Goal: Information Seeking & Learning: Learn about a topic

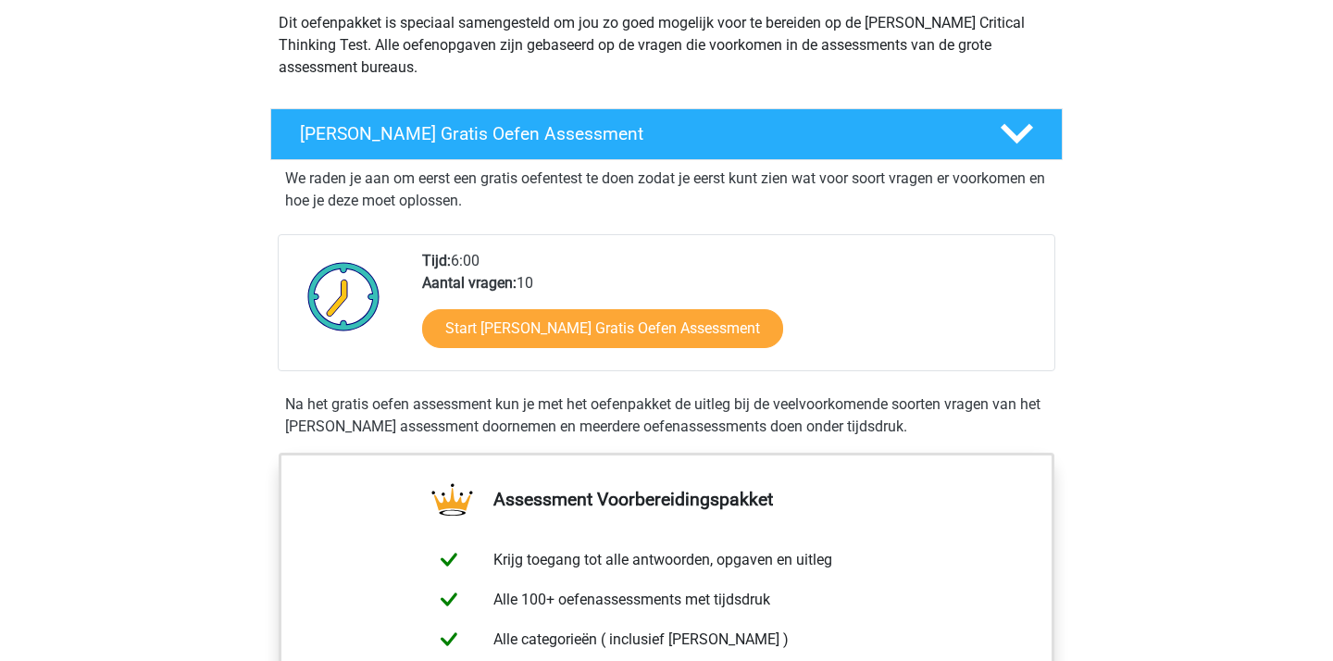
scroll to position [958, 0]
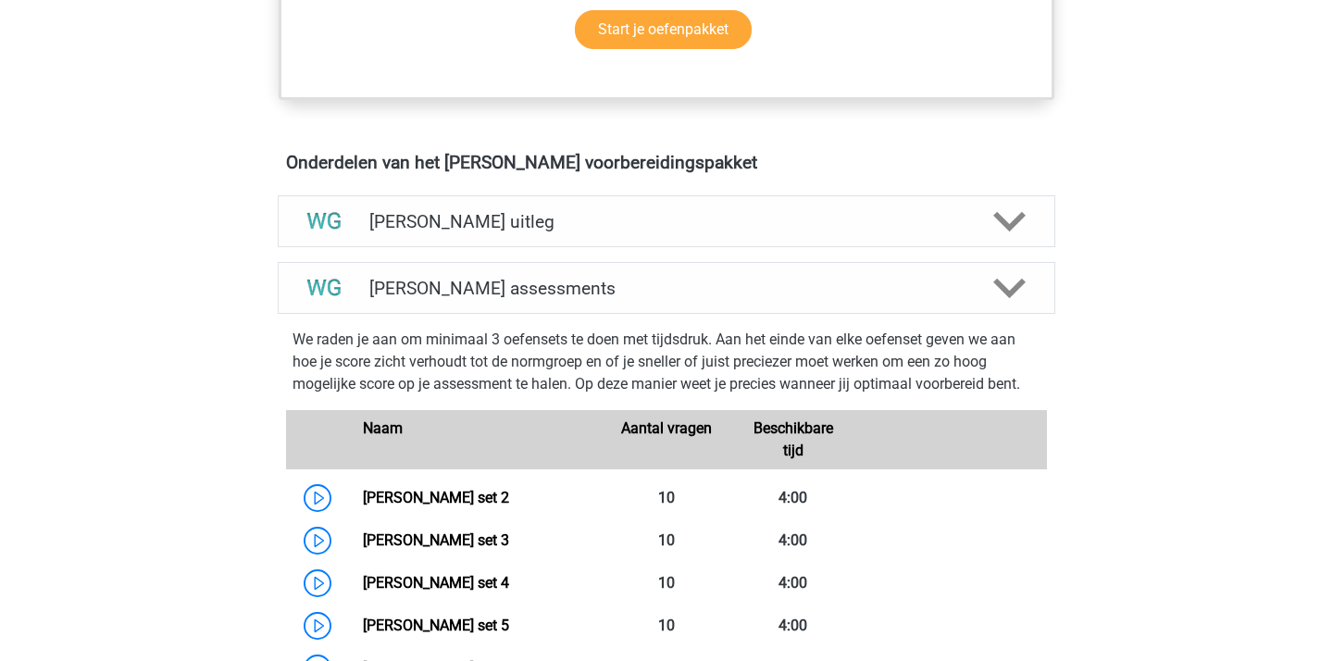
click at [585, 203] on div "Watson Glaser uitleg" at bounding box center [667, 221] width 778 height 52
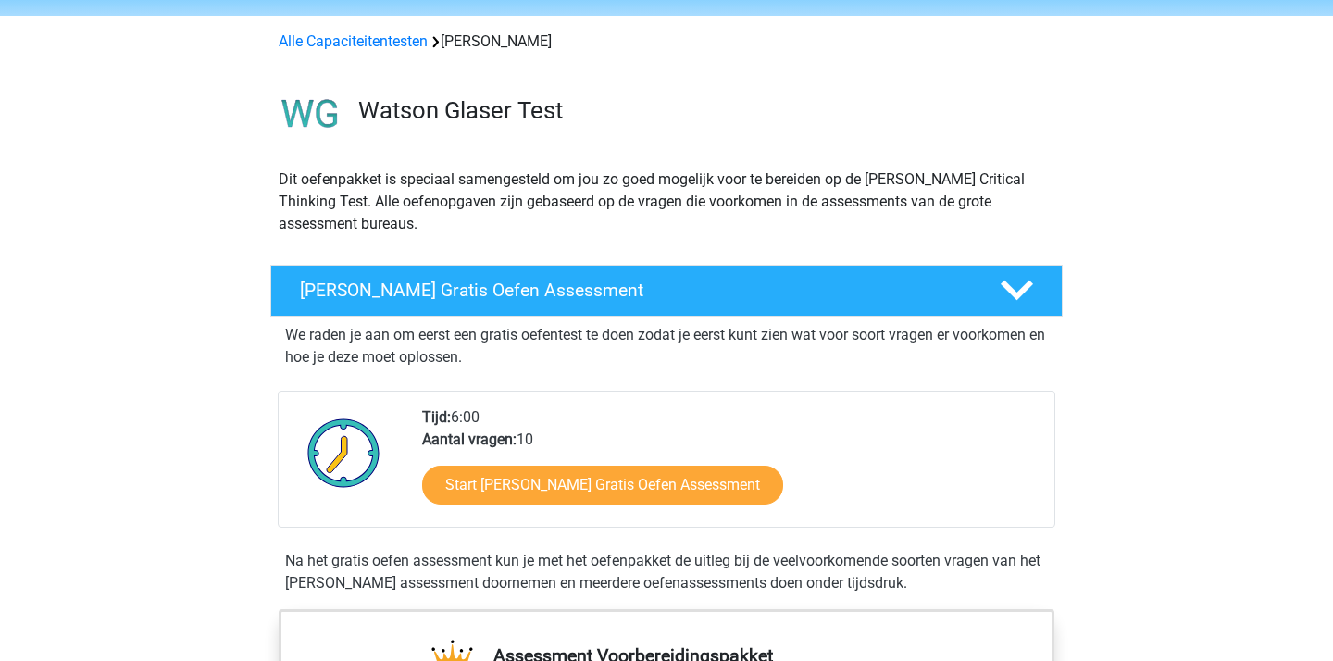
scroll to position [90, 0]
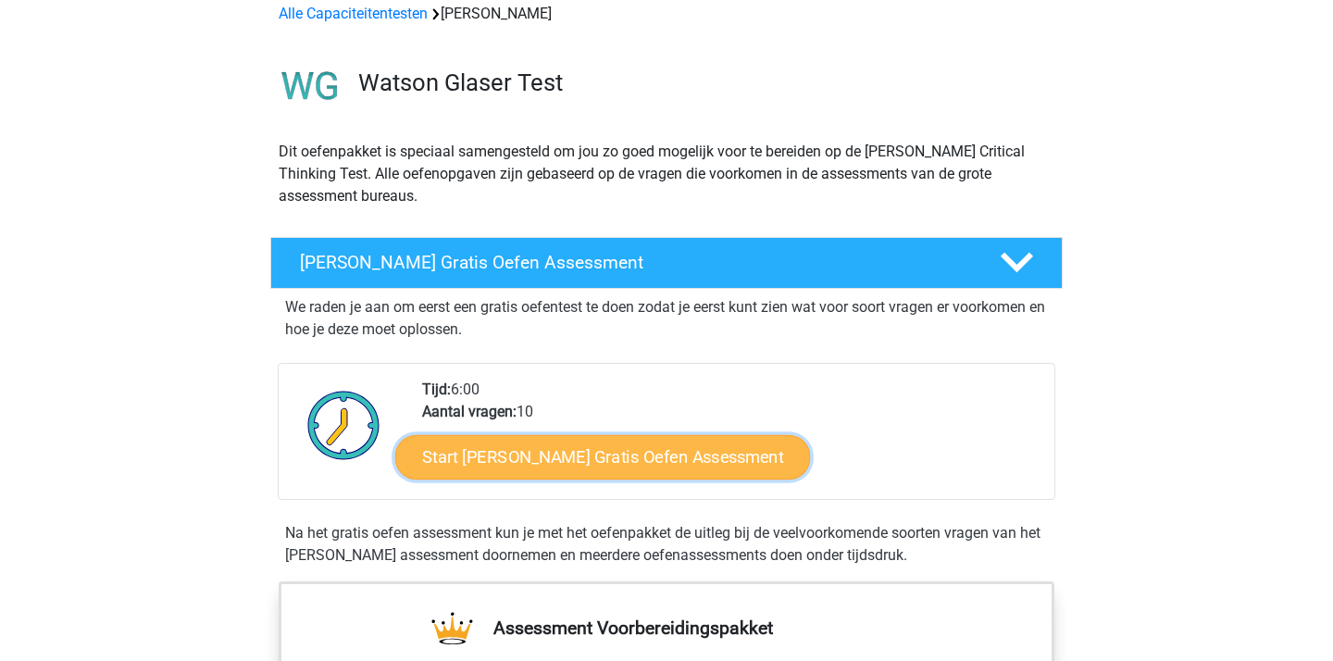
click at [582, 460] on link "Start Watson Glaser Gratis Oefen Assessment" at bounding box center [603, 457] width 416 height 44
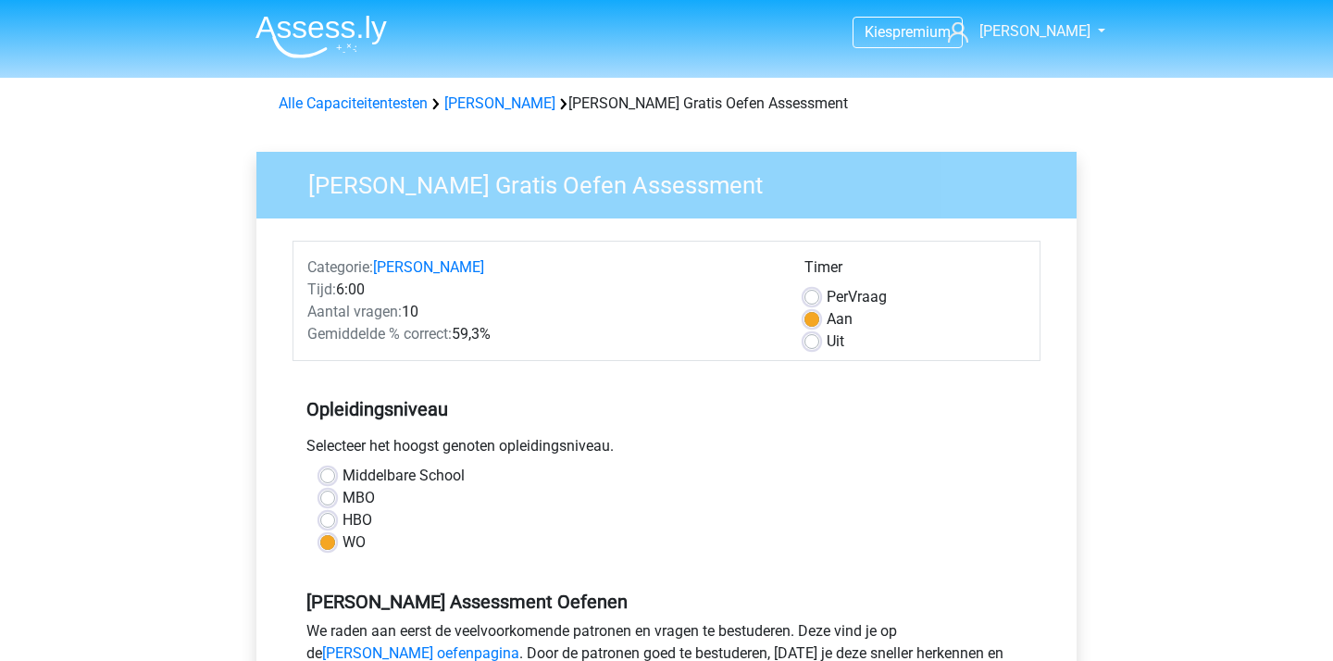
click at [342, 522] on label "HBO" at bounding box center [357, 520] width 30 height 22
click at [333, 522] on input "HBO" at bounding box center [327, 518] width 15 height 19
radio input "true"
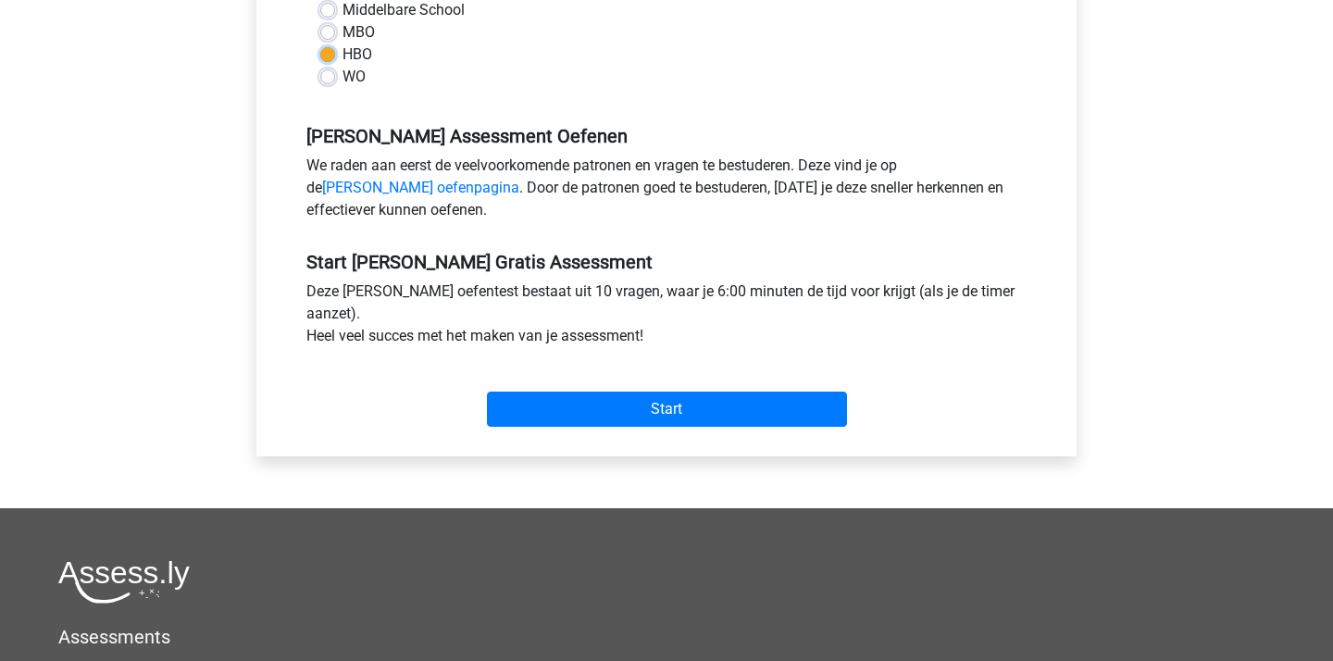
scroll to position [481, 0]
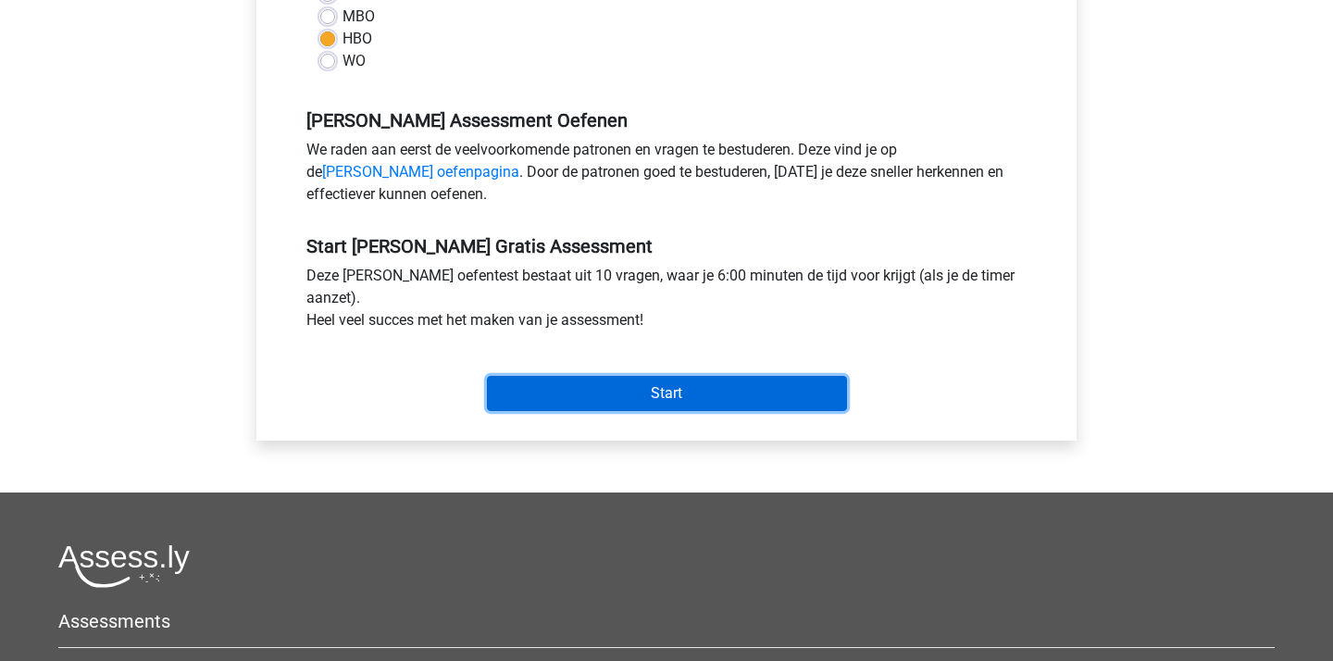
click at [671, 389] on input "Start" at bounding box center [667, 393] width 360 height 35
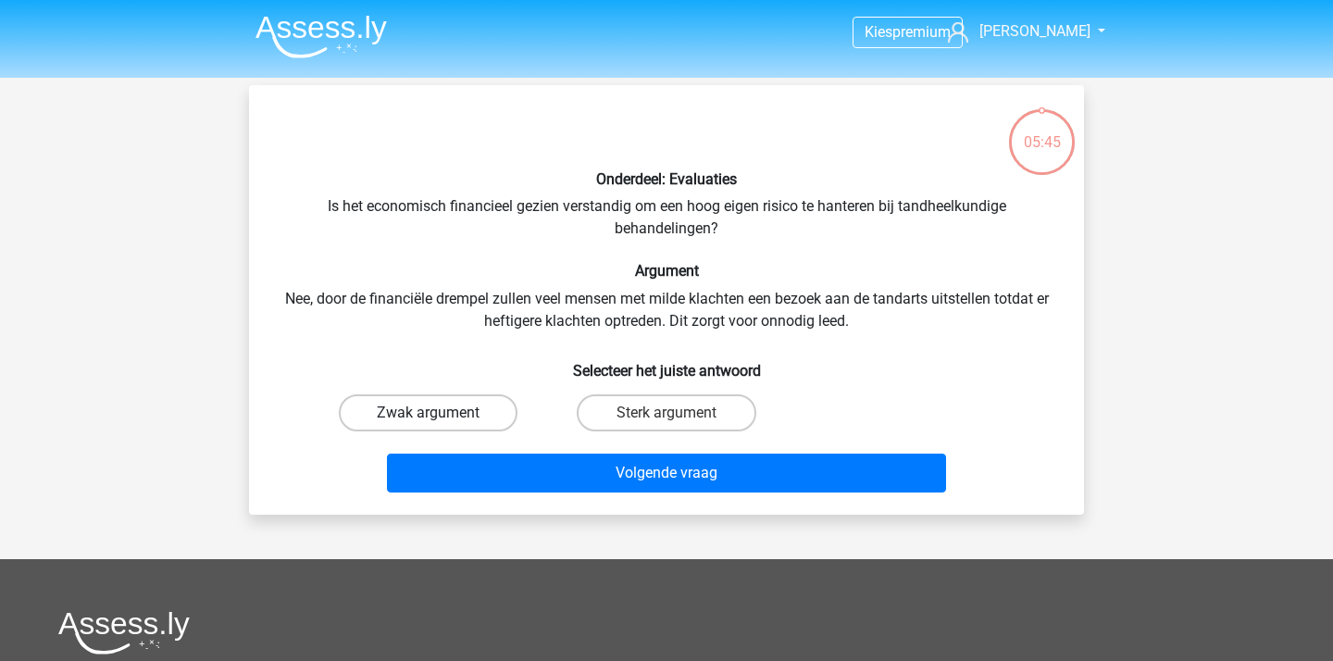
click at [426, 418] on label "Zwak argument" at bounding box center [428, 412] width 179 height 37
click at [429, 418] on input "Zwak argument" at bounding box center [435, 419] width 12 height 12
radio input "true"
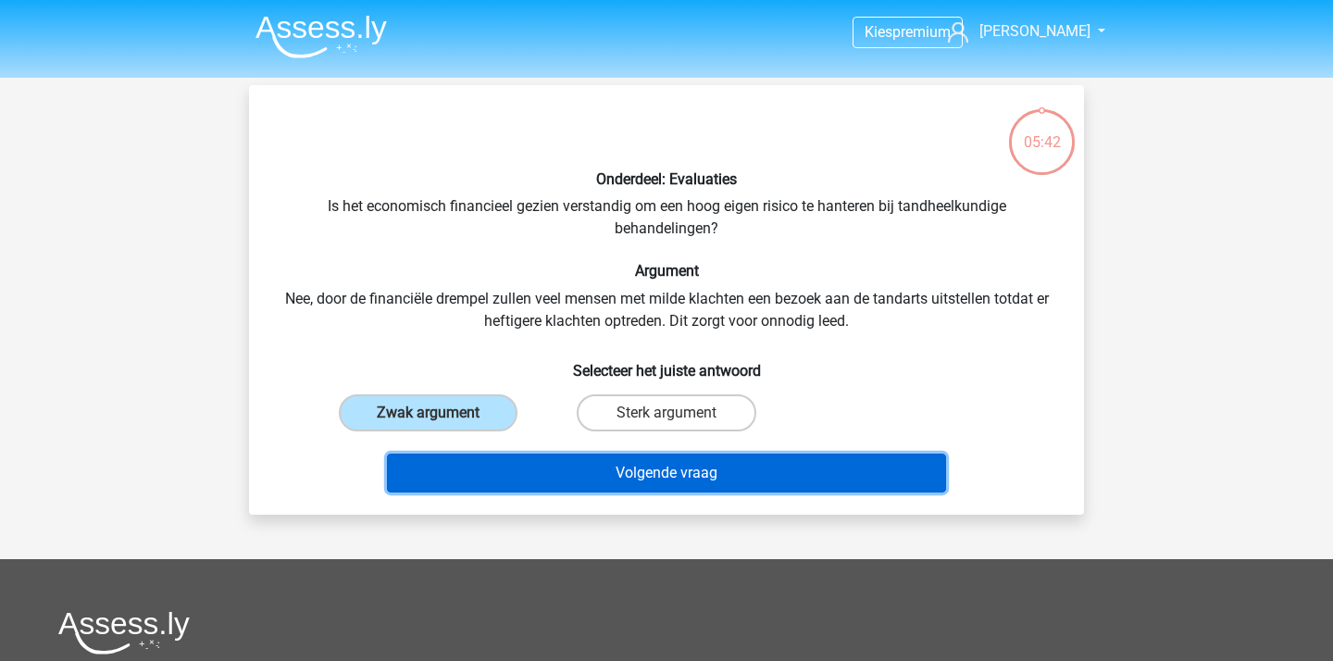
click at [765, 473] on button "Volgende vraag" at bounding box center [667, 473] width 560 height 39
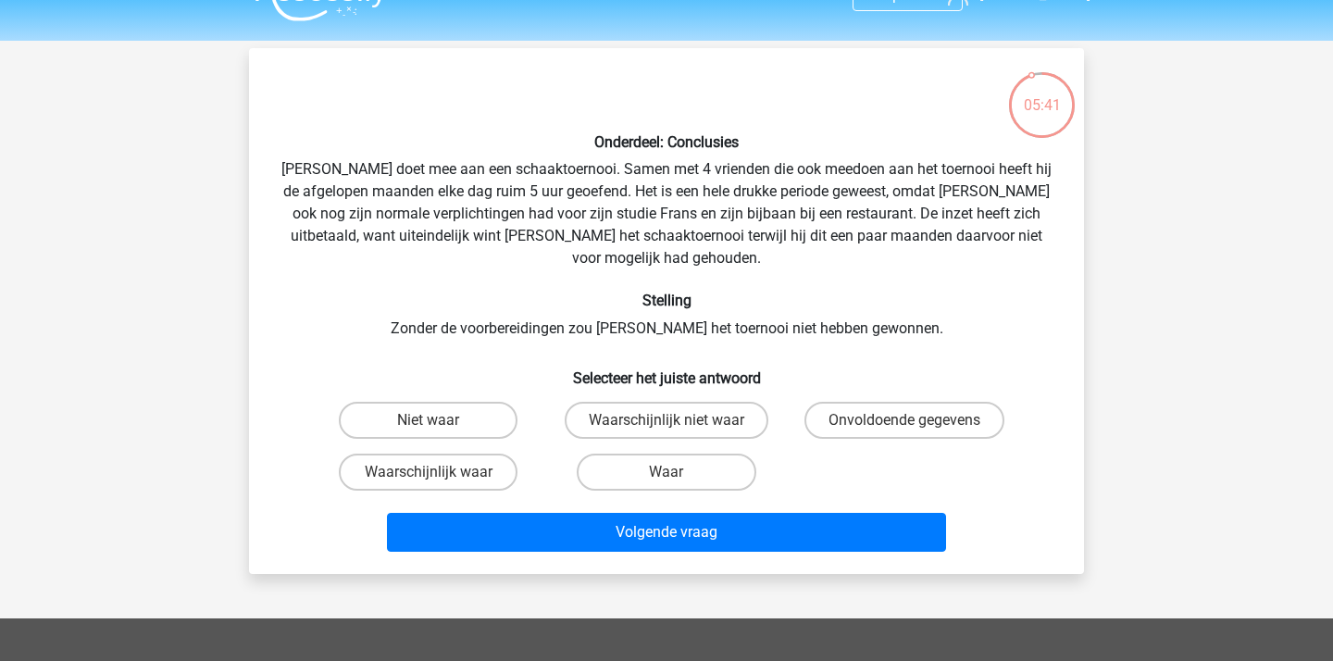
scroll to position [38, 0]
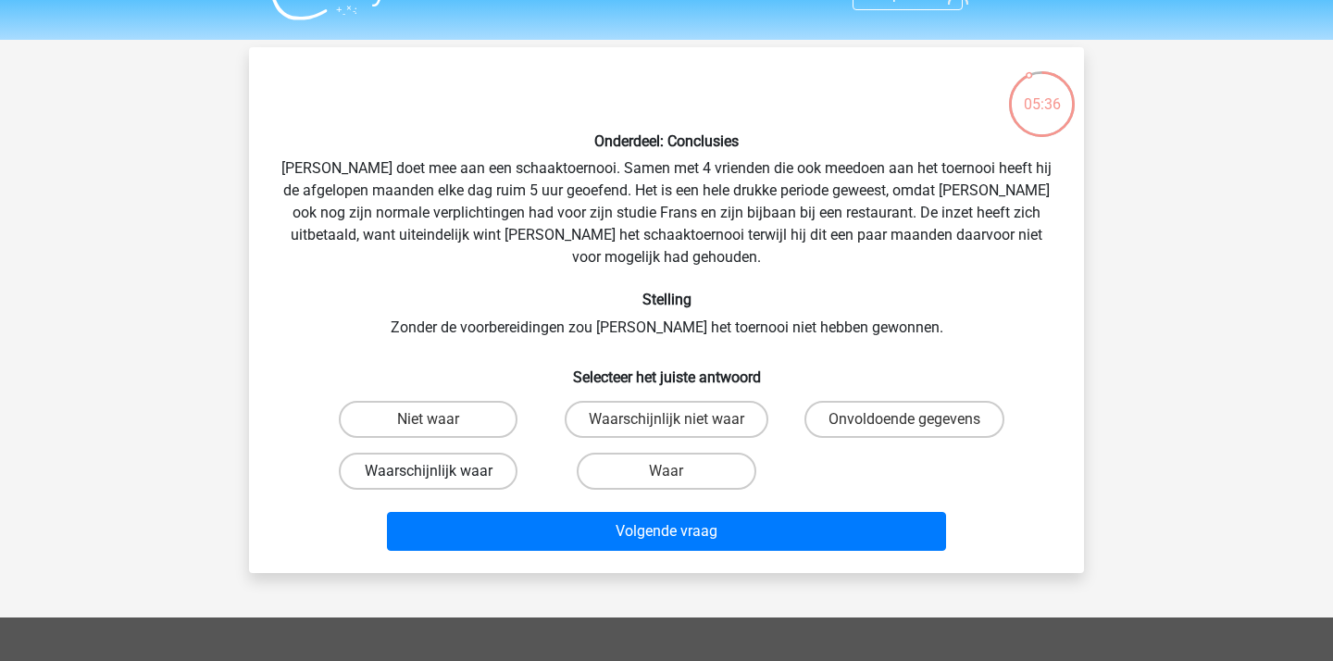
click at [482, 453] on label "Waarschijnlijk waar" at bounding box center [428, 471] width 179 height 37
click at [441, 471] on input "Waarschijnlijk waar" at bounding box center [435, 477] width 12 height 12
radio input "true"
click at [716, 453] on label "Waar" at bounding box center [666, 471] width 179 height 37
click at [679, 471] on input "Waar" at bounding box center [672, 477] width 12 height 12
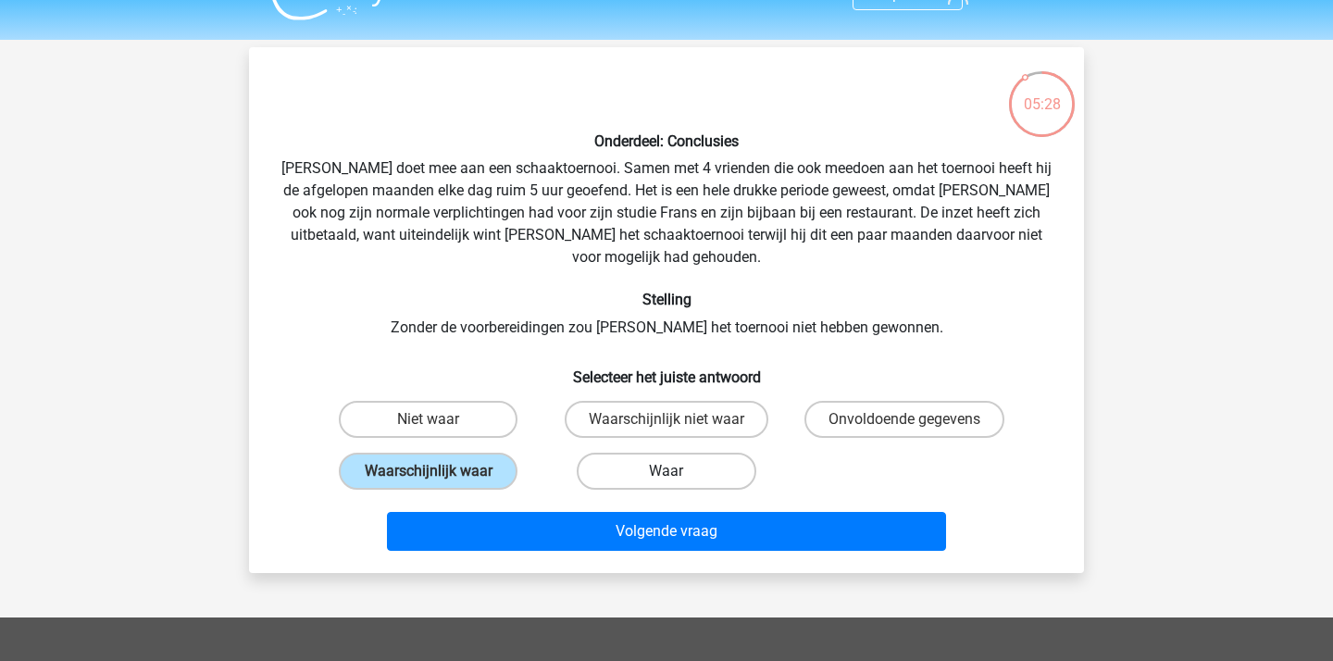
radio input "true"
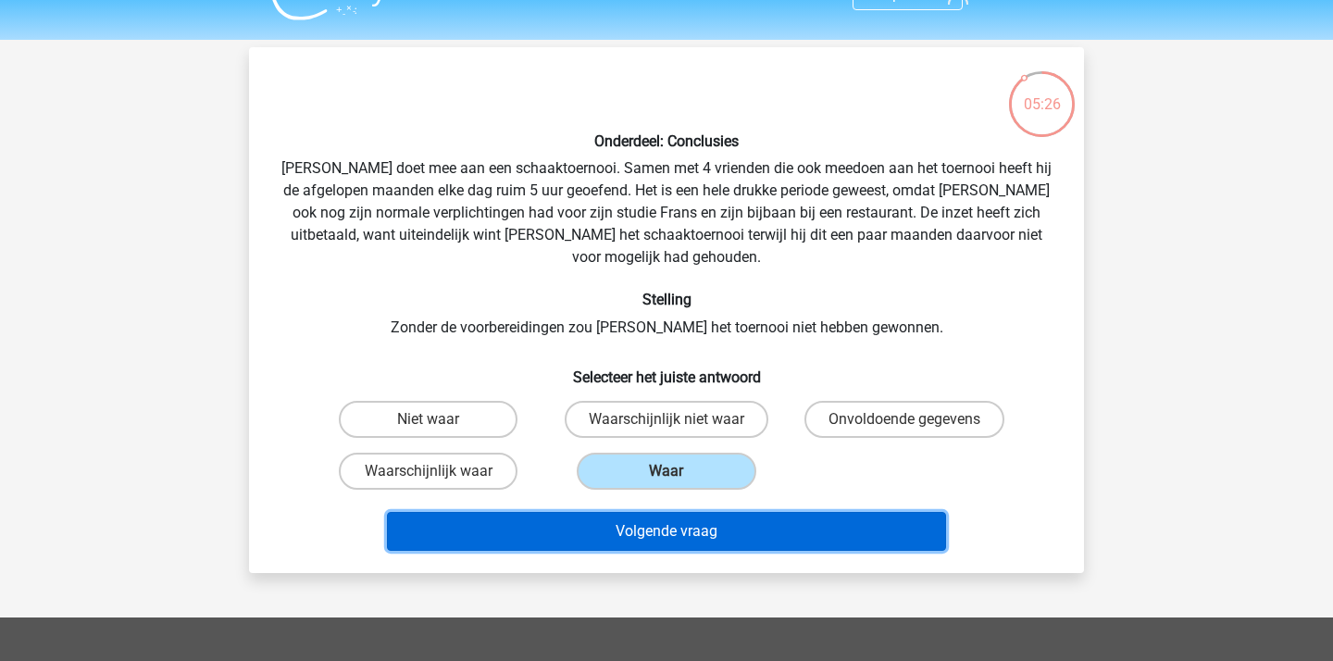
click at [683, 512] on button "Volgende vraag" at bounding box center [667, 531] width 560 height 39
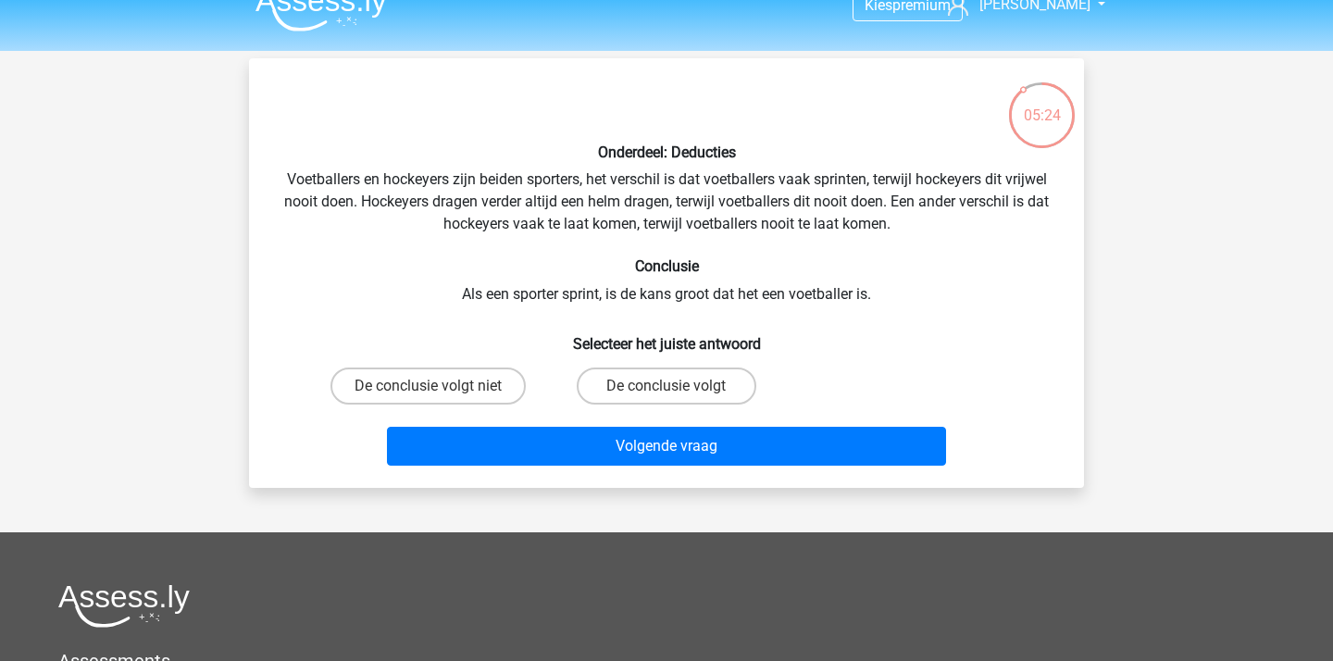
scroll to position [12, 0]
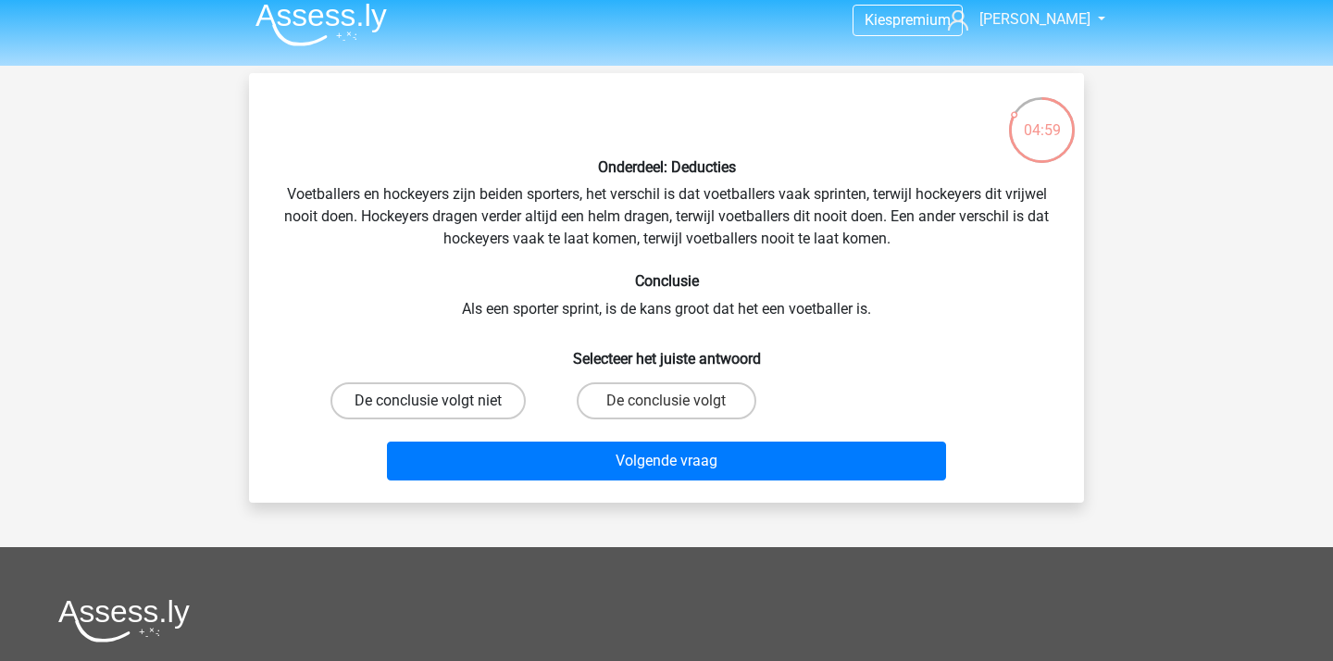
click at [425, 395] on label "De conclusie volgt niet" at bounding box center [427, 400] width 195 height 37
click at [429, 401] on input "De conclusie volgt niet" at bounding box center [435, 407] width 12 height 12
radio input "true"
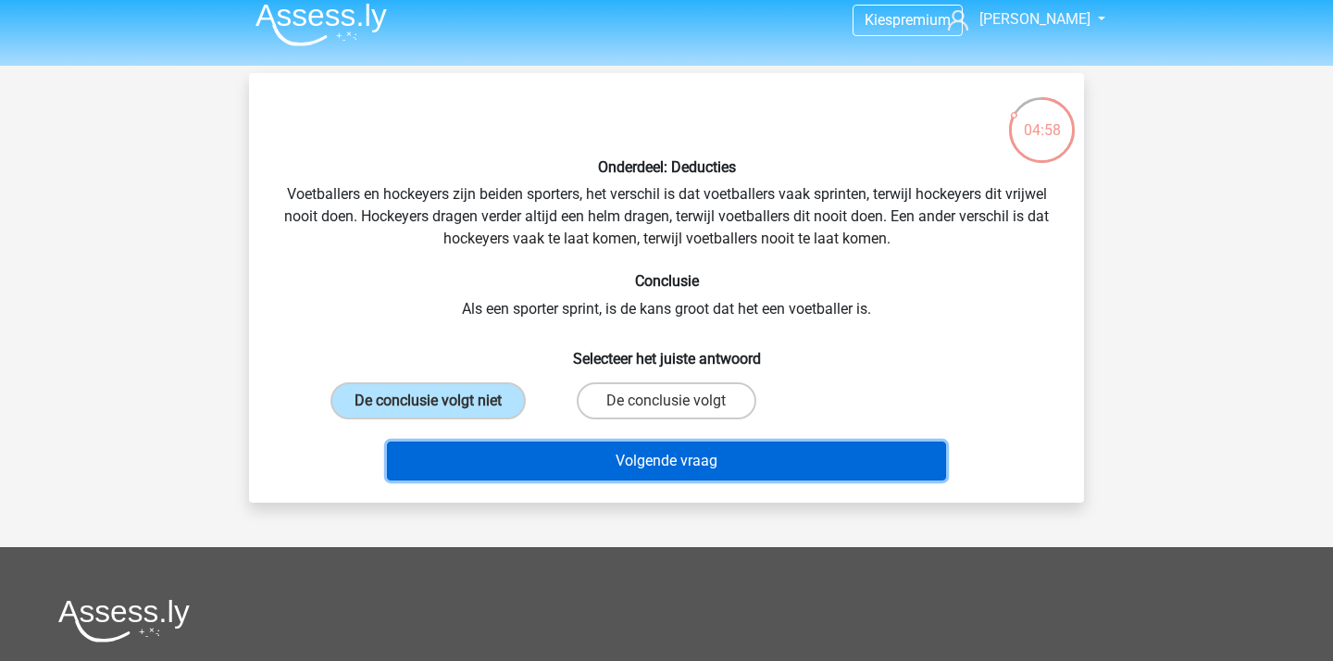
click at [633, 470] on button "Volgende vraag" at bounding box center [667, 461] width 560 height 39
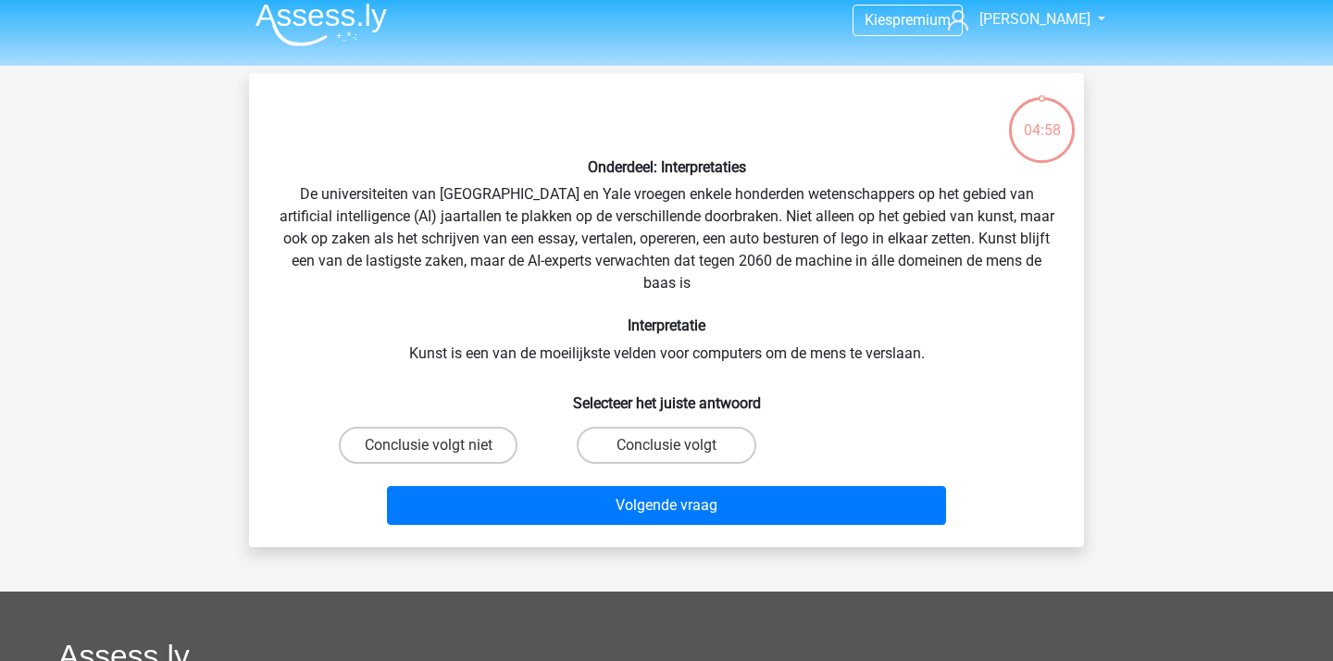
scroll to position [85, 0]
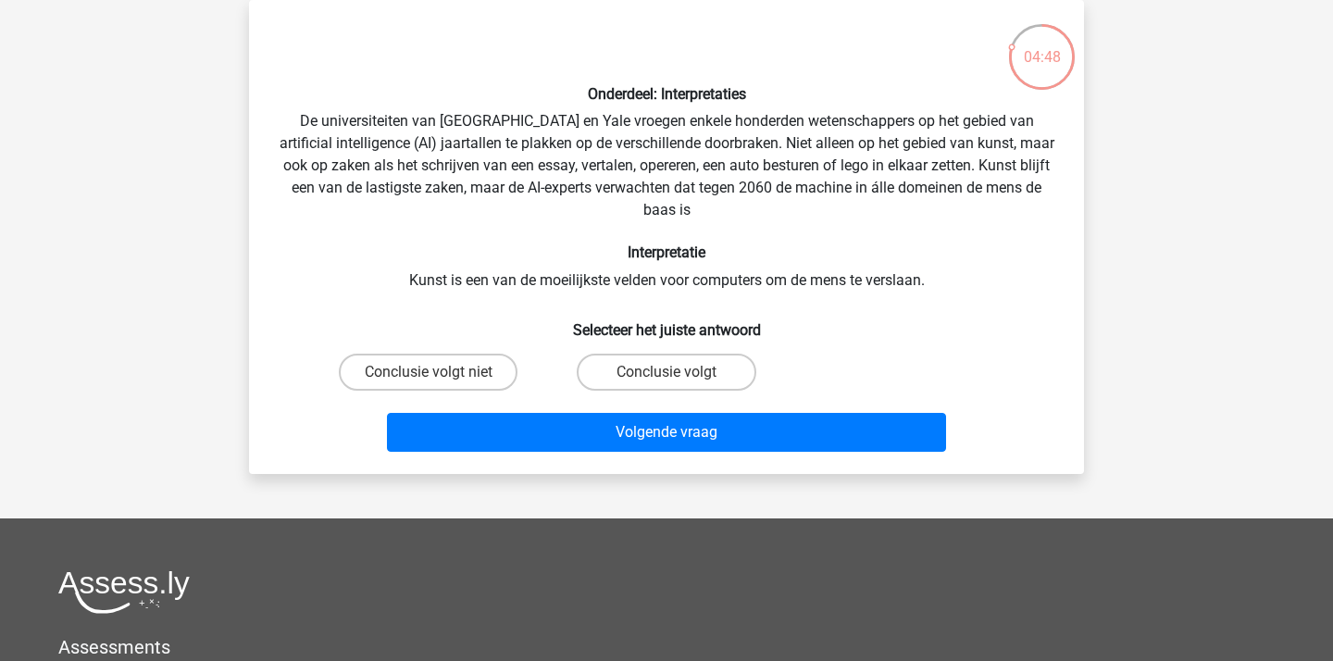
click at [676, 374] on input "Conclusie volgt" at bounding box center [672, 378] width 12 height 12
radio input "true"
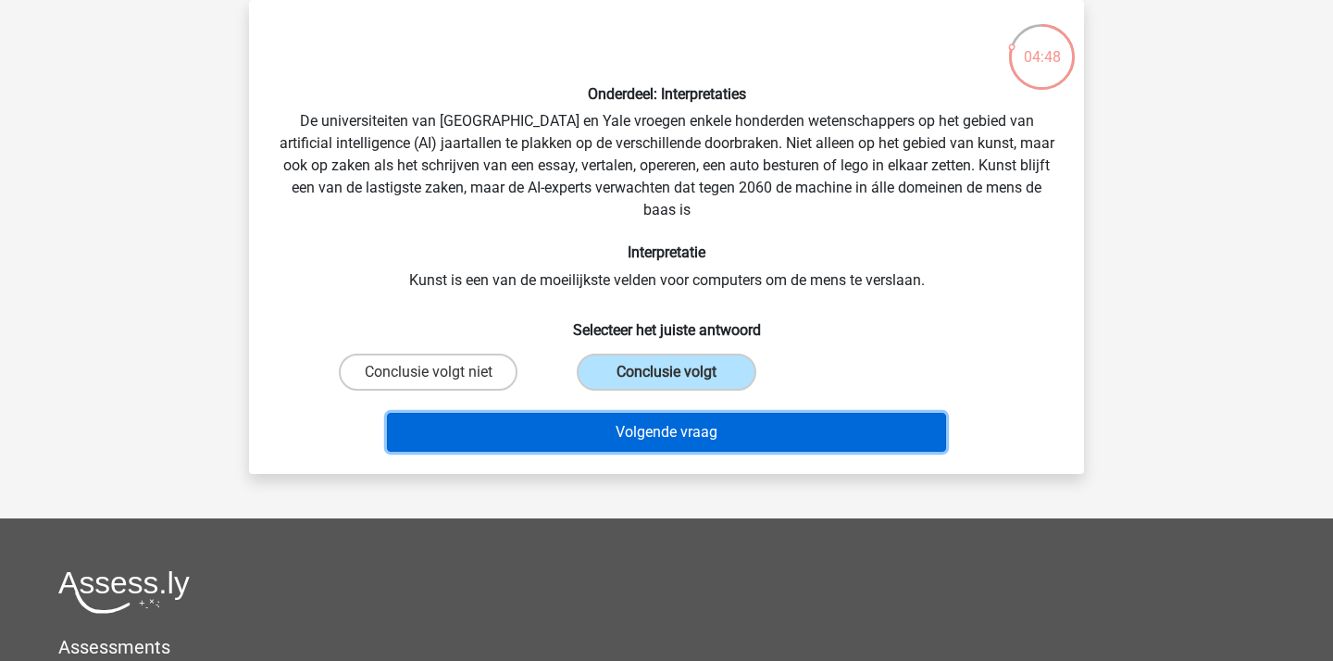
click at [636, 430] on button "Volgende vraag" at bounding box center [667, 432] width 560 height 39
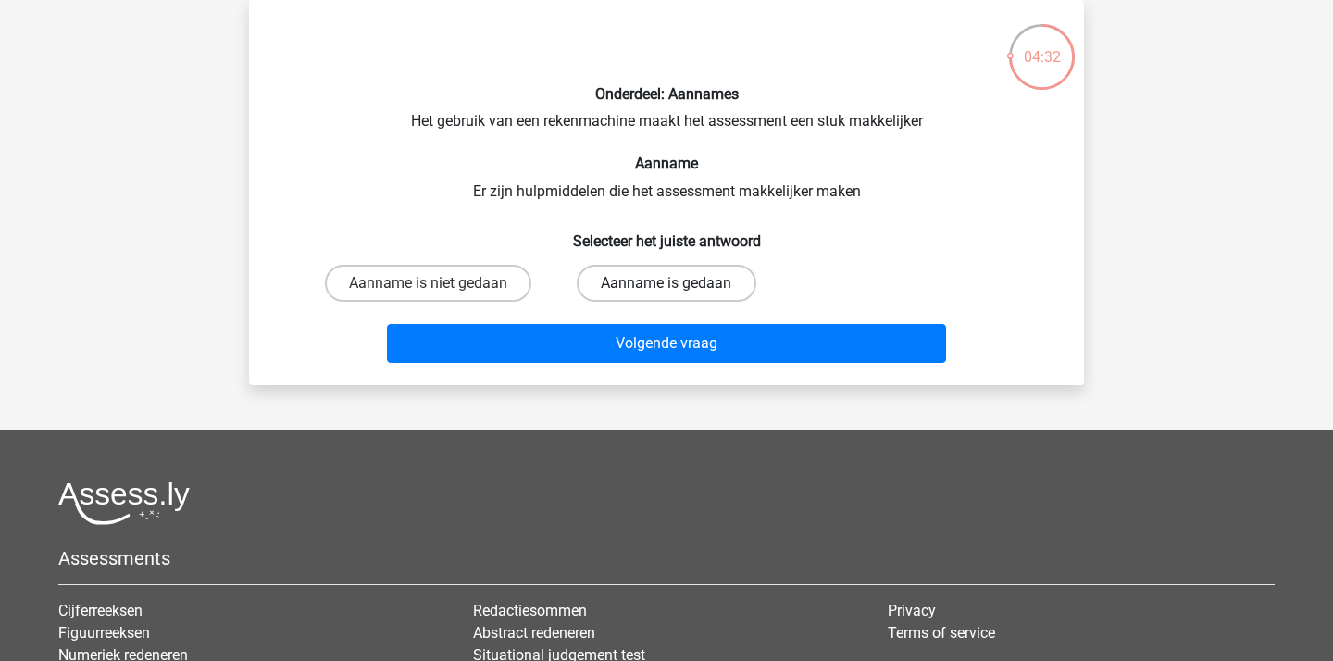
click at [640, 300] on label "Aanname is gedaan" at bounding box center [666, 283] width 179 height 37
click at [666, 295] on input "Aanname is gedaan" at bounding box center [672, 289] width 12 height 12
radio input "true"
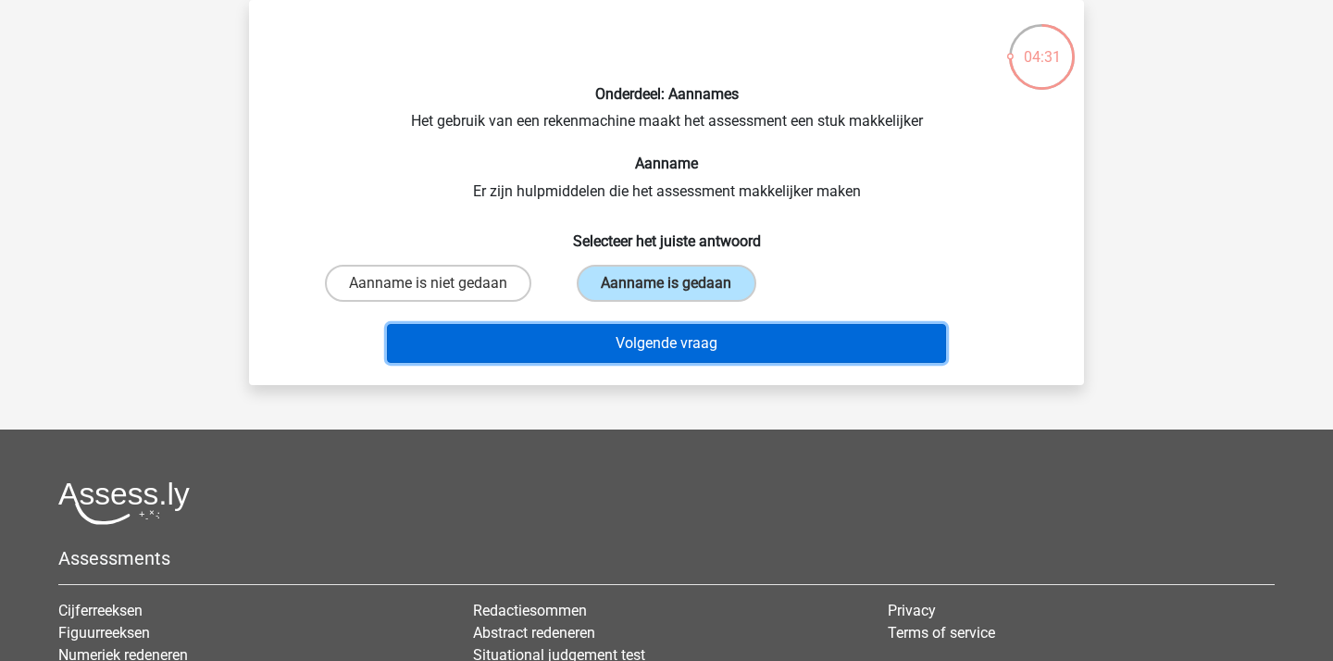
click at [639, 342] on button "Volgende vraag" at bounding box center [667, 343] width 560 height 39
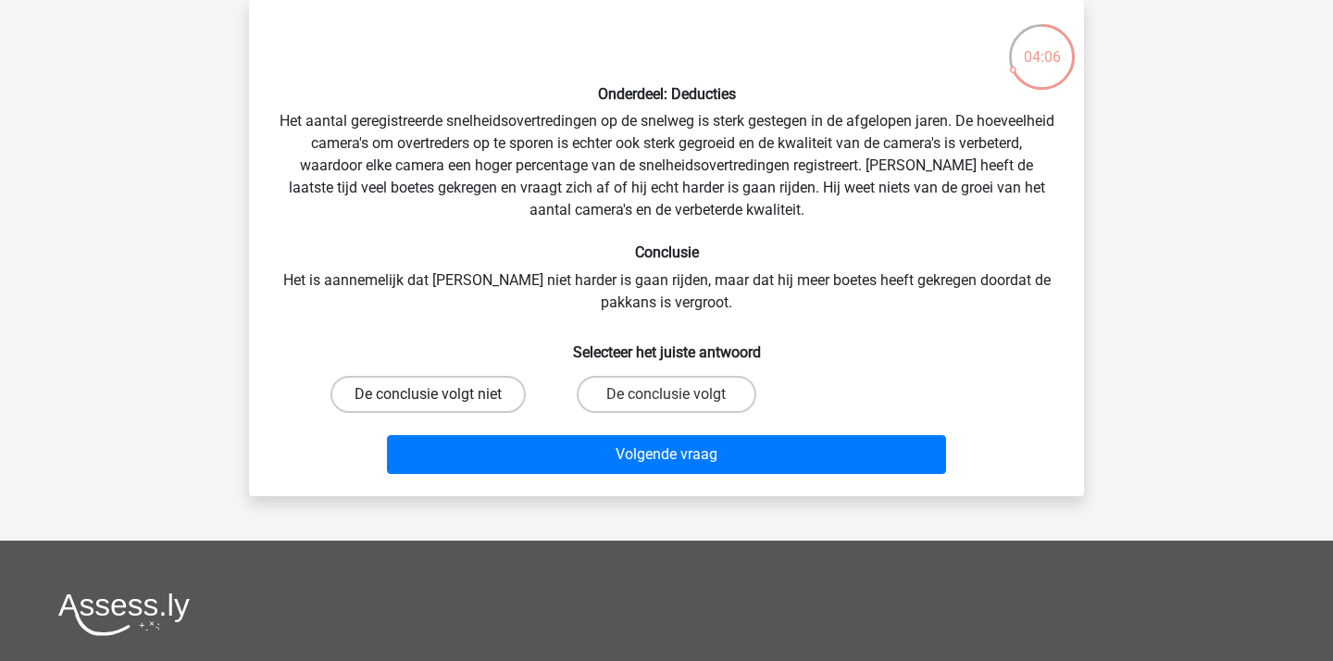
click at [467, 376] on label "De conclusie volgt niet" at bounding box center [427, 394] width 195 height 37
click at [441, 394] on input "De conclusie volgt niet" at bounding box center [435, 400] width 12 height 12
radio input "true"
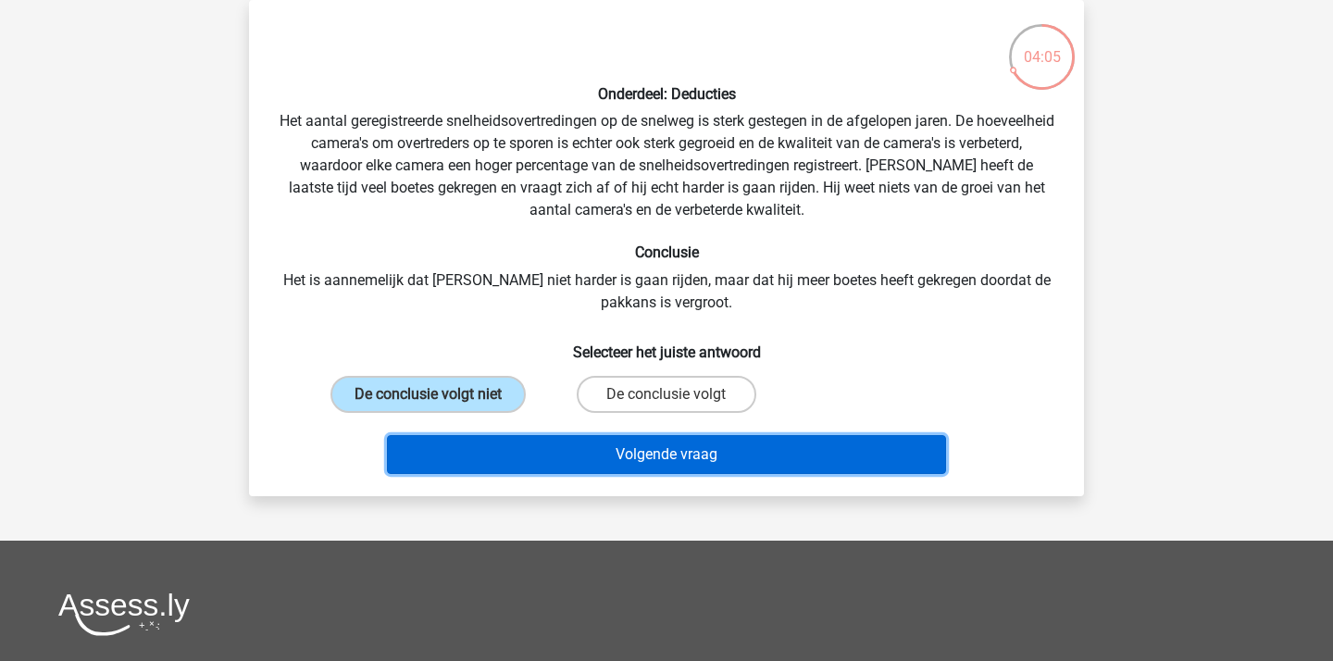
click at [600, 450] on button "Volgende vraag" at bounding box center [667, 454] width 560 height 39
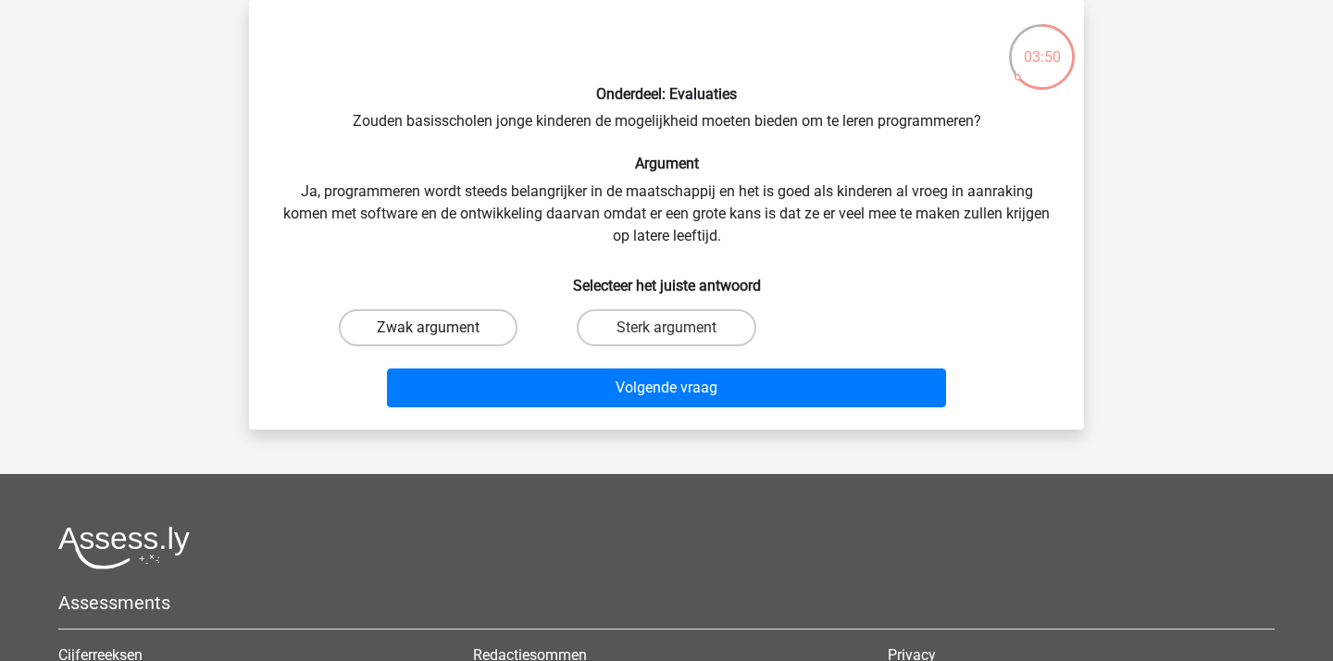
click at [405, 325] on label "Zwak argument" at bounding box center [428, 327] width 179 height 37
click at [429, 328] on input "Zwak argument" at bounding box center [435, 334] width 12 height 12
radio input "true"
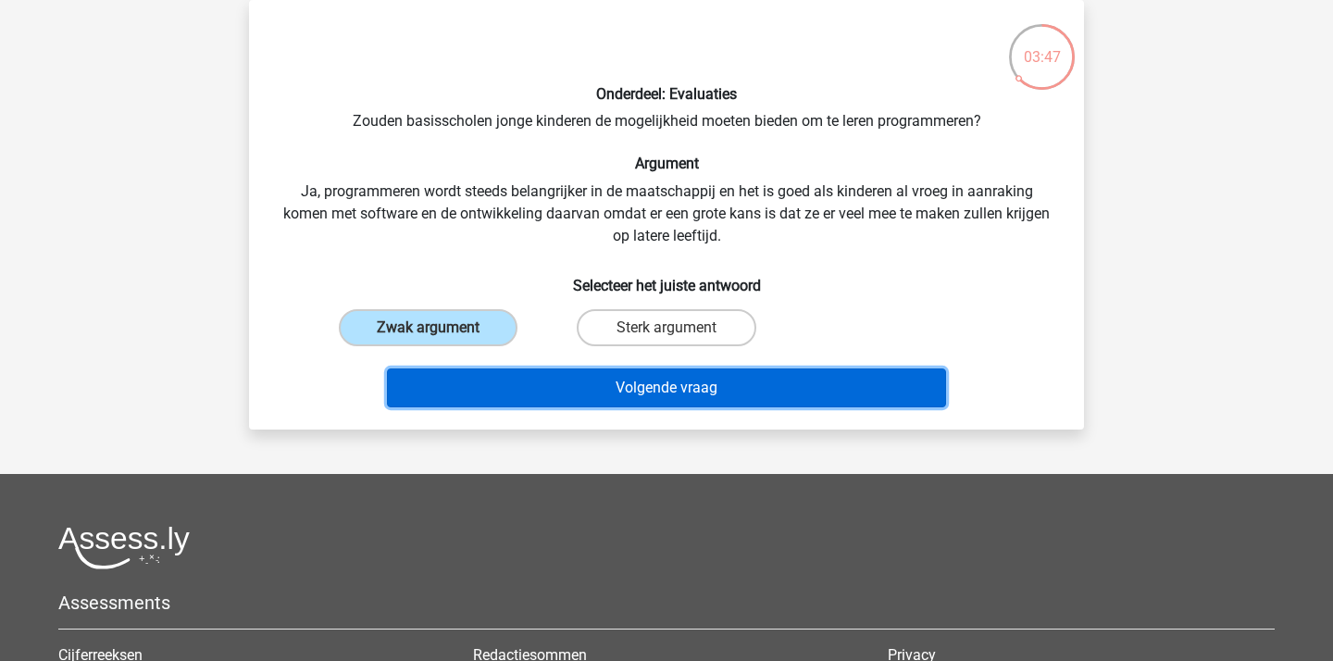
click at [656, 392] on button "Volgende vraag" at bounding box center [667, 387] width 560 height 39
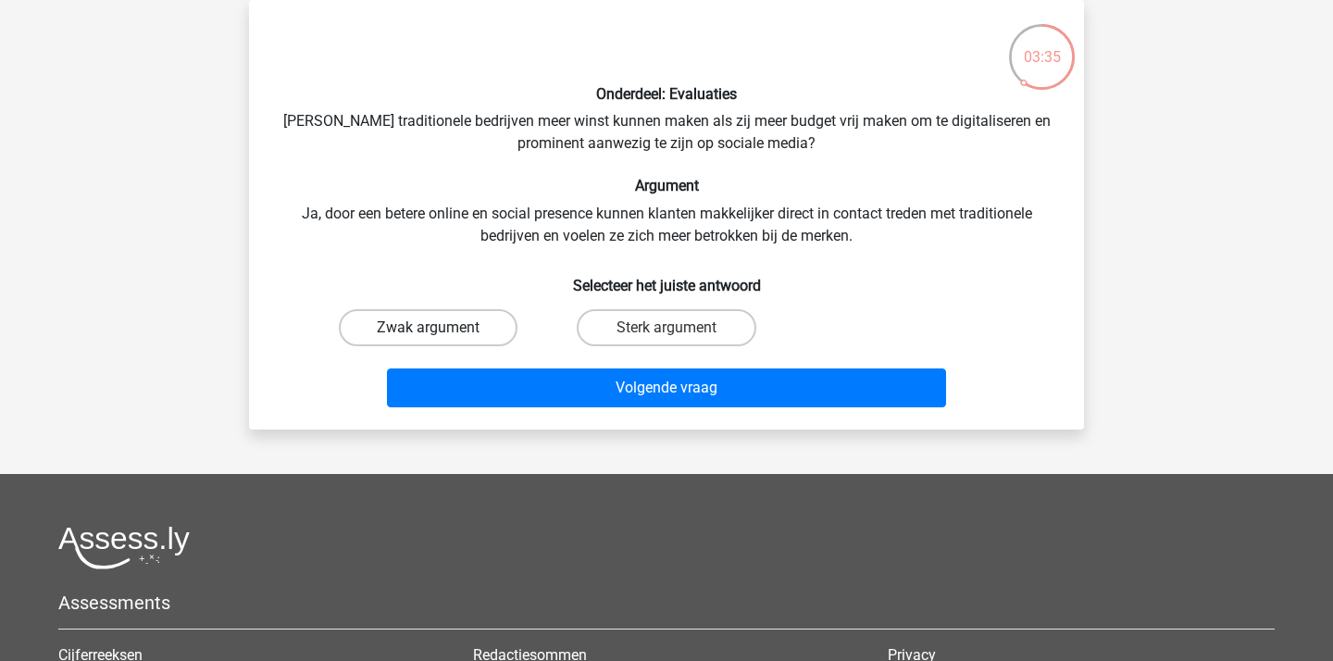
click at [440, 325] on label "Zwak argument" at bounding box center [428, 327] width 179 height 37
click at [440, 328] on input "Zwak argument" at bounding box center [435, 334] width 12 height 12
radio input "true"
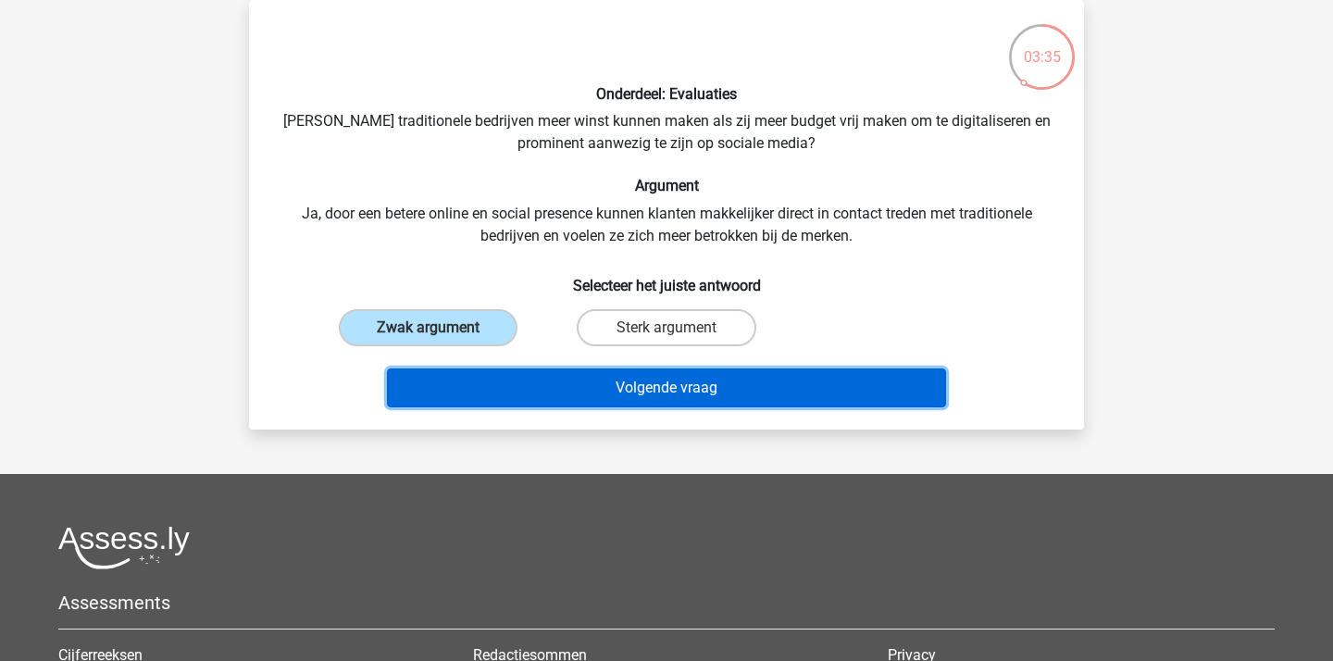
click at [554, 373] on button "Volgende vraag" at bounding box center [667, 387] width 560 height 39
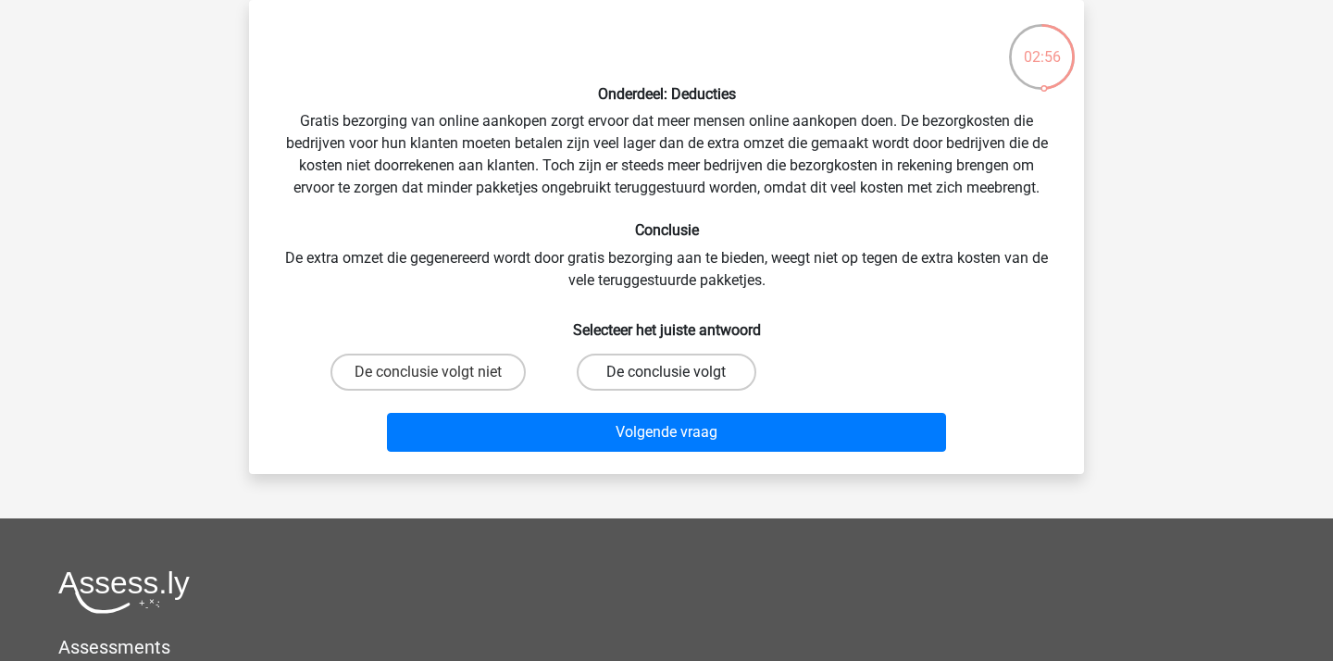
click at [615, 371] on label "De conclusie volgt" at bounding box center [666, 372] width 179 height 37
click at [666, 372] on input "De conclusie volgt" at bounding box center [672, 378] width 12 height 12
radio input "true"
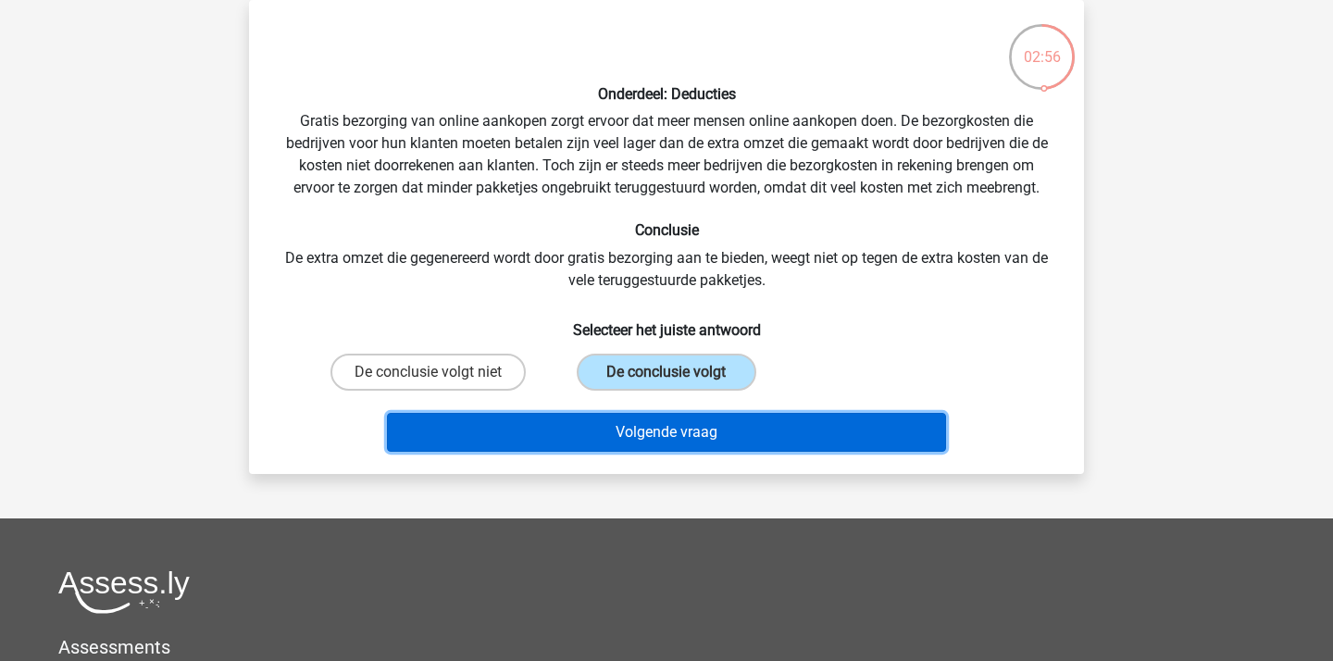
click at [615, 427] on button "Volgende vraag" at bounding box center [667, 432] width 560 height 39
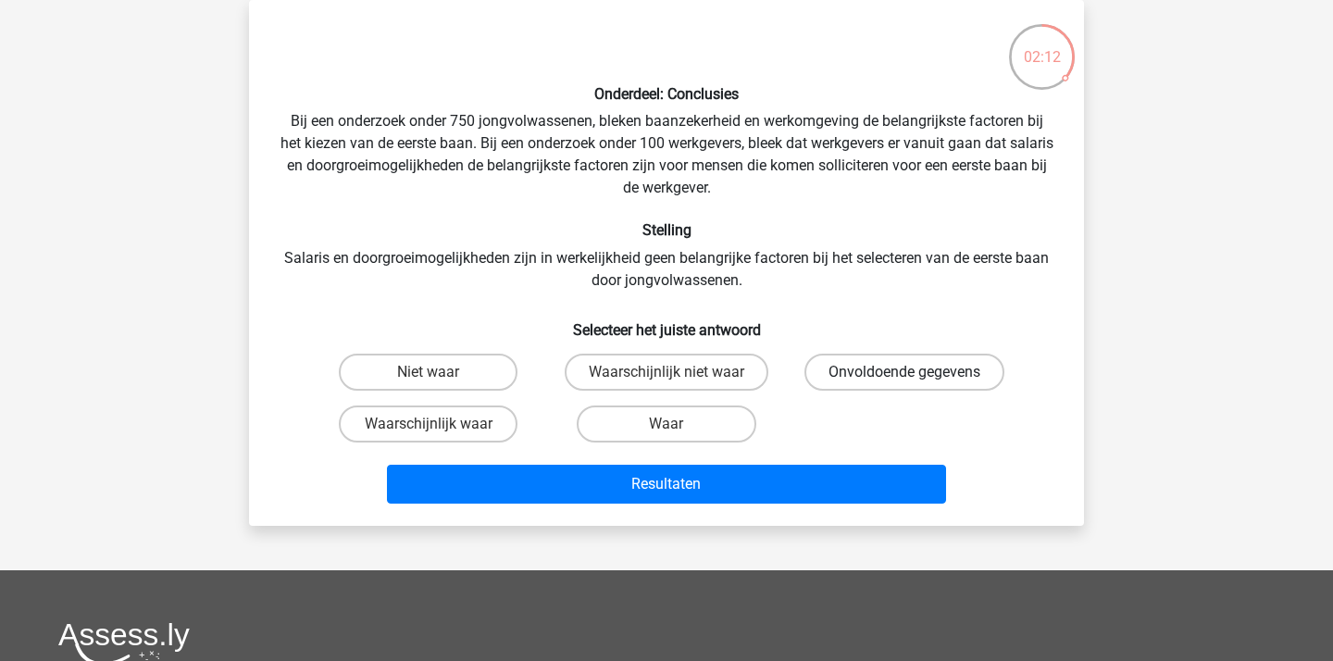
click at [873, 384] on label "Onvoldoende gegevens" at bounding box center [904, 372] width 200 height 37
click at [904, 384] on input "Onvoldoende gegevens" at bounding box center [910, 378] width 12 height 12
radio input "true"
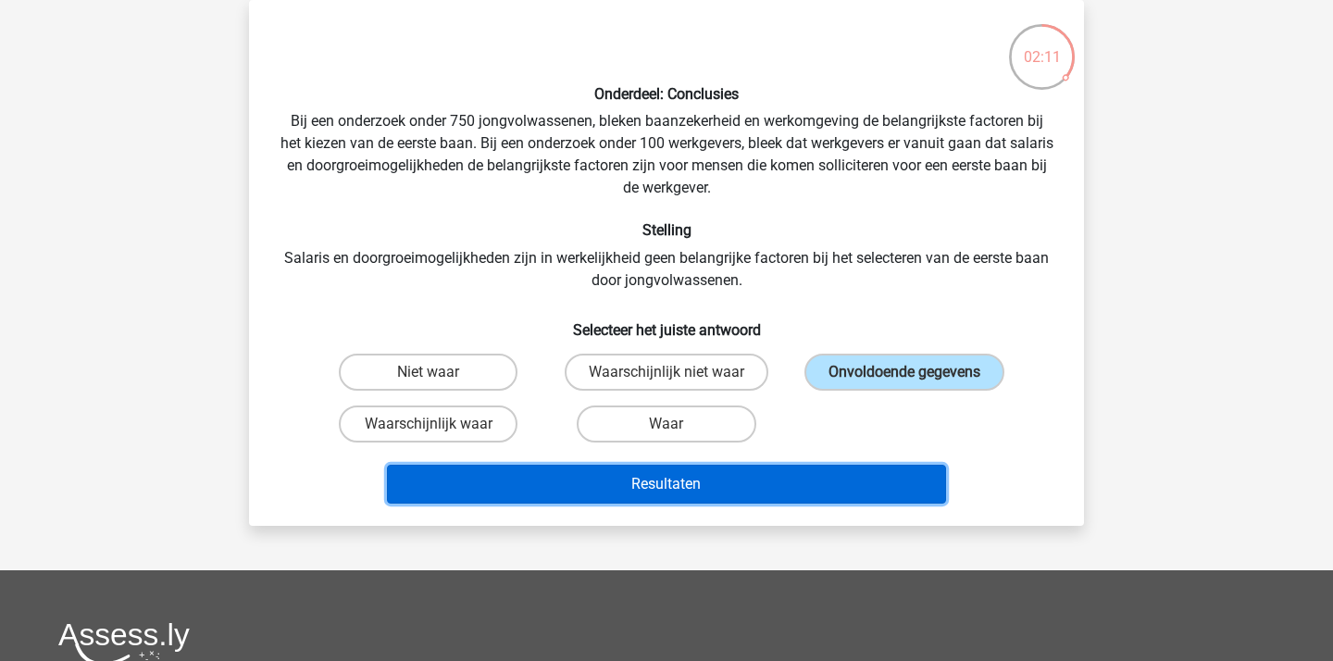
click at [662, 484] on button "Resultaten" at bounding box center [667, 484] width 560 height 39
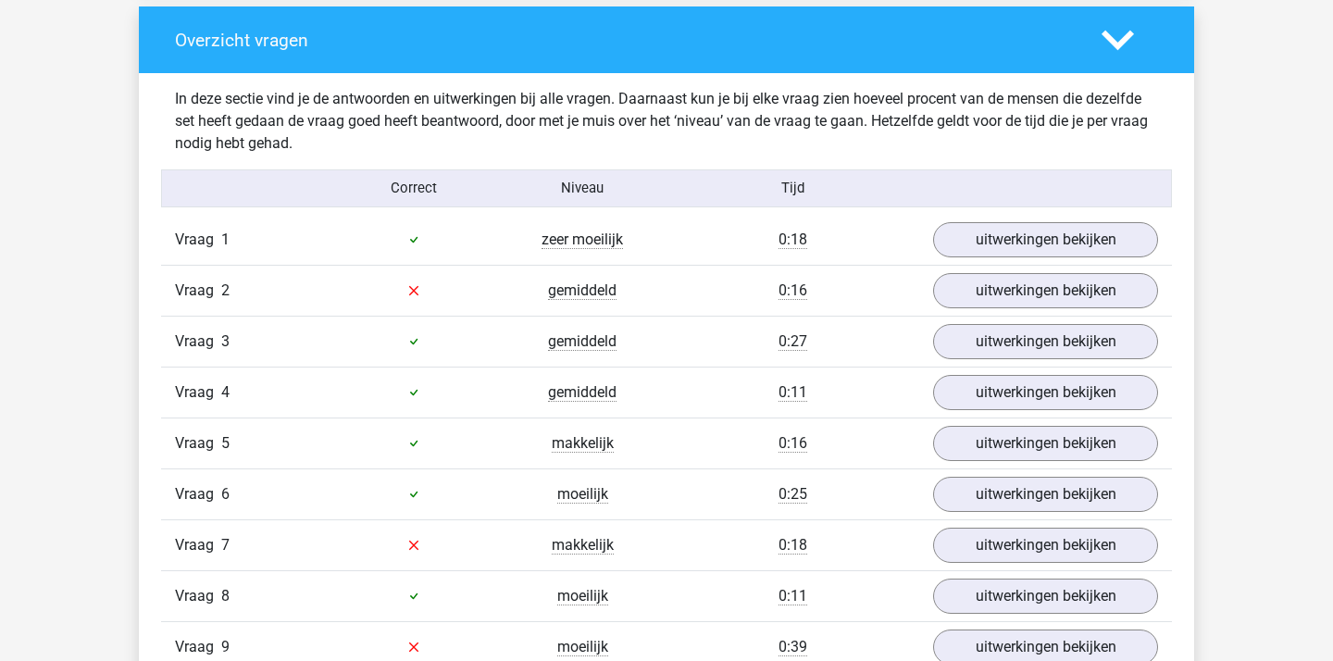
scroll to position [1473, 0]
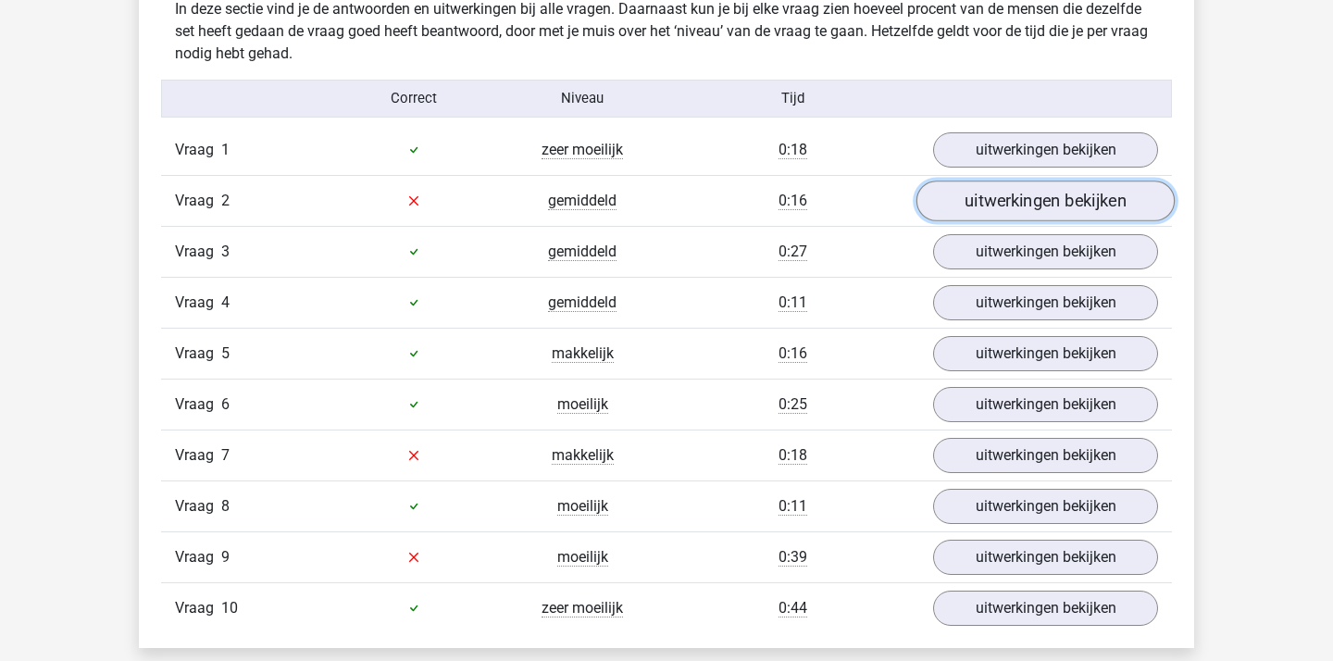
click at [1039, 205] on link "uitwerkingen bekijken" at bounding box center [1045, 201] width 258 height 41
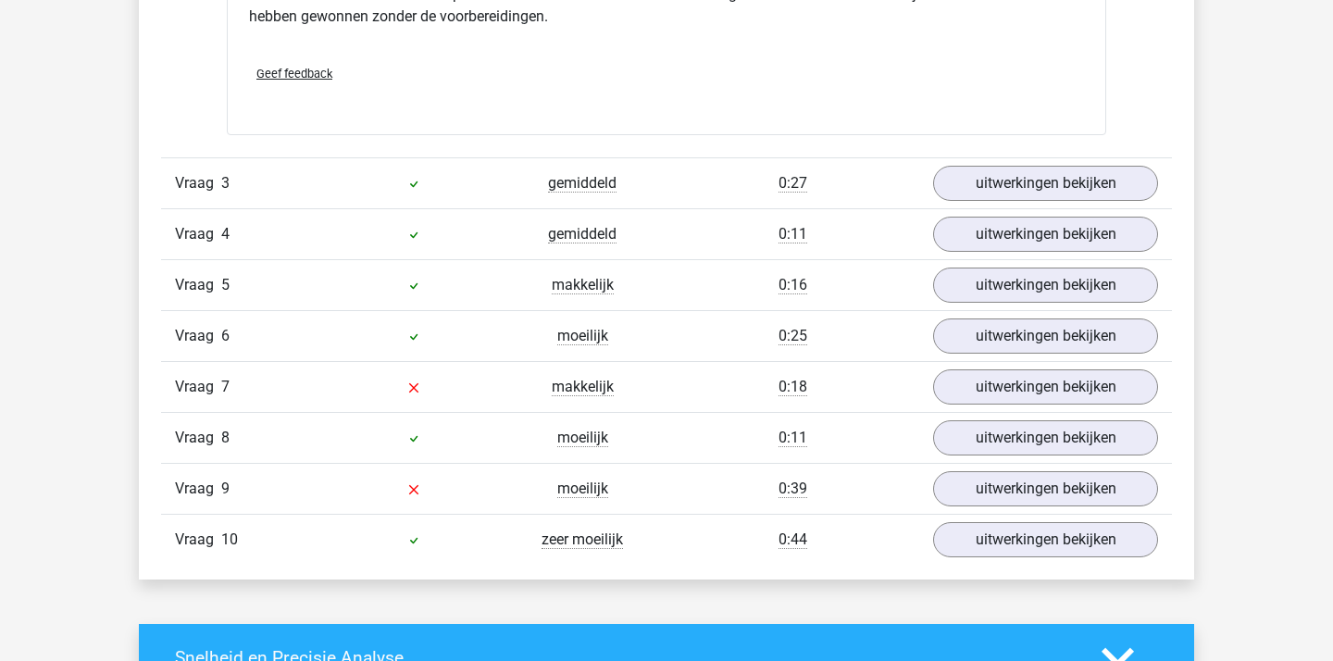
scroll to position [2187, 0]
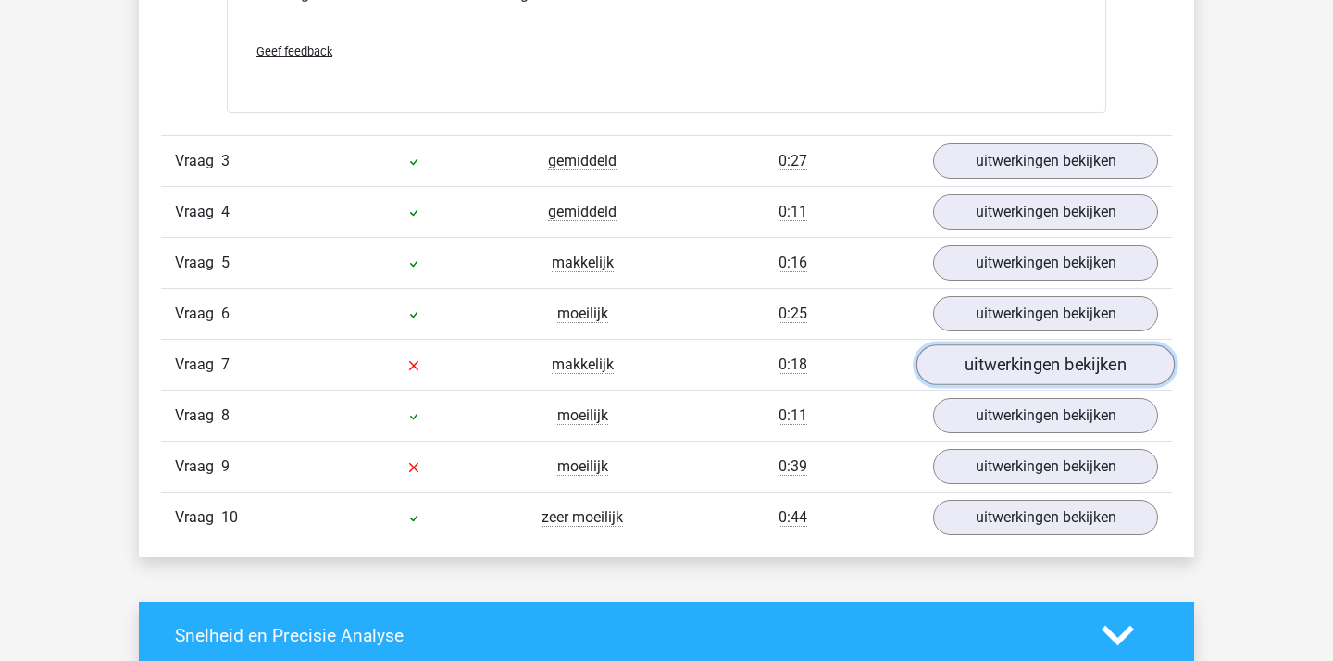
click at [1005, 374] on link "uitwerkingen bekijken" at bounding box center [1045, 364] width 258 height 41
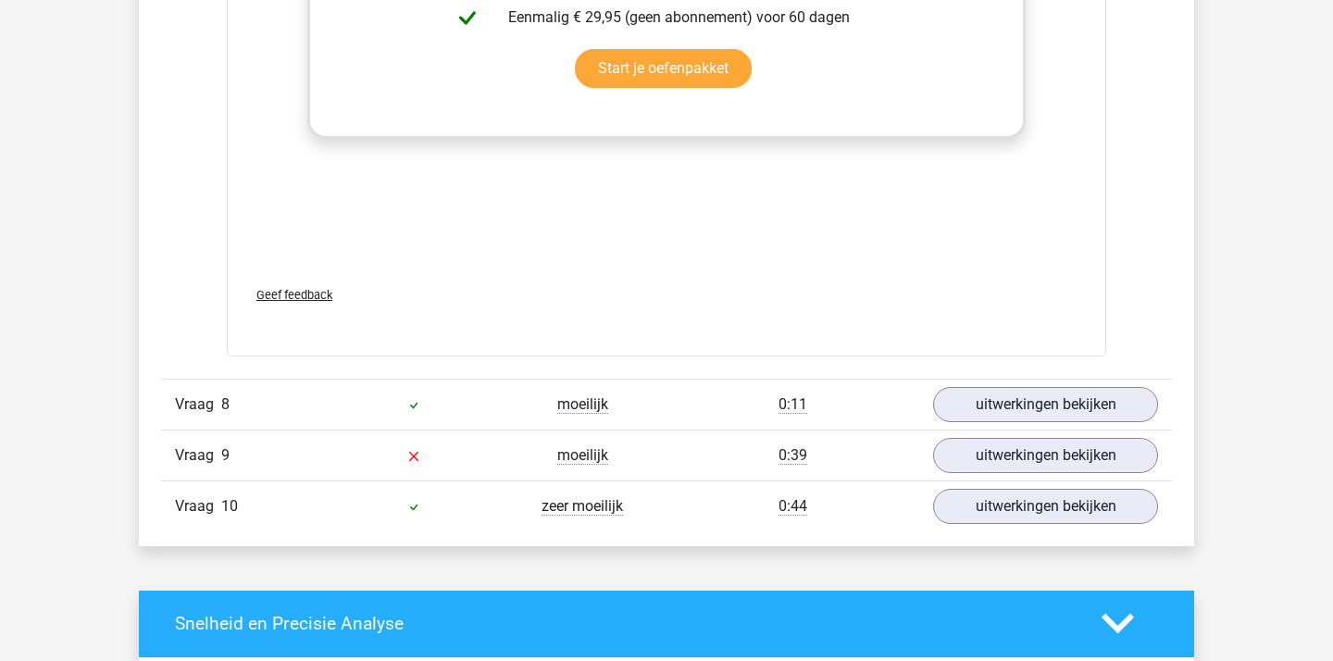
scroll to position [3255, 0]
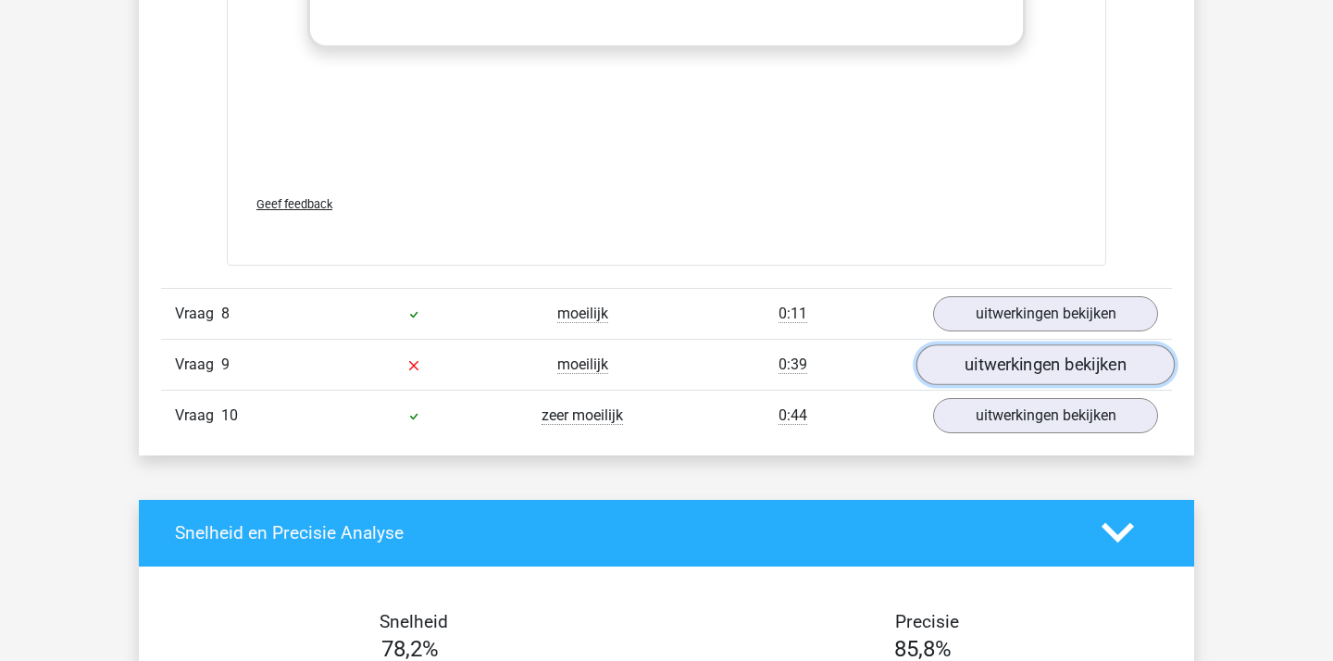
click at [973, 369] on link "uitwerkingen bekijken" at bounding box center [1045, 364] width 258 height 41
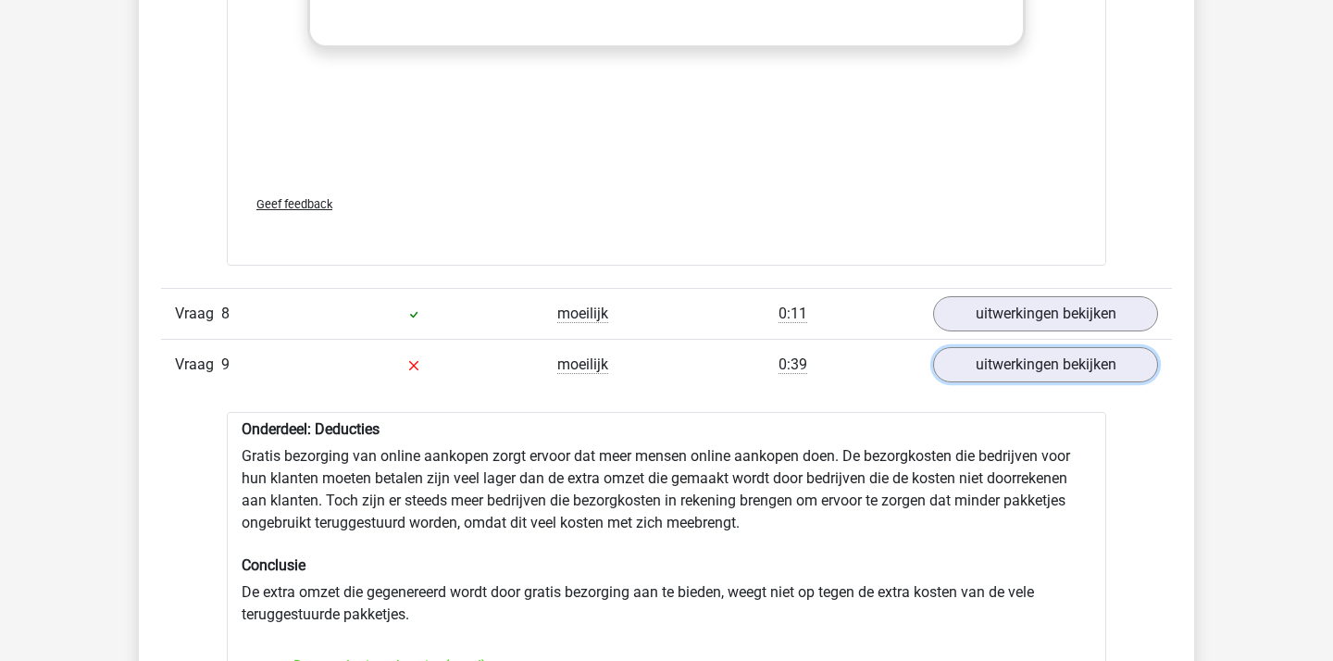
scroll to position [3451, 0]
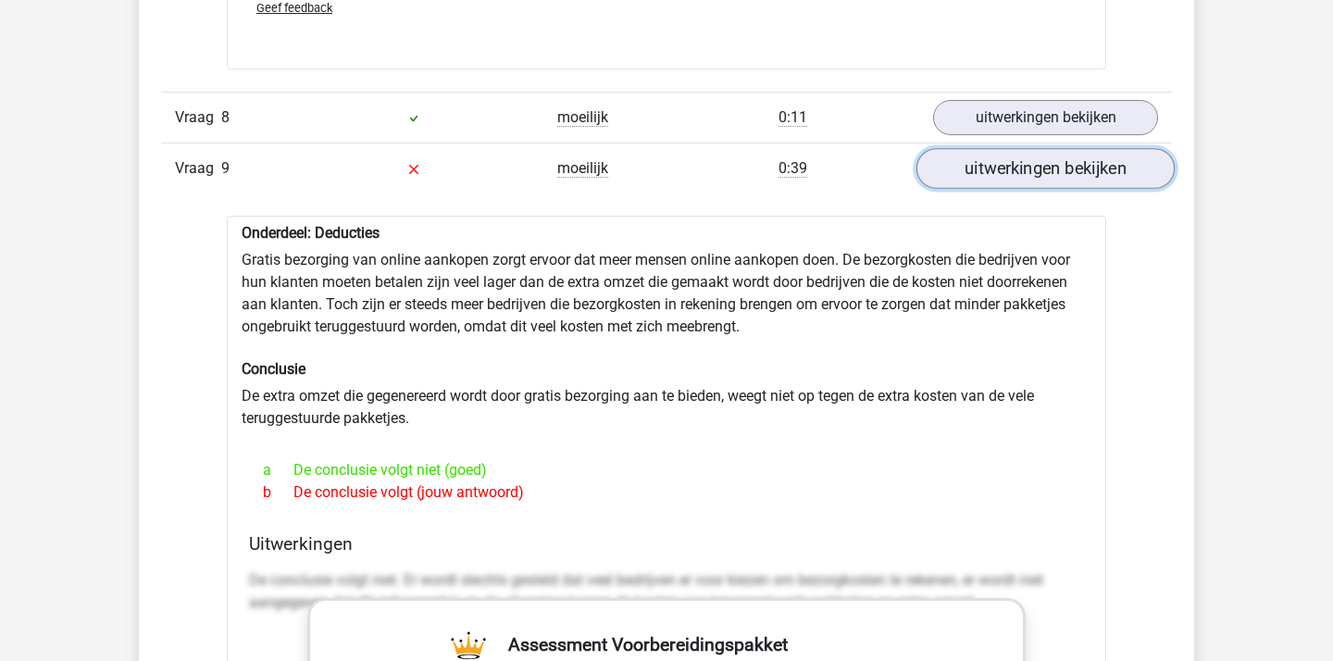
click at [1110, 169] on link "uitwerkingen bekijken" at bounding box center [1045, 168] width 258 height 41
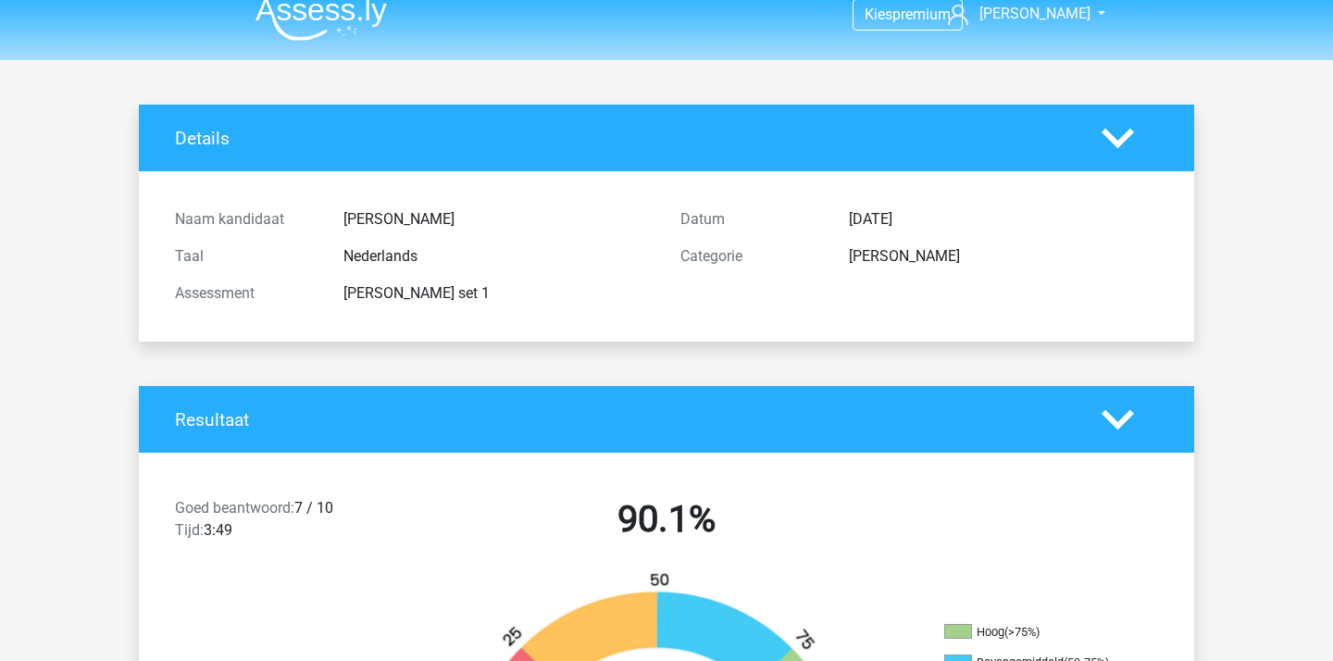
scroll to position [0, 0]
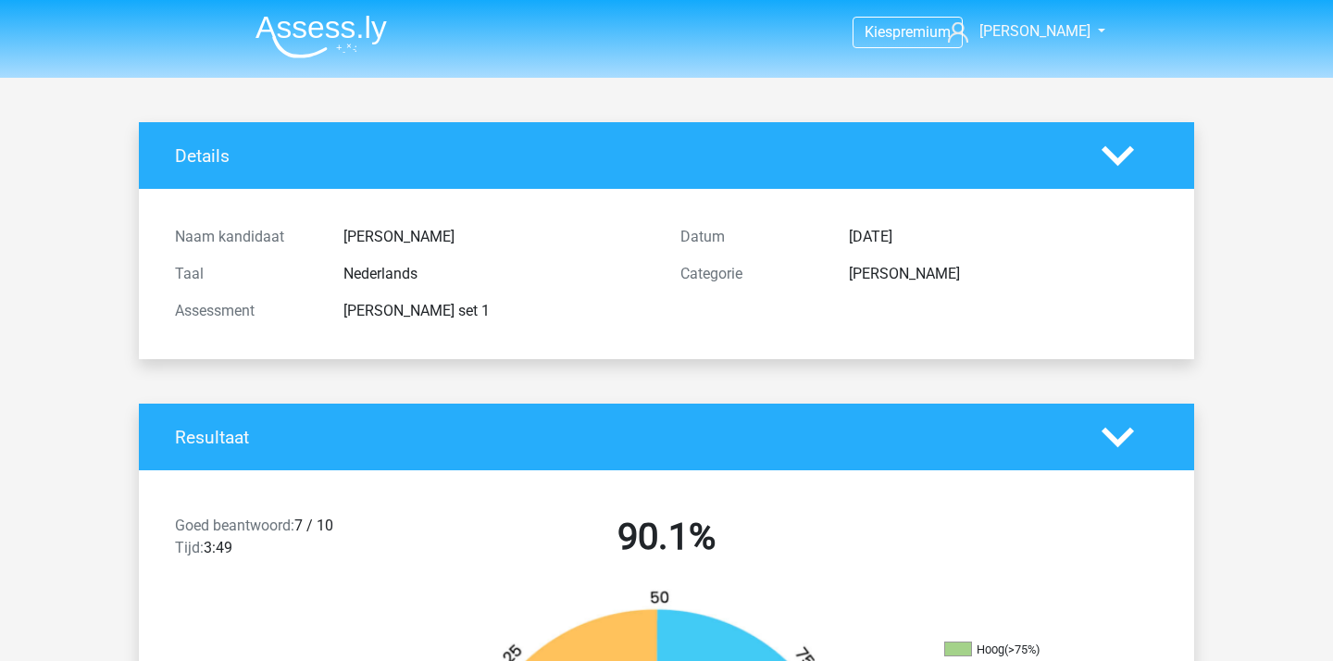
click at [327, 27] on img at bounding box center [320, 37] width 131 height 44
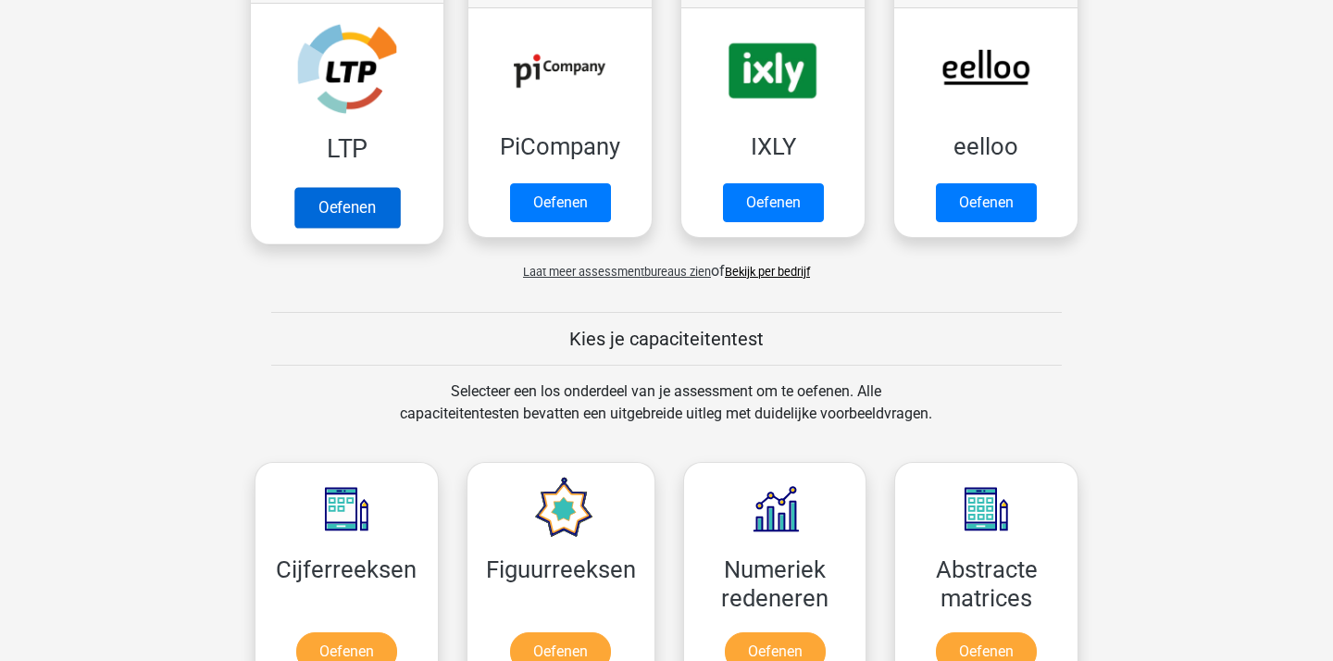
scroll to position [418, 0]
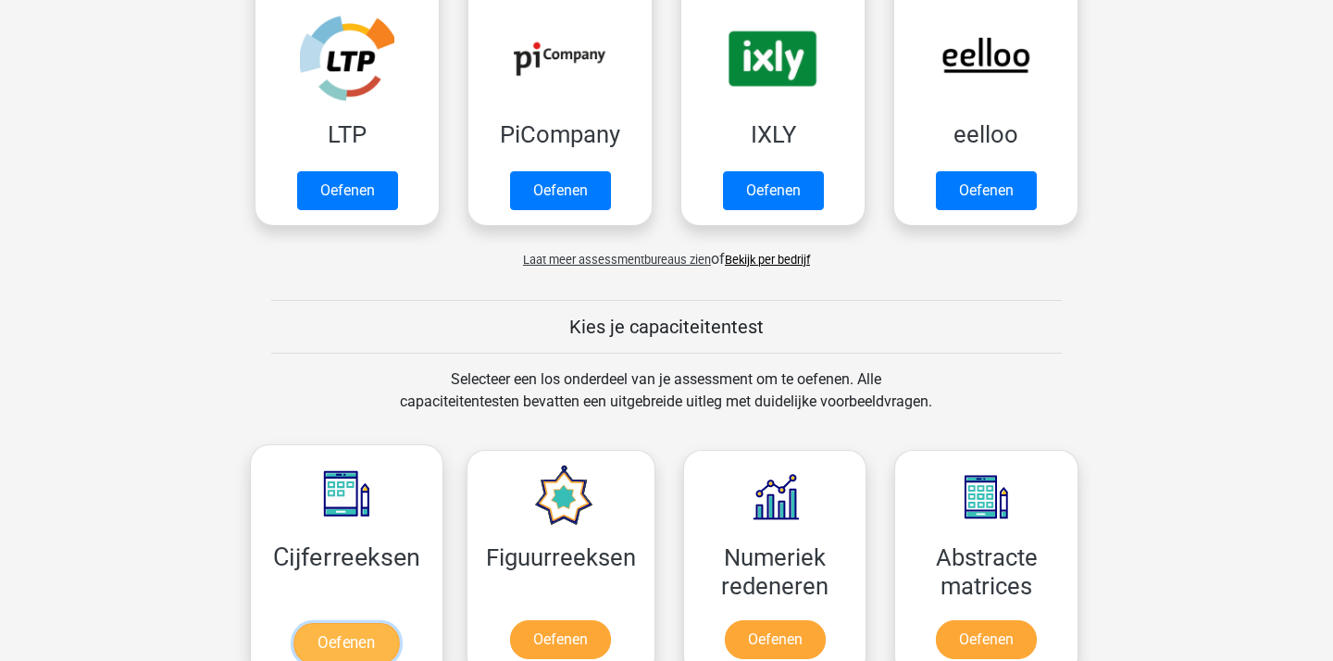
click at [371, 623] on link "Oefenen" at bounding box center [346, 643] width 106 height 41
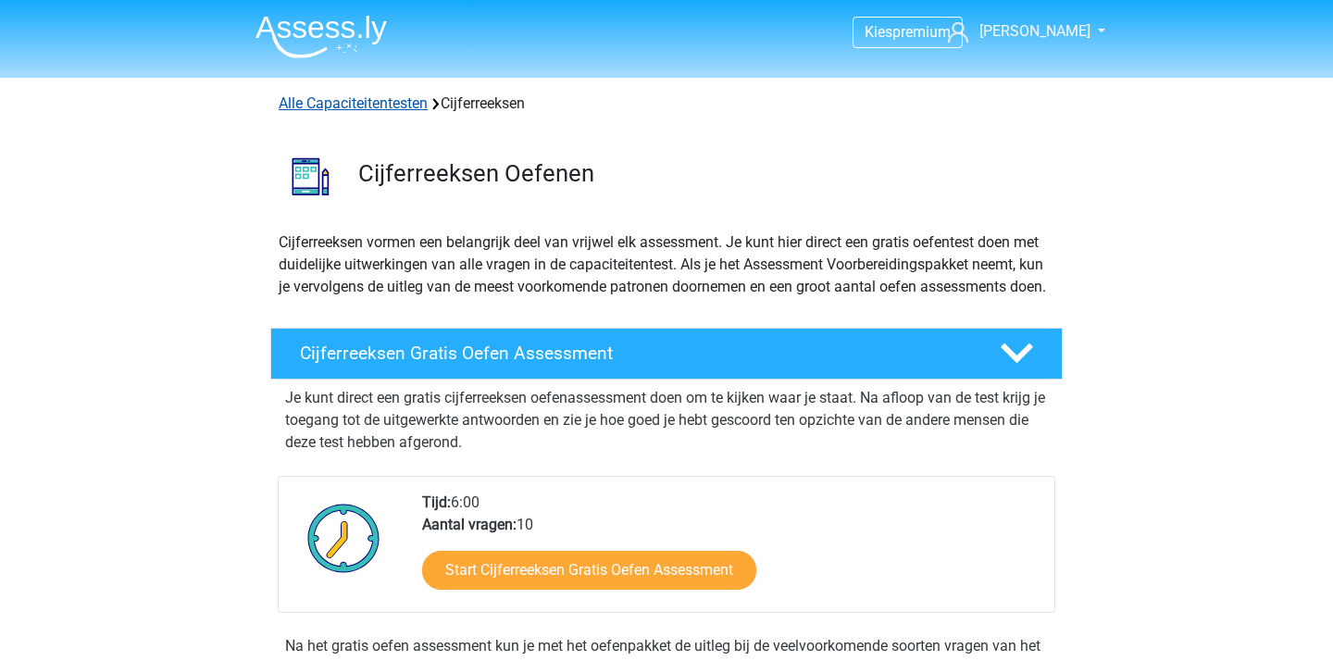
click at [380, 105] on link "Alle Capaciteitentesten" at bounding box center [353, 103] width 149 height 18
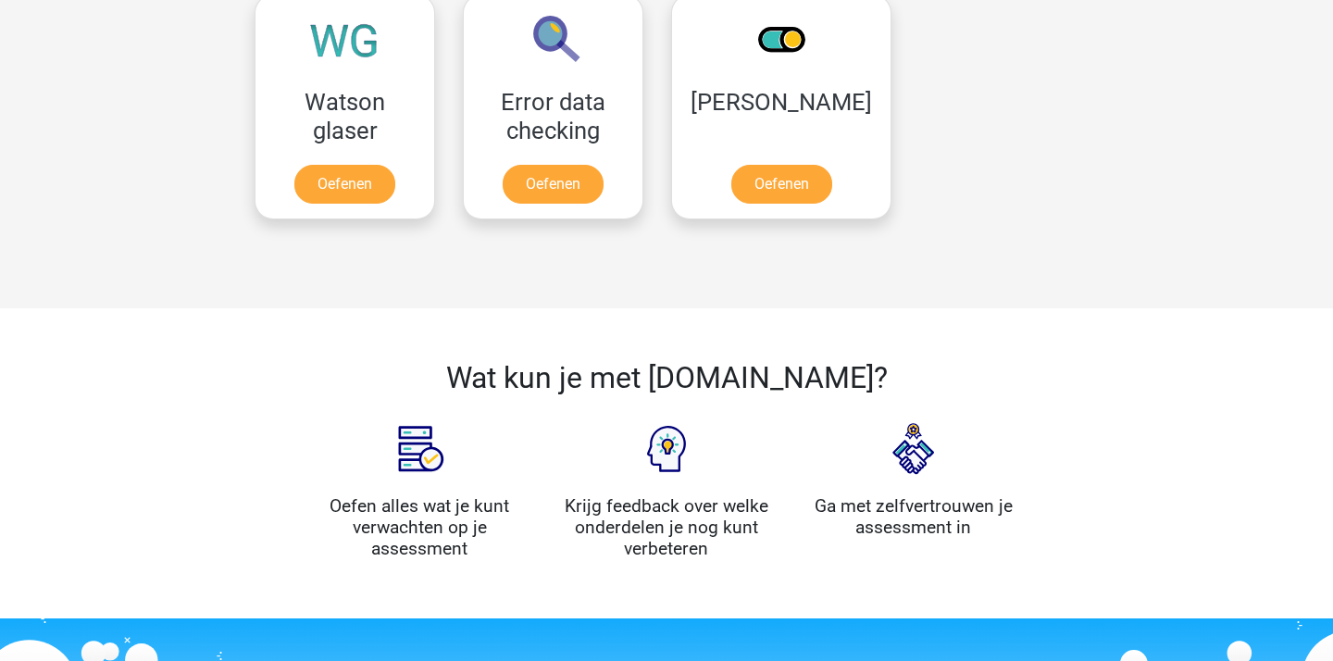
scroll to position [1598, 0]
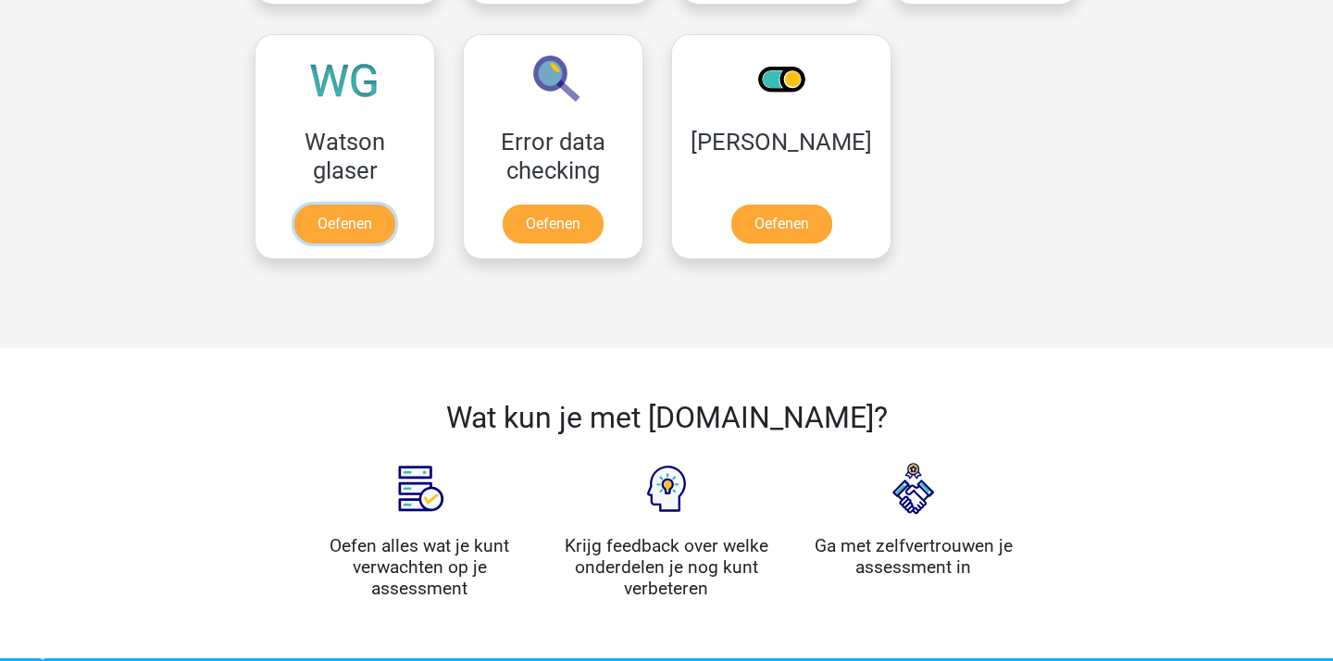
click at [380, 205] on link "Oefenen" at bounding box center [344, 224] width 101 height 39
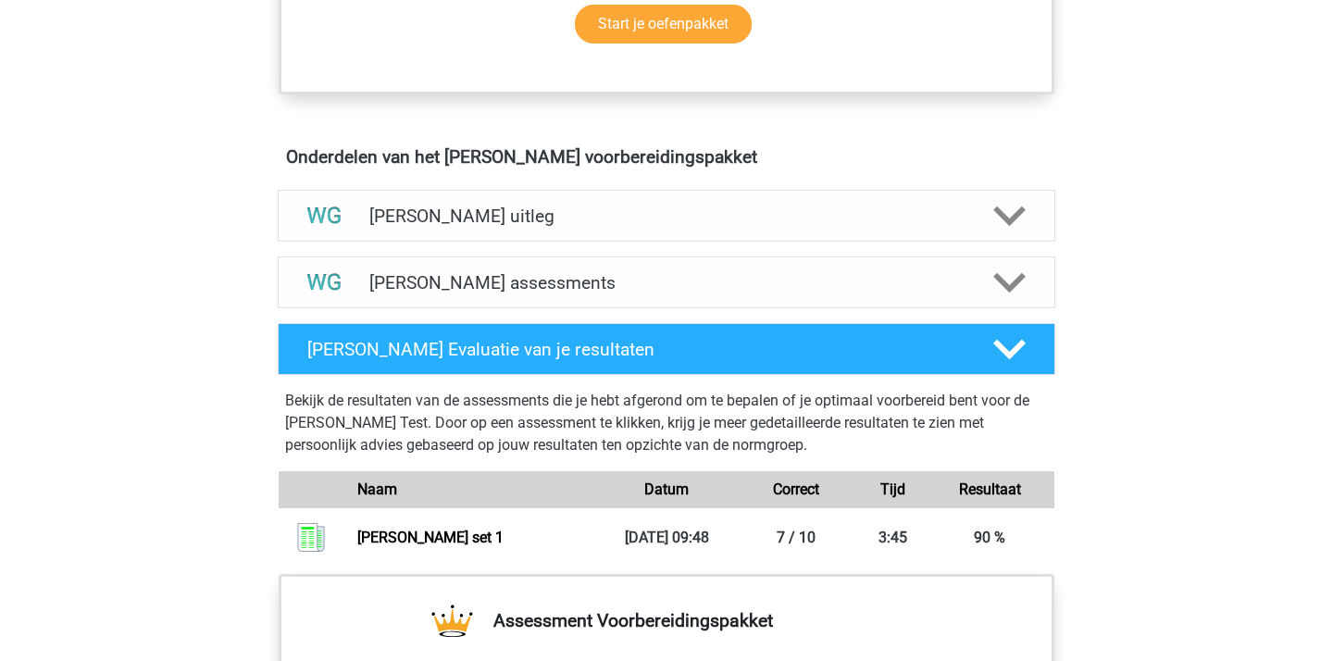
scroll to position [969, 0]
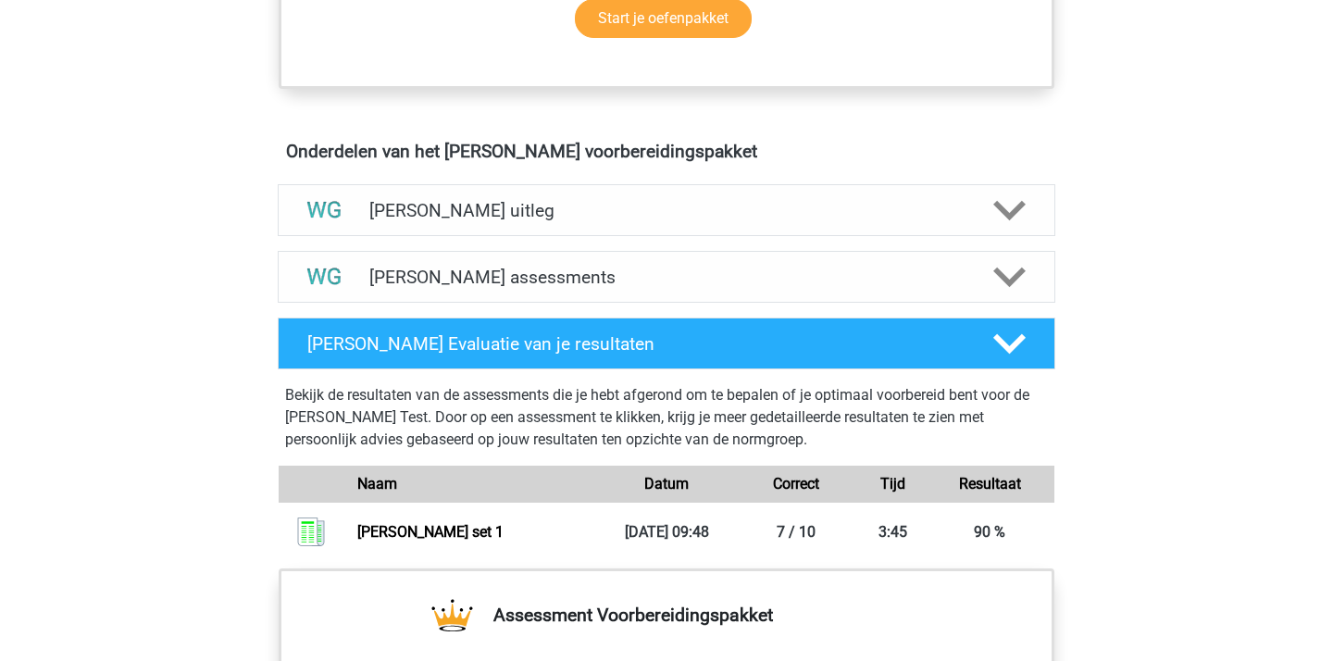
click at [482, 282] on h4 "Watson Glaser assessments" at bounding box center [666, 277] width 594 height 21
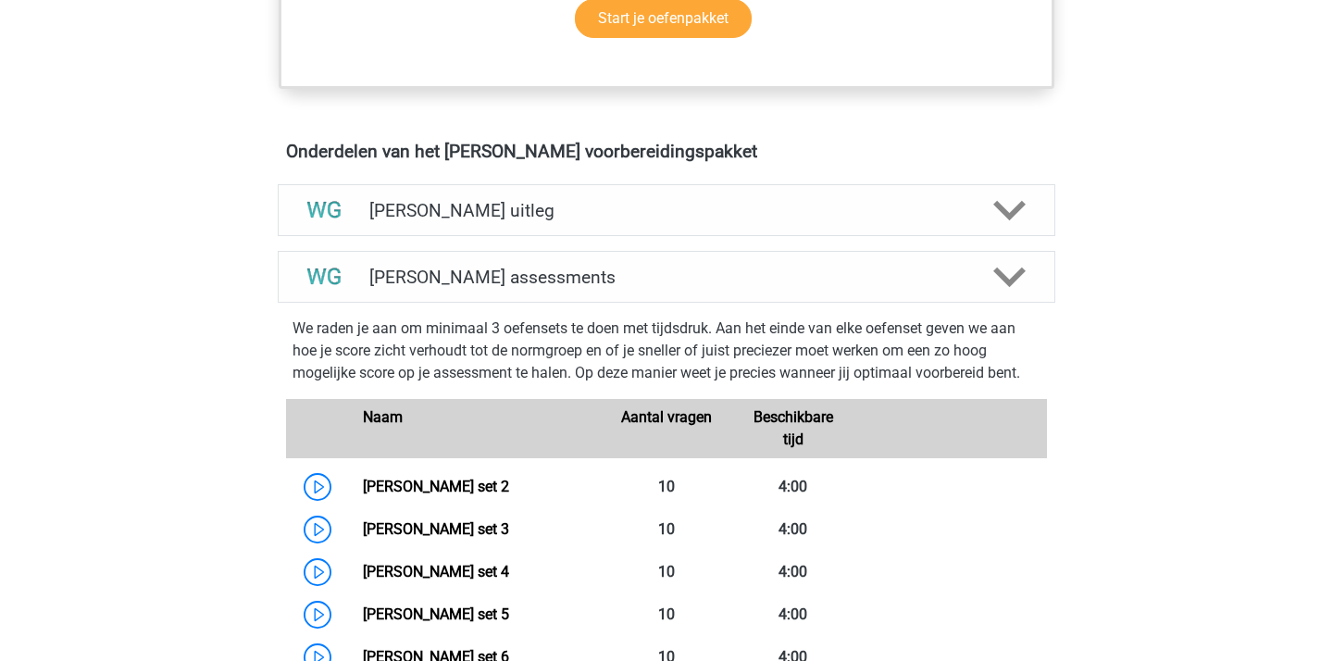
click at [481, 456] on div "Naam Aantal vragen Beschikbare tijd" at bounding box center [666, 428] width 761 height 59
click at [485, 481] on link "Watson Glaser set 2" at bounding box center [436, 487] width 146 height 18
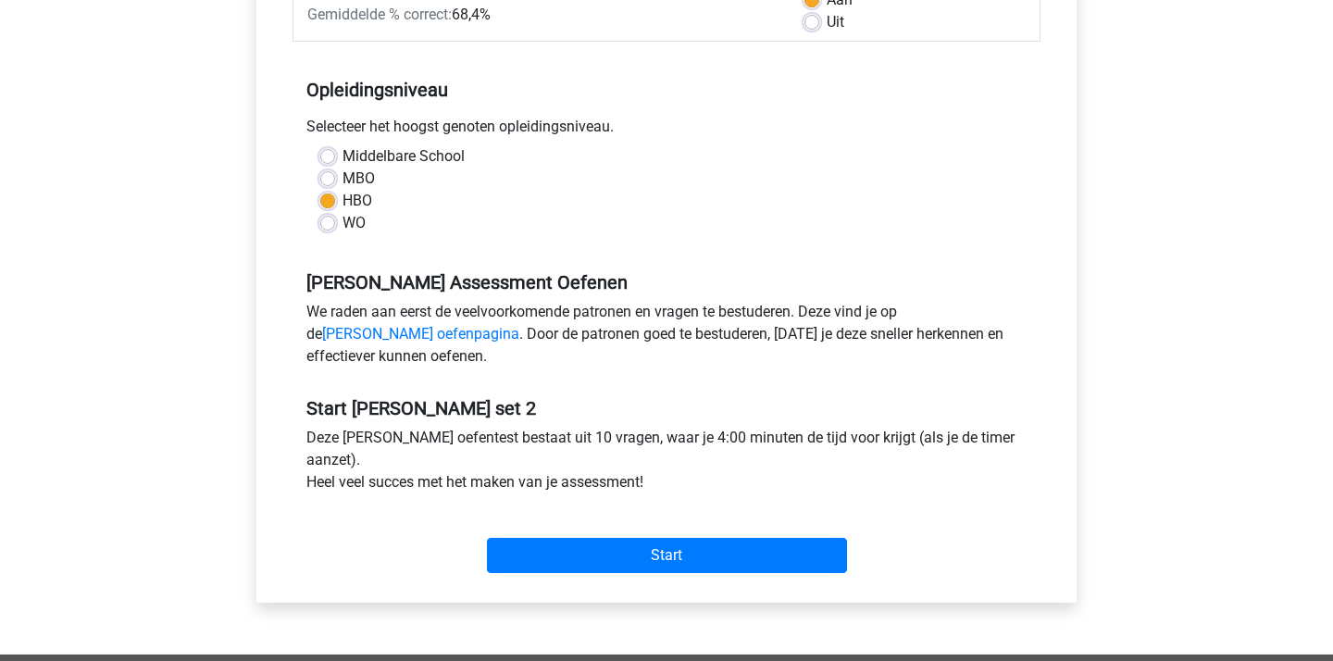
scroll to position [280, 0]
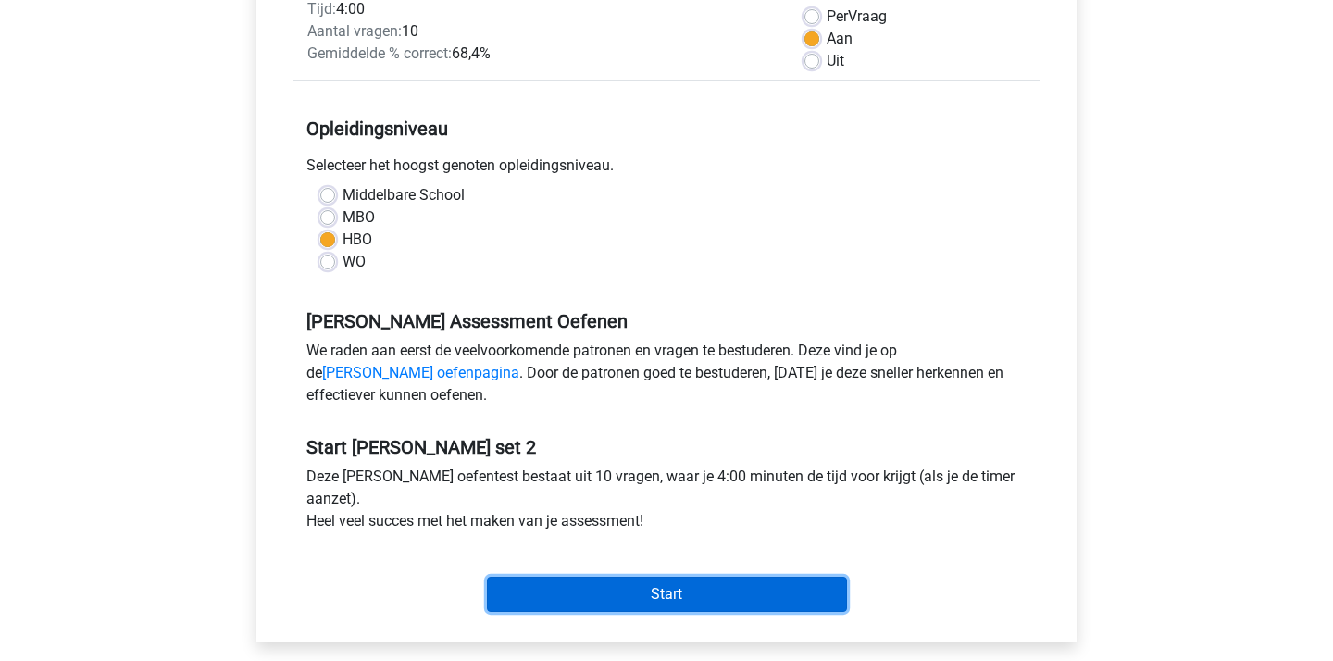
click at [666, 600] on input "Start" at bounding box center [667, 594] width 360 height 35
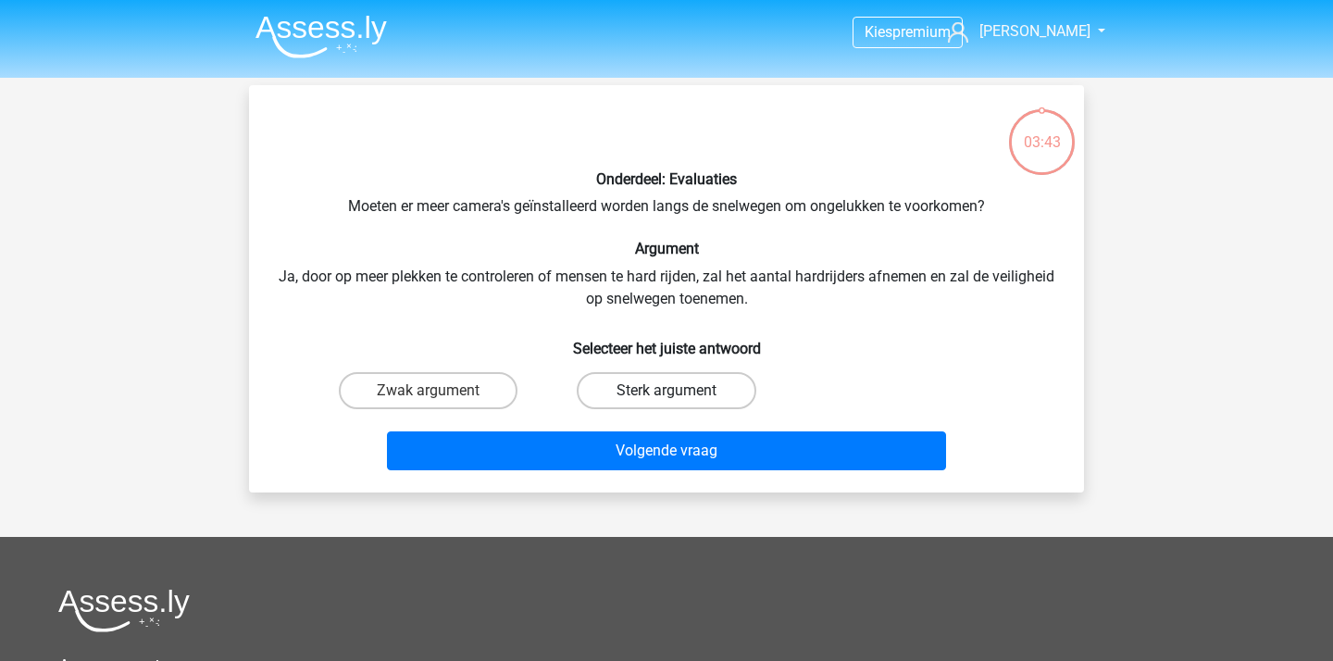
click at [655, 392] on label "Sterk argument" at bounding box center [666, 390] width 179 height 37
click at [666, 392] on input "Sterk argument" at bounding box center [672, 397] width 12 height 12
radio input "true"
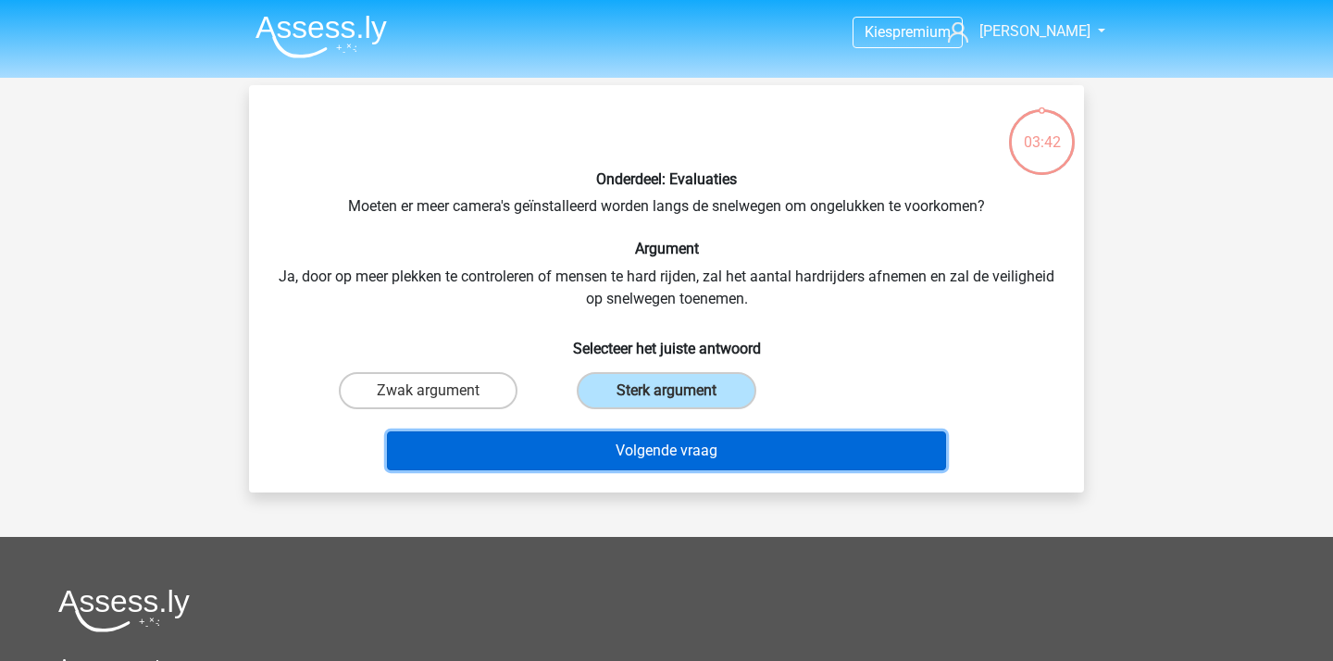
click at [671, 459] on button "Volgende vraag" at bounding box center [667, 450] width 560 height 39
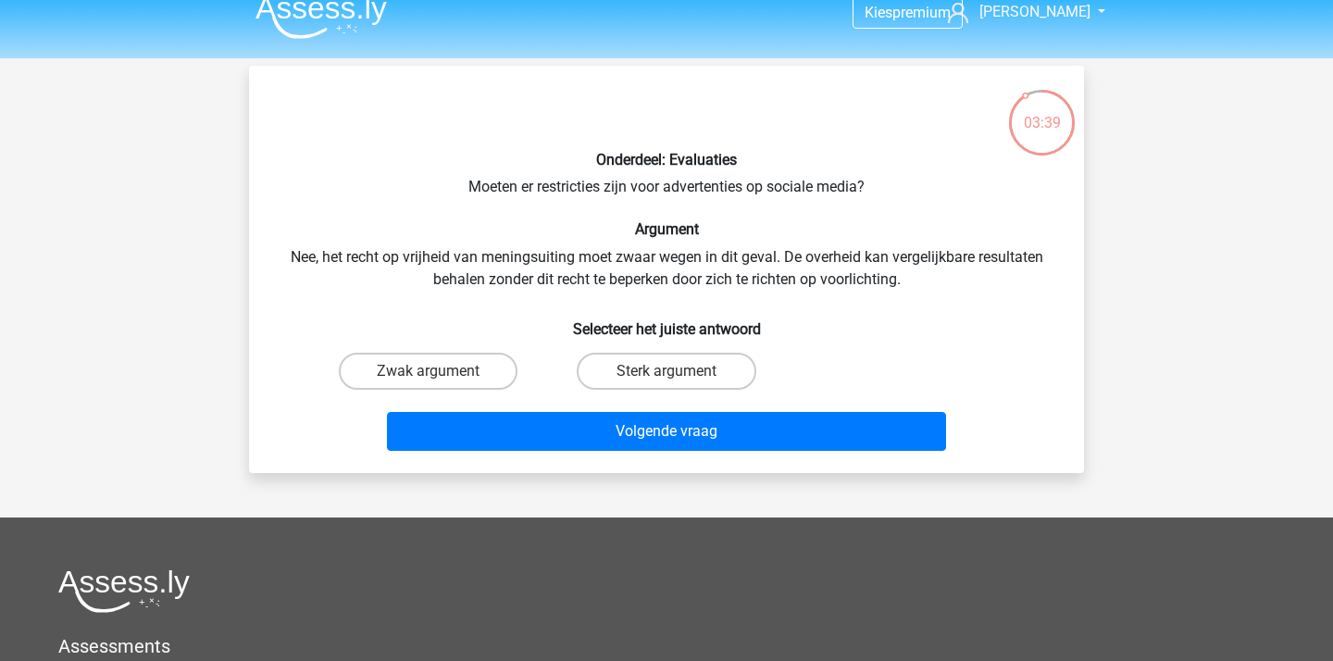
scroll to position [5, 0]
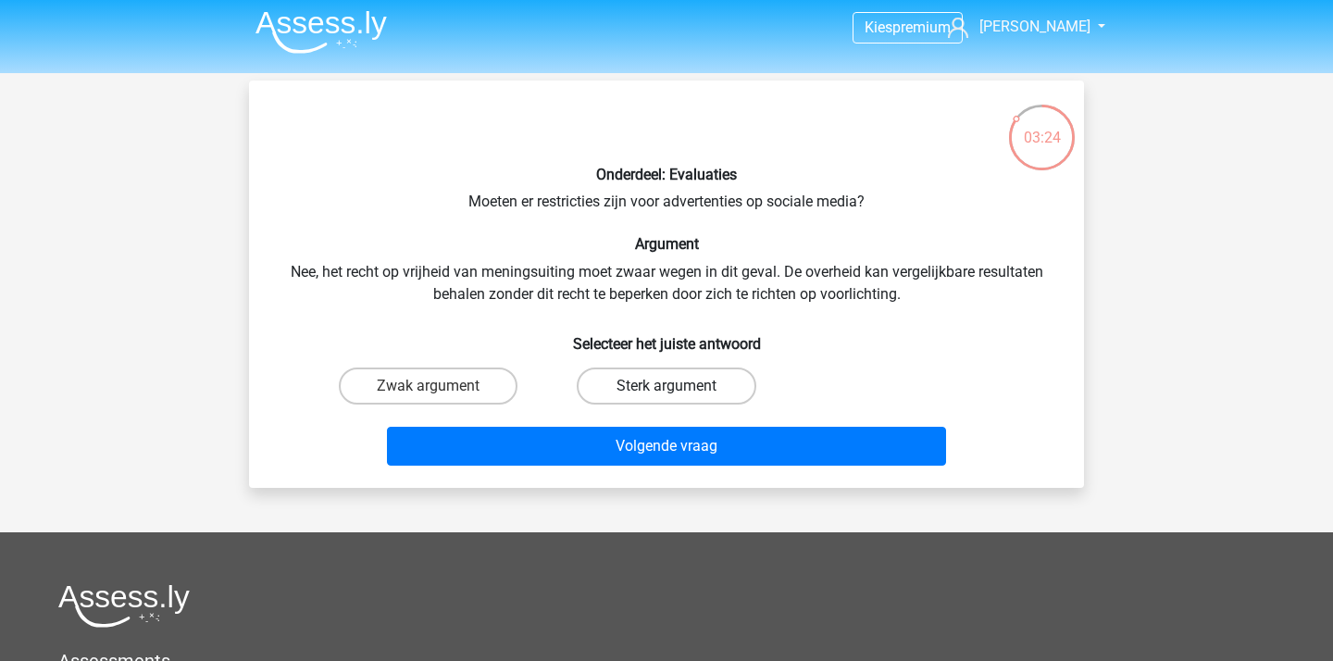
click at [641, 383] on label "Sterk argument" at bounding box center [666, 385] width 179 height 37
click at [666, 386] on input "Sterk argument" at bounding box center [672, 392] width 12 height 12
radio input "true"
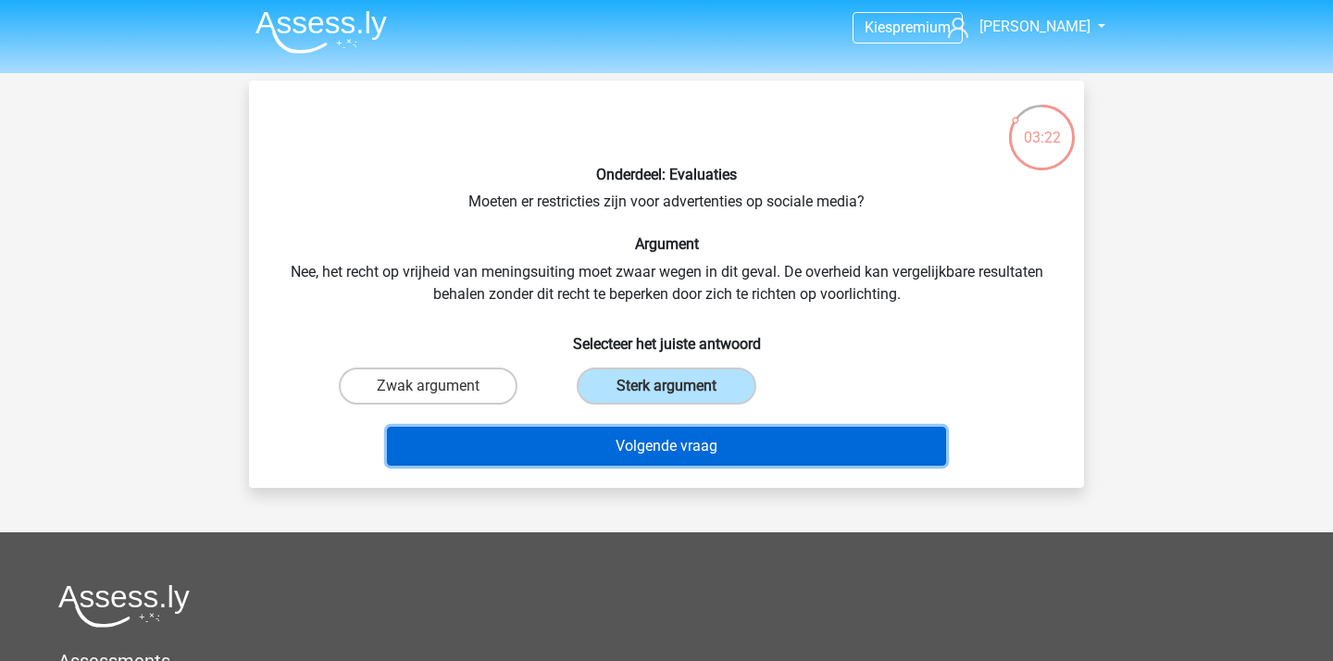
click at [742, 448] on button "Volgende vraag" at bounding box center [667, 446] width 560 height 39
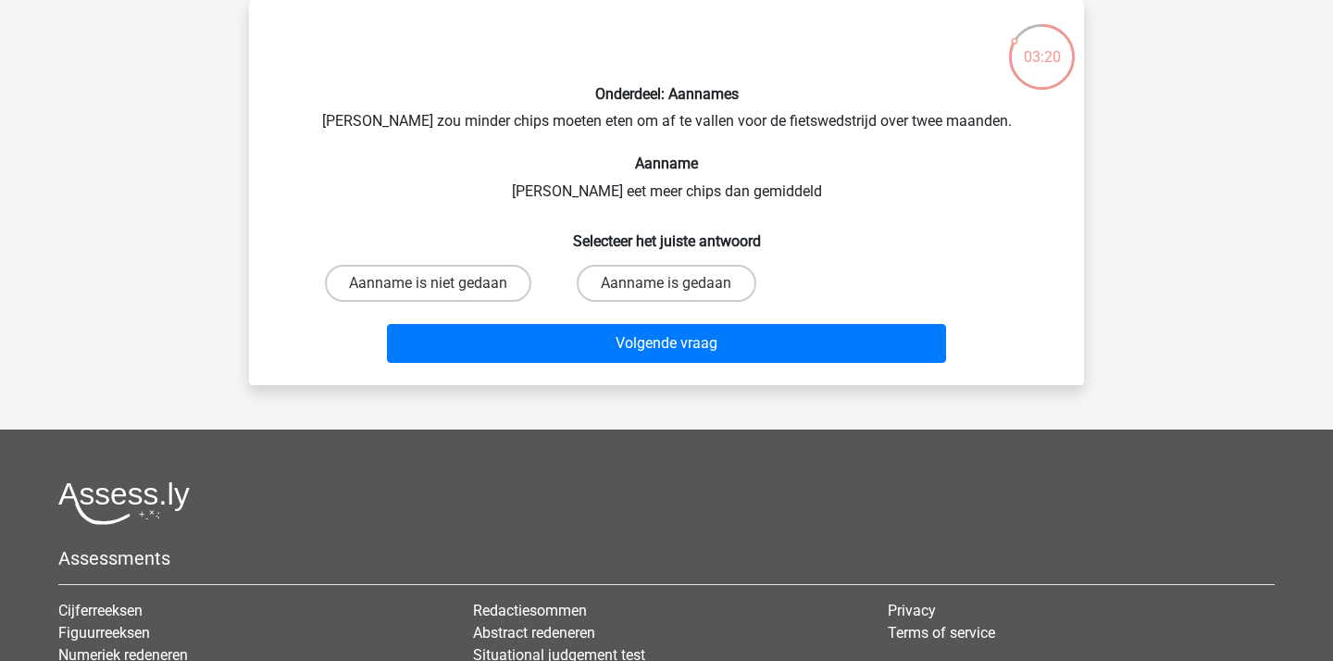
scroll to position [41, 0]
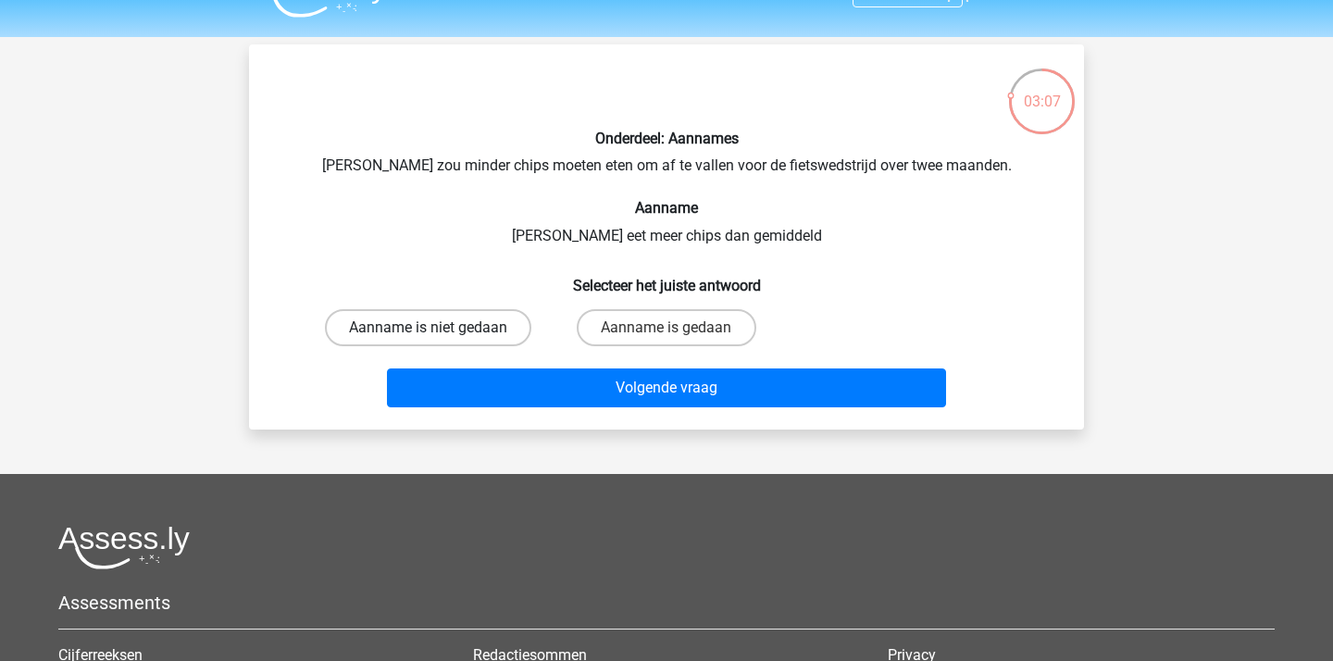
click at [436, 342] on label "Aanname is niet gedaan" at bounding box center [428, 327] width 206 height 37
click at [436, 340] on input "Aanname is niet gedaan" at bounding box center [435, 334] width 12 height 12
radio input "true"
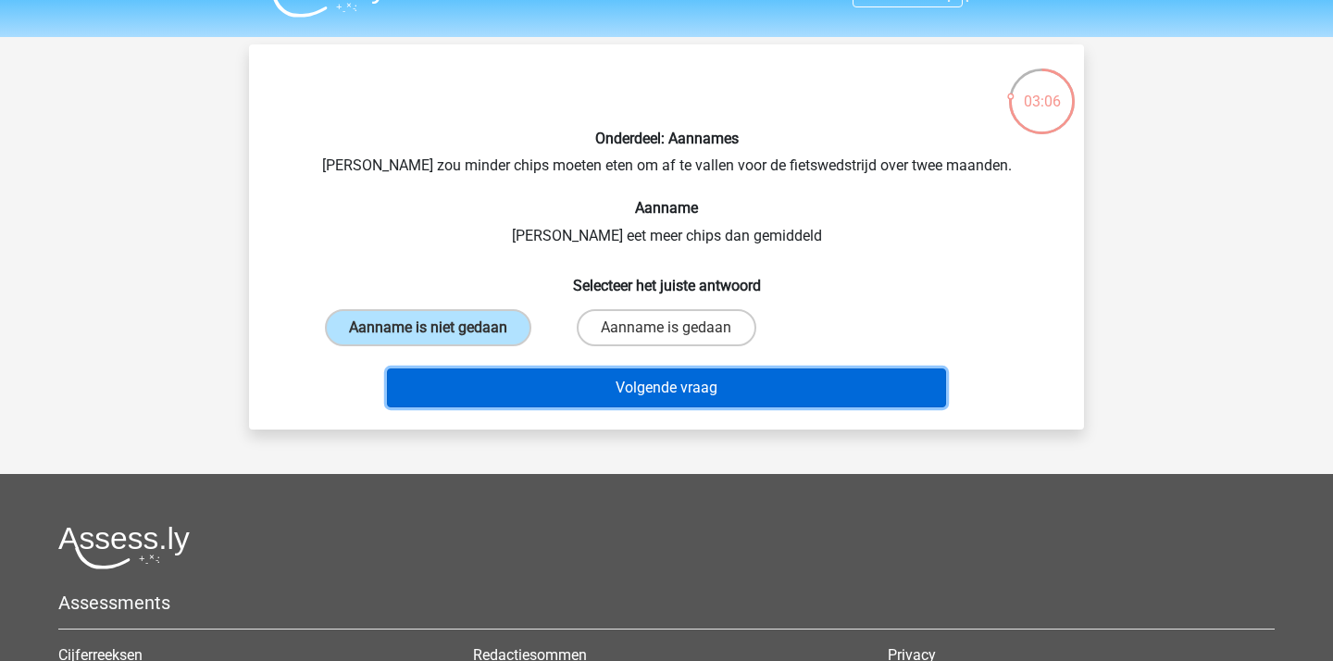
click at [604, 391] on button "Volgende vraag" at bounding box center [667, 387] width 560 height 39
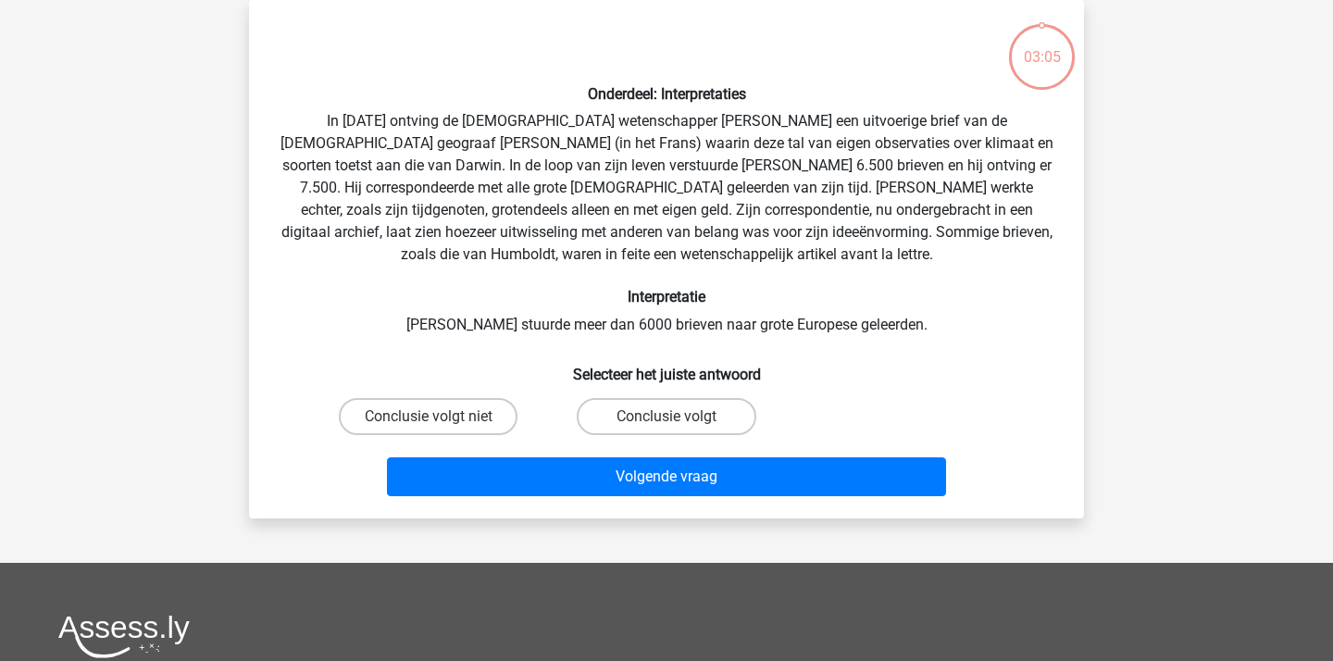
scroll to position [44, 0]
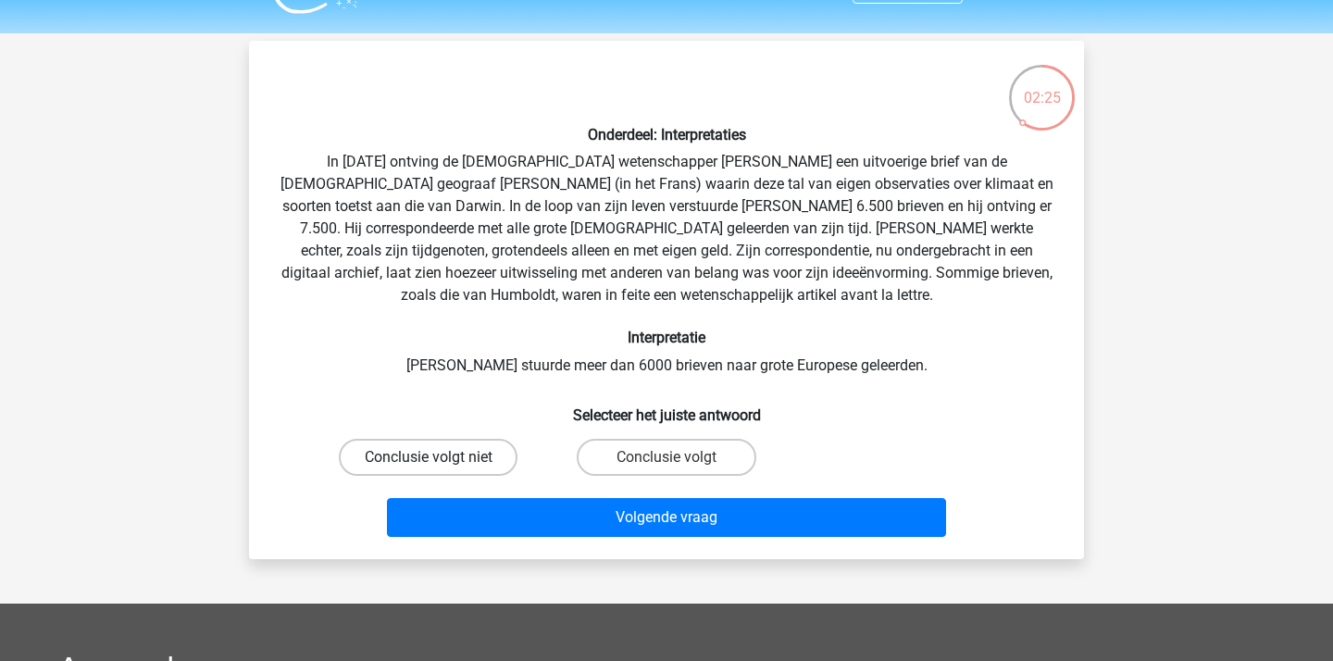
click at [492, 446] on label "Conclusie volgt niet" at bounding box center [428, 457] width 179 height 37
click at [441, 457] on input "Conclusie volgt niet" at bounding box center [435, 463] width 12 height 12
radio input "true"
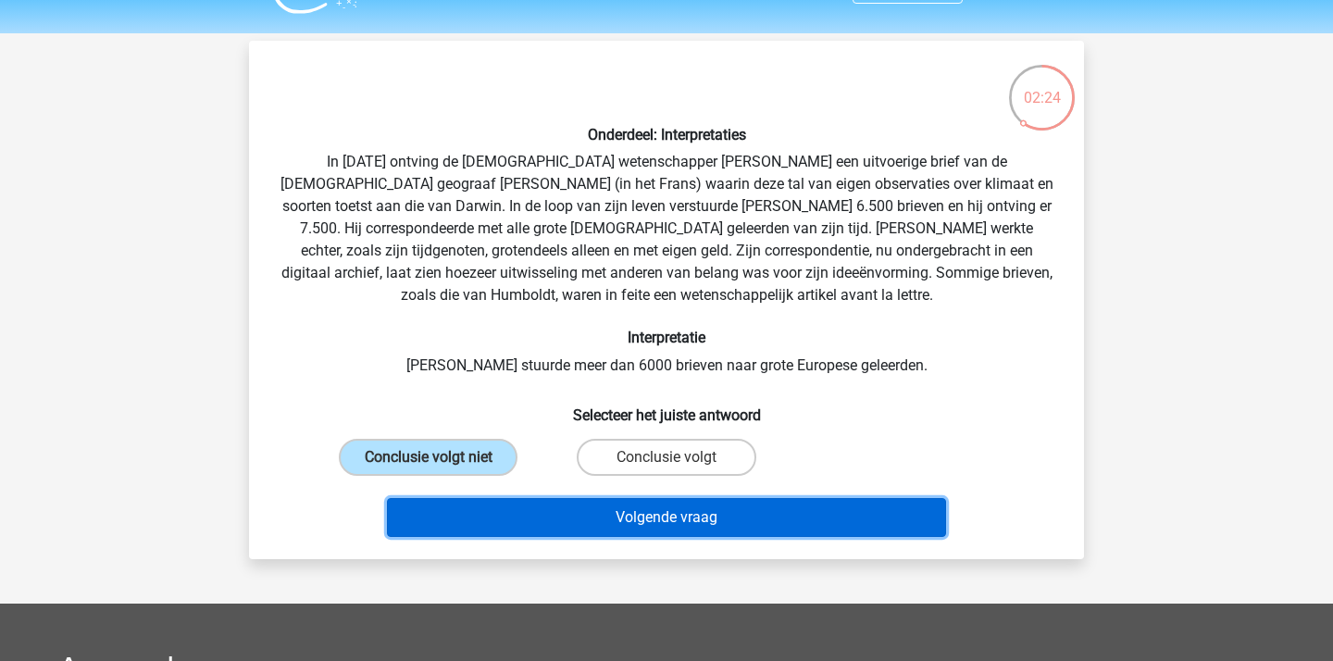
click at [541, 500] on button "Volgende vraag" at bounding box center [667, 517] width 560 height 39
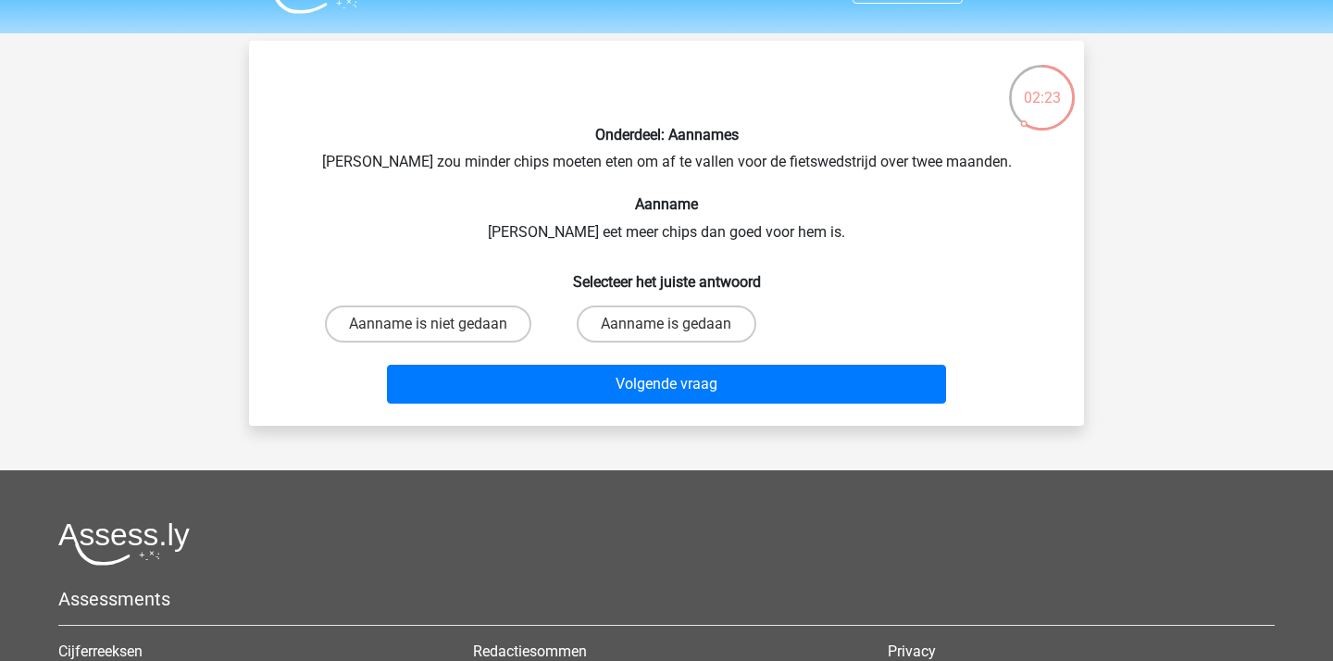
scroll to position [44, 0]
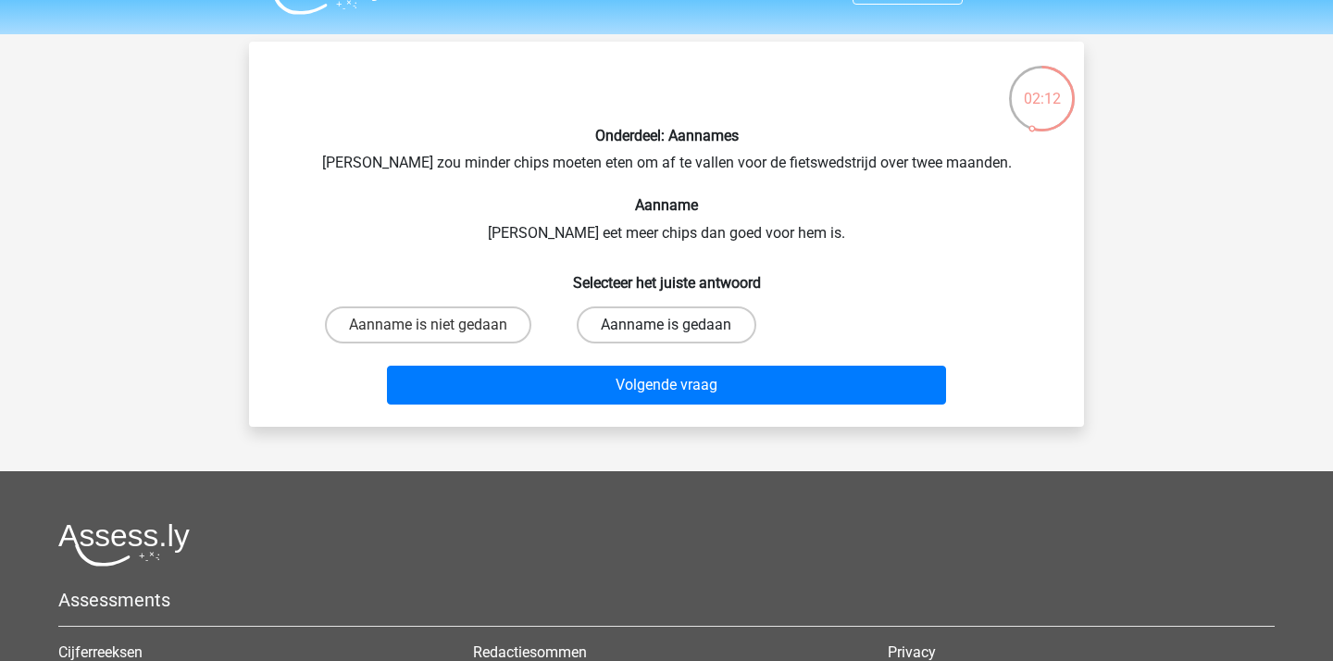
click at [621, 328] on label "Aanname is gedaan" at bounding box center [666, 324] width 179 height 37
click at [666, 328] on input "Aanname is gedaan" at bounding box center [672, 331] width 12 height 12
radio input "true"
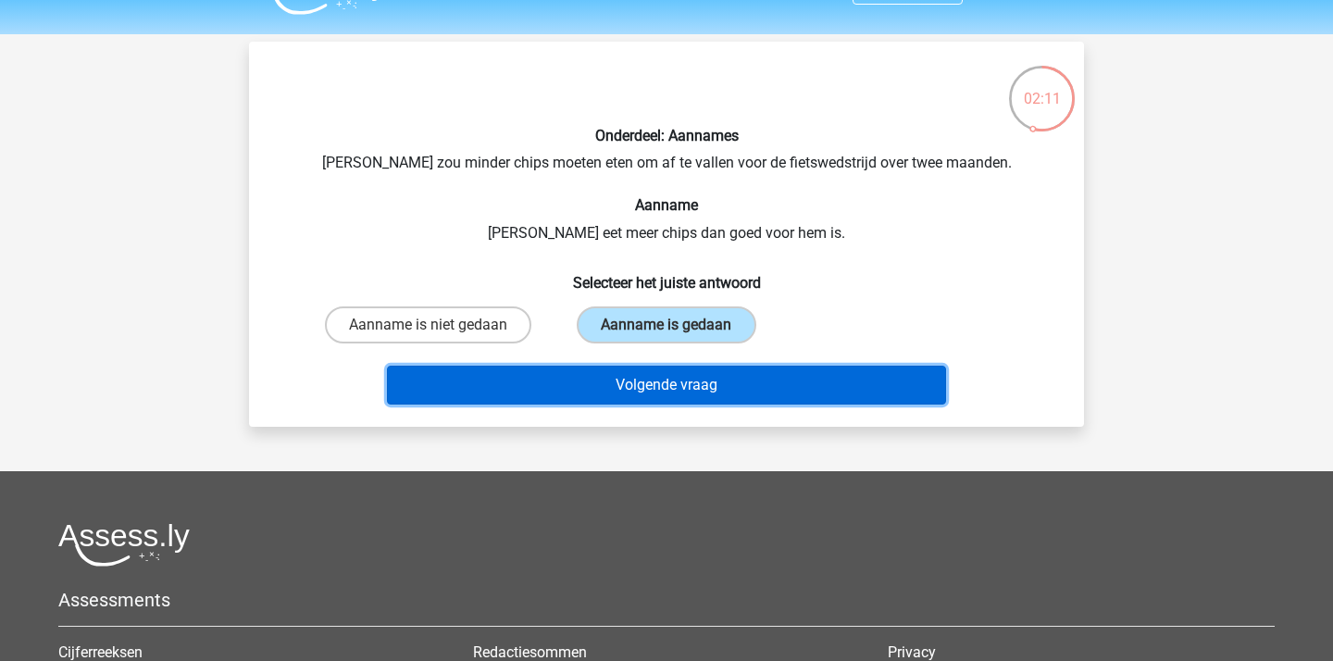
click at [675, 374] on button "Volgende vraag" at bounding box center [667, 385] width 560 height 39
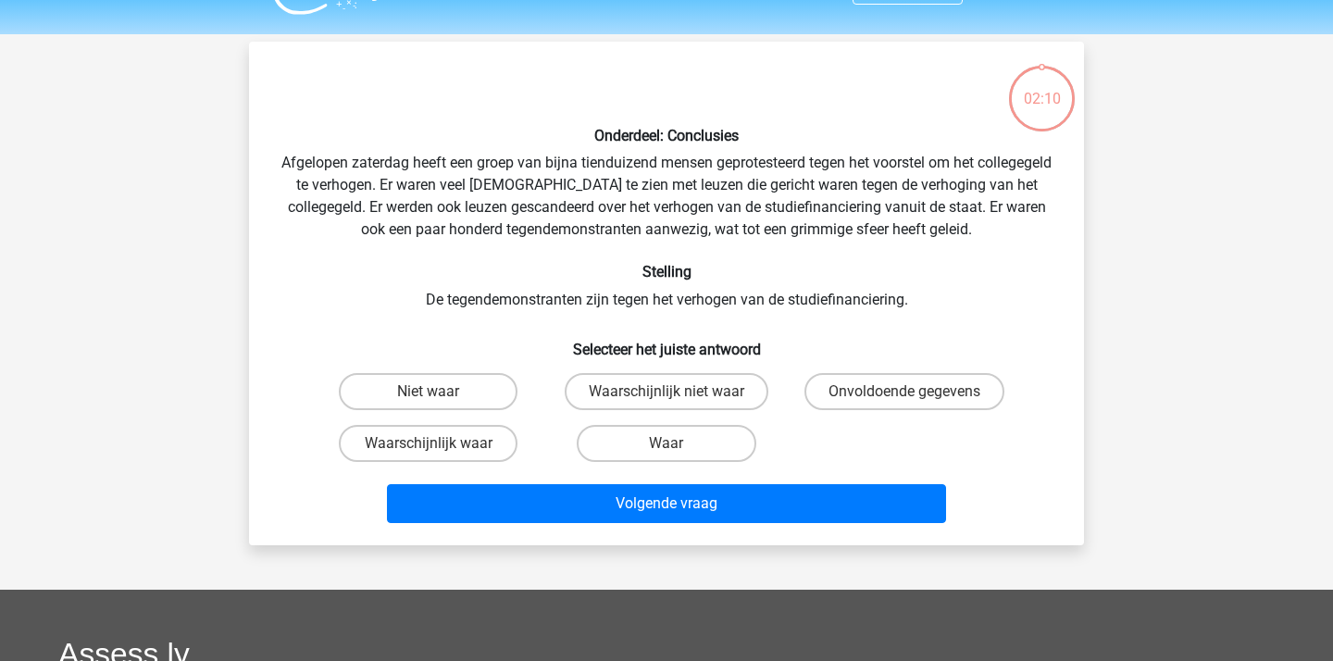
scroll to position [85, 0]
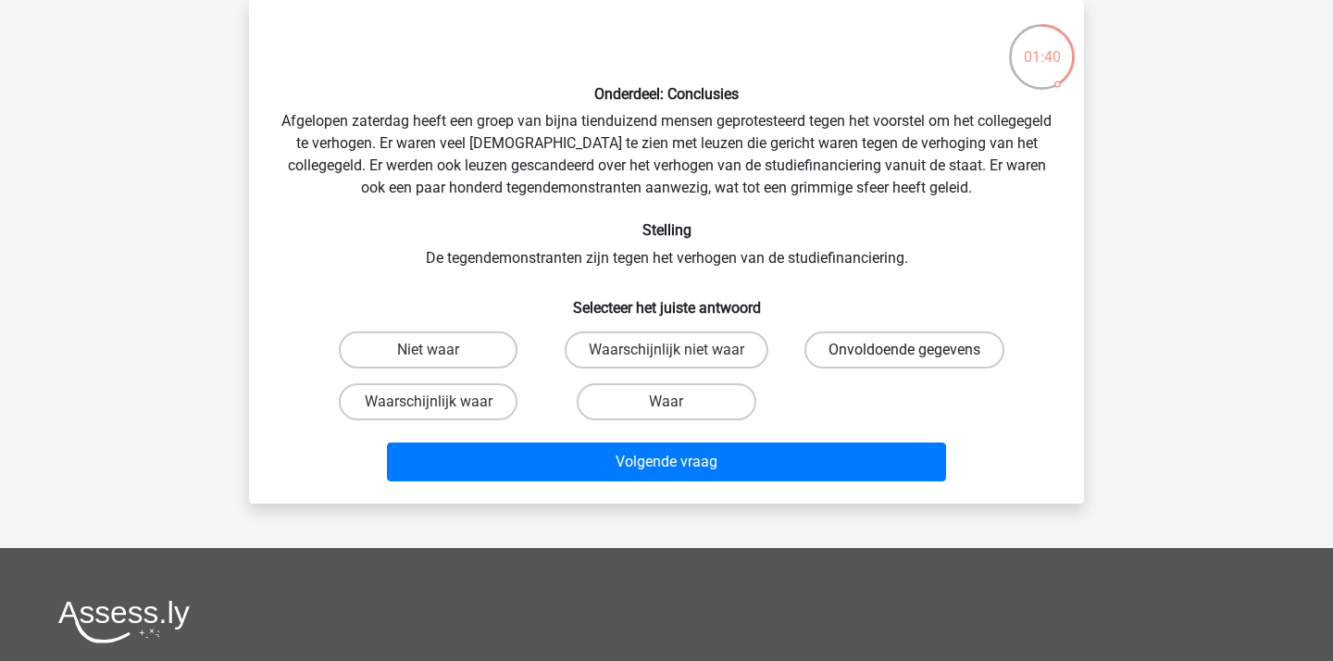
click at [896, 347] on label "Onvoldoende gegevens" at bounding box center [904, 349] width 200 height 37
click at [904, 350] on input "Onvoldoende gegevens" at bounding box center [910, 356] width 12 height 12
radio input "true"
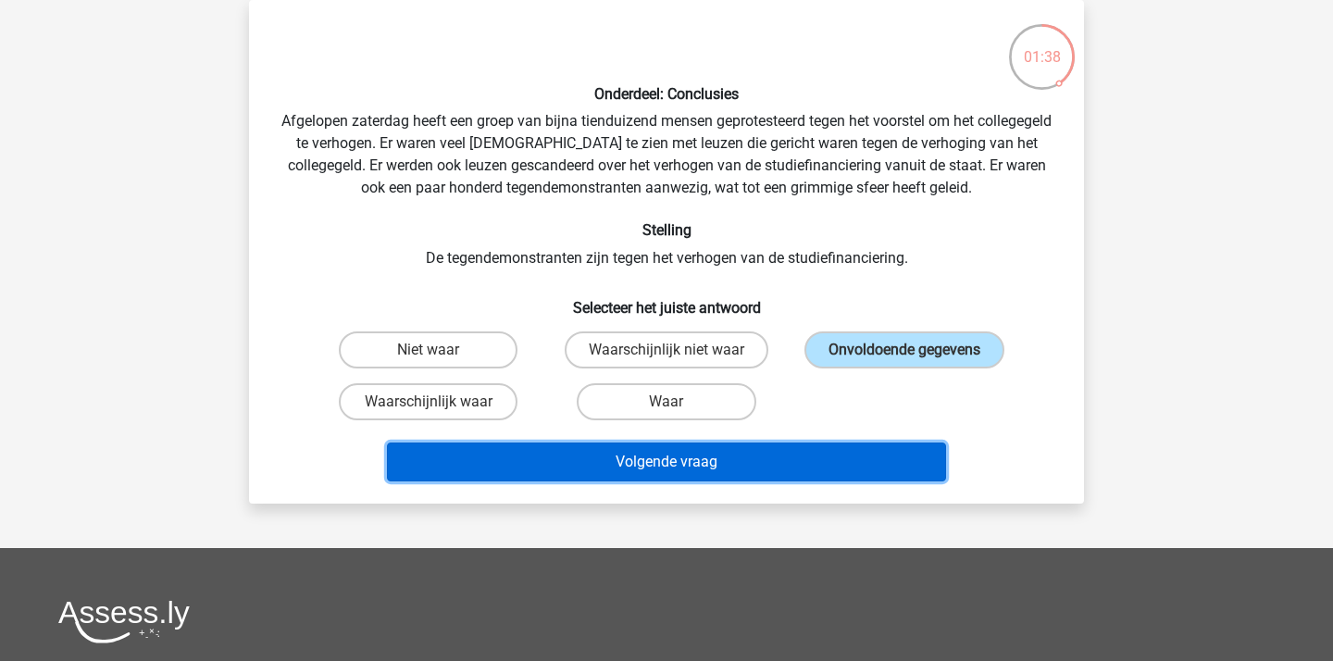
click at [687, 470] on button "Volgende vraag" at bounding box center [667, 461] width 560 height 39
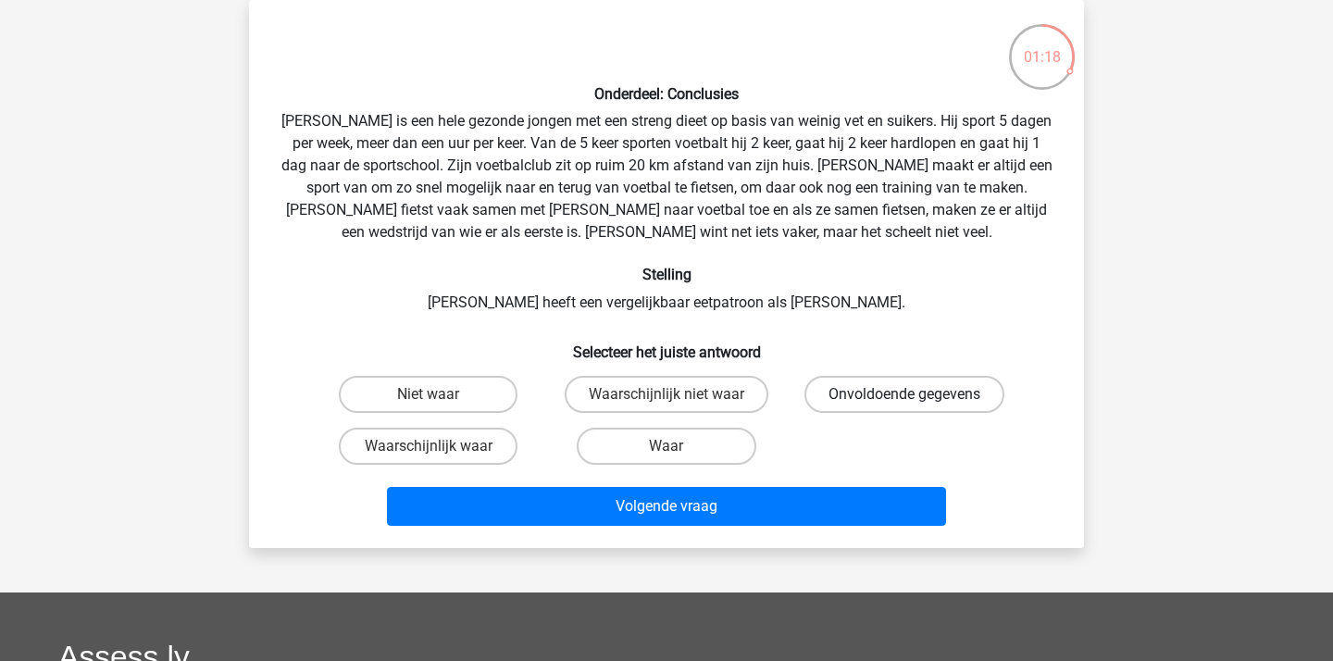
click at [868, 405] on label "Onvoldoende gegevens" at bounding box center [904, 394] width 200 height 37
click at [904, 405] on input "Onvoldoende gegevens" at bounding box center [910, 400] width 12 height 12
radio input "true"
click at [631, 475] on div "Volgende vraag" at bounding box center [667, 502] width 776 height 61
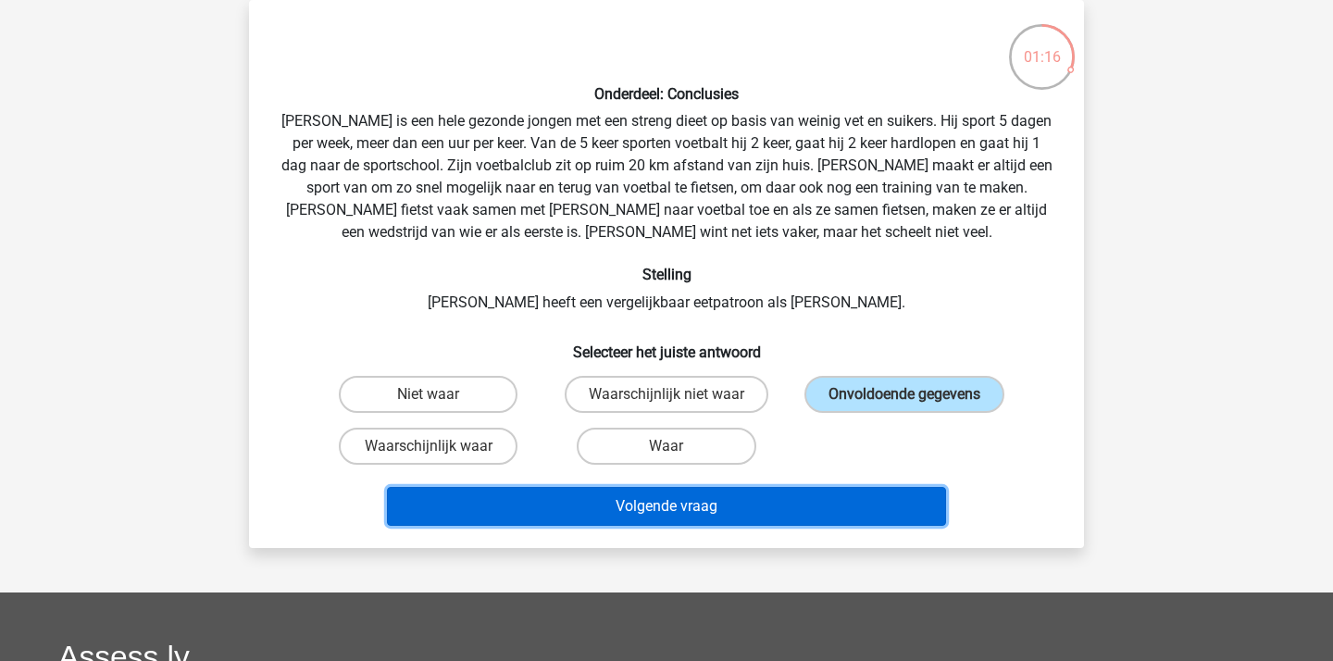
click at [631, 500] on button "Volgende vraag" at bounding box center [667, 506] width 560 height 39
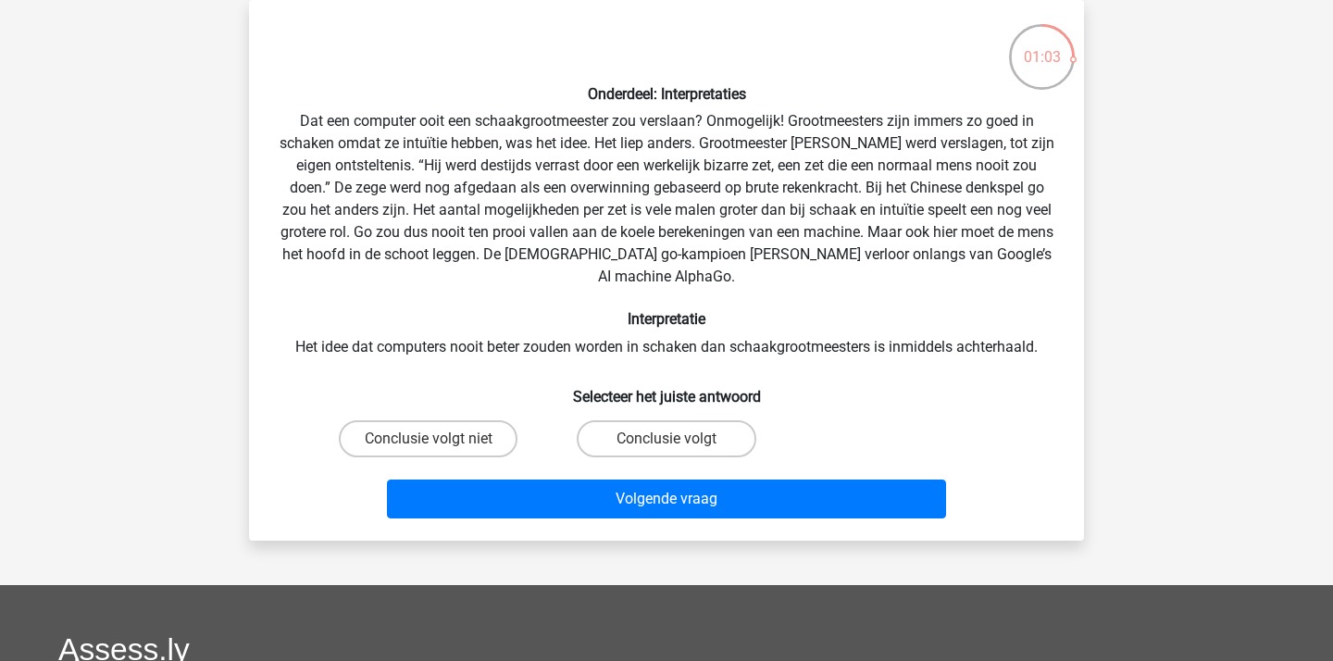
click at [812, 230] on div "Onderdeel: Interpretaties Dat een computer ooit een schaakgrootmeester zou vers…" at bounding box center [666, 270] width 820 height 511
click at [659, 422] on label "Conclusie volgt" at bounding box center [666, 438] width 179 height 37
click at [666, 439] on input "Conclusie volgt" at bounding box center [672, 445] width 12 height 12
radio input "true"
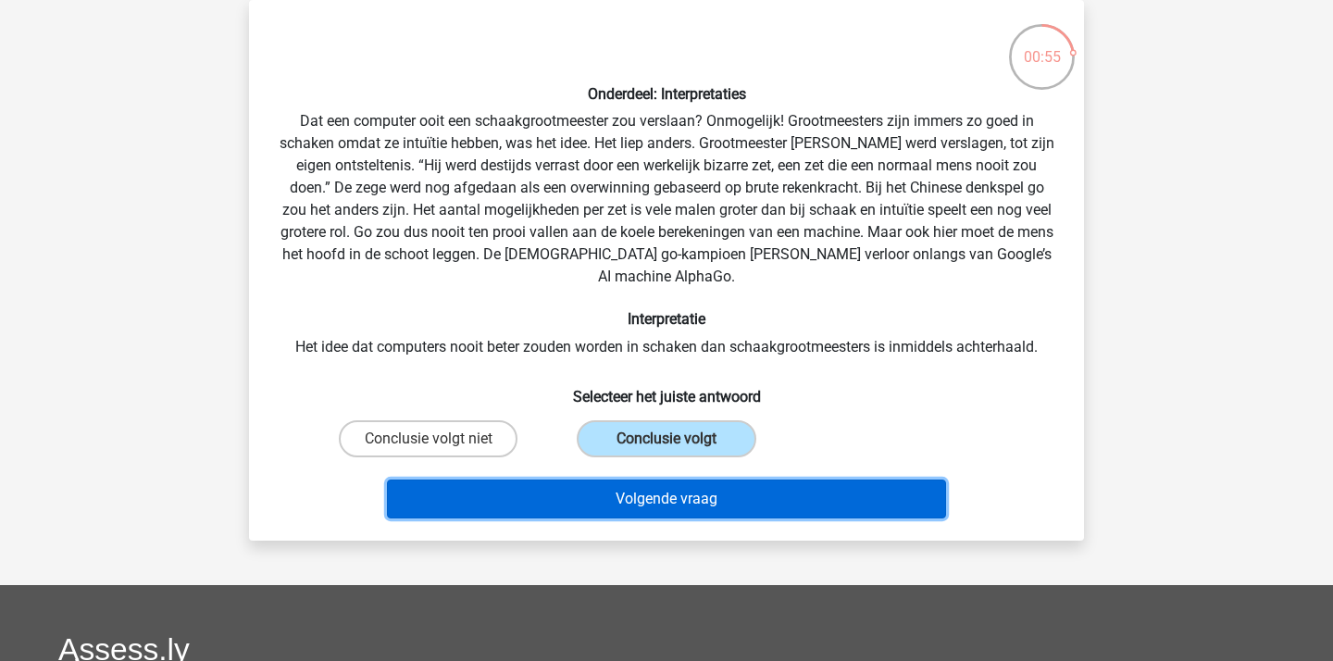
click at [711, 479] on button "Volgende vraag" at bounding box center [667, 498] width 560 height 39
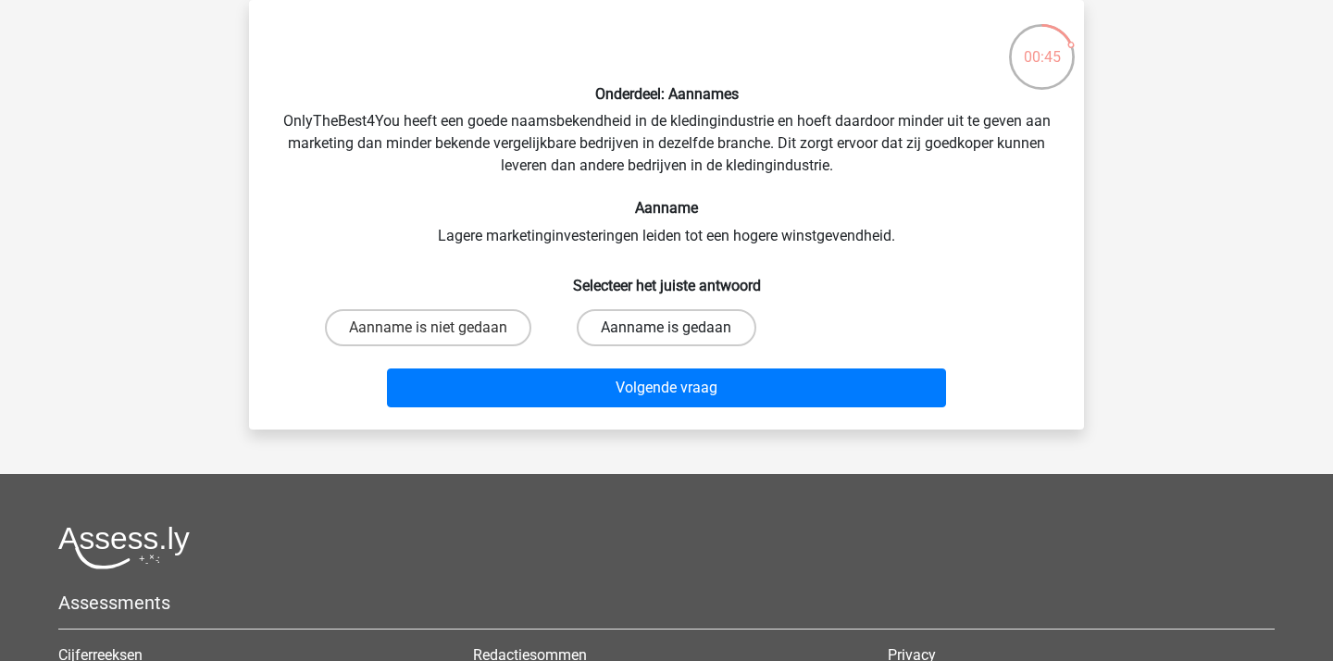
click at [624, 329] on label "Aanname is gedaan" at bounding box center [666, 327] width 179 height 37
click at [666, 329] on input "Aanname is gedaan" at bounding box center [672, 334] width 12 height 12
radio input "true"
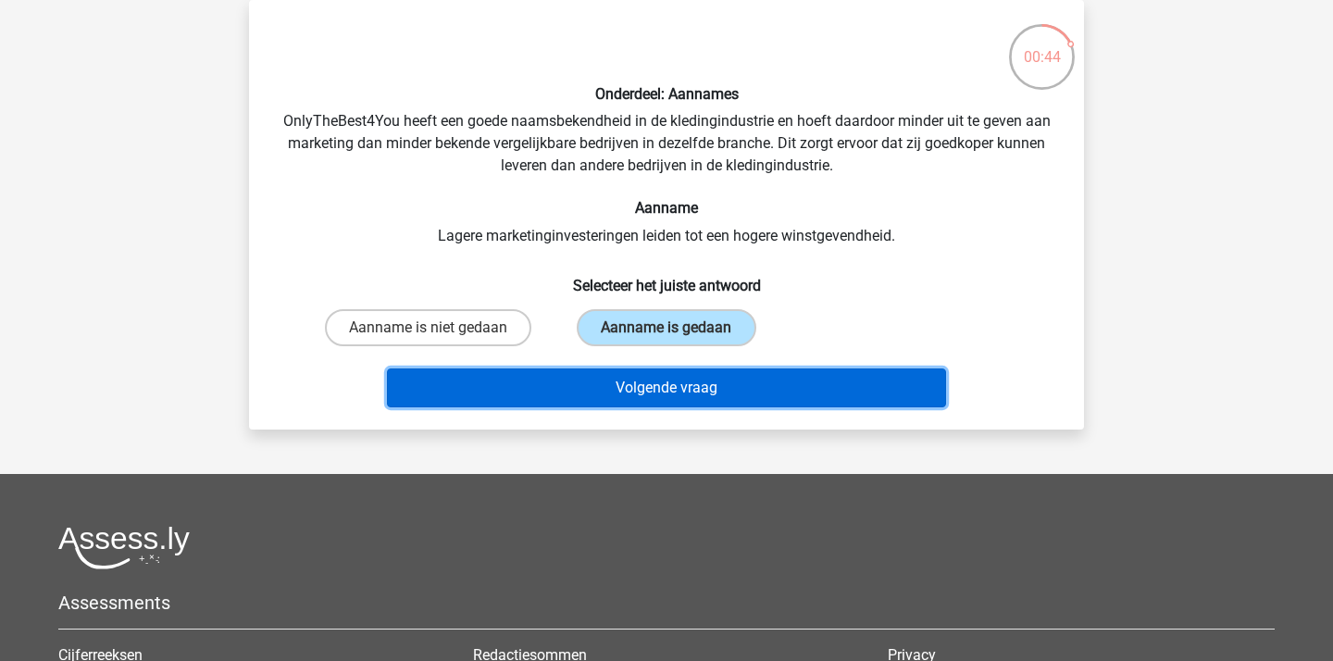
click at [654, 382] on button "Volgende vraag" at bounding box center [667, 387] width 560 height 39
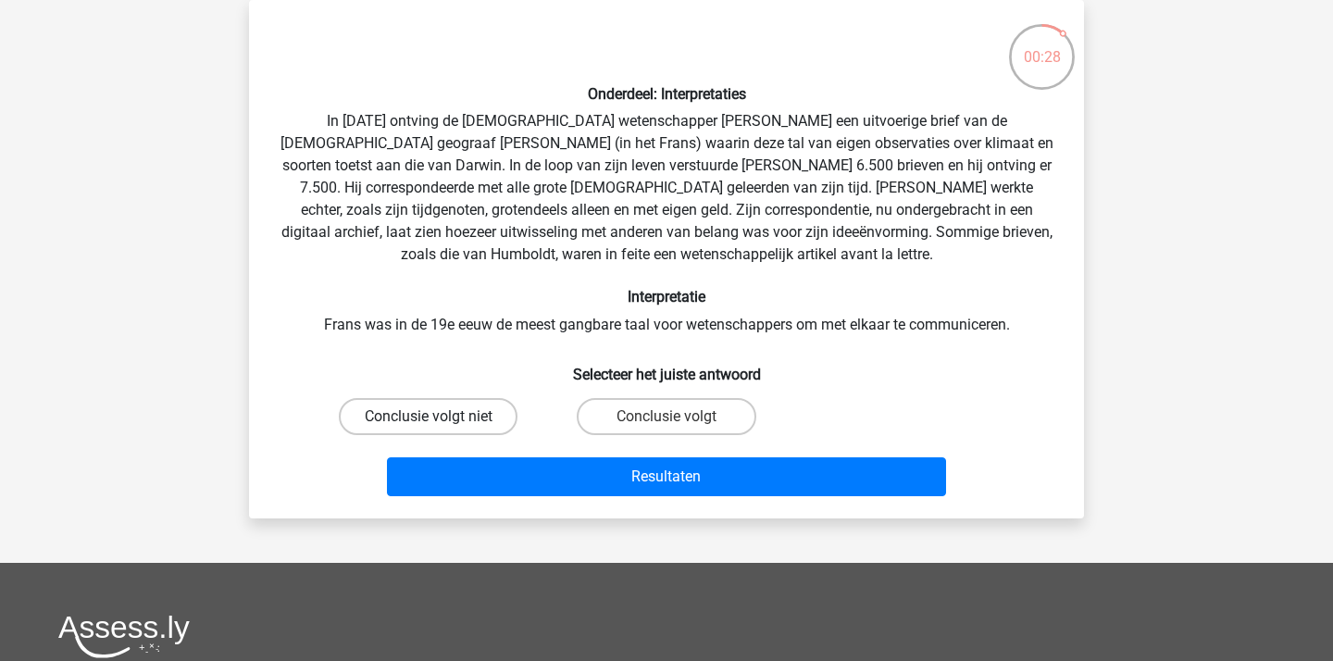
click at [439, 408] on label "Conclusie volgt niet" at bounding box center [428, 416] width 179 height 37
click at [439, 417] on input "Conclusie volgt niet" at bounding box center [435, 423] width 12 height 12
radio input "true"
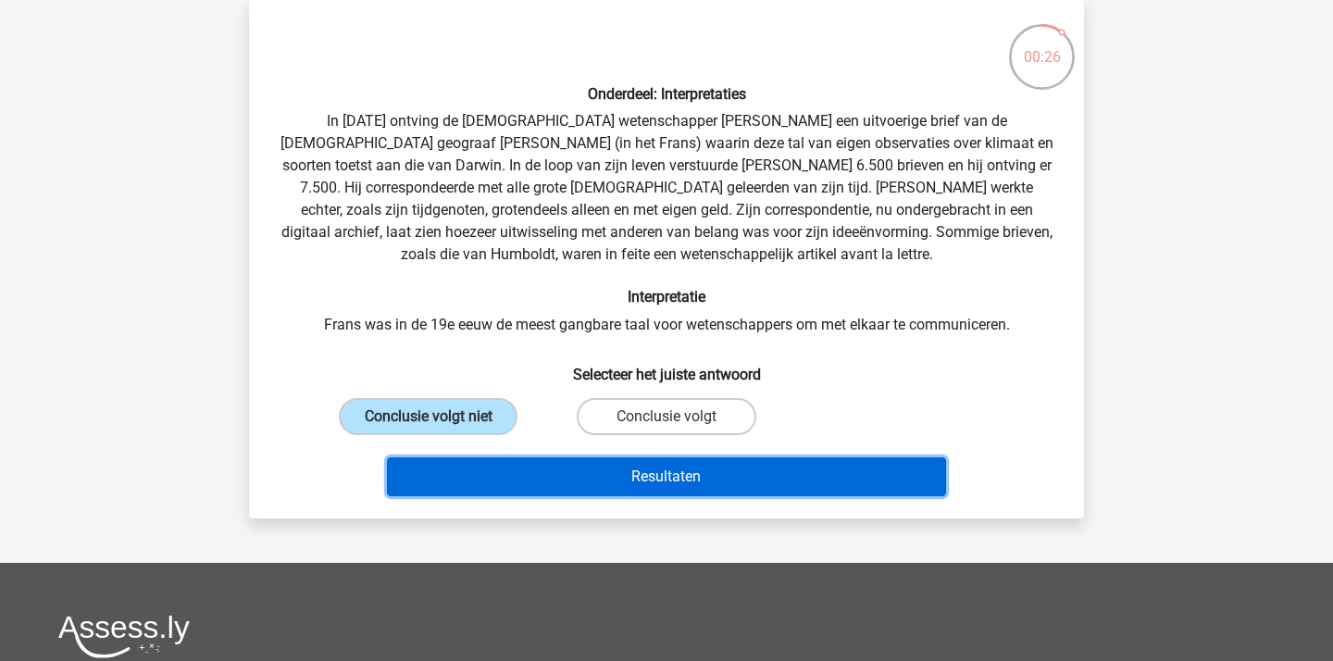
click at [775, 476] on button "Resultaten" at bounding box center [667, 476] width 560 height 39
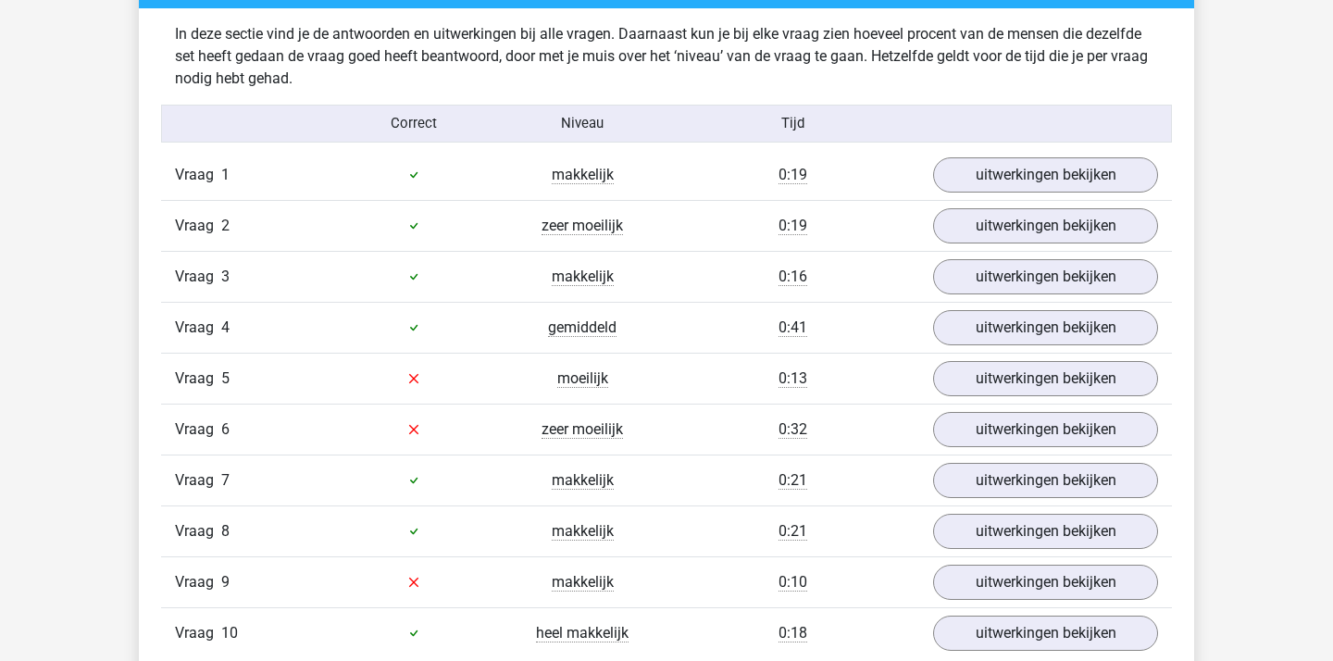
scroll to position [1447, 0]
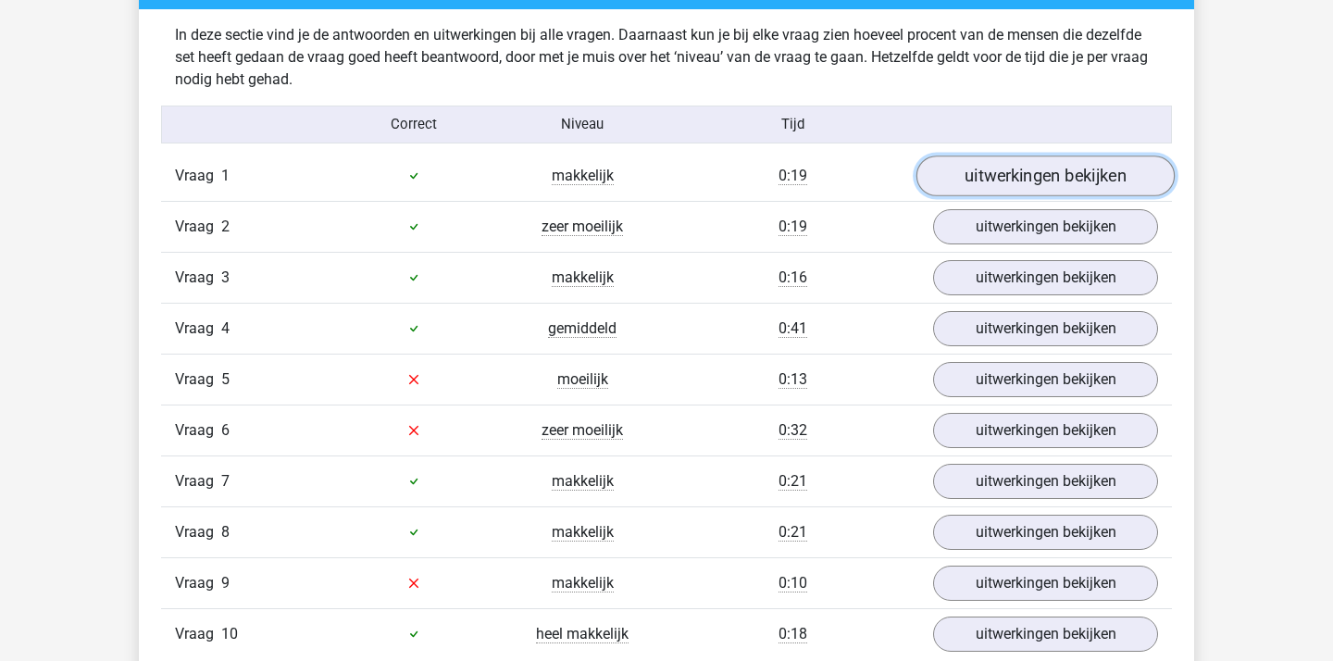
click at [1126, 171] on link "uitwerkingen bekijken" at bounding box center [1045, 176] width 258 height 41
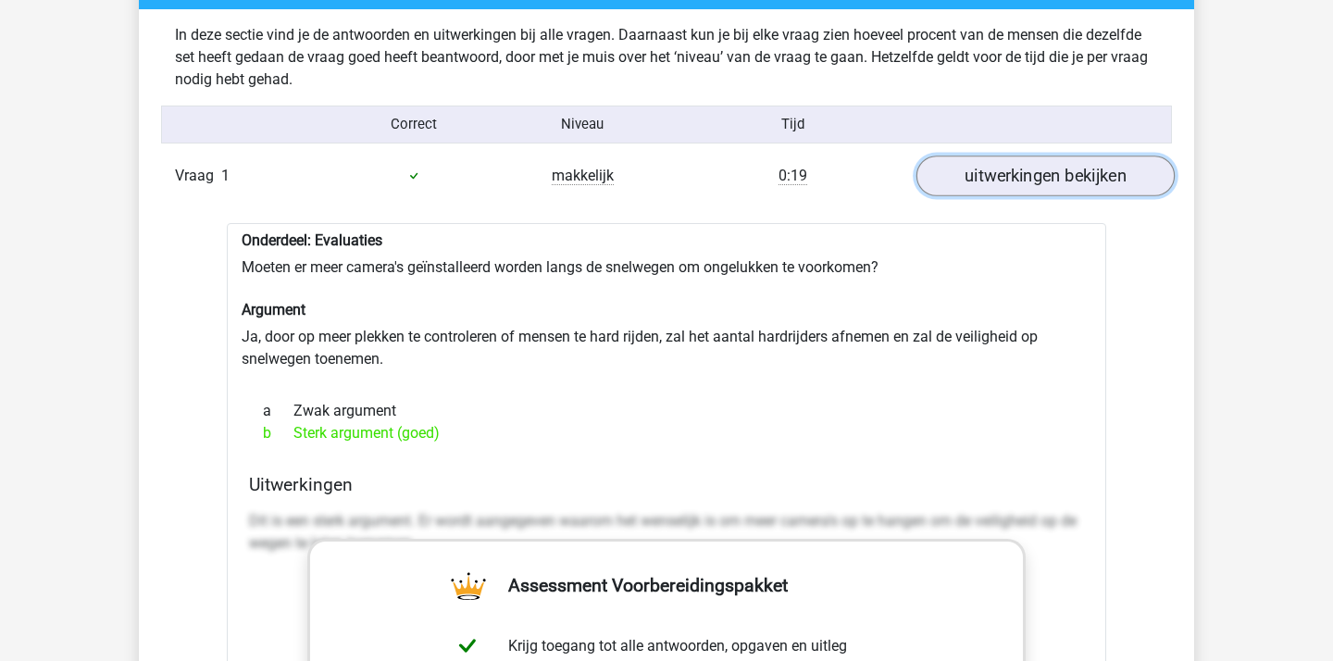
click at [1126, 171] on link "uitwerkingen bekijken" at bounding box center [1045, 176] width 258 height 41
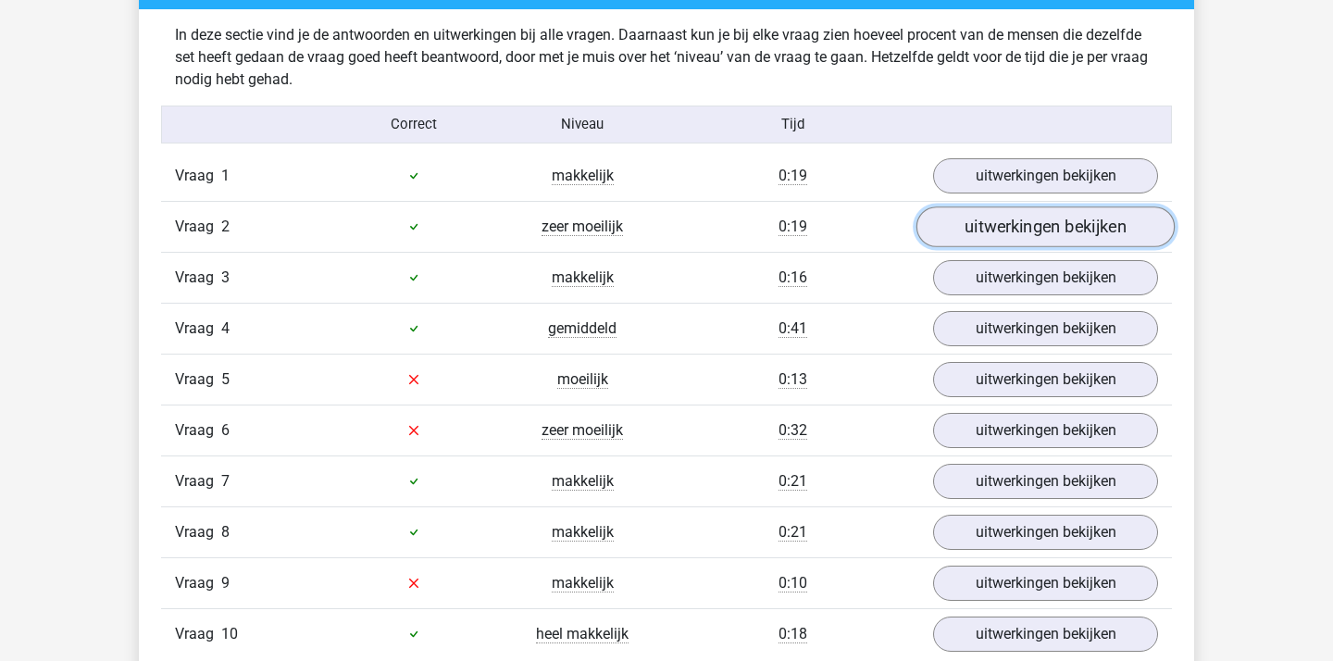
click at [1043, 218] on link "uitwerkingen bekijken" at bounding box center [1045, 226] width 258 height 41
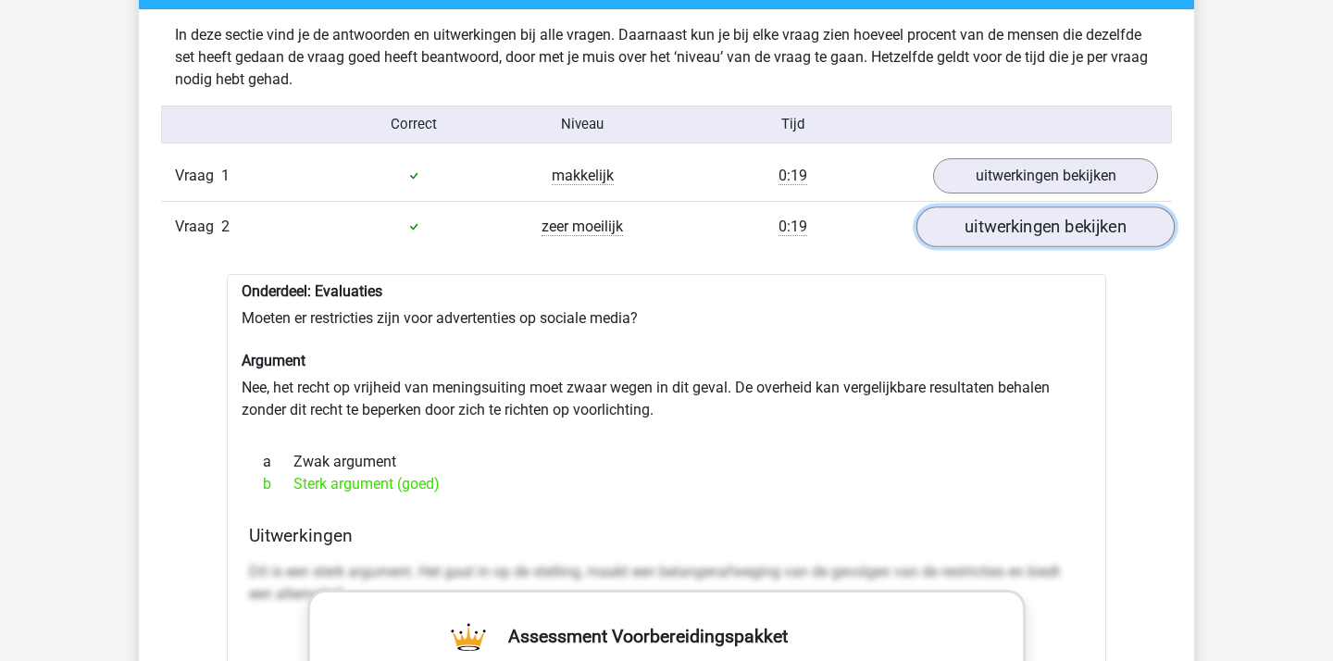
click at [1043, 218] on link "uitwerkingen bekijken" at bounding box center [1045, 226] width 258 height 41
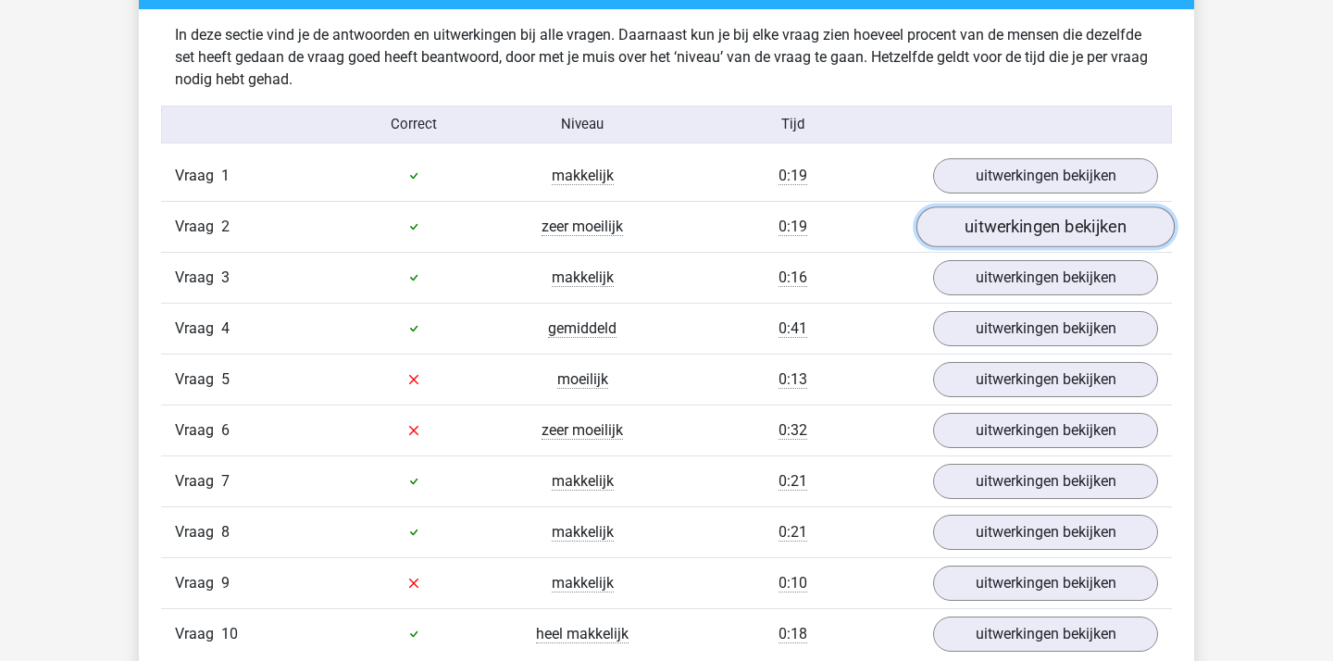
click at [1043, 218] on link "uitwerkingen bekijken" at bounding box center [1045, 226] width 258 height 41
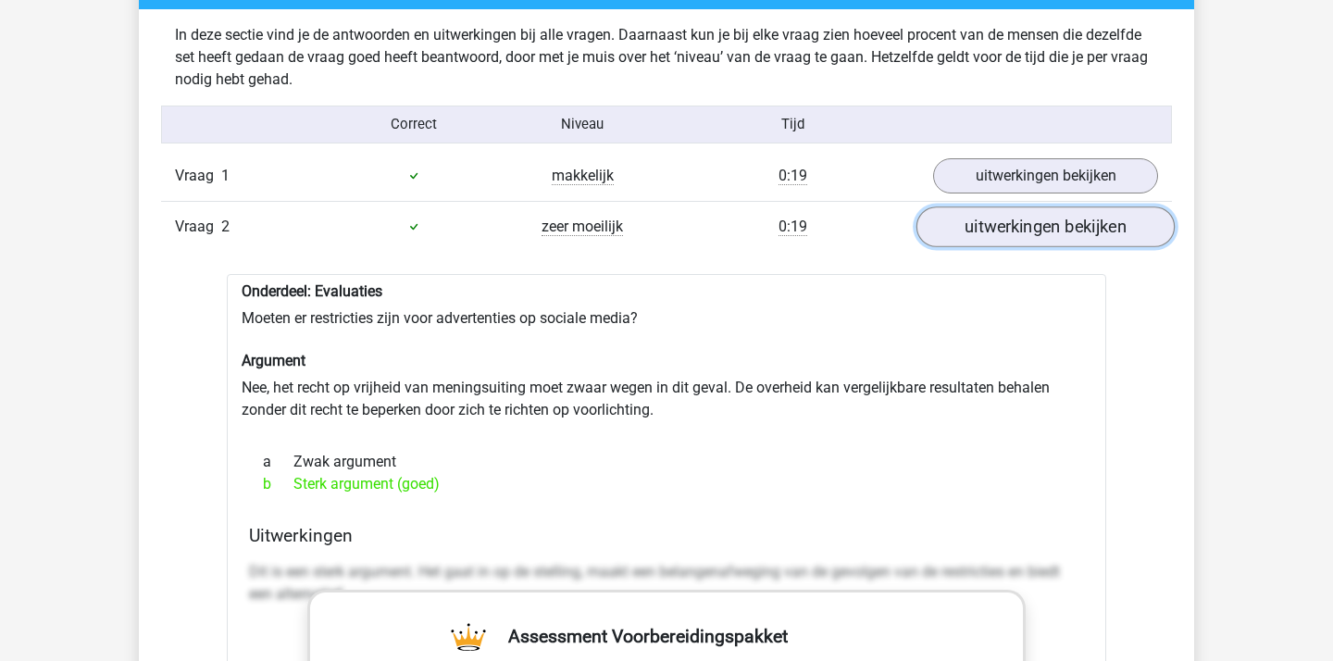
click at [1043, 218] on link "uitwerkingen bekijken" at bounding box center [1045, 226] width 258 height 41
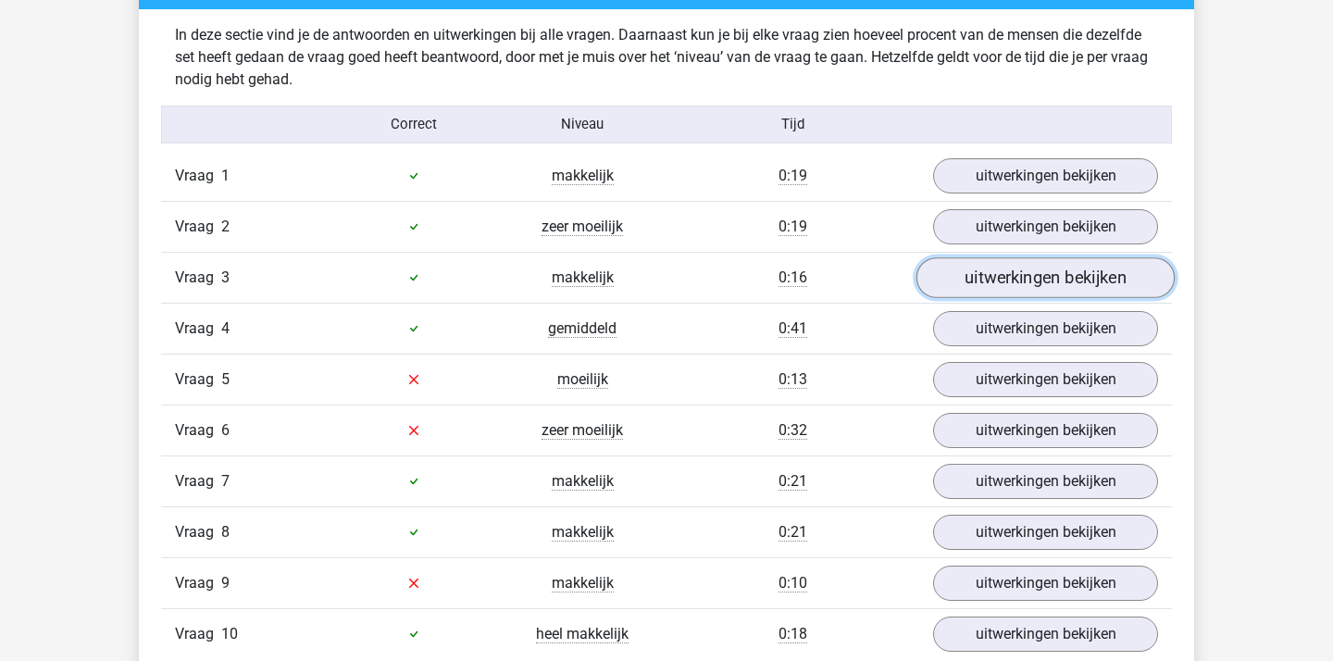
click at [1039, 291] on link "uitwerkingen bekijken" at bounding box center [1045, 277] width 258 height 41
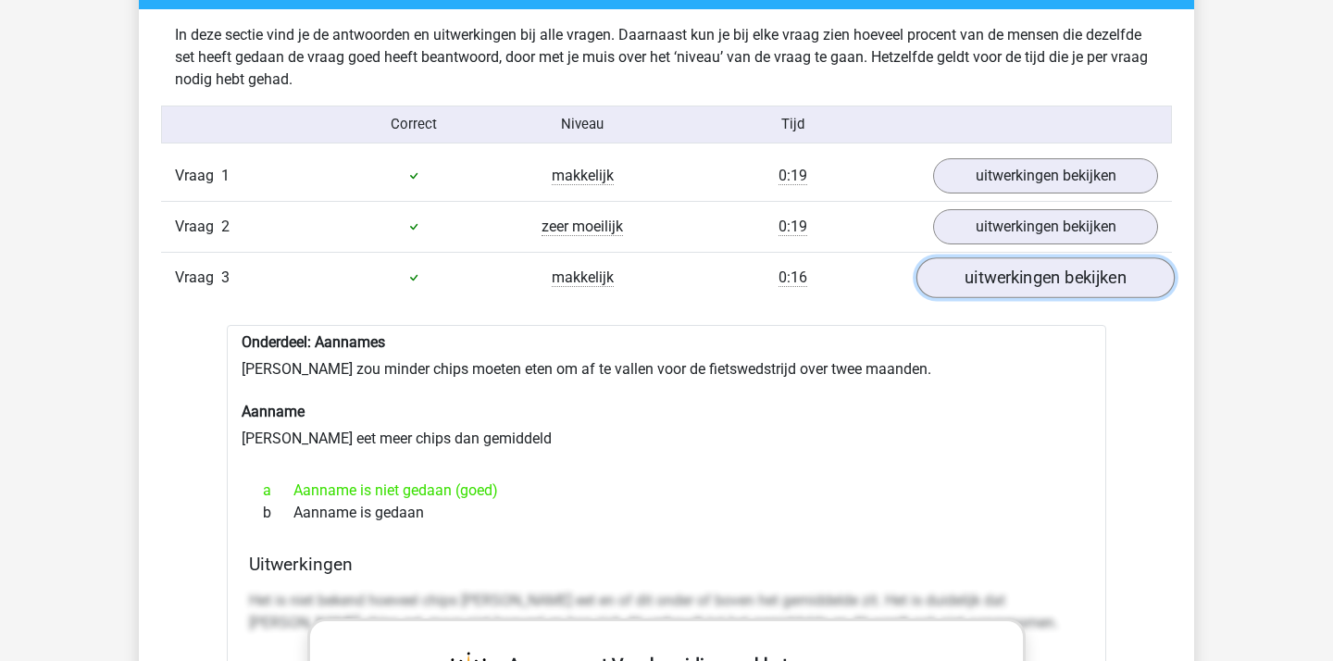
click at [1039, 291] on link "uitwerkingen bekijken" at bounding box center [1045, 277] width 258 height 41
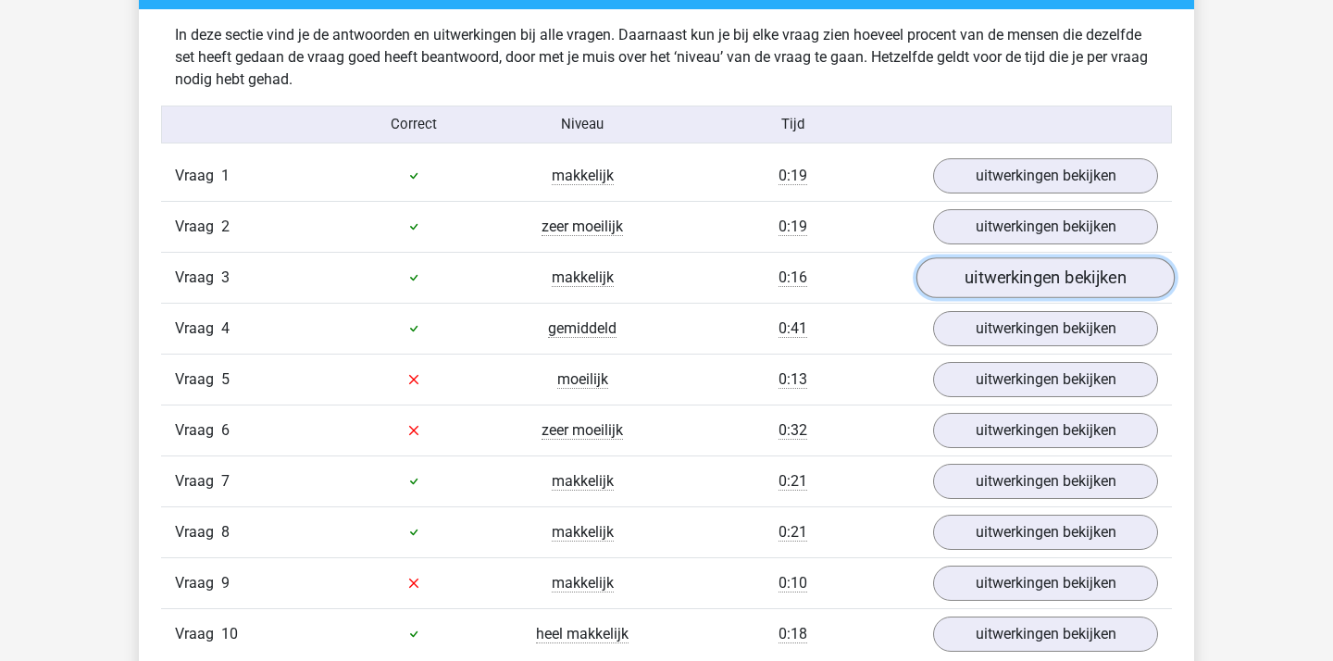
click at [1039, 291] on link "uitwerkingen bekijken" at bounding box center [1045, 277] width 258 height 41
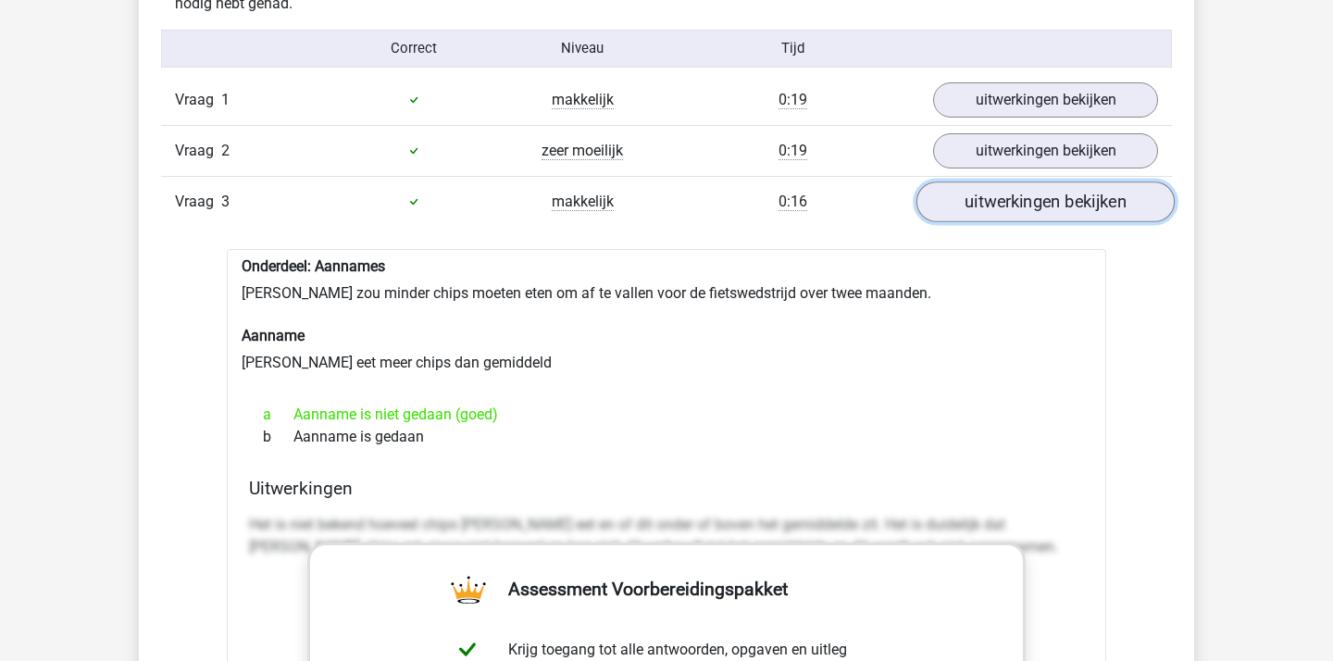
scroll to position [1527, 0]
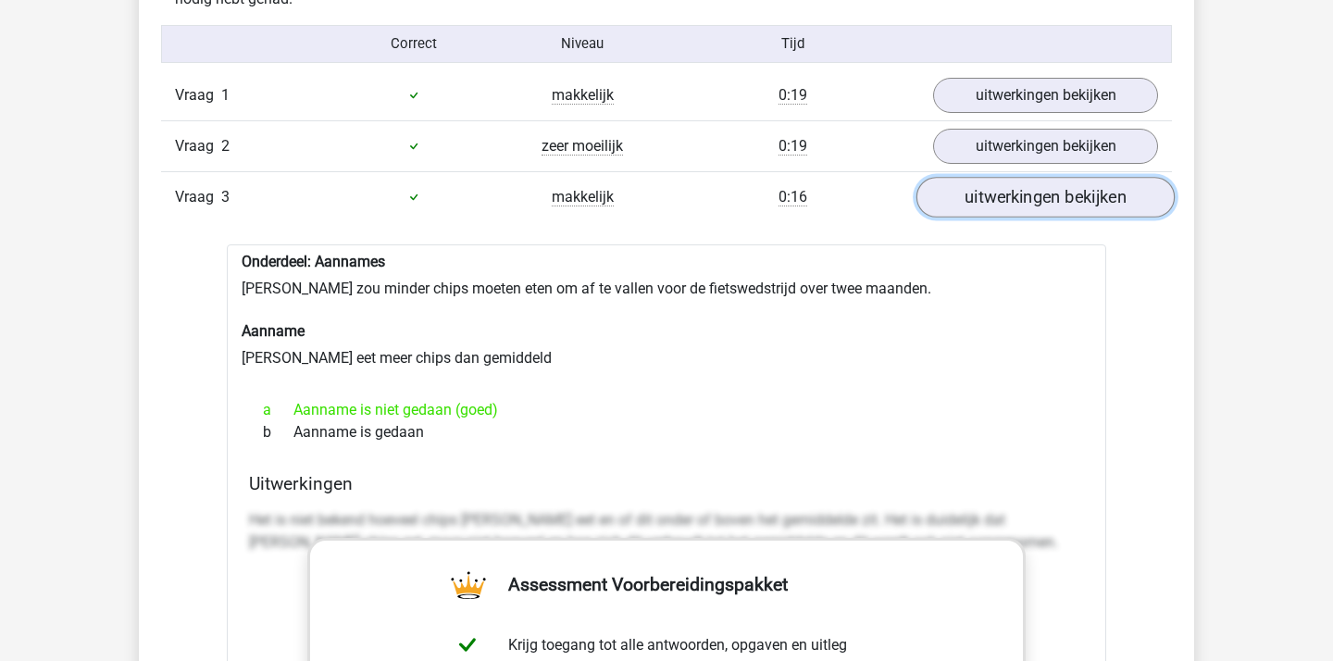
click at [1052, 195] on link "uitwerkingen bekijken" at bounding box center [1045, 197] width 258 height 41
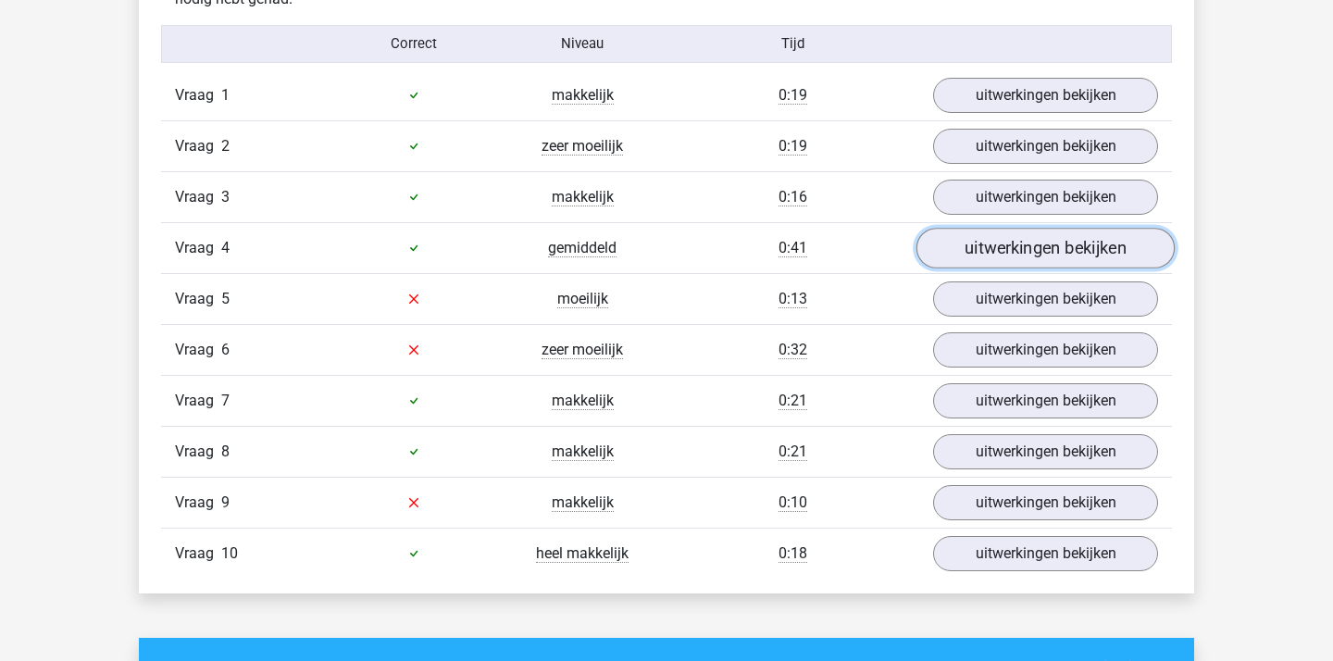
click at [1037, 232] on link "uitwerkingen bekijken" at bounding box center [1045, 248] width 258 height 41
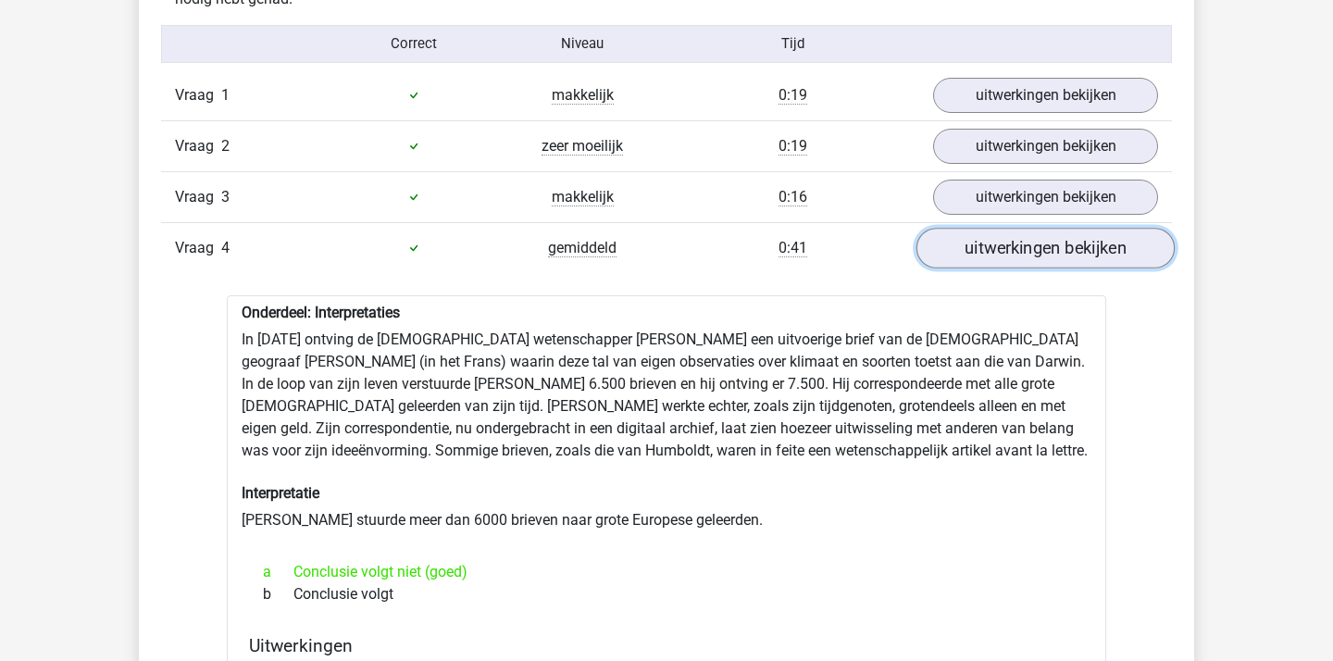
click at [1037, 232] on link "uitwerkingen bekijken" at bounding box center [1045, 248] width 258 height 41
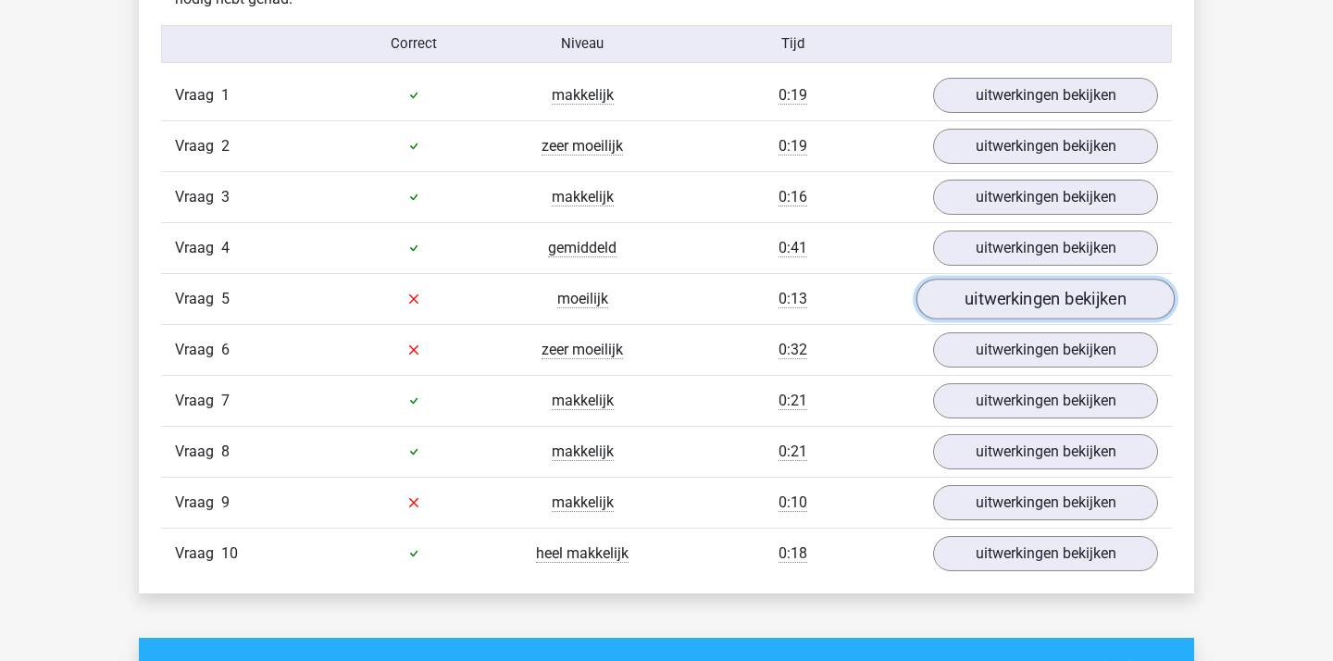
click at [1031, 285] on link "uitwerkingen bekijken" at bounding box center [1045, 299] width 258 height 41
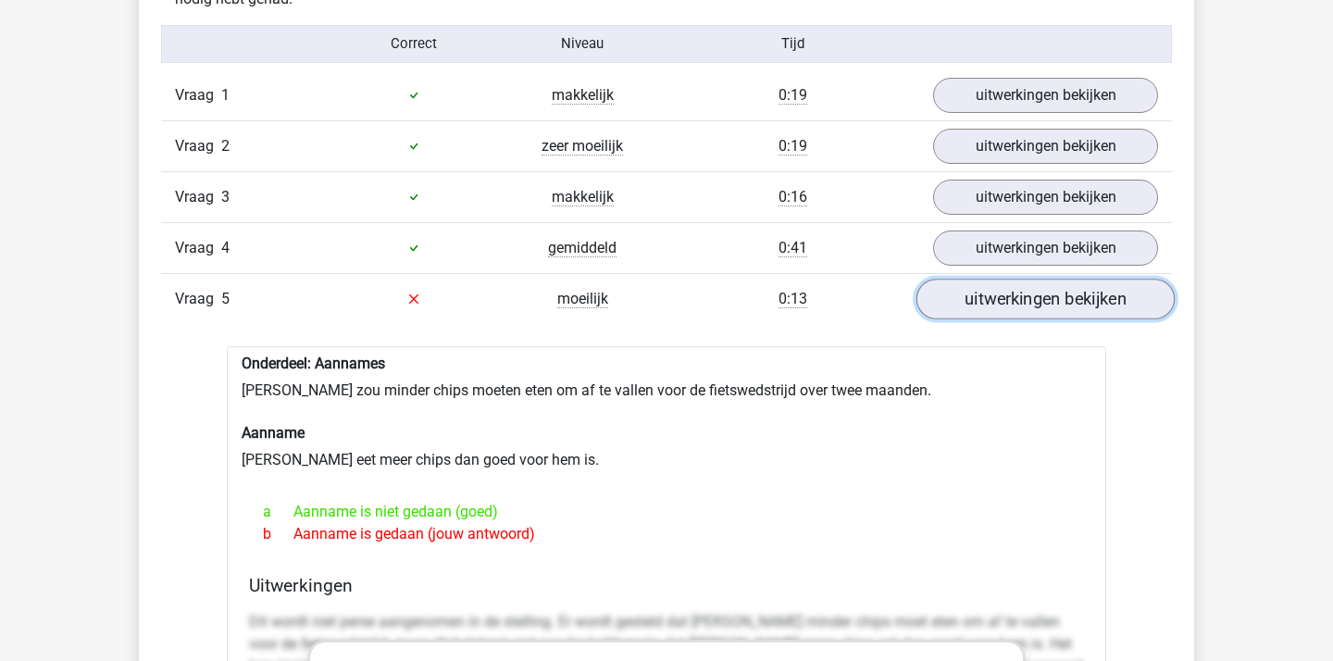
click at [1031, 285] on link "uitwerkingen bekijken" at bounding box center [1045, 299] width 258 height 41
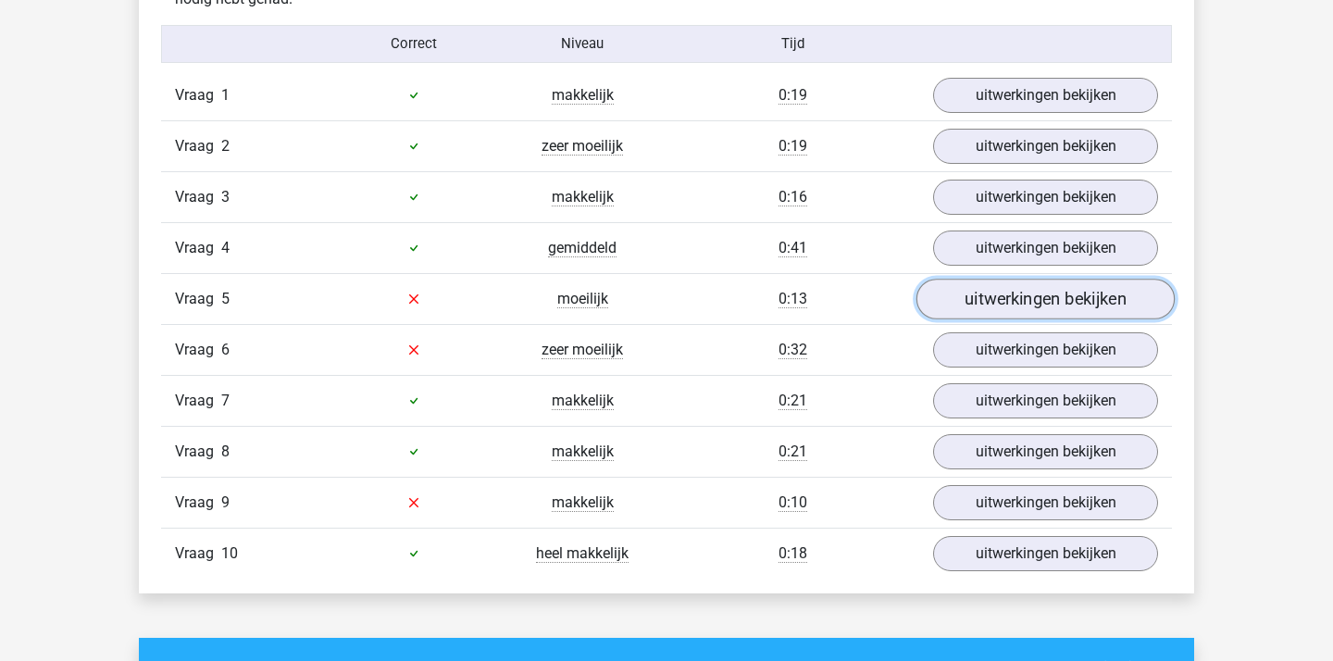
click at [1031, 285] on link "uitwerkingen bekijken" at bounding box center [1045, 299] width 258 height 41
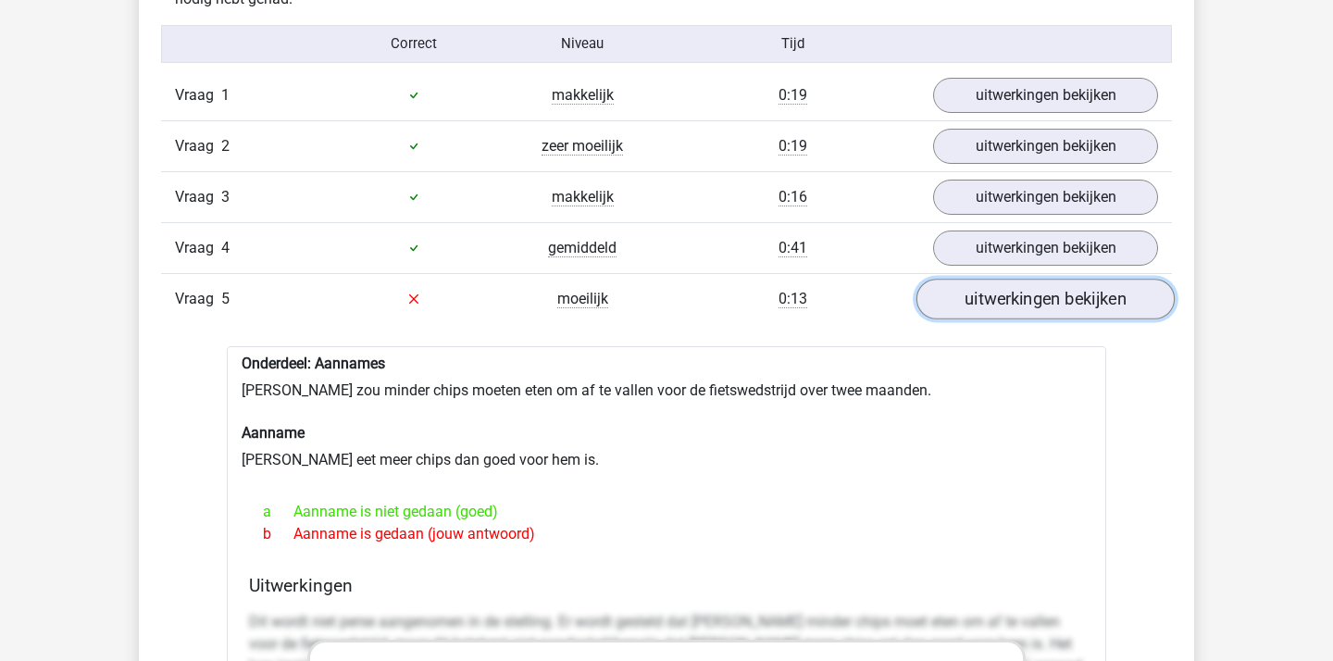
click at [1031, 285] on link "uitwerkingen bekijken" at bounding box center [1045, 299] width 258 height 41
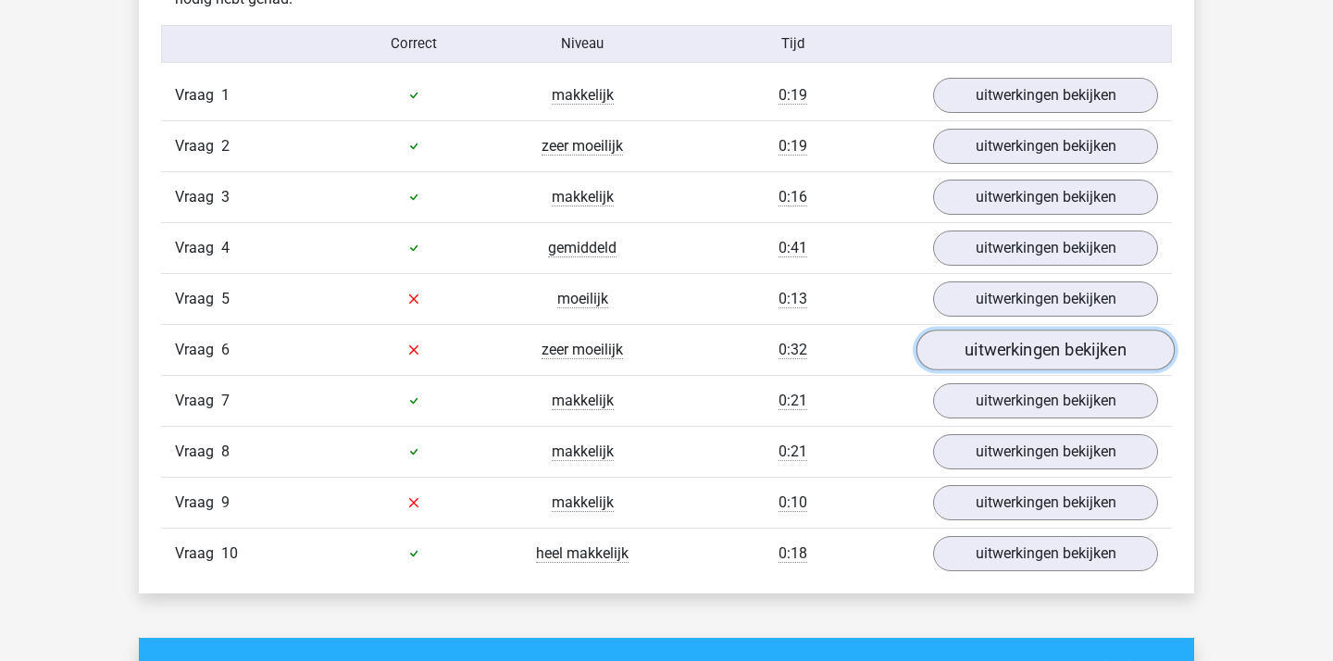
click at [1024, 345] on link "uitwerkingen bekijken" at bounding box center [1045, 350] width 258 height 41
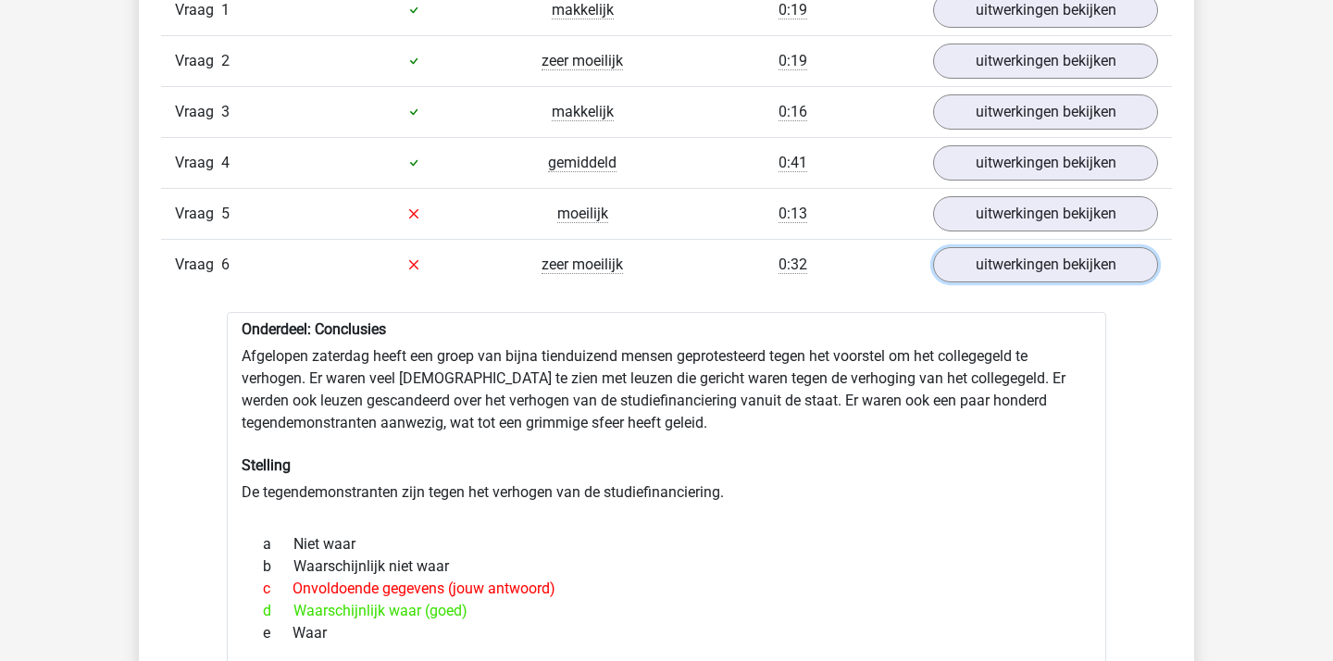
scroll to position [1565, 0]
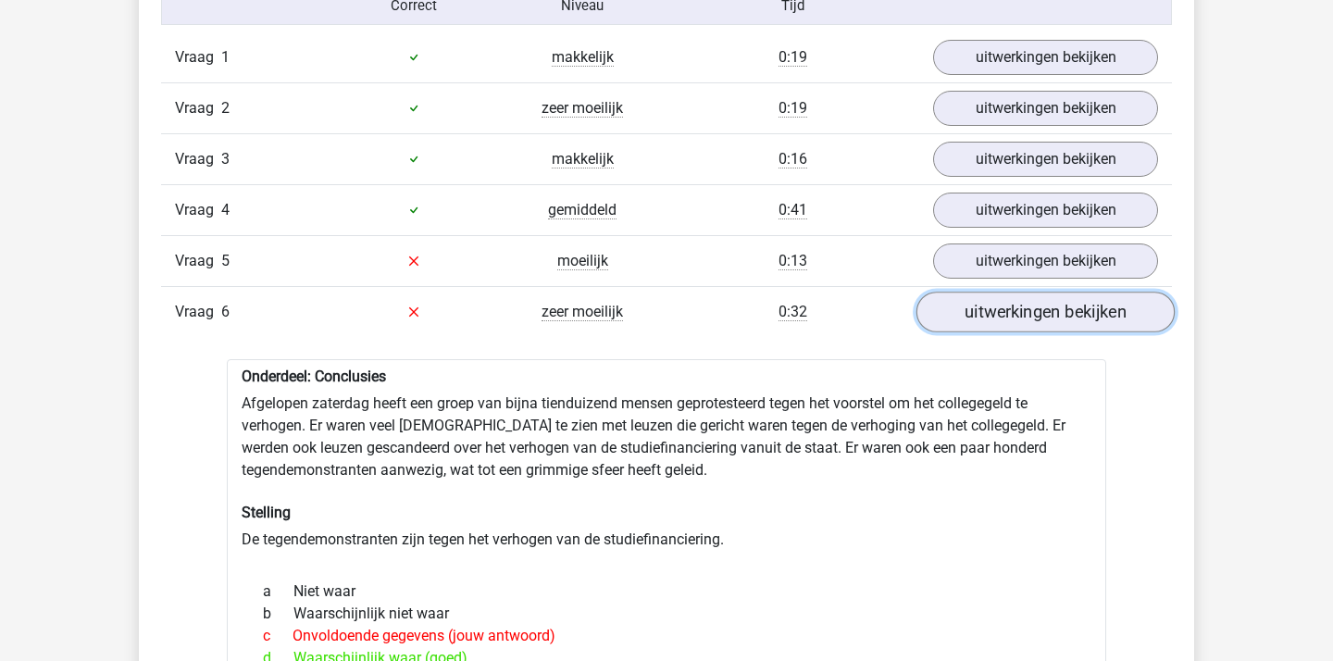
click at [1032, 327] on link "uitwerkingen bekijken" at bounding box center [1045, 312] width 258 height 41
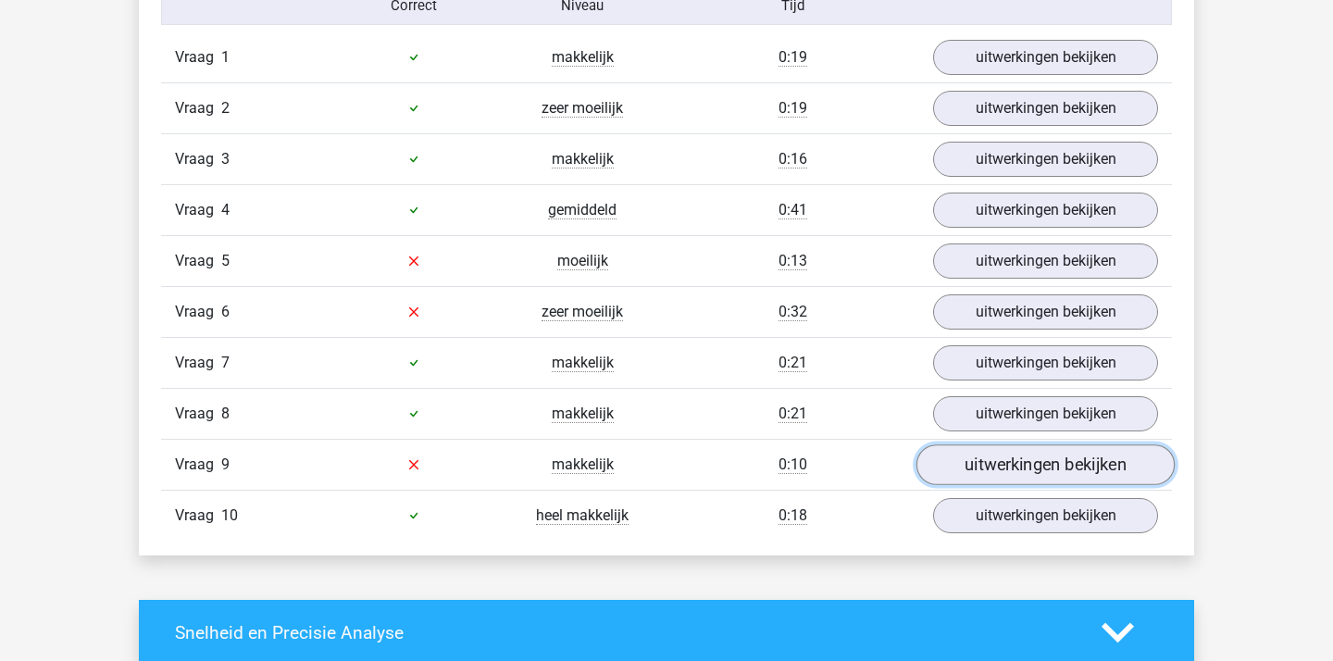
click at [1012, 454] on link "uitwerkingen bekijken" at bounding box center [1045, 464] width 258 height 41
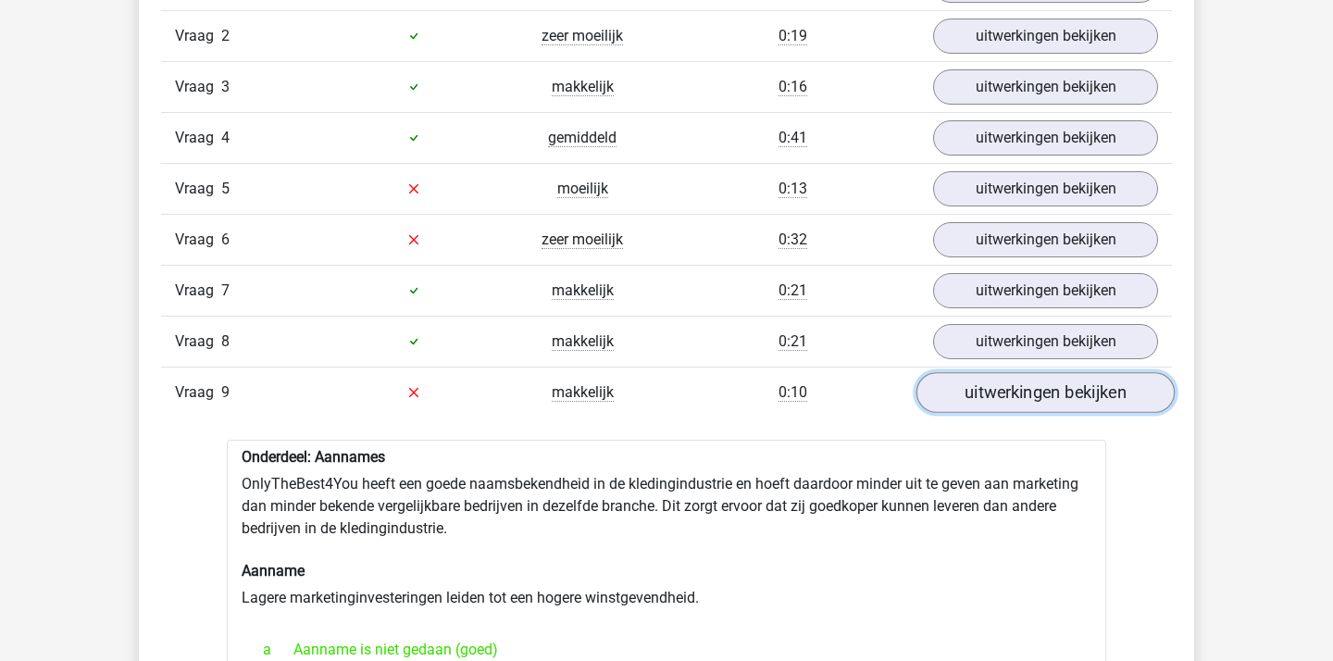
scroll to position [1675, 0]
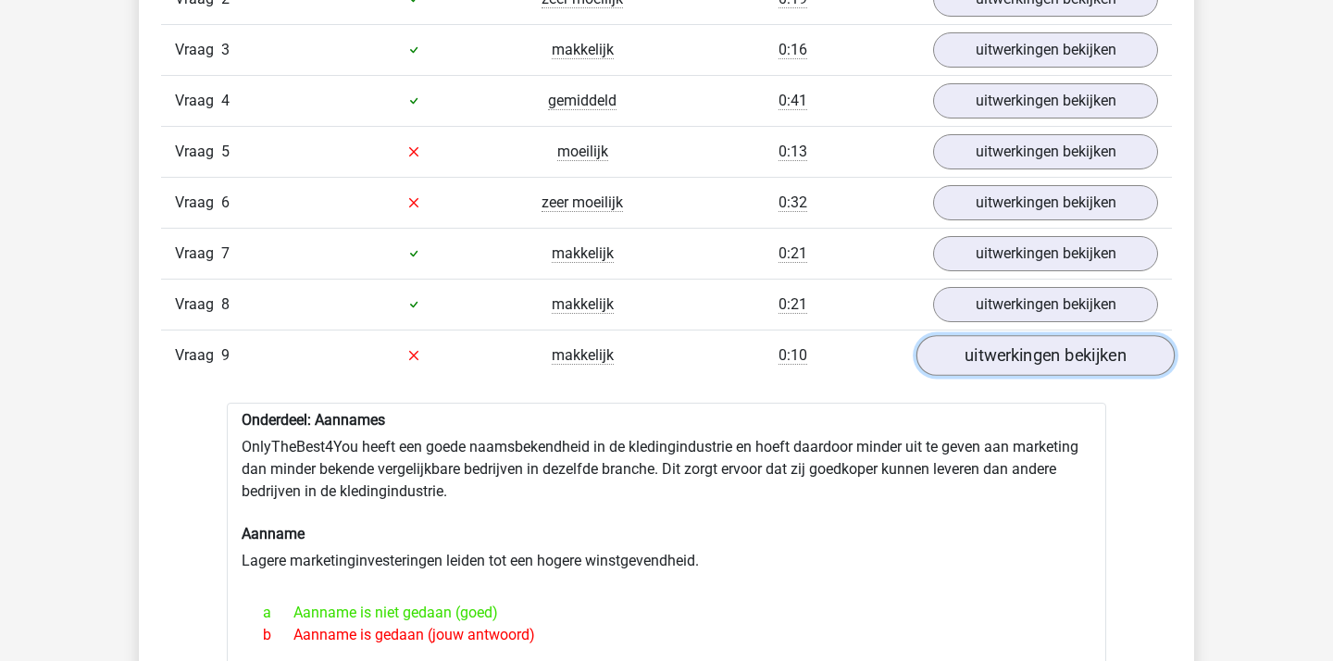
click at [1087, 347] on link "uitwerkingen bekijken" at bounding box center [1045, 355] width 258 height 41
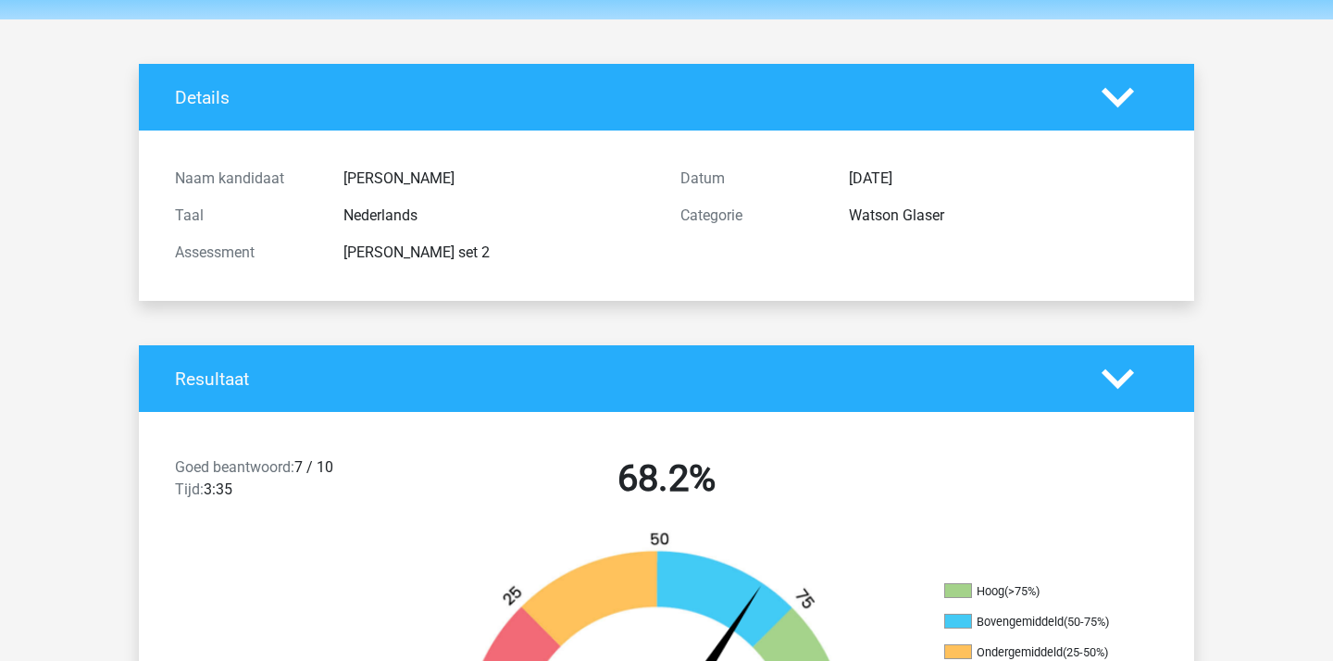
scroll to position [0, 0]
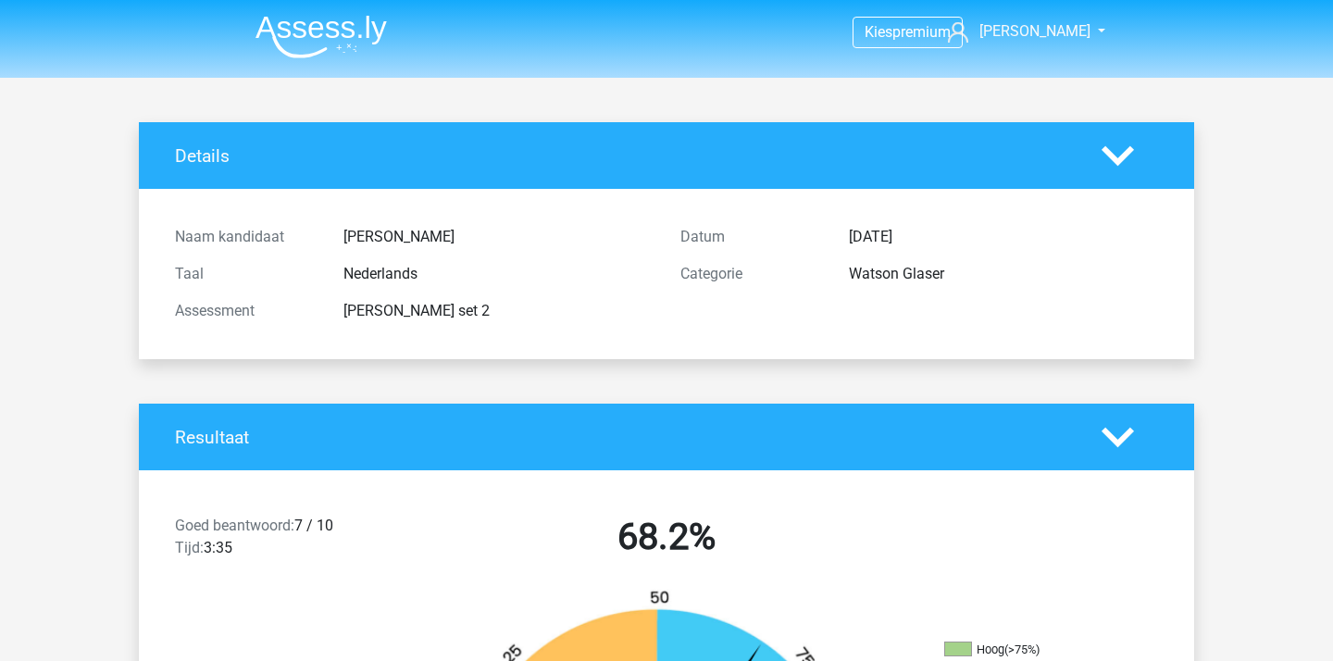
click at [339, 7] on li at bounding box center [314, 32] width 146 height 51
click at [305, 35] on img at bounding box center [320, 37] width 131 height 44
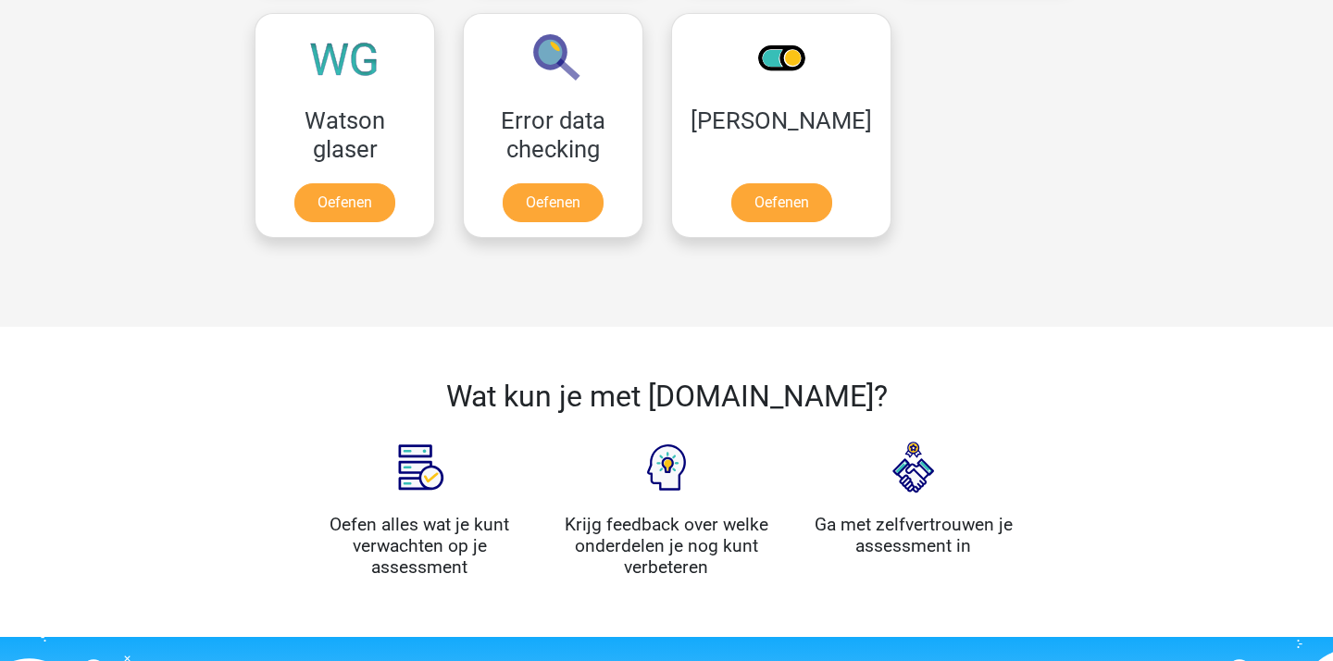
scroll to position [1608, 0]
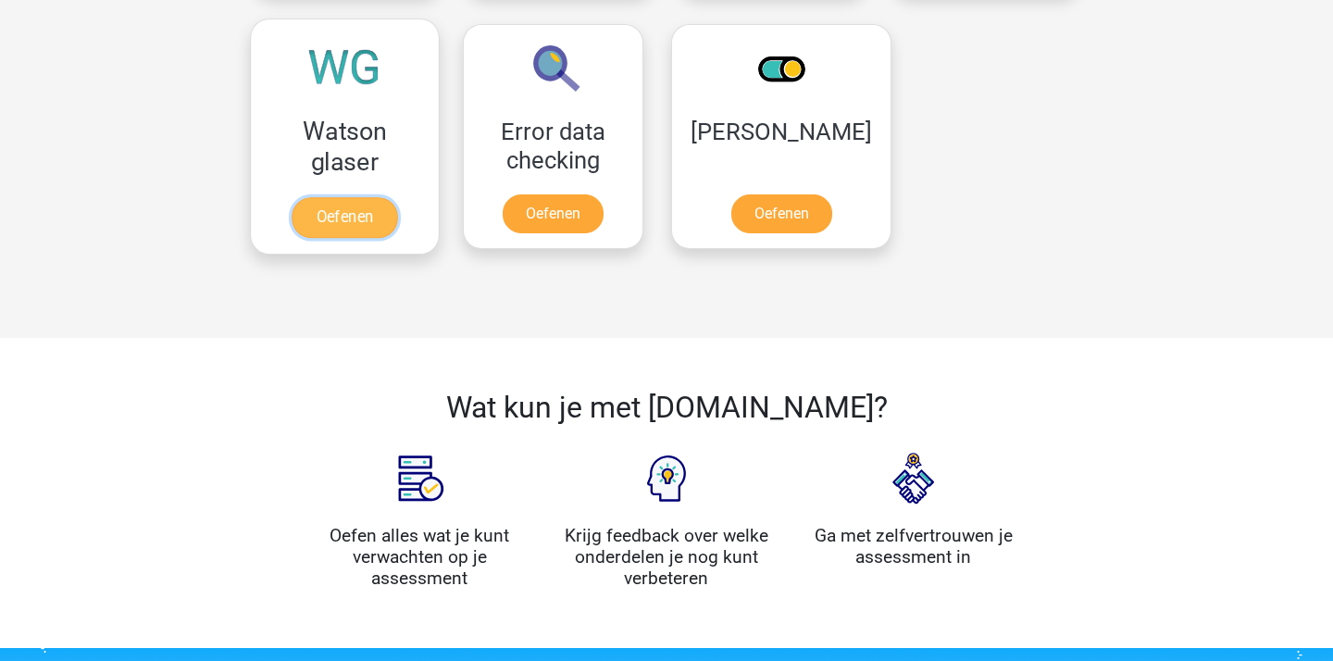
click at [310, 197] on link "Oefenen" at bounding box center [345, 217] width 106 height 41
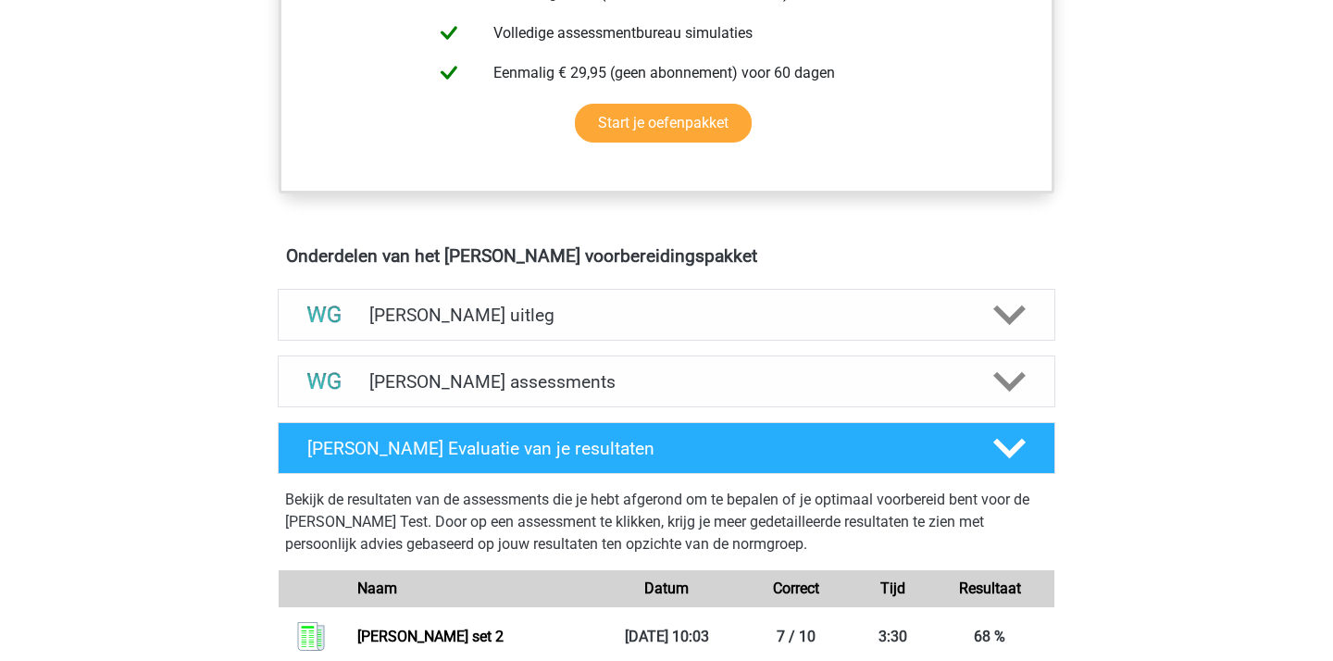
scroll to position [906, 0]
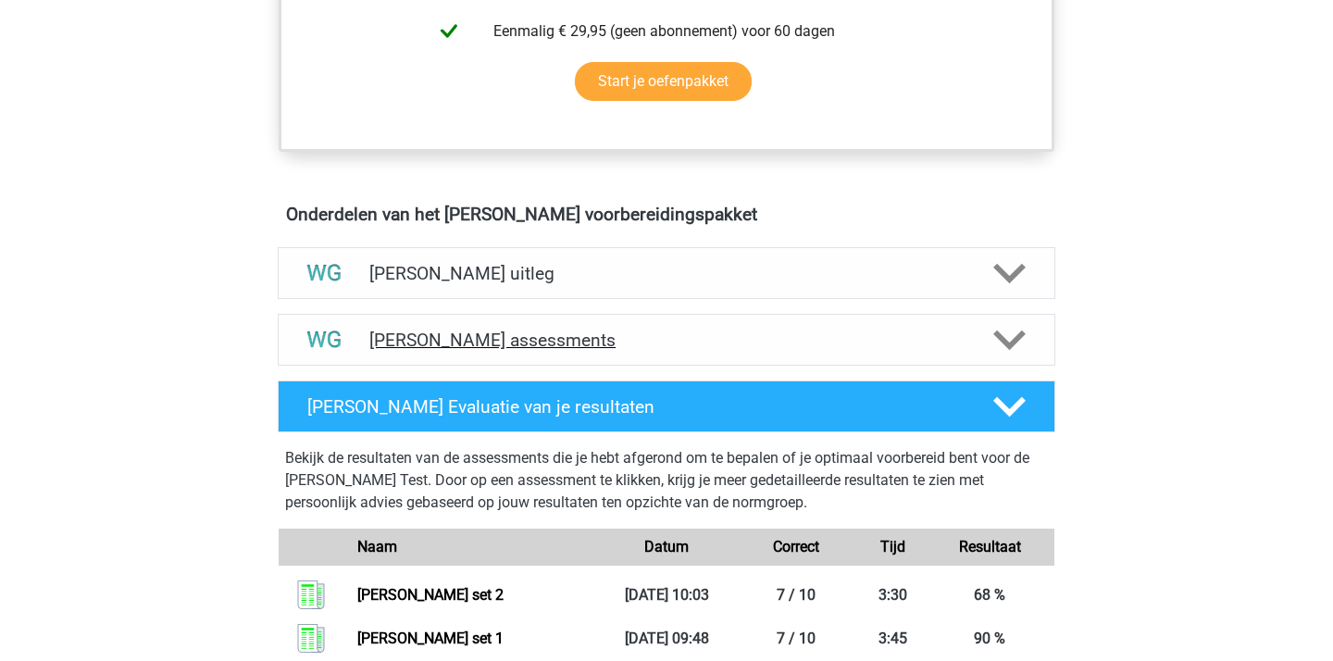
click at [964, 353] on div "[PERSON_NAME] assessments" at bounding box center [667, 340] width 778 height 52
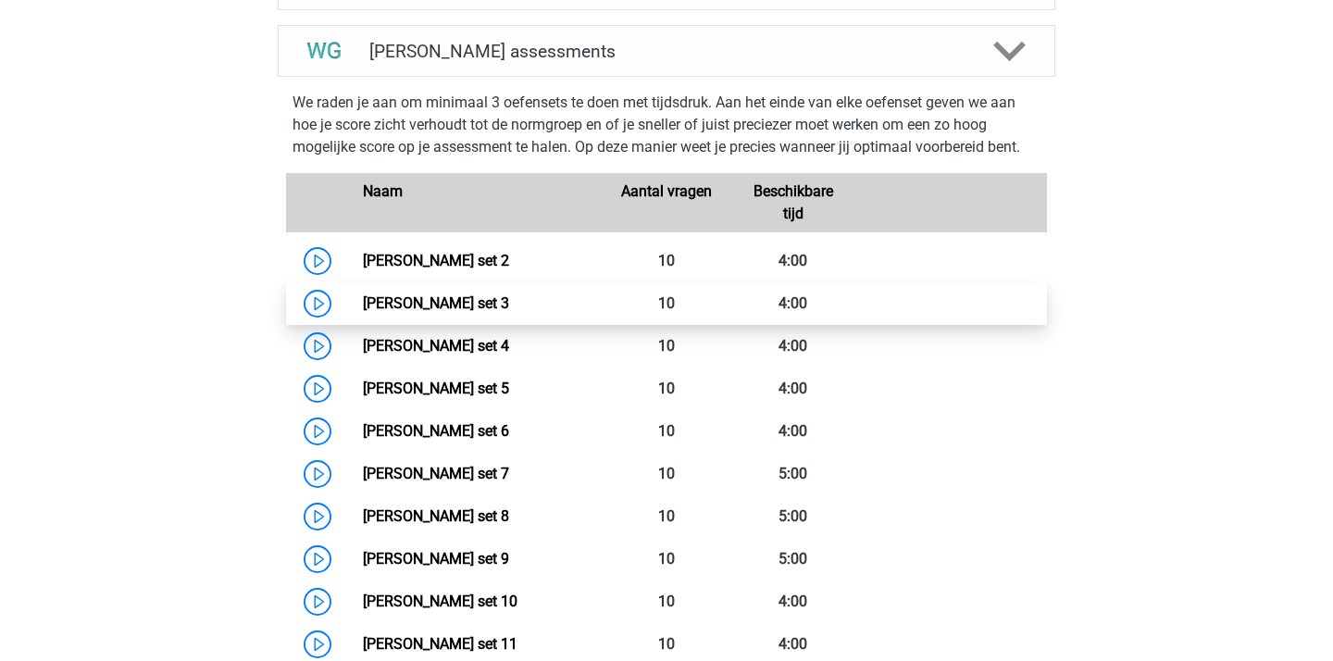
scroll to position [1200, 0]
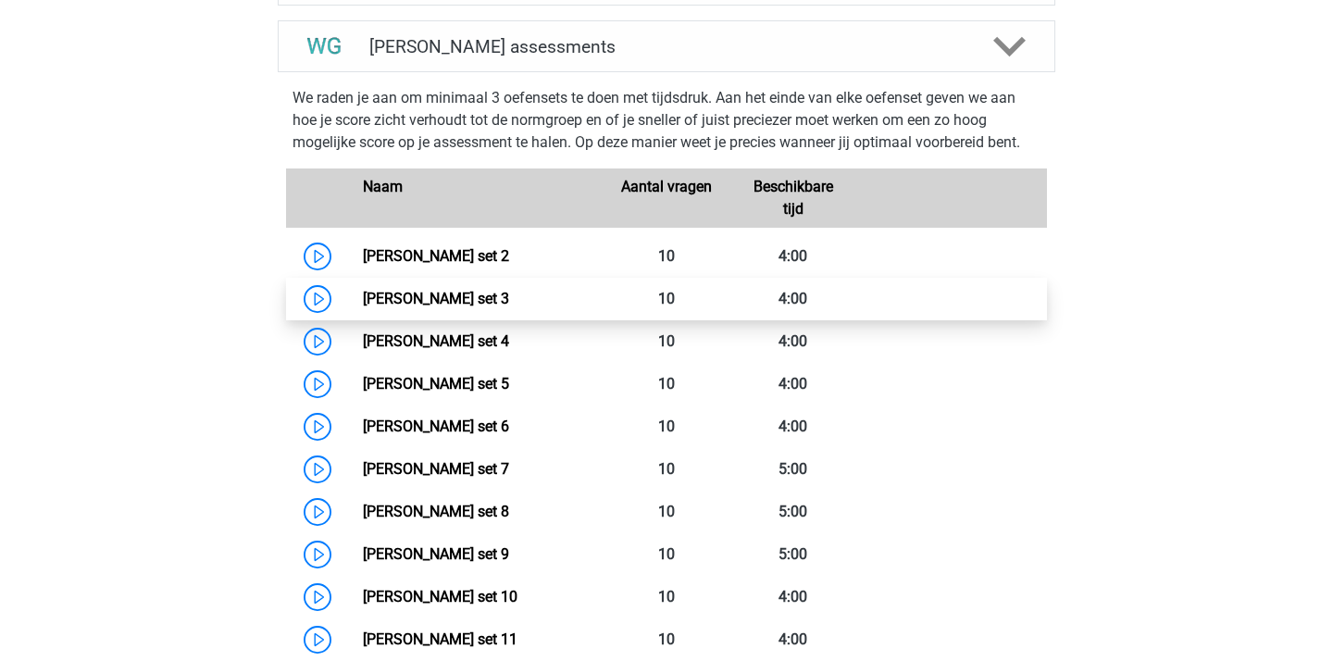
click at [472, 307] on link "[PERSON_NAME] set 3" at bounding box center [436, 299] width 146 height 18
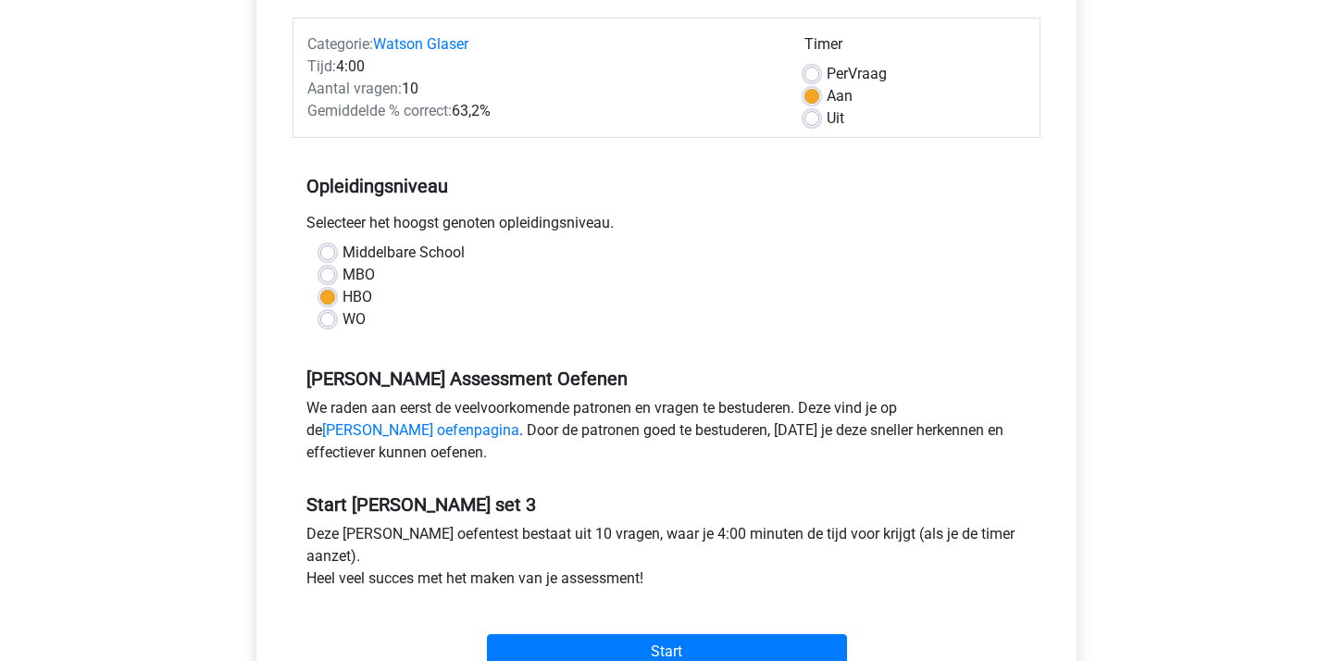
scroll to position [467, 0]
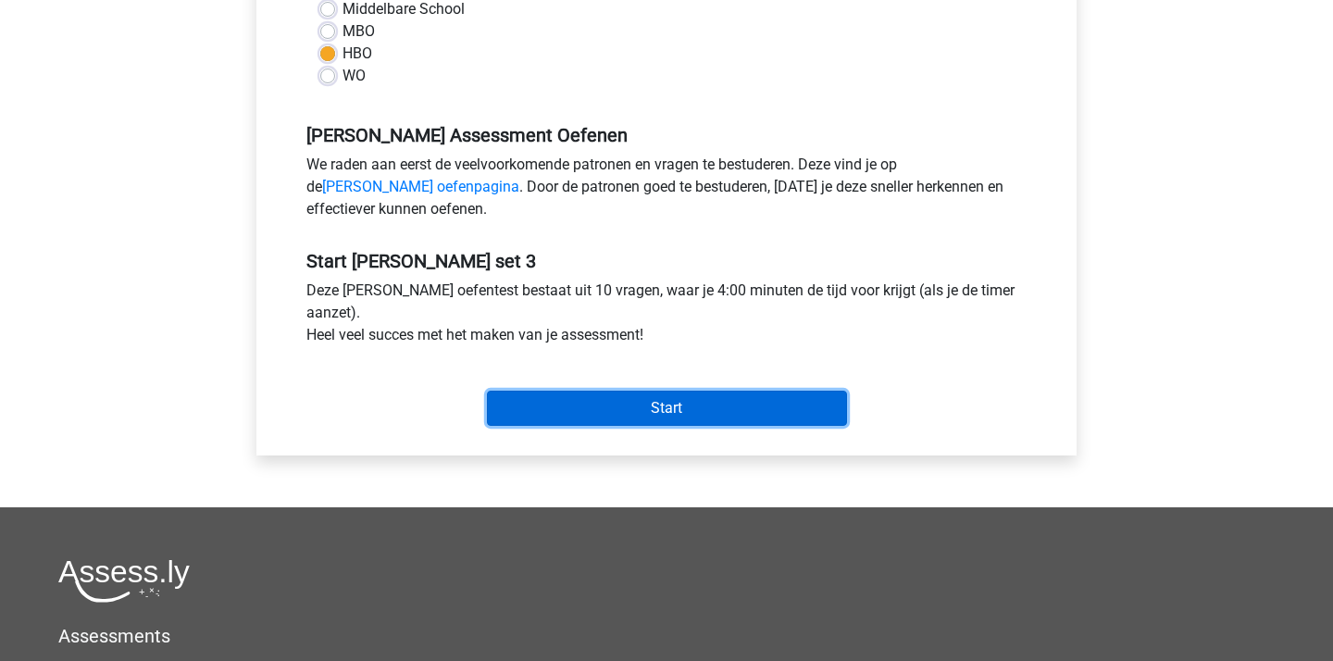
click at [683, 417] on input "Start" at bounding box center [667, 408] width 360 height 35
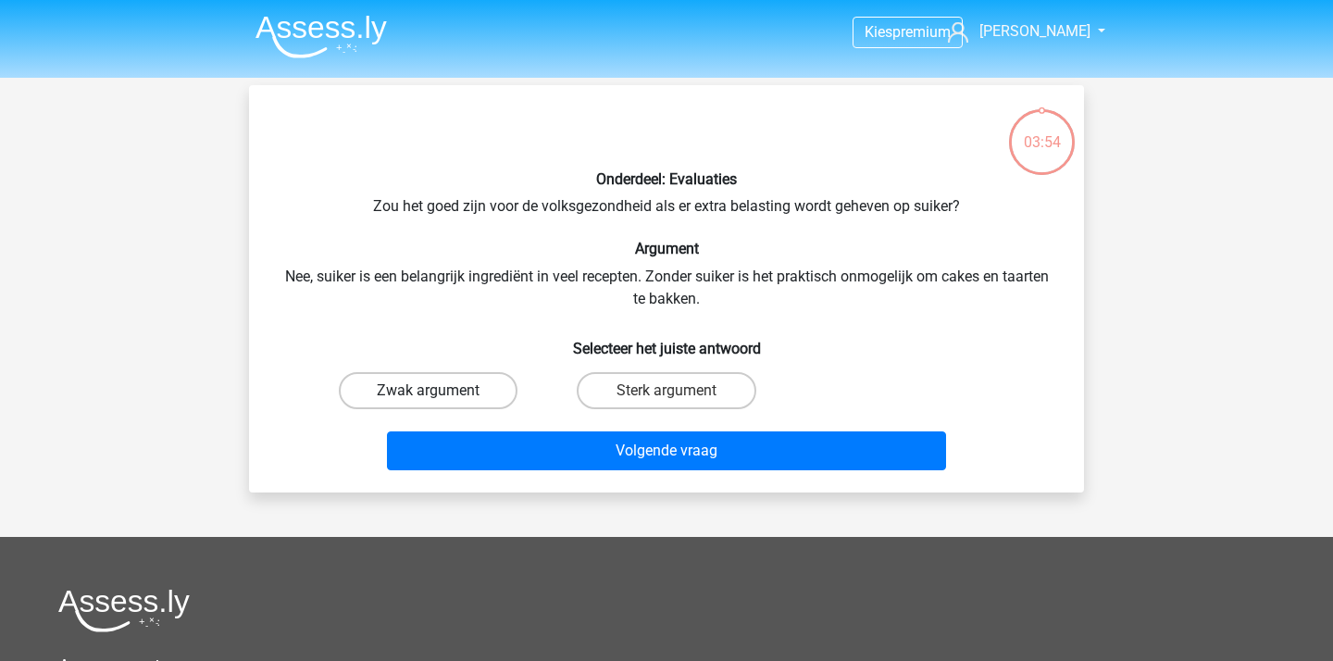
click at [395, 395] on label "Zwak argument" at bounding box center [428, 390] width 179 height 37
click at [429, 395] on input "Zwak argument" at bounding box center [435, 397] width 12 height 12
radio input "true"
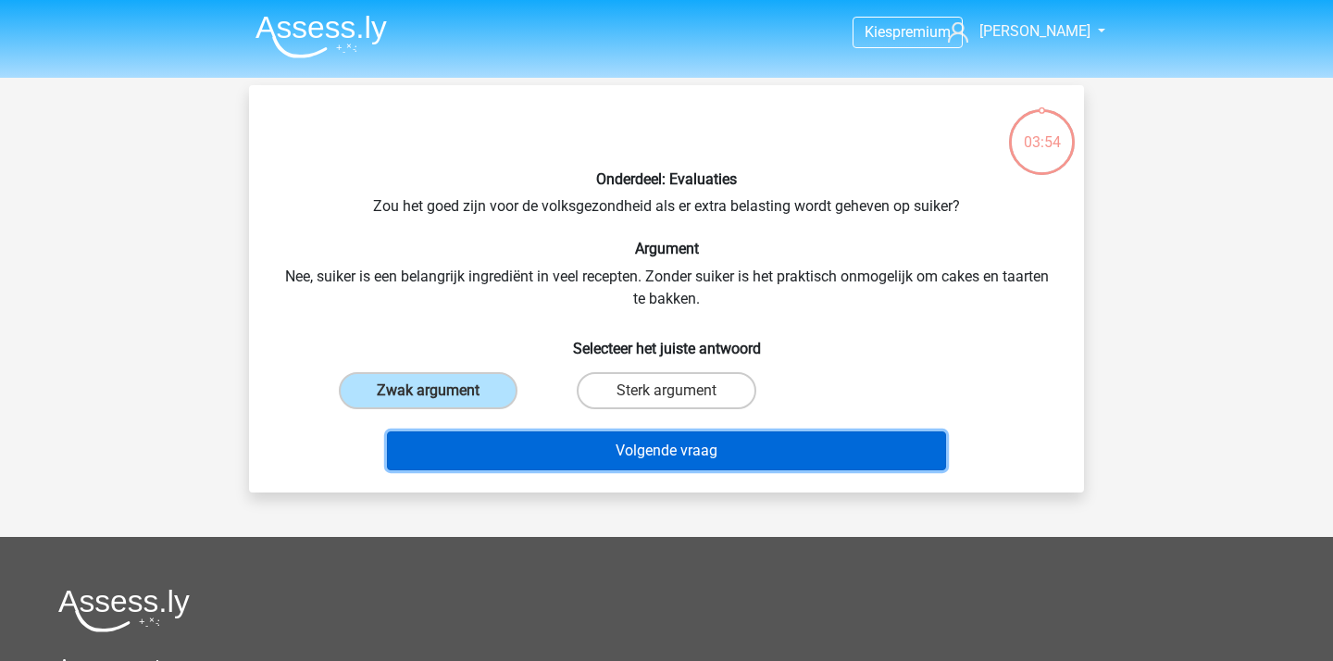
click at [492, 438] on button "Volgende vraag" at bounding box center [667, 450] width 560 height 39
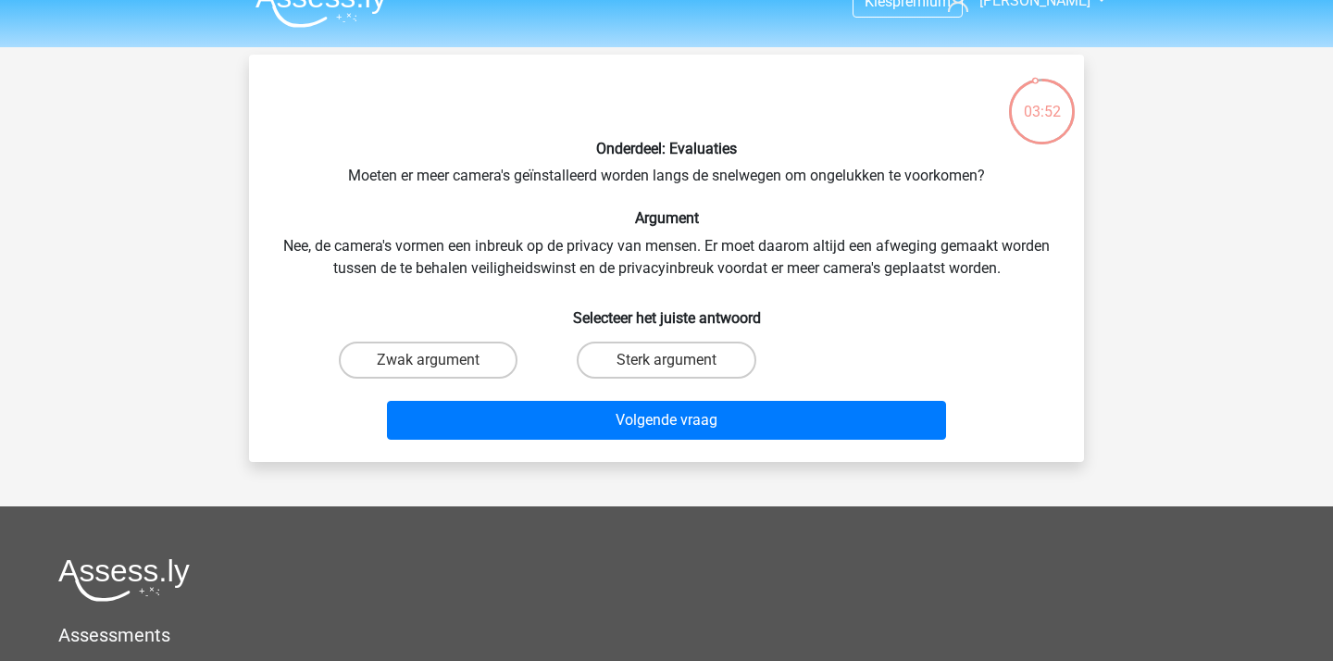
scroll to position [21, 0]
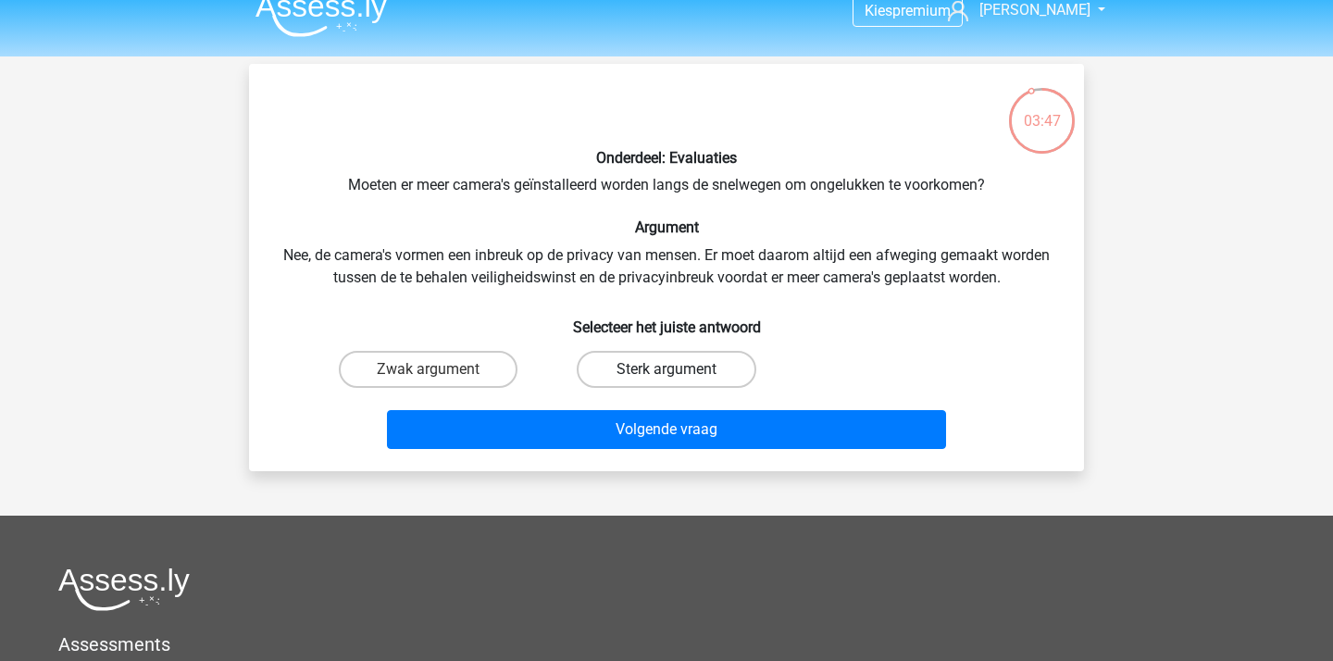
click at [631, 367] on label "Sterk argument" at bounding box center [666, 369] width 179 height 37
click at [666, 369] on input "Sterk argument" at bounding box center [672, 375] width 12 height 12
radio input "true"
click at [656, 451] on div "Volgende vraag" at bounding box center [666, 433] width 715 height 46
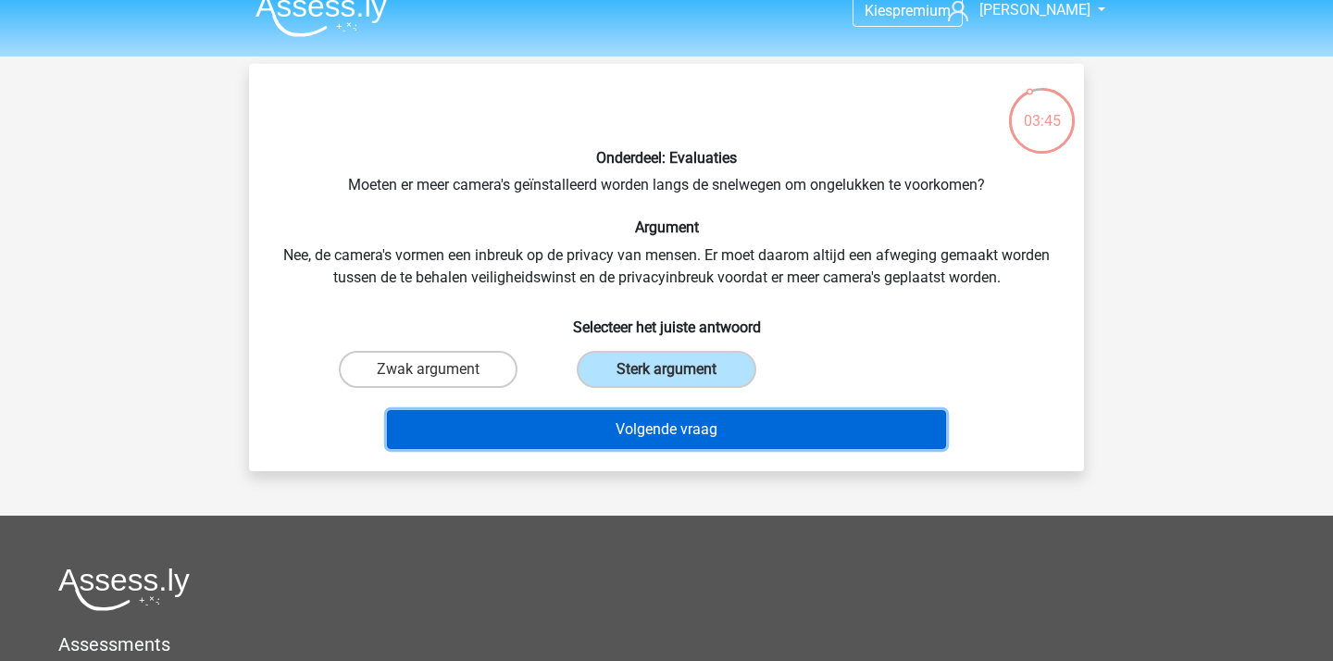
click at [694, 432] on button "Volgende vraag" at bounding box center [667, 429] width 560 height 39
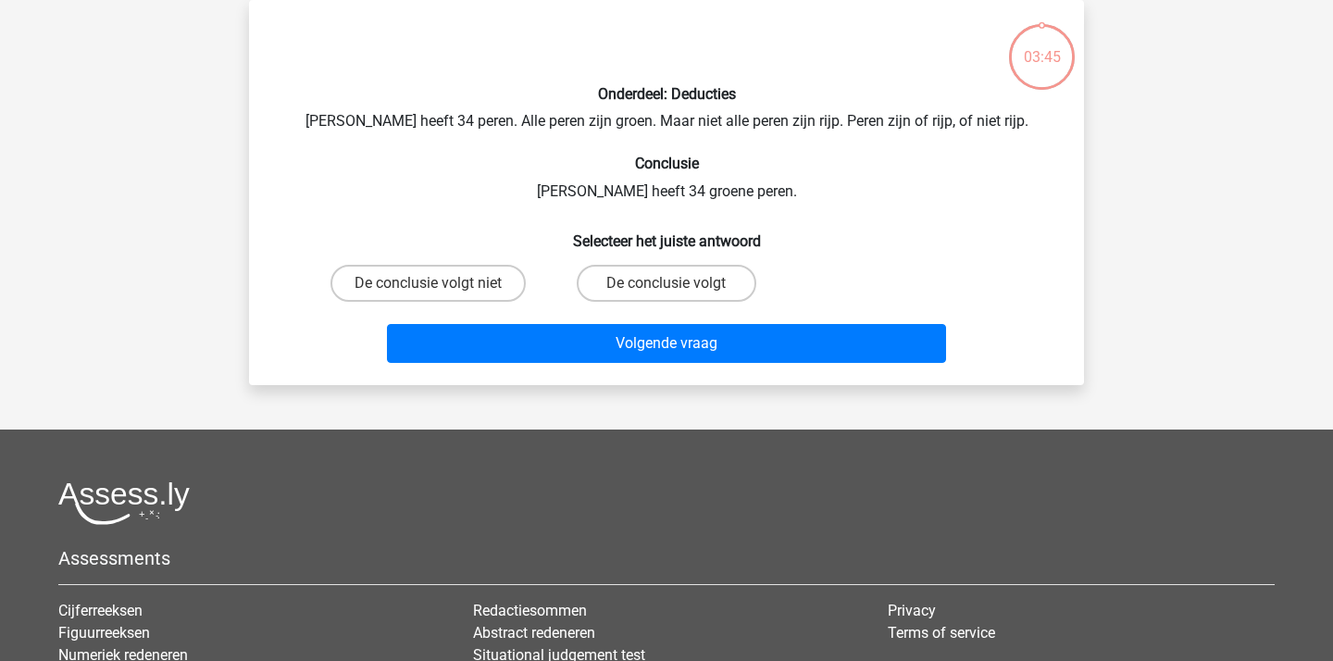
scroll to position [31, 0]
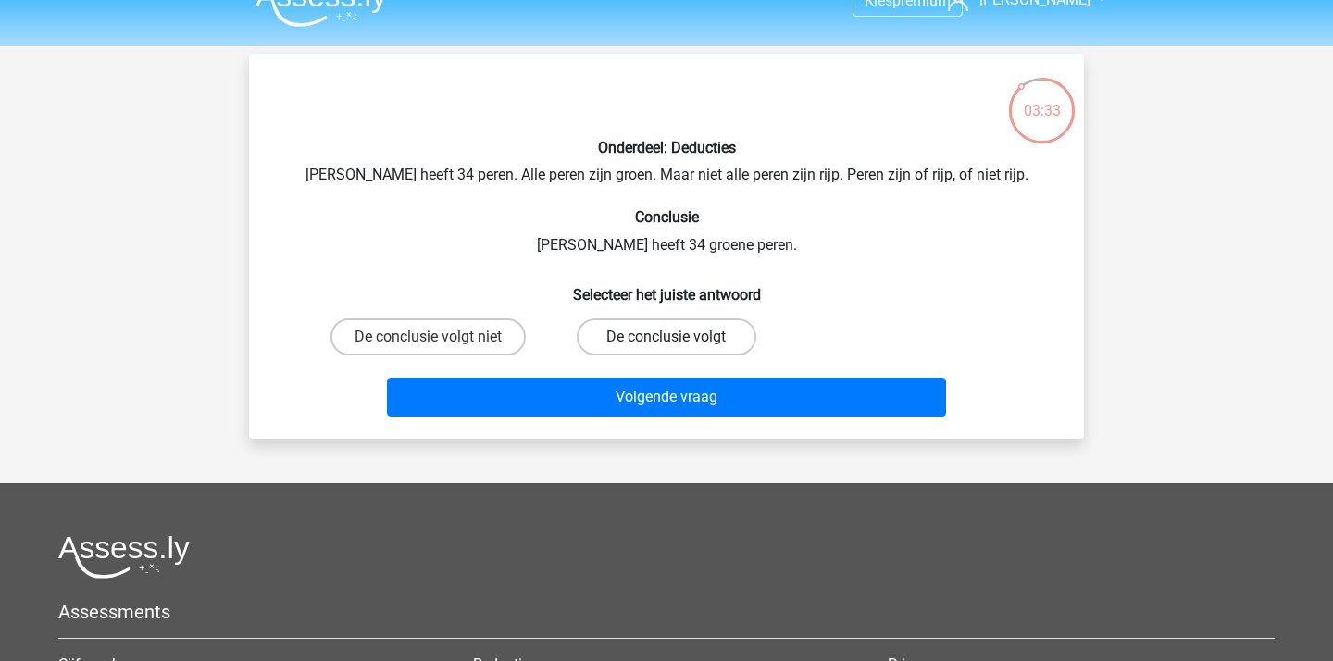
click at [653, 347] on label "De conclusie volgt" at bounding box center [666, 336] width 179 height 37
click at [666, 347] on input "De conclusie volgt" at bounding box center [672, 343] width 12 height 12
radio input "true"
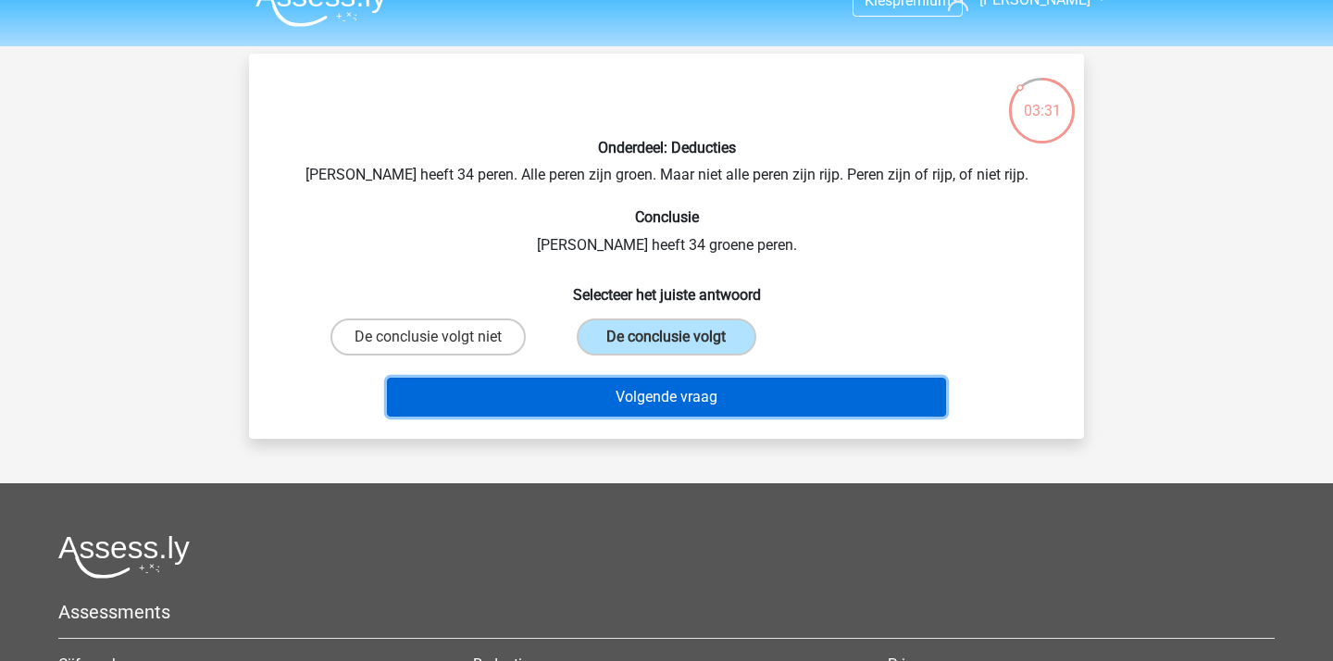
click at [769, 392] on button "Volgende vraag" at bounding box center [667, 397] width 560 height 39
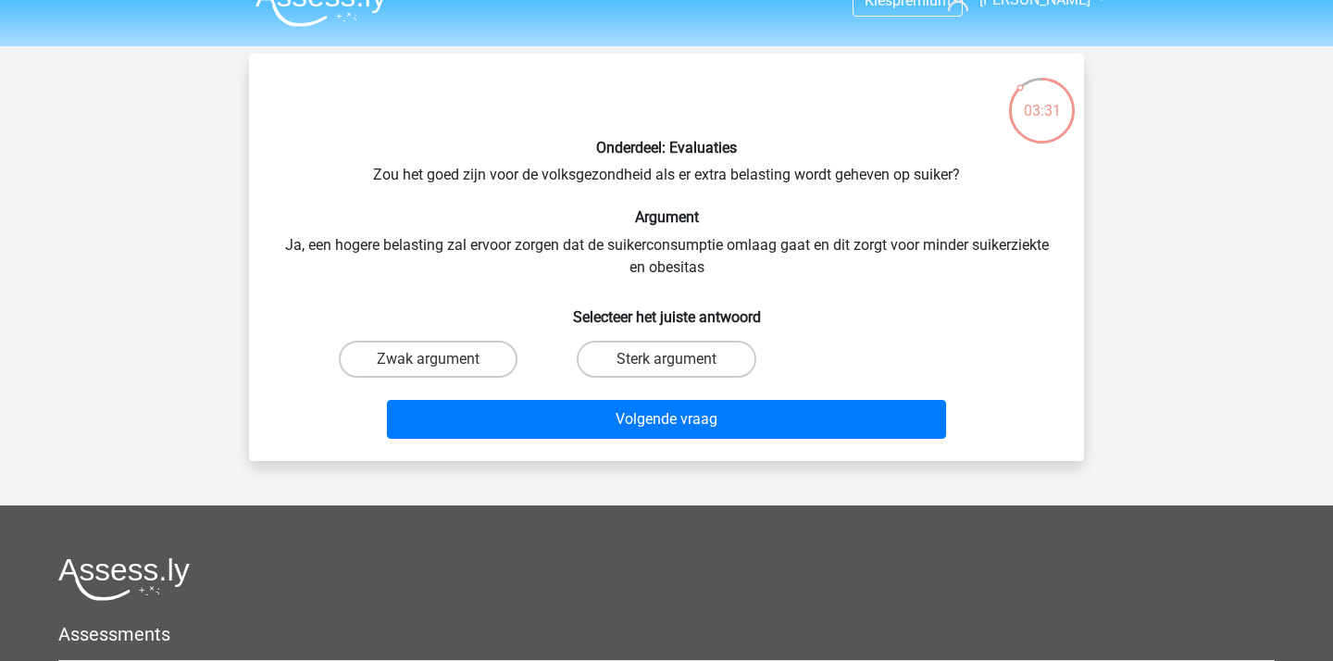
scroll to position [85, 0]
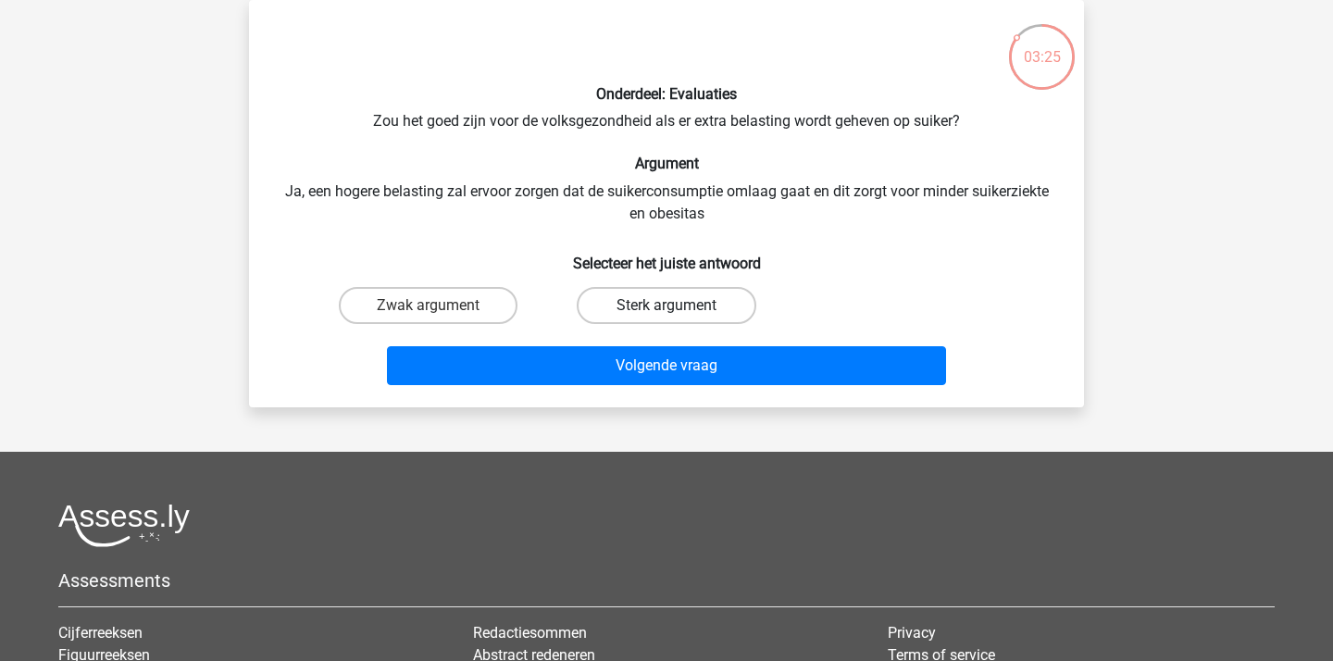
click at [591, 312] on label "Sterk argument" at bounding box center [666, 305] width 179 height 37
click at [666, 312] on input "Sterk argument" at bounding box center [672, 311] width 12 height 12
radio input "true"
click at [435, 306] on input "Zwak argument" at bounding box center [435, 311] width 12 height 12
radio input "true"
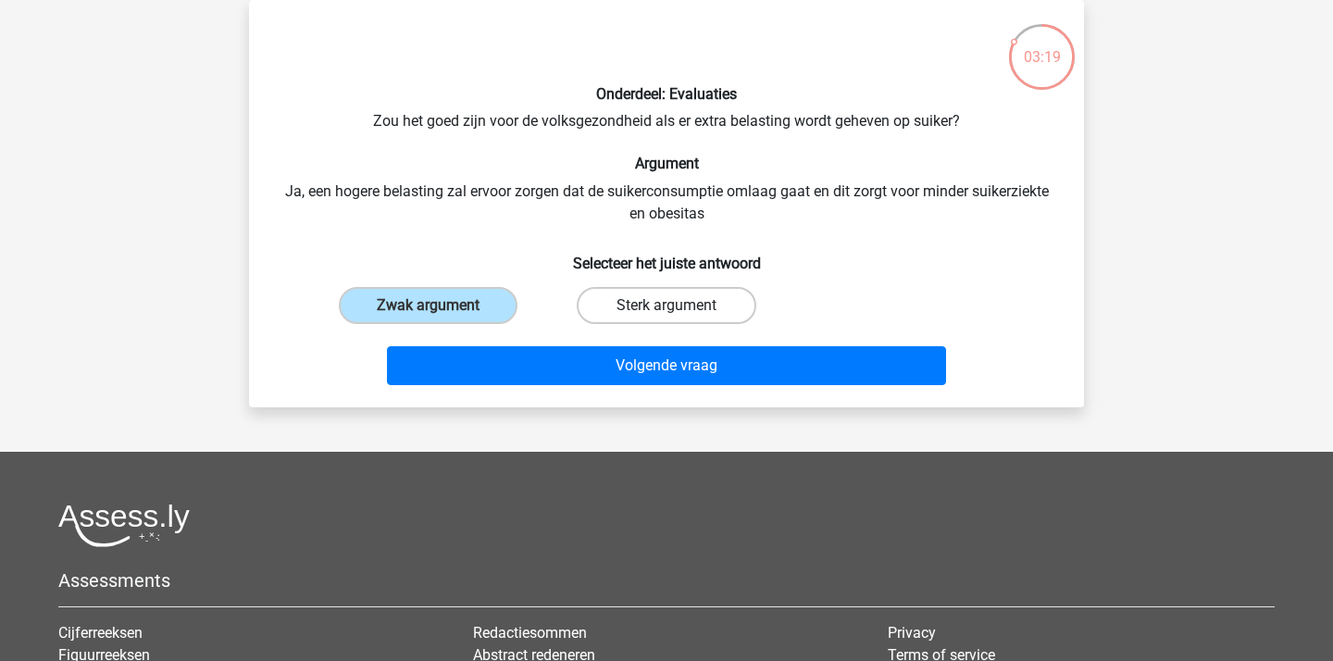
click at [644, 315] on label "Sterk argument" at bounding box center [666, 305] width 179 height 37
click at [666, 315] on input "Sterk argument" at bounding box center [672, 311] width 12 height 12
radio input "true"
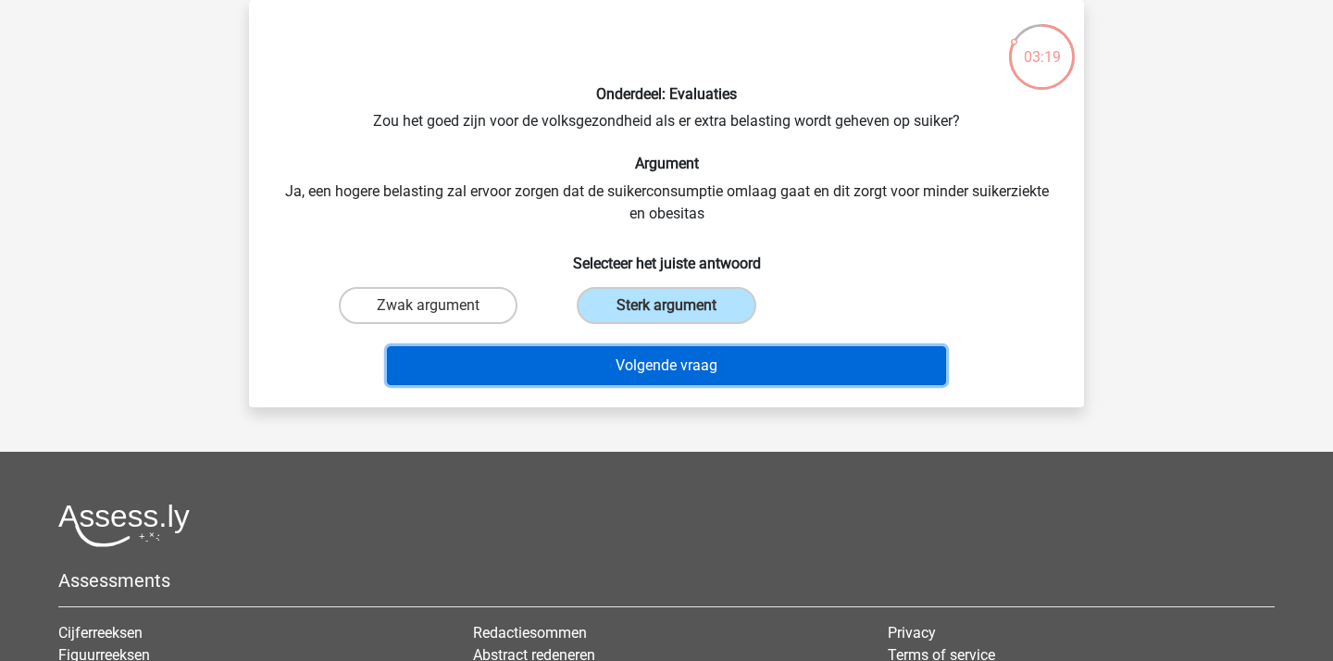
click at [660, 355] on button "Volgende vraag" at bounding box center [667, 365] width 560 height 39
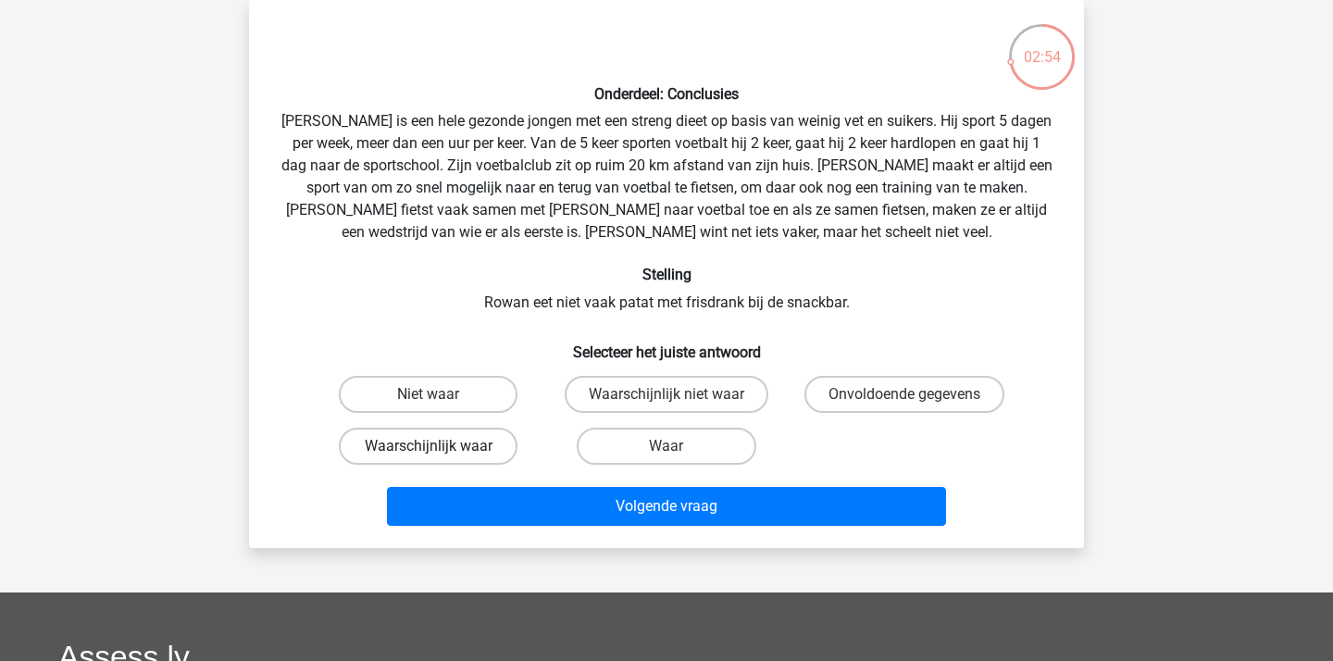
click at [458, 448] on label "Waarschijnlijk waar" at bounding box center [428, 446] width 179 height 37
click at [441, 448] on input "Waarschijnlijk waar" at bounding box center [435, 452] width 12 height 12
radio input "true"
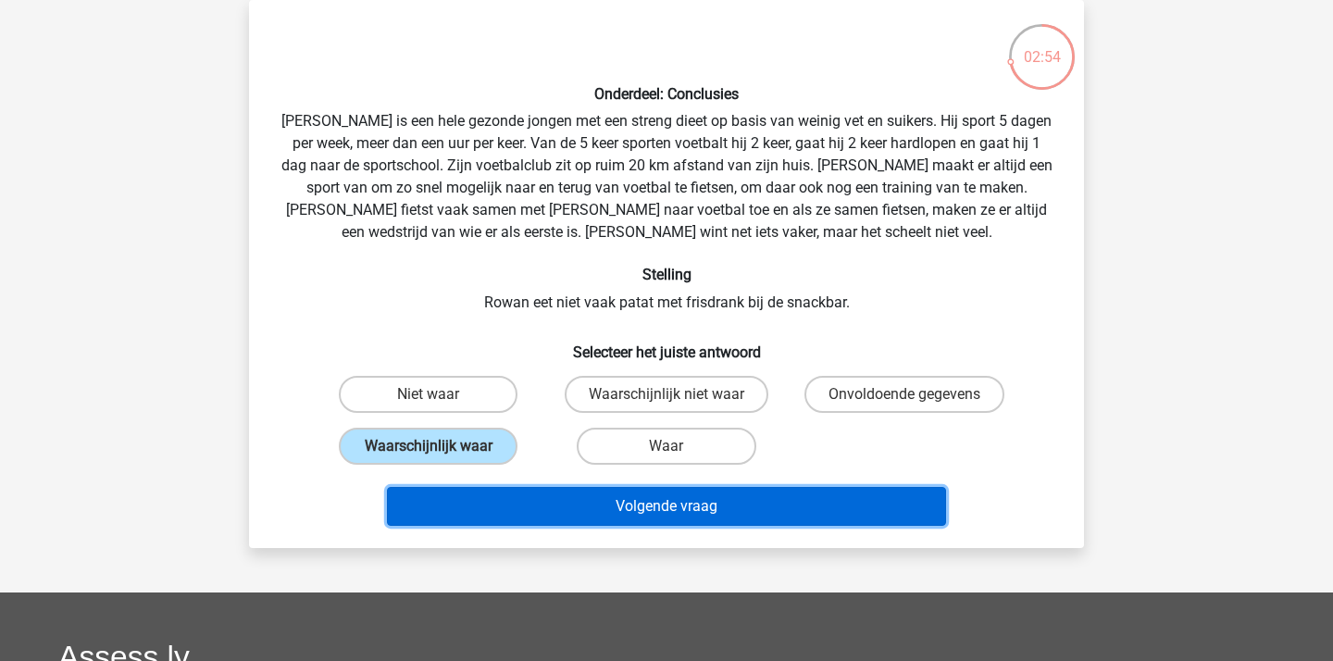
click at [567, 494] on button "Volgende vraag" at bounding box center [667, 506] width 560 height 39
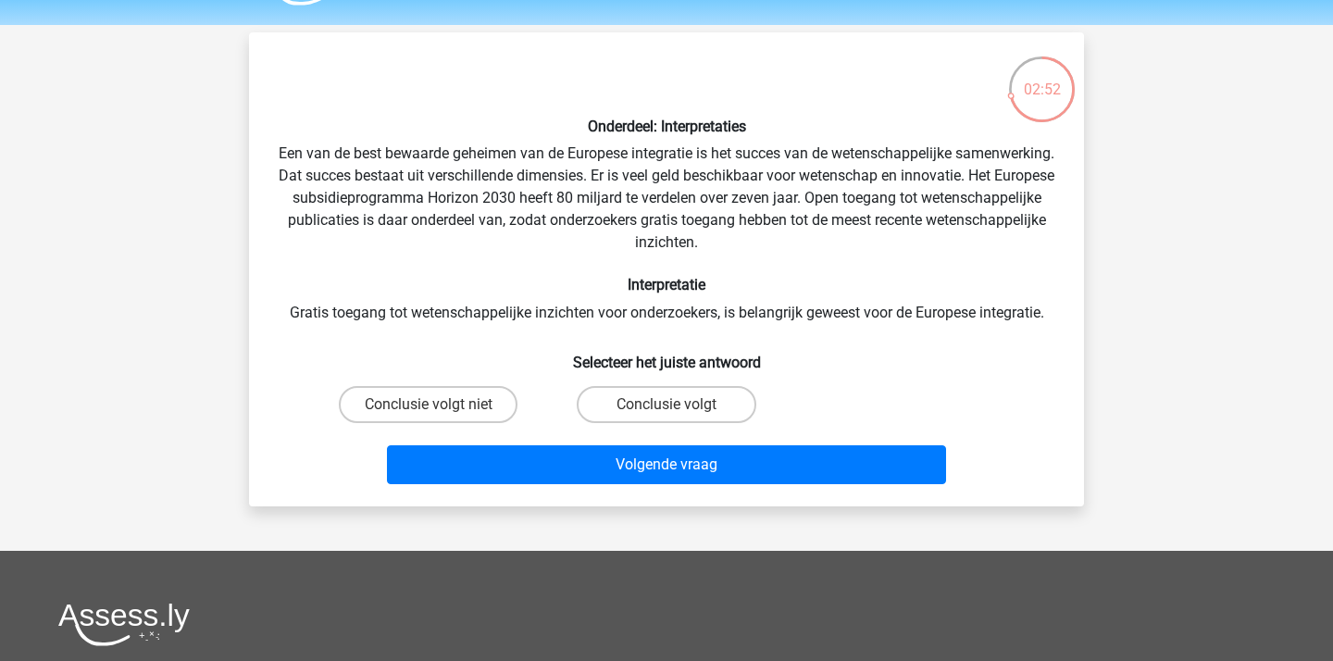
scroll to position [55, 0]
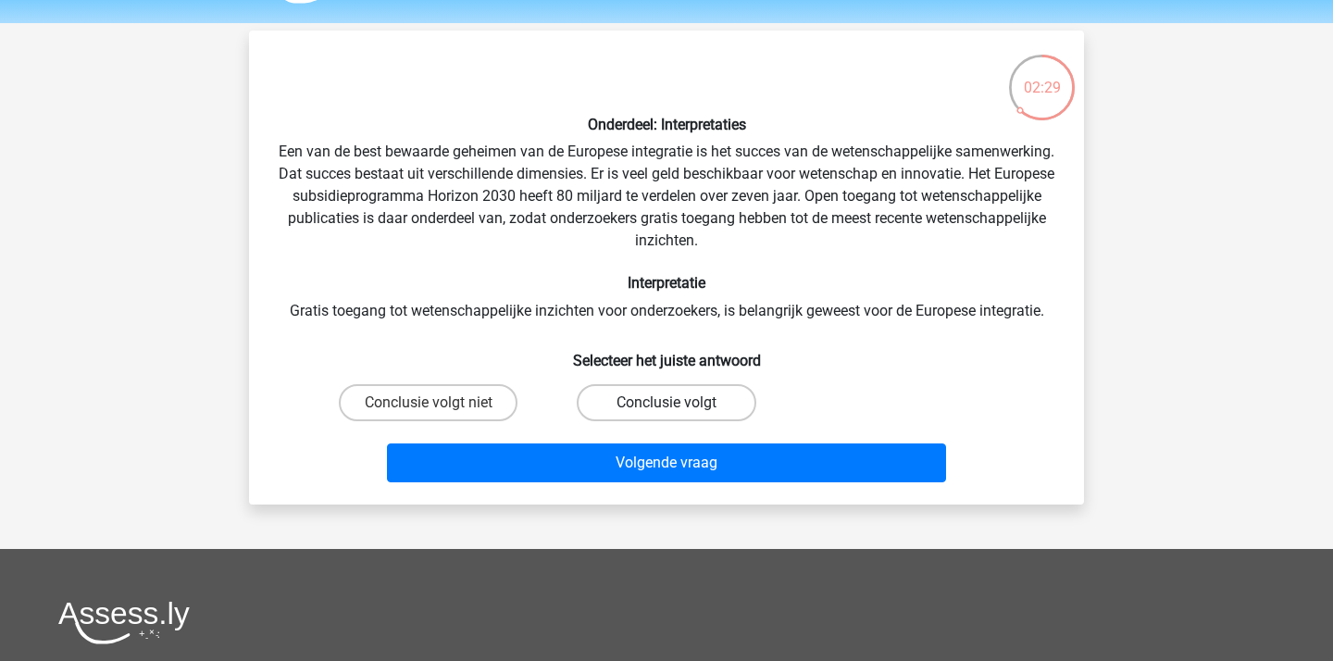
click at [727, 401] on label "Conclusie volgt" at bounding box center [666, 402] width 179 height 37
click at [679, 403] on input "Conclusie volgt" at bounding box center [672, 409] width 12 height 12
radio input "true"
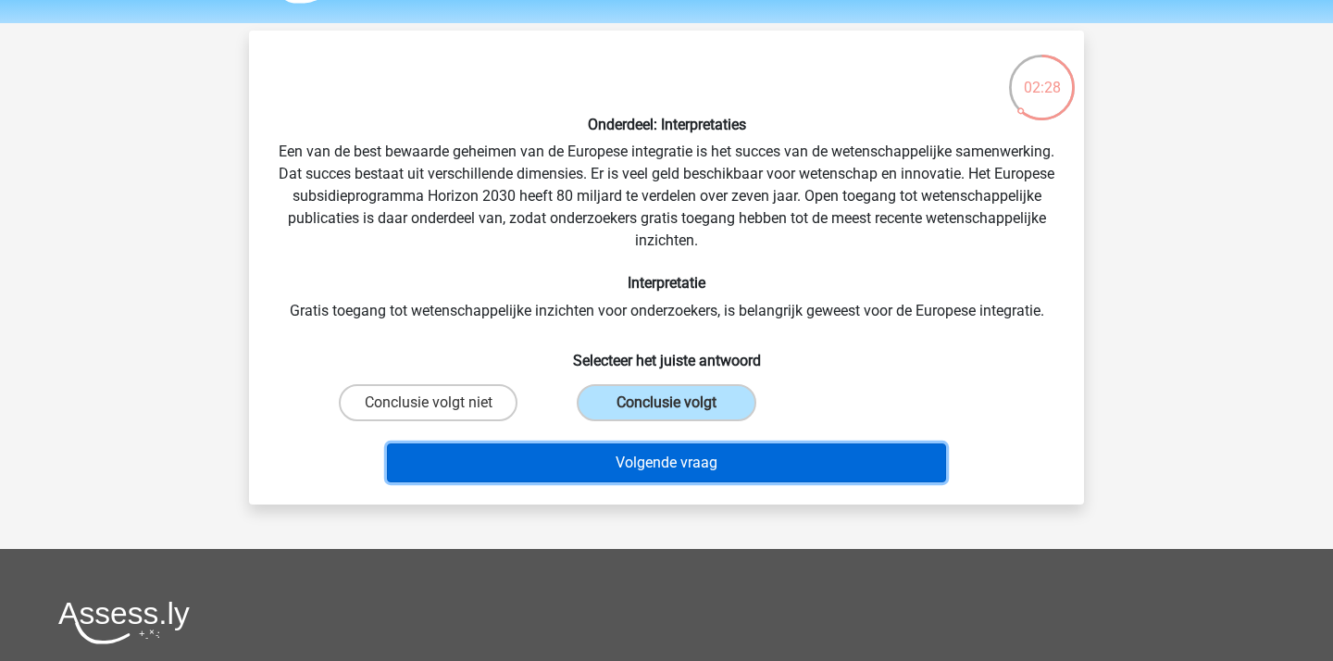
click at [724, 471] on button "Volgende vraag" at bounding box center [667, 462] width 560 height 39
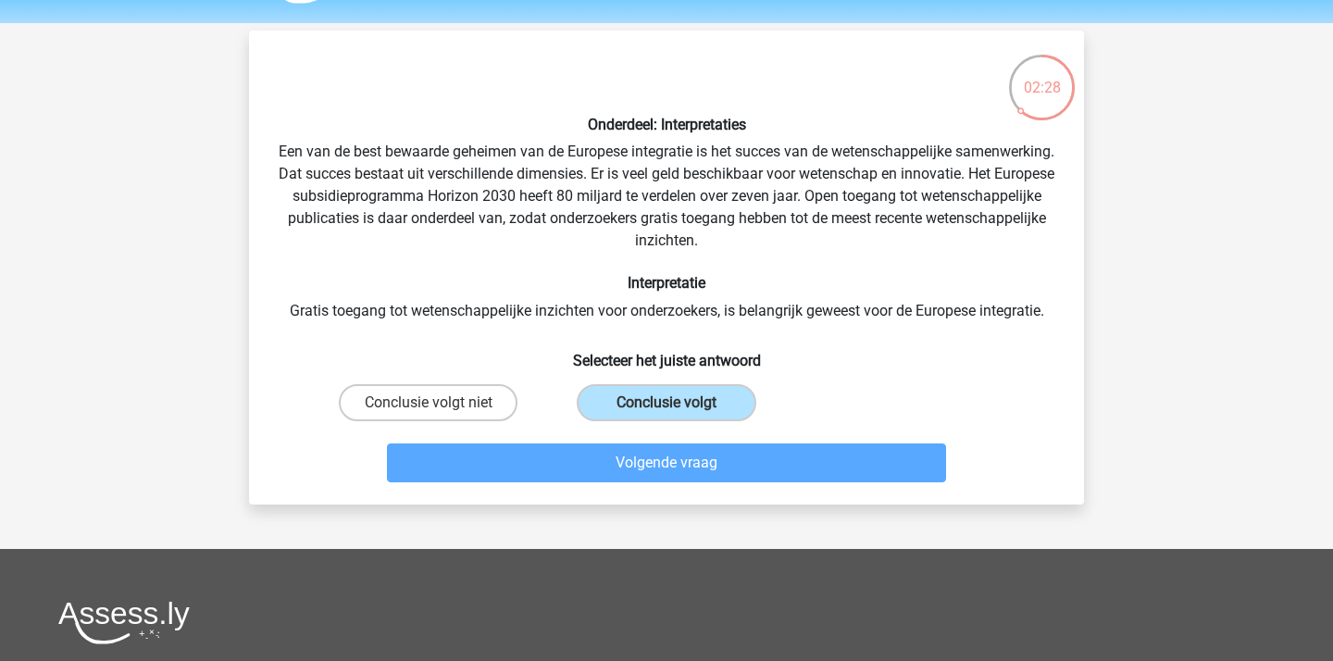
scroll to position [85, 0]
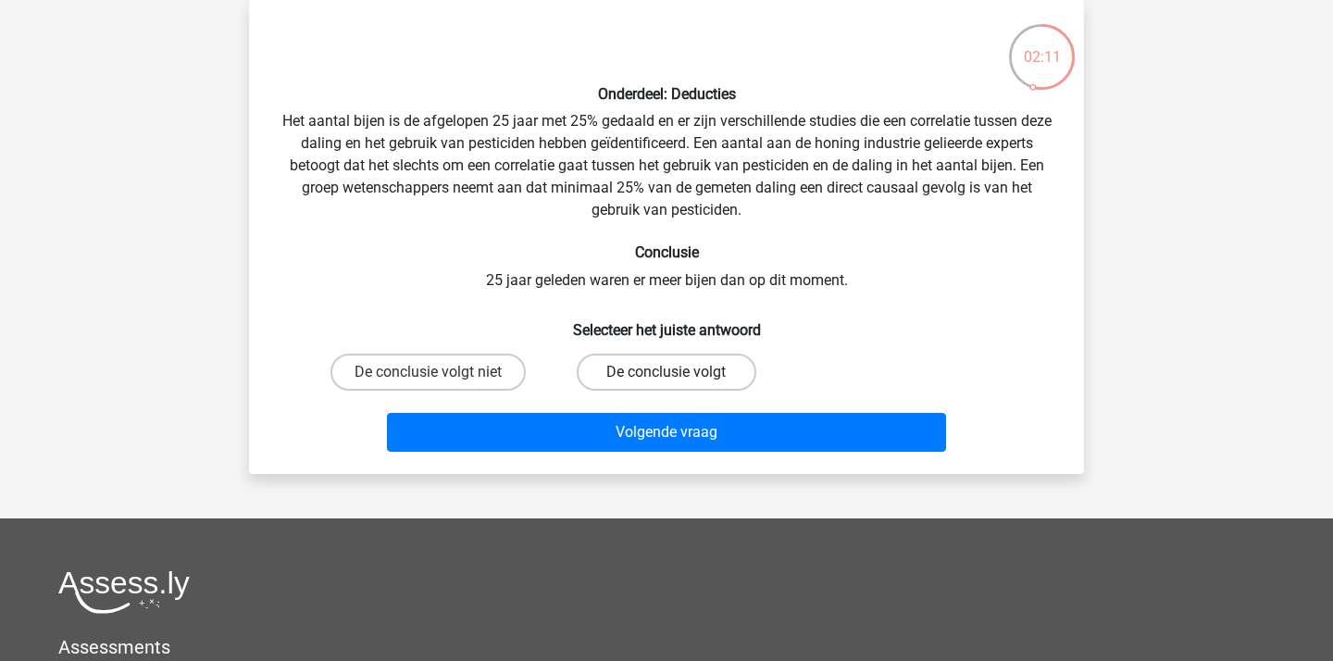
click at [654, 369] on label "De conclusie volgt" at bounding box center [666, 372] width 179 height 37
click at [666, 372] on input "De conclusie volgt" at bounding box center [672, 378] width 12 height 12
radio input "true"
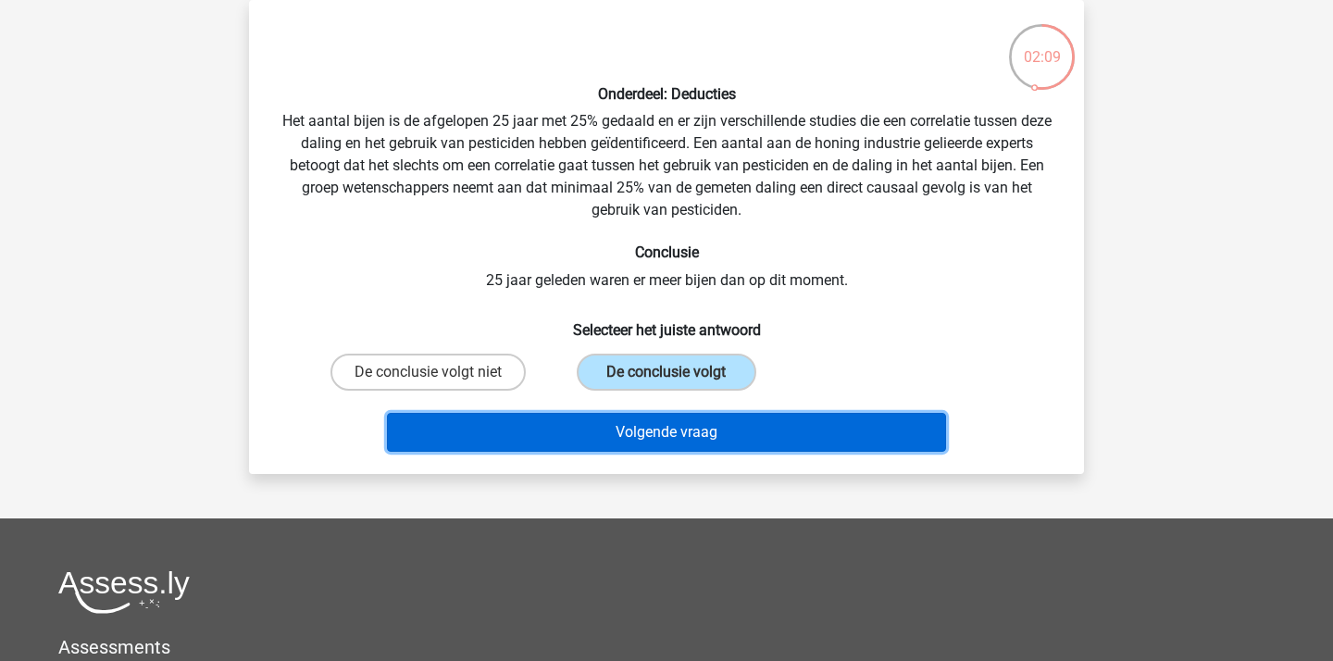
click at [705, 434] on button "Volgende vraag" at bounding box center [667, 432] width 560 height 39
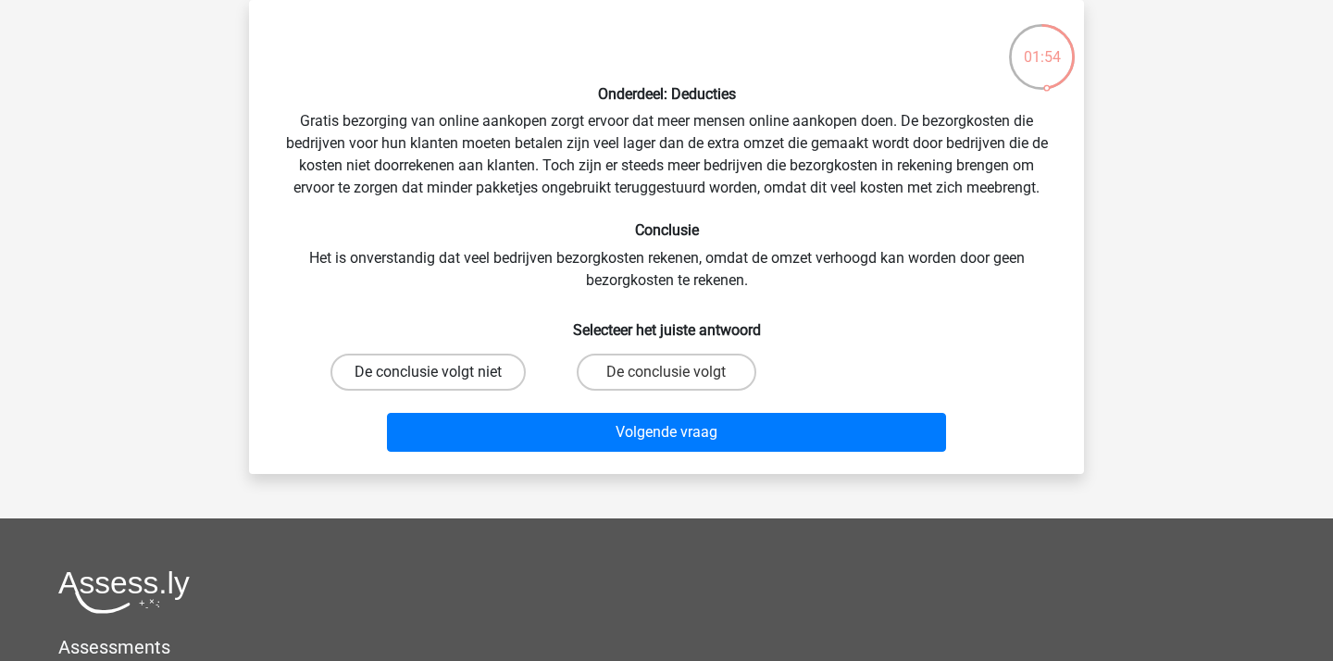
click at [465, 367] on label "De conclusie volgt niet" at bounding box center [427, 372] width 195 height 37
click at [441, 372] on input "De conclusie volgt niet" at bounding box center [435, 378] width 12 height 12
radio input "true"
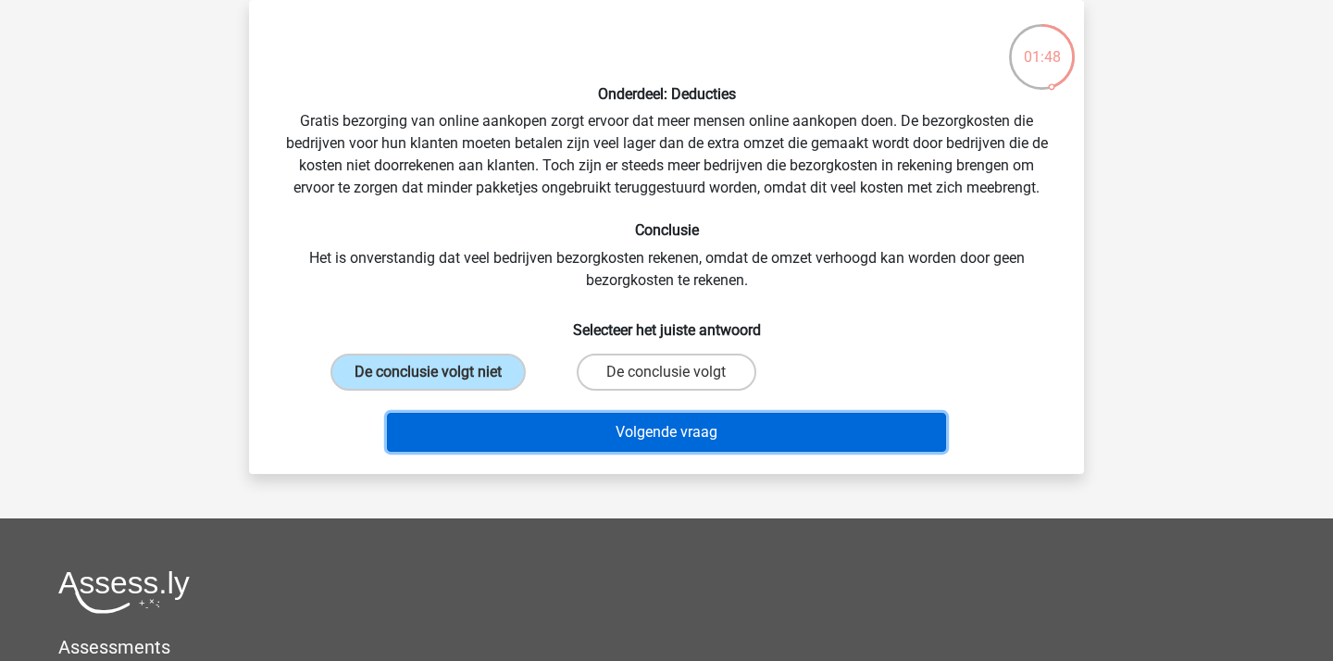
click at [751, 450] on button "Volgende vraag" at bounding box center [667, 432] width 560 height 39
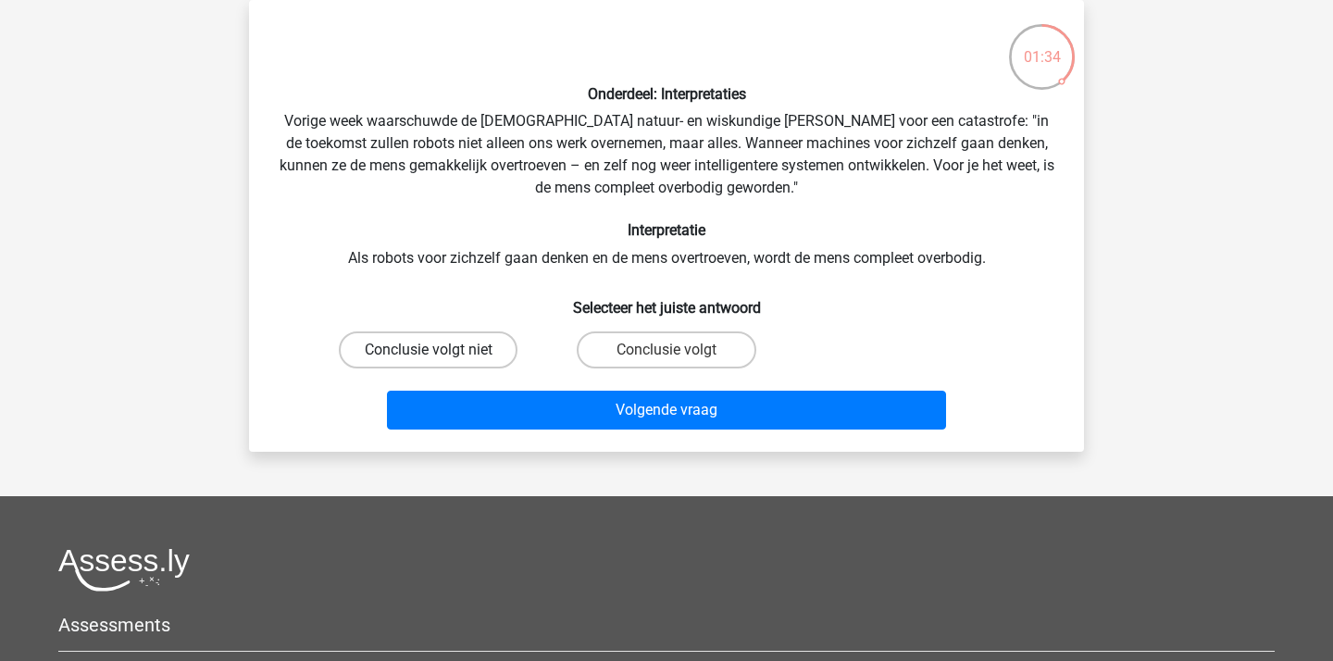
click at [482, 351] on label "Conclusie volgt niet" at bounding box center [428, 349] width 179 height 37
click at [441, 351] on input "Conclusie volgt niet" at bounding box center [435, 356] width 12 height 12
radio input "true"
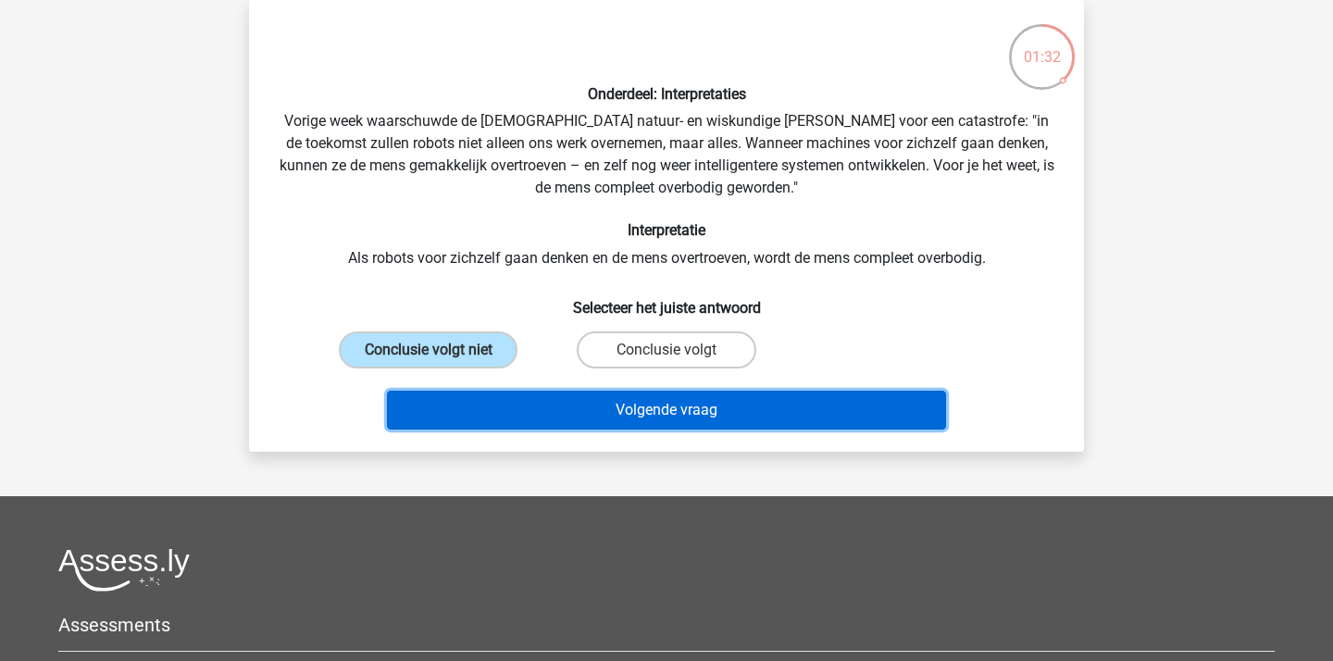
click at [858, 399] on button "Volgende vraag" at bounding box center [667, 410] width 560 height 39
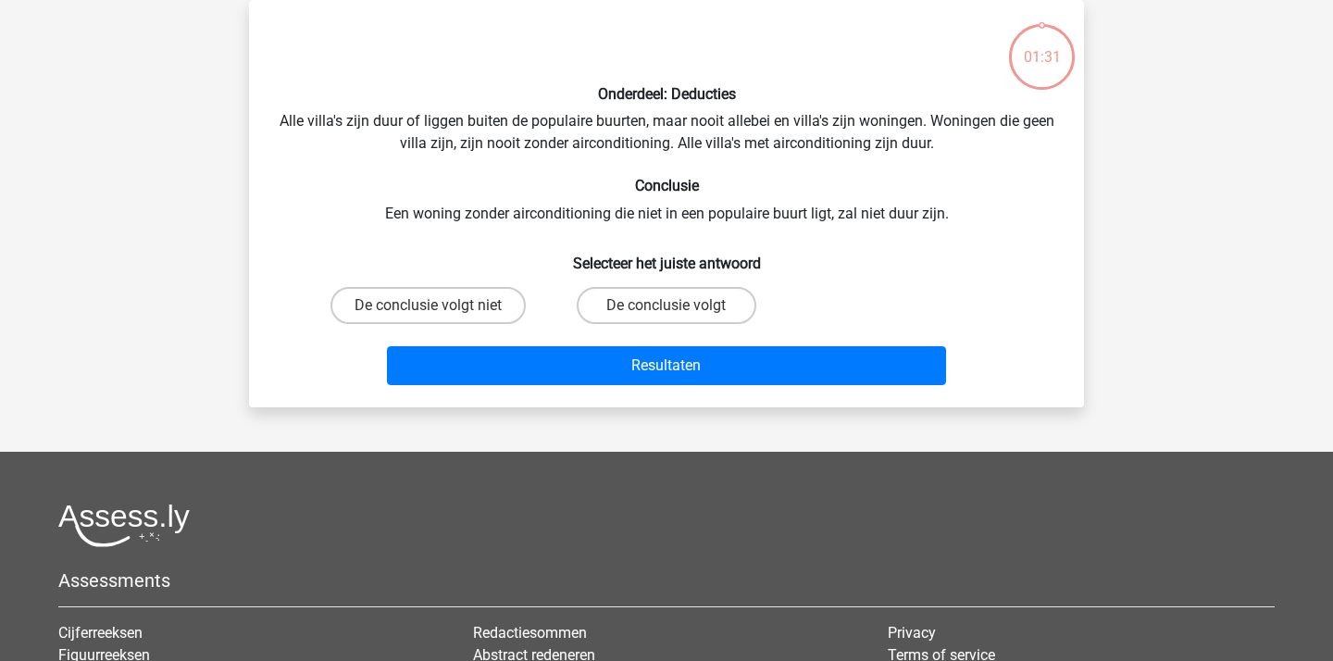
click at [947, 249] on h6 "Selecteer het juiste antwoord" at bounding box center [667, 256] width 776 height 32
click at [705, 295] on label "De conclusie volgt" at bounding box center [666, 305] width 179 height 37
click at [679, 305] on input "De conclusie volgt" at bounding box center [672, 311] width 12 height 12
radio input "true"
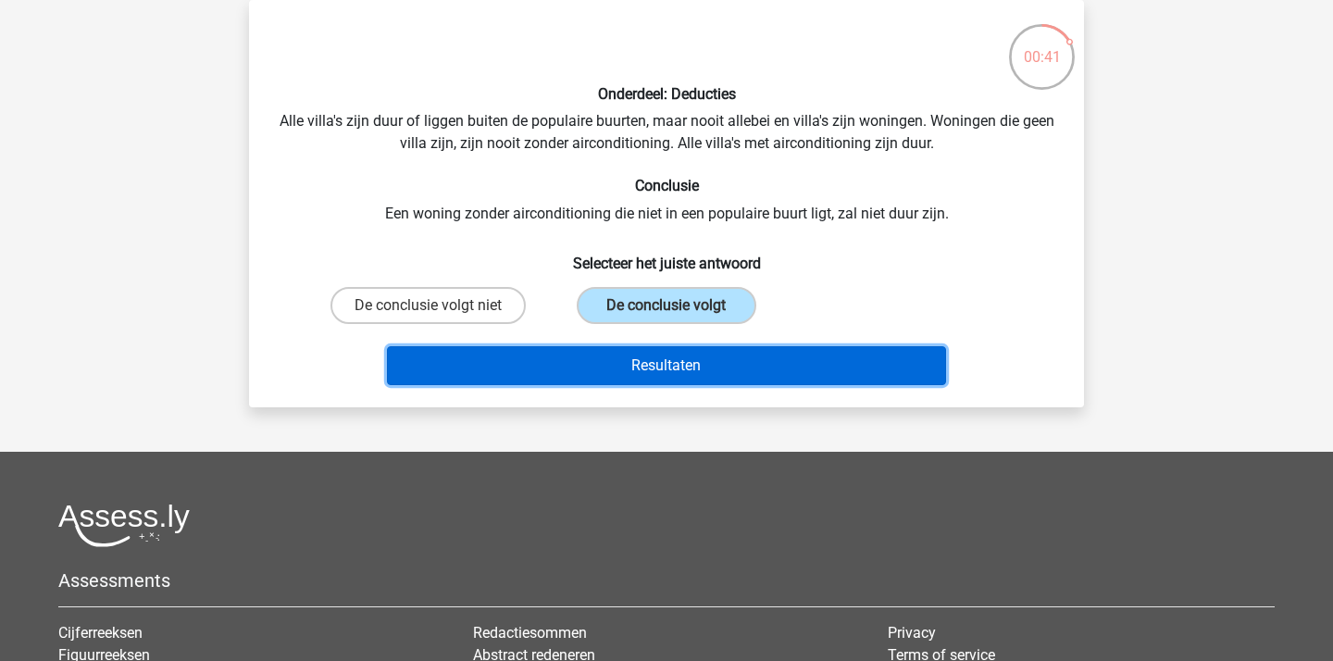
click at [741, 350] on button "Resultaten" at bounding box center [667, 365] width 560 height 39
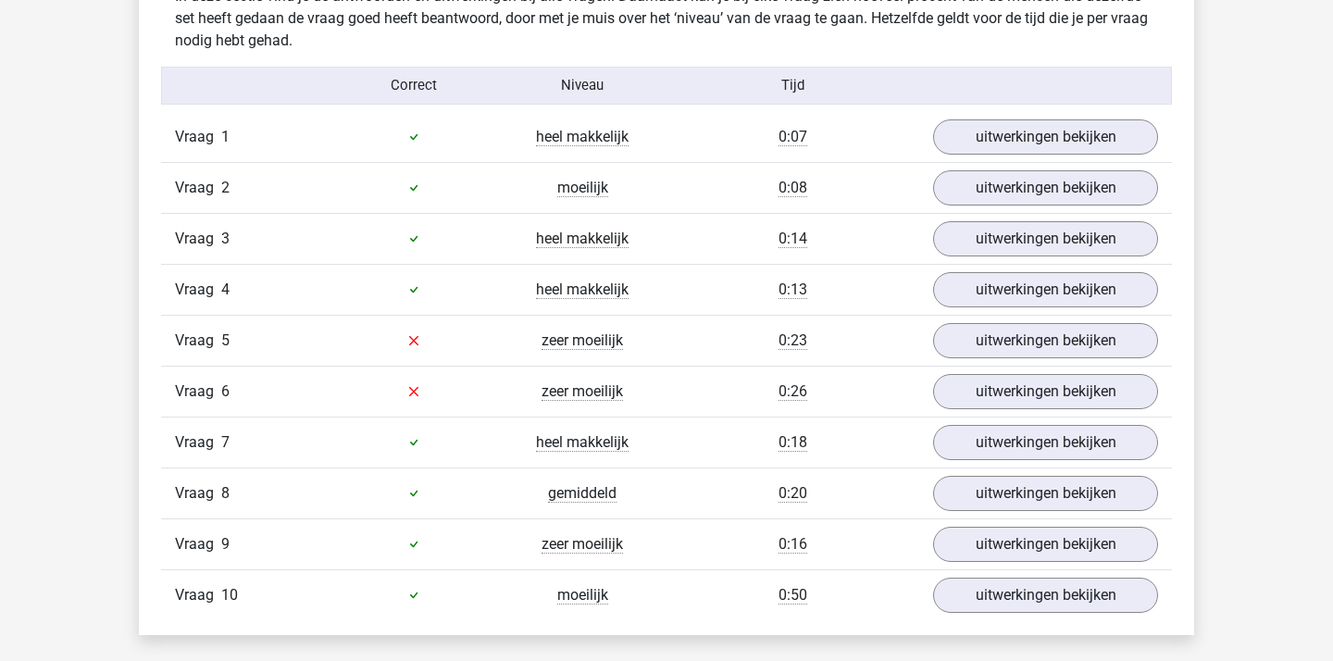
scroll to position [1485, 0]
click at [1015, 142] on link "uitwerkingen bekijken" at bounding box center [1045, 138] width 258 height 41
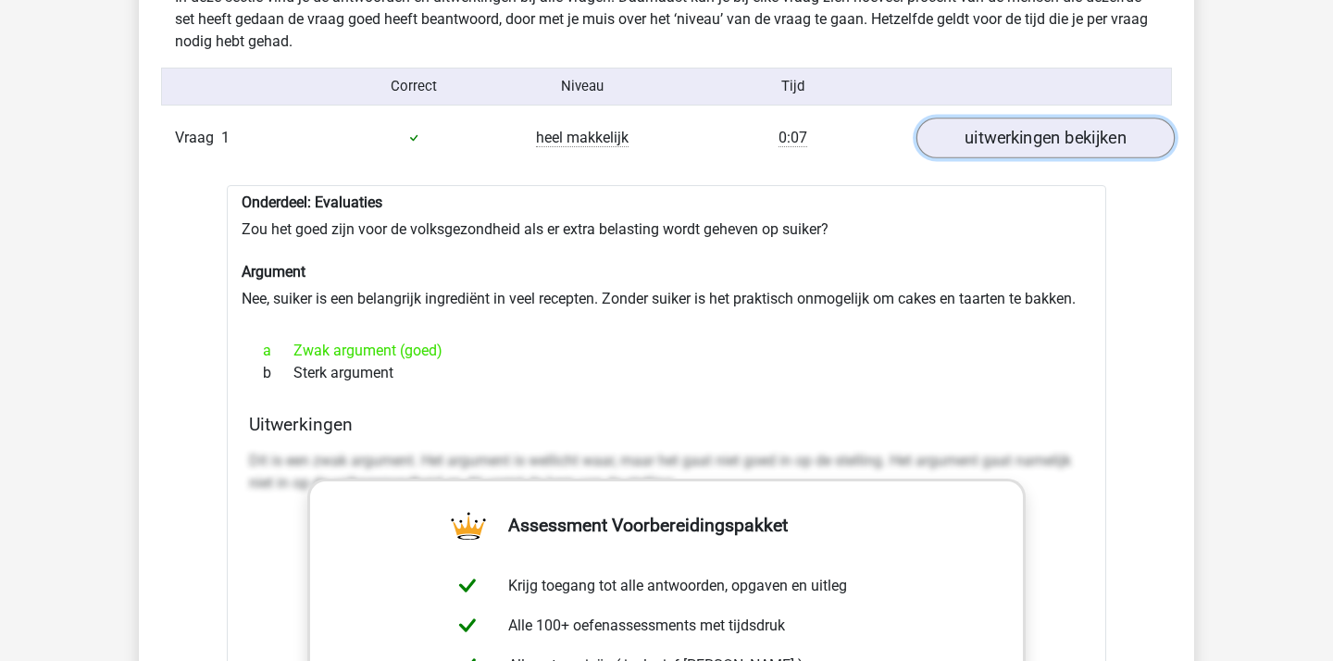
click at [1015, 142] on link "uitwerkingen bekijken" at bounding box center [1045, 138] width 258 height 41
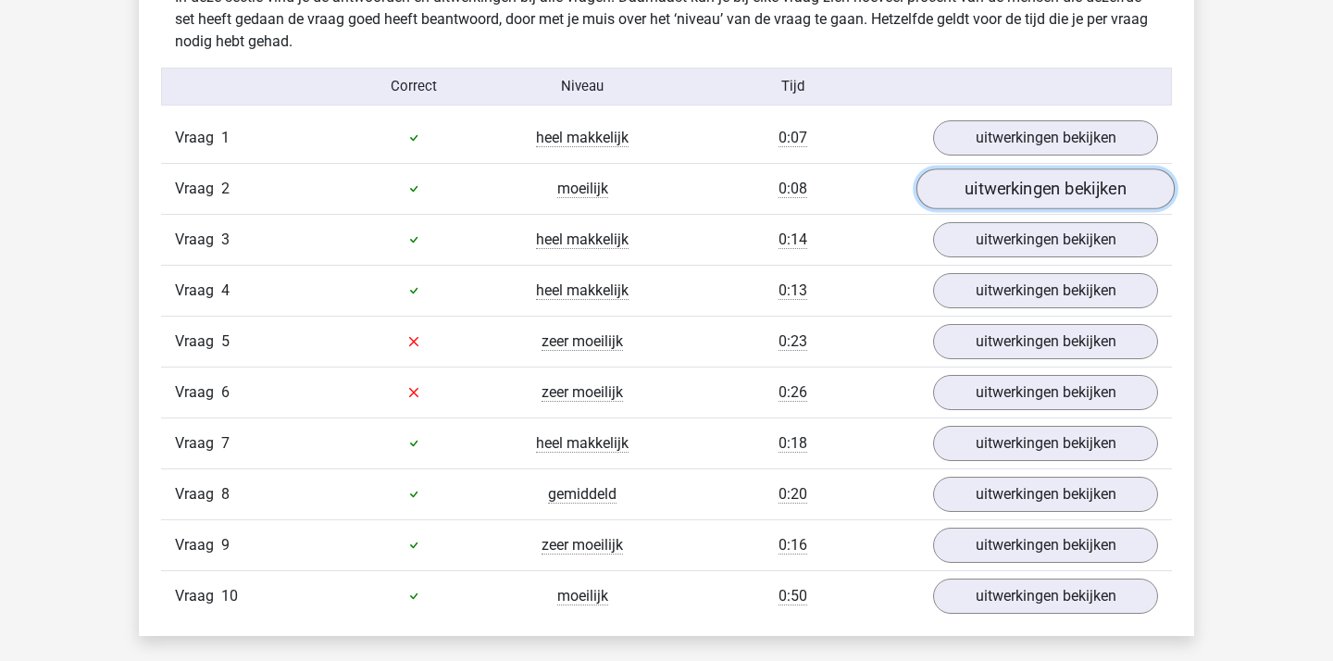
click at [1021, 177] on link "uitwerkingen bekijken" at bounding box center [1045, 188] width 258 height 41
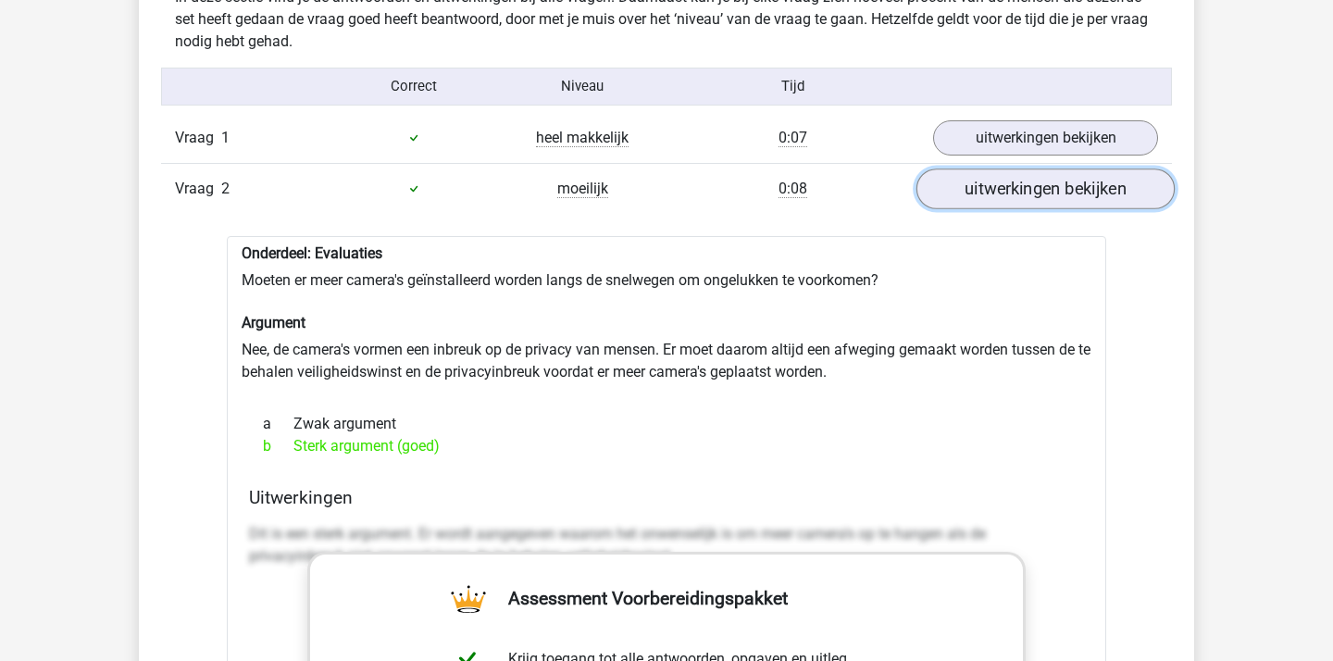
click at [1021, 177] on link "uitwerkingen bekijken" at bounding box center [1045, 188] width 258 height 41
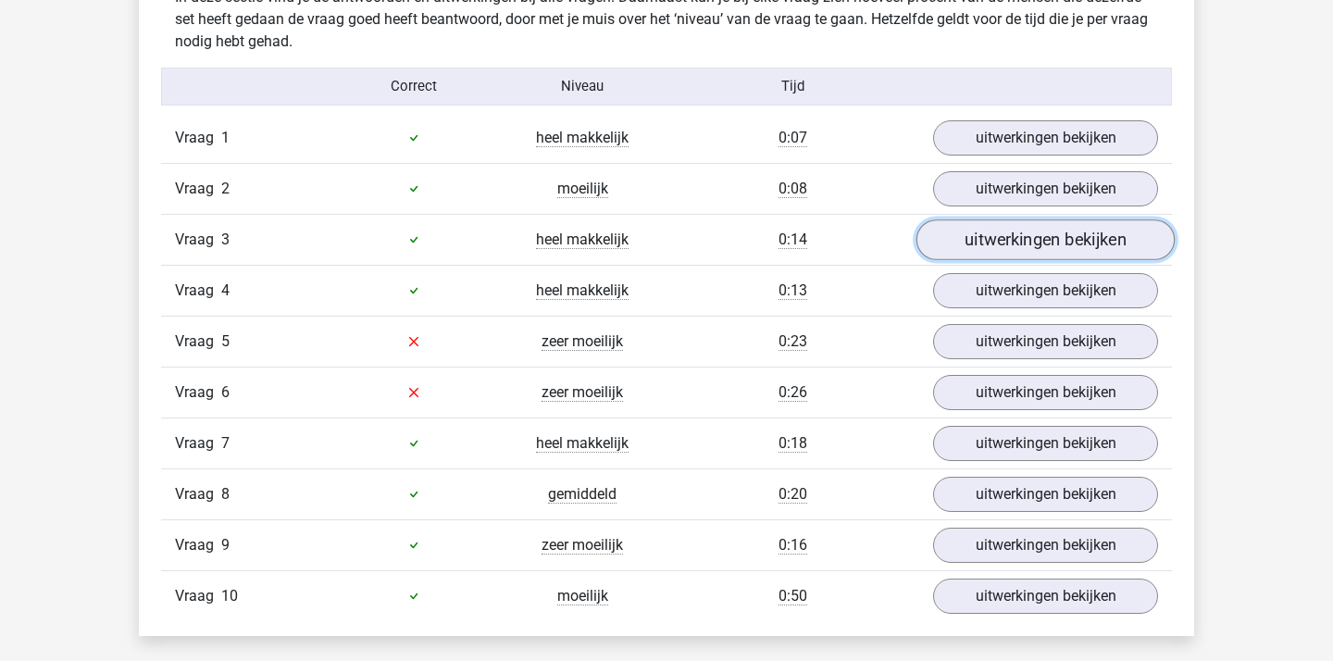
click at [1025, 243] on link "uitwerkingen bekijken" at bounding box center [1045, 239] width 258 height 41
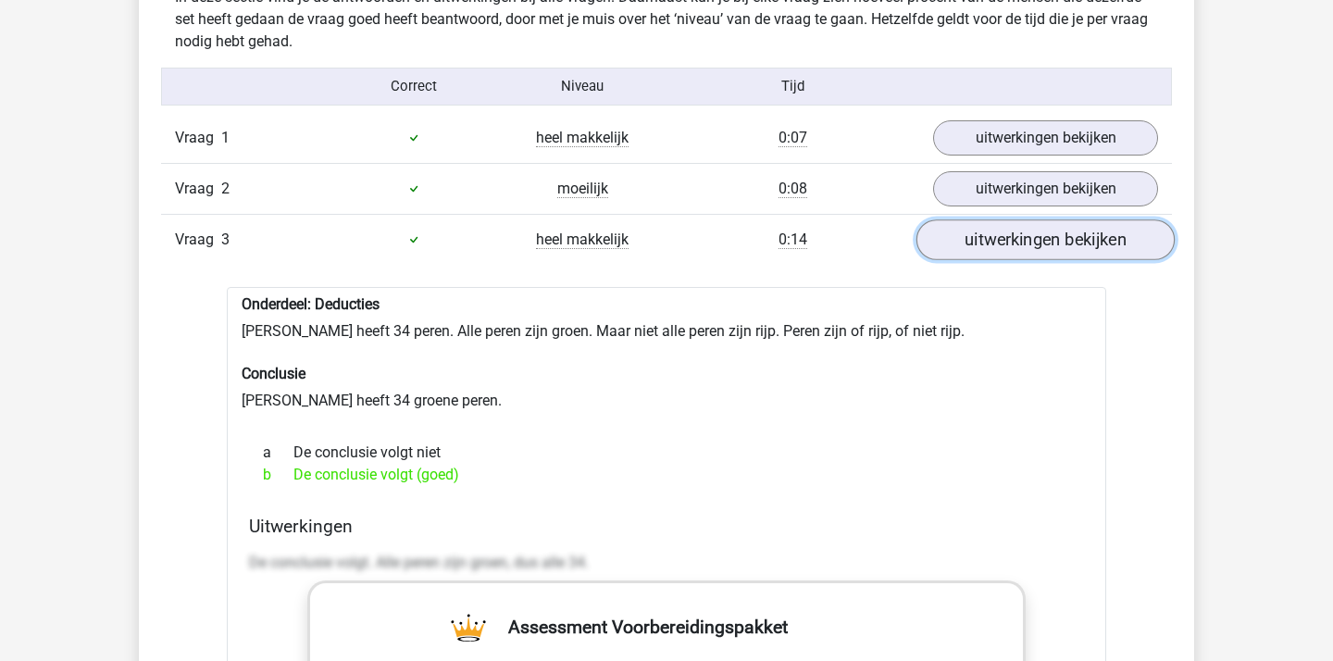
click at [1025, 243] on link "uitwerkingen bekijken" at bounding box center [1045, 239] width 258 height 41
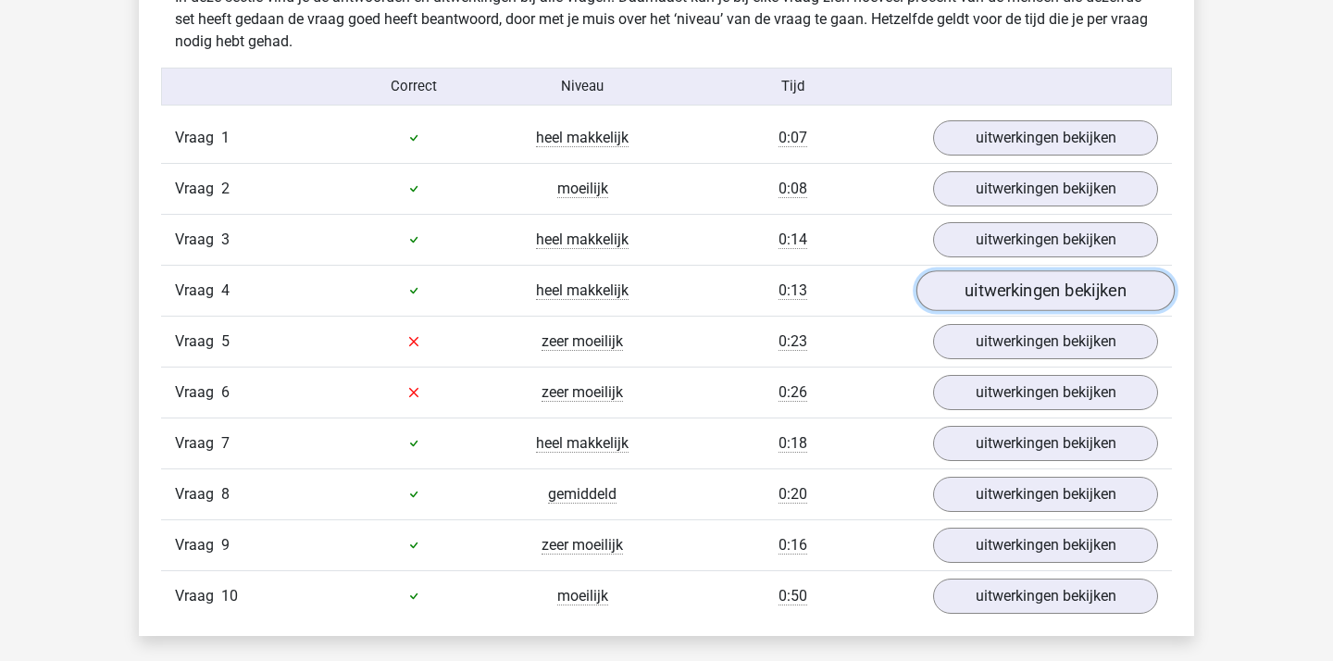
click at [1025, 275] on link "uitwerkingen bekijken" at bounding box center [1045, 290] width 258 height 41
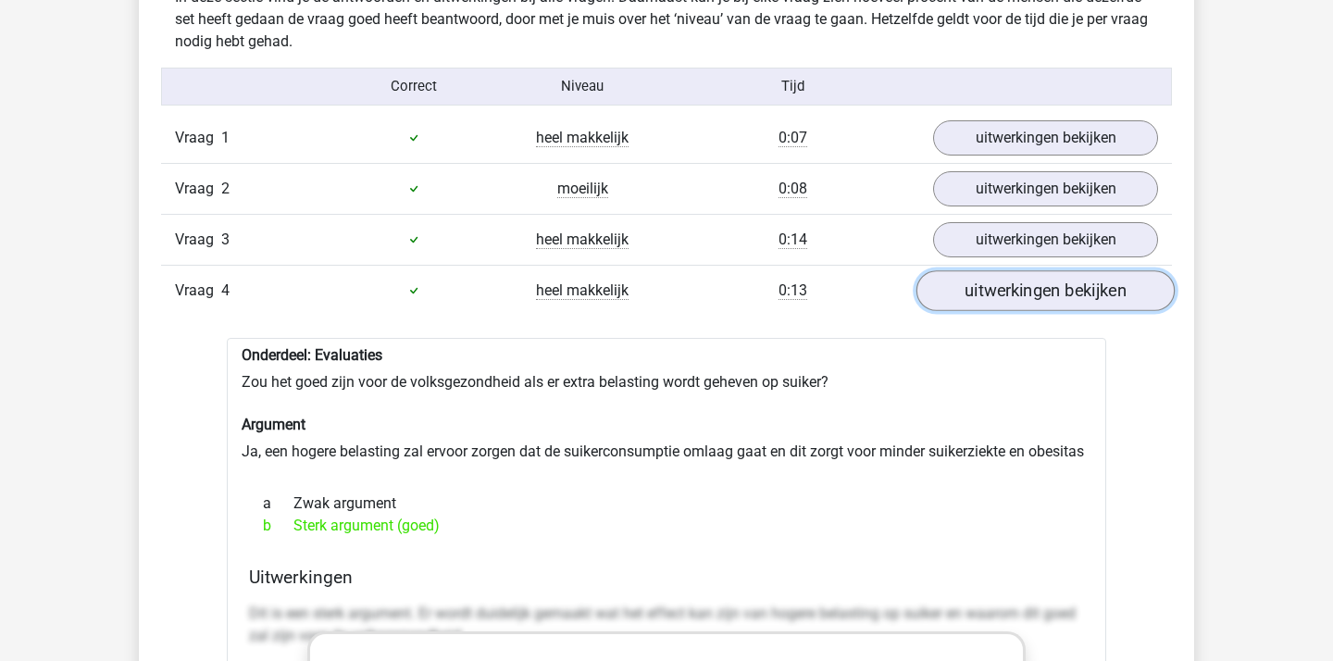
click at [1025, 275] on link "uitwerkingen bekijken" at bounding box center [1045, 290] width 258 height 41
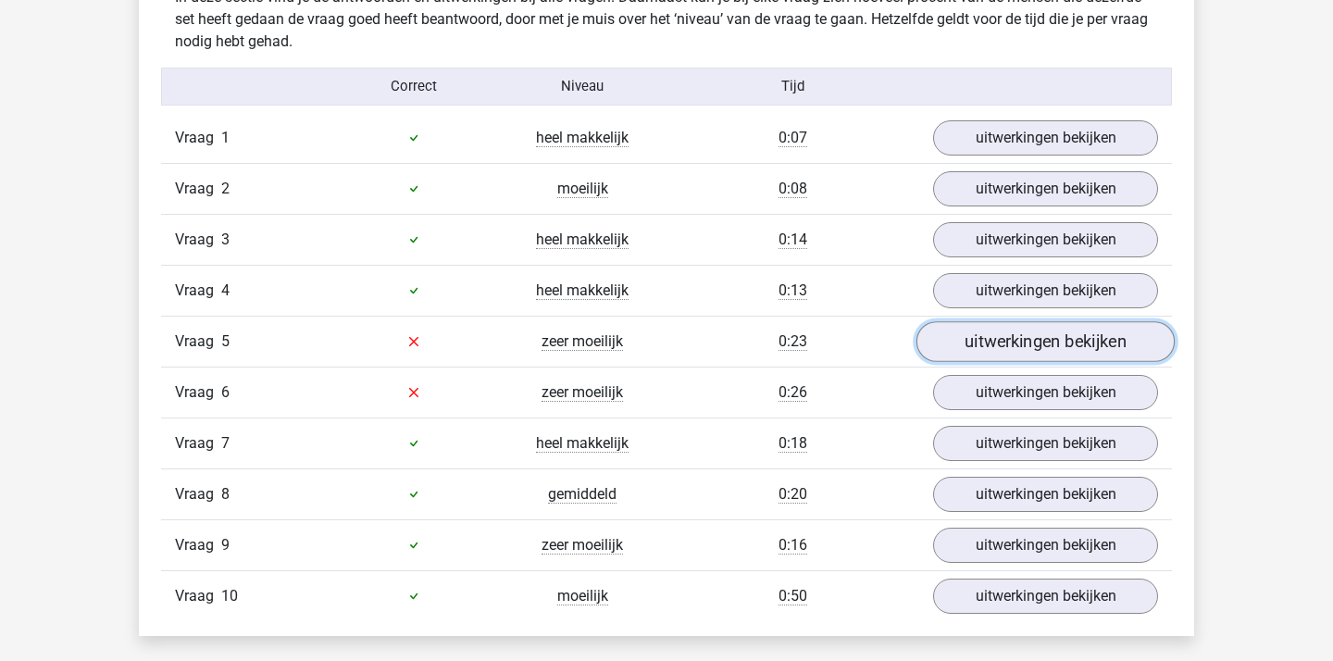
click at [1030, 329] on link "uitwerkingen bekijken" at bounding box center [1045, 341] width 258 height 41
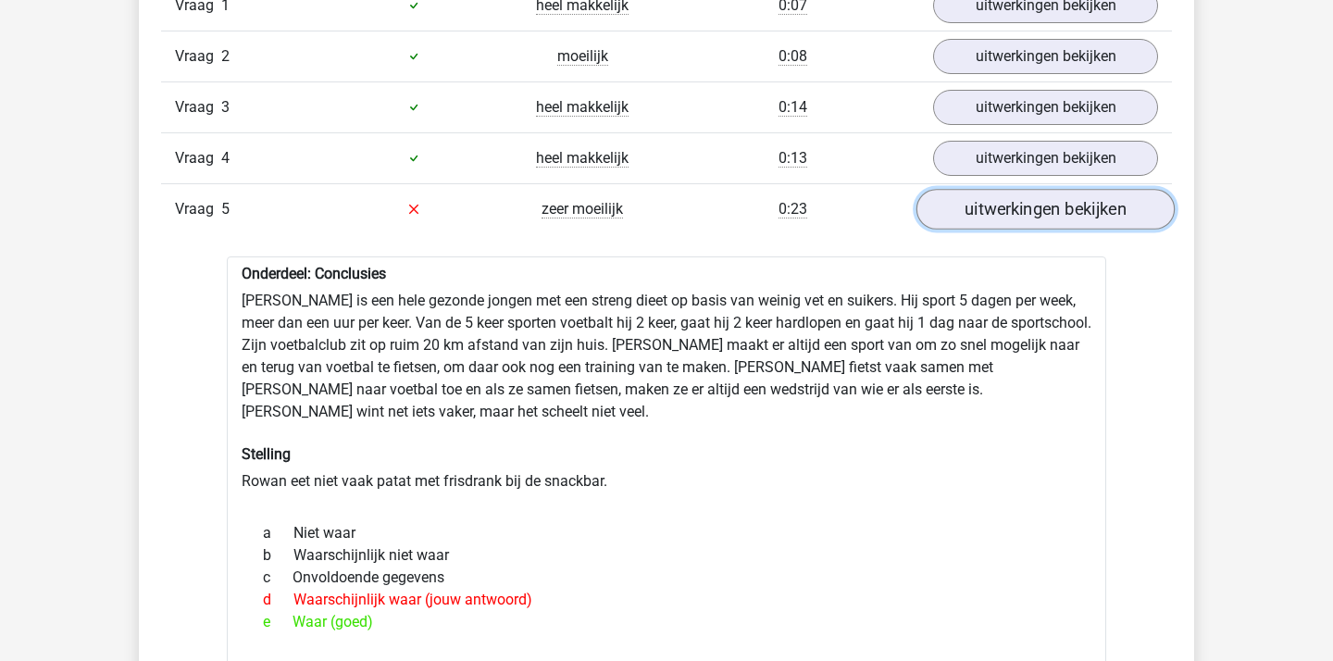
scroll to position [1799, 0]
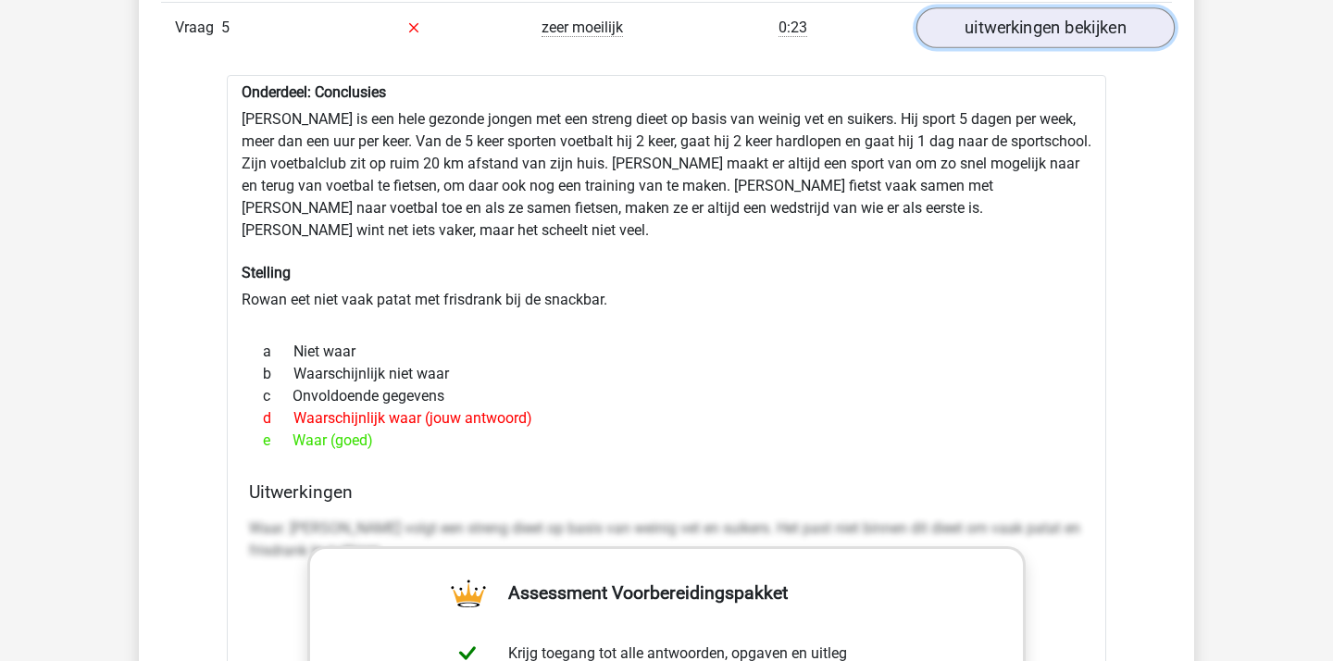
click at [1048, 28] on link "uitwerkingen bekijken" at bounding box center [1045, 27] width 258 height 41
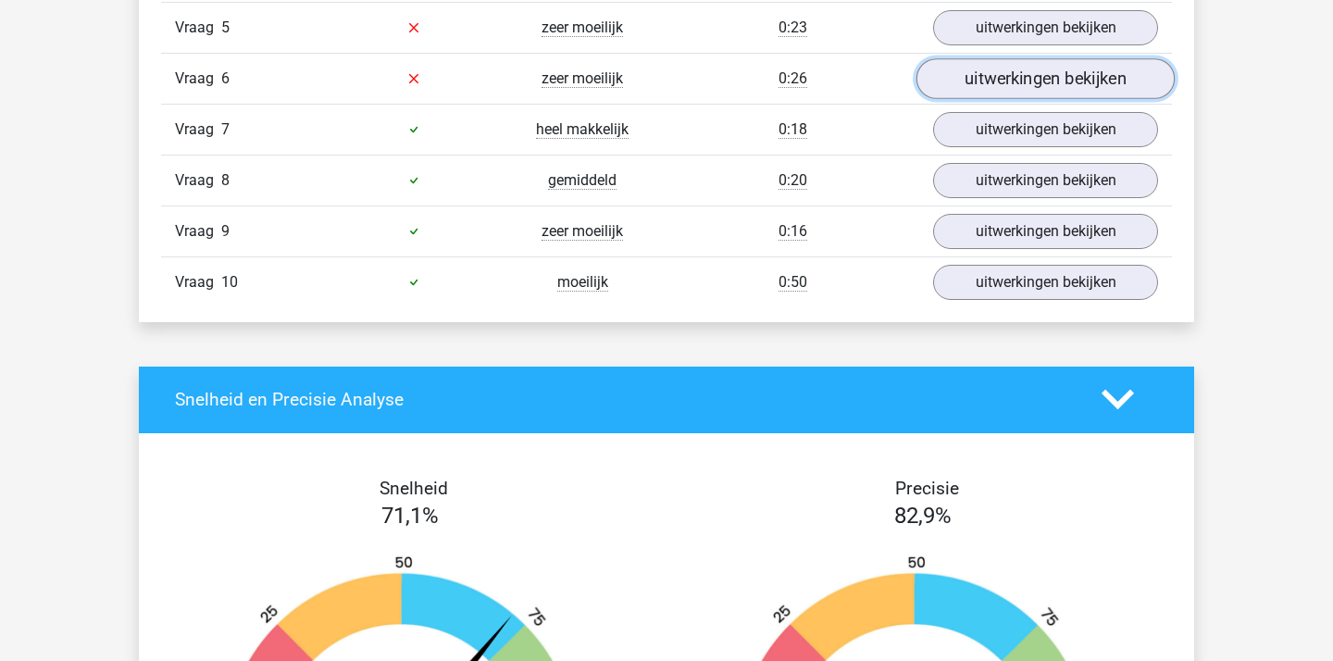
click at [1027, 66] on link "uitwerkingen bekijken" at bounding box center [1045, 78] width 258 height 41
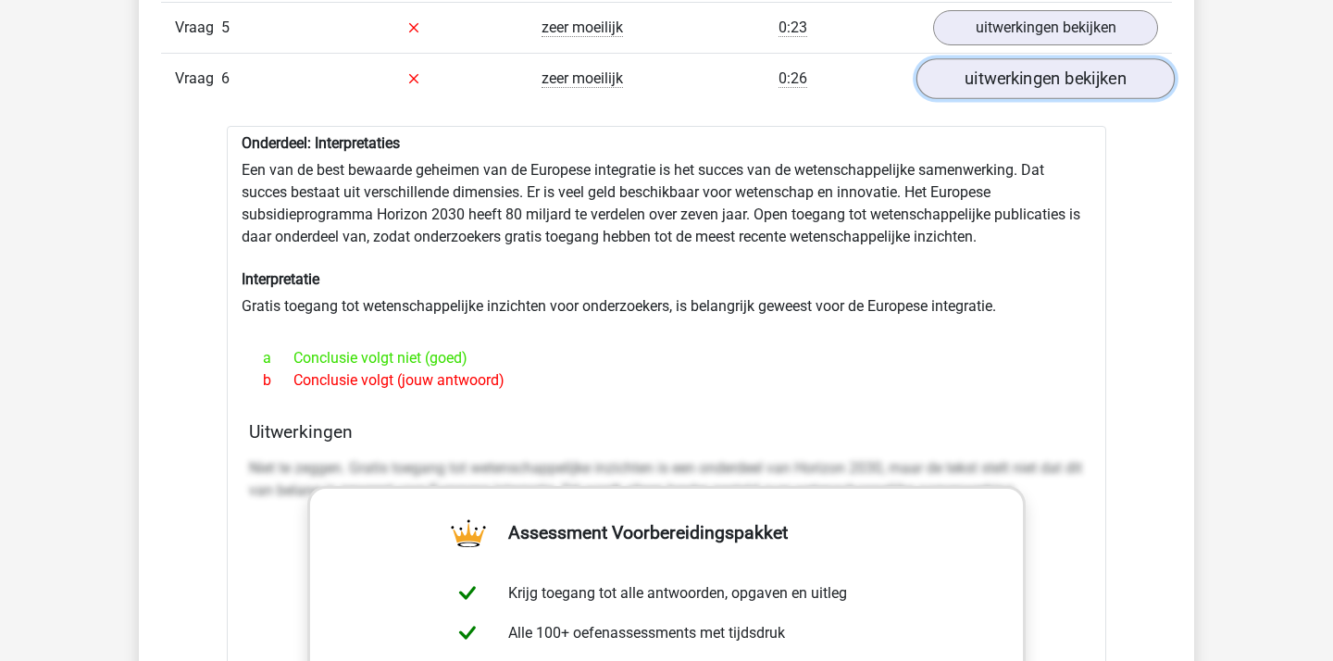
click at [977, 82] on link "uitwerkingen bekijken" at bounding box center [1045, 78] width 258 height 41
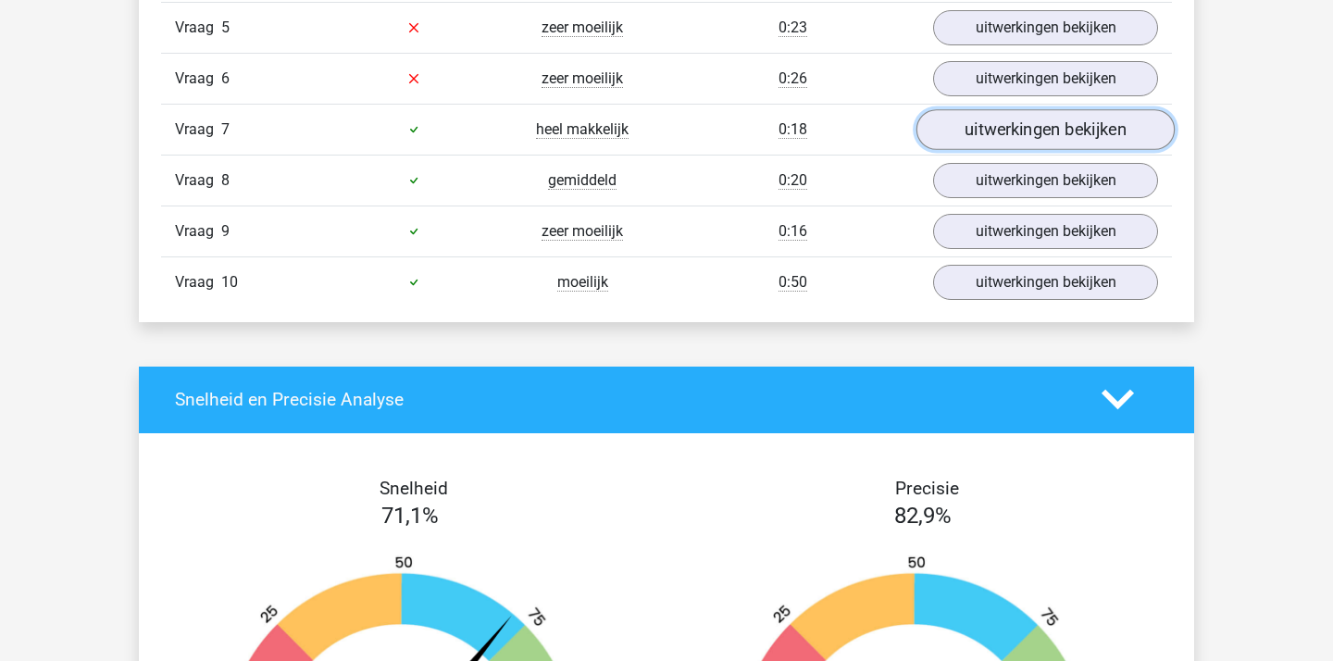
click at [970, 113] on link "uitwerkingen bekijken" at bounding box center [1045, 129] width 258 height 41
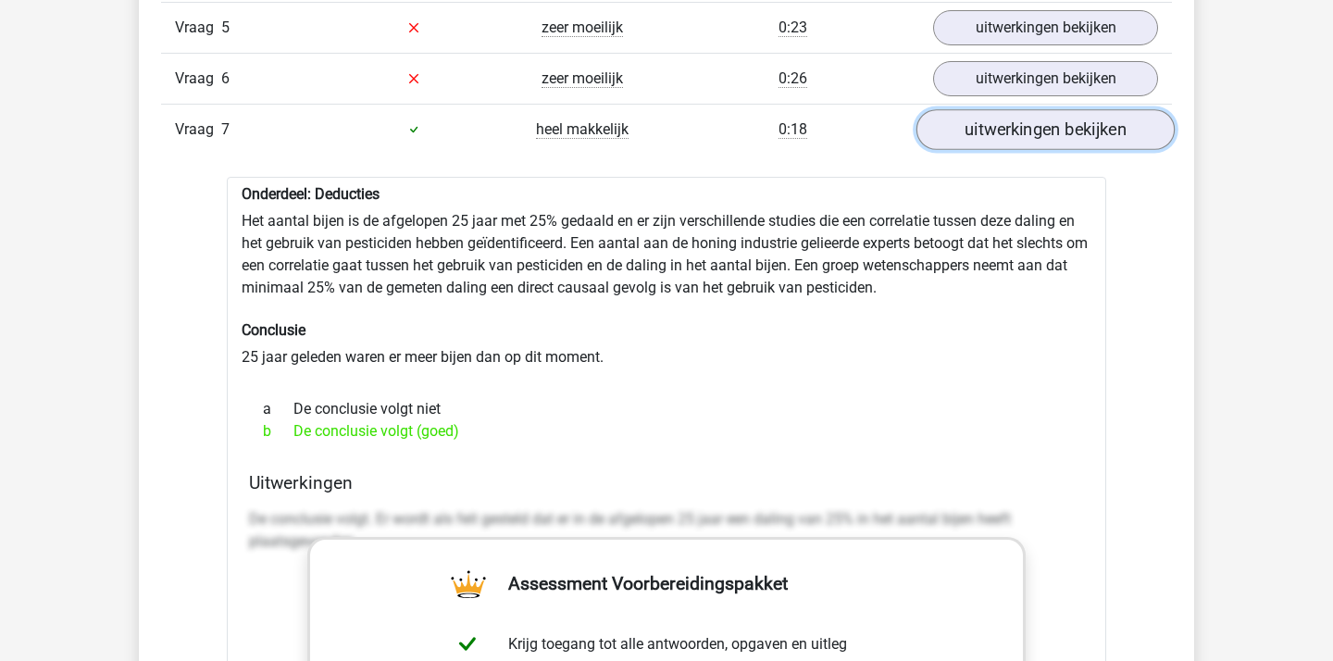
click at [980, 124] on link "uitwerkingen bekijken" at bounding box center [1045, 129] width 258 height 41
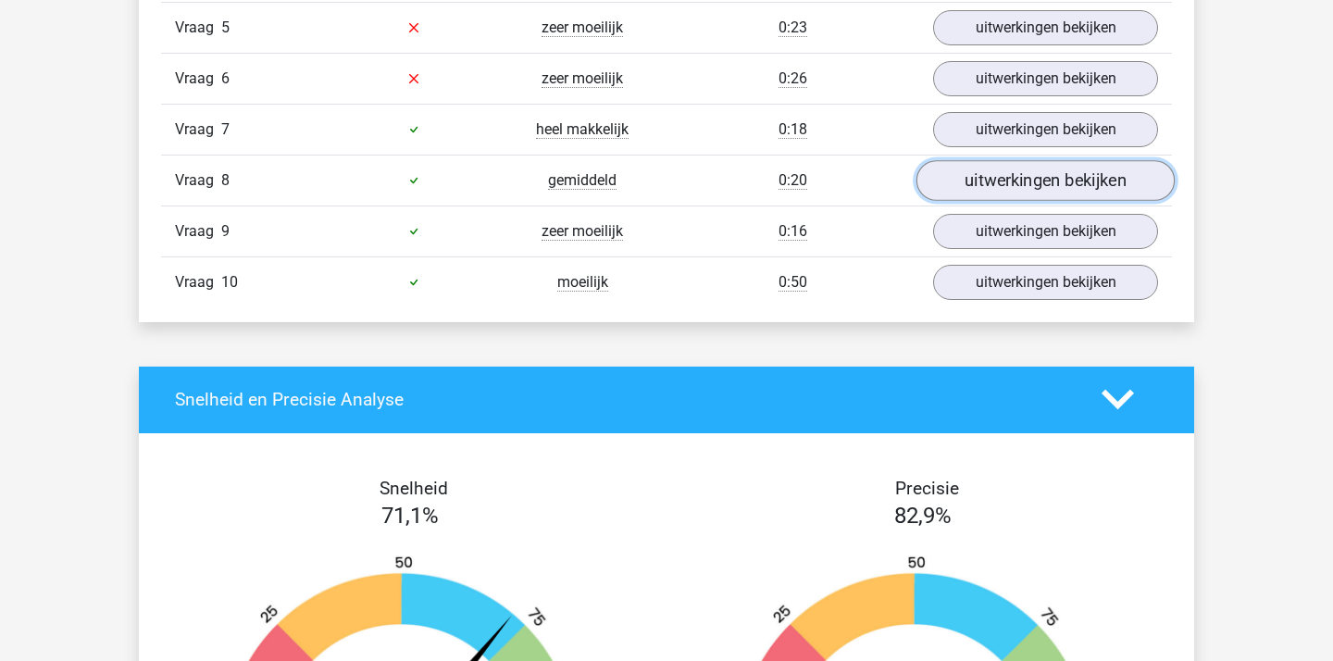
click at [974, 165] on link "uitwerkingen bekijken" at bounding box center [1045, 180] width 258 height 41
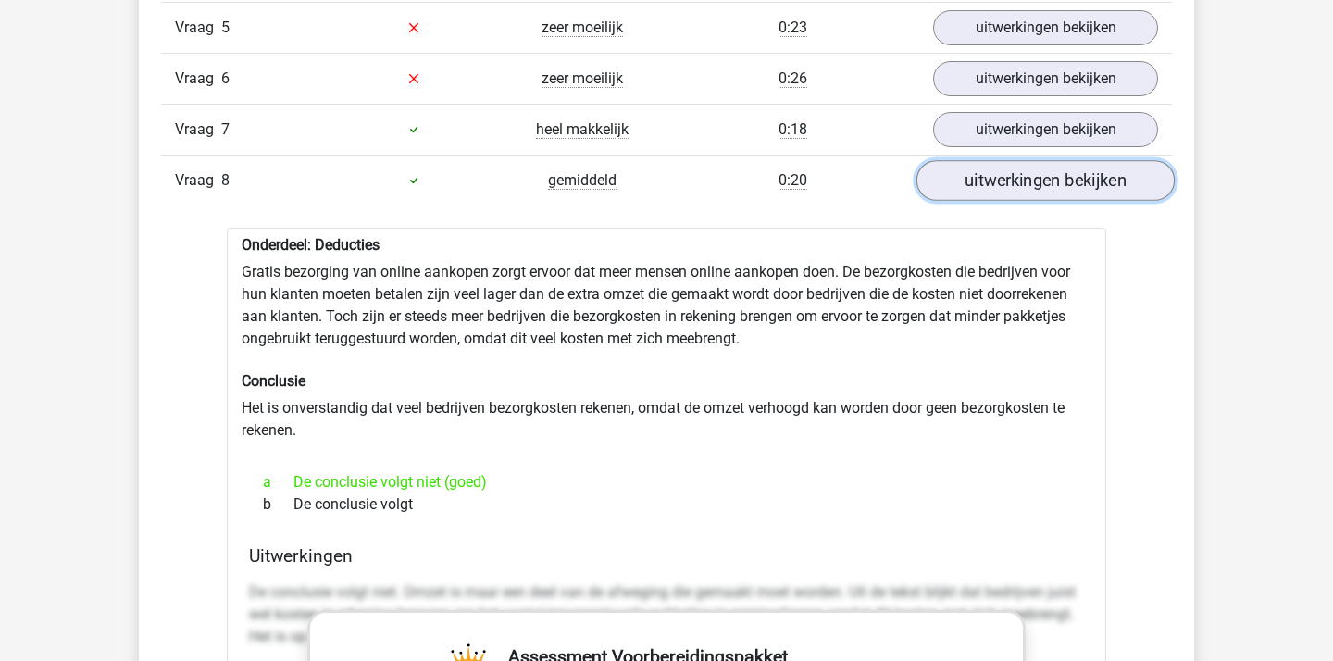
click at [978, 177] on link "uitwerkingen bekijken" at bounding box center [1045, 180] width 258 height 41
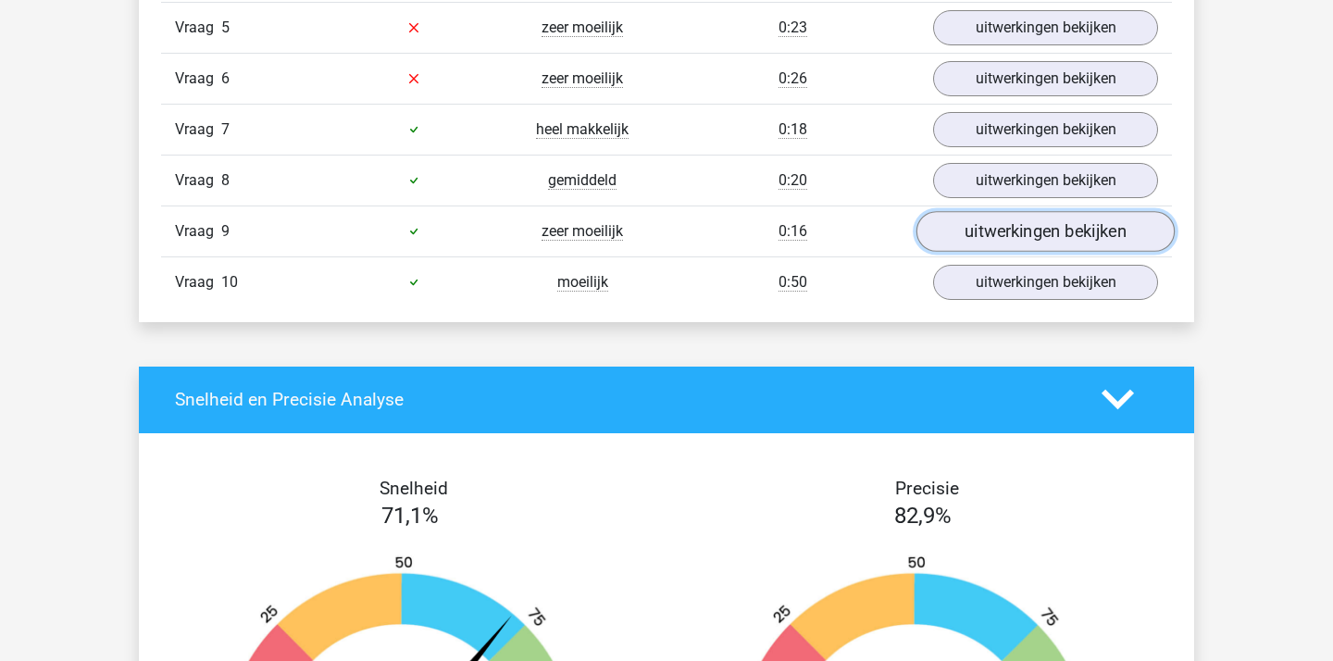
click at [983, 221] on link "uitwerkingen bekijken" at bounding box center [1045, 231] width 258 height 41
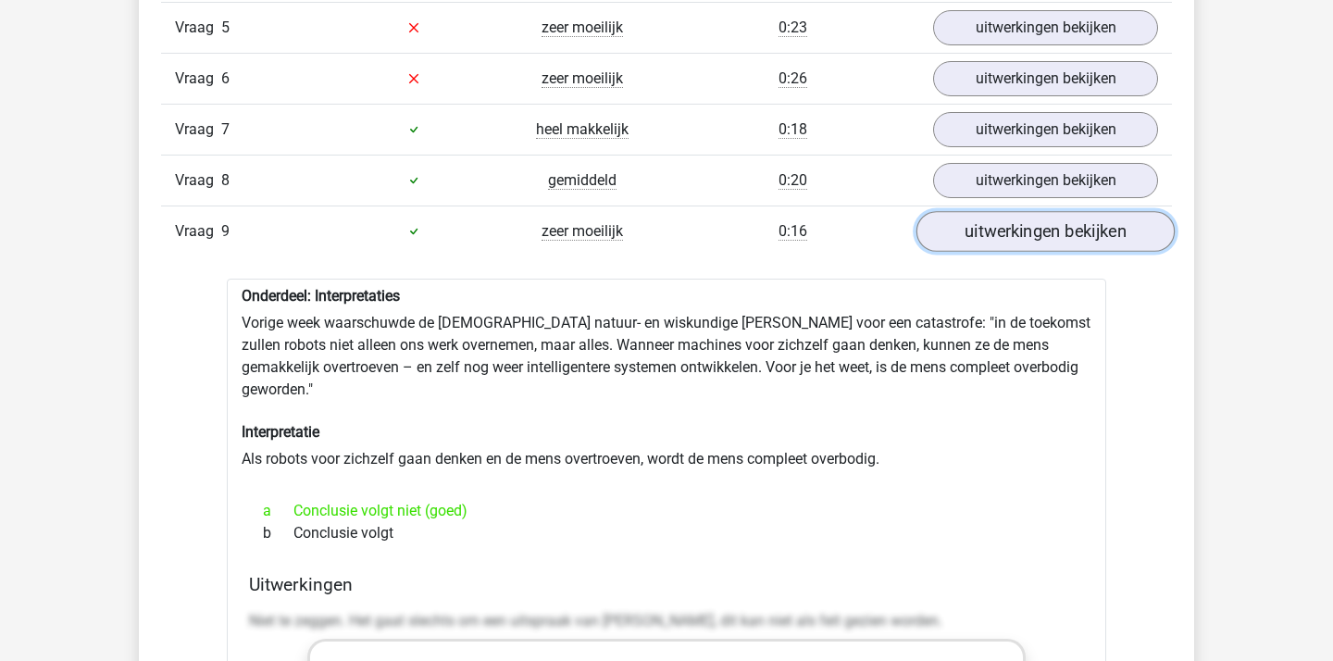
click at [983, 221] on link "uitwerkingen bekijken" at bounding box center [1045, 231] width 258 height 41
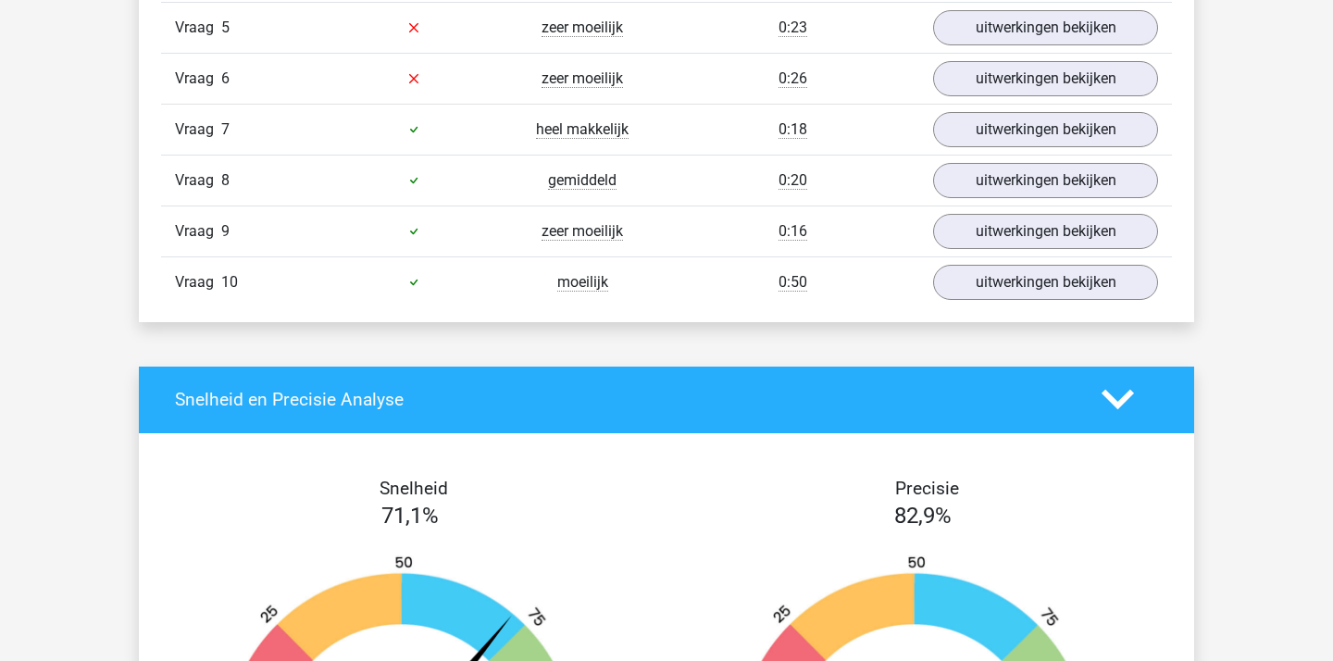
click at [992, 256] on div "Vraag 10 moeilijk 0:50 uitwerkingen bekijken" at bounding box center [666, 281] width 1011 height 51
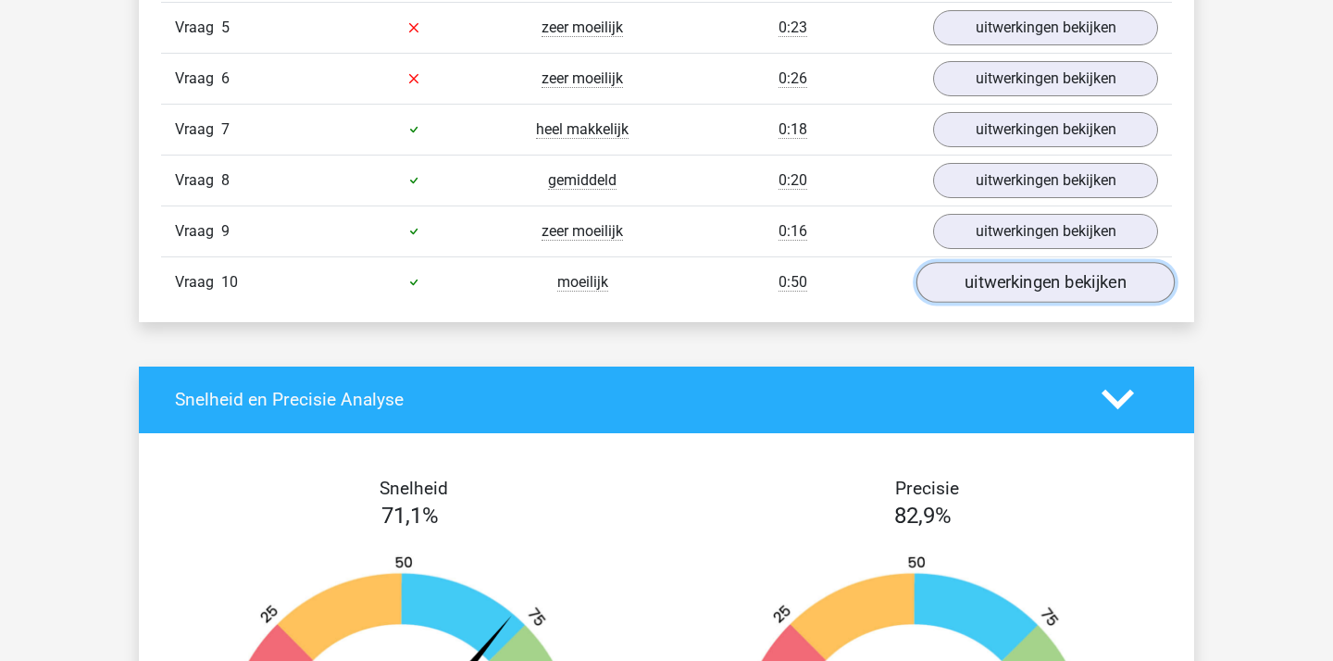
click at [996, 286] on link "uitwerkingen bekijken" at bounding box center [1045, 282] width 258 height 41
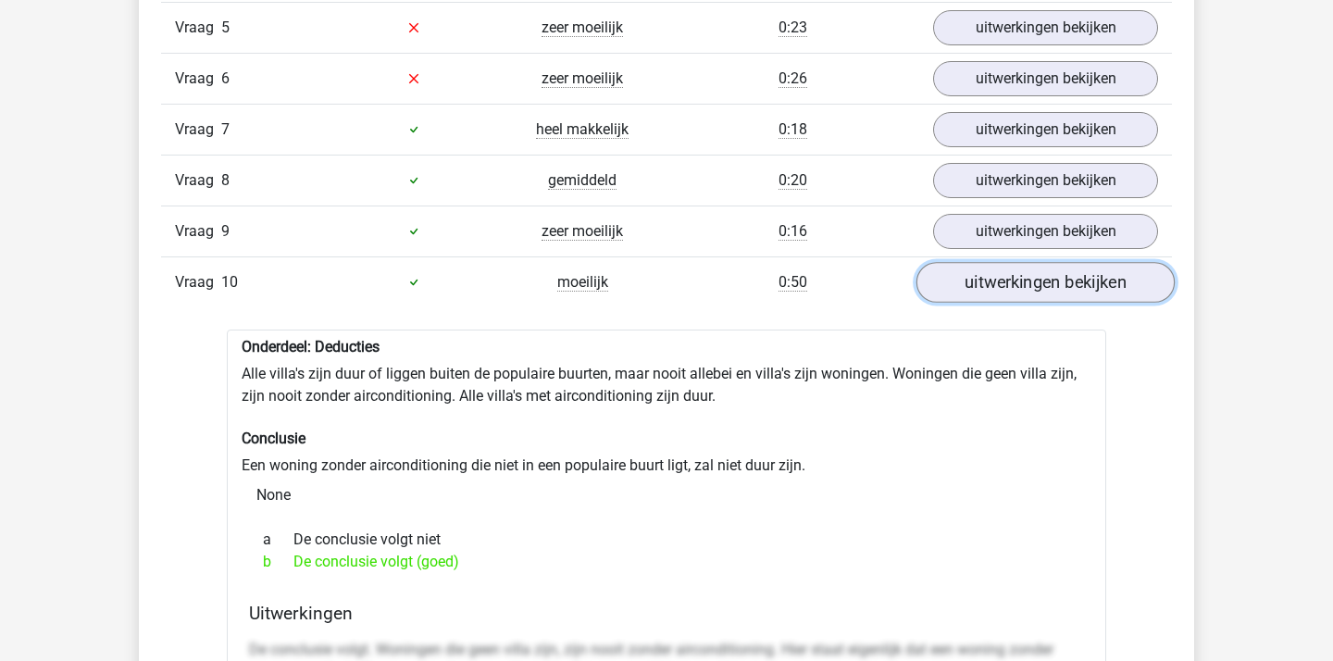
click at [996, 286] on link "uitwerkingen bekijken" at bounding box center [1045, 282] width 258 height 41
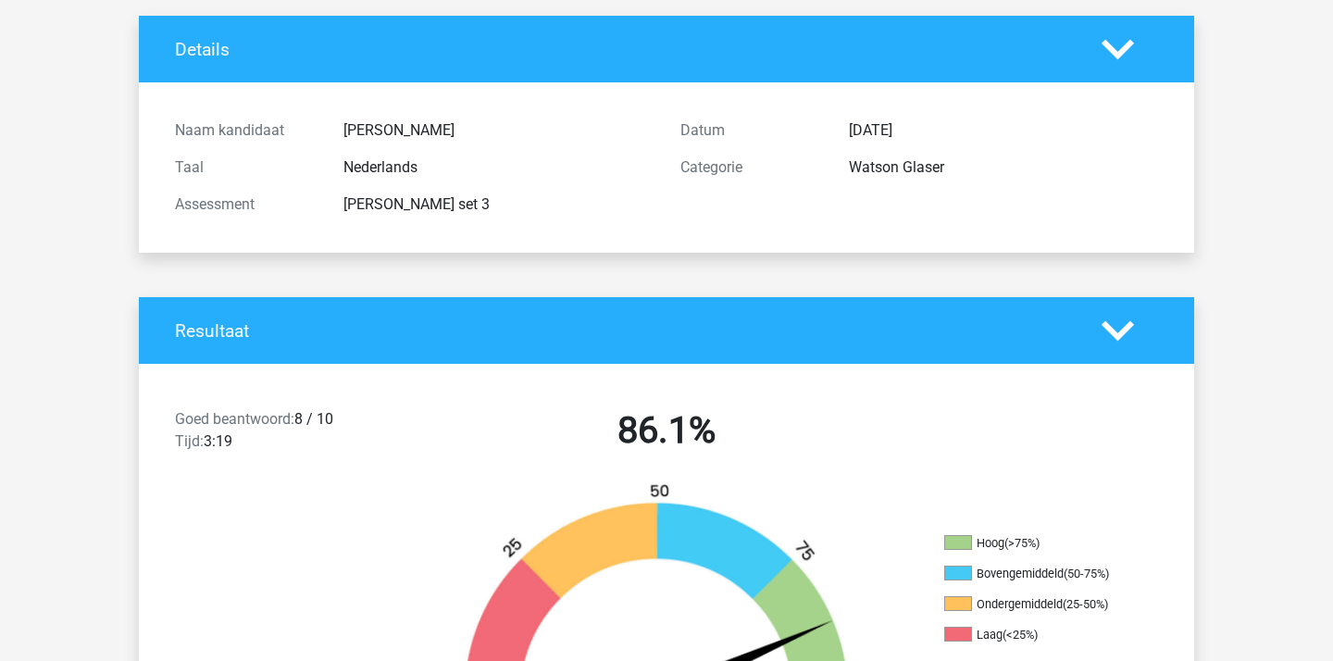
scroll to position [0, 0]
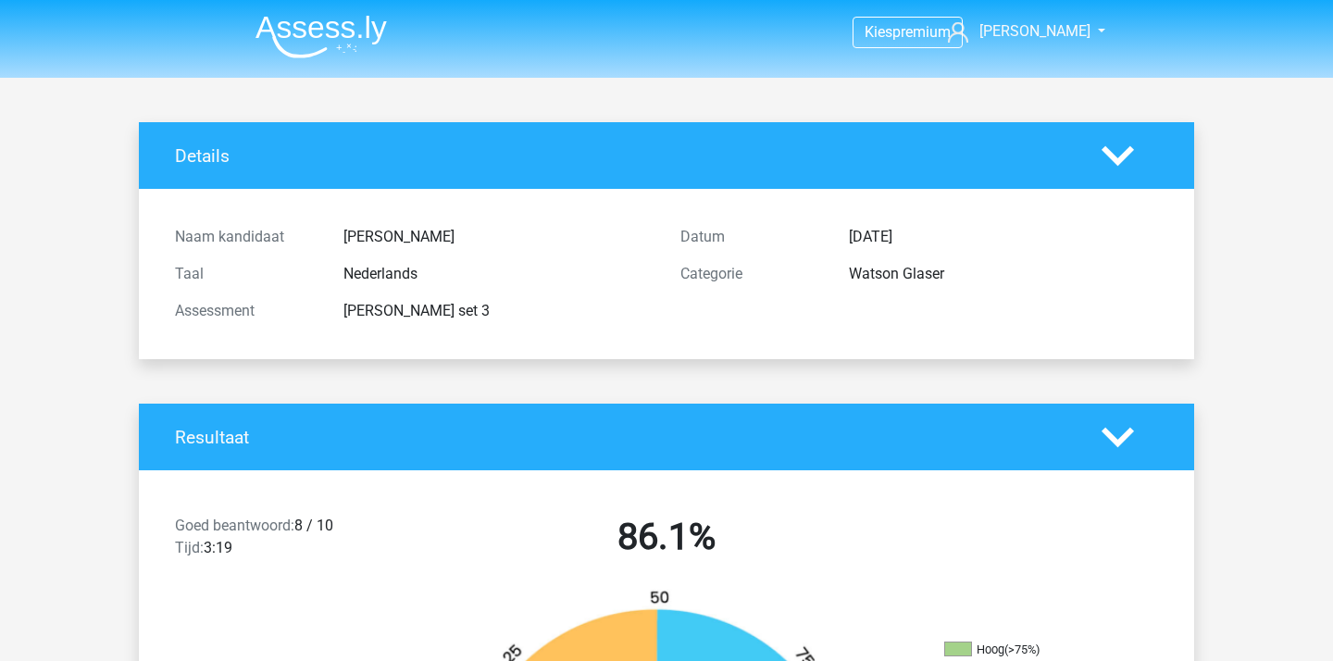
click at [299, 50] on img at bounding box center [320, 37] width 131 height 44
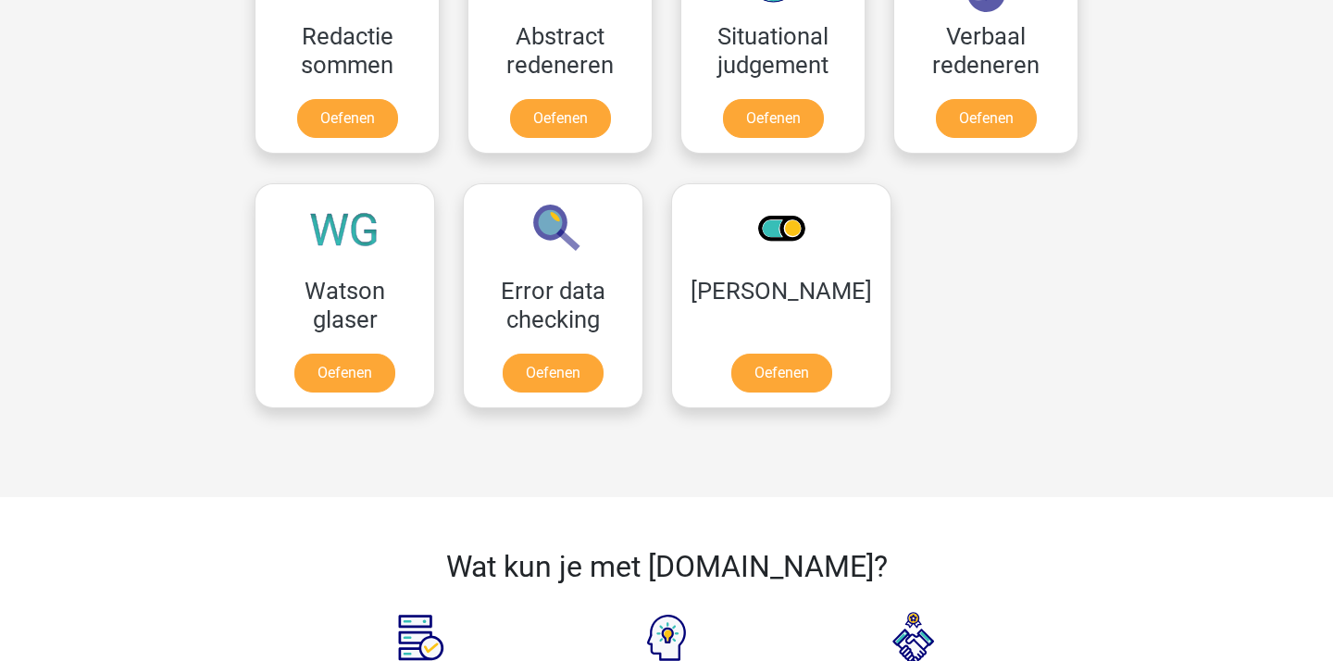
scroll to position [1447, 0]
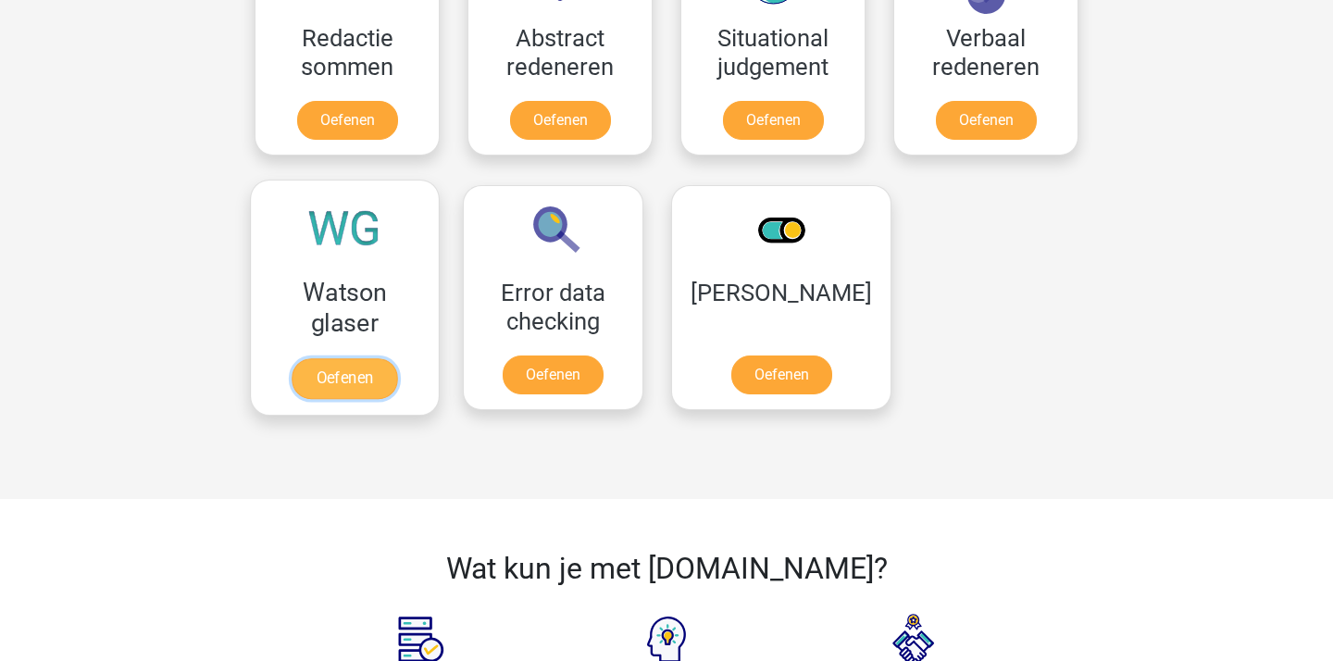
click at [368, 358] on link "Oefenen" at bounding box center [345, 378] width 106 height 41
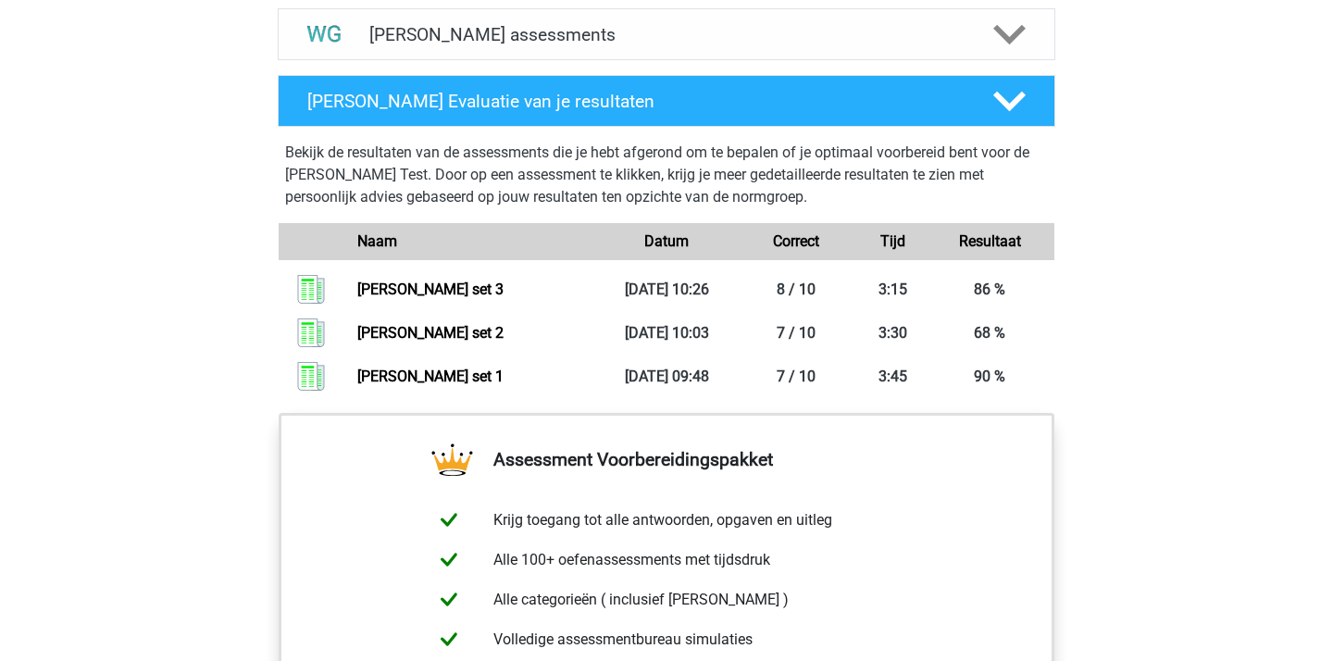
scroll to position [1156, 0]
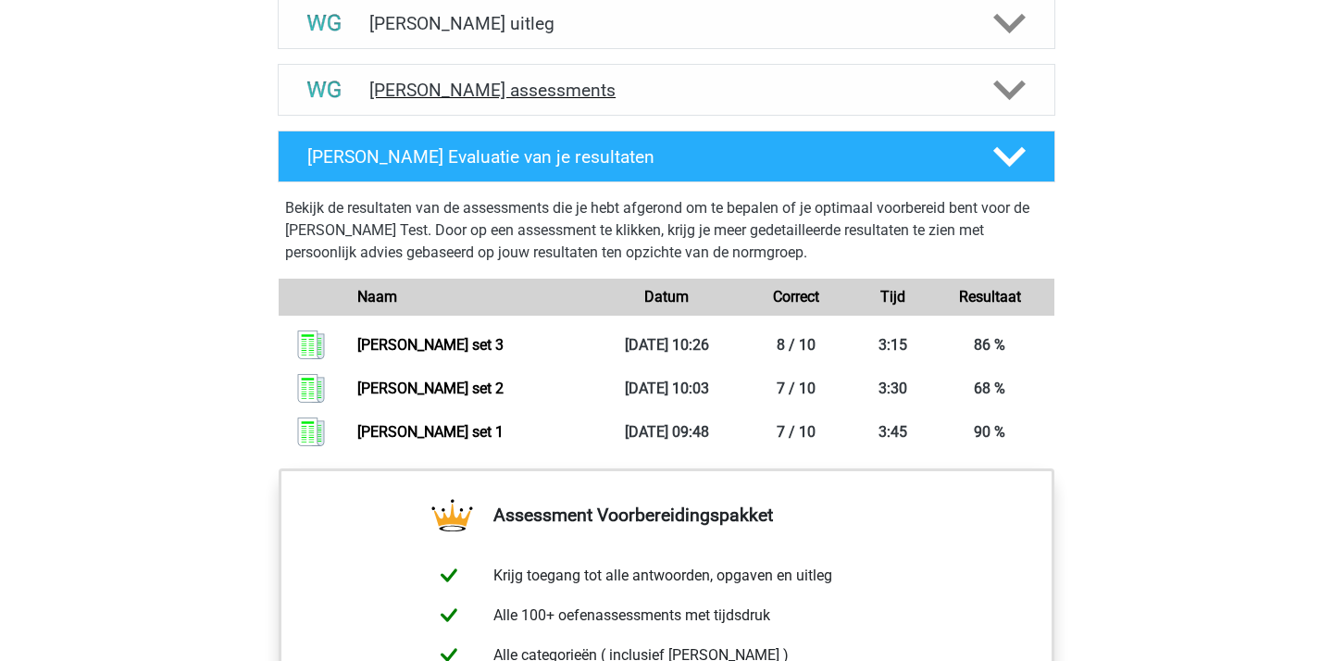
click at [1013, 87] on icon at bounding box center [1009, 90] width 32 height 32
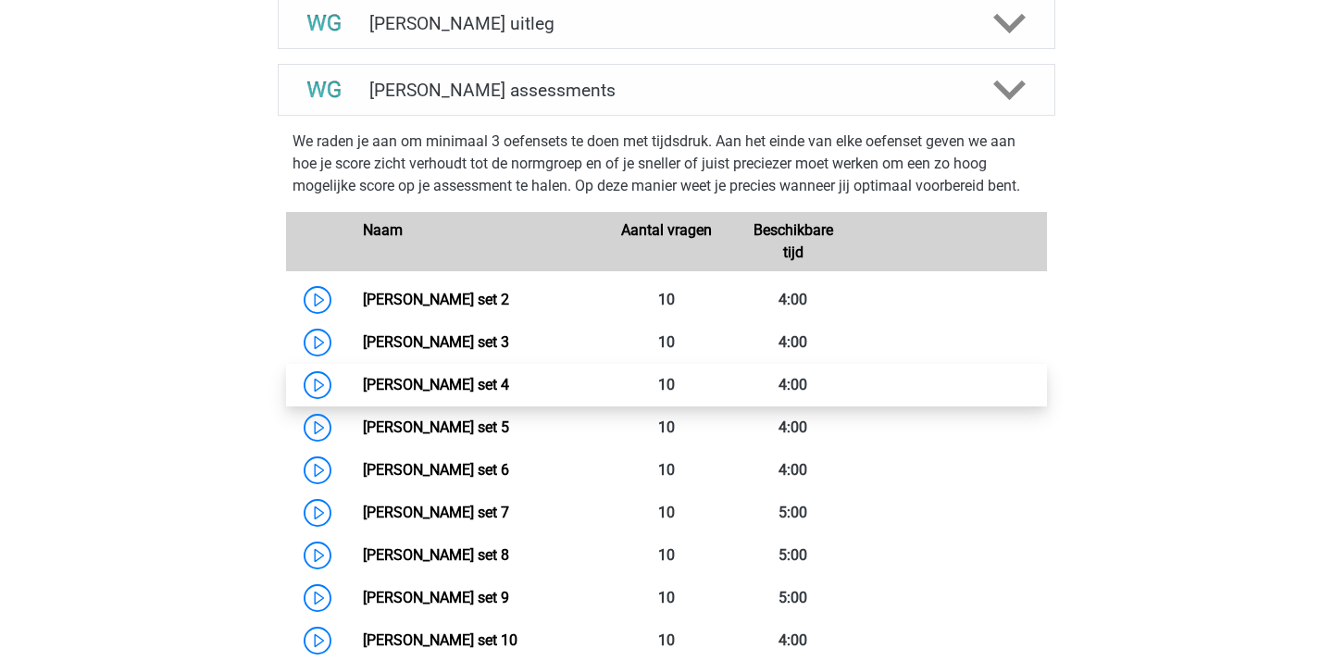
click at [479, 393] on link "[PERSON_NAME] set 4" at bounding box center [436, 385] width 146 height 18
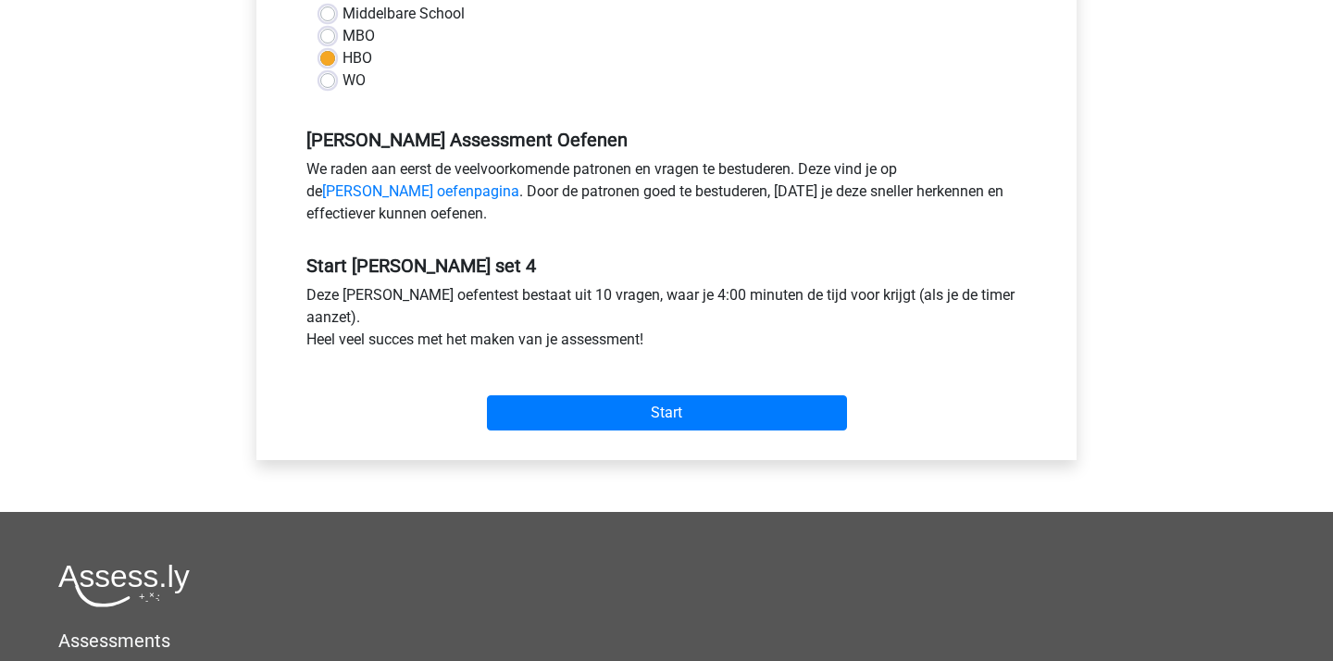
scroll to position [432, 0]
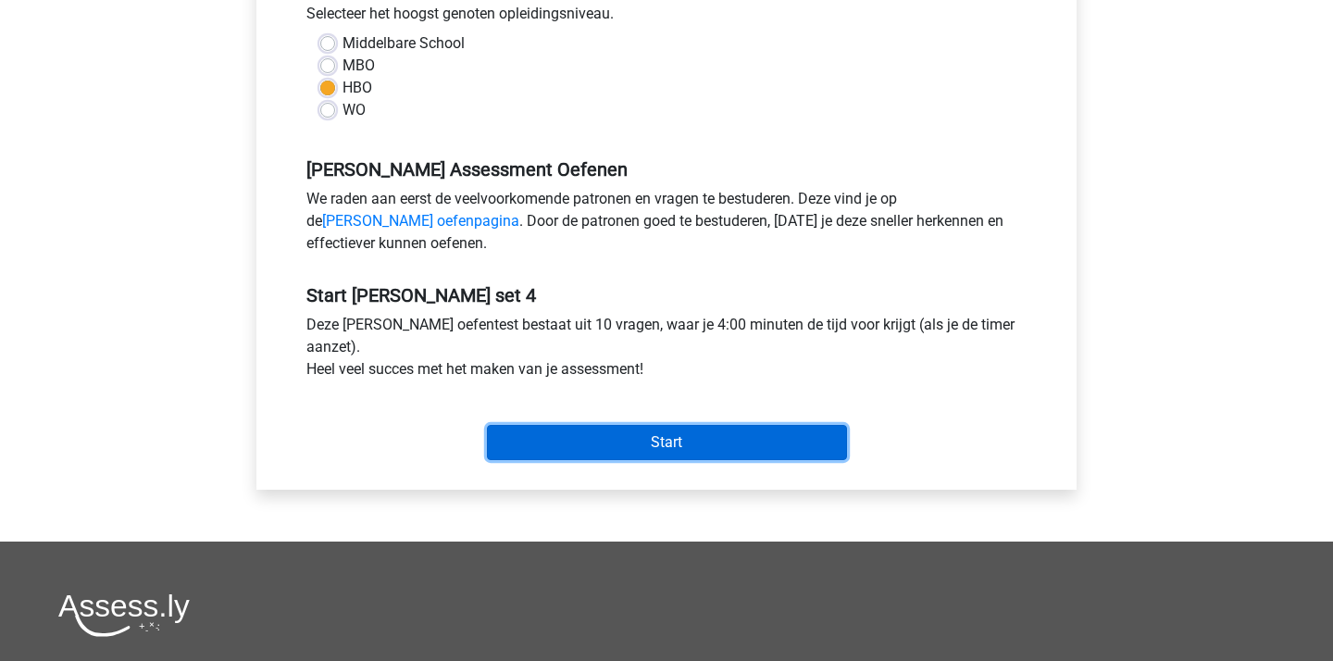
click at [713, 445] on input "Start" at bounding box center [667, 442] width 360 height 35
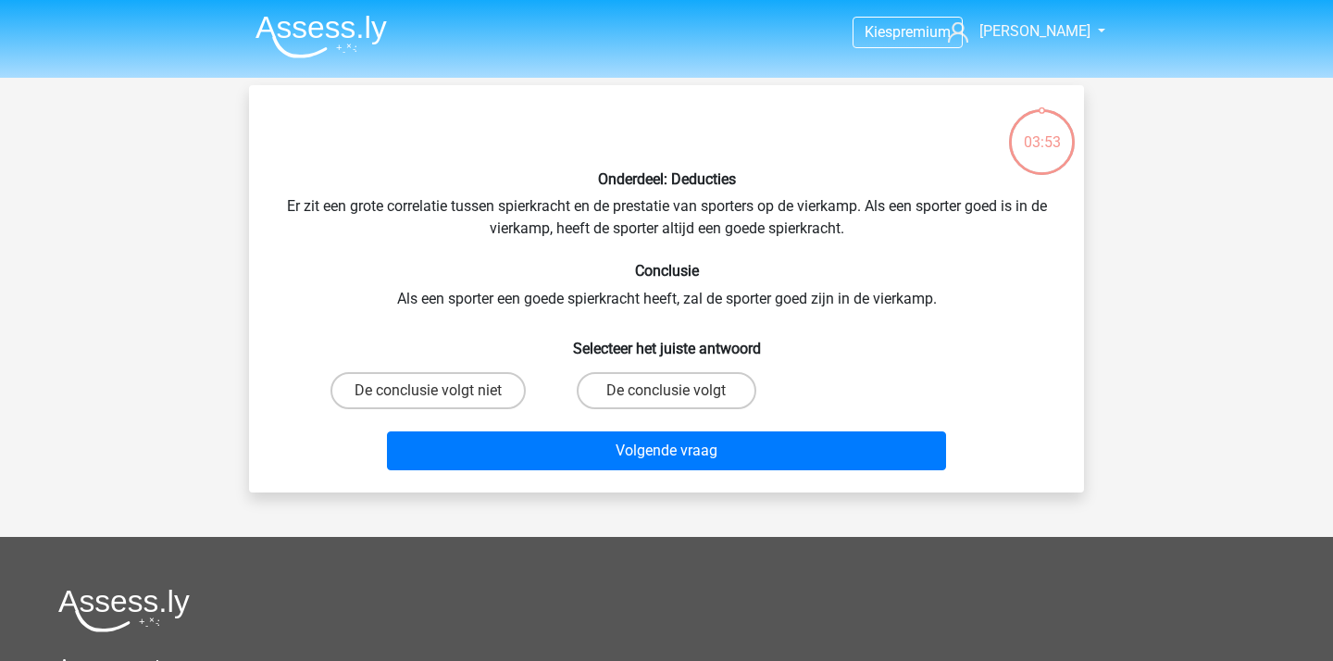
click at [666, 399] on input "De conclusie volgt" at bounding box center [672, 397] width 12 height 12
radio input "true"
click at [502, 384] on label "De conclusie volgt niet" at bounding box center [427, 390] width 195 height 37
click at [441, 391] on input "De conclusie volgt niet" at bounding box center [435, 397] width 12 height 12
radio input "true"
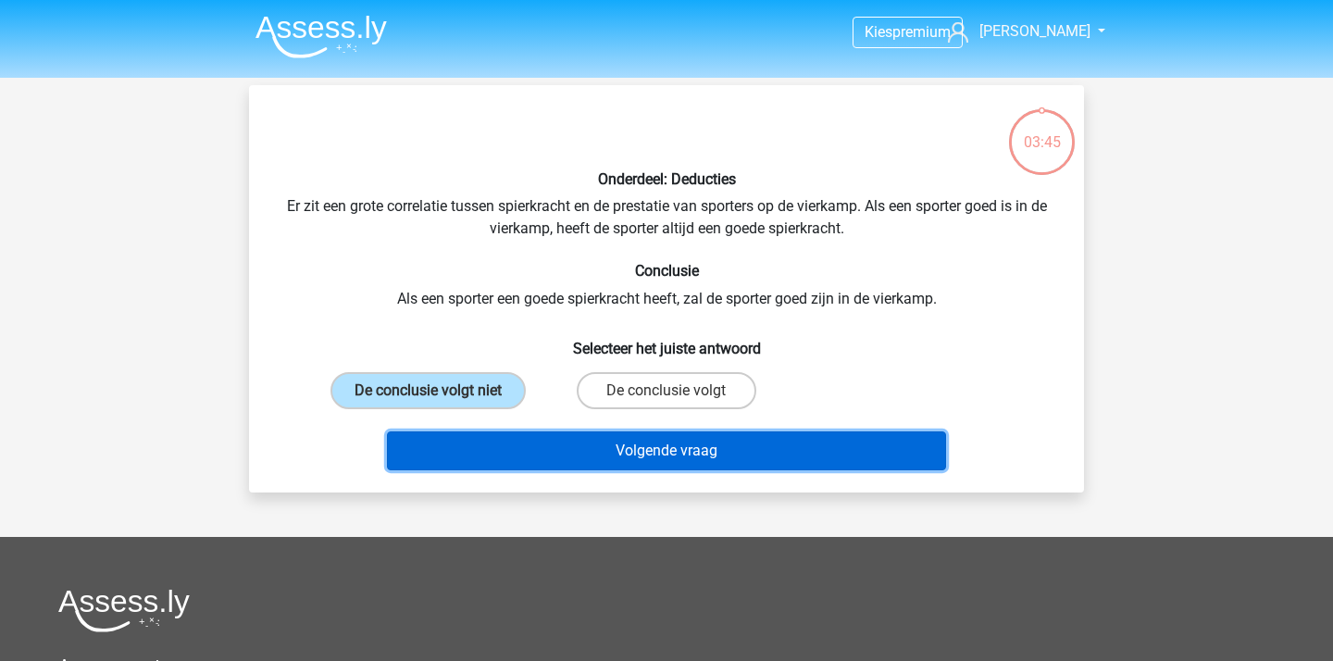
click at [711, 447] on button "Volgende vraag" at bounding box center [667, 450] width 560 height 39
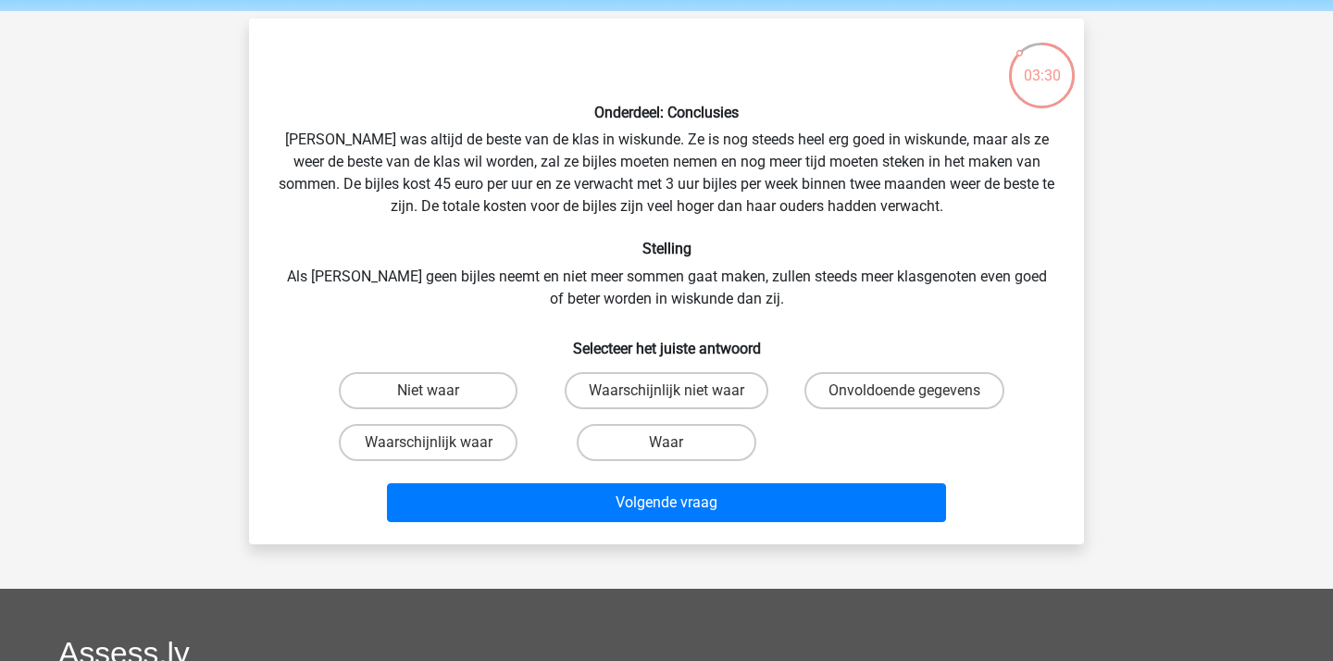
scroll to position [66, 0]
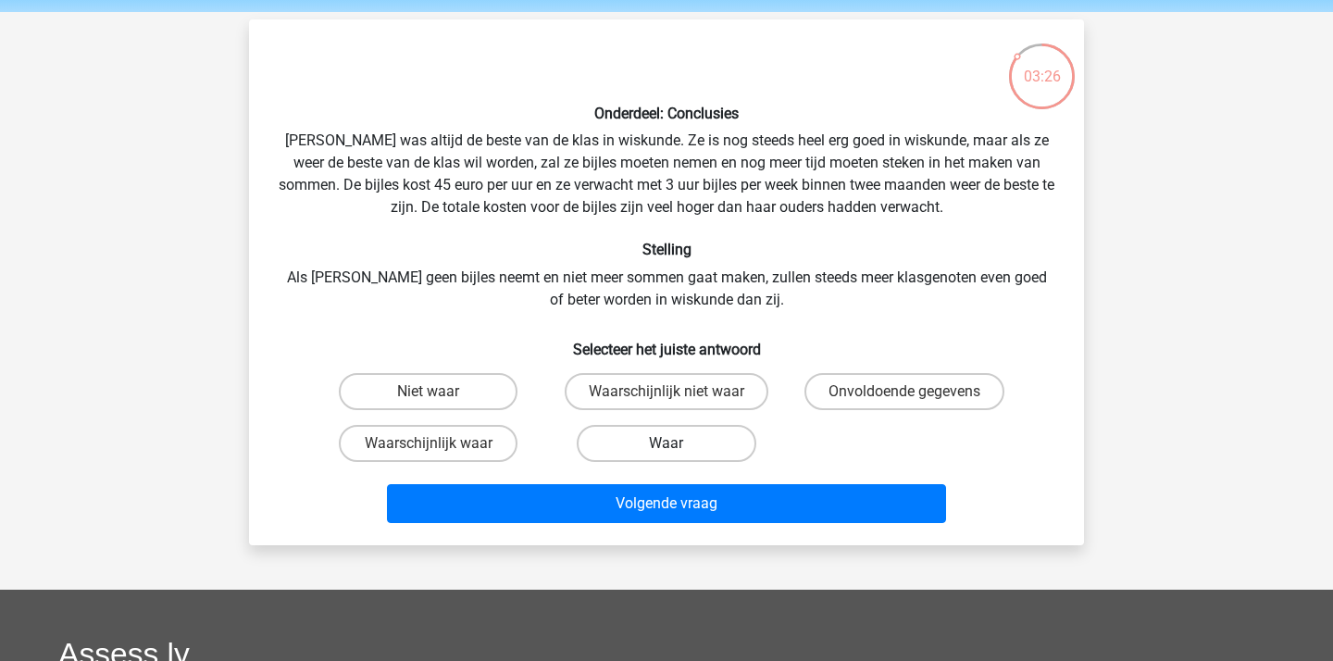
click at [614, 447] on label "Waar" at bounding box center [666, 443] width 179 height 37
click at [666, 447] on input "Waar" at bounding box center [672, 449] width 12 height 12
radio input "true"
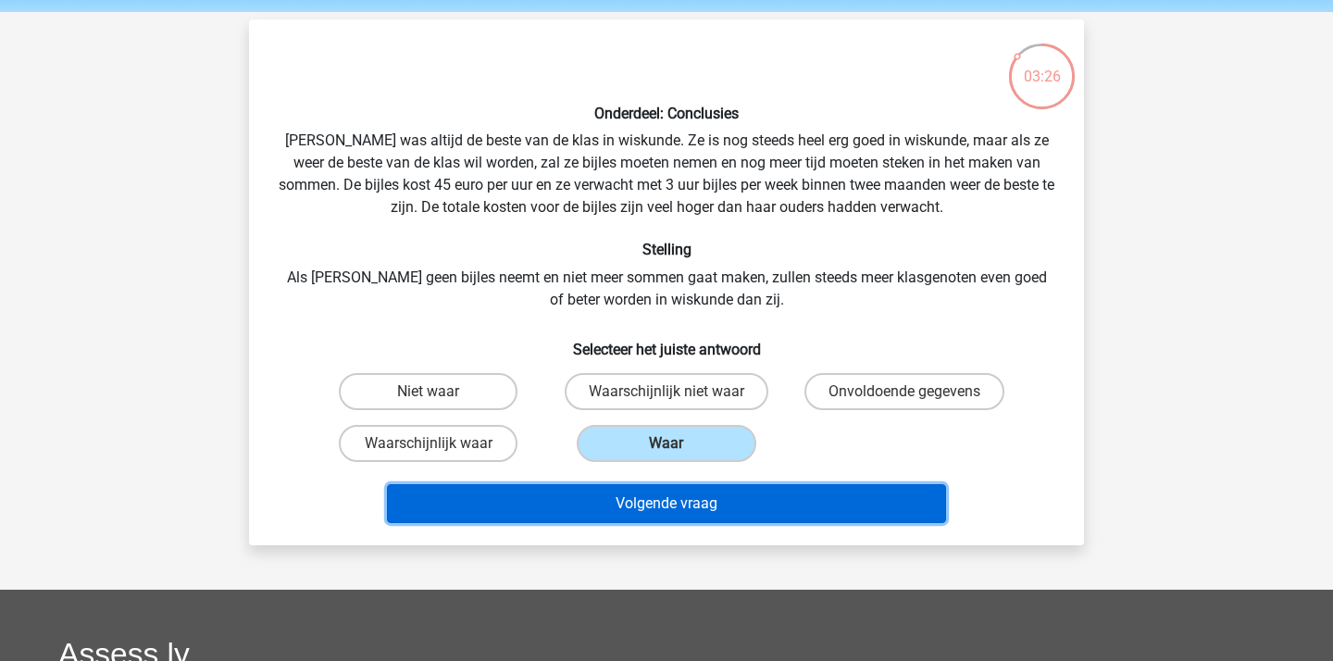
click at [621, 494] on button "Volgende vraag" at bounding box center [667, 503] width 560 height 39
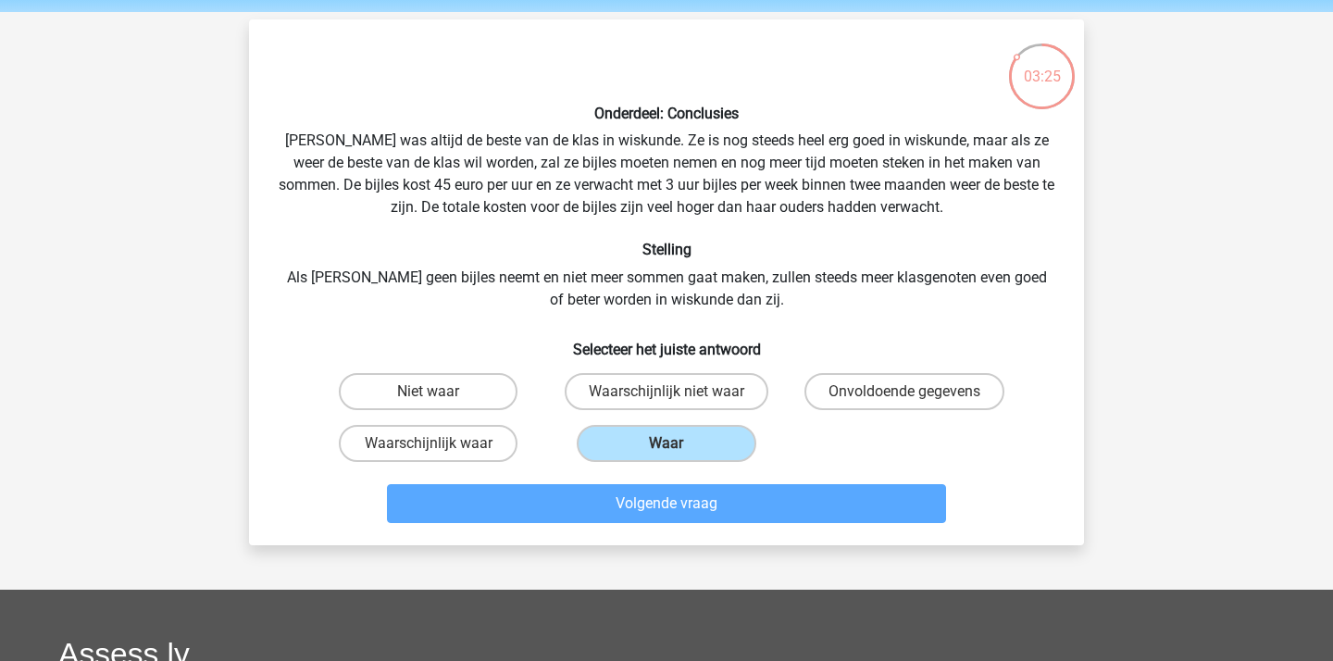
scroll to position [85, 0]
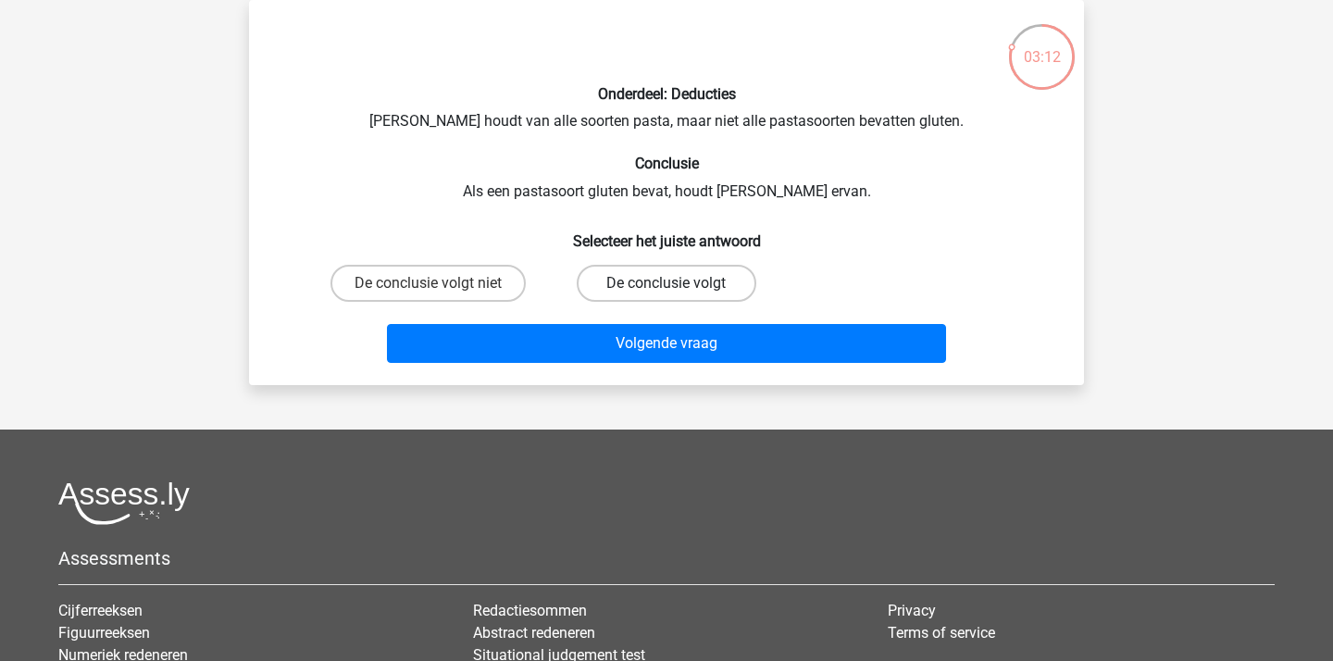
click at [623, 290] on label "De conclusie volgt" at bounding box center [666, 283] width 179 height 37
click at [666, 290] on input "De conclusie volgt" at bounding box center [672, 289] width 12 height 12
radio input "true"
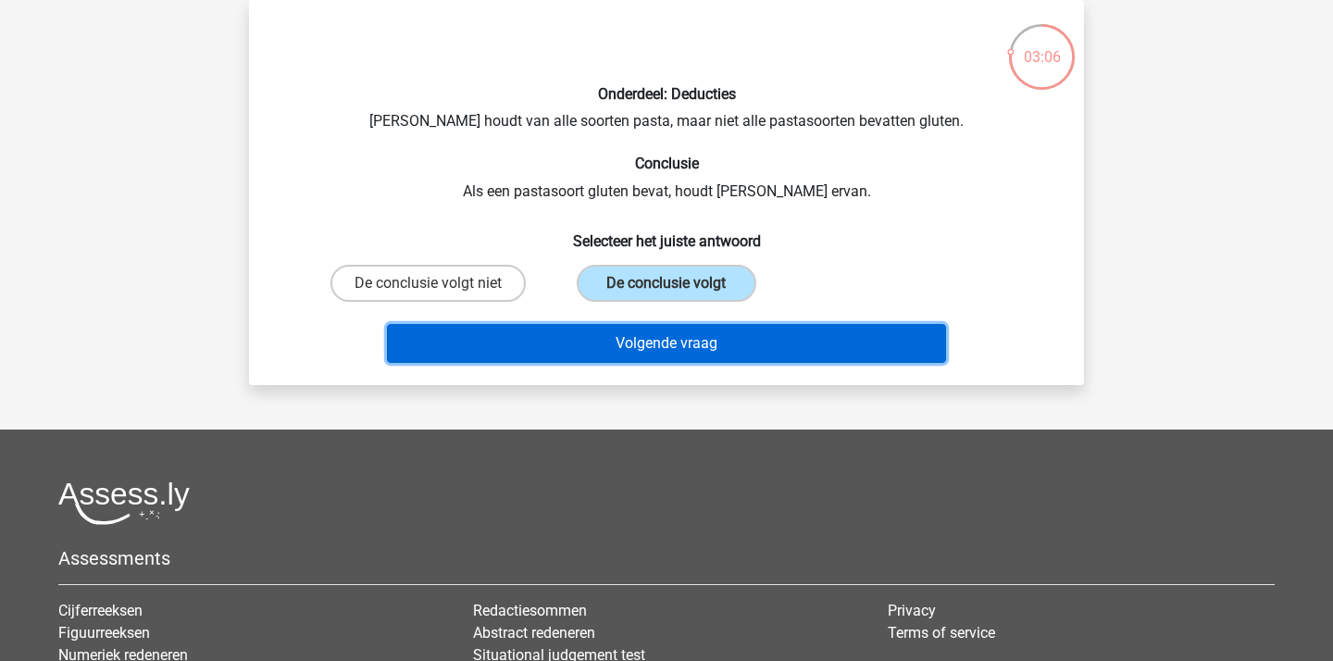
click at [682, 332] on button "Volgende vraag" at bounding box center [667, 343] width 560 height 39
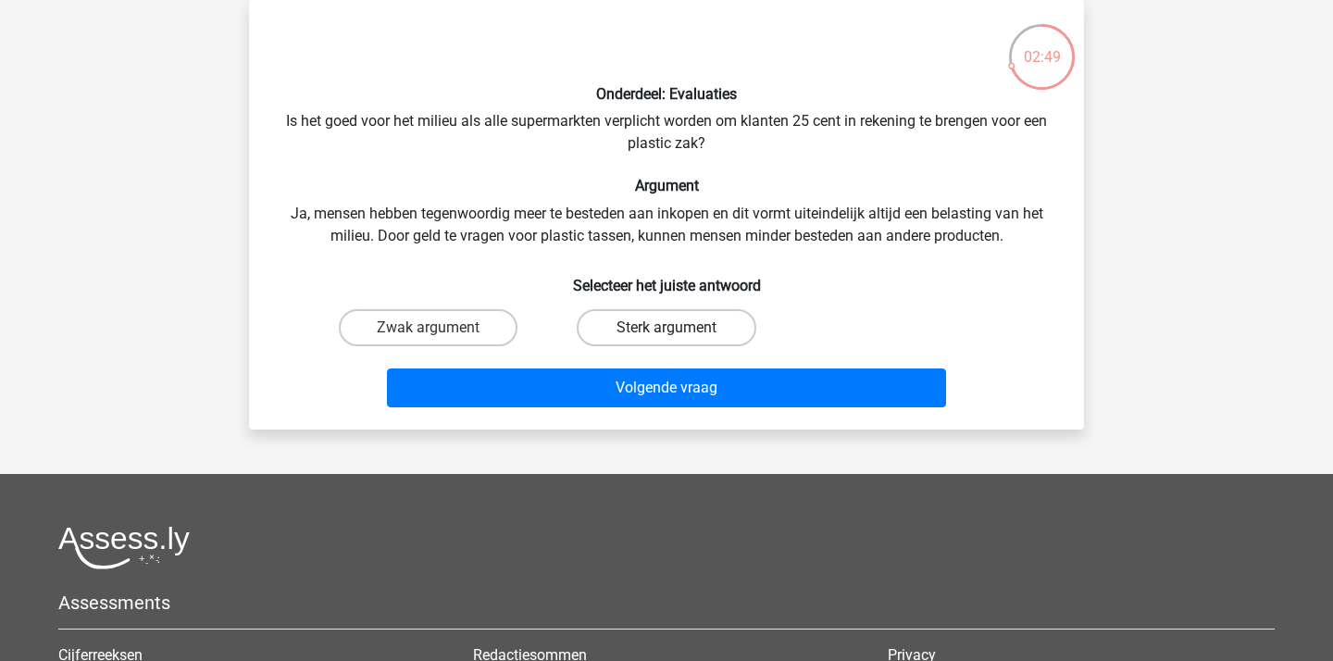
click at [696, 336] on label "Sterk argument" at bounding box center [666, 327] width 179 height 37
click at [679, 336] on input "Sterk argument" at bounding box center [672, 334] width 12 height 12
radio input "true"
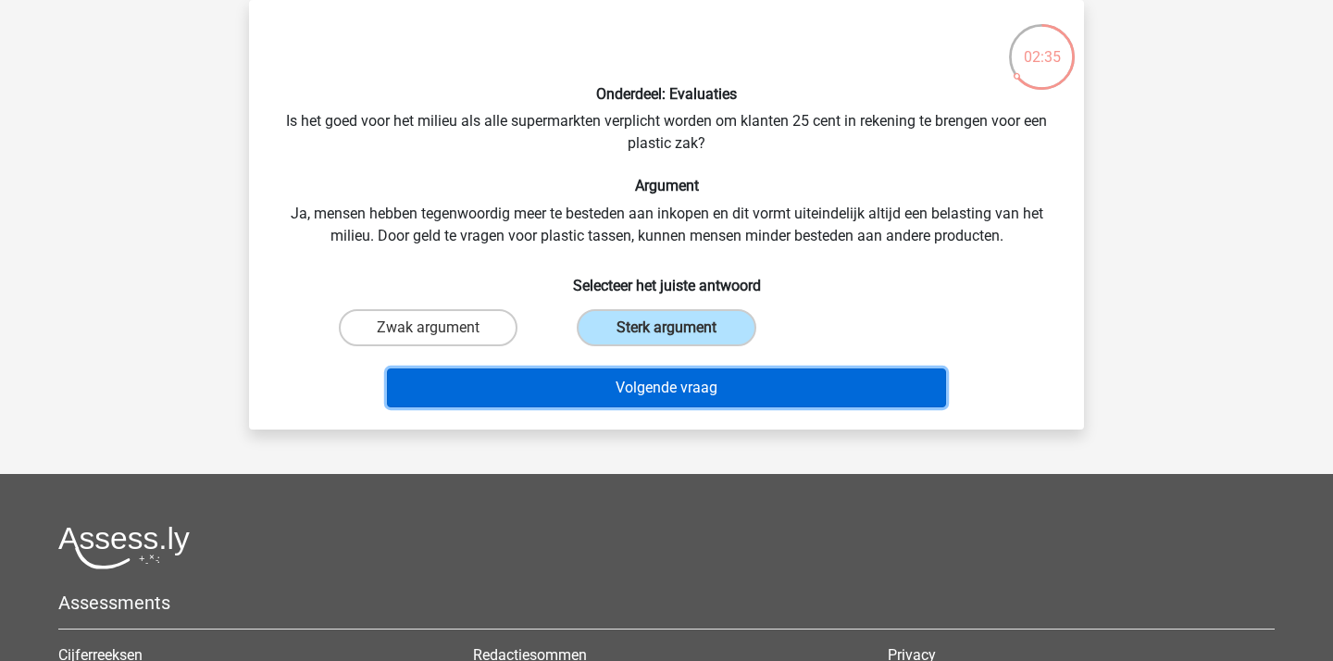
click at [698, 387] on button "Volgende vraag" at bounding box center [667, 387] width 560 height 39
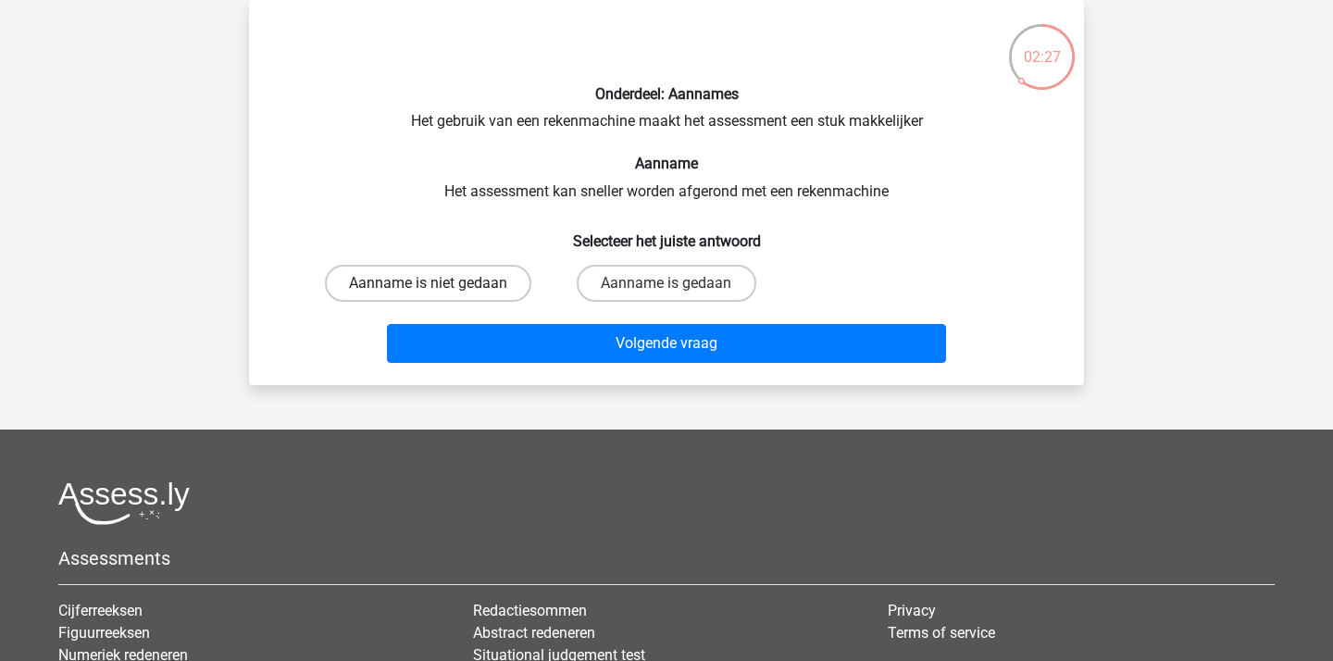
click at [519, 272] on label "Aanname is niet gedaan" at bounding box center [428, 283] width 206 height 37
click at [441, 283] on input "Aanname is niet gedaan" at bounding box center [435, 289] width 12 height 12
radio input "true"
click at [623, 376] on div "Onderdeel: Aannames Het gebruik van een rekenmachine maakt het assessment een s…" at bounding box center [666, 192] width 835 height 385
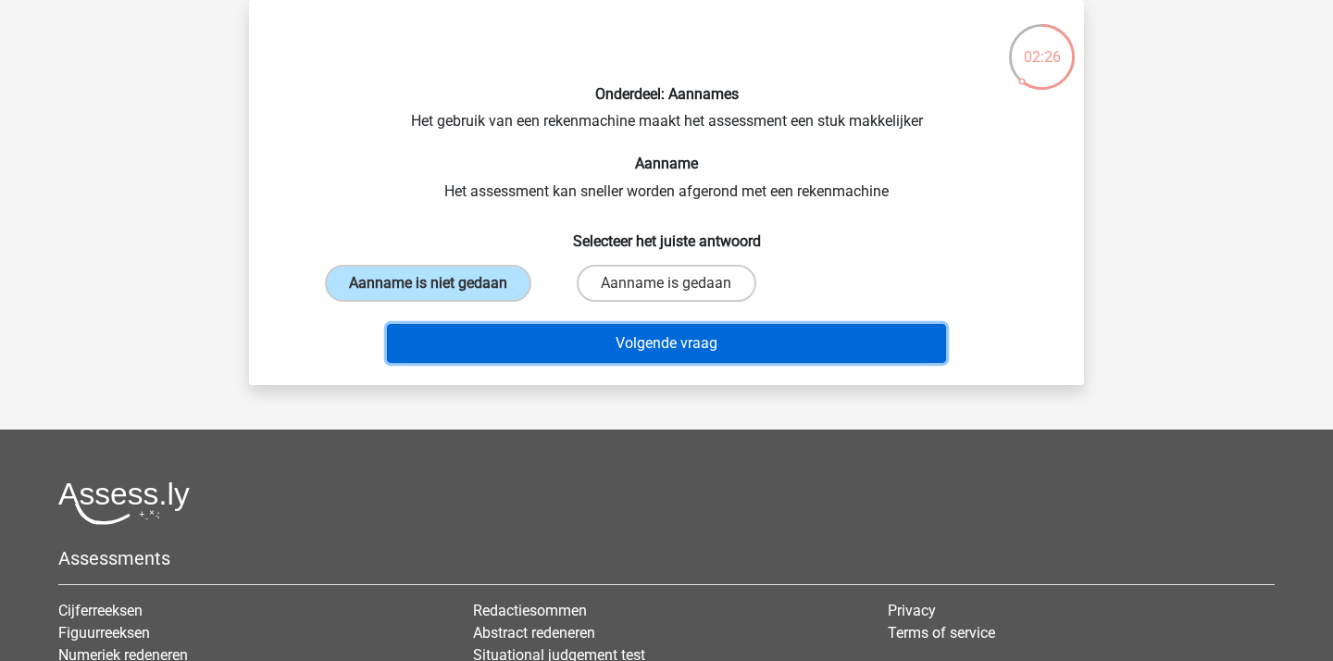
click at [711, 339] on button "Volgende vraag" at bounding box center [667, 343] width 560 height 39
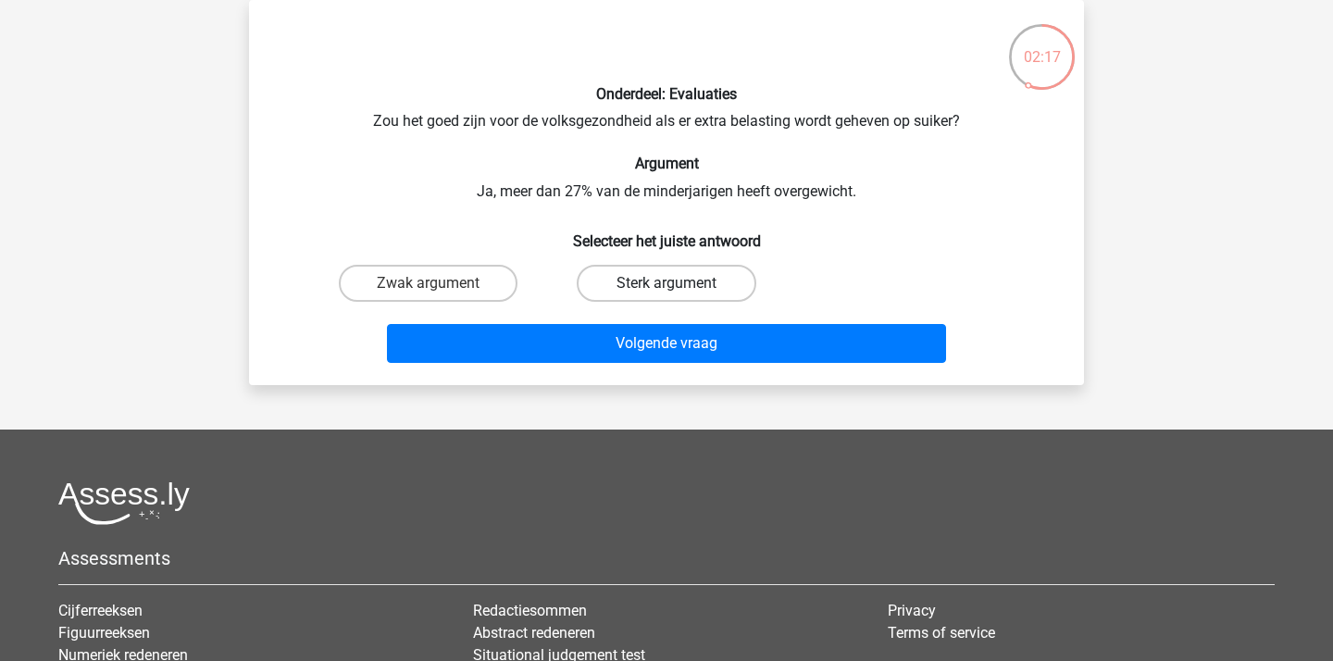
click at [686, 279] on label "Sterk argument" at bounding box center [666, 283] width 179 height 37
click at [679, 283] on input "Sterk argument" at bounding box center [672, 289] width 12 height 12
radio input "true"
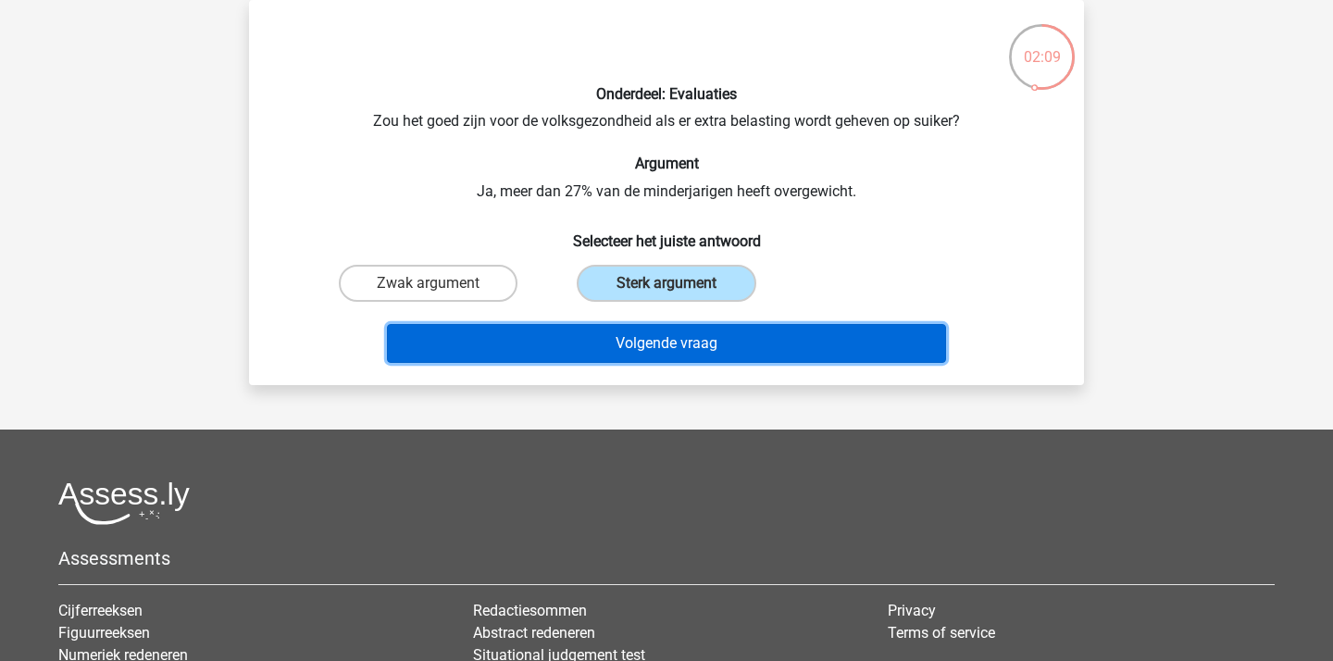
click at [539, 337] on button "Volgende vraag" at bounding box center [667, 343] width 560 height 39
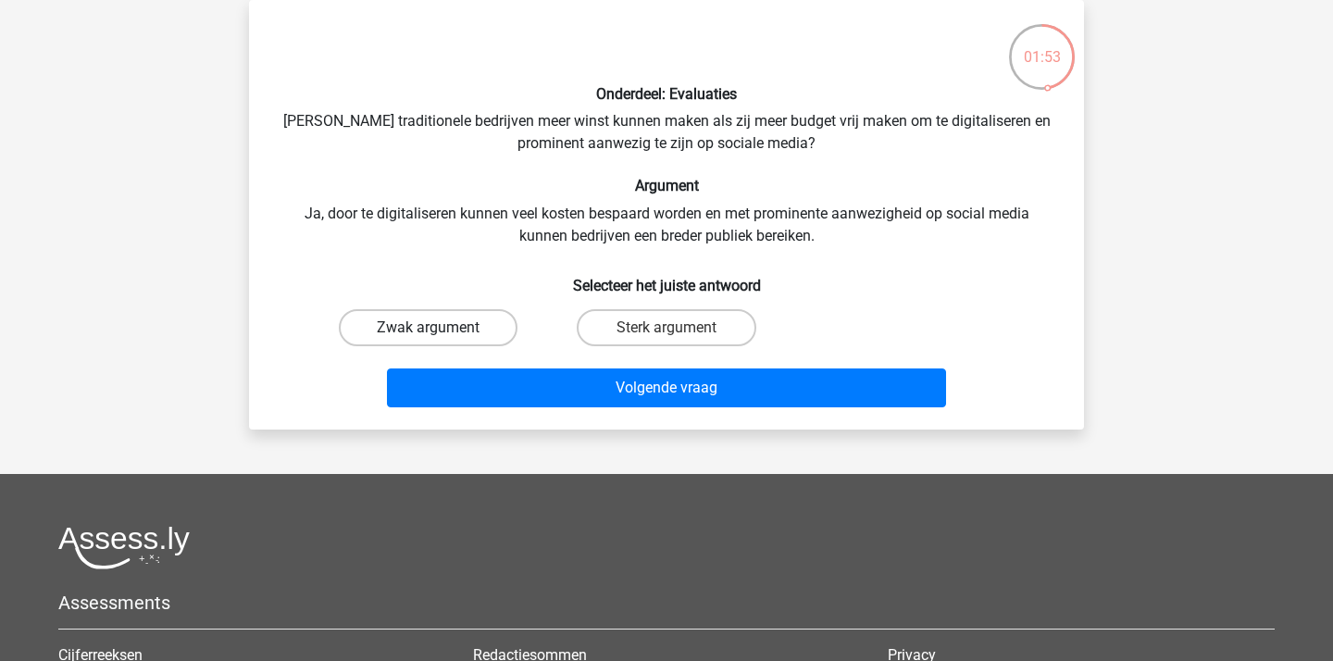
click at [460, 312] on label "Zwak argument" at bounding box center [428, 327] width 179 height 37
click at [441, 328] on input "Zwak argument" at bounding box center [435, 334] width 12 height 12
radio input "true"
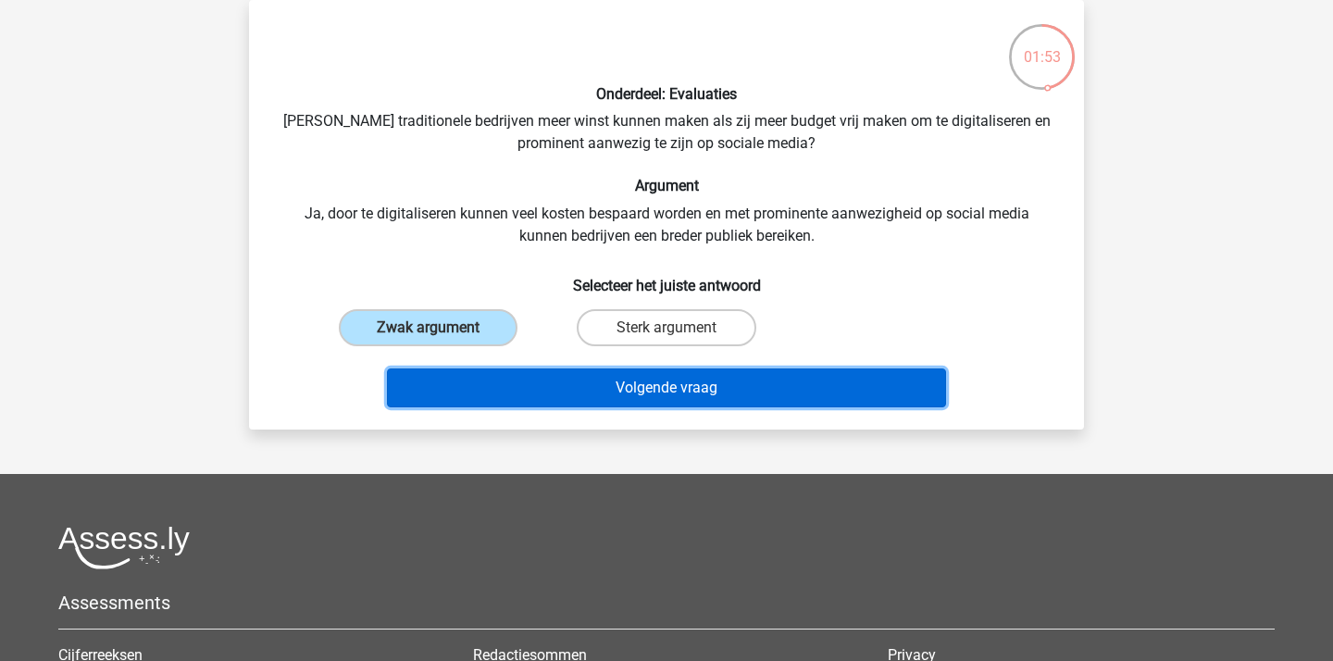
click at [498, 371] on button "Volgende vraag" at bounding box center [667, 387] width 560 height 39
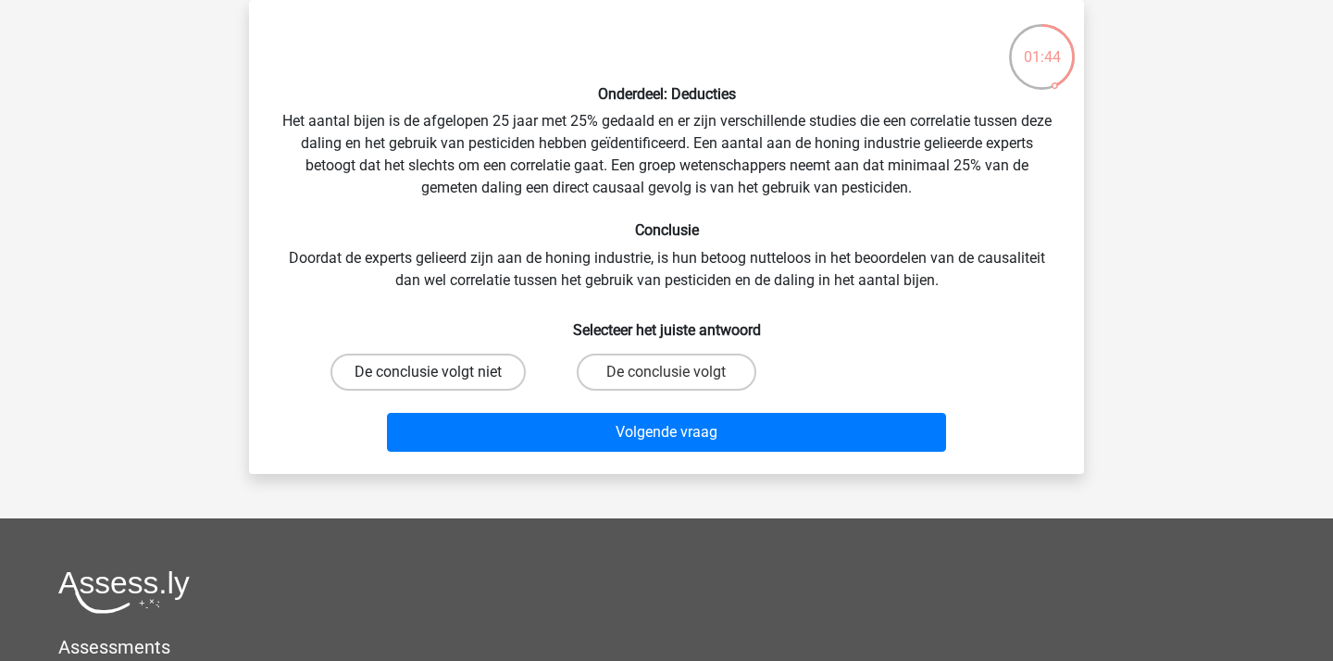
click at [480, 384] on label "De conclusie volgt niet" at bounding box center [427, 372] width 195 height 37
click at [441, 384] on input "De conclusie volgt niet" at bounding box center [435, 378] width 12 height 12
radio input "true"
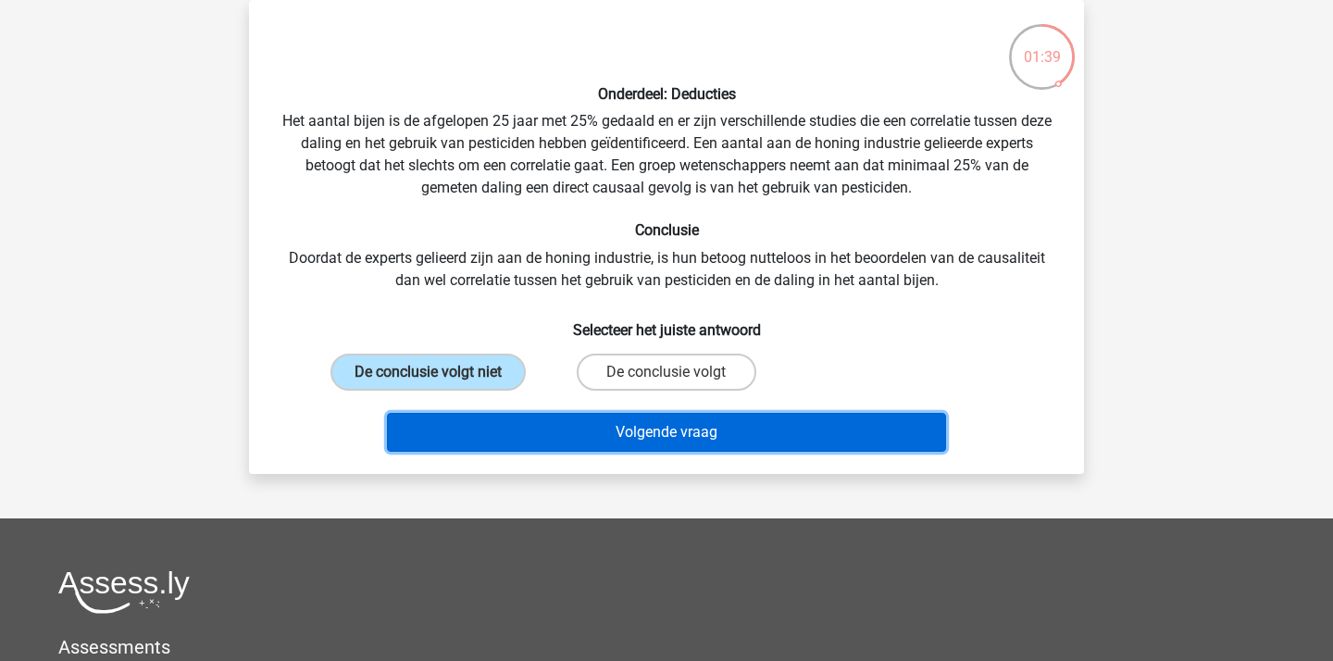
click at [584, 430] on button "Volgende vraag" at bounding box center [667, 432] width 560 height 39
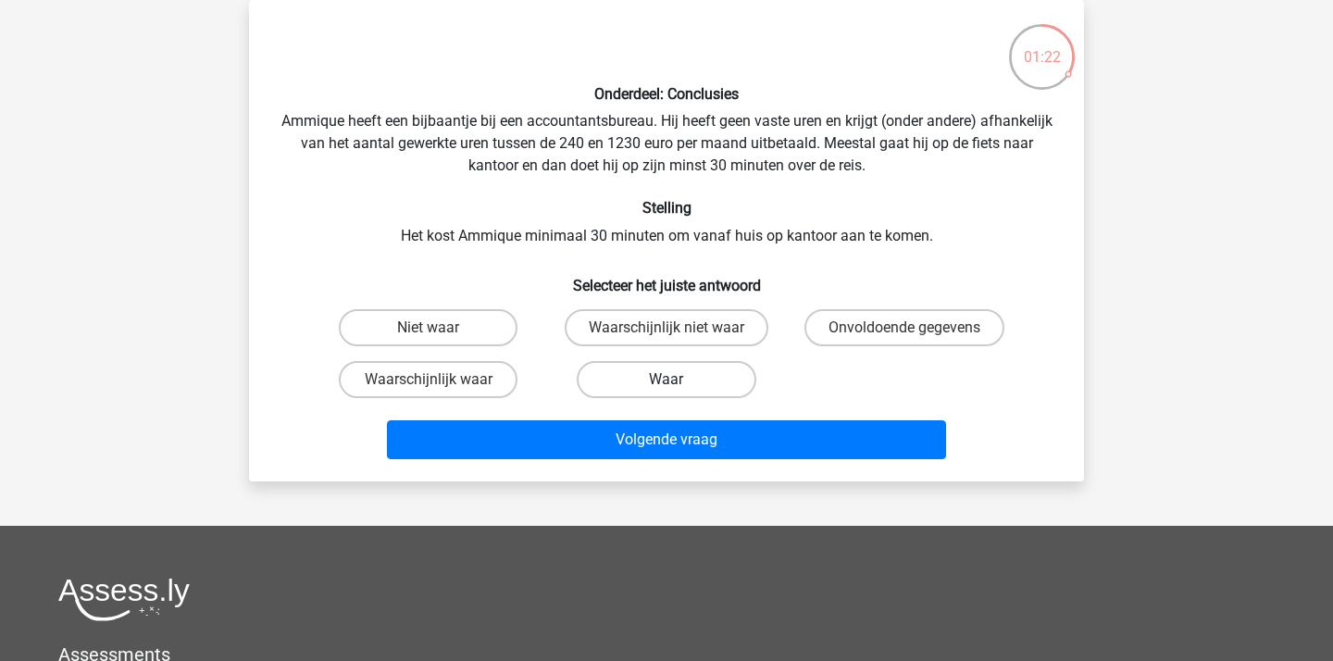
click at [631, 384] on label "Waar" at bounding box center [666, 379] width 179 height 37
click at [666, 384] on input "Waar" at bounding box center [672, 386] width 12 height 12
radio input "true"
click at [470, 327] on label "Niet waar" at bounding box center [428, 327] width 179 height 37
click at [441, 328] on input "Niet waar" at bounding box center [435, 334] width 12 height 12
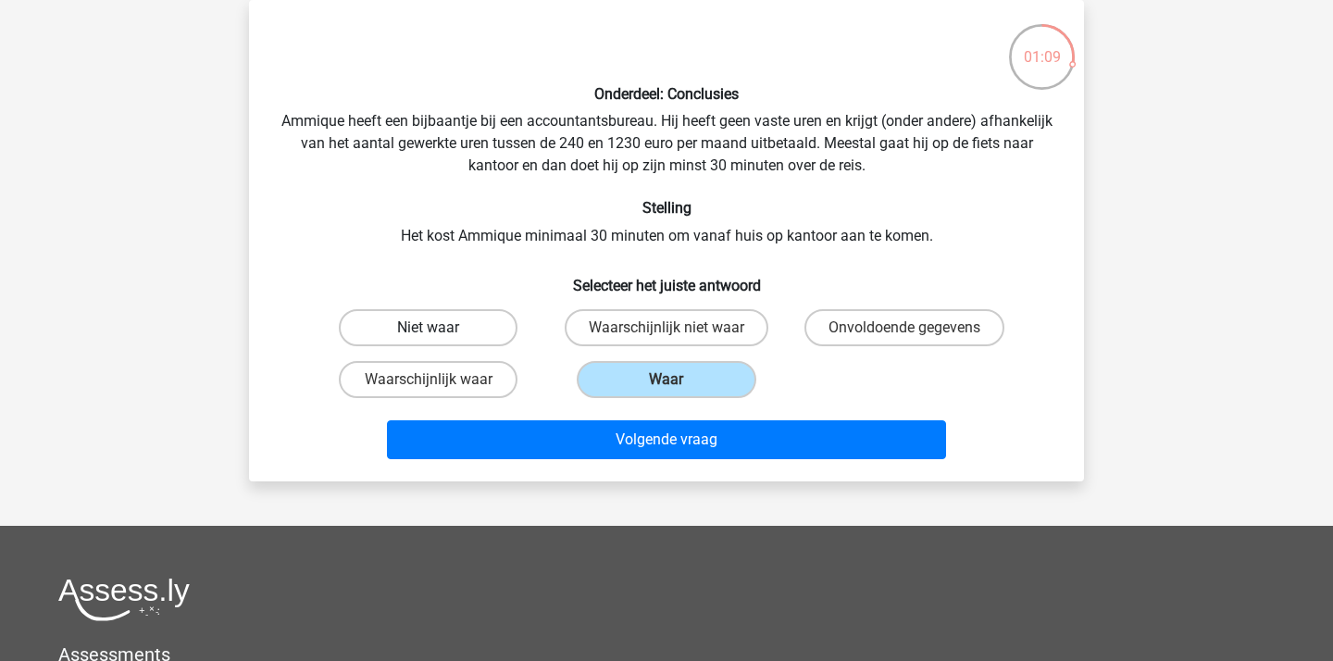
radio input "true"
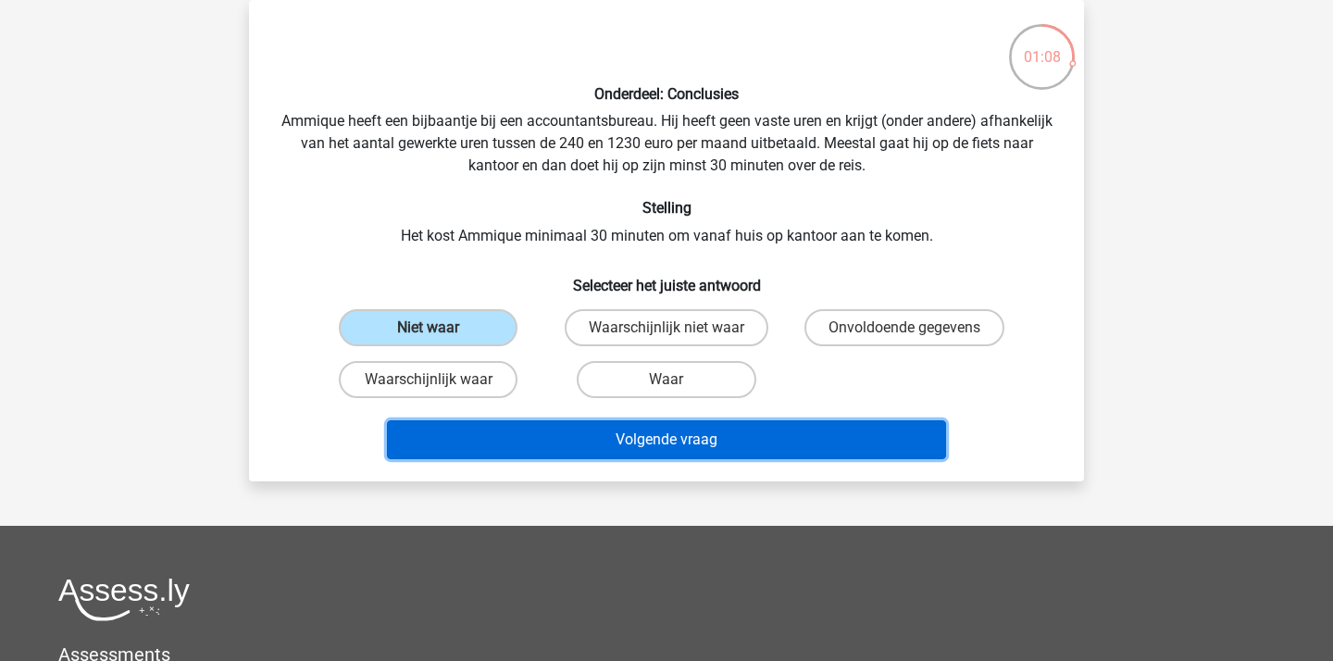
click at [786, 454] on button "Volgende vraag" at bounding box center [667, 439] width 560 height 39
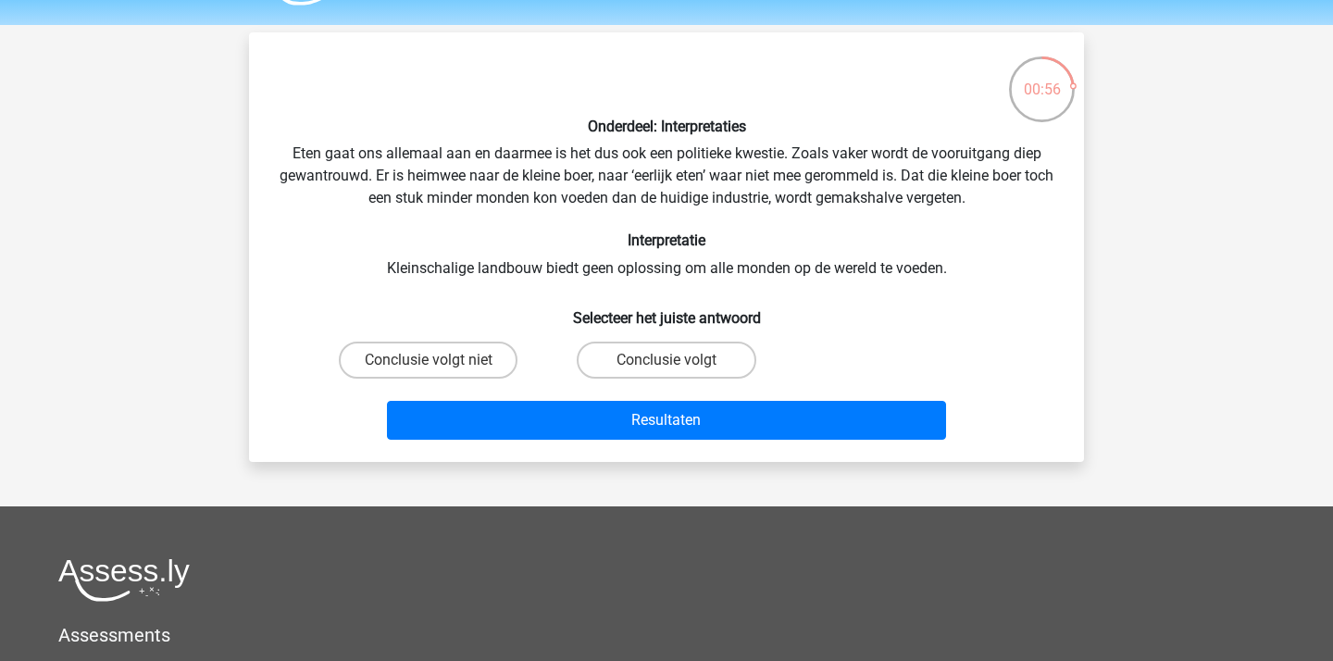
scroll to position [52, 0]
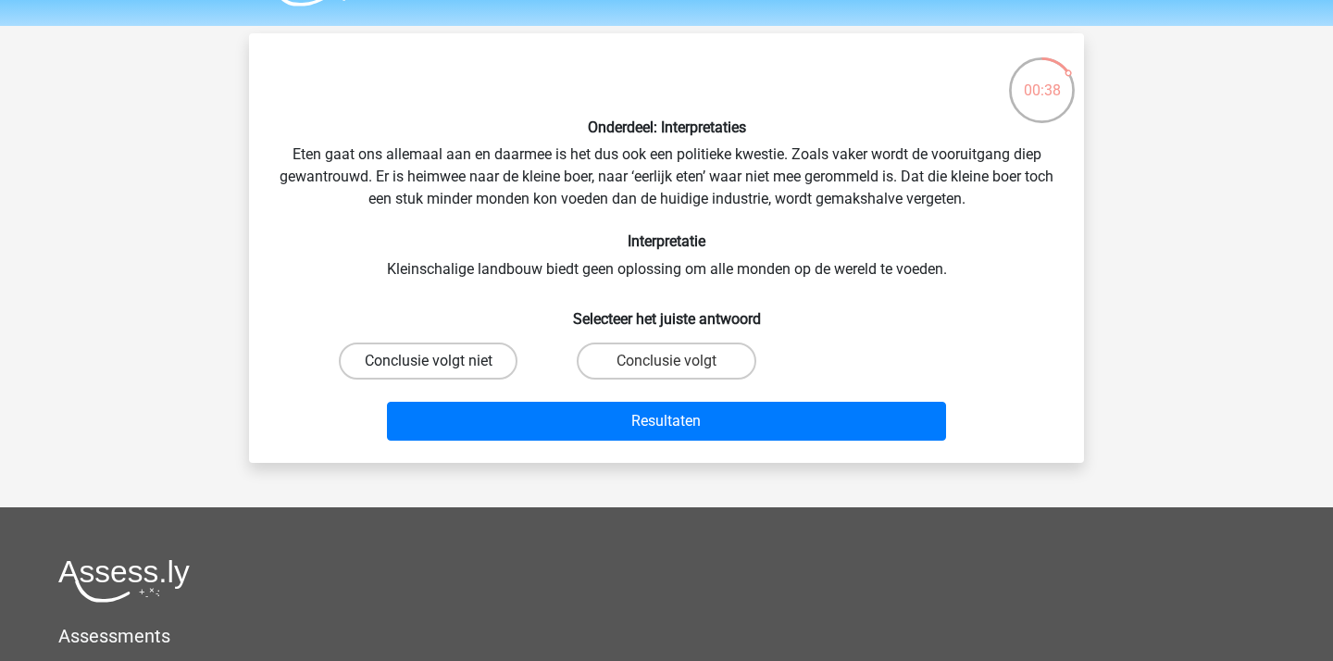
click at [442, 361] on label "Conclusie volgt niet" at bounding box center [428, 360] width 179 height 37
click at [441, 361] on input "Conclusie volgt niet" at bounding box center [435, 367] width 12 height 12
radio input "true"
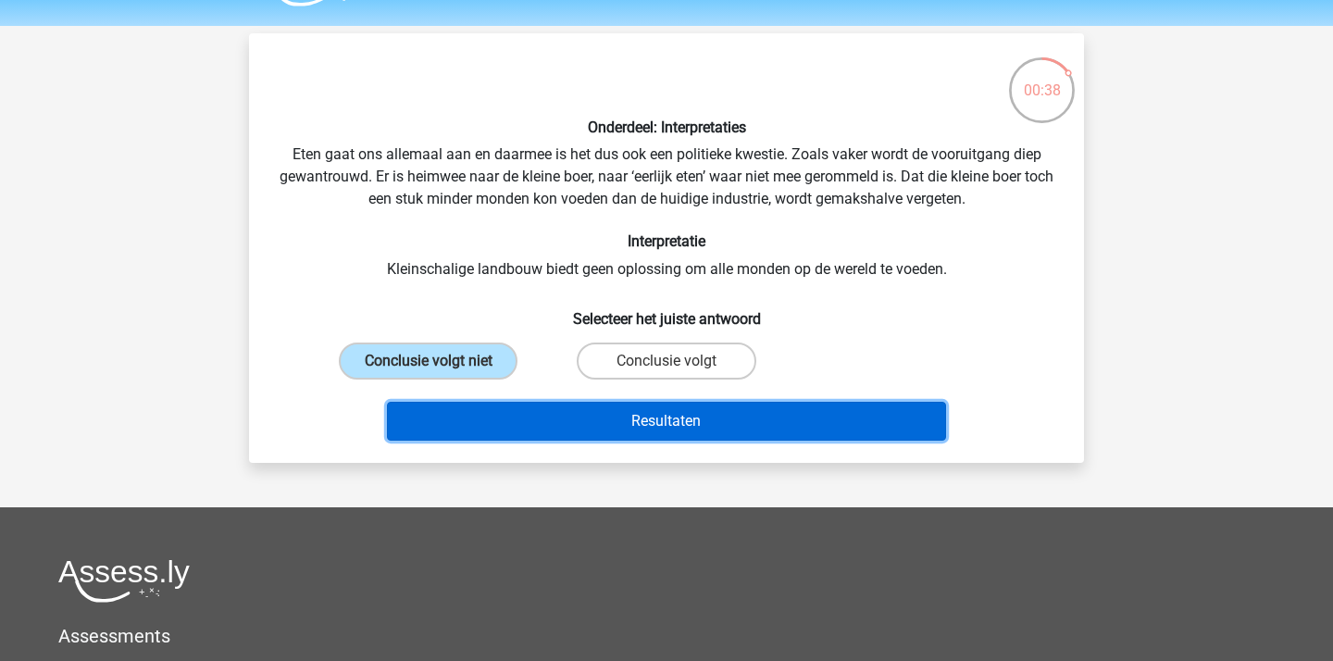
click at [576, 426] on button "Resultaten" at bounding box center [667, 421] width 560 height 39
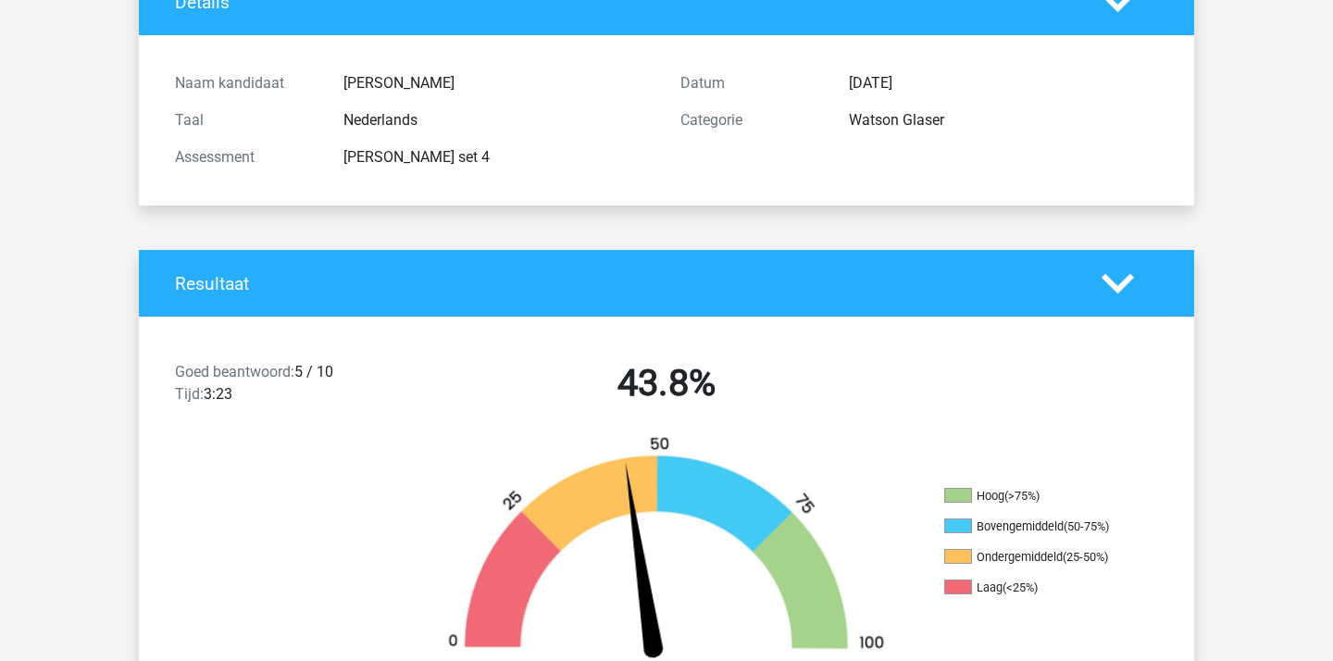
scroll to position [396, 0]
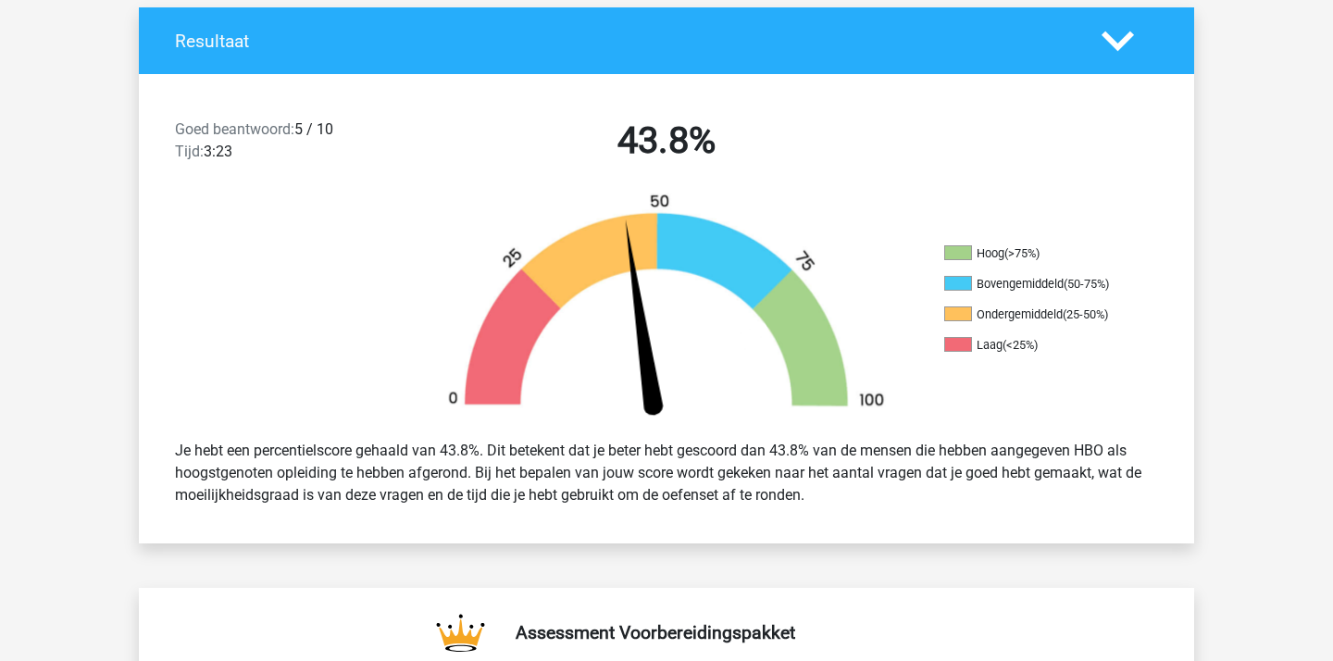
click at [878, 245] on img at bounding box center [667, 309] width 500 height 232
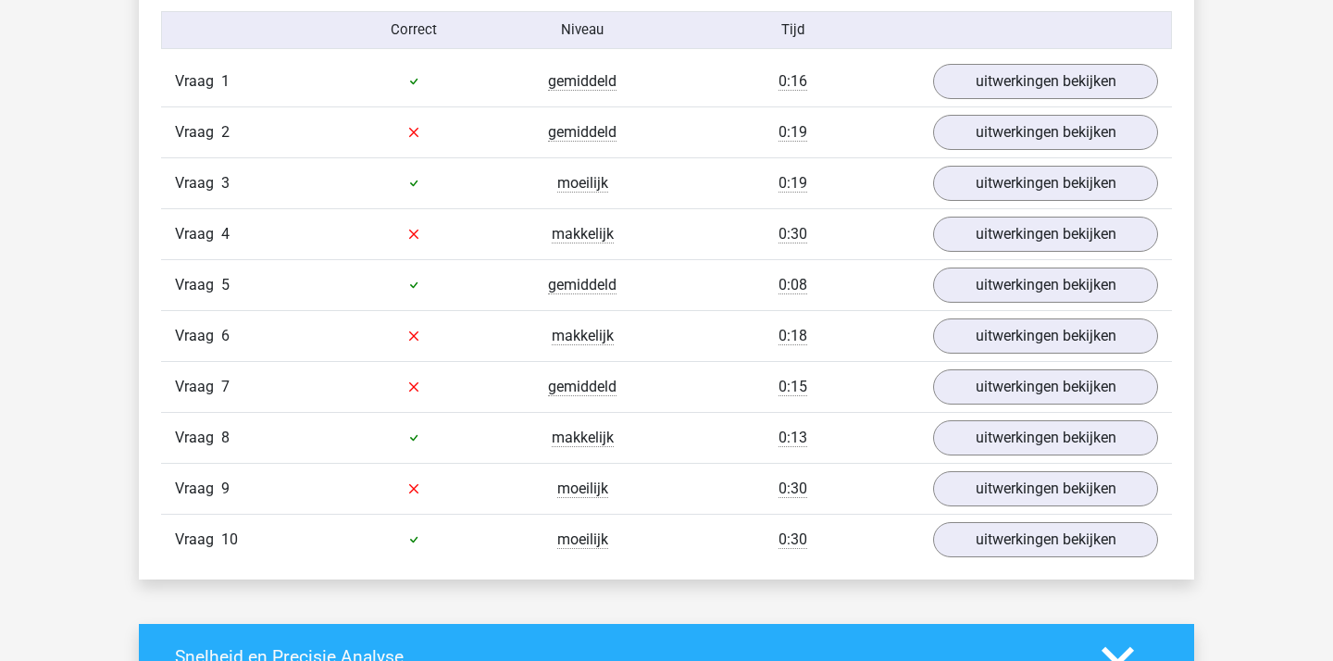
scroll to position [1544, 0]
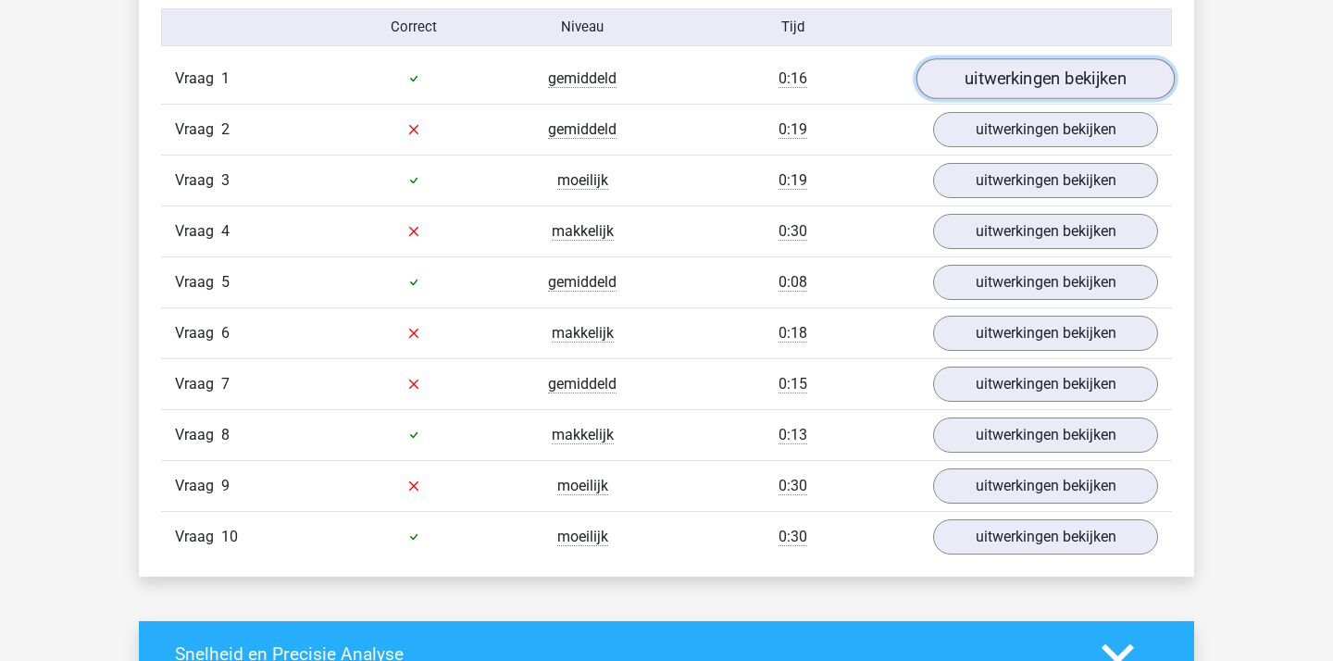
click at [1015, 93] on link "uitwerkingen bekijken" at bounding box center [1045, 78] width 258 height 41
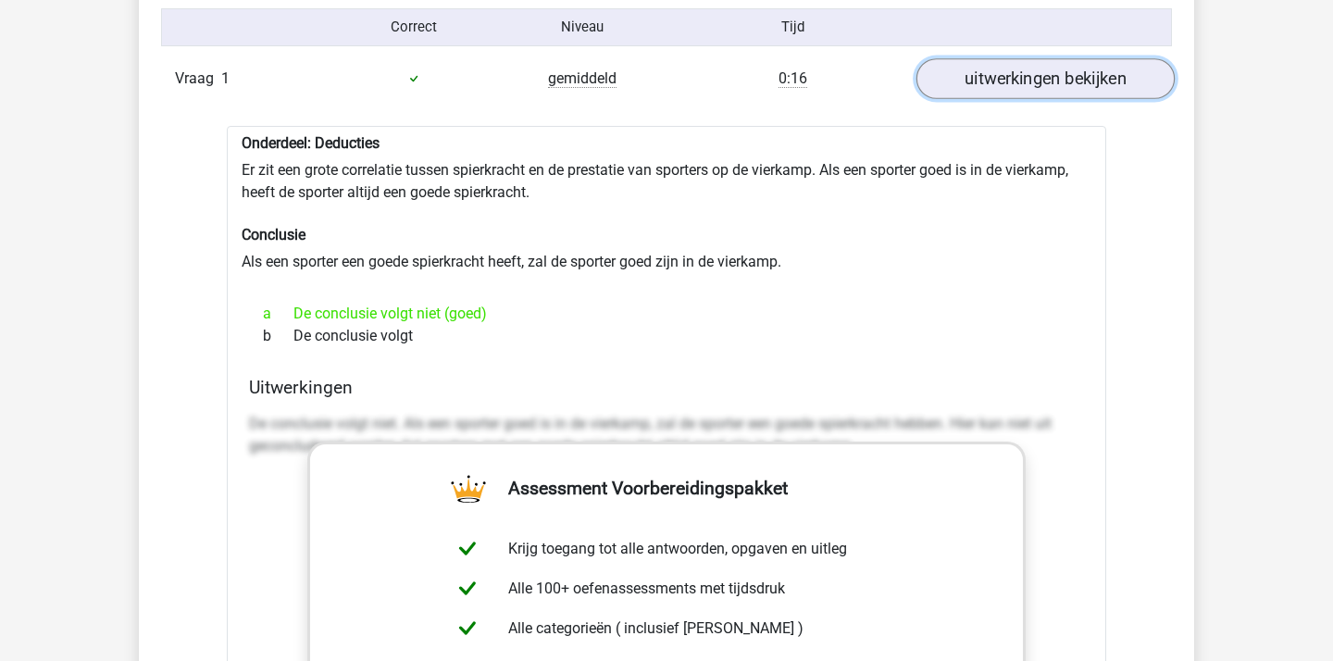
click at [1015, 93] on link "uitwerkingen bekijken" at bounding box center [1045, 78] width 258 height 41
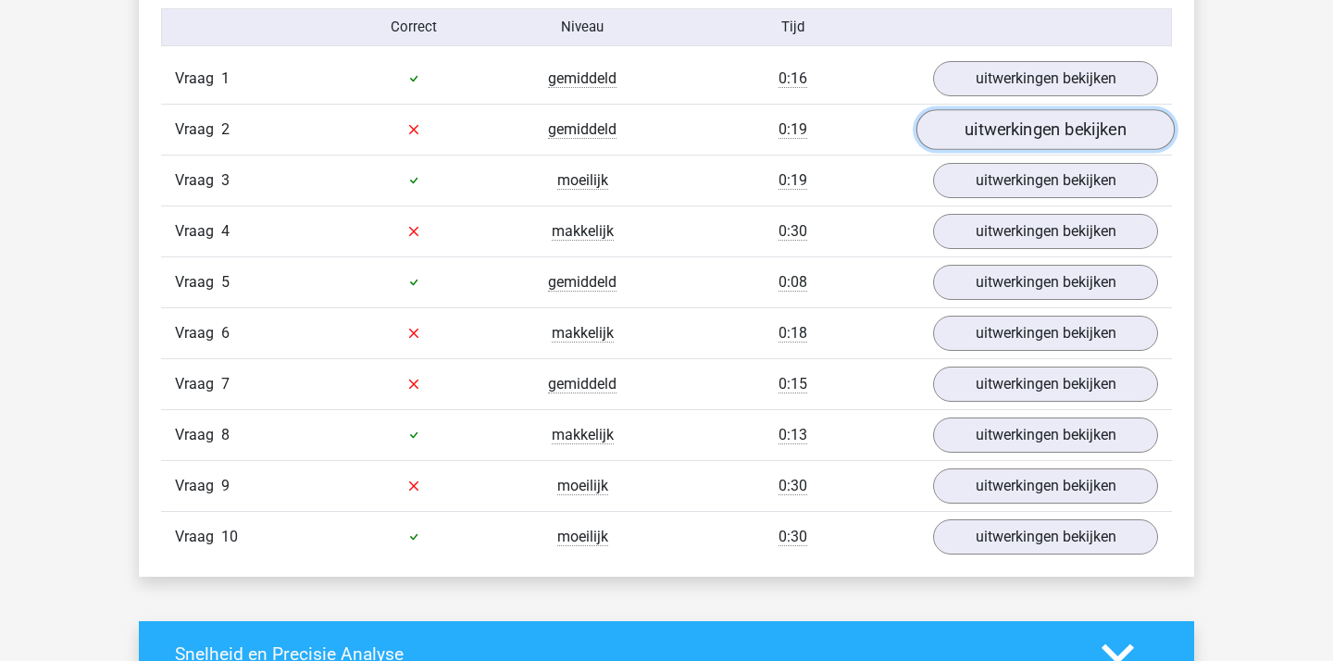
click at [1012, 123] on link "uitwerkingen bekijken" at bounding box center [1045, 129] width 258 height 41
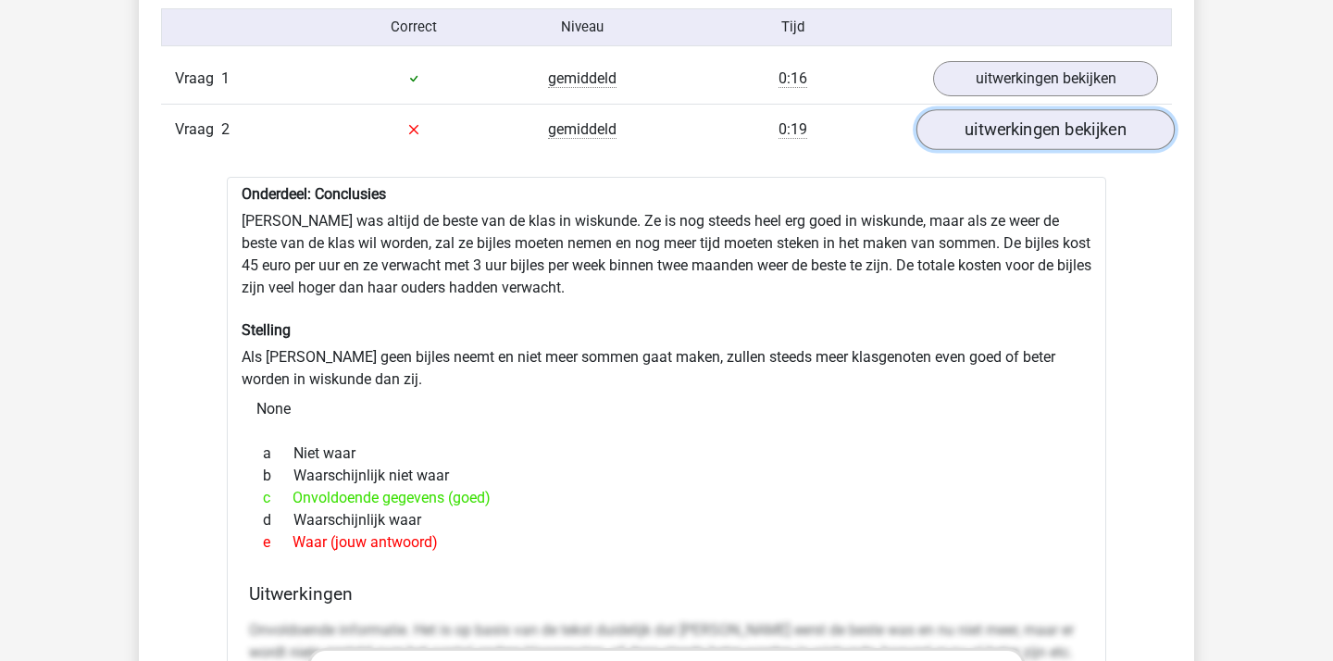
click at [1023, 144] on link "uitwerkingen bekijken" at bounding box center [1045, 129] width 258 height 41
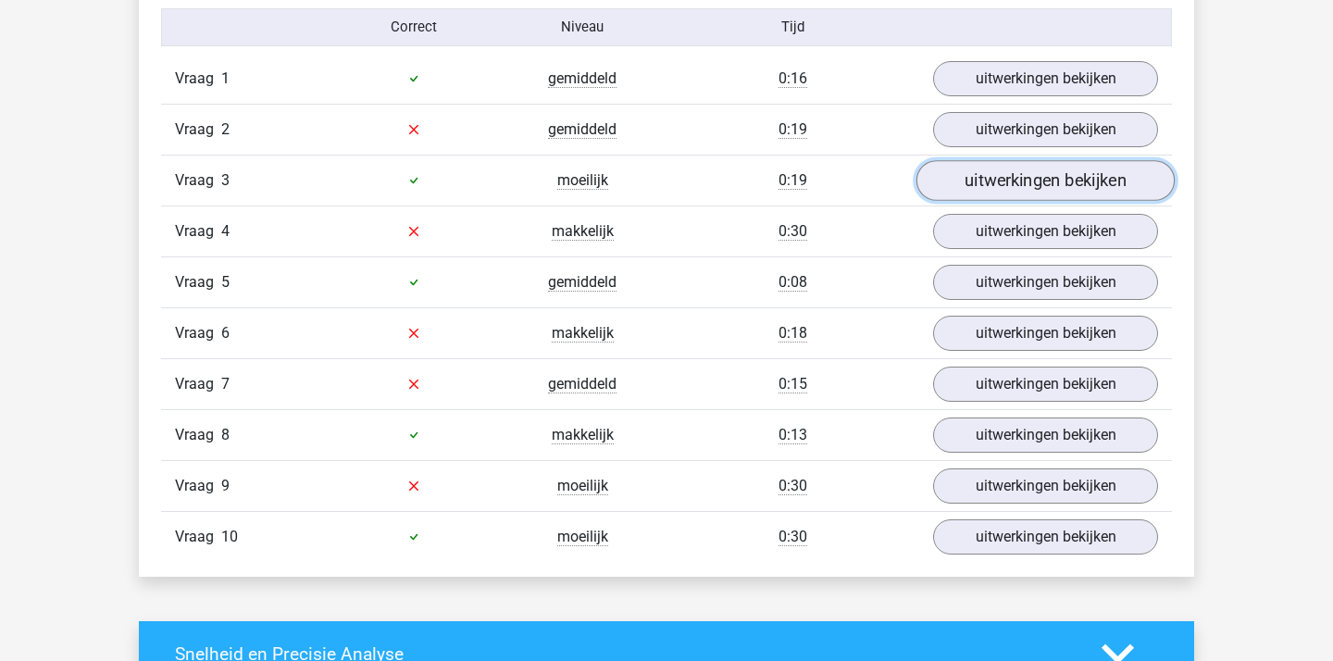
click at [1020, 166] on link "uitwerkingen bekijken" at bounding box center [1045, 180] width 258 height 41
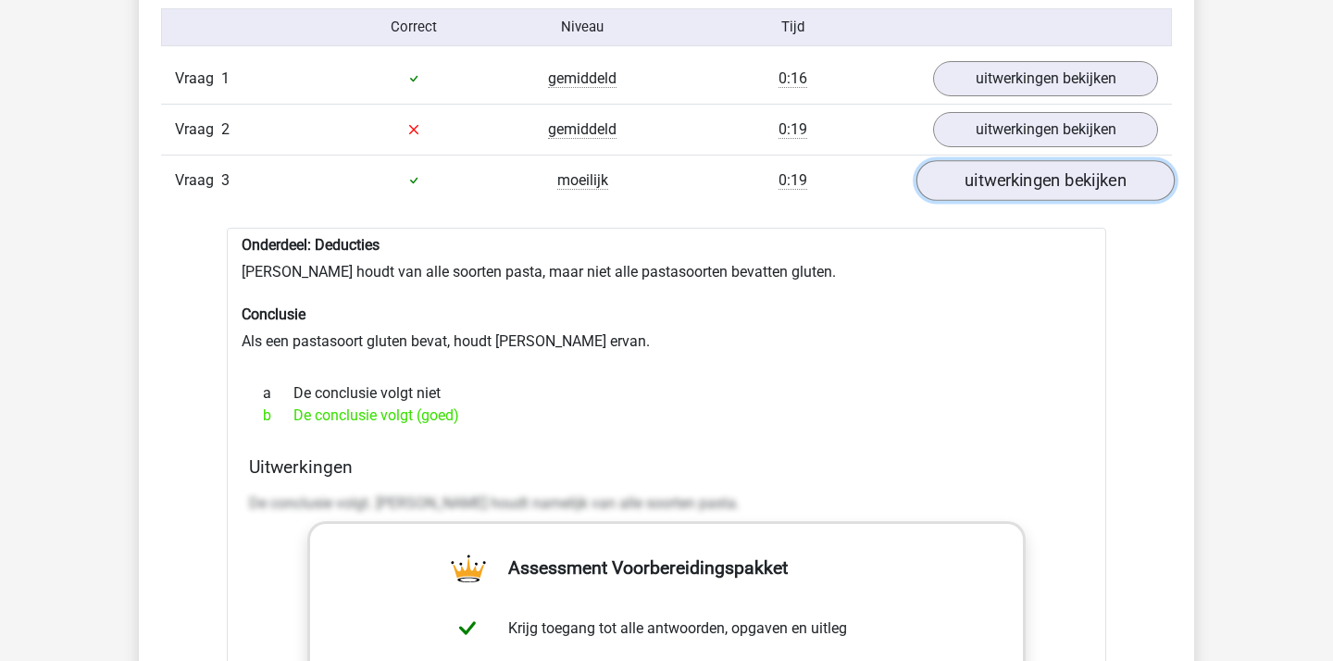
click at [981, 175] on link "uitwerkingen bekijken" at bounding box center [1045, 180] width 258 height 41
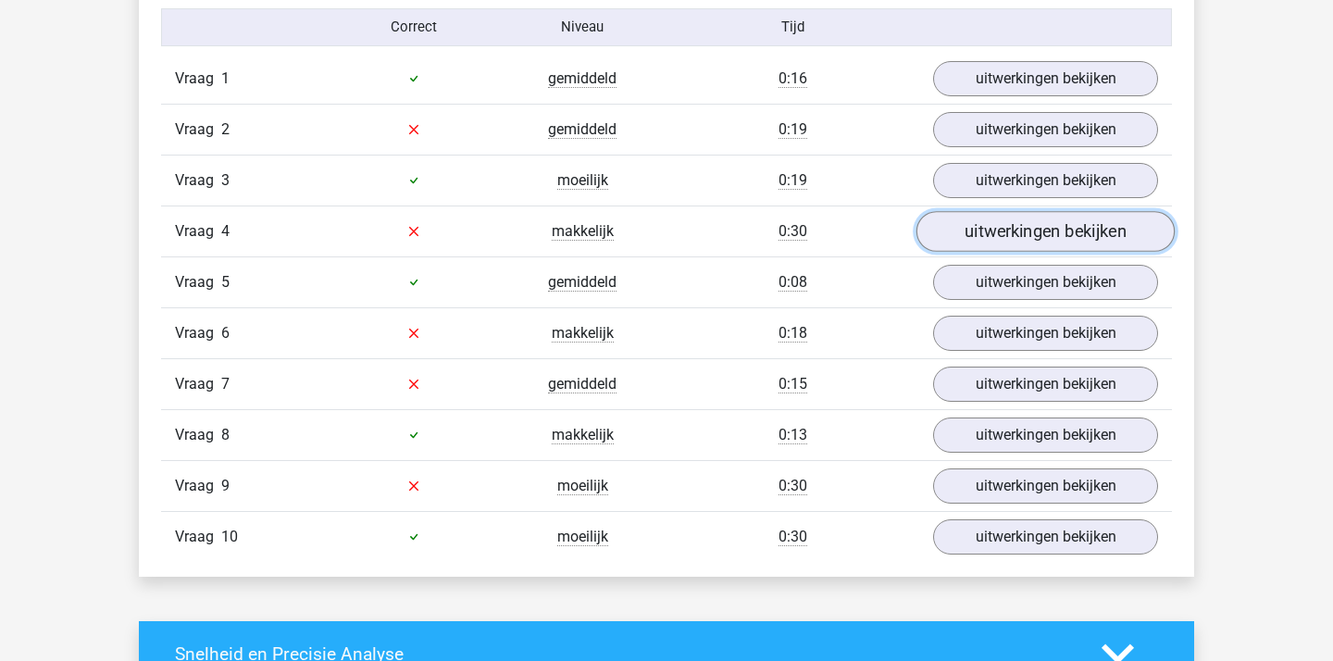
click at [1003, 214] on link "uitwerkingen bekijken" at bounding box center [1045, 231] width 258 height 41
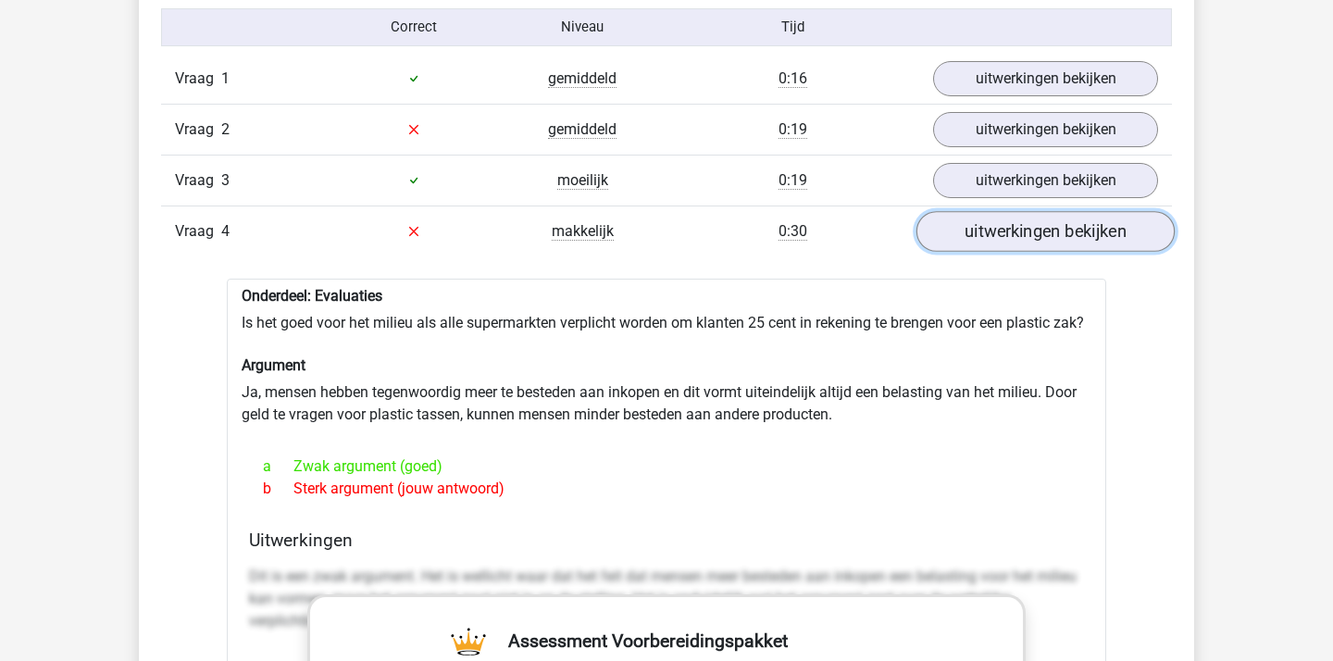
click at [1003, 214] on link "uitwerkingen bekijken" at bounding box center [1045, 231] width 258 height 41
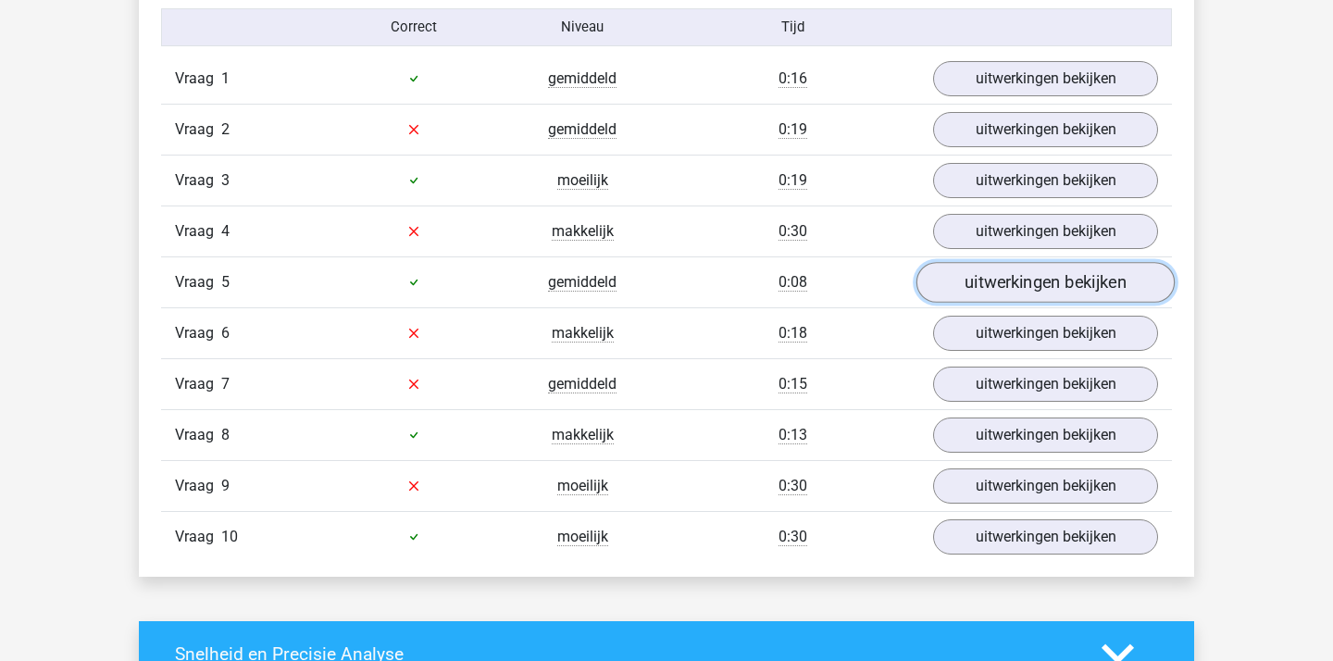
click at [1020, 268] on link "uitwerkingen bekijken" at bounding box center [1045, 282] width 258 height 41
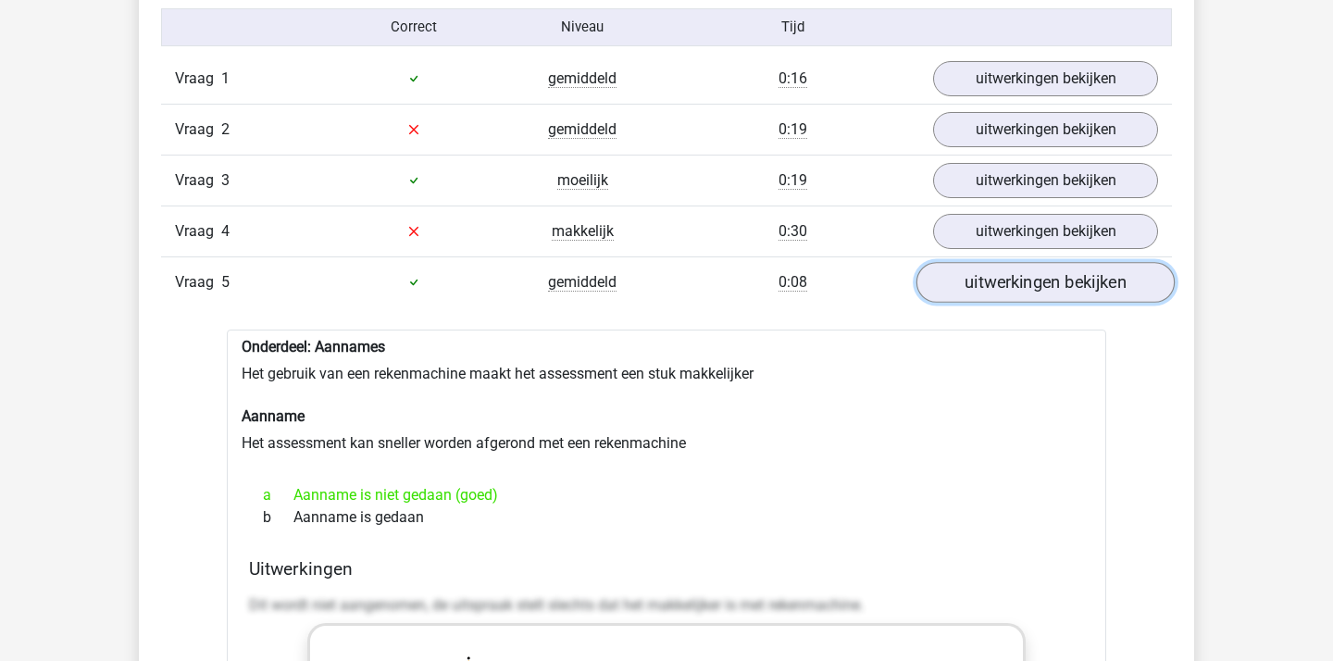
click at [1019, 282] on link "uitwerkingen bekijken" at bounding box center [1045, 282] width 258 height 41
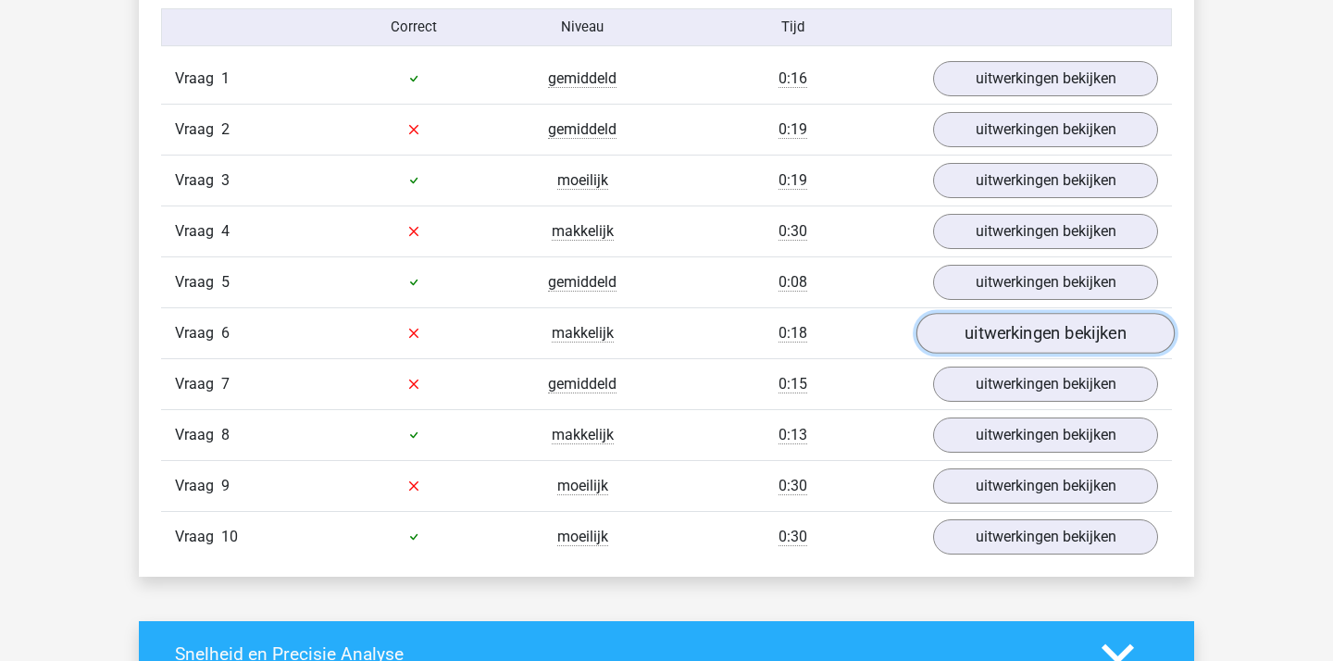
click at [1008, 332] on link "uitwerkingen bekijken" at bounding box center [1045, 333] width 258 height 41
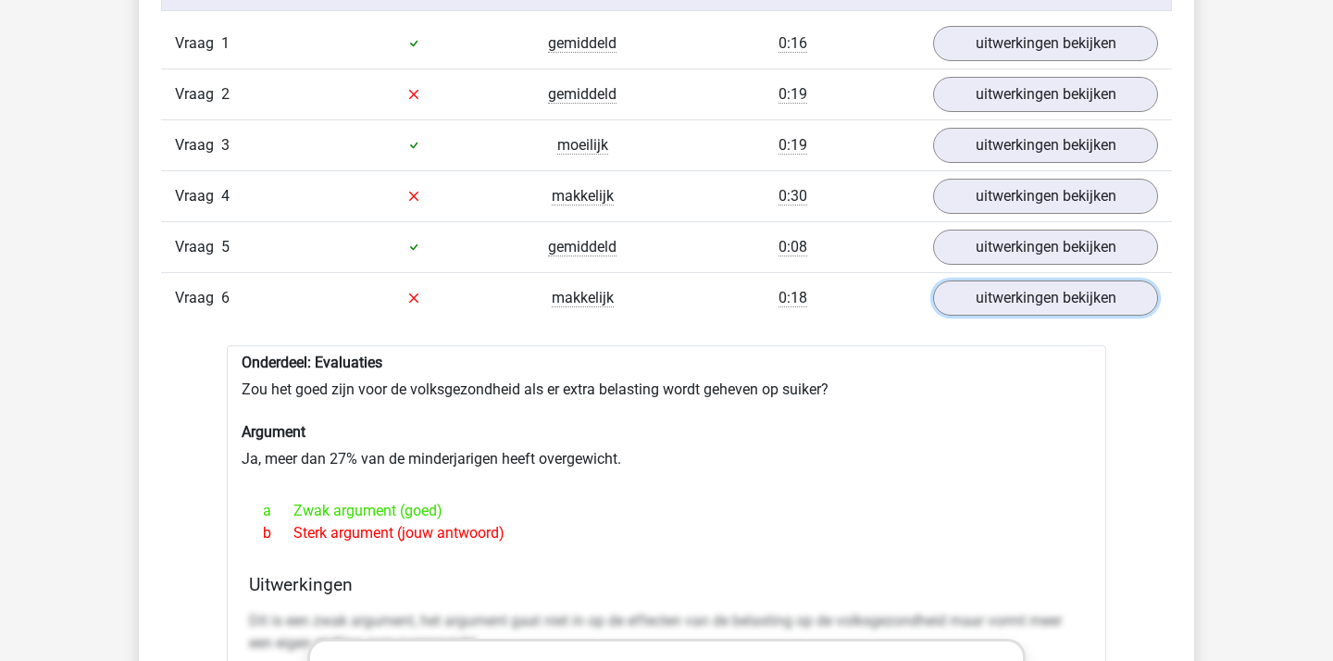
scroll to position [1600, 0]
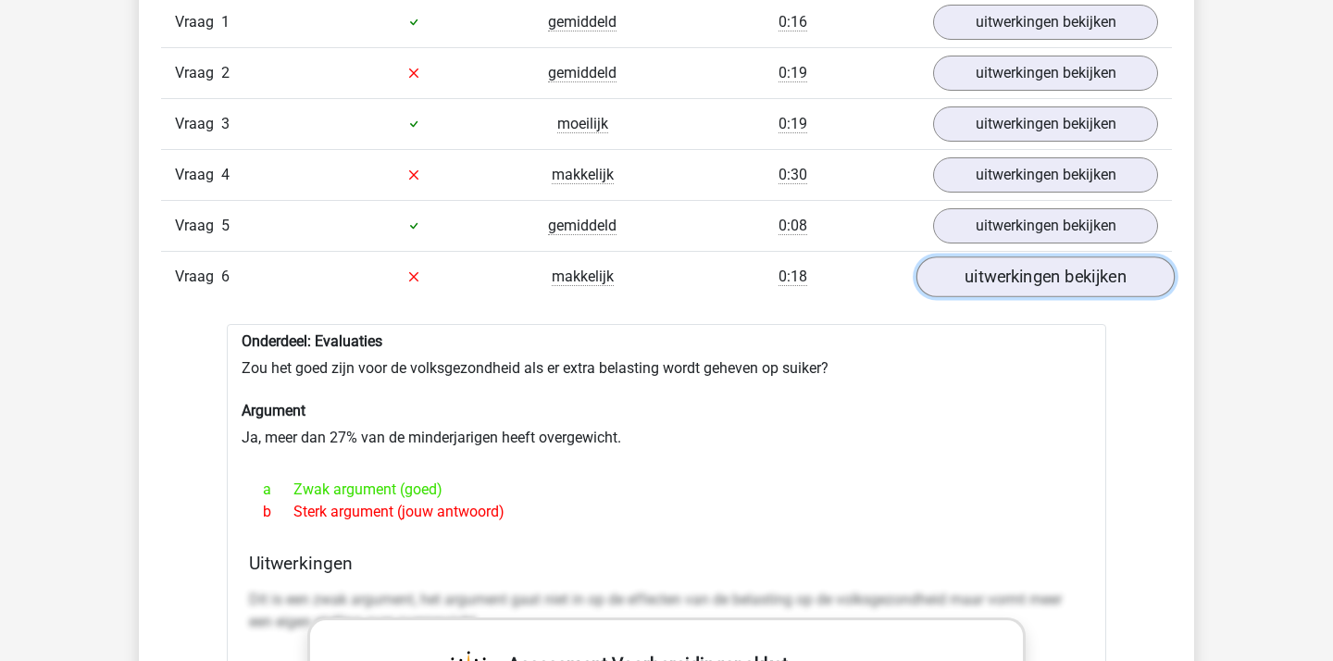
click at [1024, 286] on link "uitwerkingen bekijken" at bounding box center [1045, 276] width 258 height 41
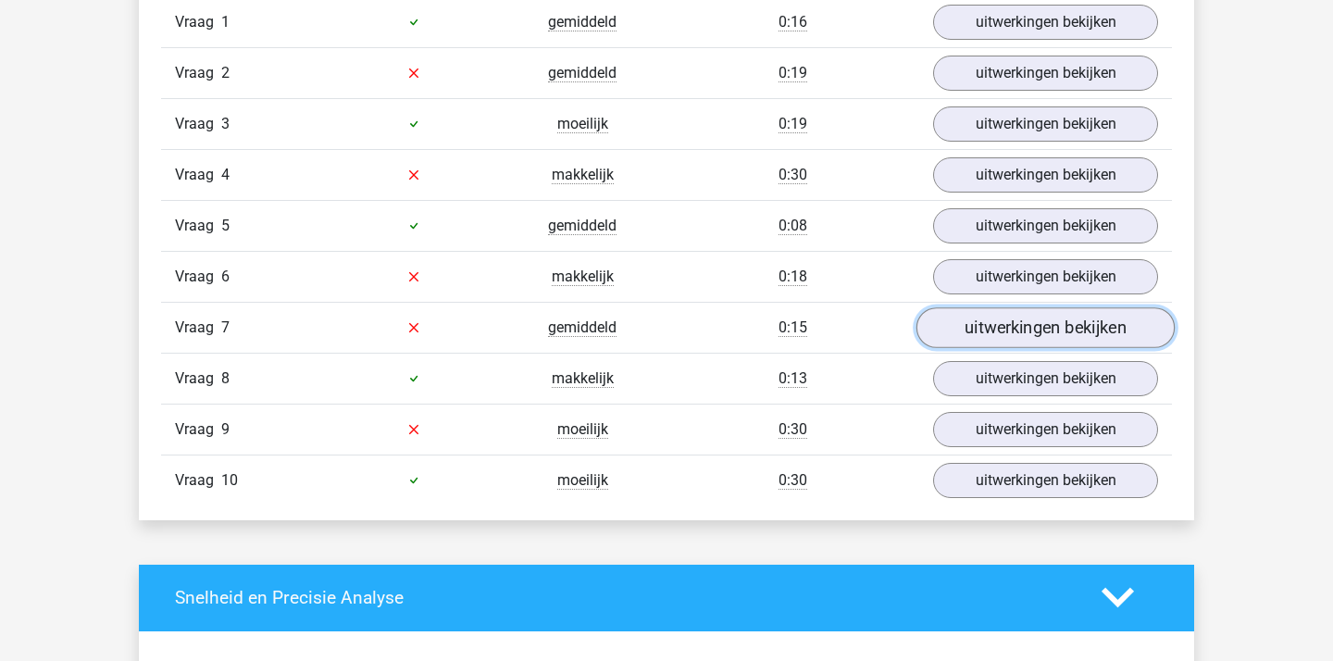
click at [987, 333] on link "uitwerkingen bekijken" at bounding box center [1045, 327] width 258 height 41
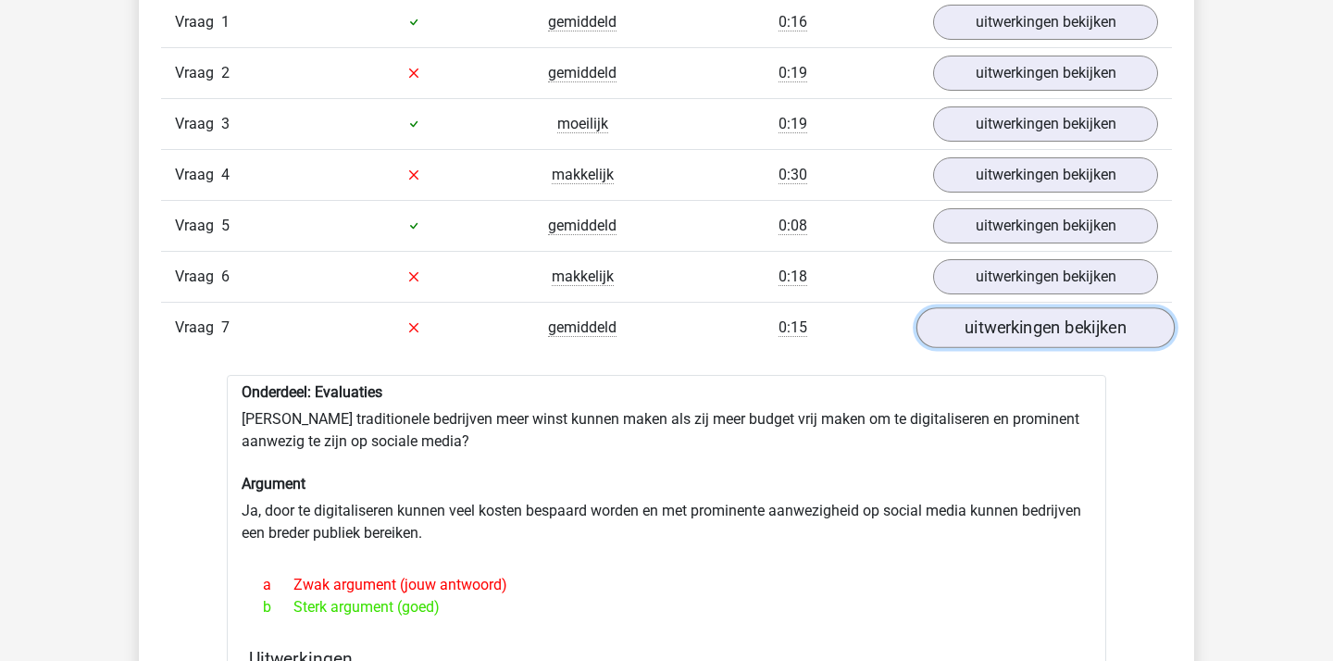
click at [973, 341] on link "uitwerkingen bekijken" at bounding box center [1045, 327] width 258 height 41
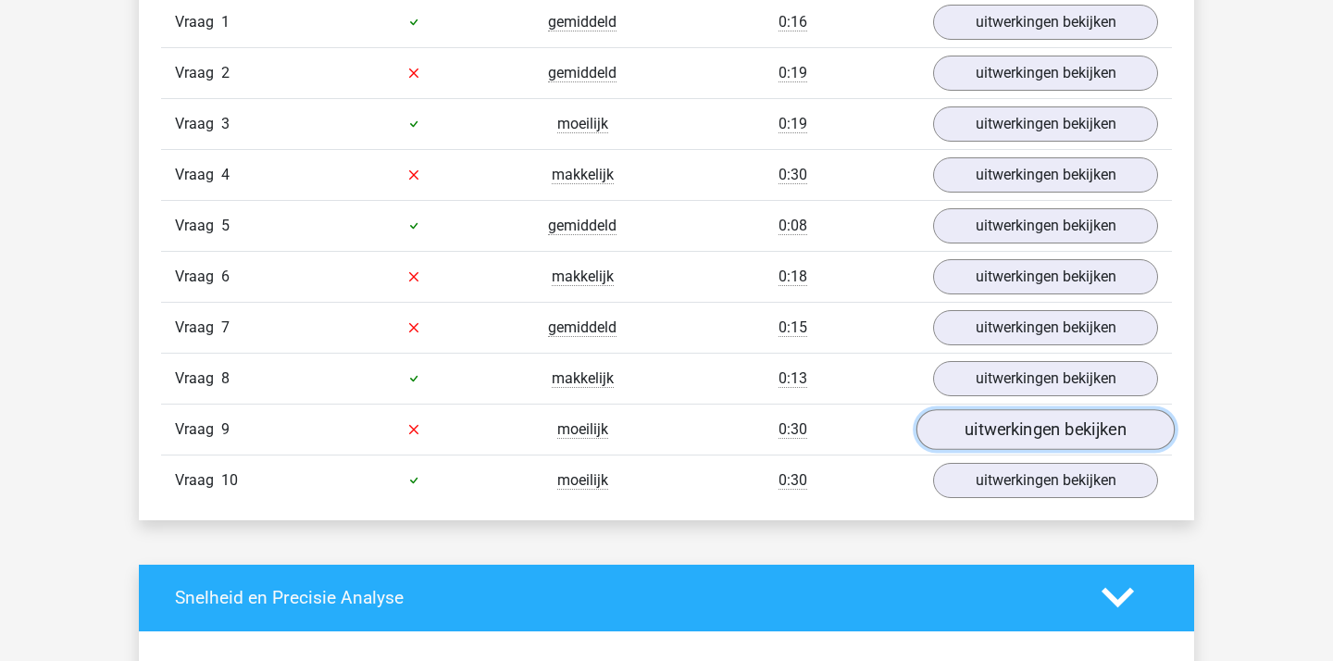
click at [971, 443] on link "uitwerkingen bekijken" at bounding box center [1045, 429] width 258 height 41
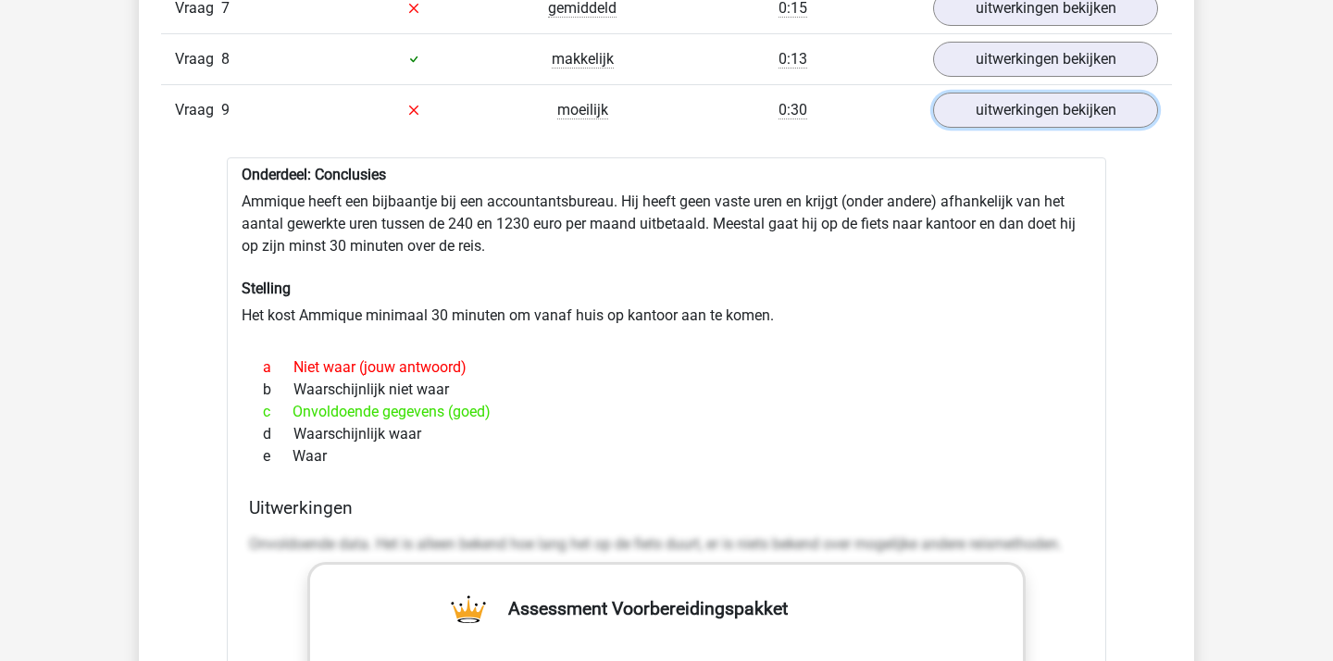
scroll to position [1865, 0]
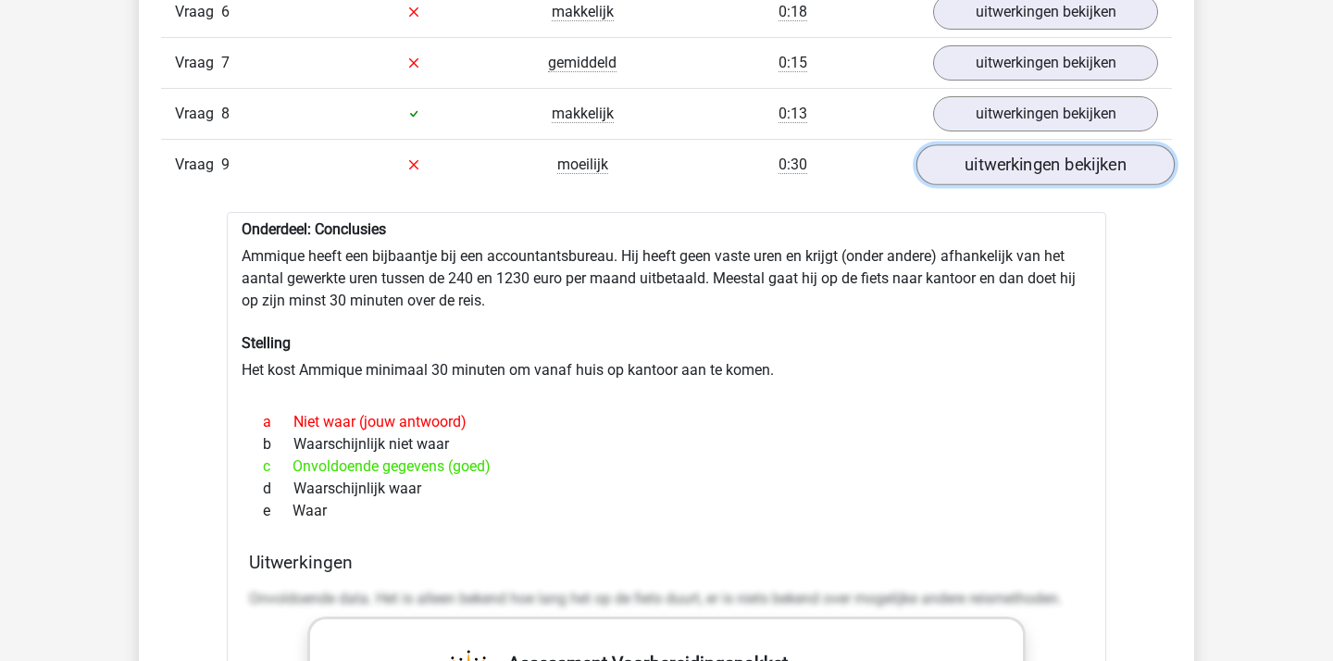
click at [1090, 156] on link "uitwerkingen bekijken" at bounding box center [1045, 164] width 258 height 41
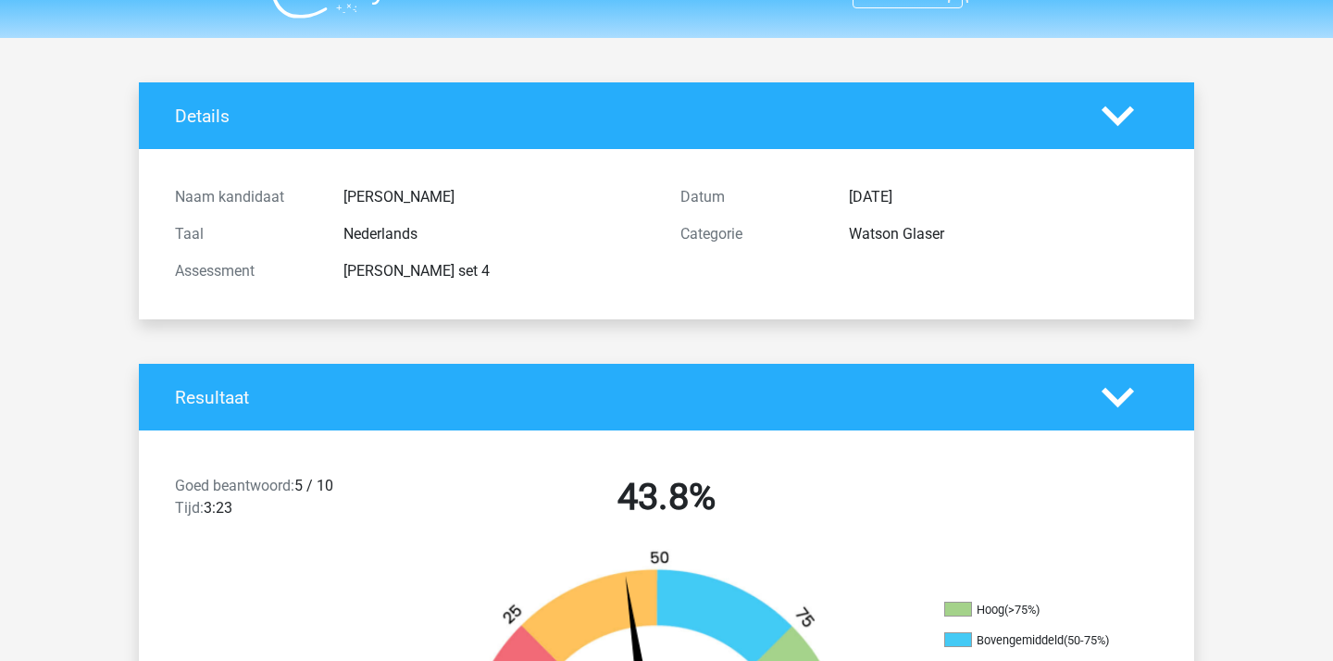
scroll to position [7, 0]
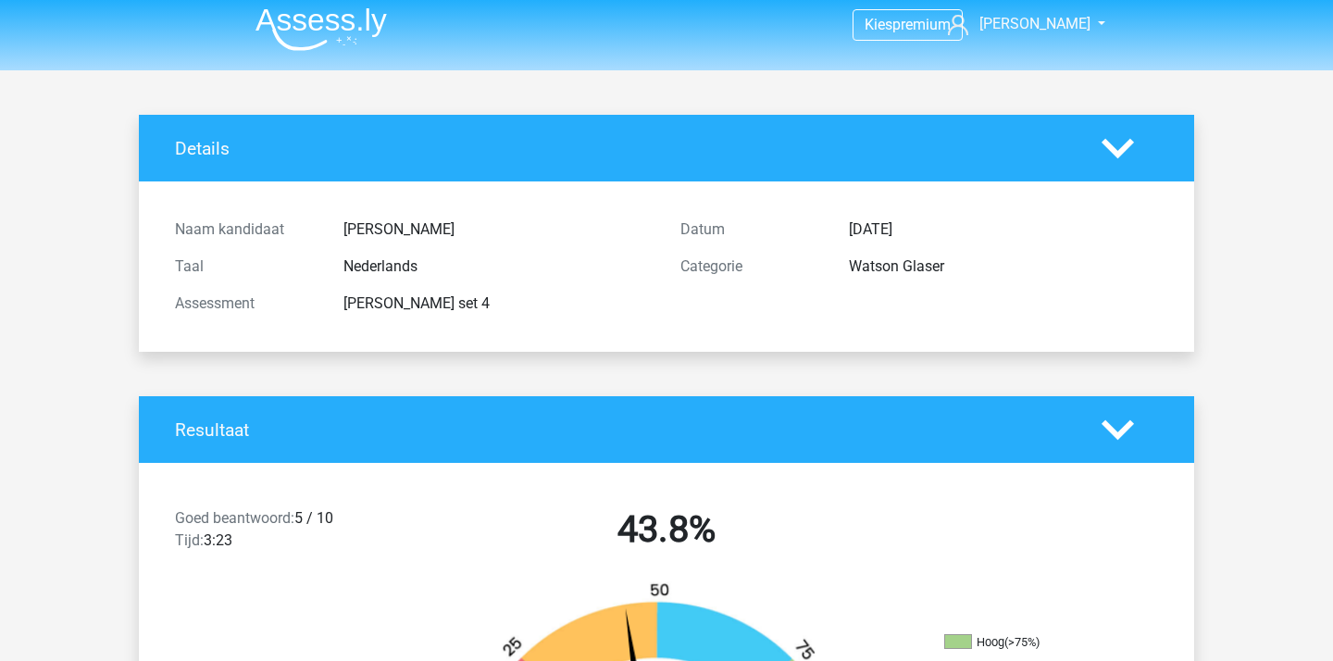
click at [367, 34] on img at bounding box center [320, 29] width 131 height 44
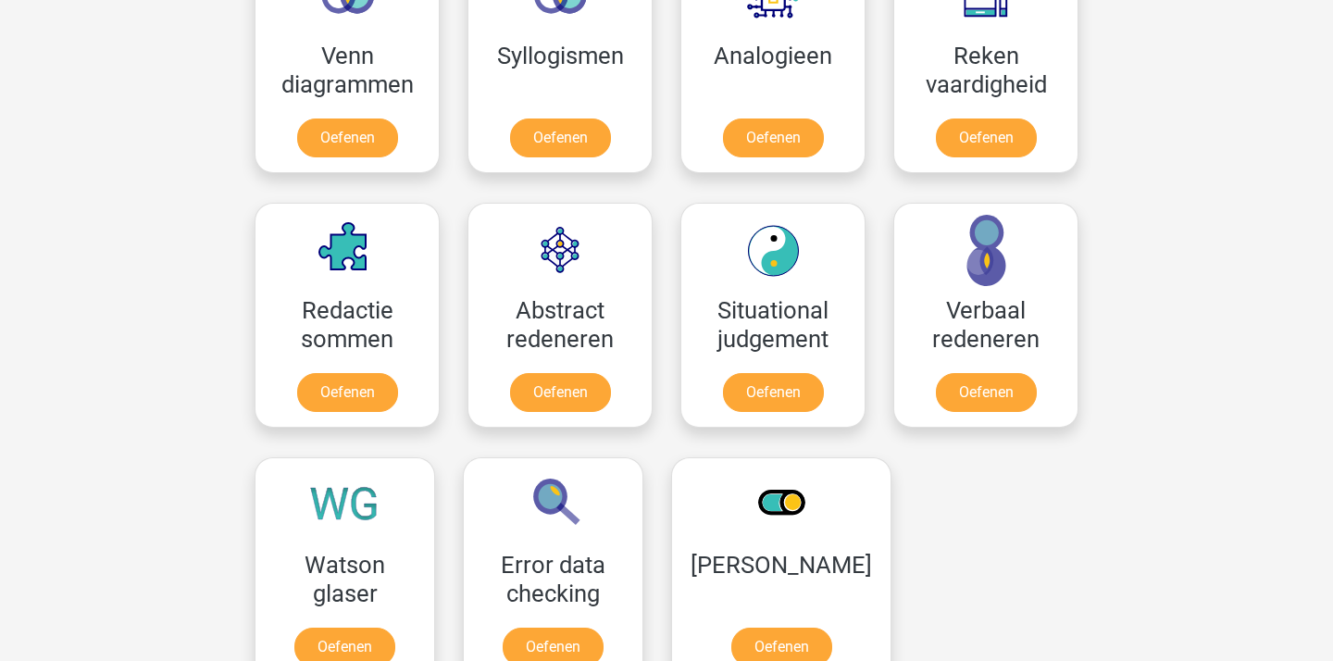
scroll to position [1555, 0]
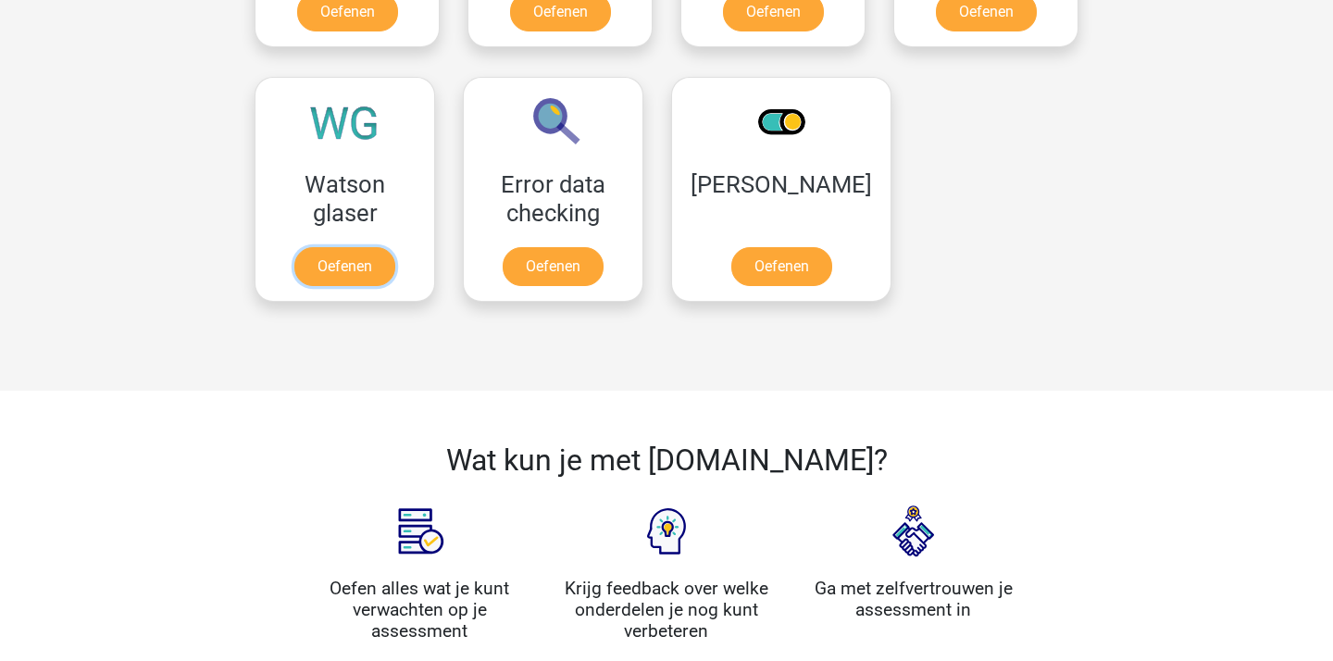
click at [365, 247] on link "Oefenen" at bounding box center [344, 266] width 101 height 39
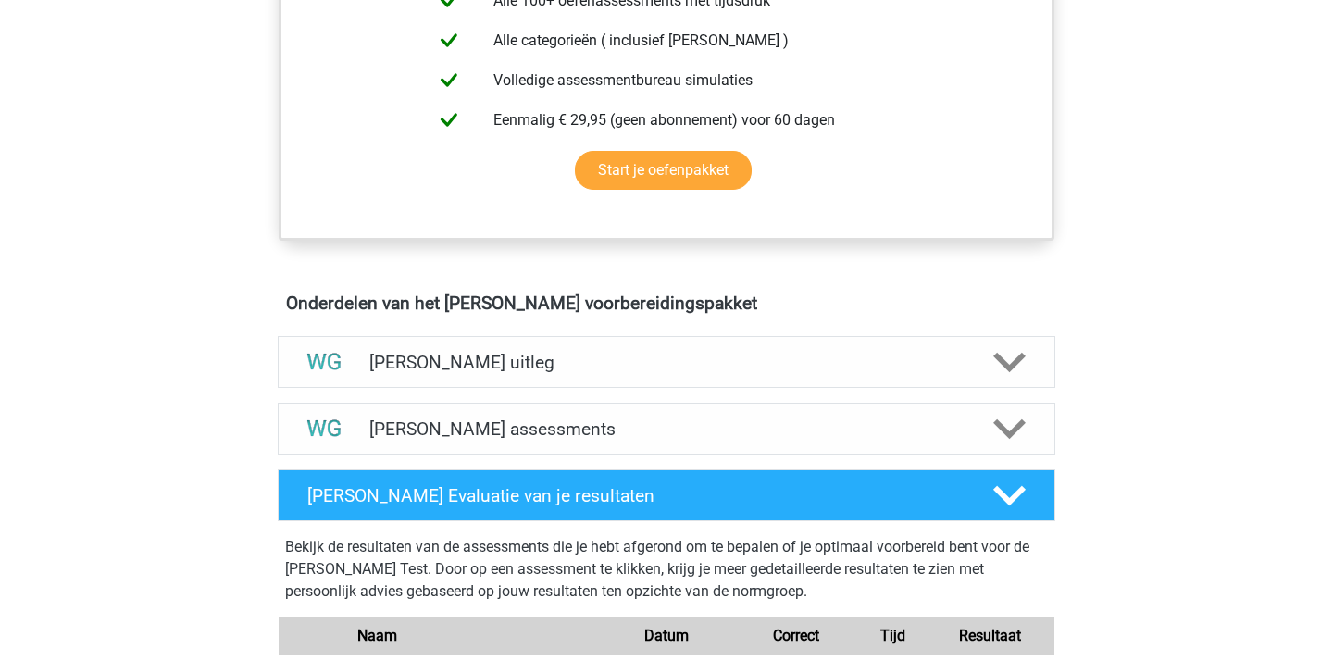
scroll to position [1020, 0]
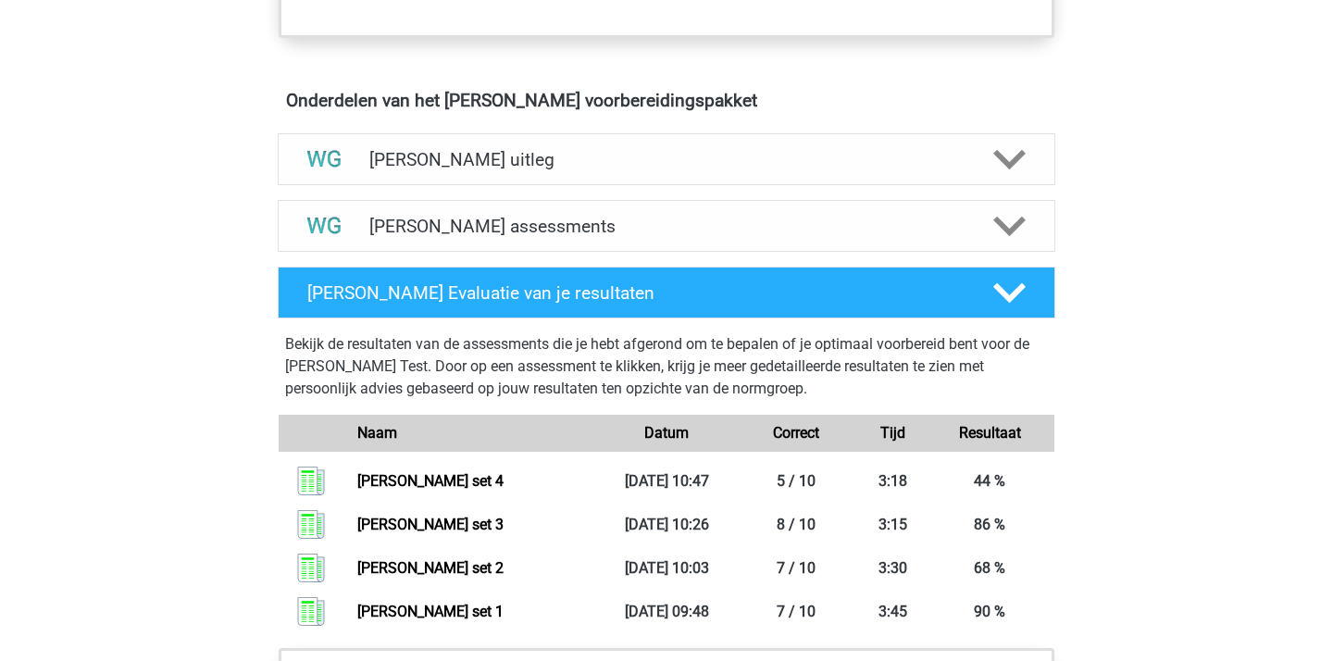
click at [365, 238] on div "Watson Glaser assessments" at bounding box center [667, 226] width 778 height 52
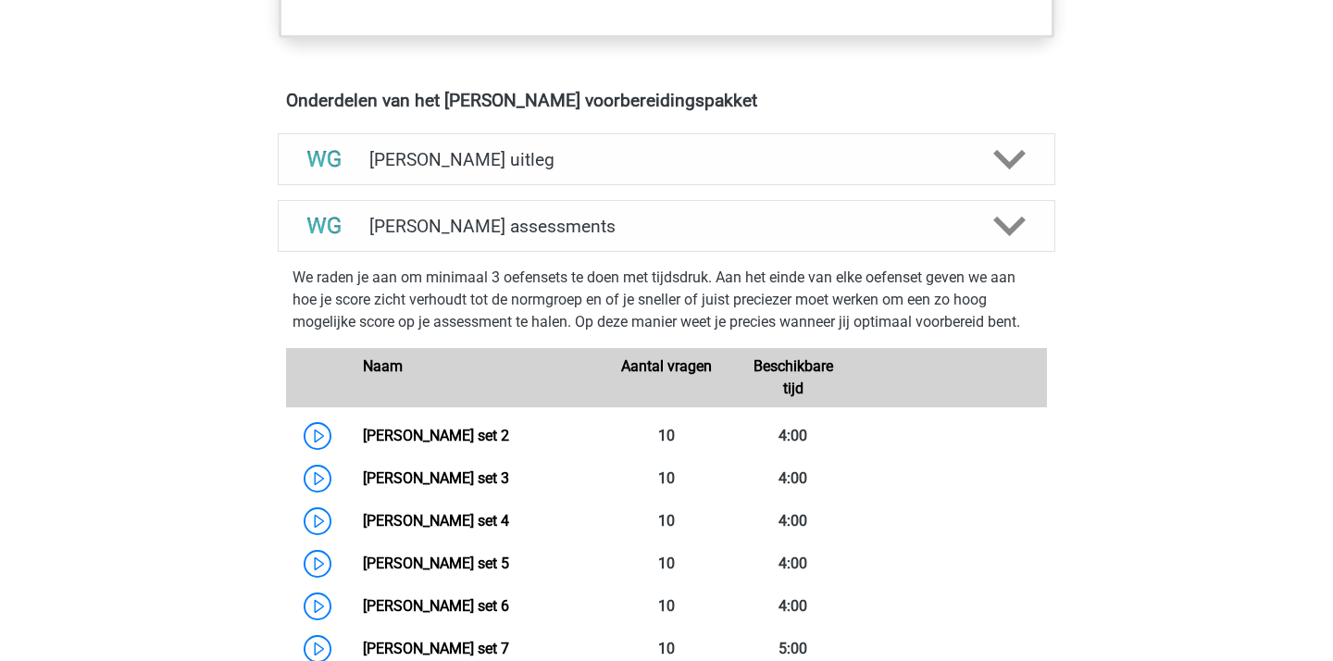
click at [365, 238] on div "Watson Glaser assessments" at bounding box center [667, 226] width 778 height 52
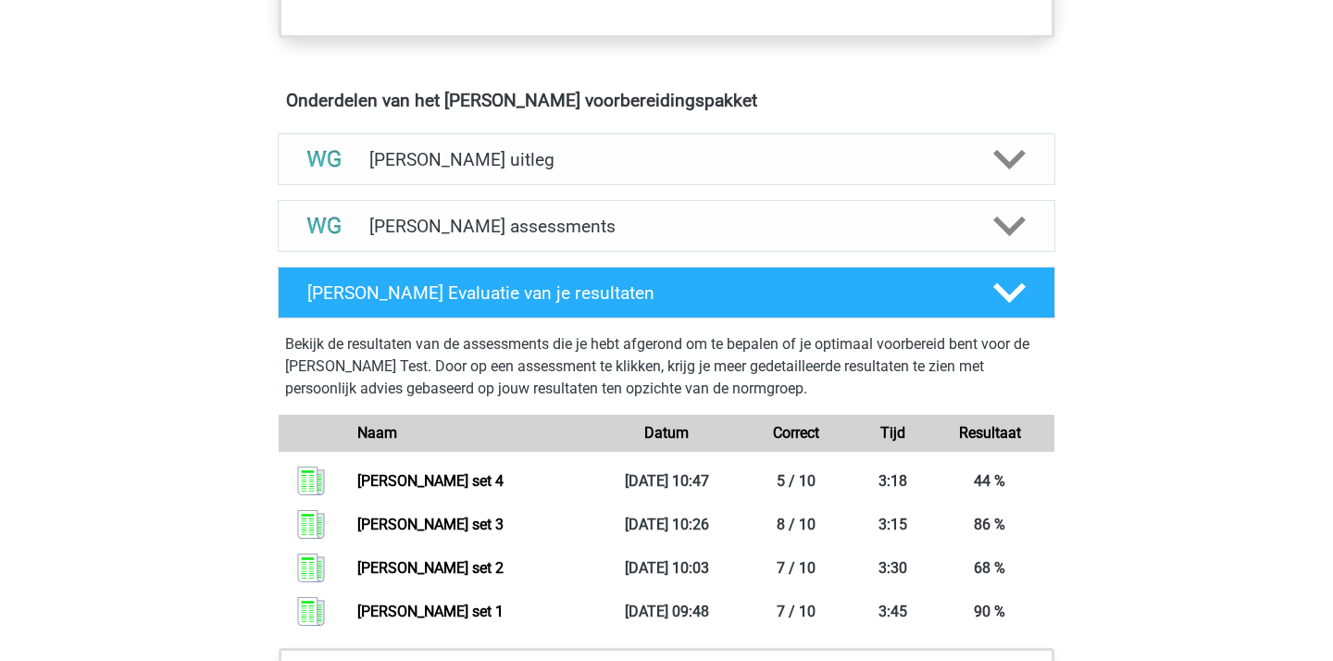
click at [365, 238] on div "Watson Glaser assessments" at bounding box center [667, 226] width 778 height 52
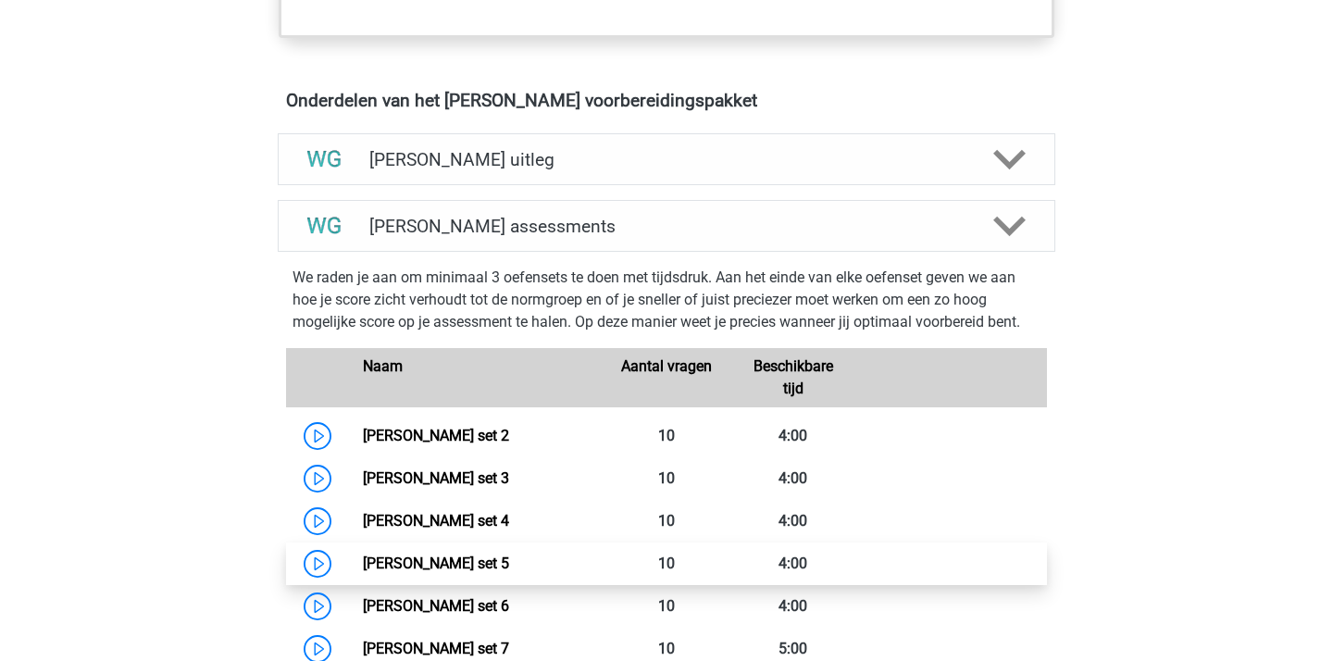
click at [385, 554] on link "Watson Glaser set 5" at bounding box center [436, 563] width 146 height 18
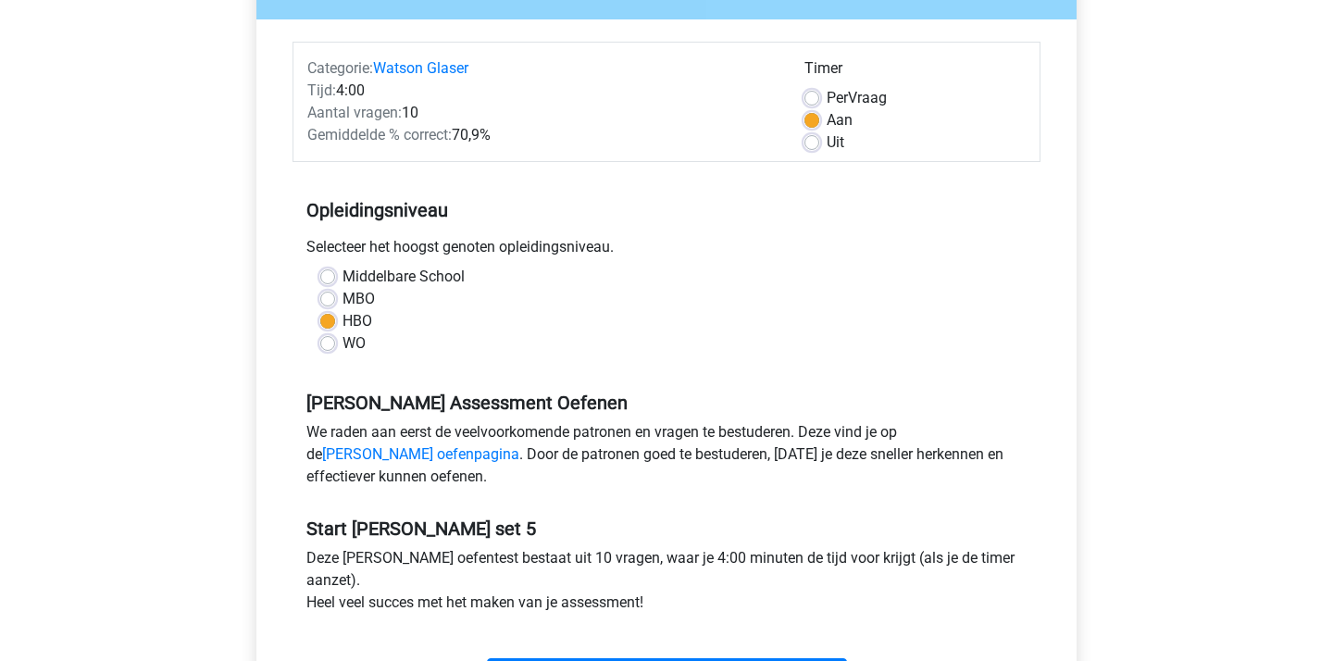
scroll to position [324, 0]
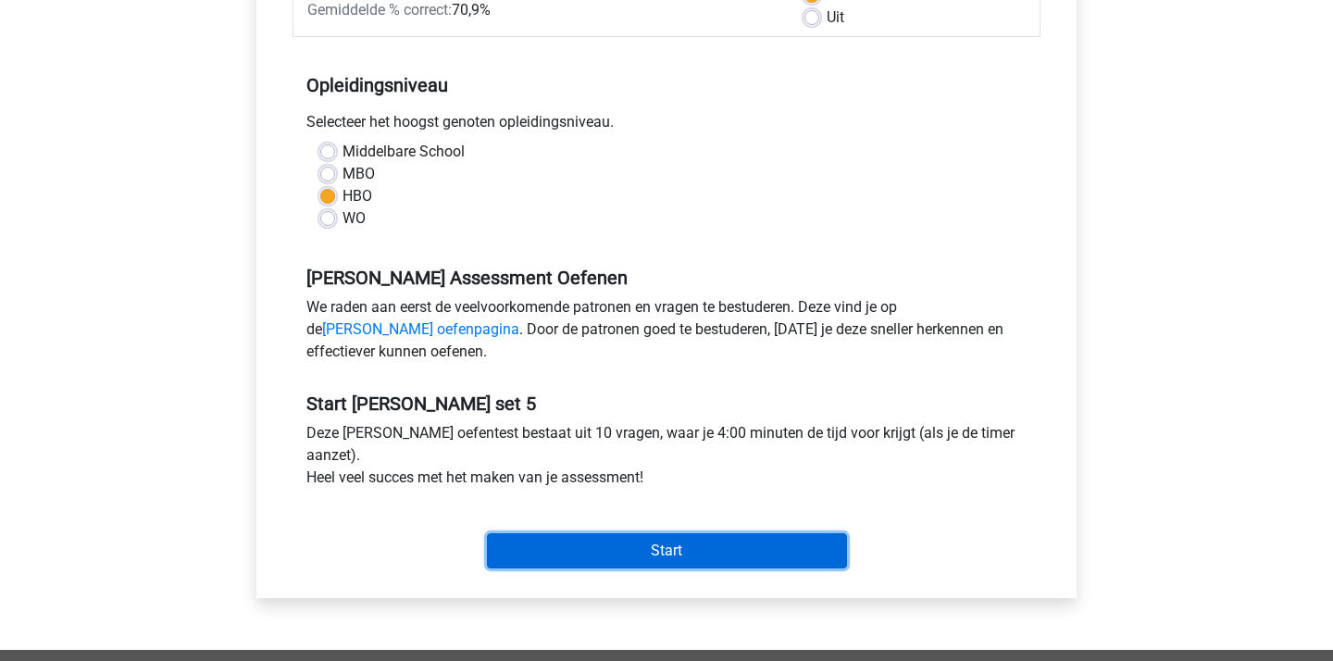
click at [656, 549] on input "Start" at bounding box center [667, 550] width 360 height 35
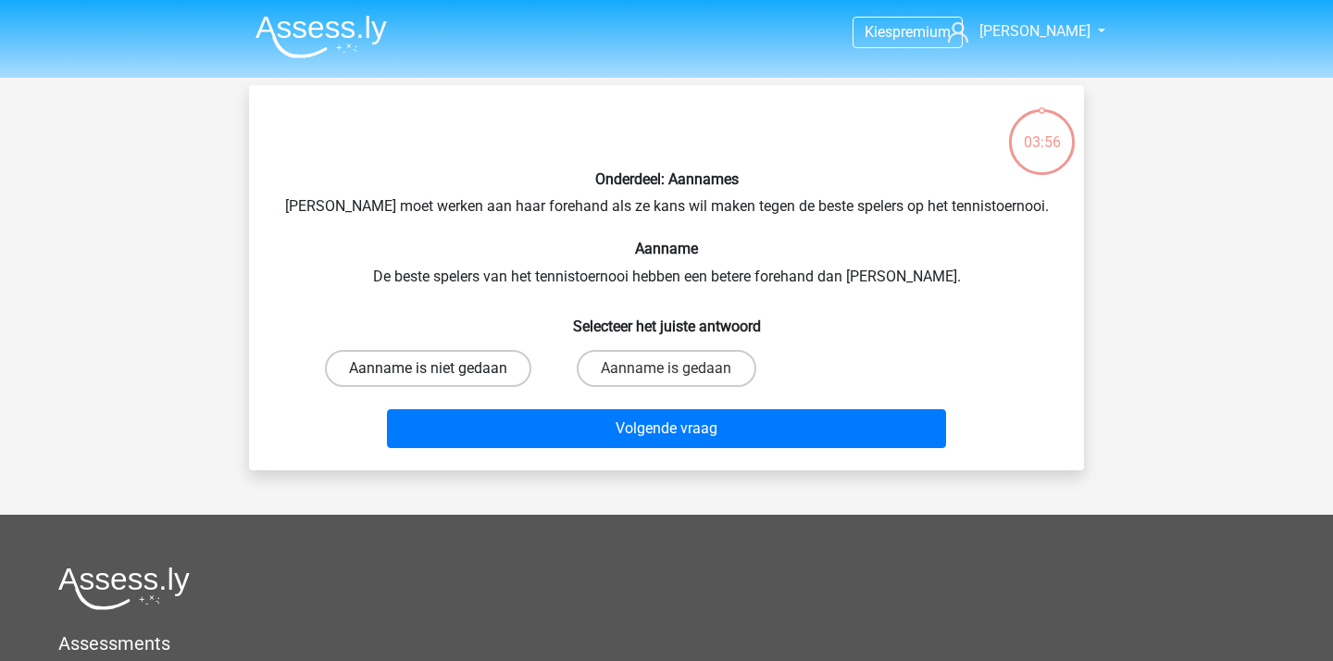
click at [495, 370] on label "Aanname is niet gedaan" at bounding box center [428, 368] width 206 height 37
click at [441, 370] on input "Aanname is niet gedaan" at bounding box center [435, 374] width 12 height 12
radio input "true"
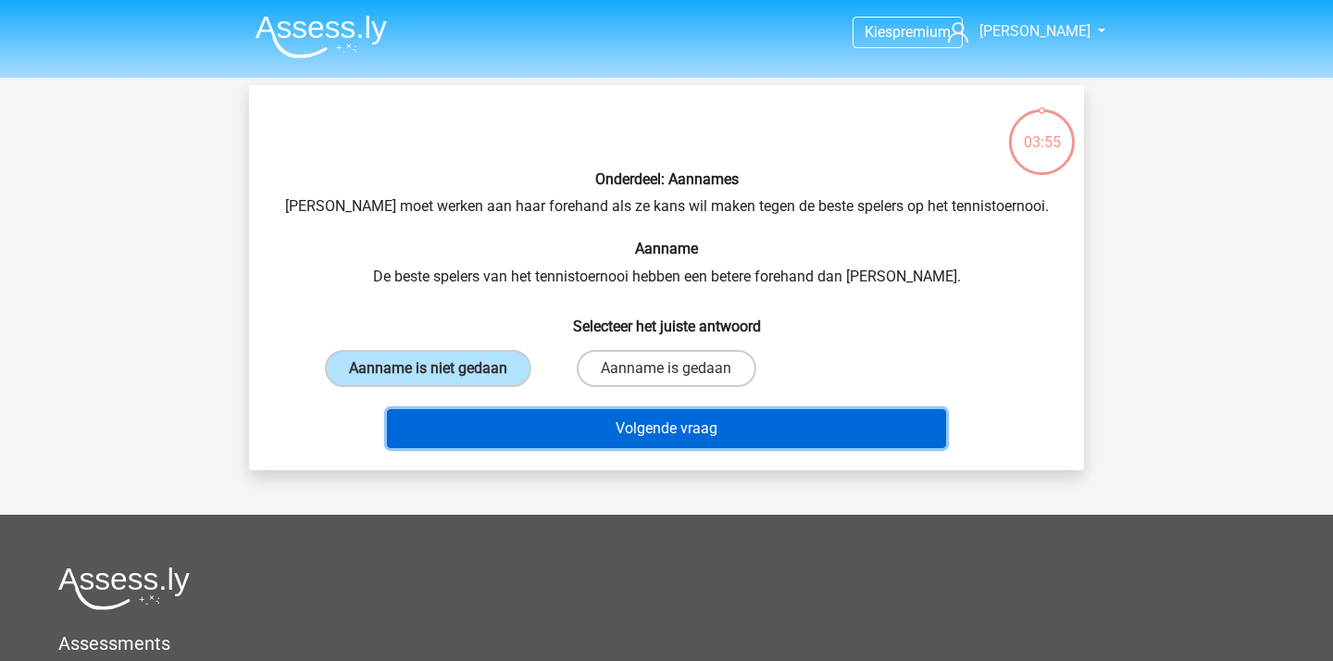
click at [576, 420] on button "Volgende vraag" at bounding box center [667, 428] width 560 height 39
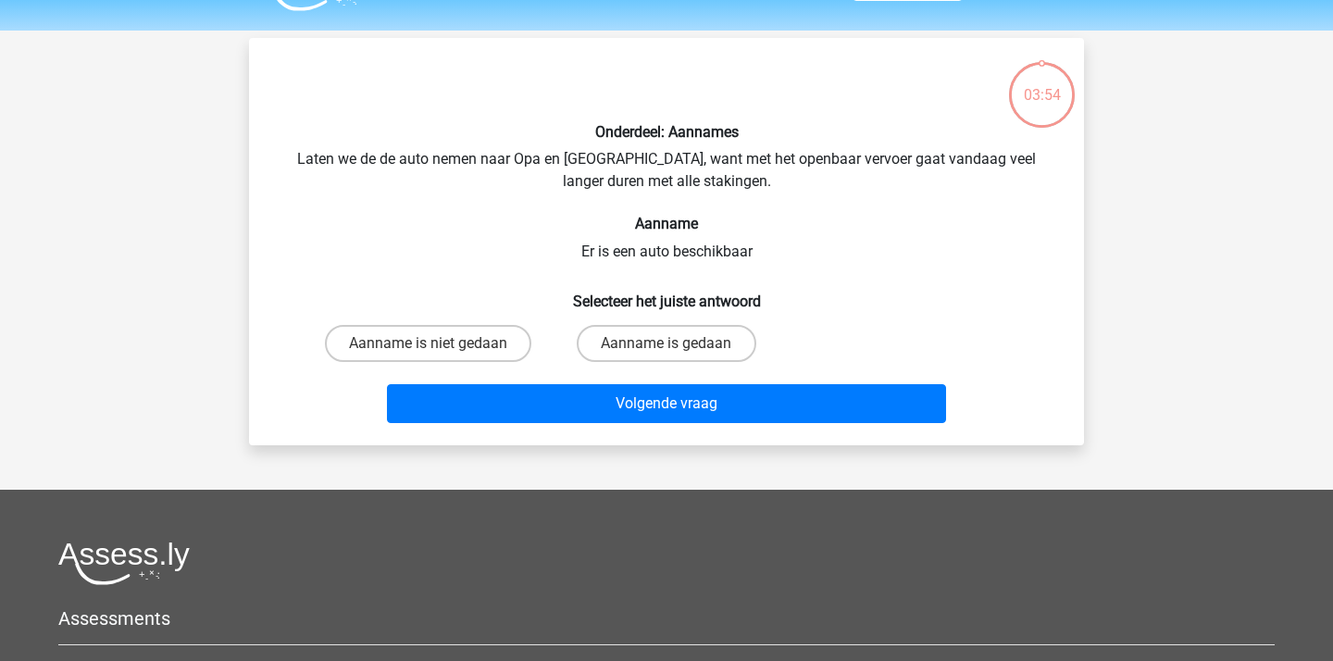
scroll to position [43, 0]
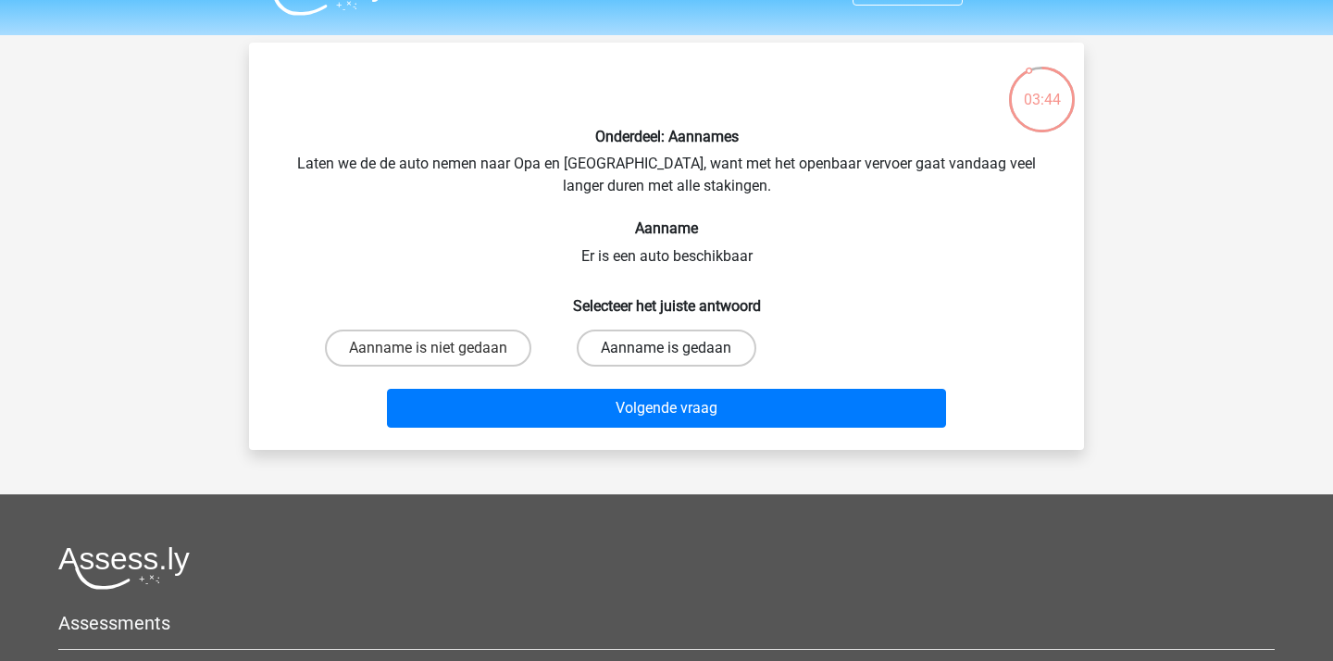
click at [631, 349] on label "Aanname is gedaan" at bounding box center [666, 348] width 179 height 37
click at [666, 349] on input "Aanname is gedaan" at bounding box center [672, 354] width 12 height 12
radio input "true"
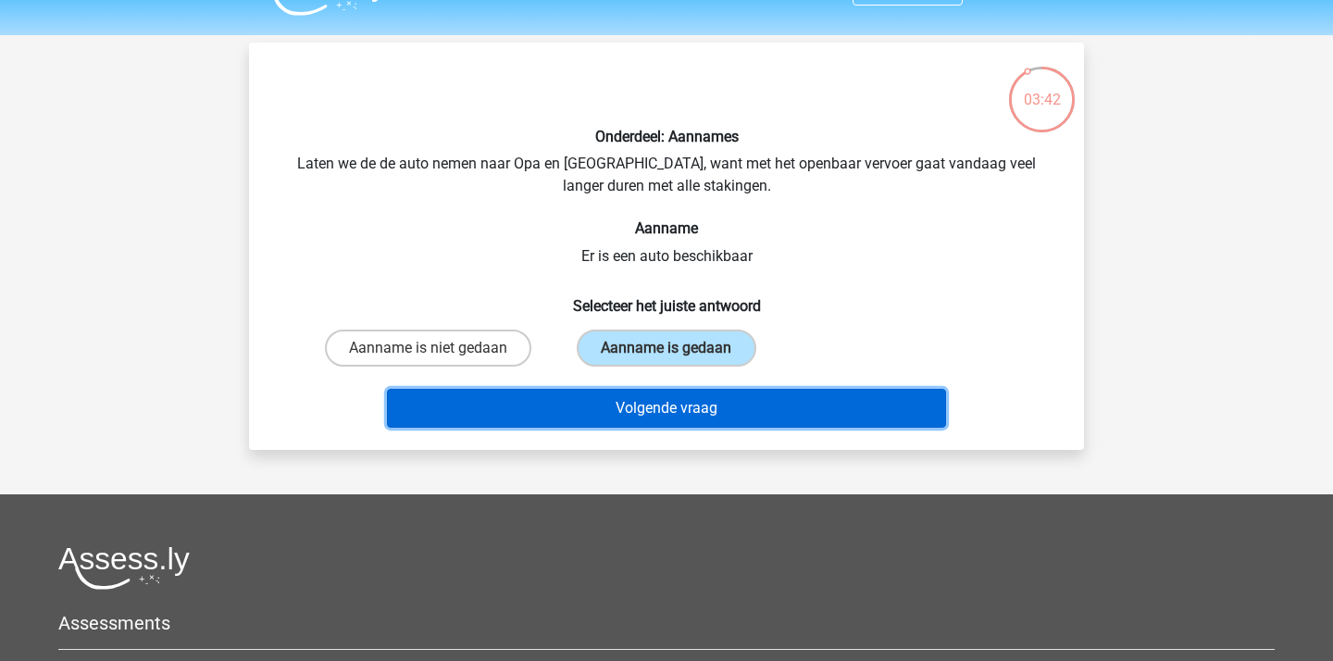
click at [681, 402] on button "Volgende vraag" at bounding box center [667, 408] width 560 height 39
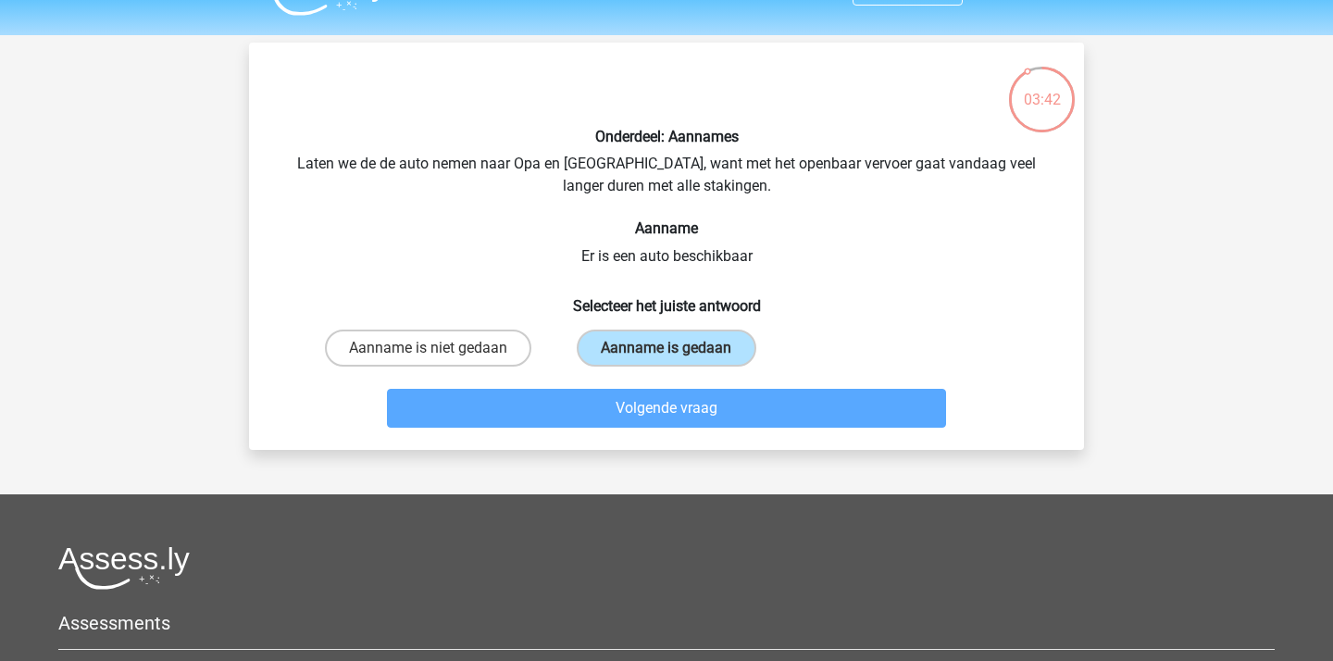
scroll to position [85, 0]
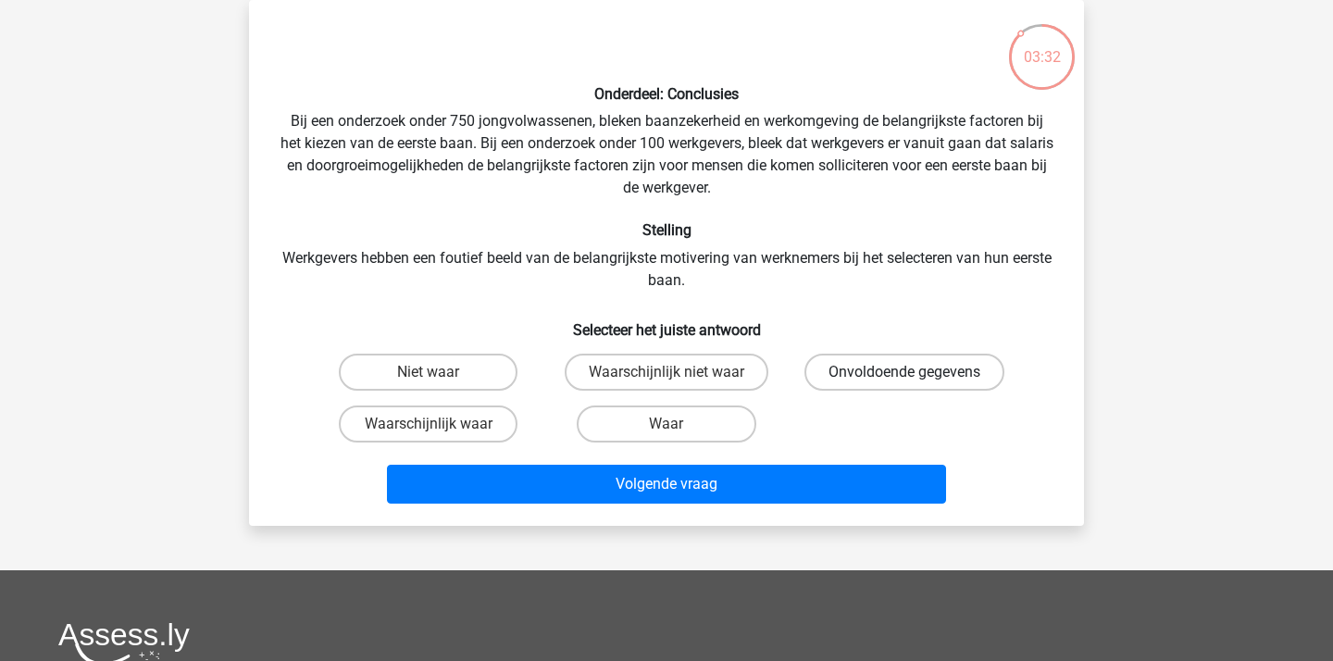
click at [894, 385] on label "Onvoldoende gegevens" at bounding box center [904, 372] width 200 height 37
click at [904, 384] on input "Onvoldoende gegevens" at bounding box center [910, 378] width 12 height 12
radio input "true"
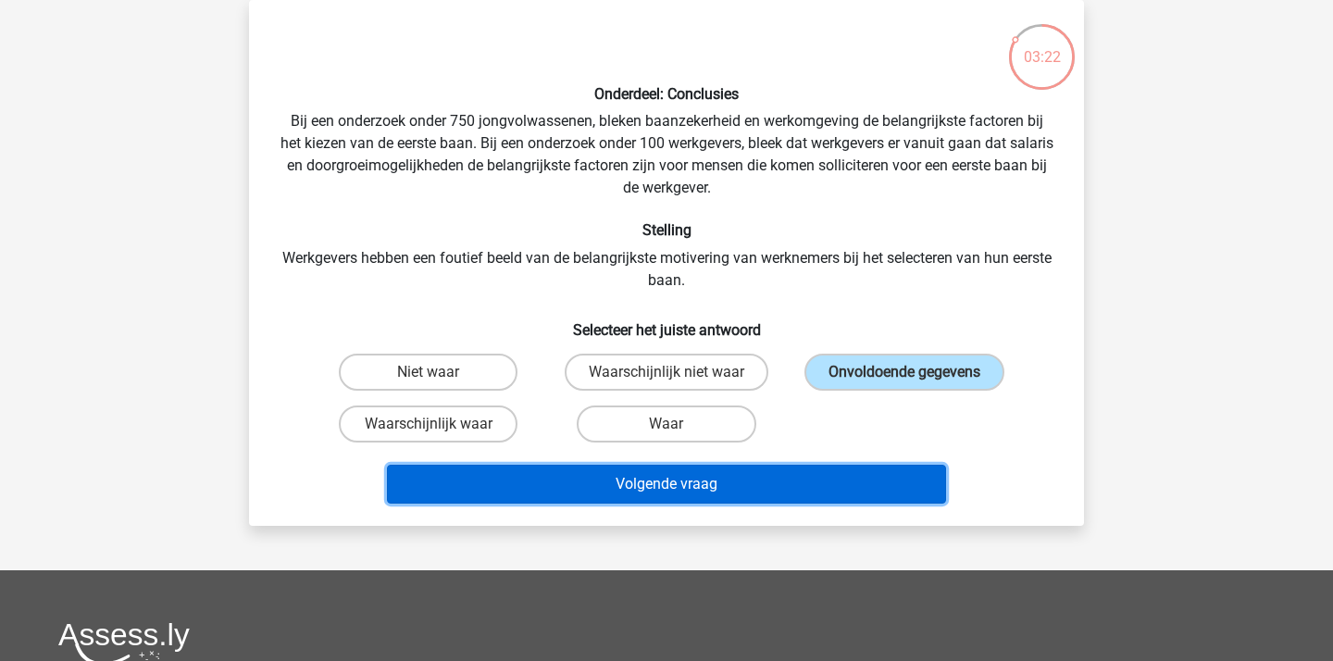
click at [644, 486] on button "Volgende vraag" at bounding box center [667, 484] width 560 height 39
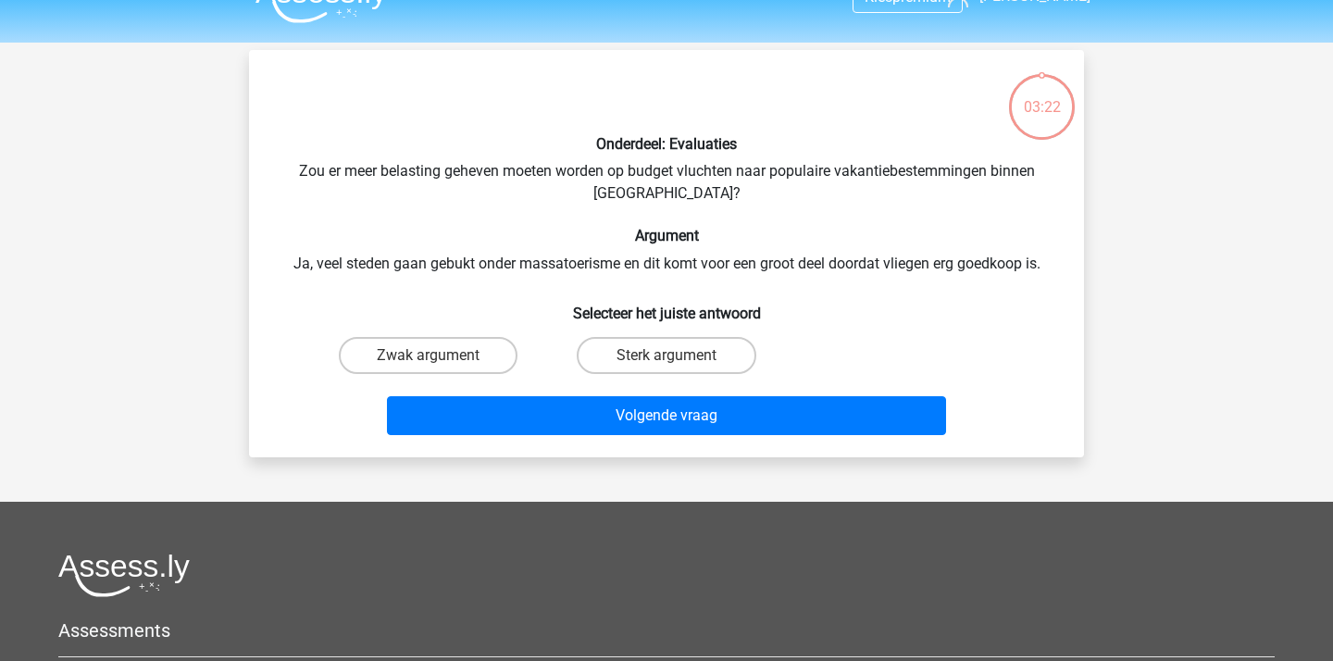
scroll to position [26, 0]
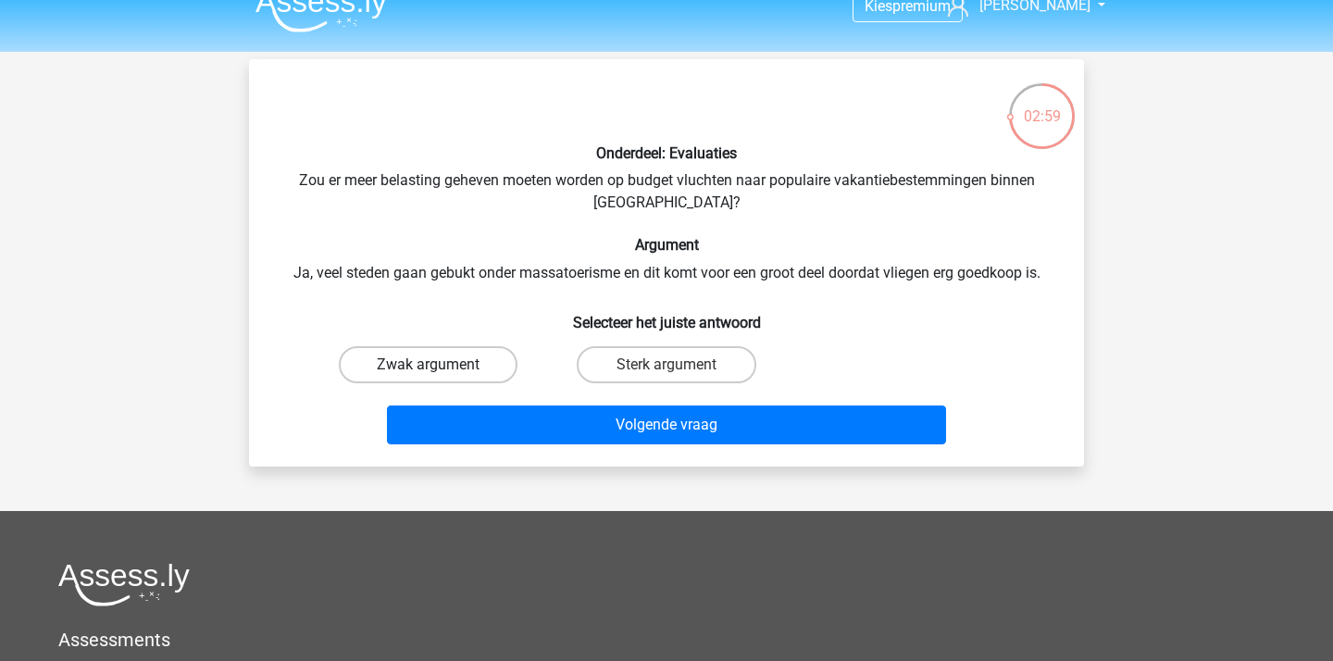
click at [487, 367] on label "Zwak argument" at bounding box center [428, 364] width 179 height 37
click at [441, 367] on input "Zwak argument" at bounding box center [435, 371] width 12 height 12
radio input "true"
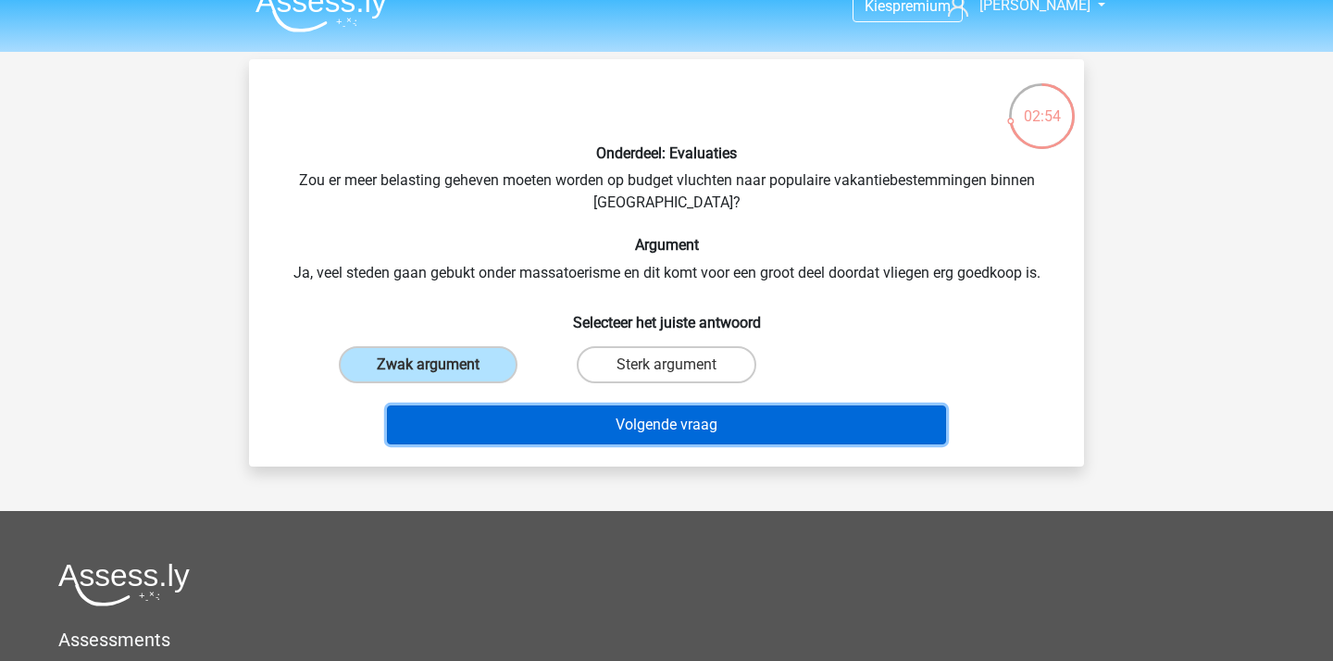
click at [806, 417] on button "Volgende vraag" at bounding box center [667, 424] width 560 height 39
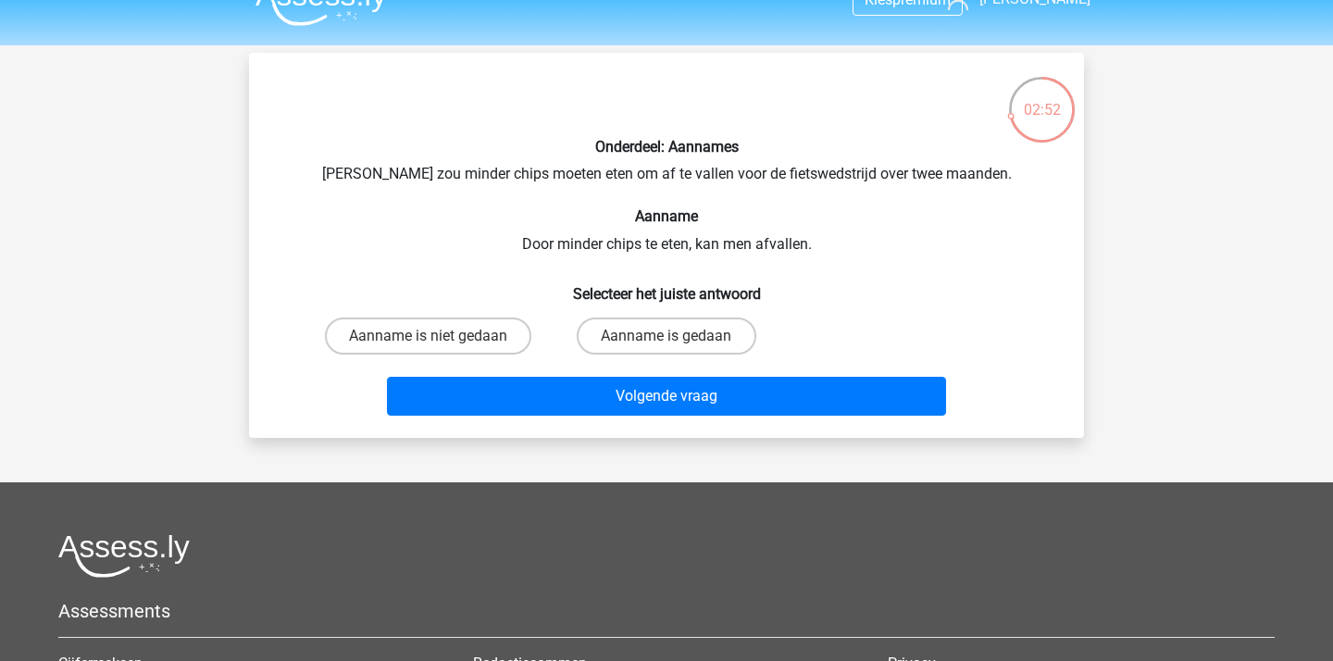
scroll to position [28, 0]
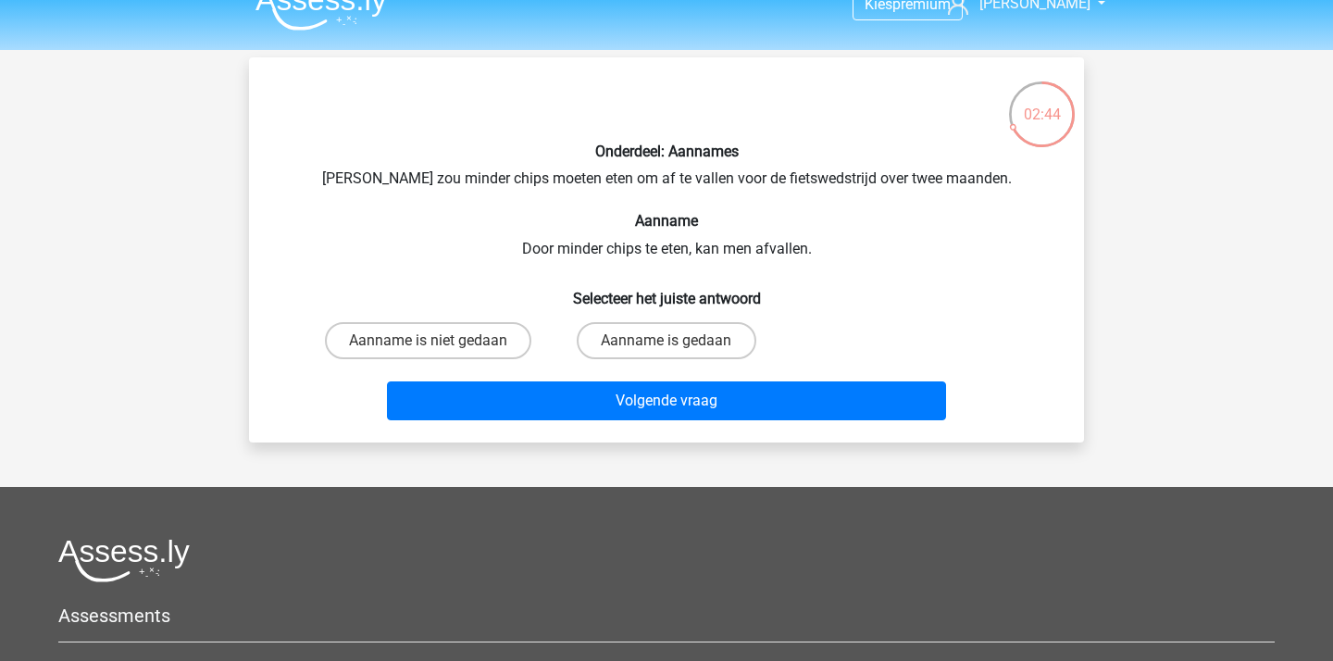
click at [677, 349] on input "Aanname is gedaan" at bounding box center [672, 347] width 12 height 12
radio input "true"
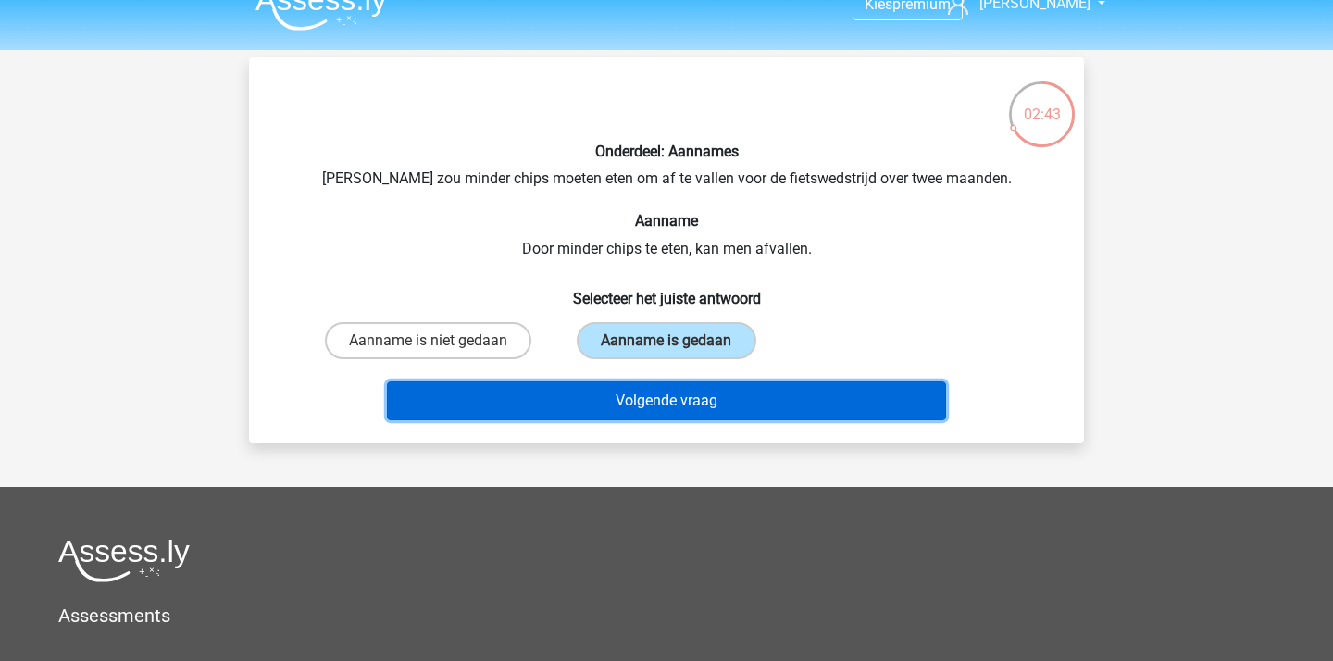
click at [681, 385] on button "Volgende vraag" at bounding box center [667, 400] width 560 height 39
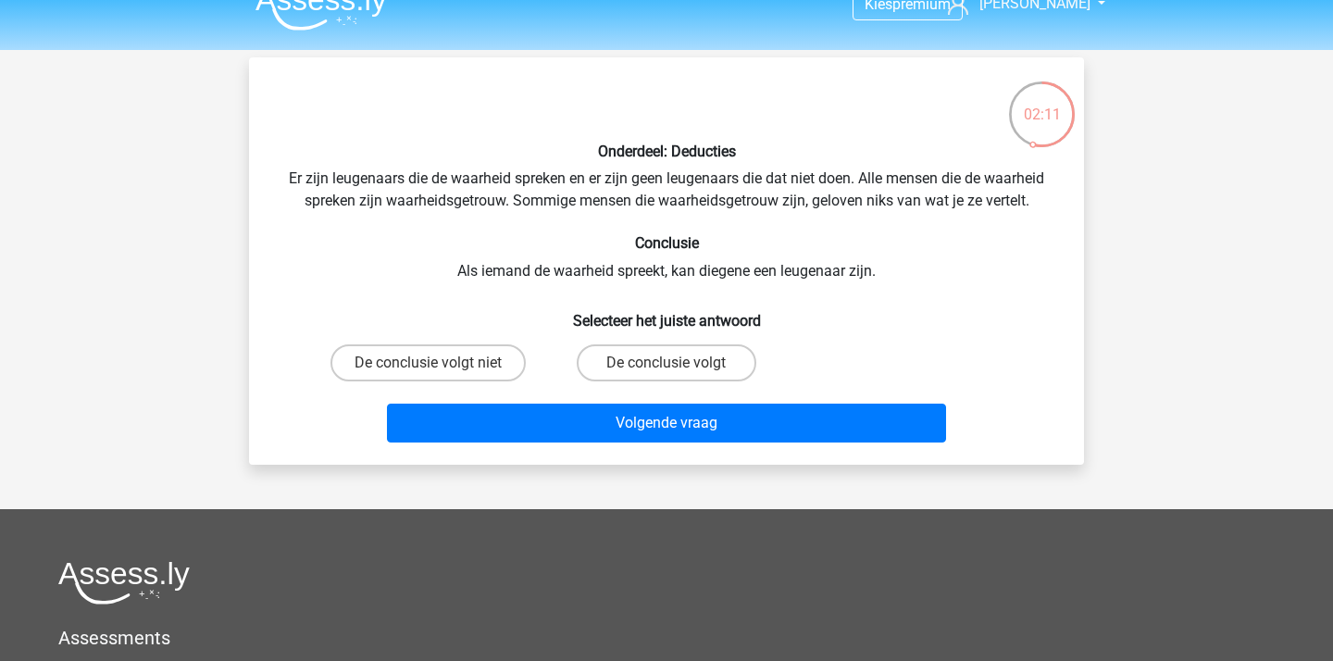
click at [670, 364] on input "De conclusie volgt" at bounding box center [672, 369] width 12 height 12
radio input "true"
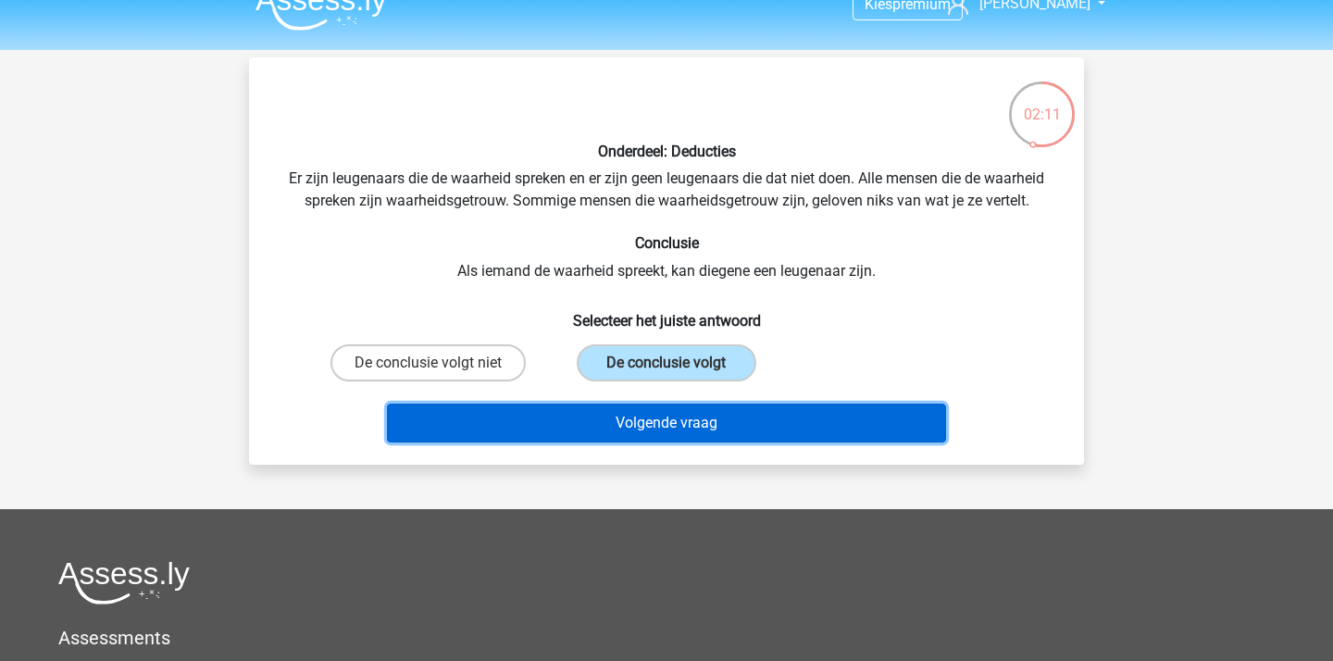
click at [723, 440] on button "Volgende vraag" at bounding box center [667, 423] width 560 height 39
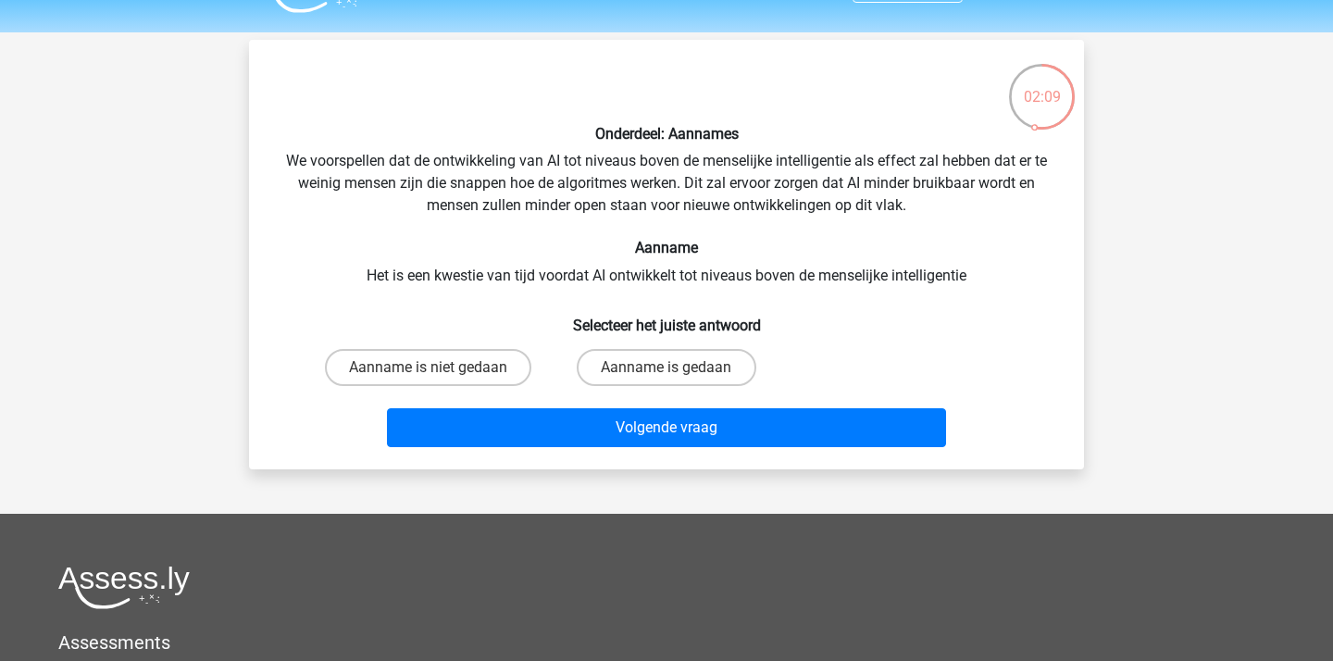
scroll to position [36, 0]
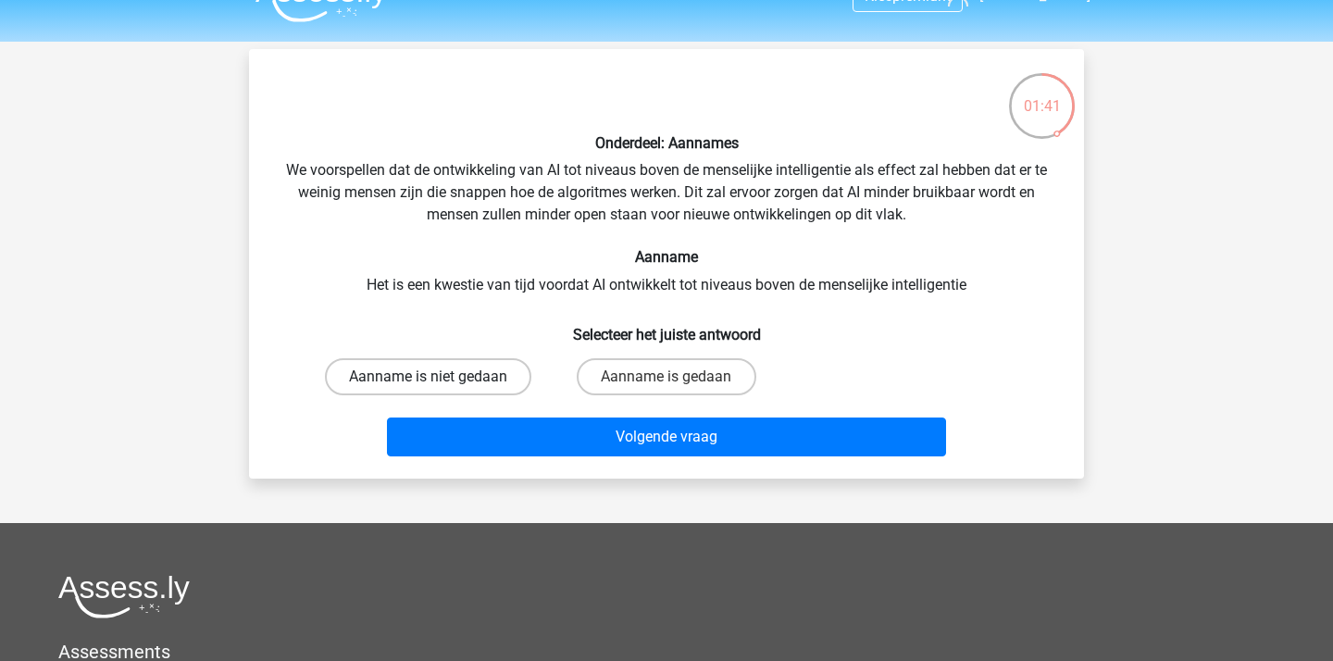
click at [438, 374] on label "Aanname is niet gedaan" at bounding box center [428, 376] width 206 height 37
click at [438, 377] on input "Aanname is niet gedaan" at bounding box center [435, 383] width 12 height 12
radio input "true"
click at [538, 408] on div "Volgende vraag" at bounding box center [667, 433] width 776 height 61
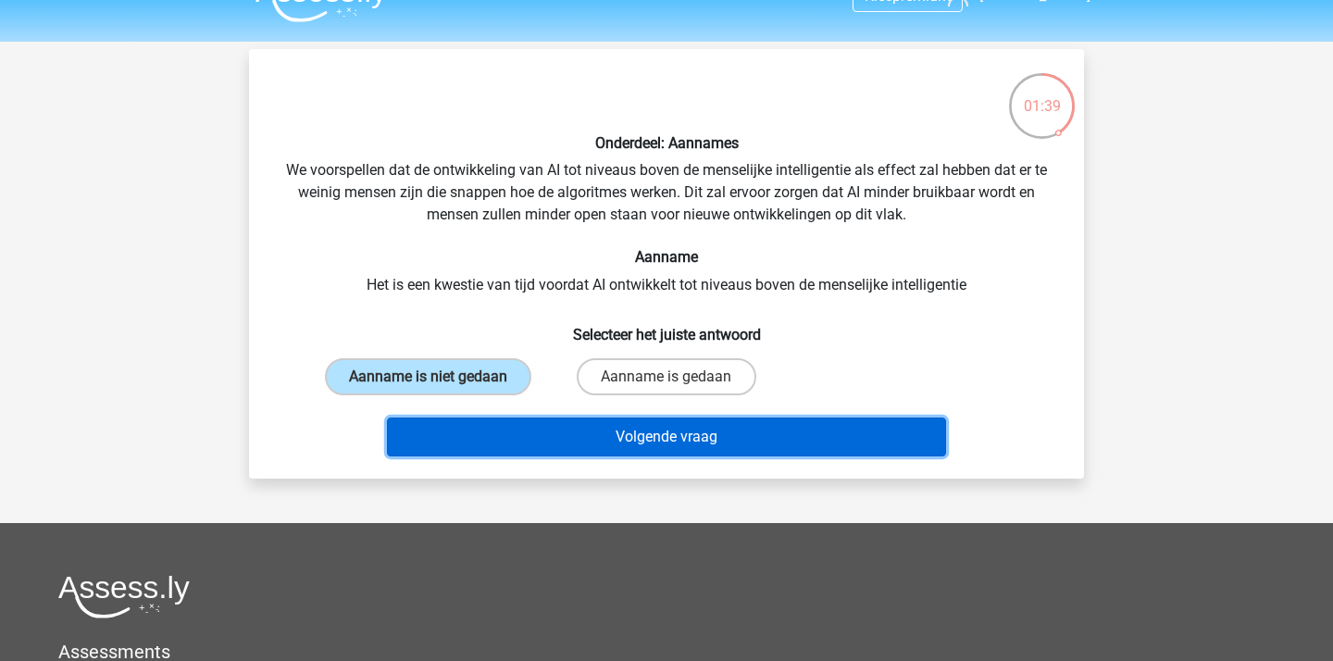
click at [579, 442] on button "Volgende vraag" at bounding box center [667, 436] width 560 height 39
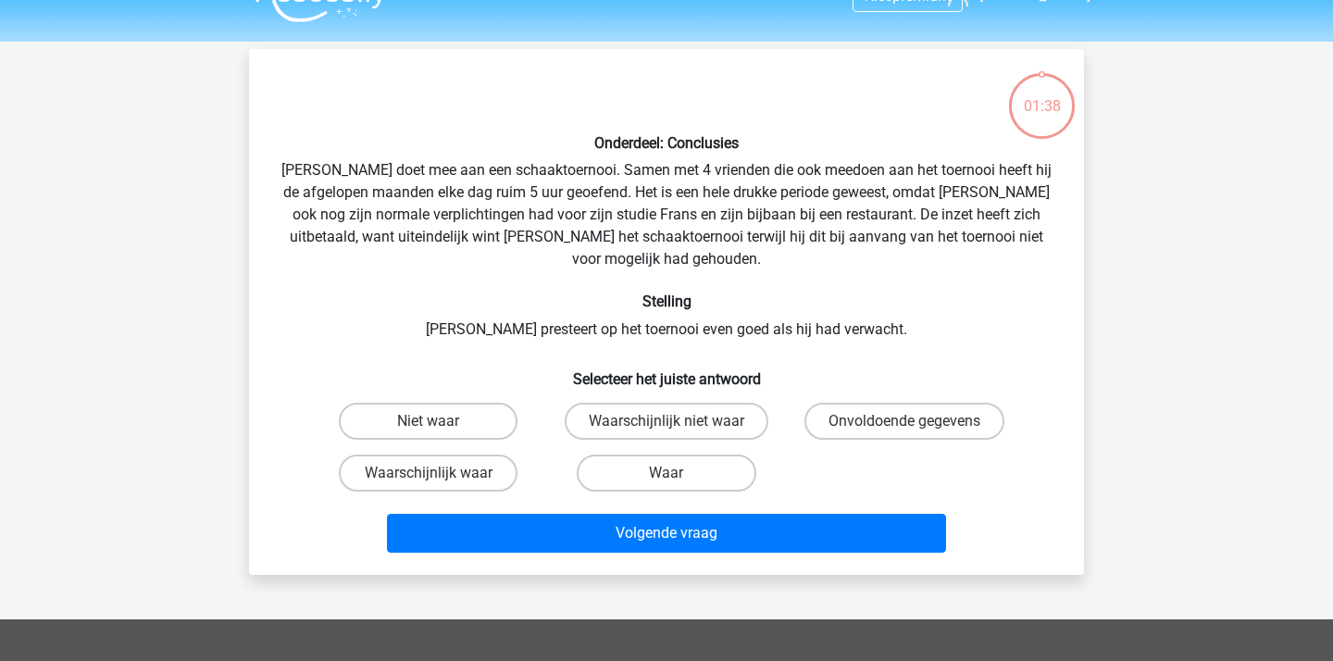
scroll to position [85, 0]
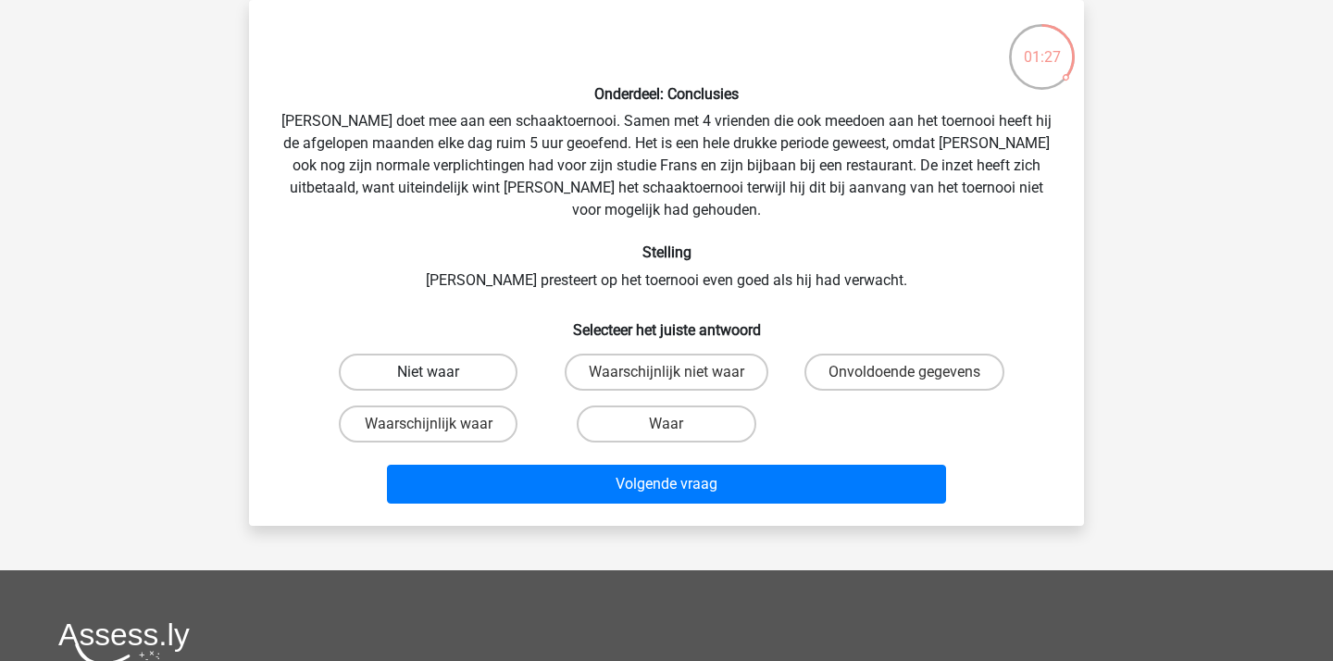
click at [462, 361] on label "Niet waar" at bounding box center [428, 372] width 179 height 37
click at [441, 372] on input "Niet waar" at bounding box center [435, 378] width 12 height 12
radio input "true"
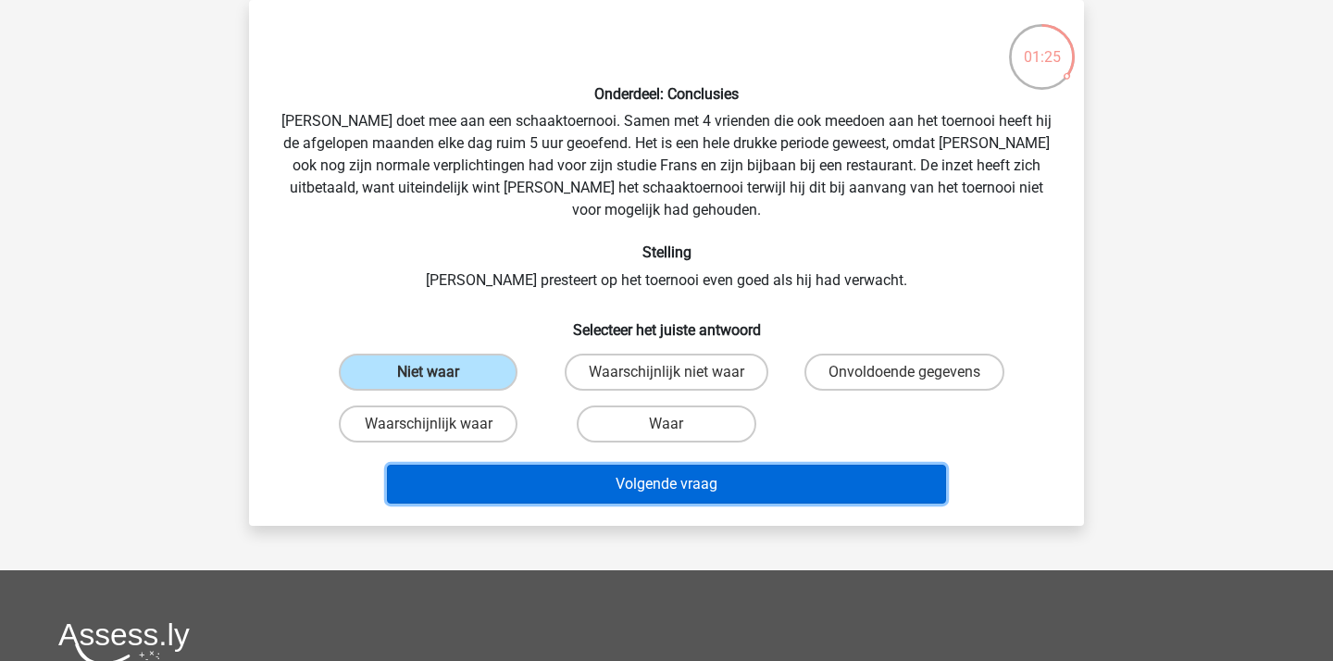
click at [667, 465] on button "Volgende vraag" at bounding box center [667, 484] width 560 height 39
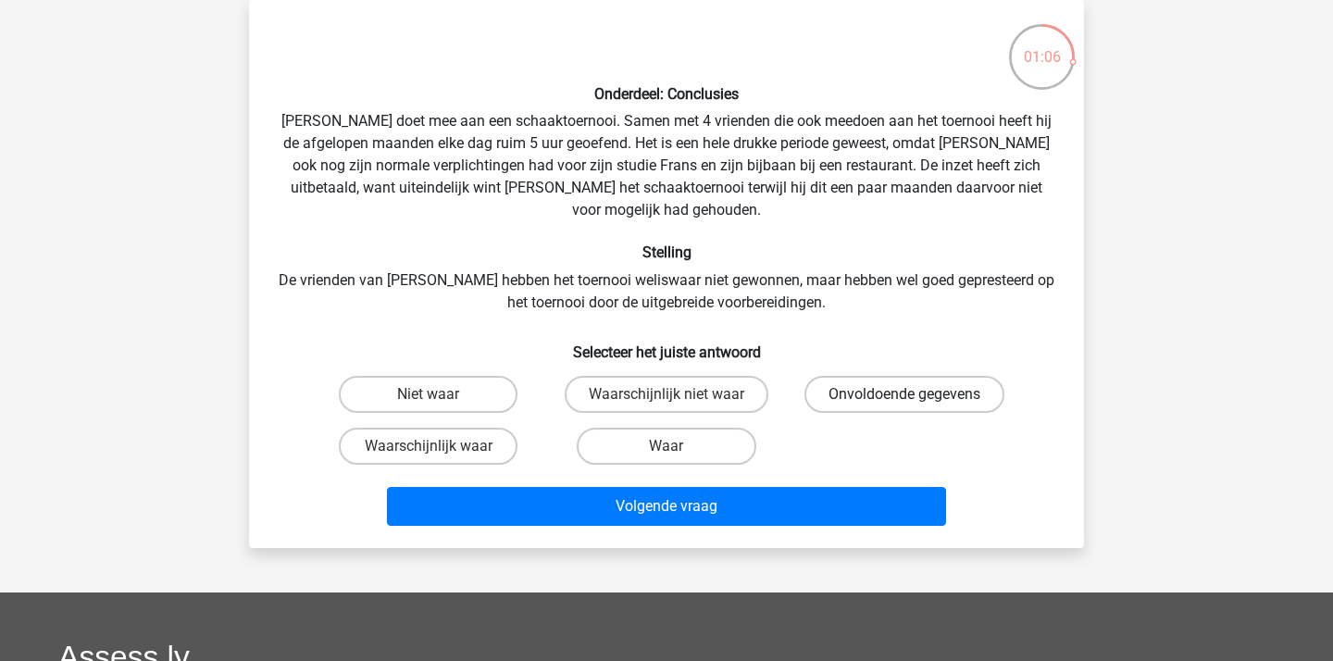
click at [863, 376] on label "Onvoldoende gegevens" at bounding box center [904, 394] width 200 height 37
click at [904, 394] on input "Onvoldoende gegevens" at bounding box center [910, 400] width 12 height 12
radio input "true"
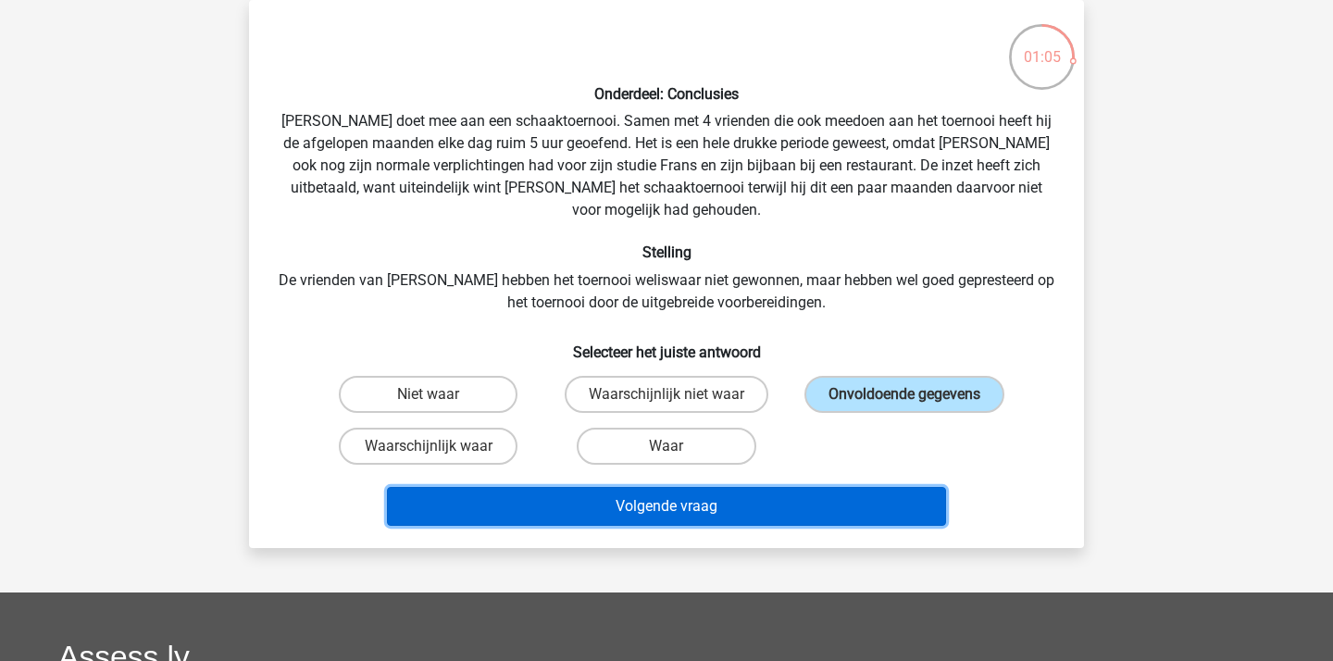
click at [803, 493] on button "Volgende vraag" at bounding box center [667, 506] width 560 height 39
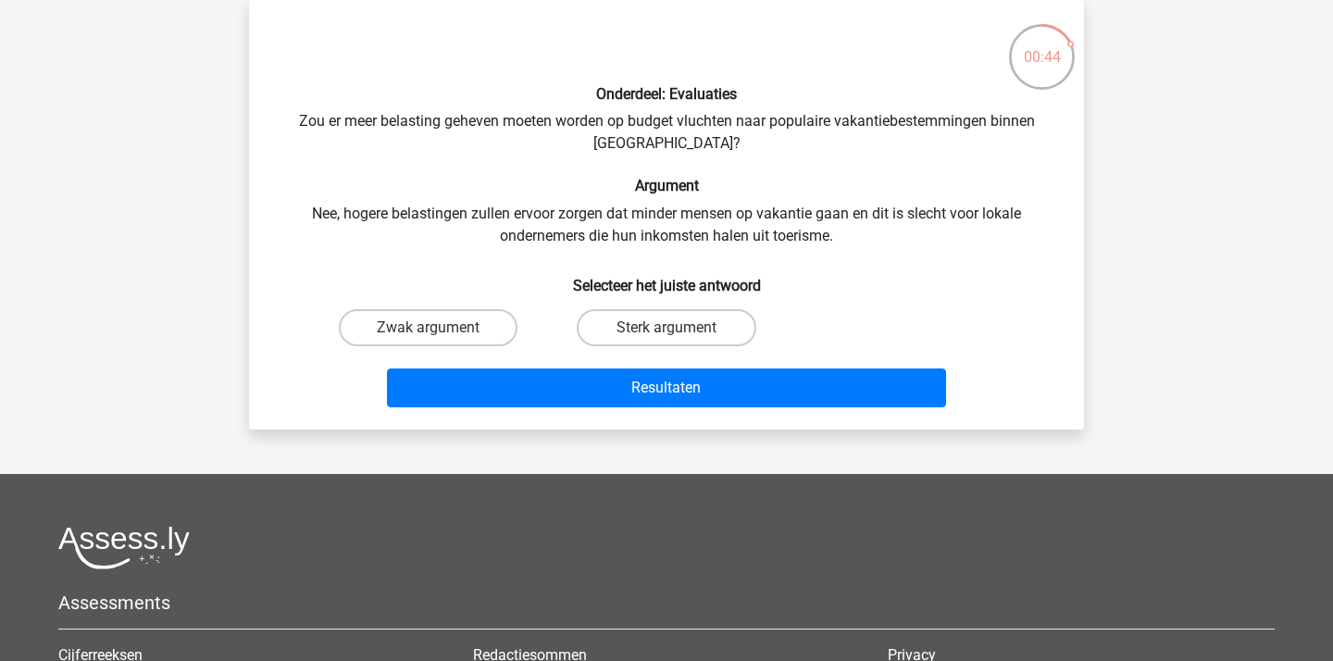
click at [676, 336] on input "Sterk argument" at bounding box center [672, 334] width 12 height 12
radio input "true"
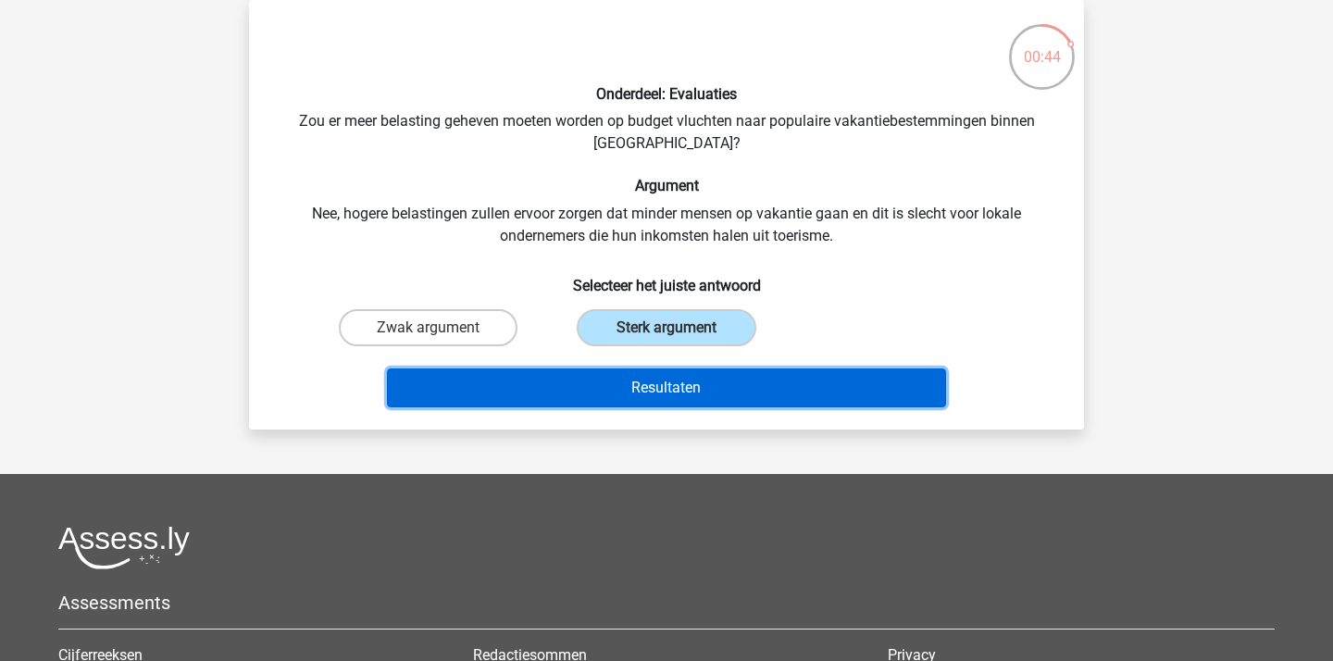
click at [690, 371] on button "Resultaten" at bounding box center [667, 387] width 560 height 39
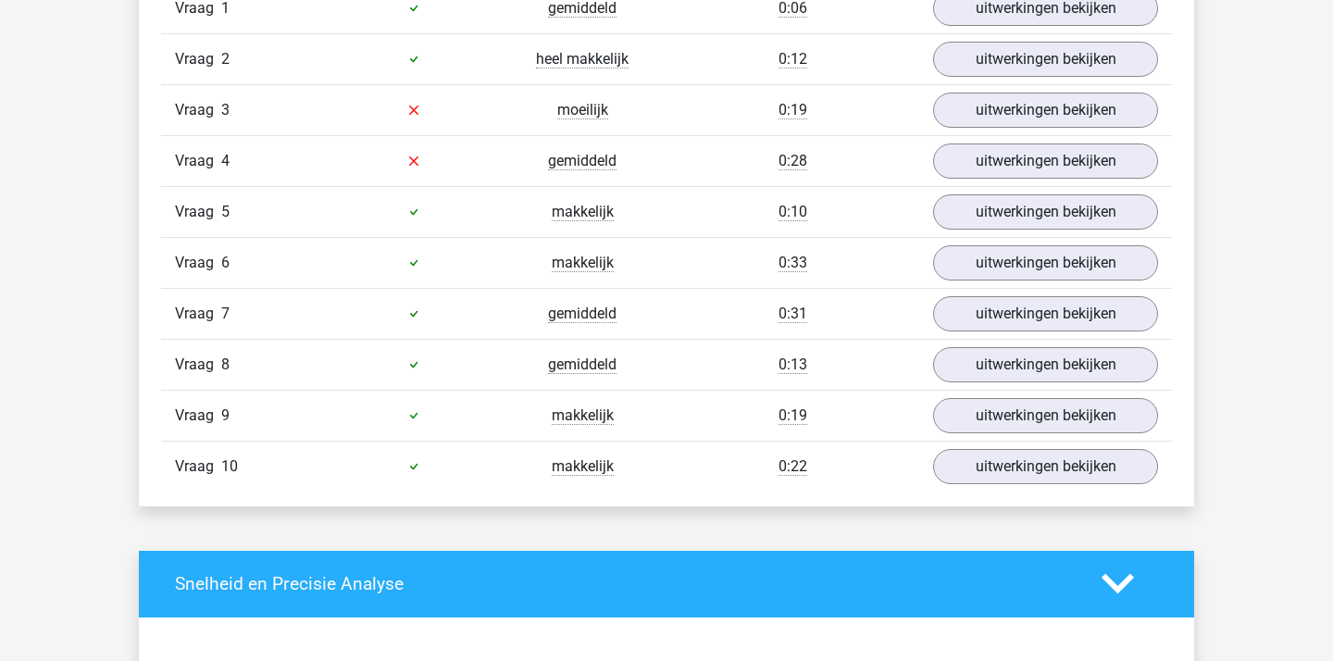
scroll to position [1489, 0]
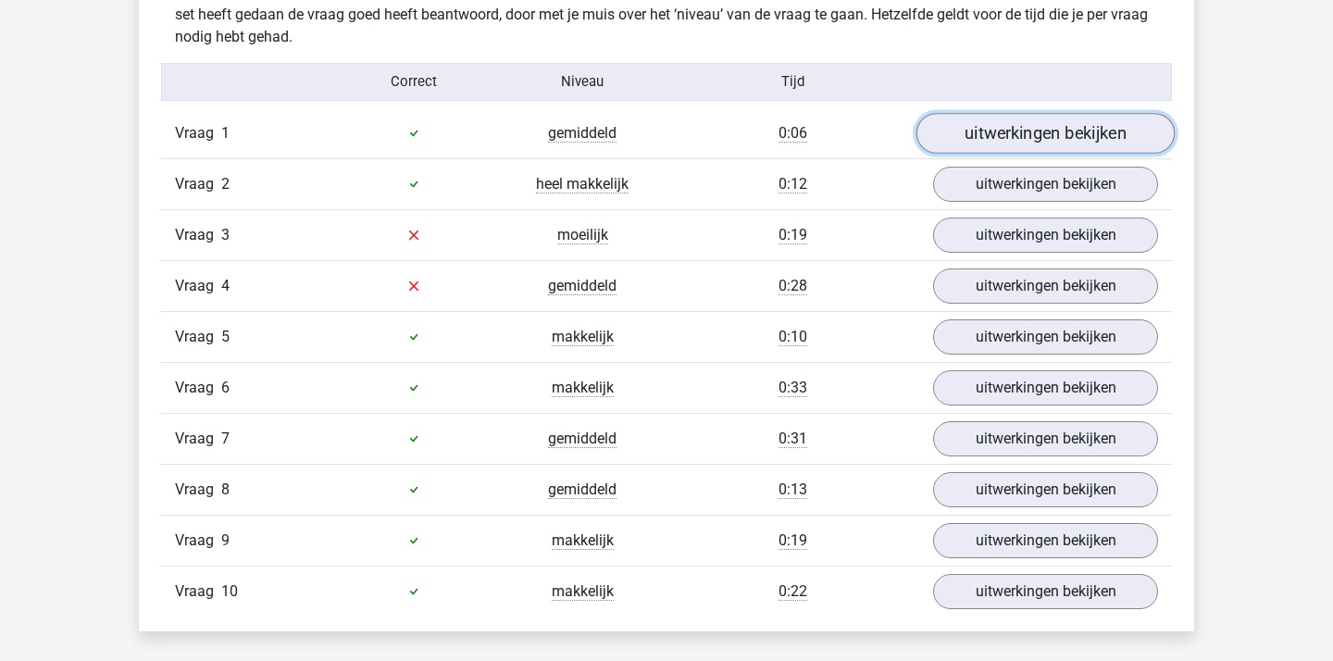
click at [1008, 115] on link "uitwerkingen bekijken" at bounding box center [1045, 133] width 258 height 41
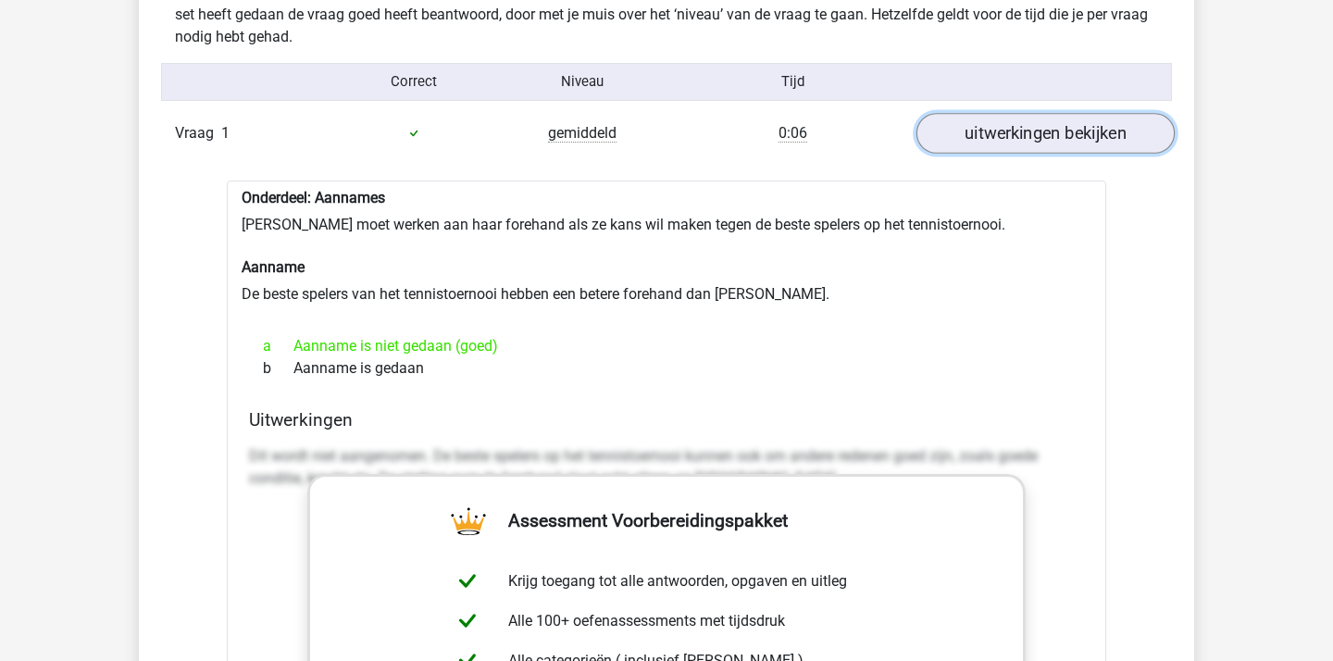
click at [1008, 115] on link "uitwerkingen bekijken" at bounding box center [1045, 133] width 258 height 41
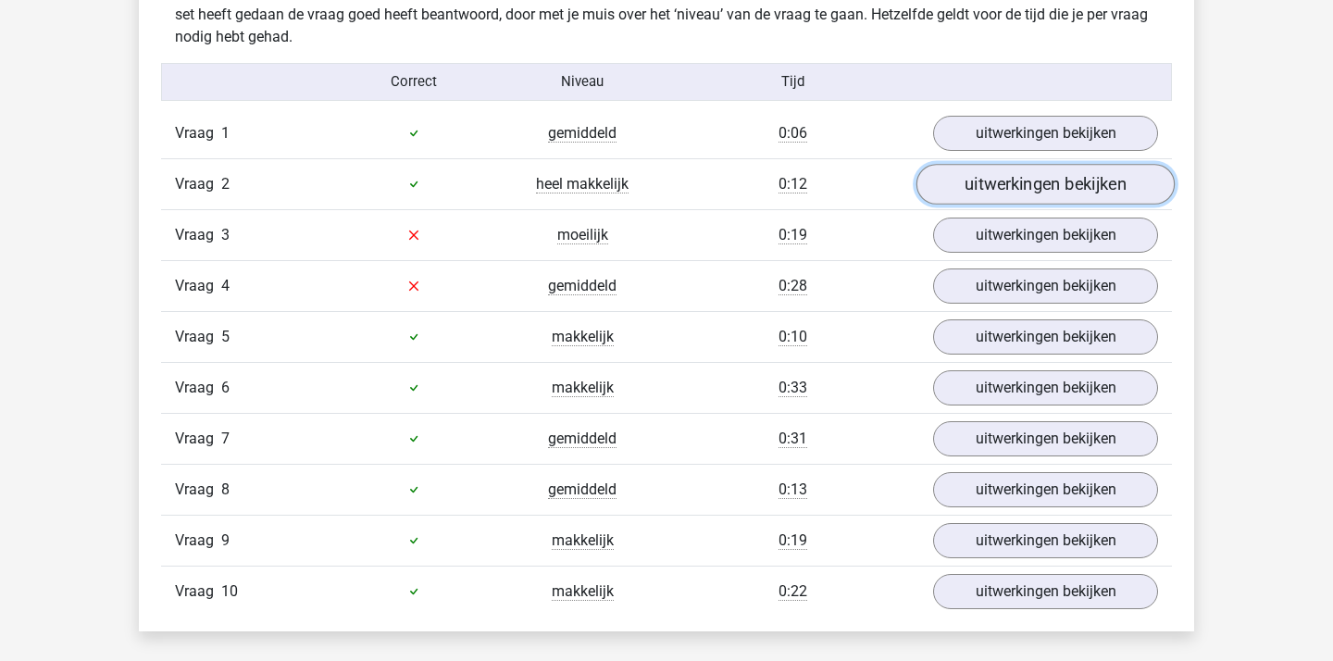
click at [1025, 167] on link "uitwerkingen bekijken" at bounding box center [1045, 184] width 258 height 41
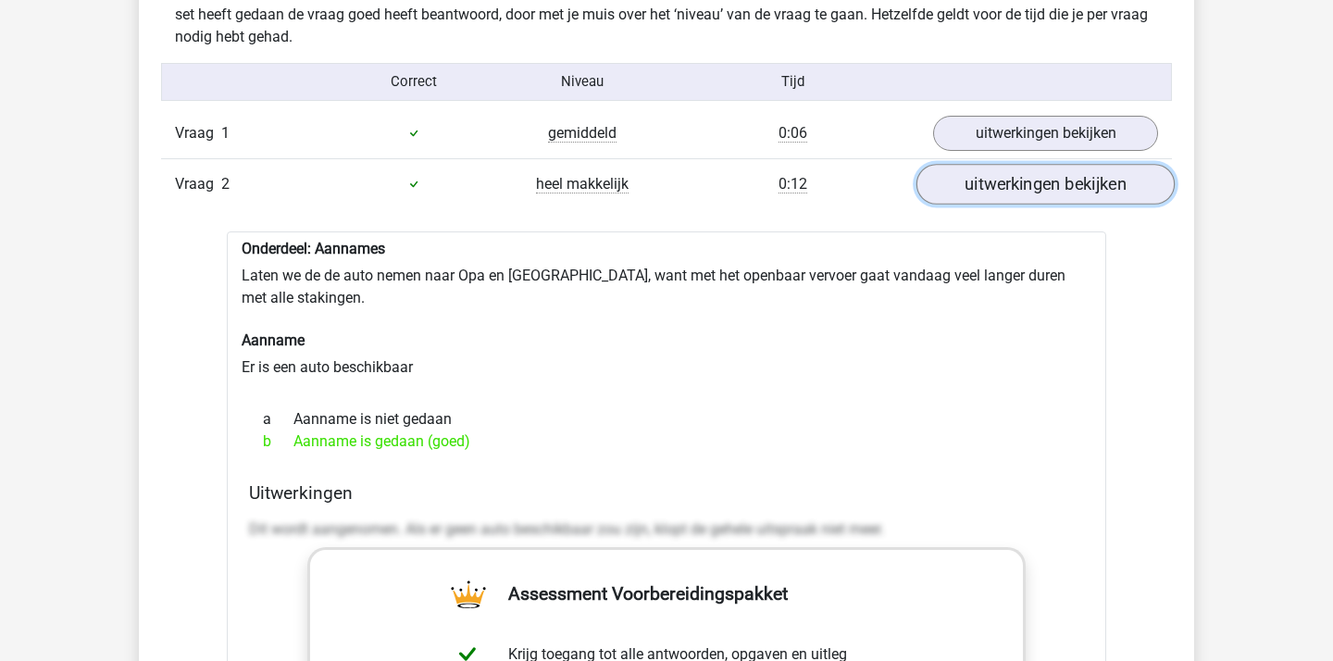
click at [1025, 167] on link "uitwerkingen bekijken" at bounding box center [1045, 184] width 258 height 41
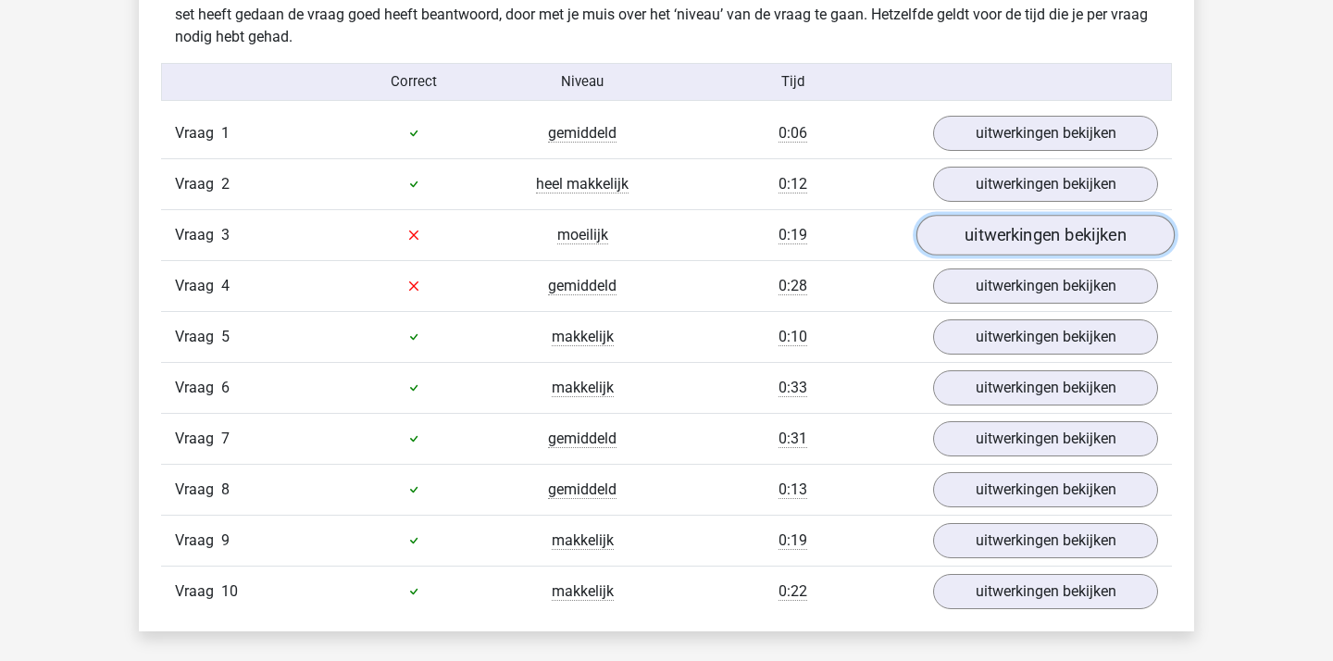
click at [1026, 224] on link "uitwerkingen bekijken" at bounding box center [1045, 235] width 258 height 41
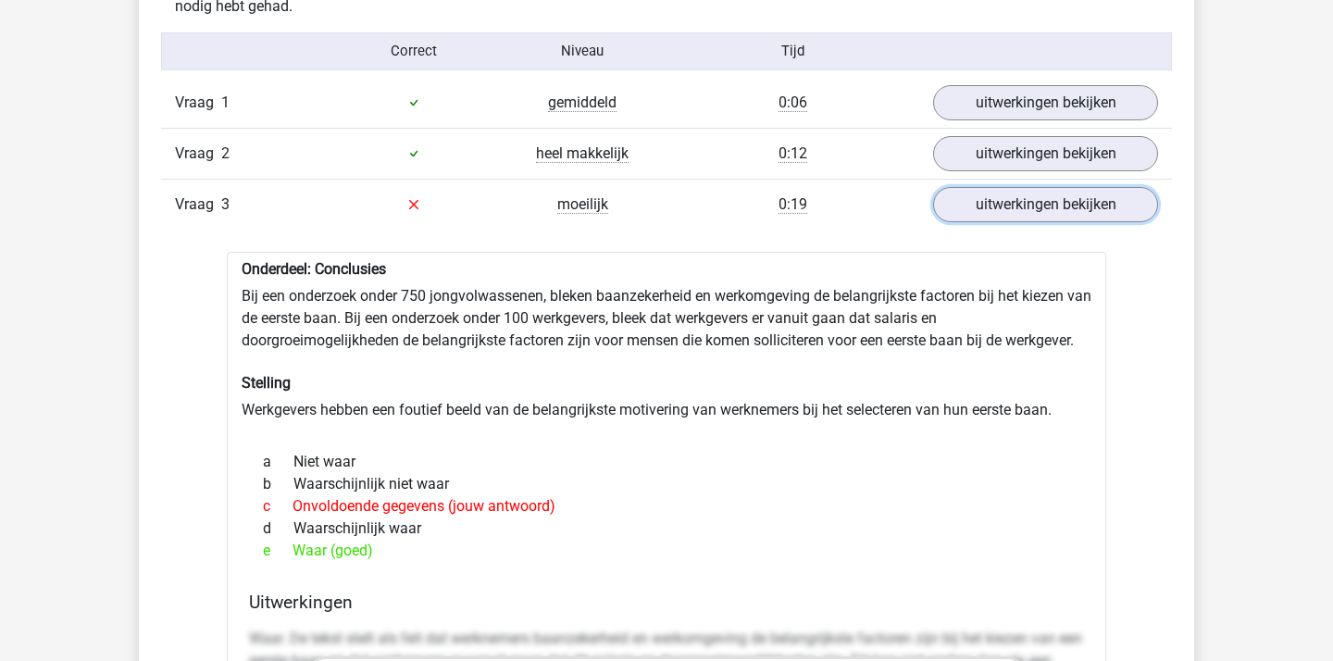
scroll to position [1517, 0]
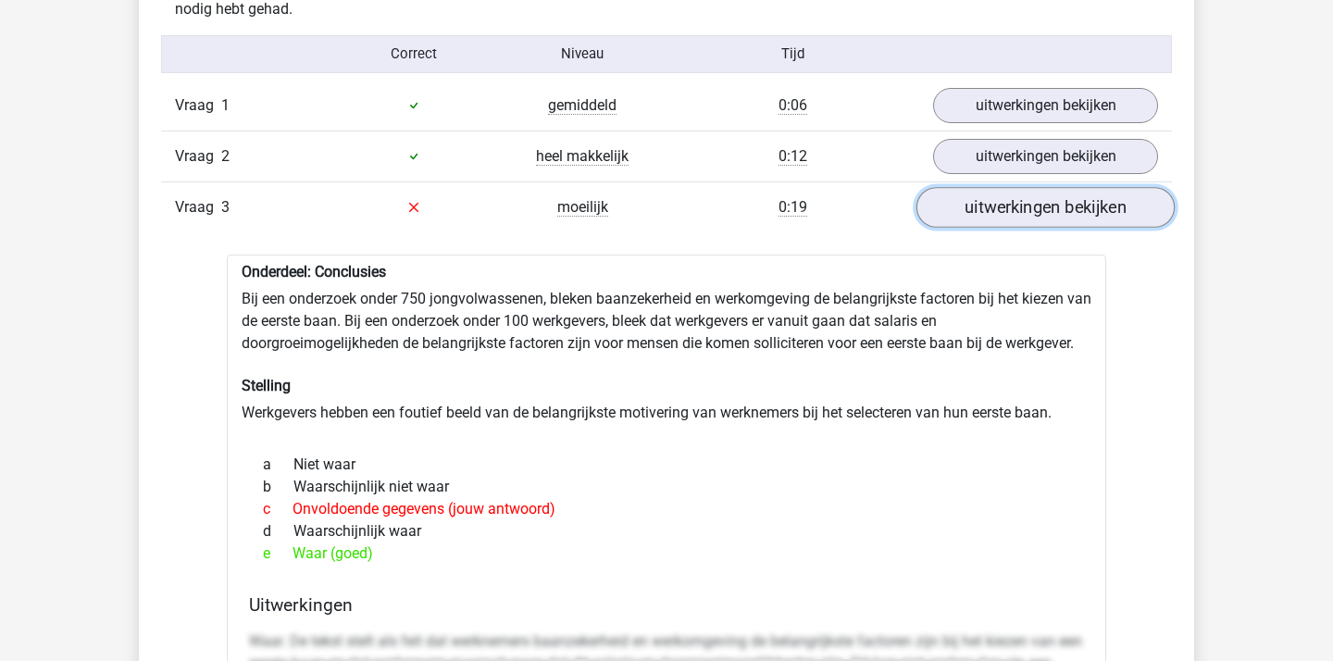
click at [1141, 213] on link "uitwerkingen bekijken" at bounding box center [1045, 207] width 258 height 41
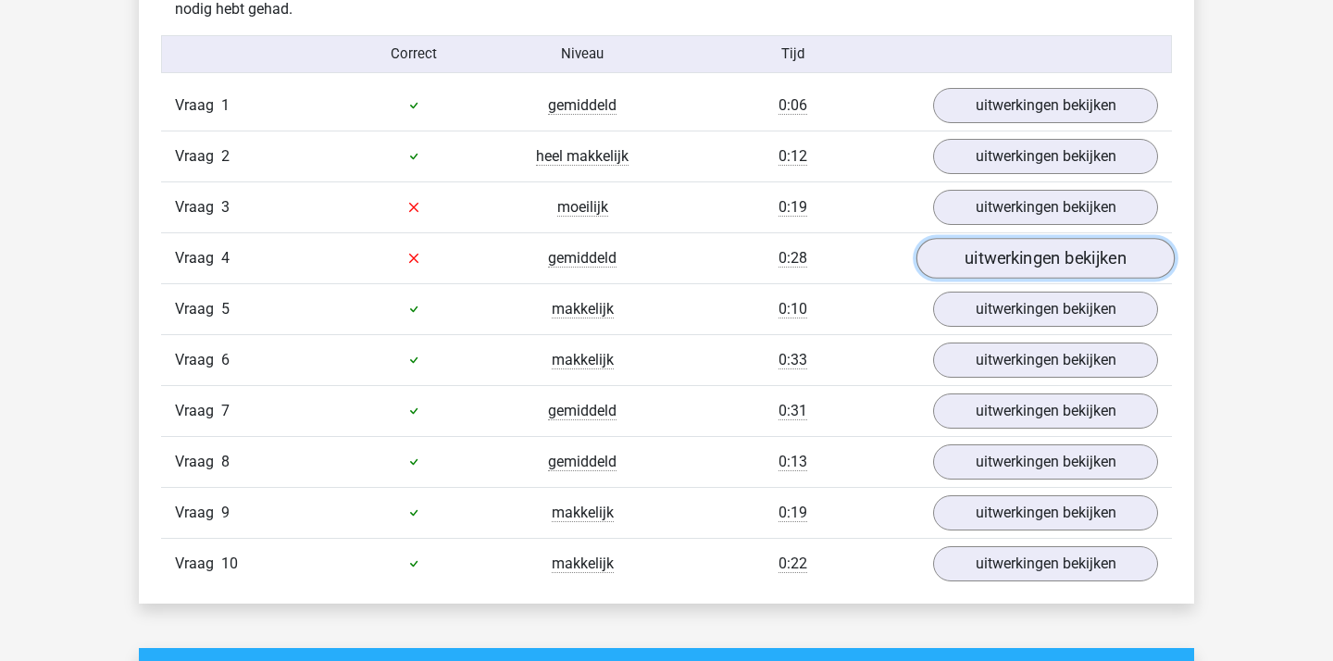
click at [1060, 257] on link "uitwerkingen bekijken" at bounding box center [1045, 258] width 258 height 41
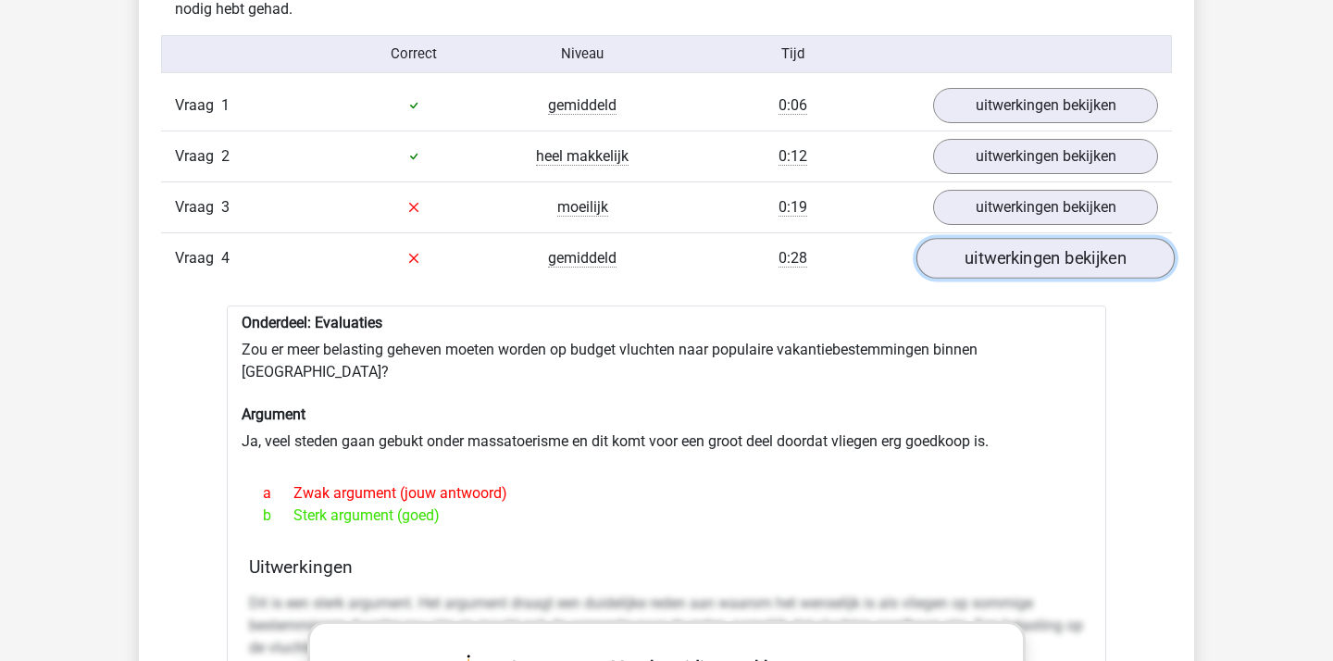
click at [1038, 246] on link "uitwerkingen bekijken" at bounding box center [1045, 258] width 258 height 41
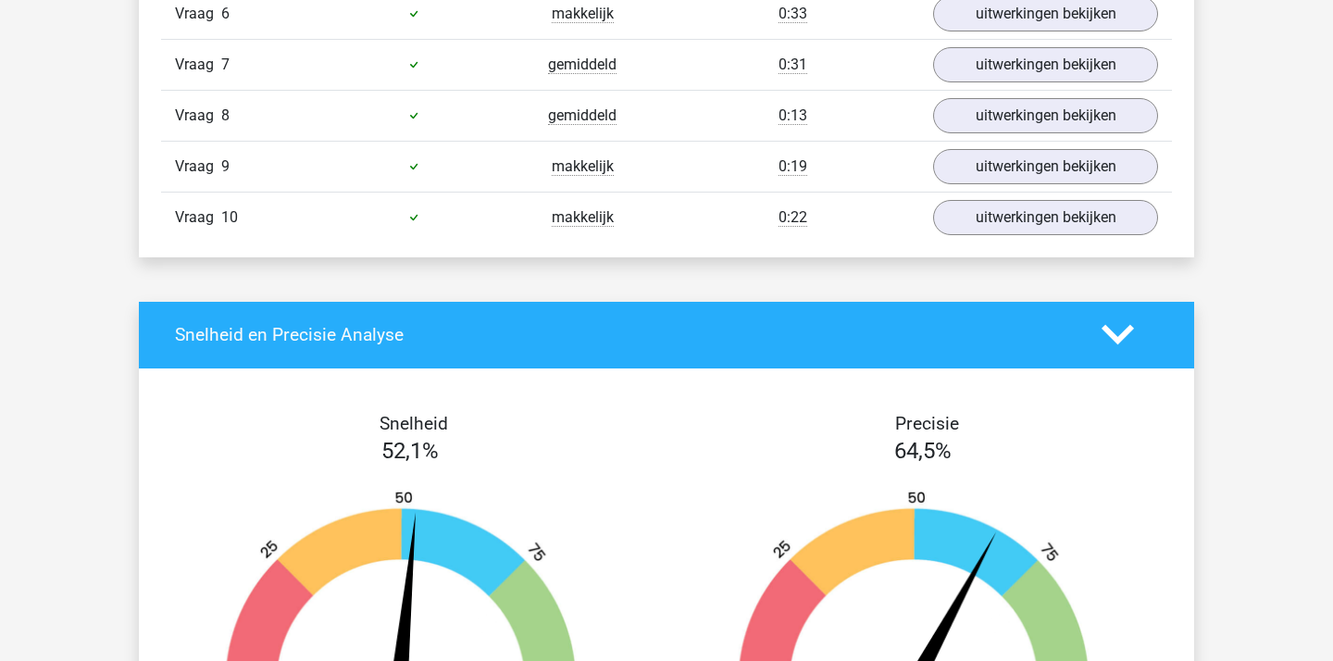
scroll to position [1861, 0]
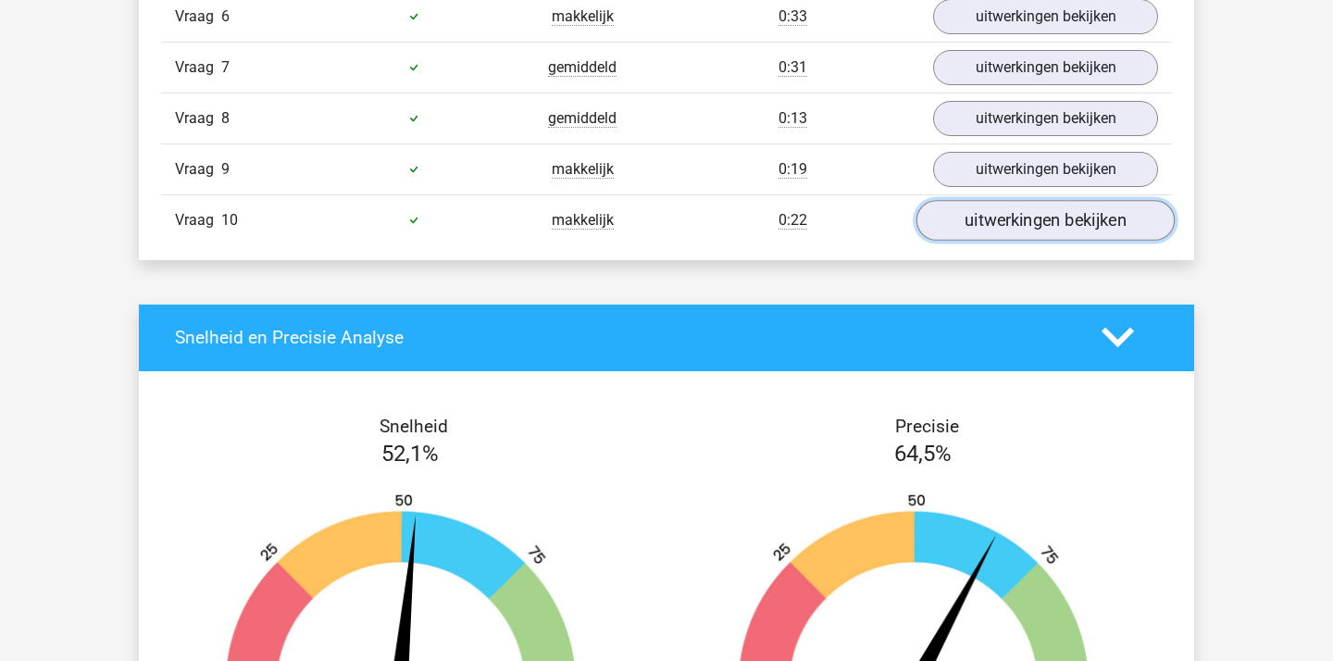
click at [1036, 232] on link "uitwerkingen bekijken" at bounding box center [1045, 220] width 258 height 41
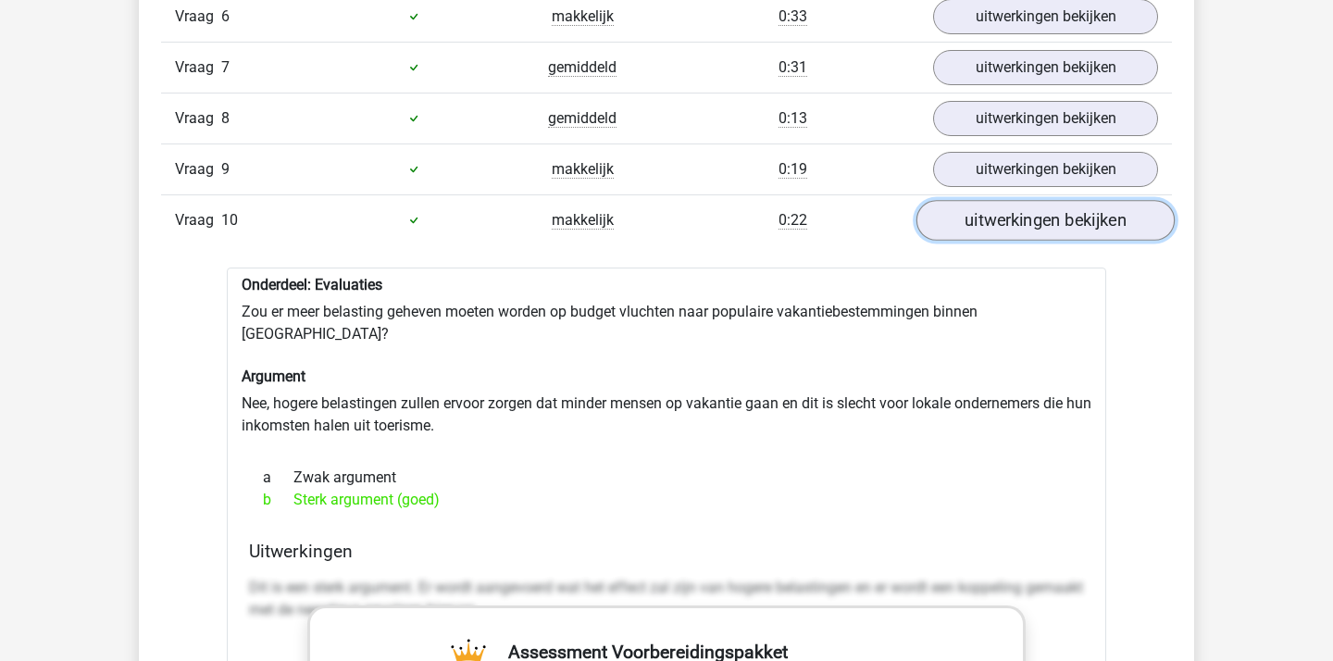
click at [1036, 232] on link "uitwerkingen bekijken" at bounding box center [1045, 220] width 258 height 41
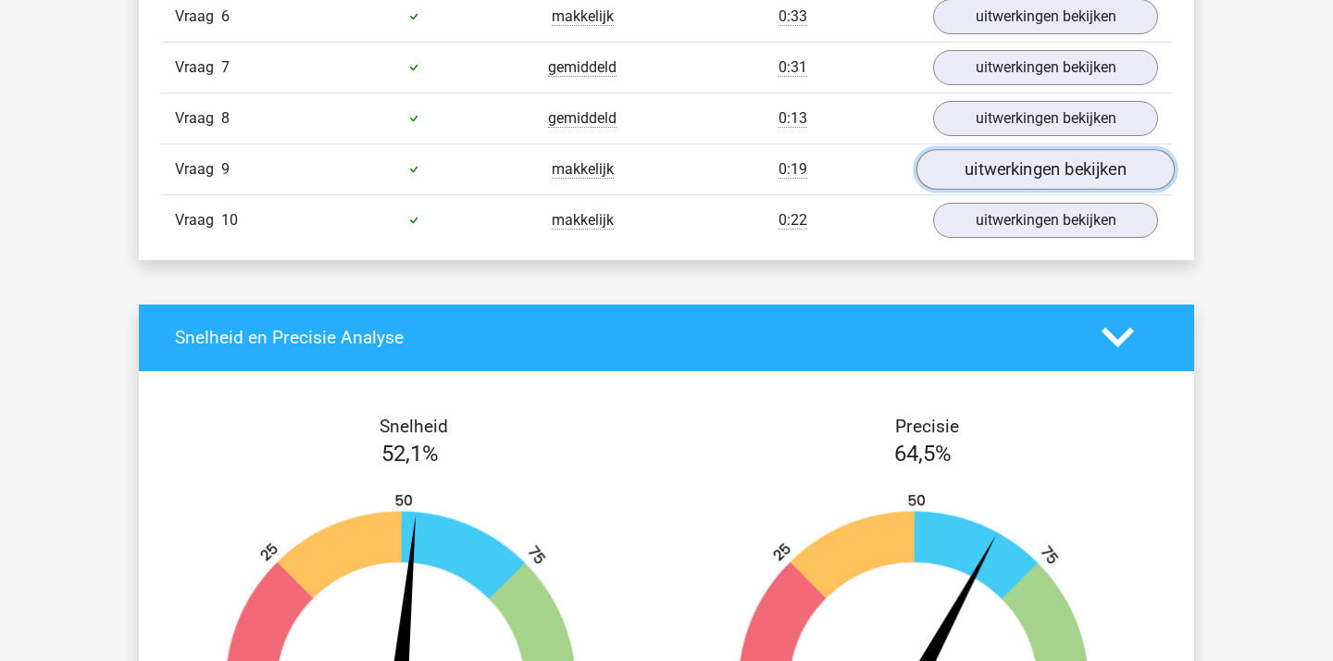
click at [1014, 167] on link "uitwerkingen bekijken" at bounding box center [1045, 169] width 258 height 41
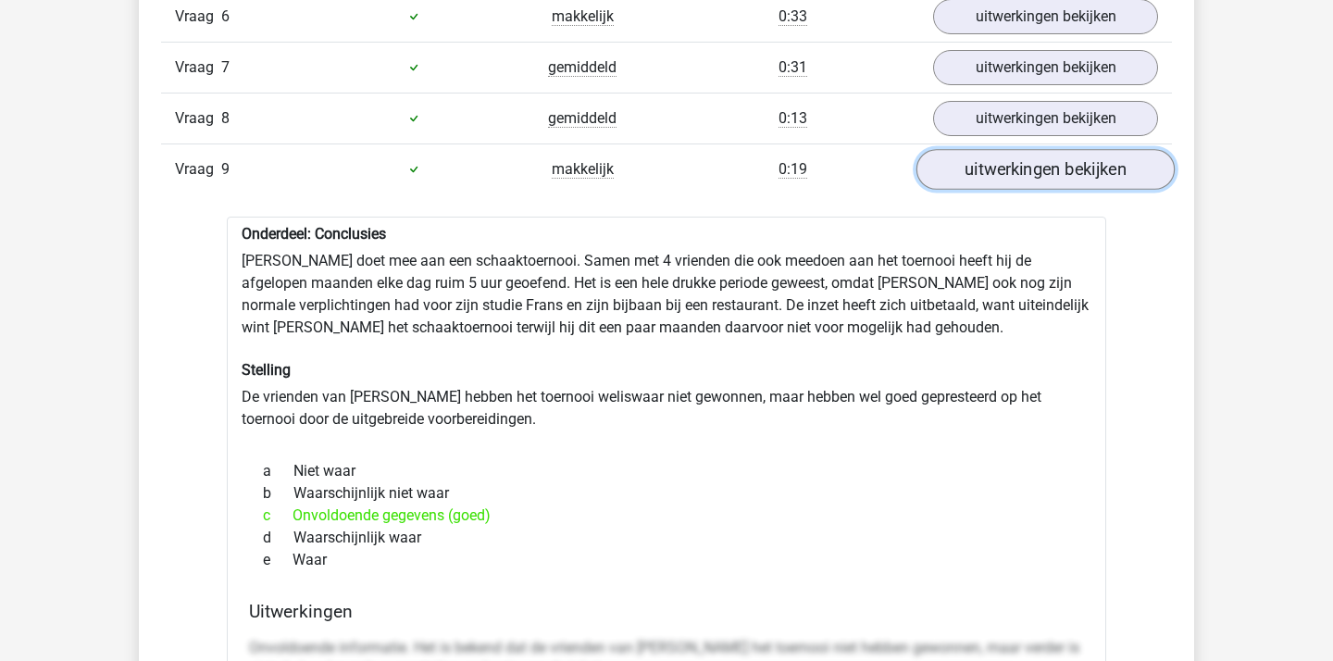
click at [1014, 167] on link "uitwerkingen bekijken" at bounding box center [1045, 169] width 258 height 41
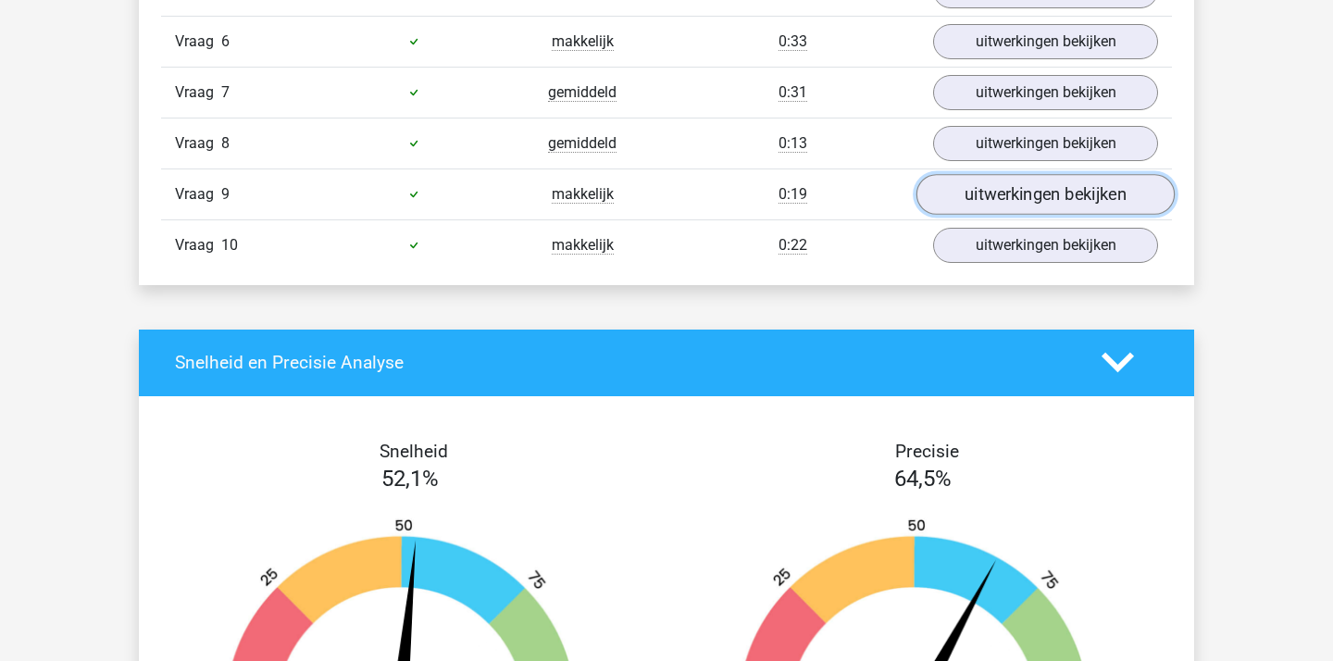
scroll to position [1824, 0]
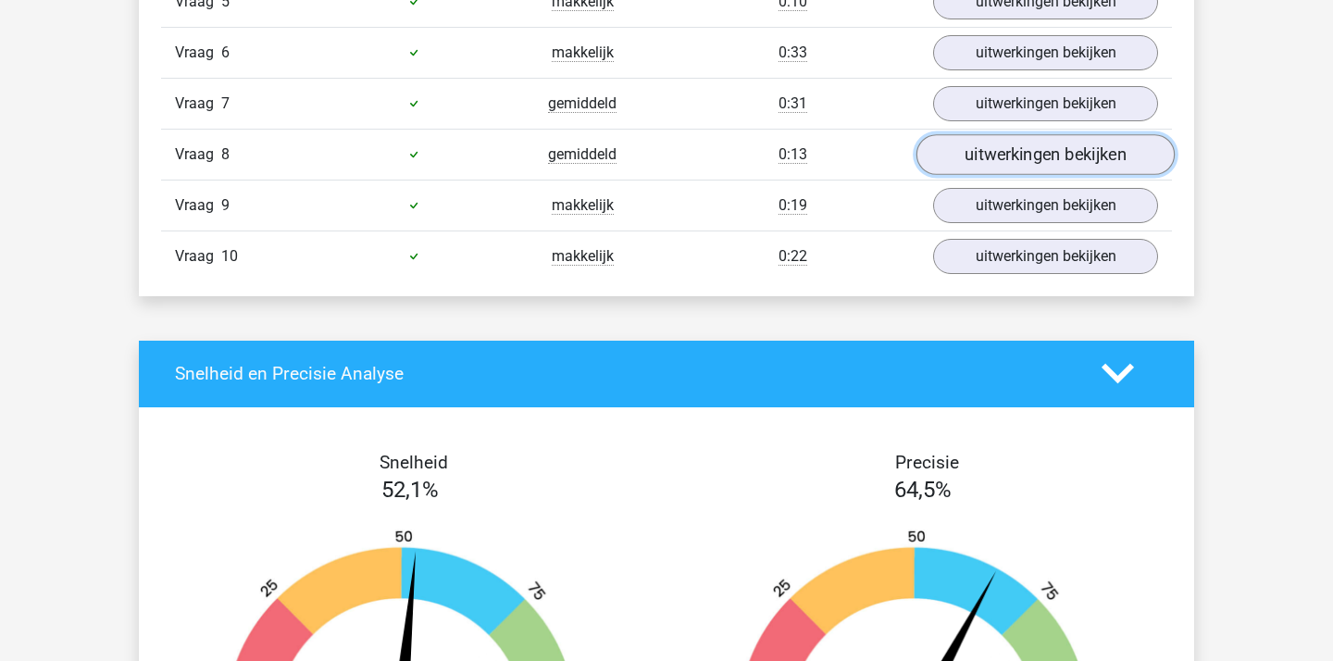
click at [1013, 164] on link "uitwerkingen bekijken" at bounding box center [1045, 154] width 258 height 41
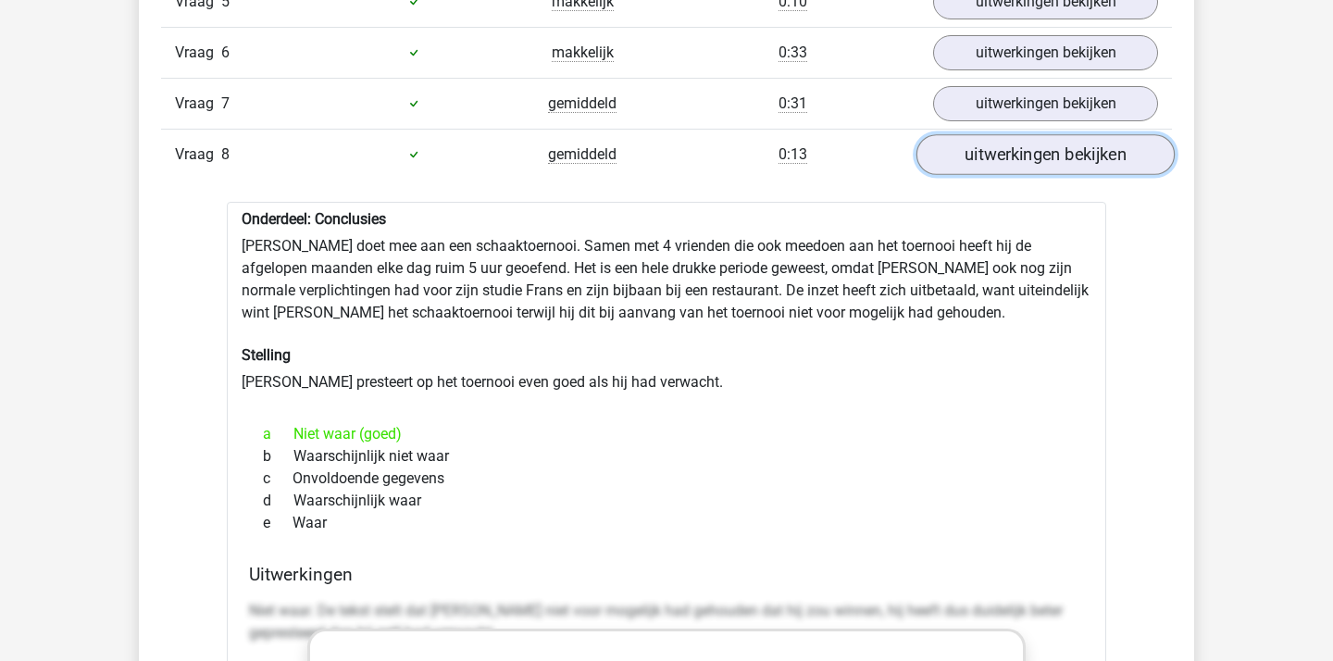
click at [1013, 164] on link "uitwerkingen bekijken" at bounding box center [1045, 154] width 258 height 41
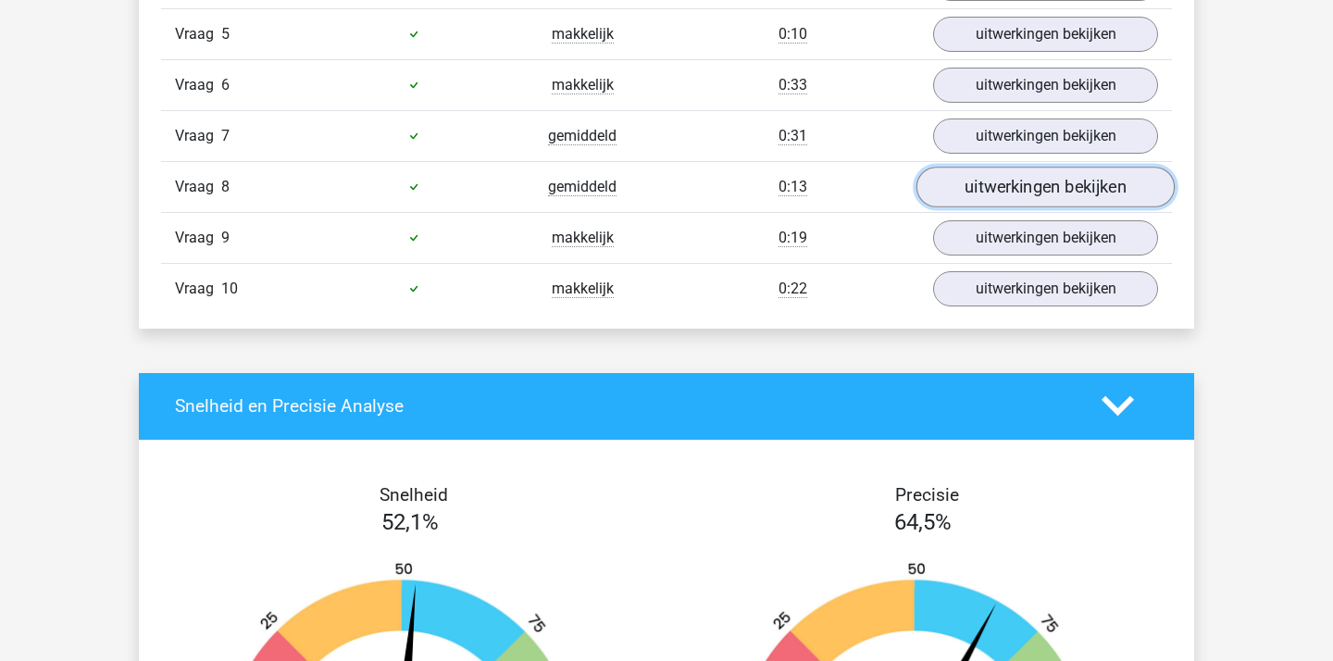
scroll to position [1784, 0]
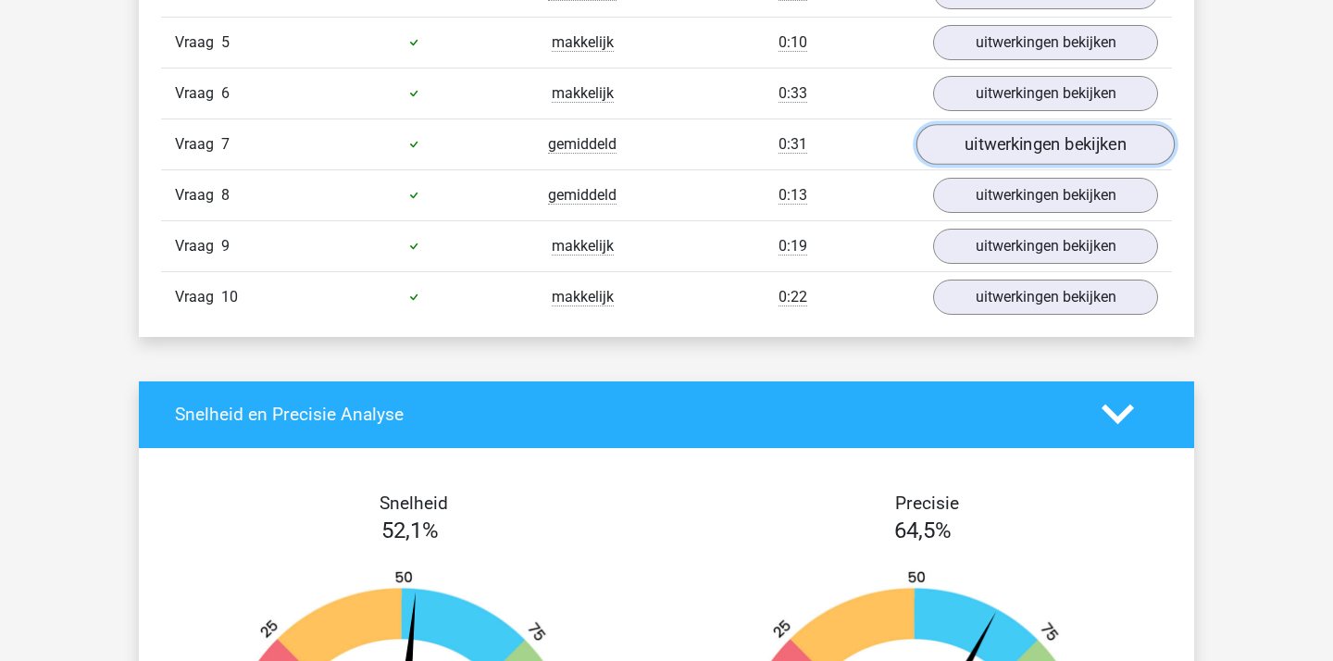
click at [1013, 156] on link "uitwerkingen bekijken" at bounding box center [1045, 144] width 258 height 41
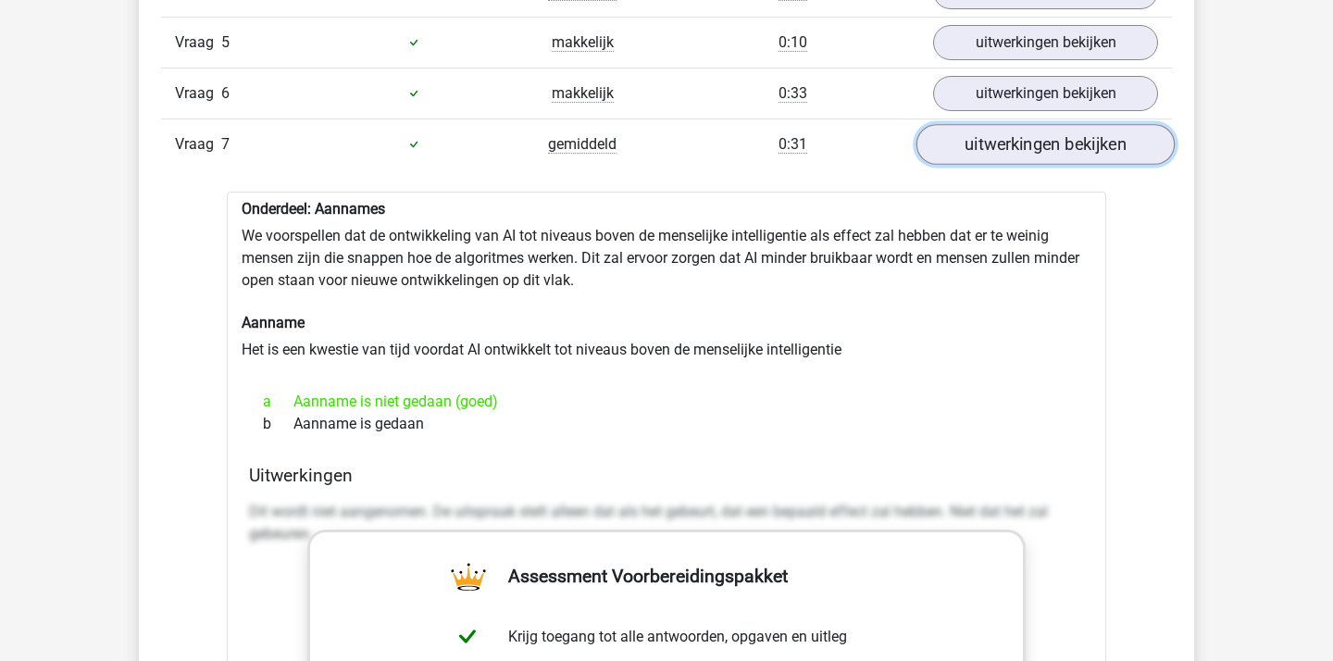
scroll to position [1756, 0]
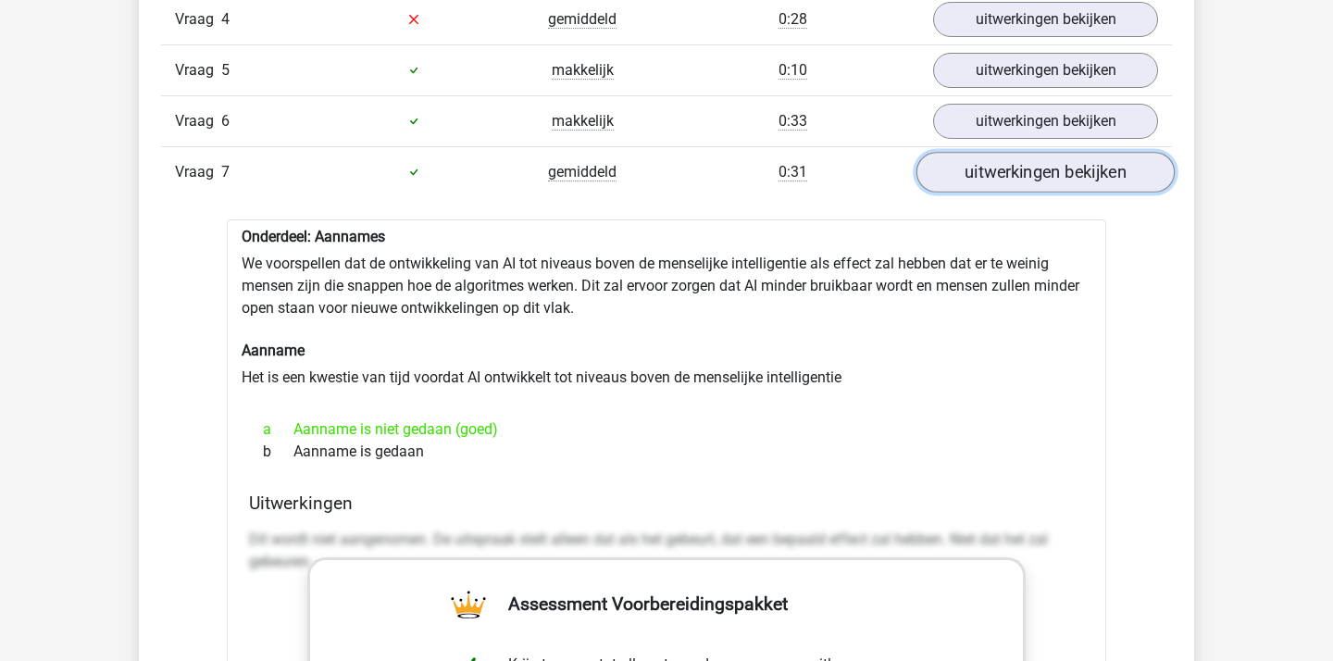
click at [1013, 156] on link "uitwerkingen bekijken" at bounding box center [1045, 172] width 258 height 41
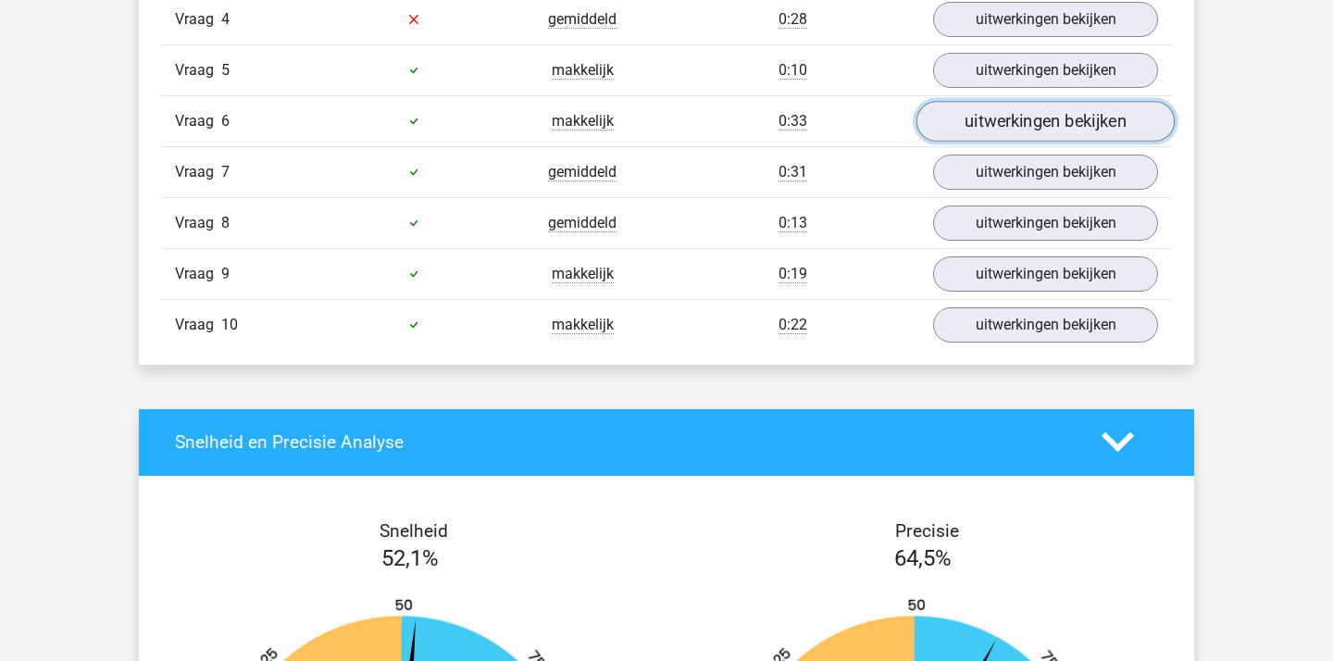
click at [1005, 128] on link "uitwerkingen bekijken" at bounding box center [1045, 121] width 258 height 41
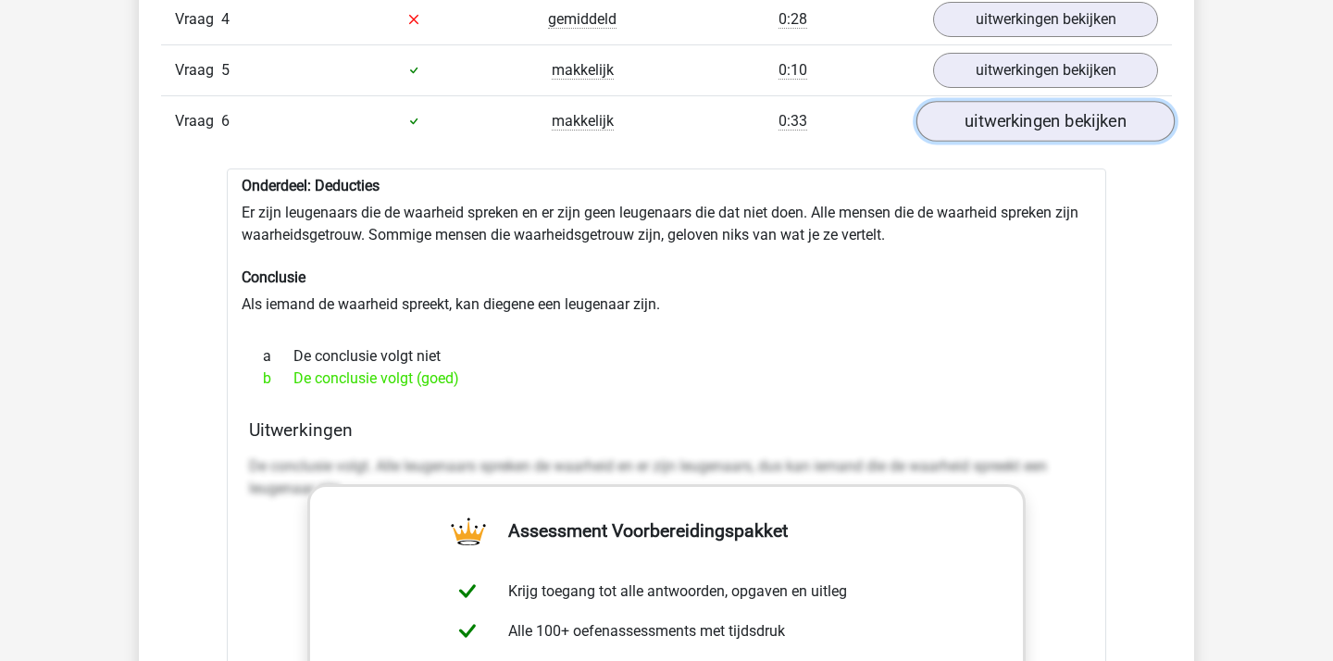
click at [1005, 128] on link "uitwerkingen bekijken" at bounding box center [1045, 121] width 258 height 41
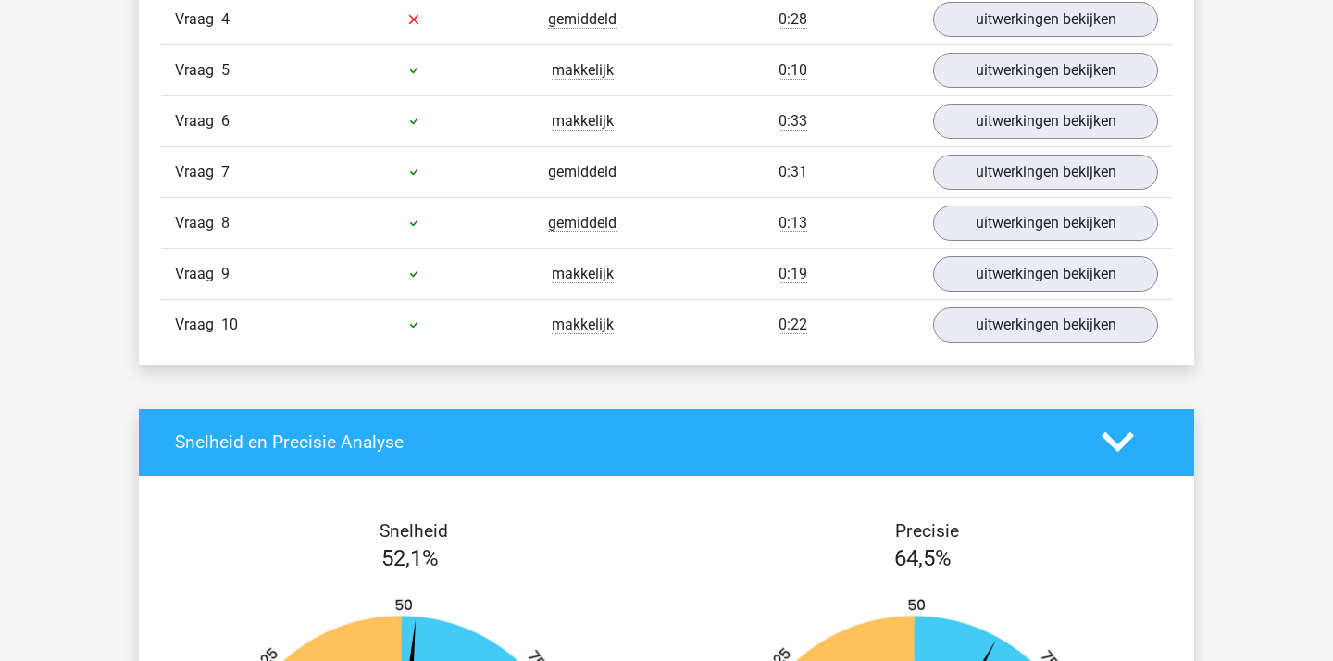
click at [1001, 90] on div "Vraag 5 makkelijk 0:10 uitwerkingen bekijken" at bounding box center [666, 69] width 1011 height 51
click at [985, 68] on link "uitwerkingen bekijken" at bounding box center [1045, 70] width 258 height 41
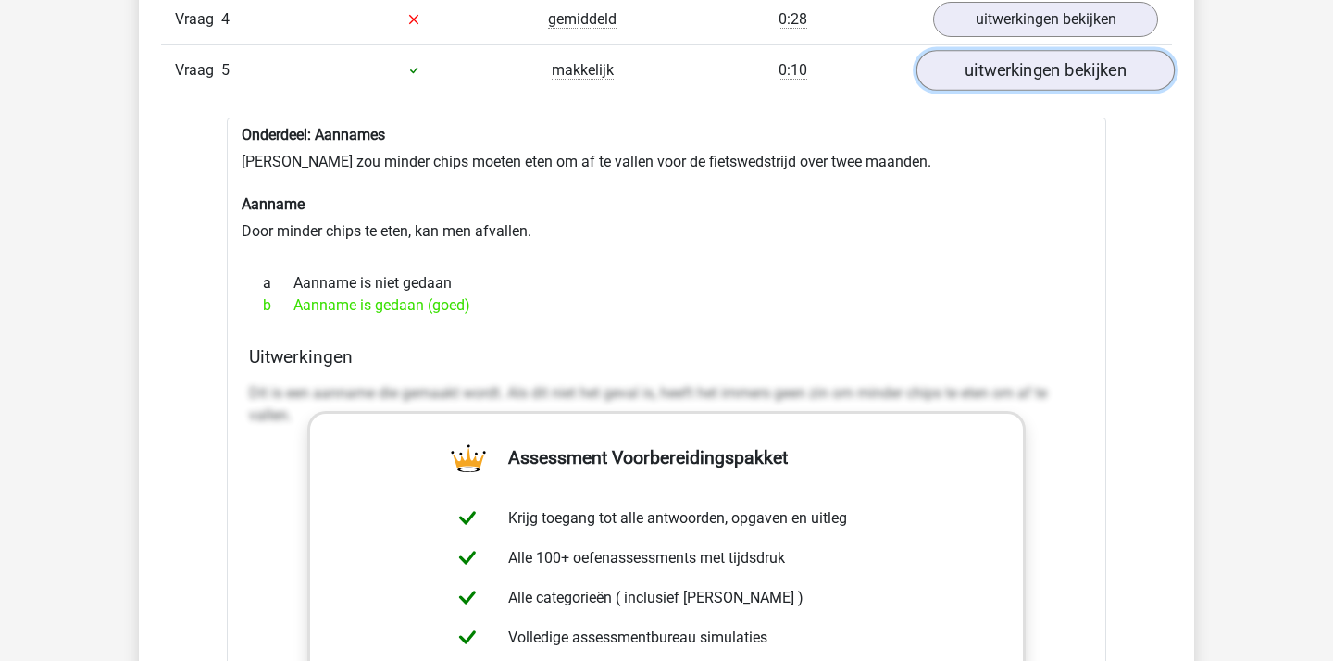
click at [985, 68] on link "uitwerkingen bekijken" at bounding box center [1045, 70] width 258 height 41
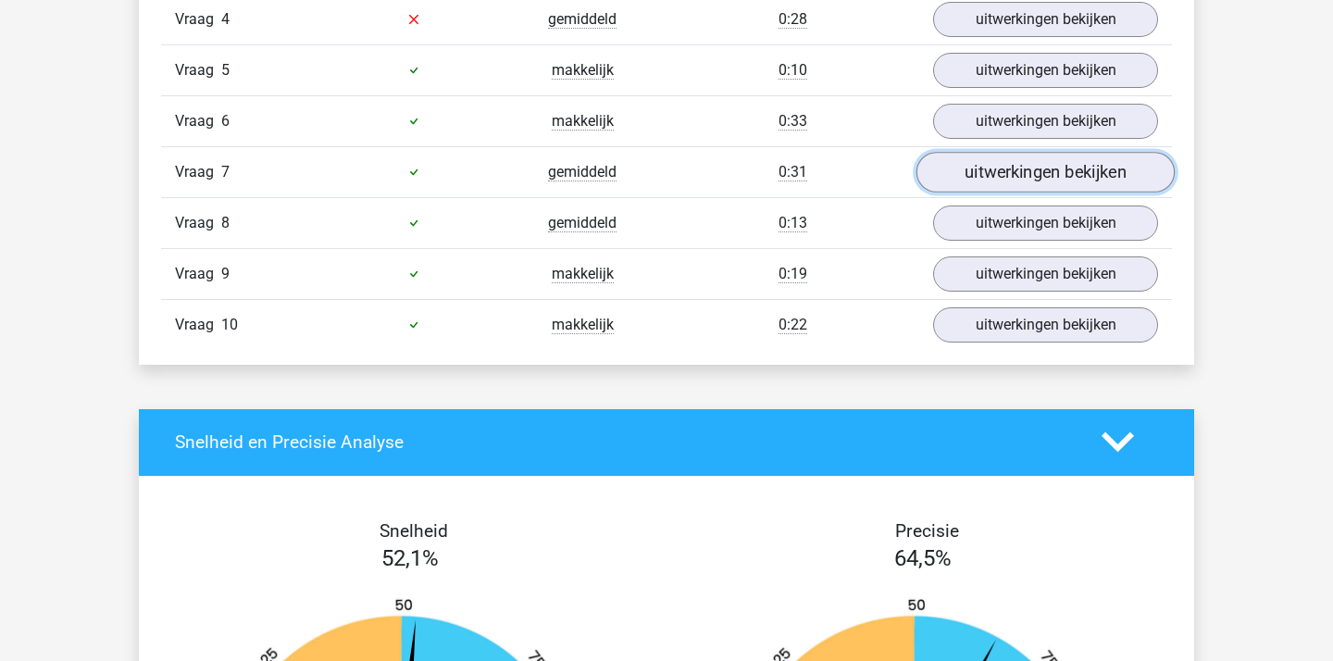
click at [991, 176] on link "uitwerkingen bekijken" at bounding box center [1045, 172] width 258 height 41
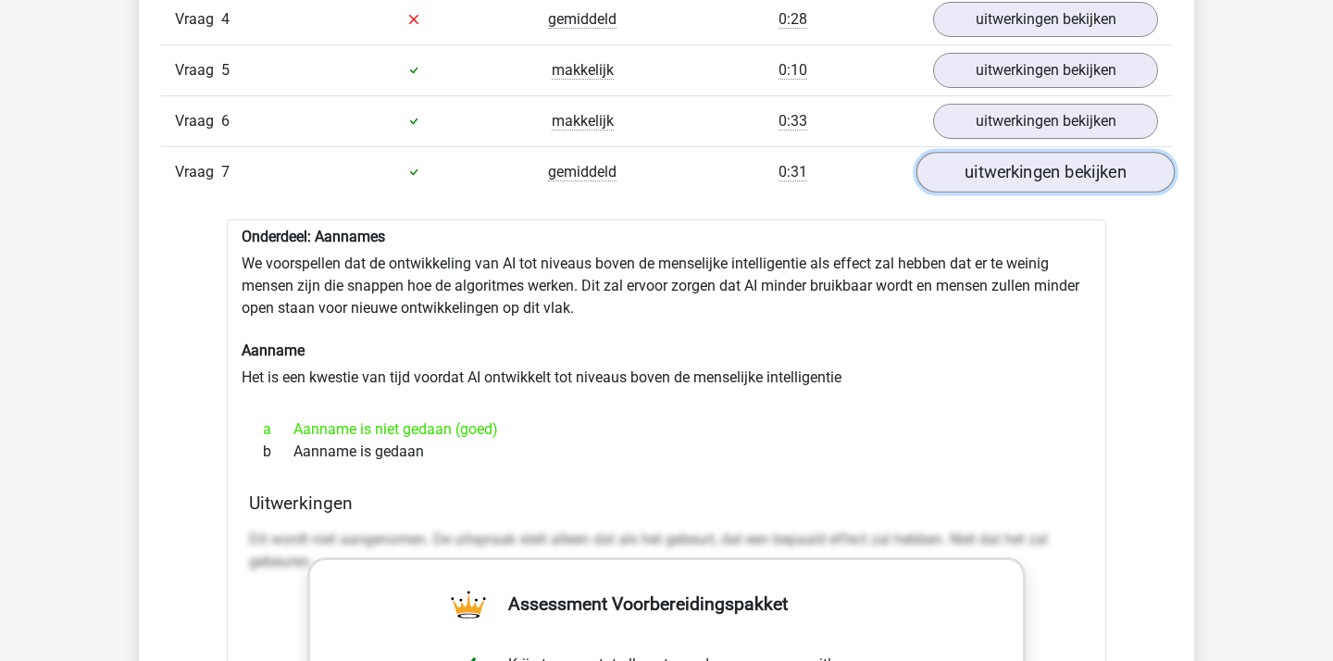
click at [991, 176] on link "uitwerkingen bekijken" at bounding box center [1045, 172] width 258 height 41
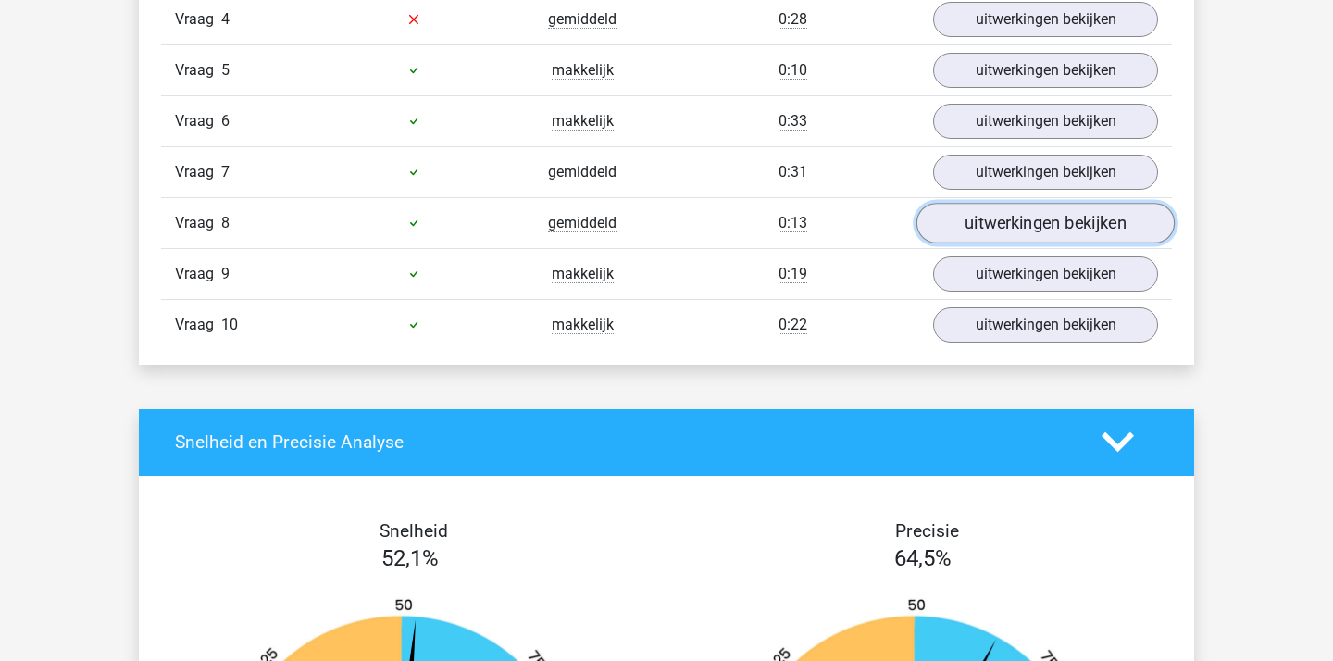
click at [1009, 235] on link "uitwerkingen bekijken" at bounding box center [1045, 223] width 258 height 41
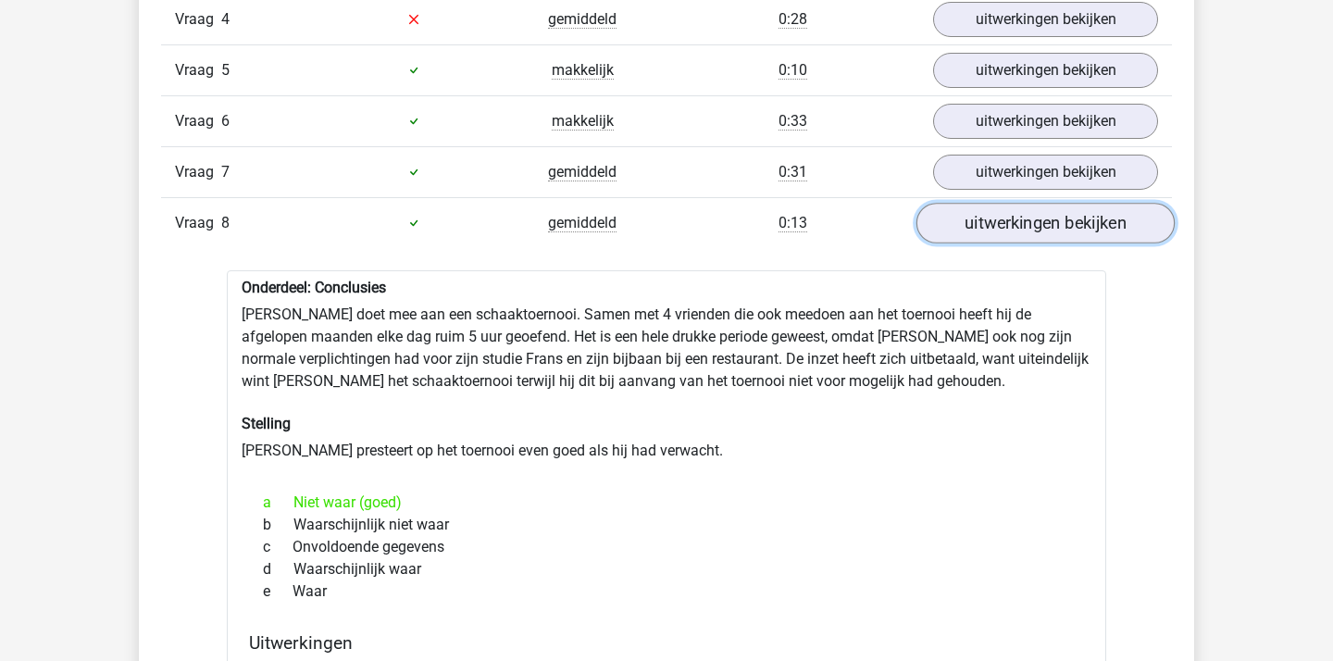
click at [1009, 235] on link "uitwerkingen bekijken" at bounding box center [1045, 223] width 258 height 41
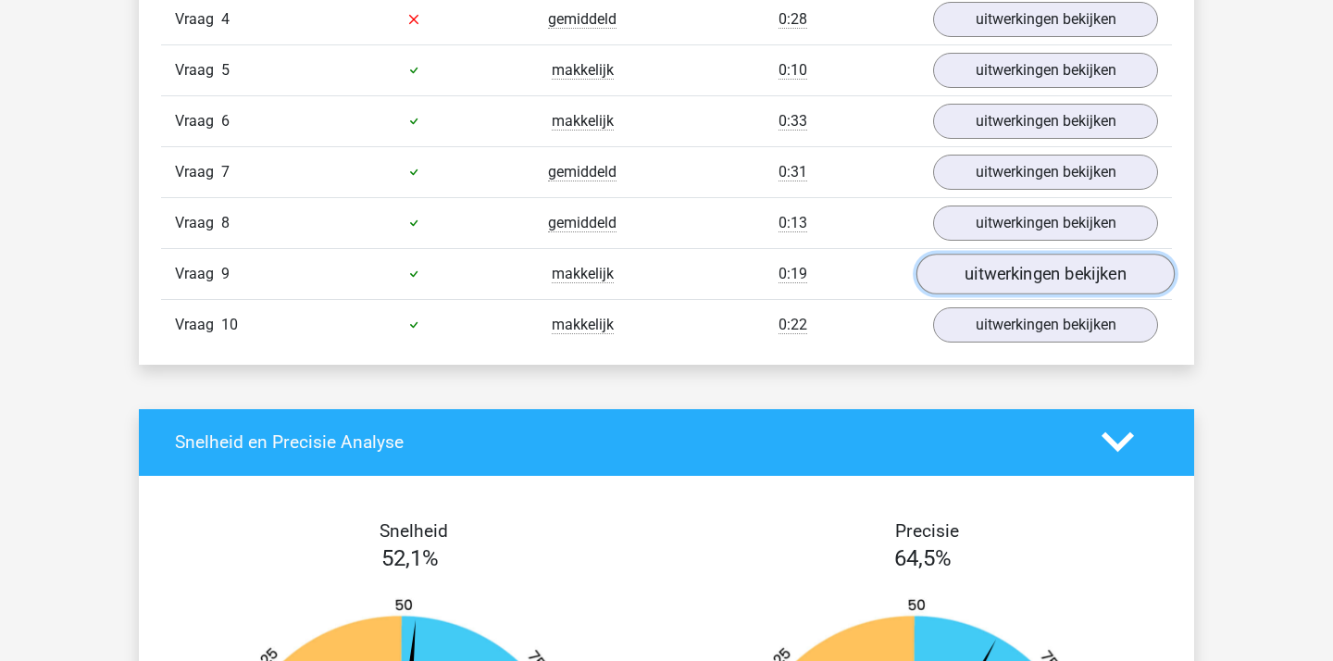
click at [1015, 272] on link "uitwerkingen bekijken" at bounding box center [1045, 274] width 258 height 41
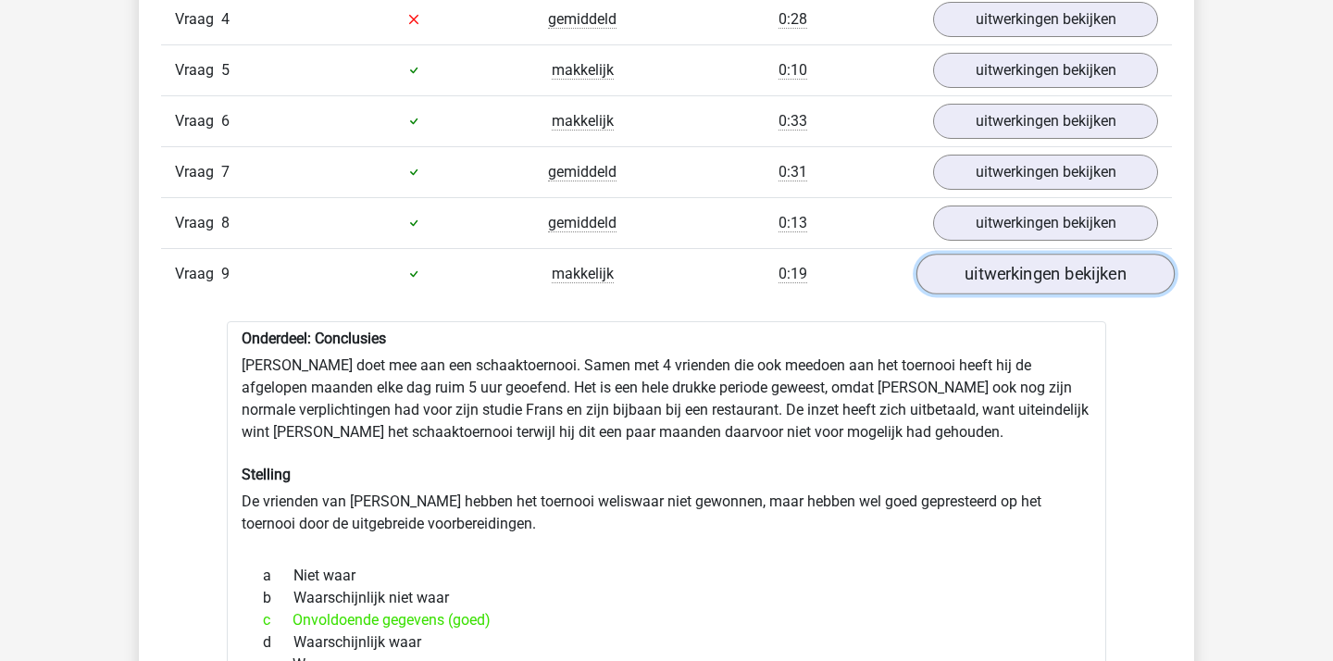
click at [1015, 272] on link "uitwerkingen bekijken" at bounding box center [1045, 274] width 258 height 41
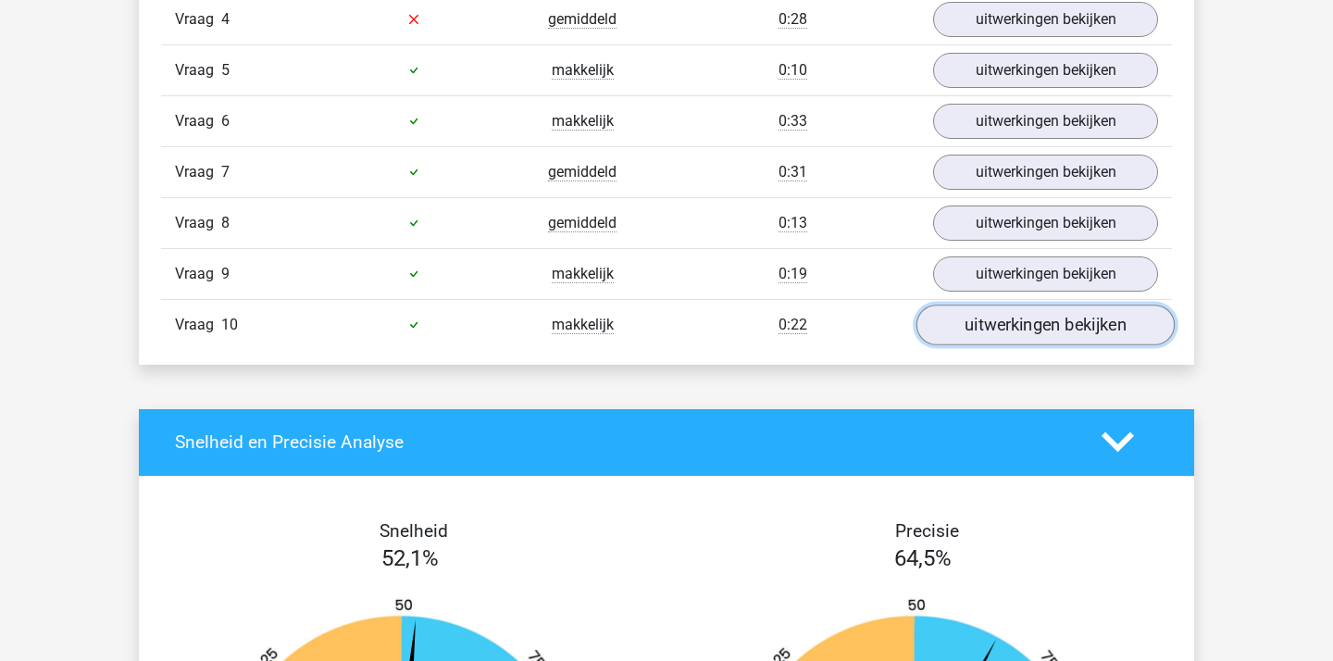
click at [1022, 339] on link "uitwerkingen bekijken" at bounding box center [1045, 325] width 258 height 41
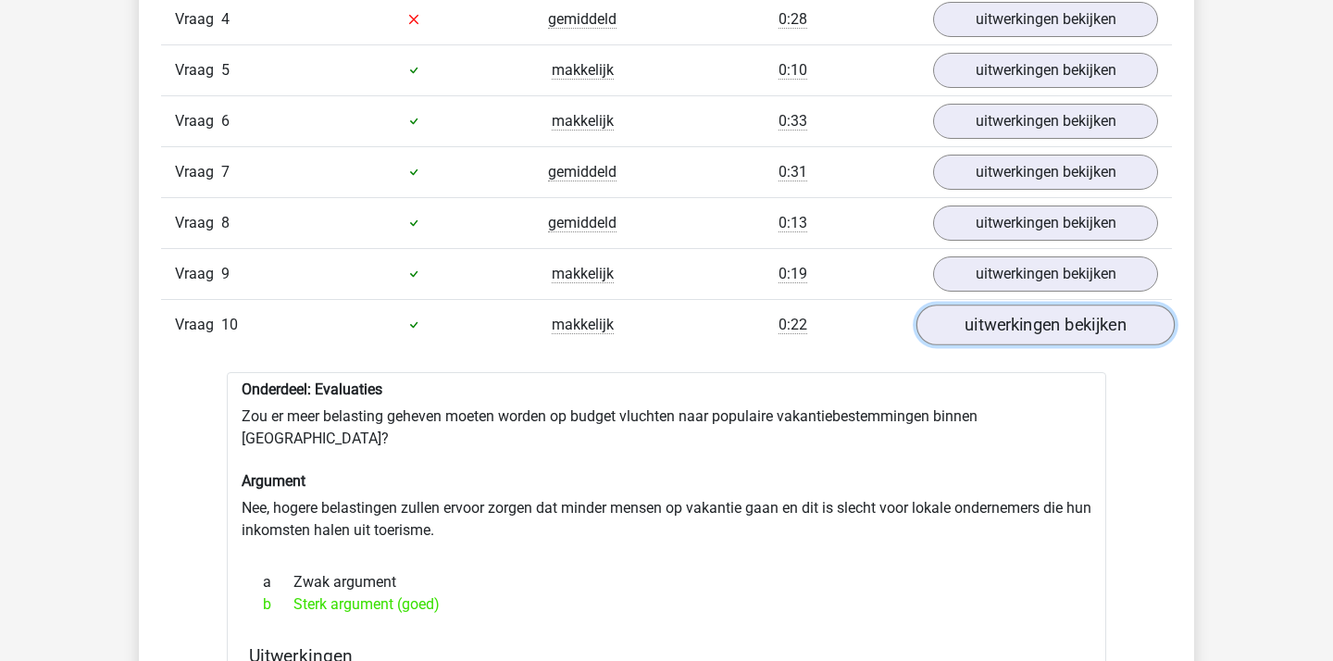
click at [1022, 339] on link "uitwerkingen bekijken" at bounding box center [1045, 325] width 258 height 41
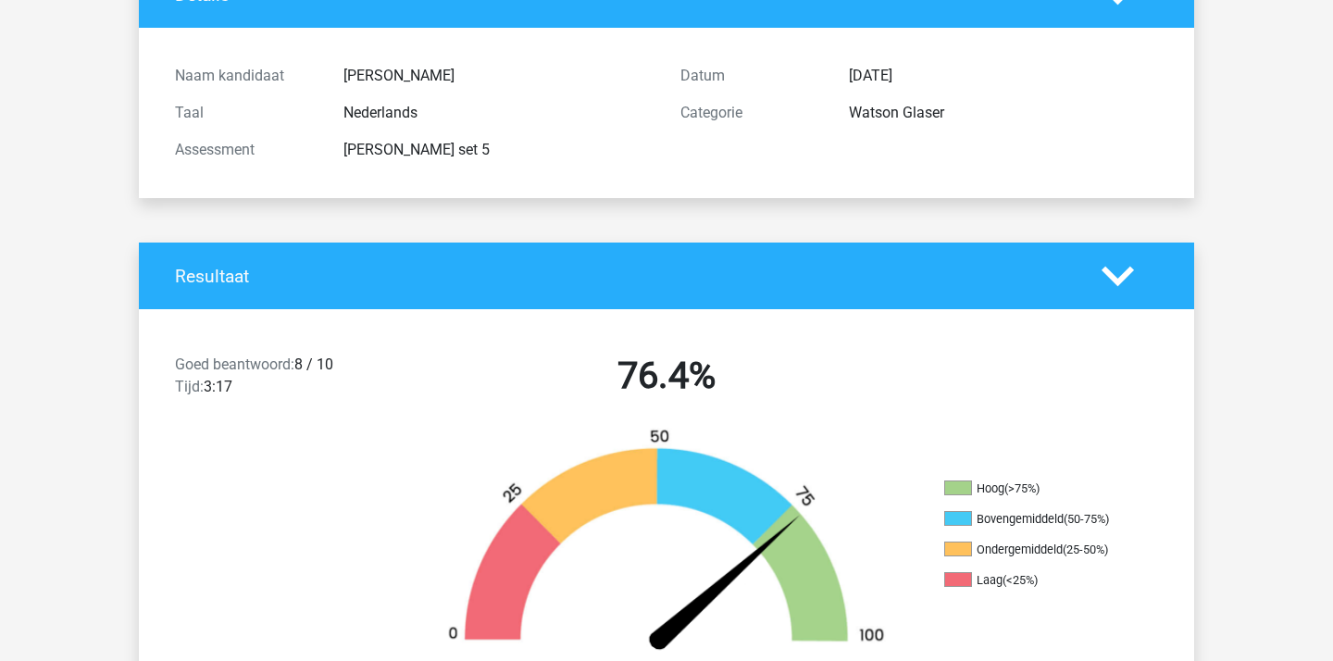
scroll to position [0, 0]
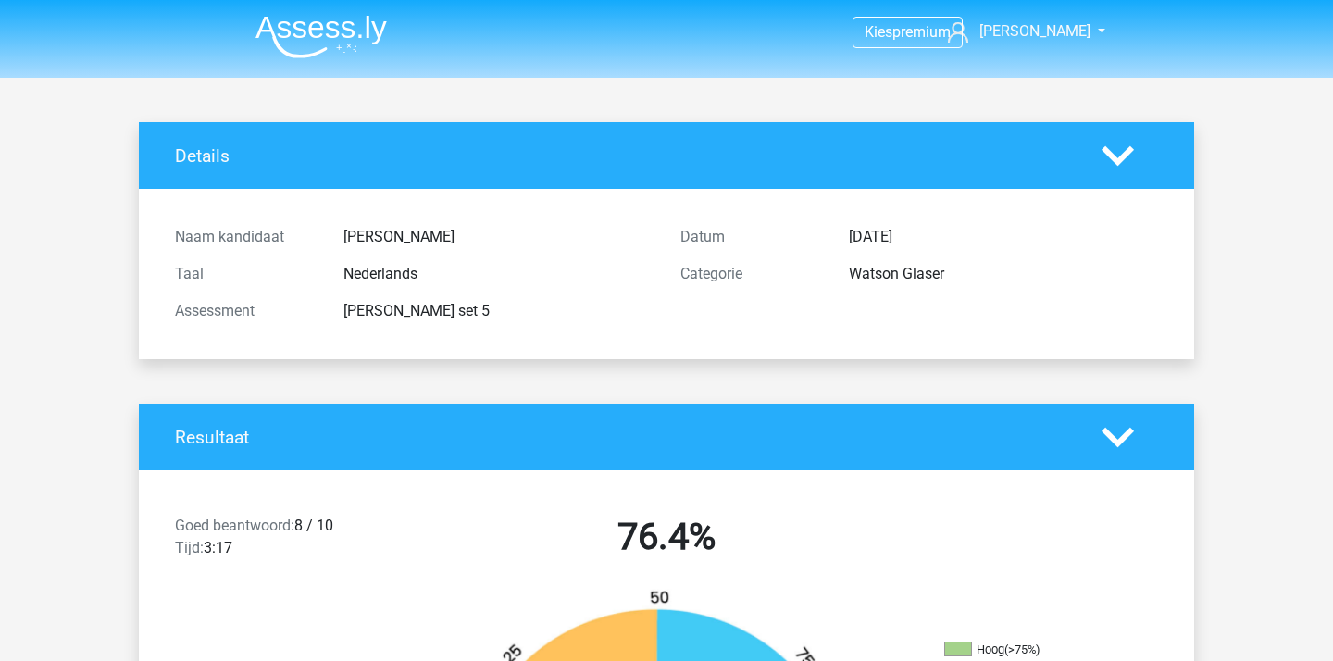
click at [300, 51] on img at bounding box center [320, 37] width 131 height 44
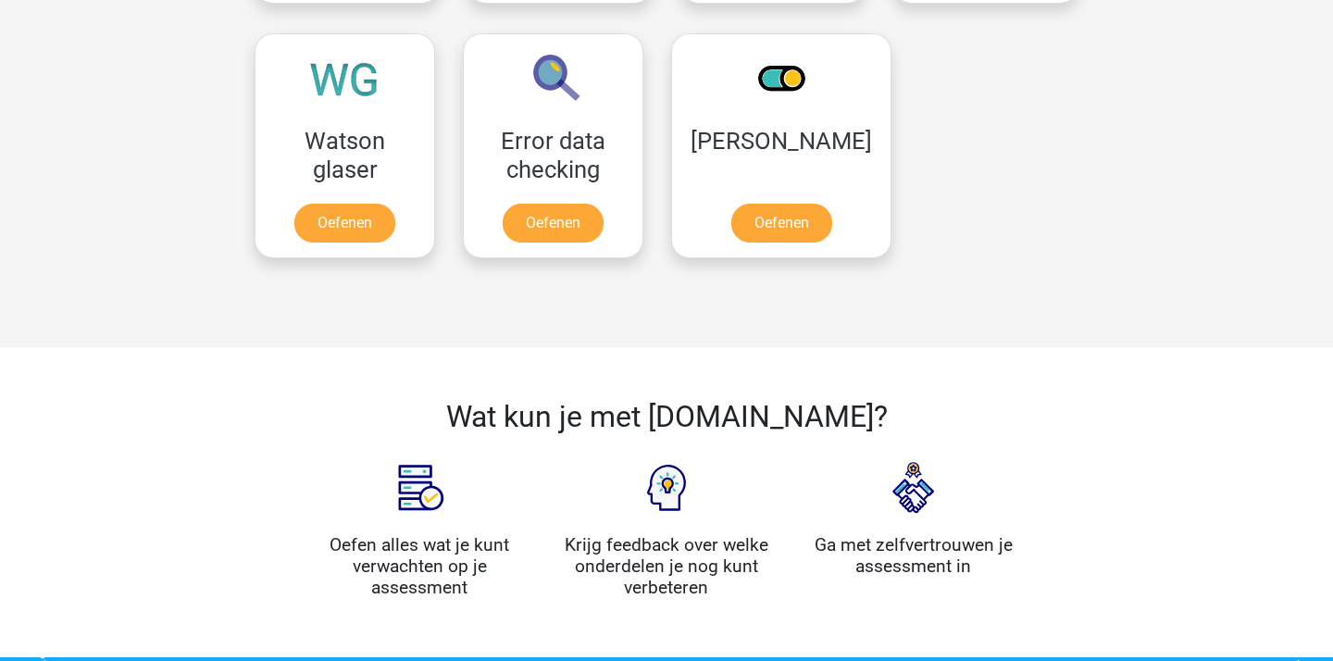
scroll to position [1413, 0]
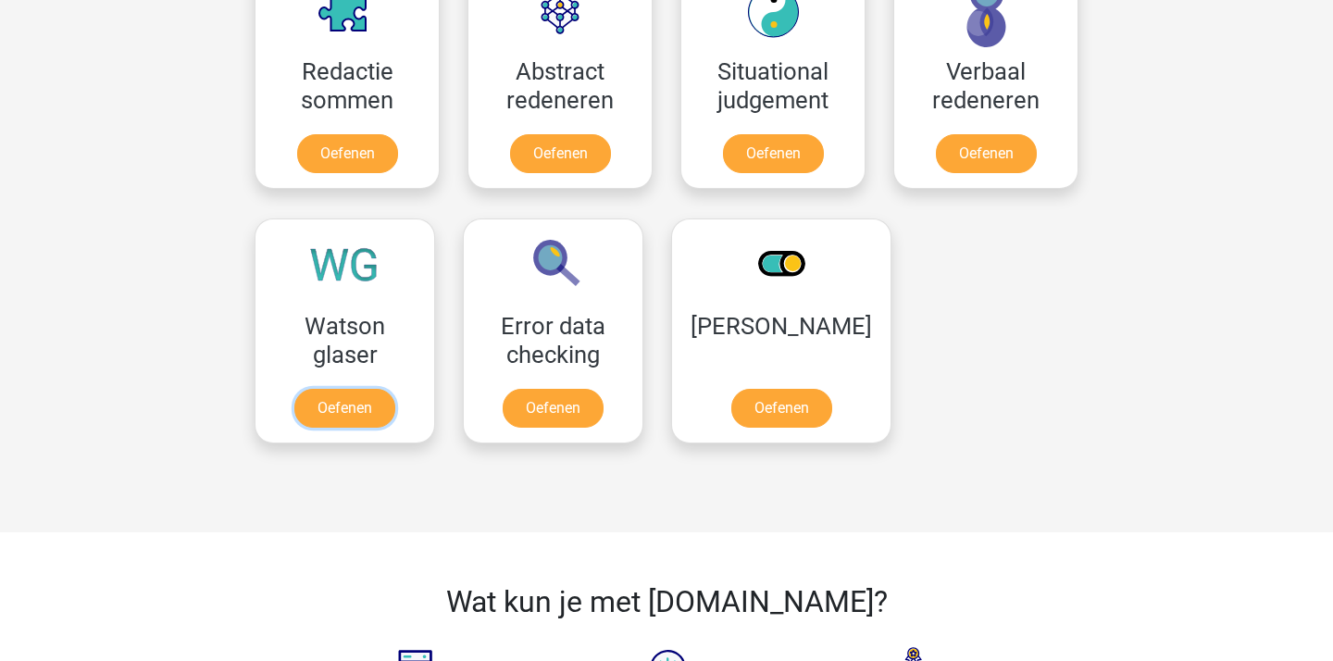
click at [350, 389] on link "Oefenen" at bounding box center [344, 408] width 101 height 39
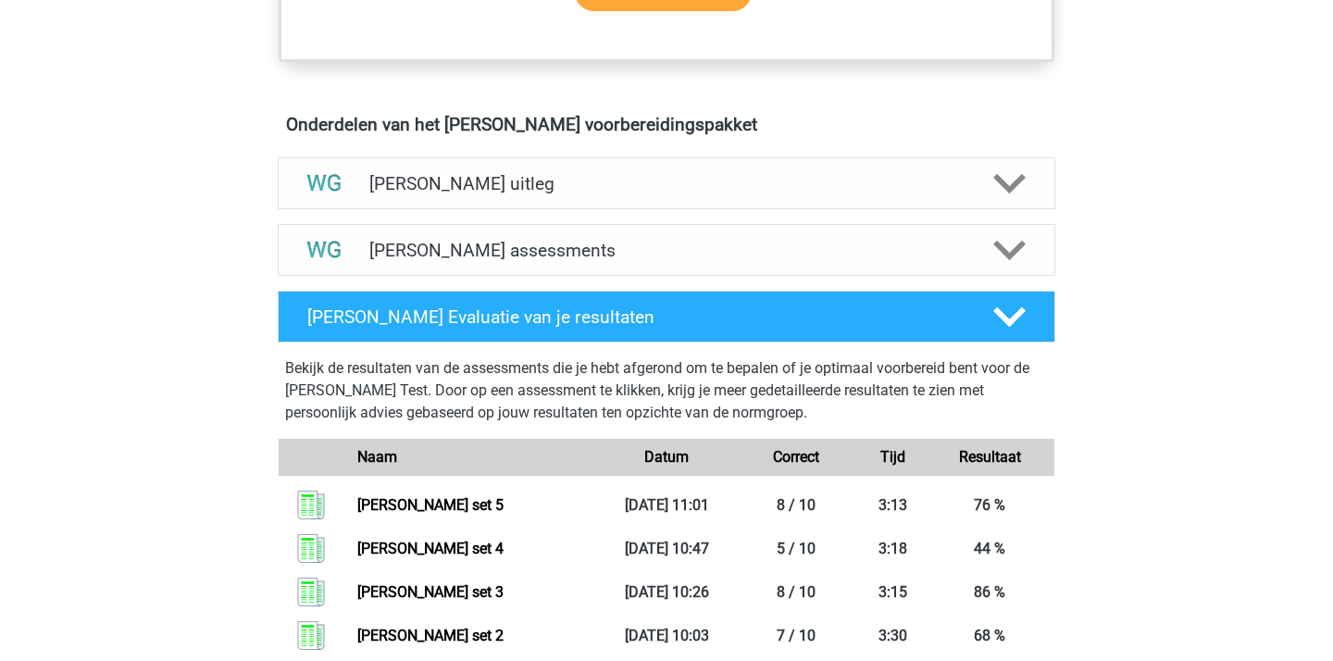
scroll to position [921, 0]
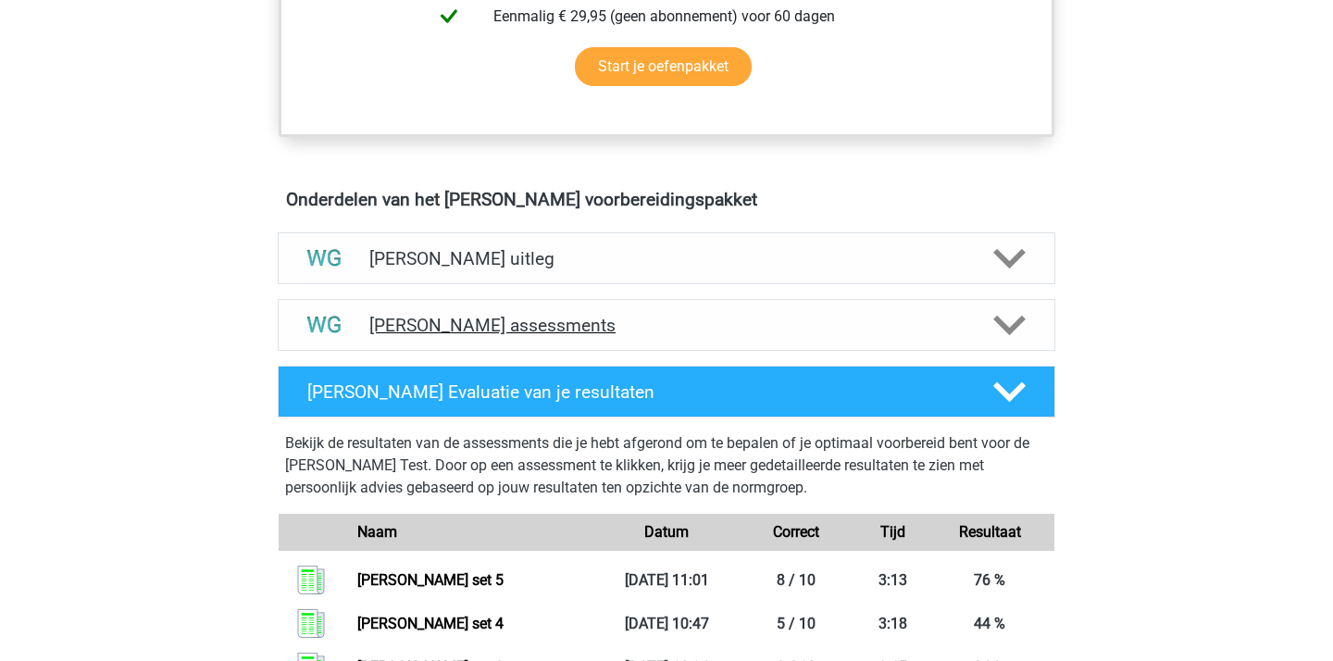
click at [1015, 345] on div "[PERSON_NAME] assessments" at bounding box center [667, 325] width 778 height 52
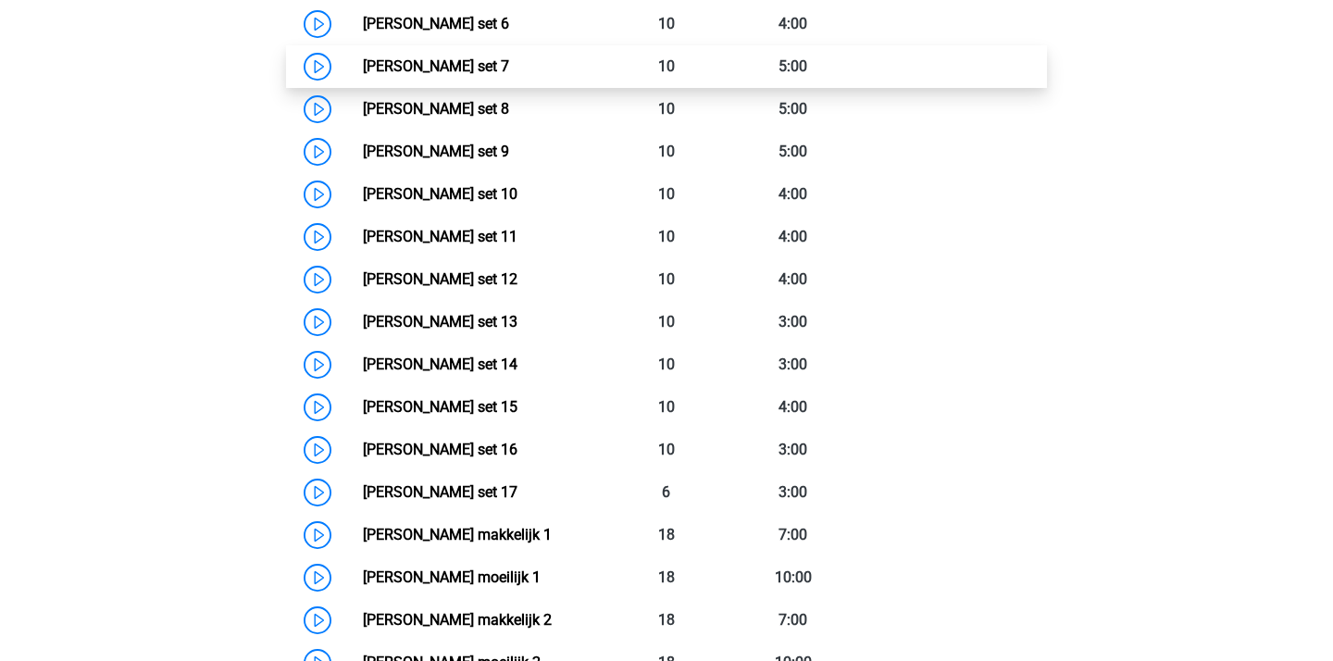
scroll to position [1605, 0]
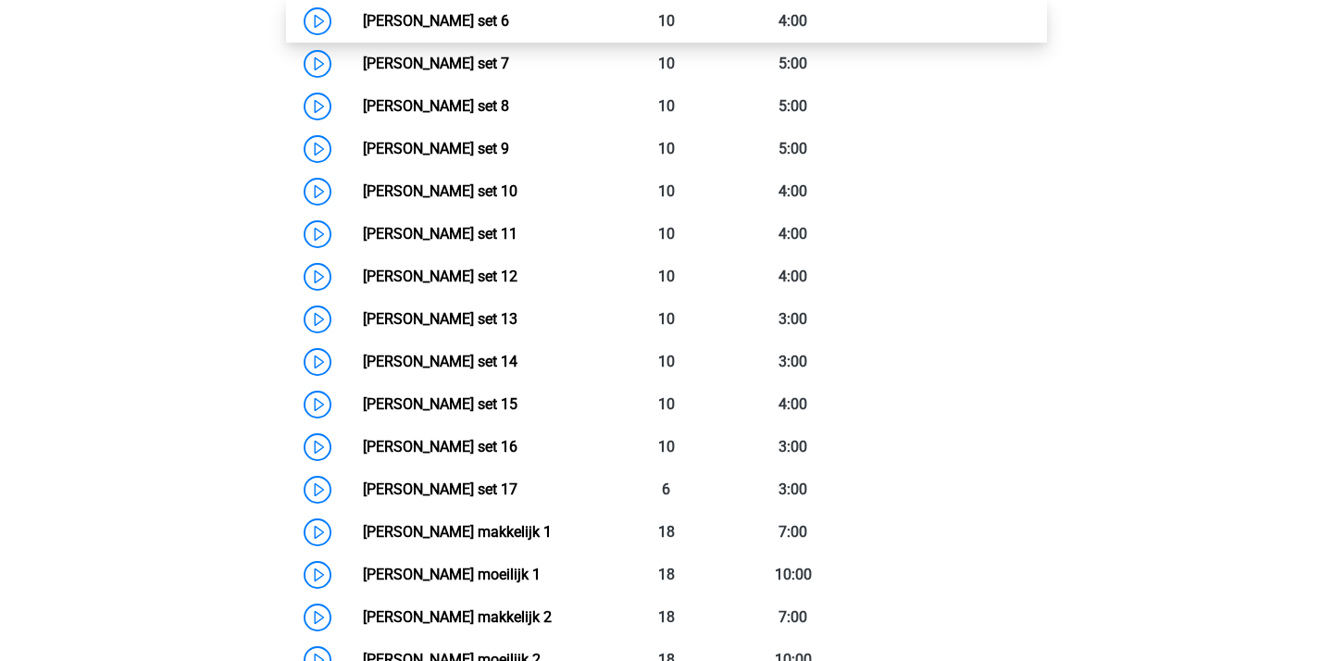
click at [509, 27] on link "Watson Glaser set 6" at bounding box center [436, 21] width 146 height 18
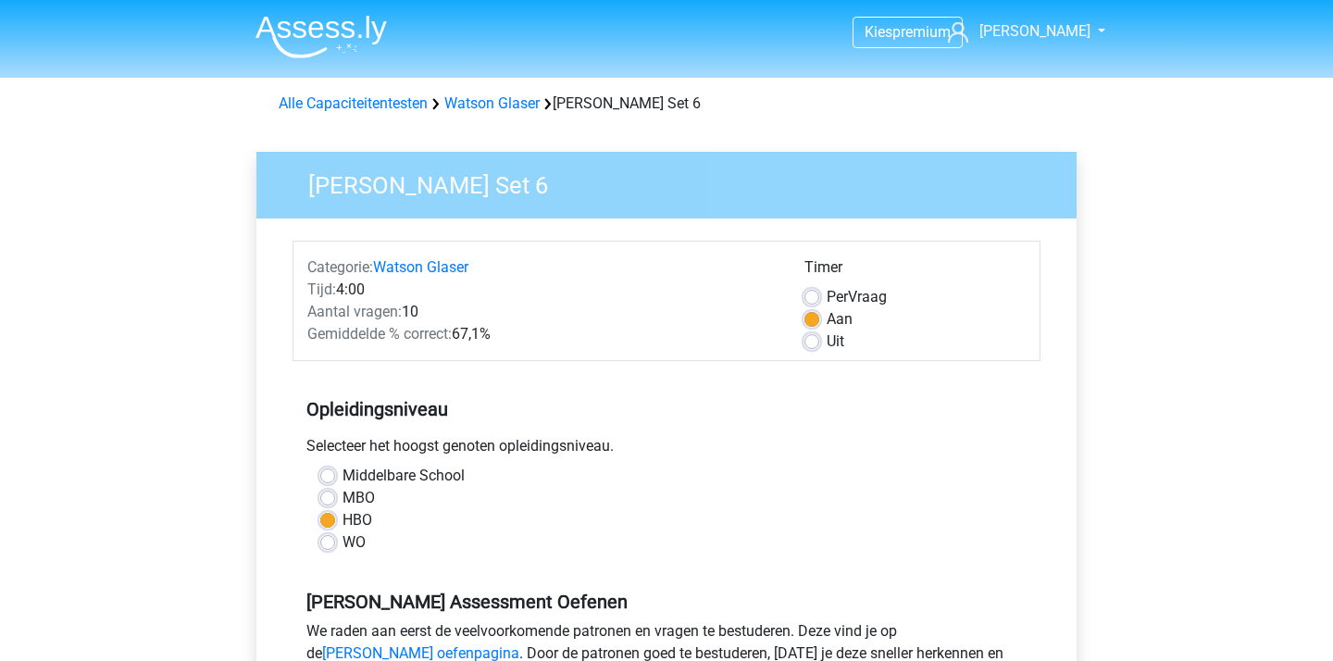
scroll to position [296, 0]
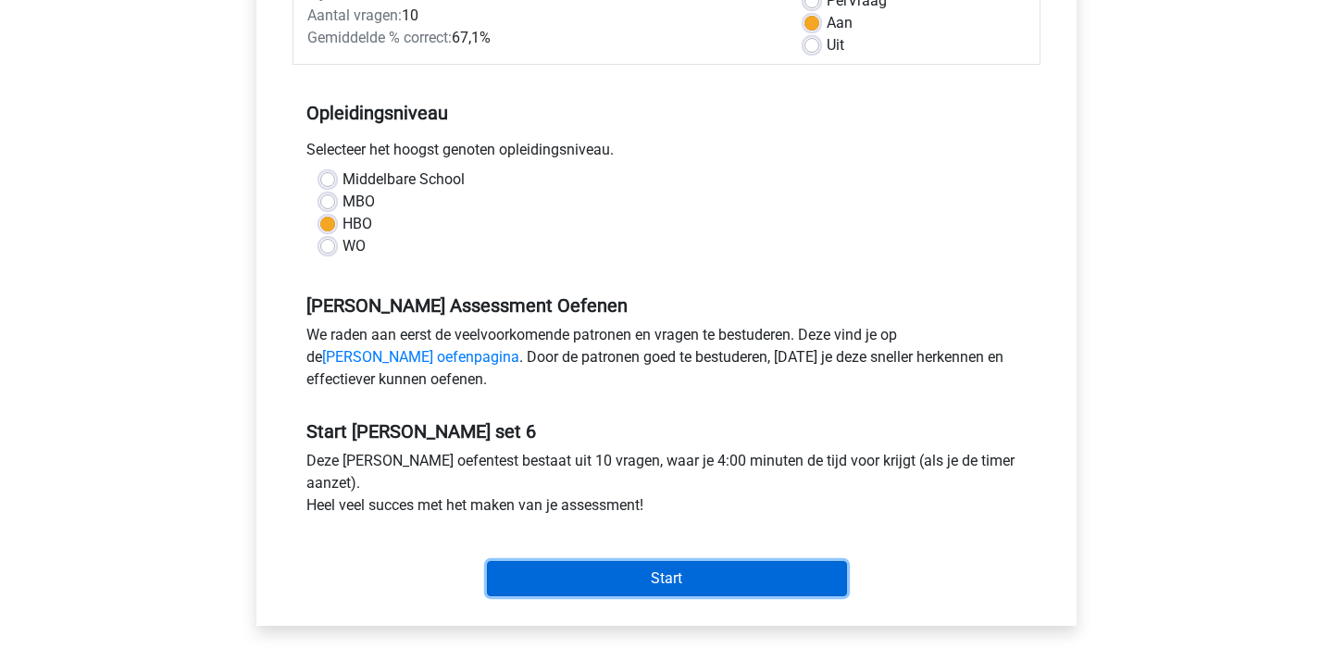
click at [743, 582] on input "Start" at bounding box center [667, 578] width 360 height 35
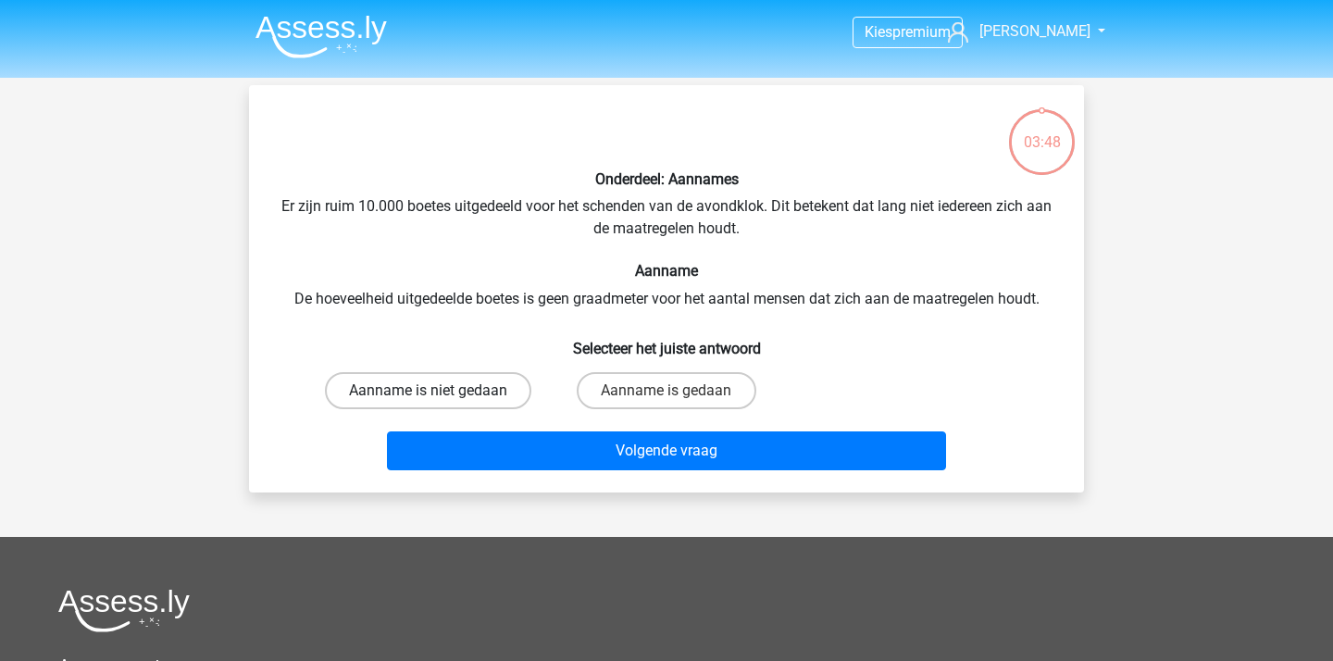
click at [491, 385] on label "Aanname is niet gedaan" at bounding box center [428, 390] width 206 height 37
click at [441, 391] on input "Aanname is niet gedaan" at bounding box center [435, 397] width 12 height 12
radio input "true"
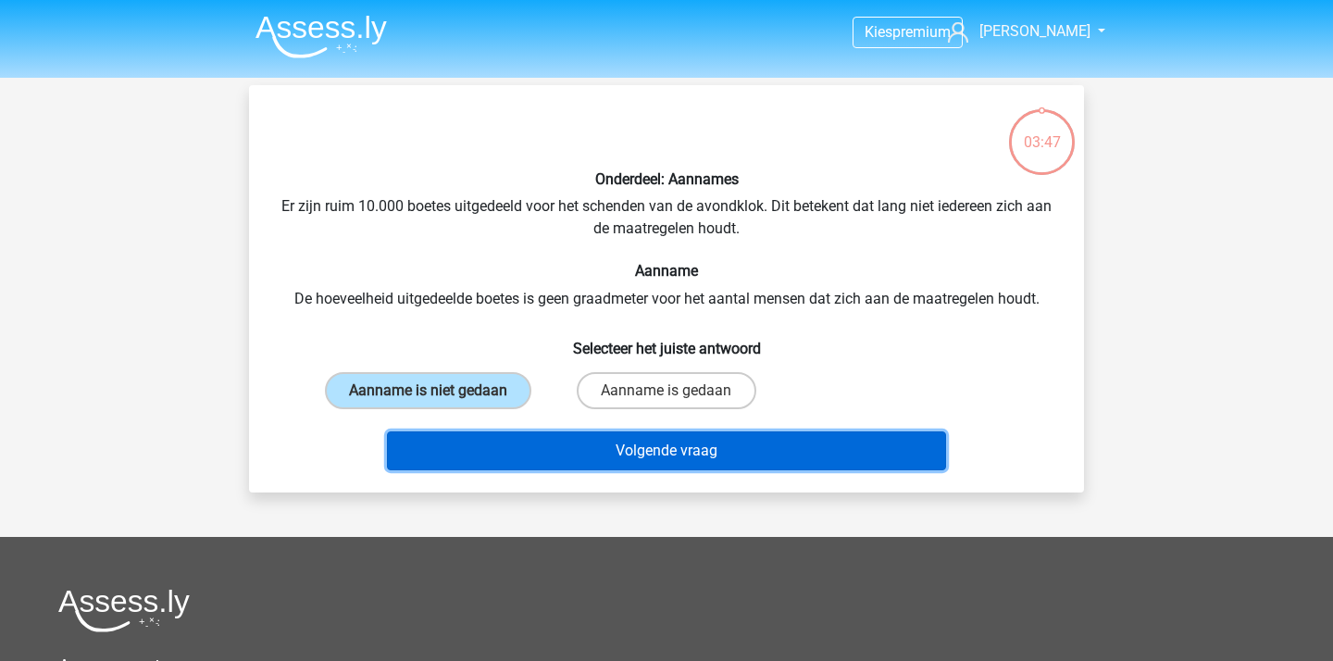
click at [678, 459] on button "Volgende vraag" at bounding box center [667, 450] width 560 height 39
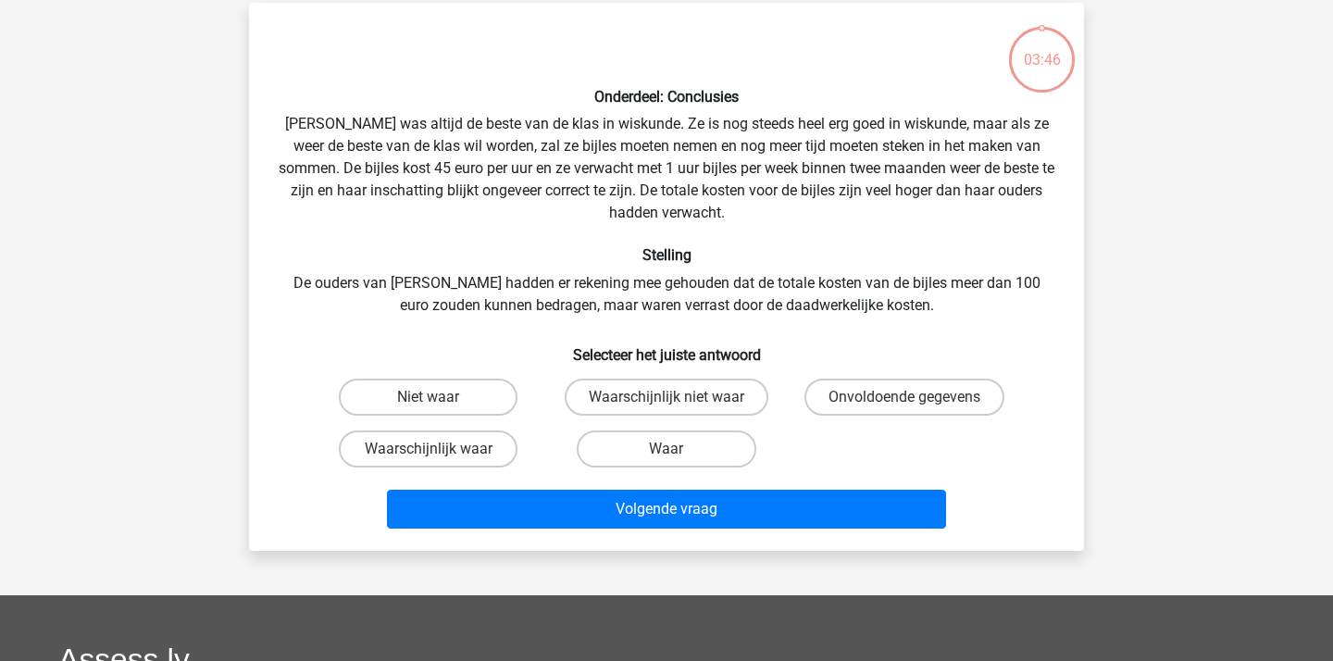
scroll to position [85, 0]
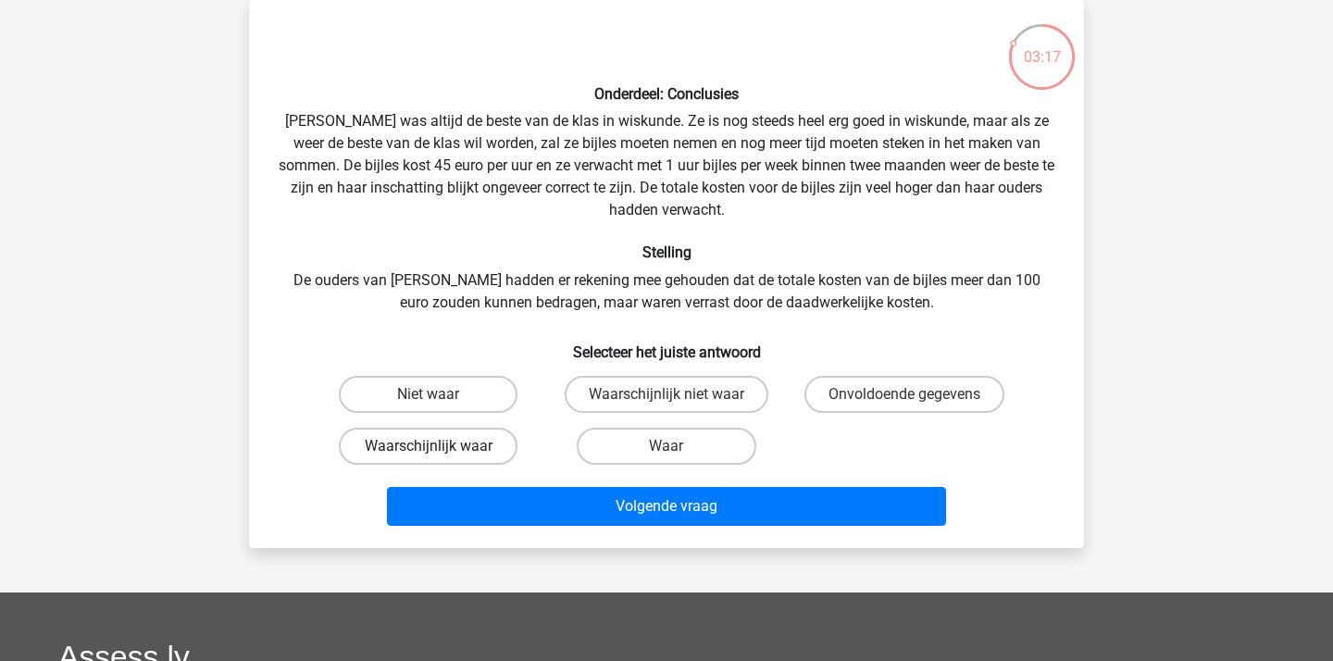
click at [449, 445] on label "Waarschijnlijk waar" at bounding box center [428, 446] width 179 height 37
click at [441, 446] on input "Waarschijnlijk waar" at bounding box center [435, 452] width 12 height 12
radio input "true"
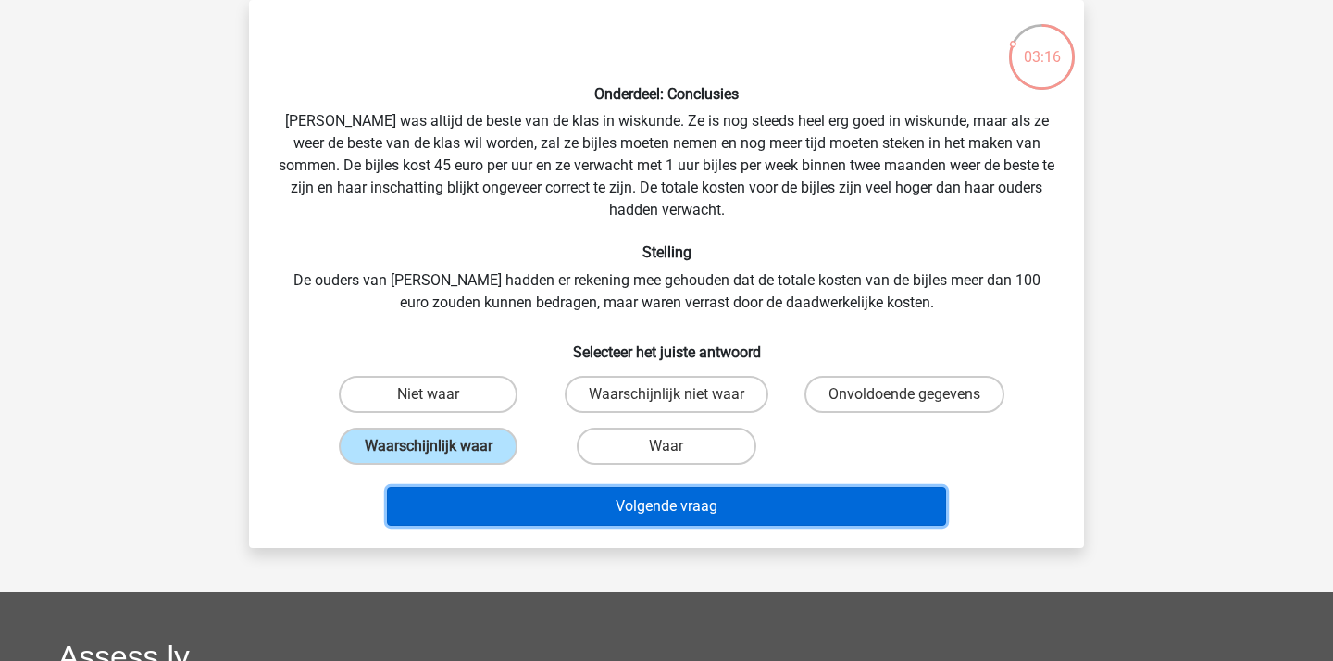
click at [574, 495] on button "Volgende vraag" at bounding box center [667, 506] width 560 height 39
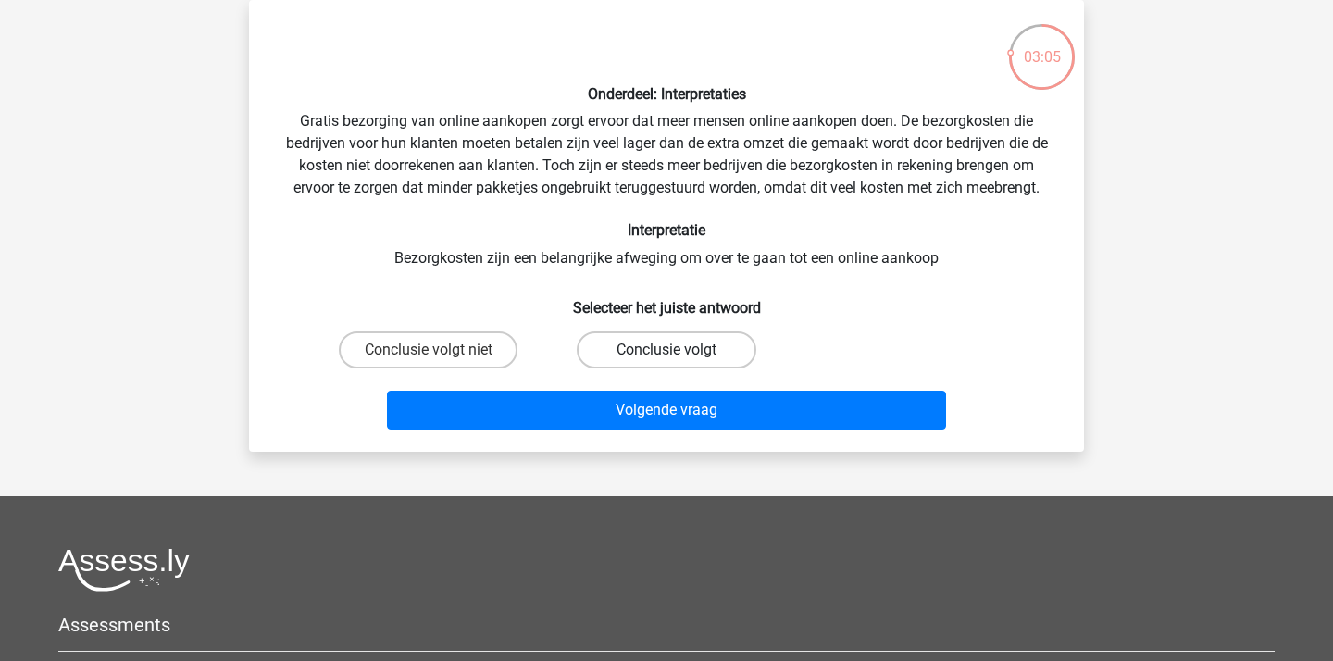
click at [698, 361] on label "Conclusie volgt" at bounding box center [666, 349] width 179 height 37
click at [679, 361] on input "Conclusie volgt" at bounding box center [672, 356] width 12 height 12
radio input "true"
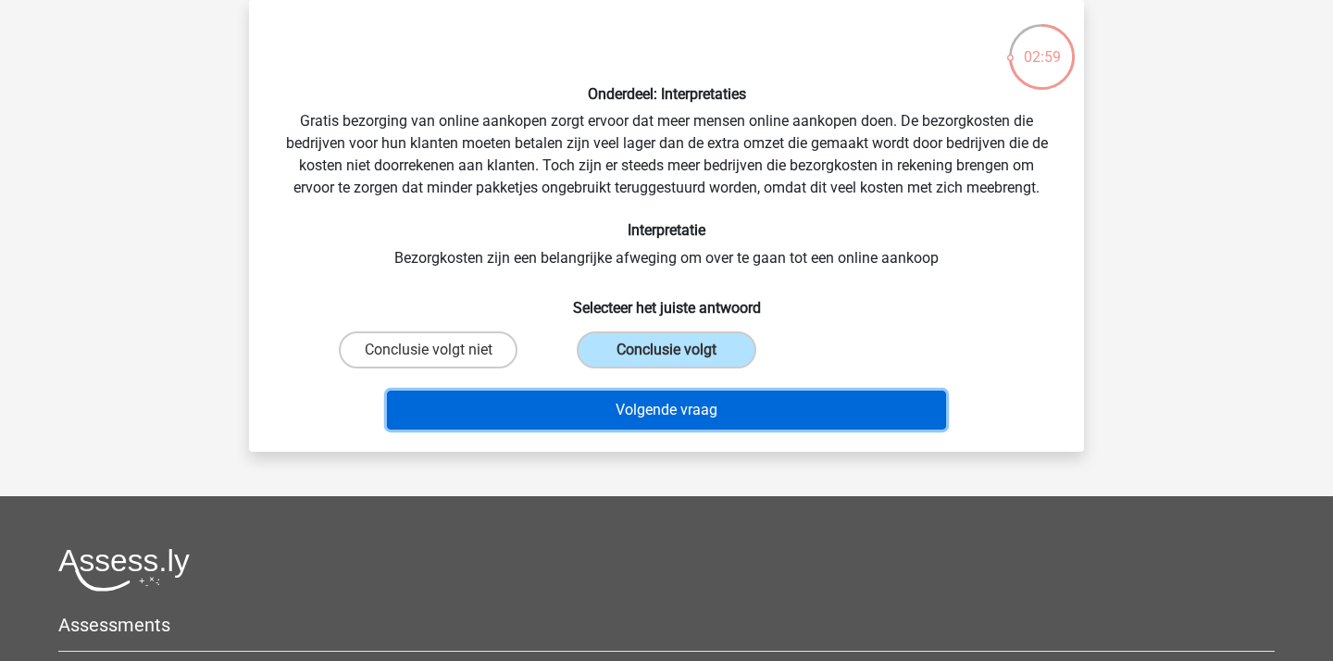
click at [730, 405] on button "Volgende vraag" at bounding box center [667, 410] width 560 height 39
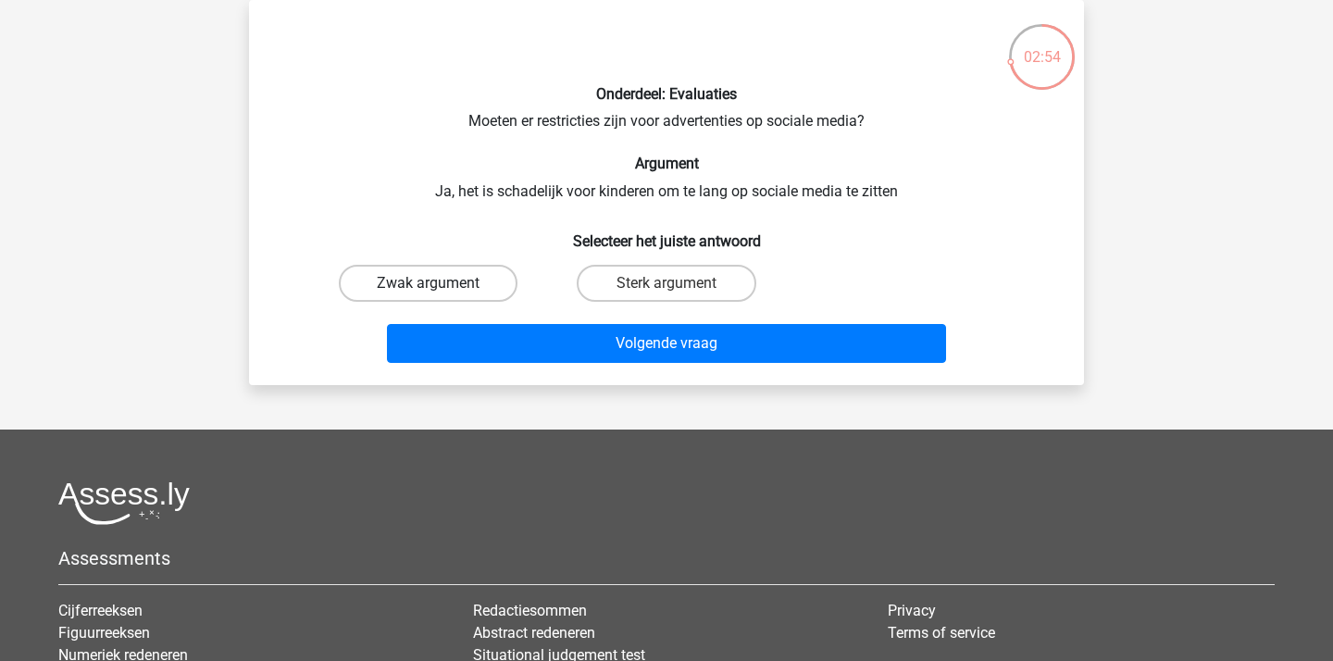
click at [384, 269] on label "Zwak argument" at bounding box center [428, 283] width 179 height 37
click at [429, 283] on input "Zwak argument" at bounding box center [435, 289] width 12 height 12
radio input "true"
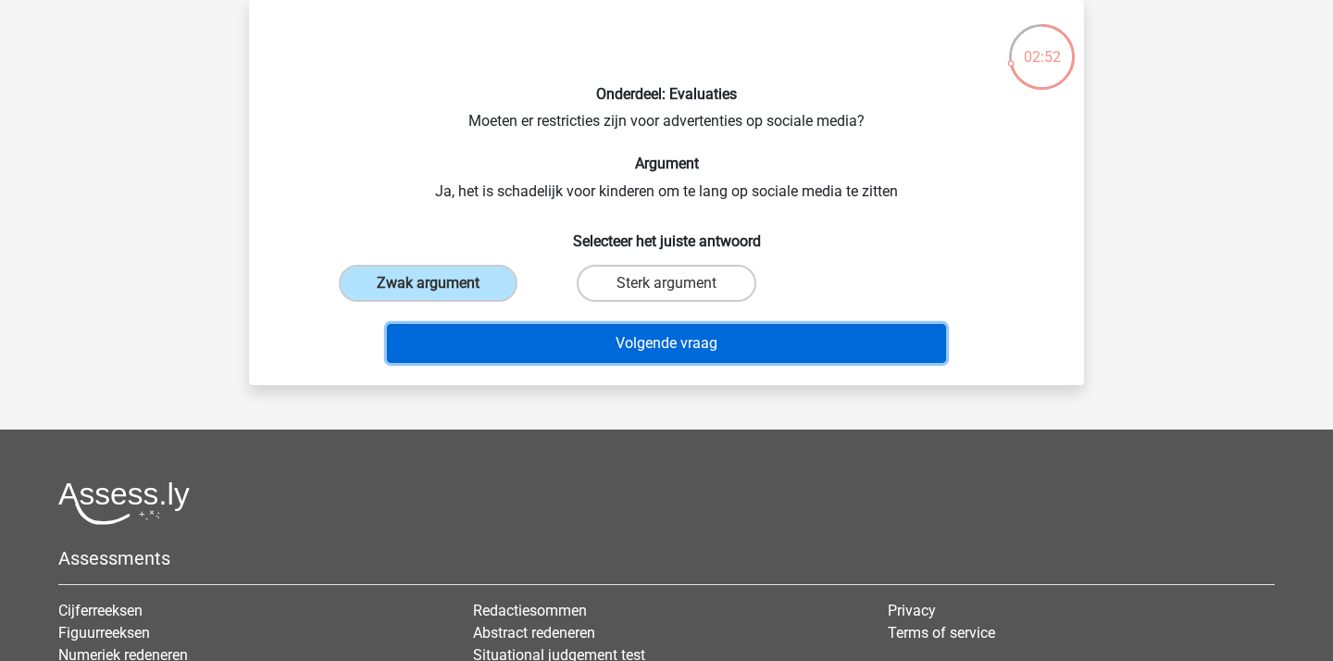
click at [864, 354] on button "Volgende vraag" at bounding box center [667, 343] width 560 height 39
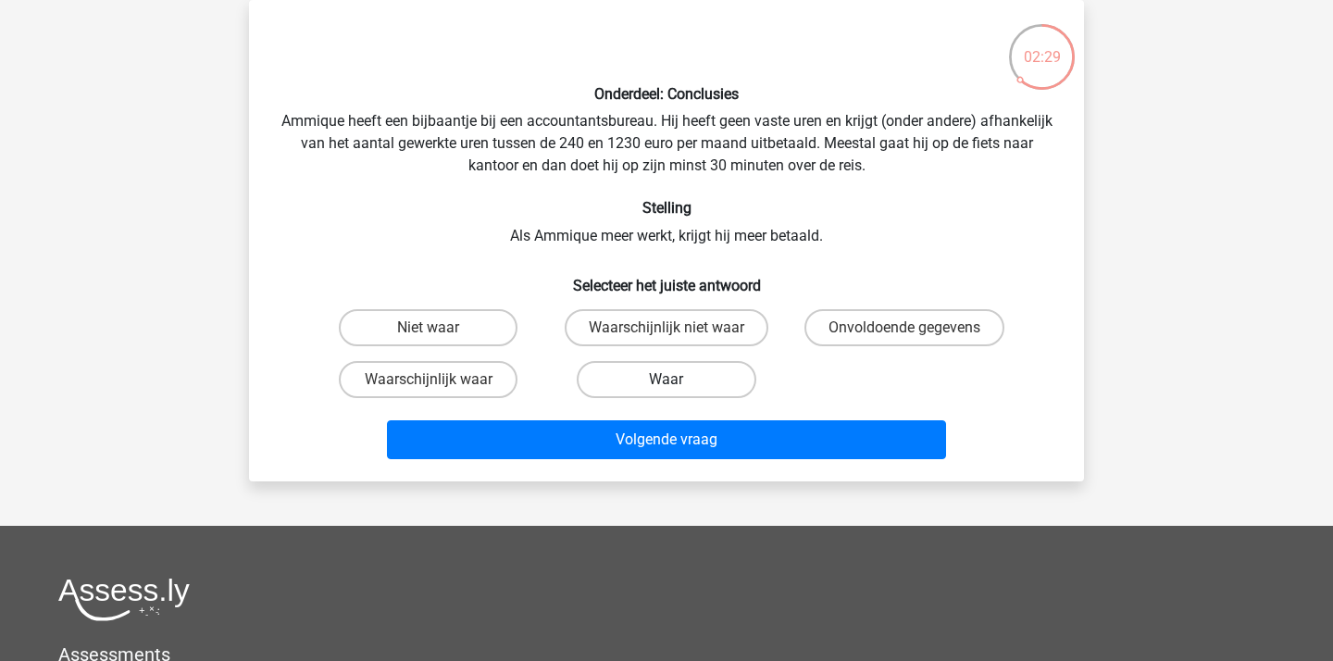
click at [634, 381] on label "Waar" at bounding box center [666, 379] width 179 height 37
click at [666, 381] on input "Waar" at bounding box center [672, 386] width 12 height 12
radio input "true"
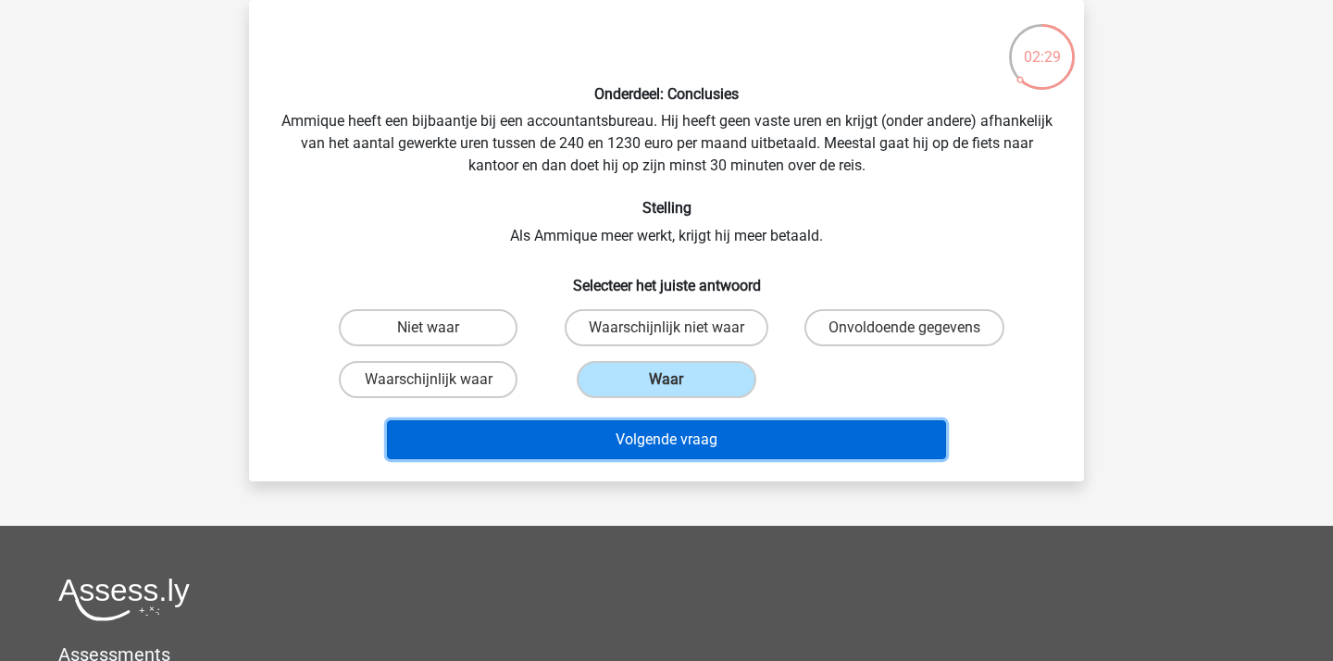
click at [768, 451] on button "Volgende vraag" at bounding box center [667, 439] width 560 height 39
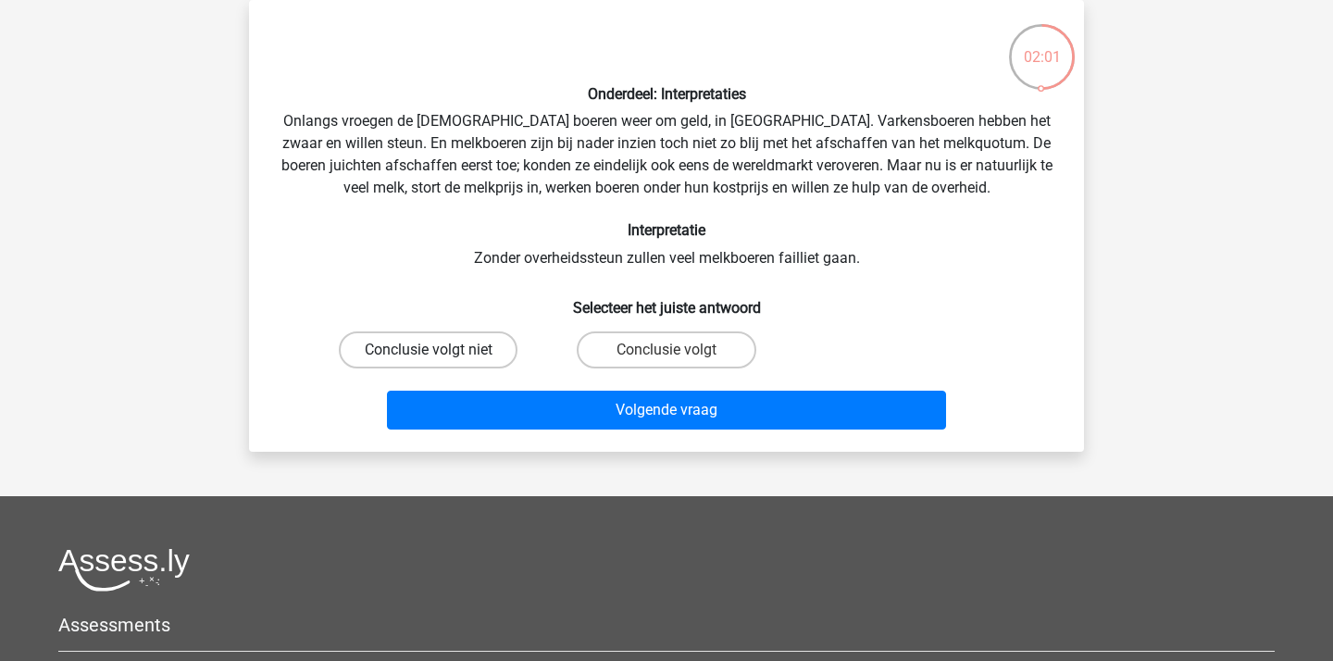
click at [429, 344] on label "Conclusie volgt niet" at bounding box center [428, 349] width 179 height 37
click at [429, 350] on input "Conclusie volgt niet" at bounding box center [435, 356] width 12 height 12
radio input "true"
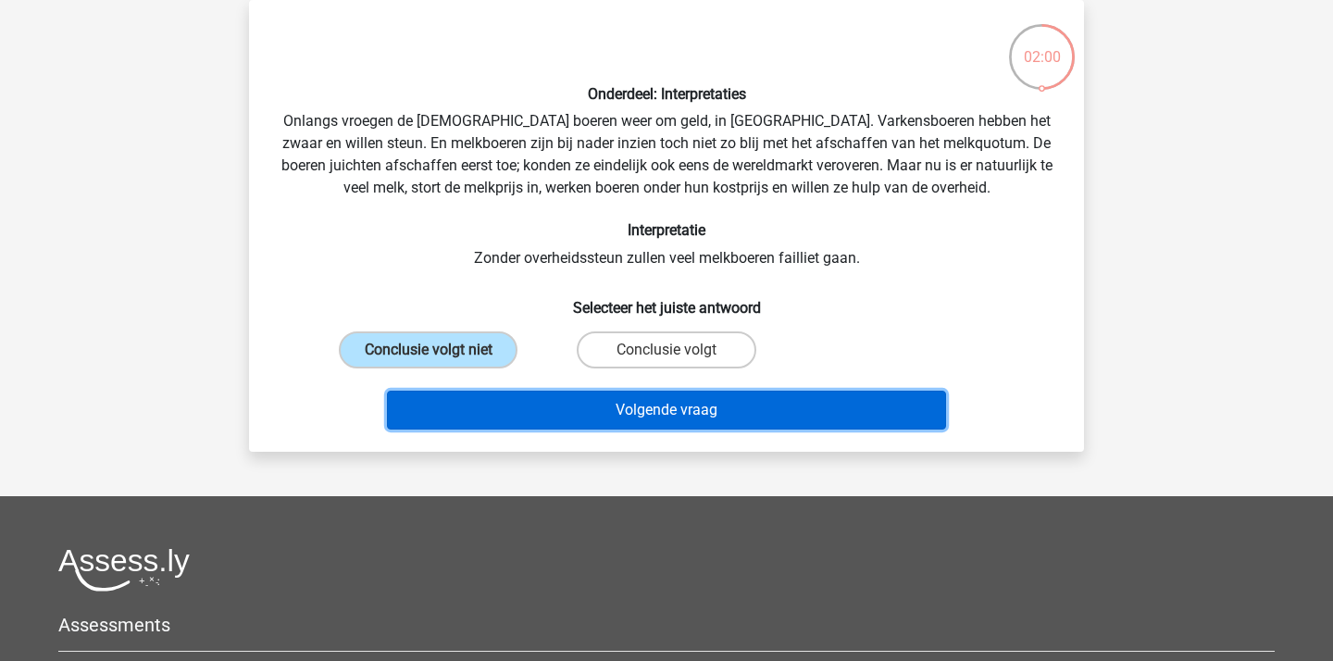
click at [633, 409] on button "Volgende vraag" at bounding box center [667, 410] width 560 height 39
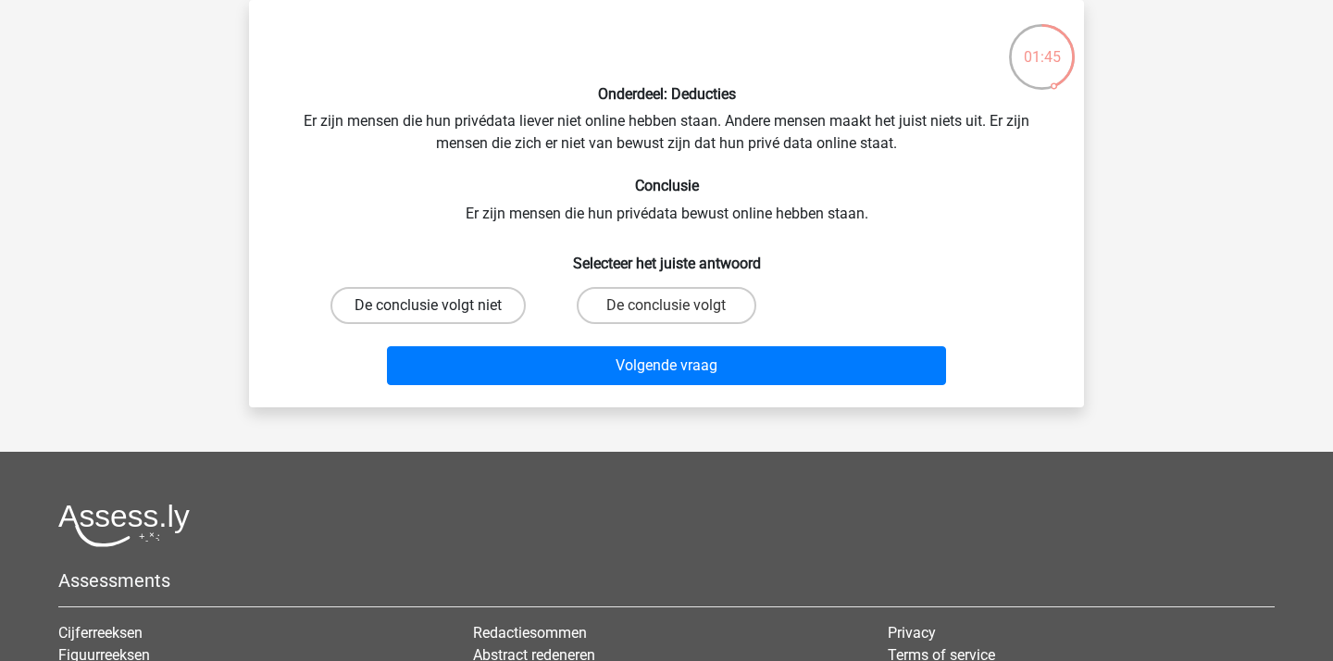
click at [449, 303] on label "De conclusie volgt niet" at bounding box center [427, 305] width 195 height 37
click at [441, 305] on input "De conclusie volgt niet" at bounding box center [435, 311] width 12 height 12
radio input "true"
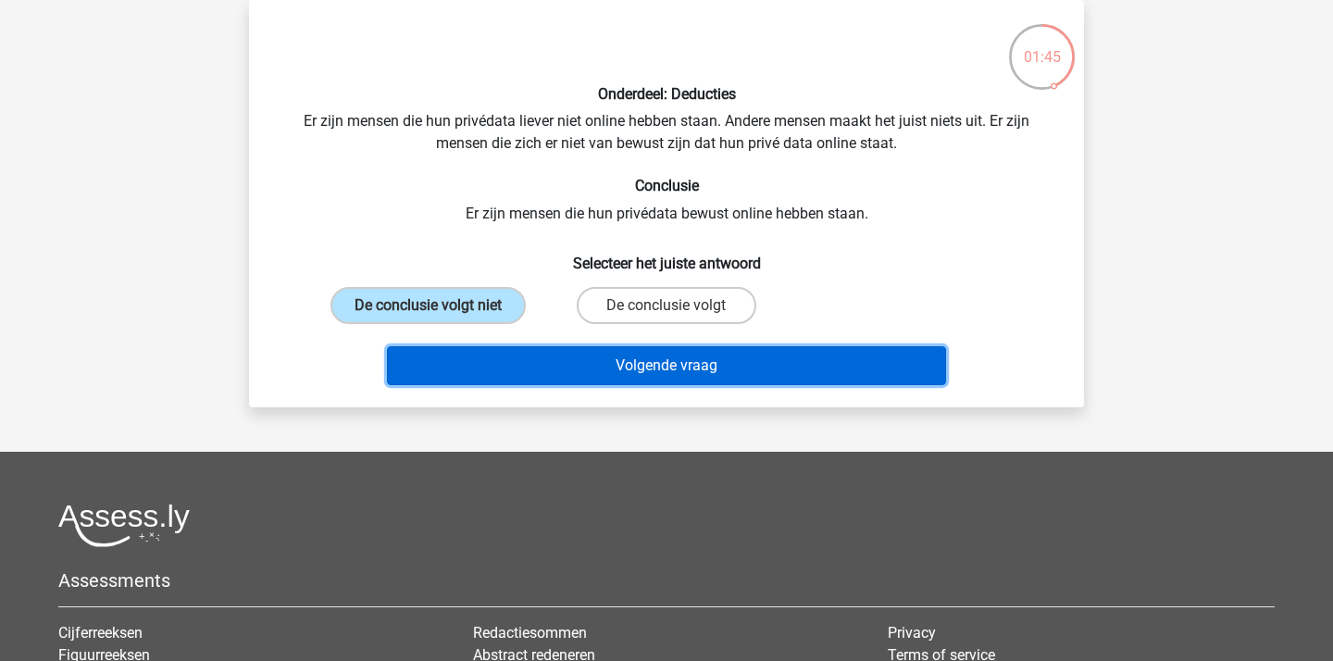
click at [606, 363] on button "Volgende vraag" at bounding box center [667, 365] width 560 height 39
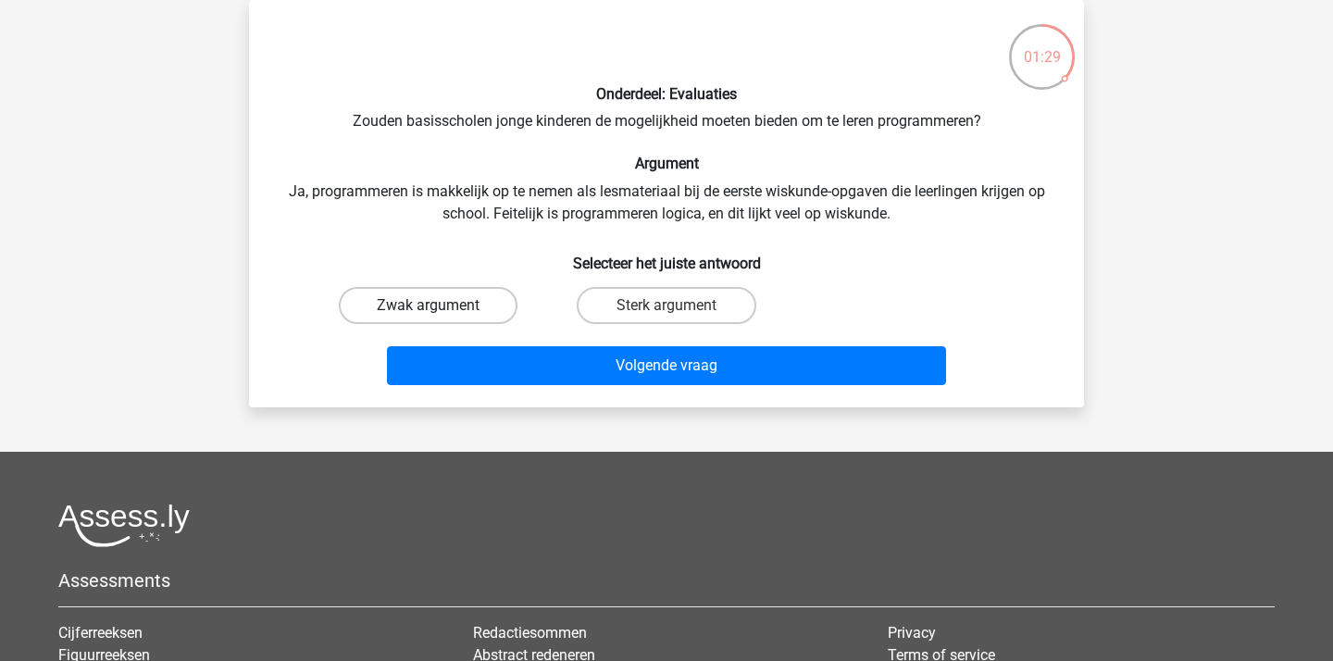
click at [401, 308] on label "Zwak argument" at bounding box center [428, 305] width 179 height 37
click at [429, 308] on input "Zwak argument" at bounding box center [435, 311] width 12 height 12
radio input "true"
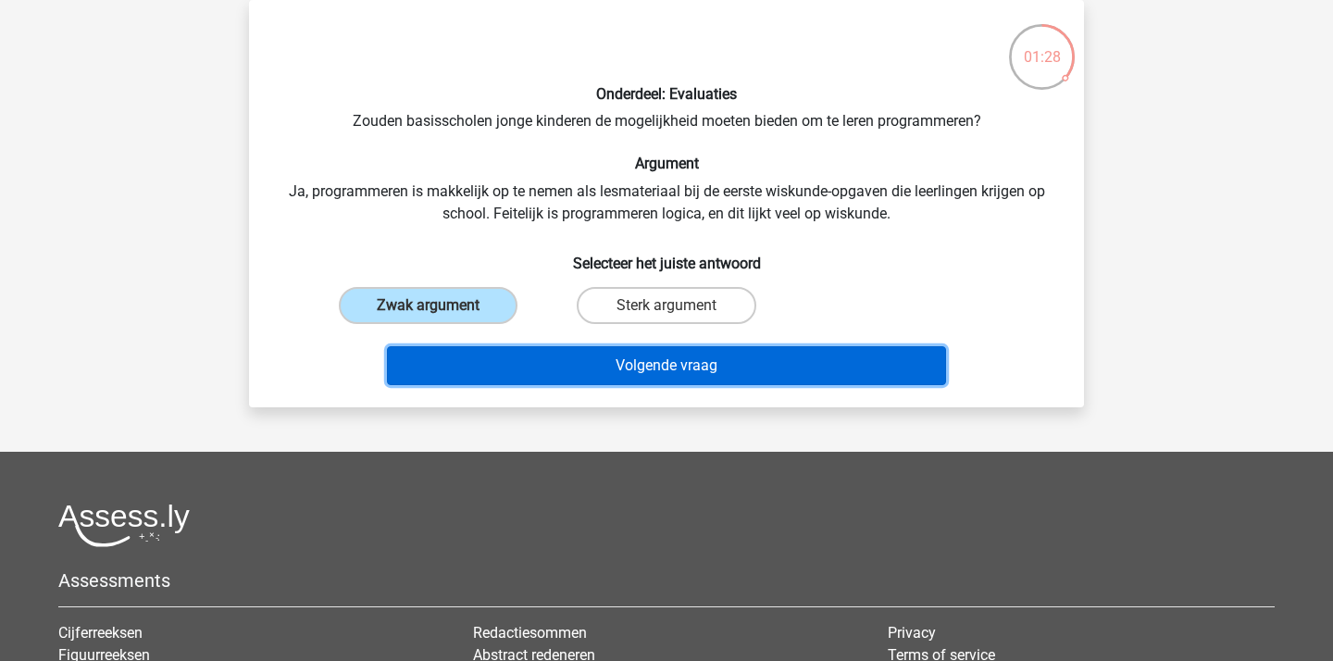
click at [529, 352] on button "Volgende vraag" at bounding box center [667, 365] width 560 height 39
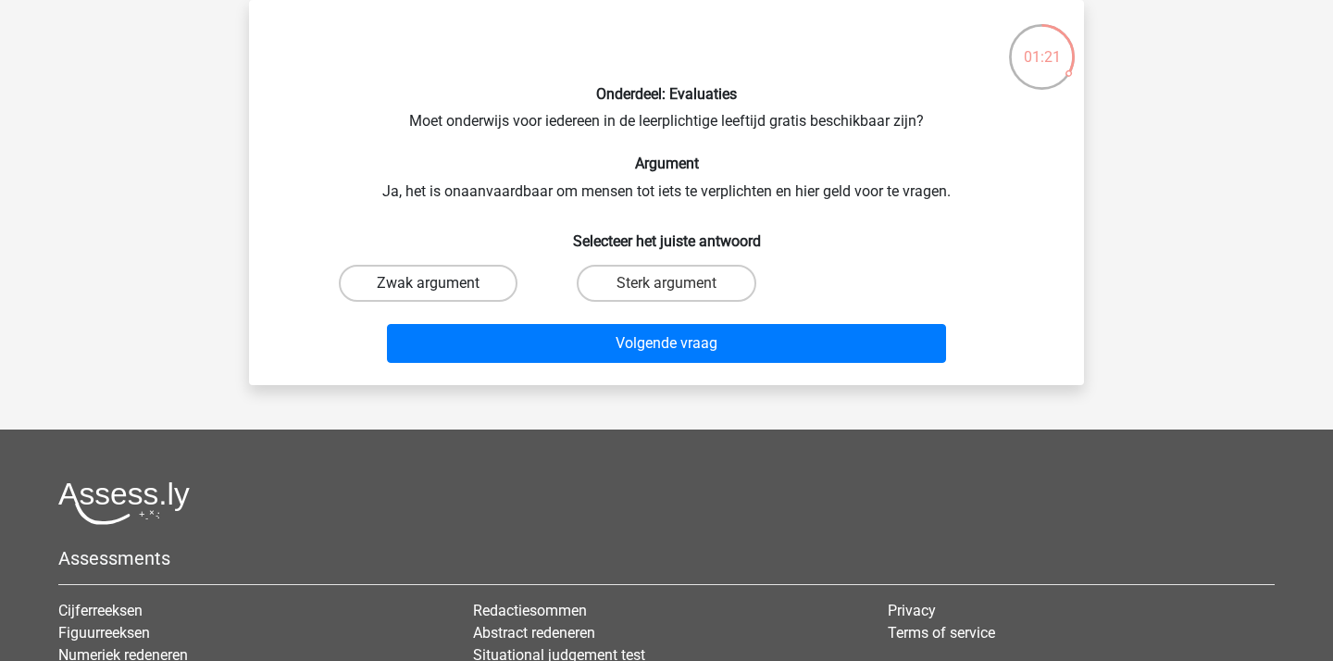
click at [455, 282] on label "Zwak argument" at bounding box center [428, 283] width 179 height 37
click at [441, 283] on input "Zwak argument" at bounding box center [435, 289] width 12 height 12
radio input "true"
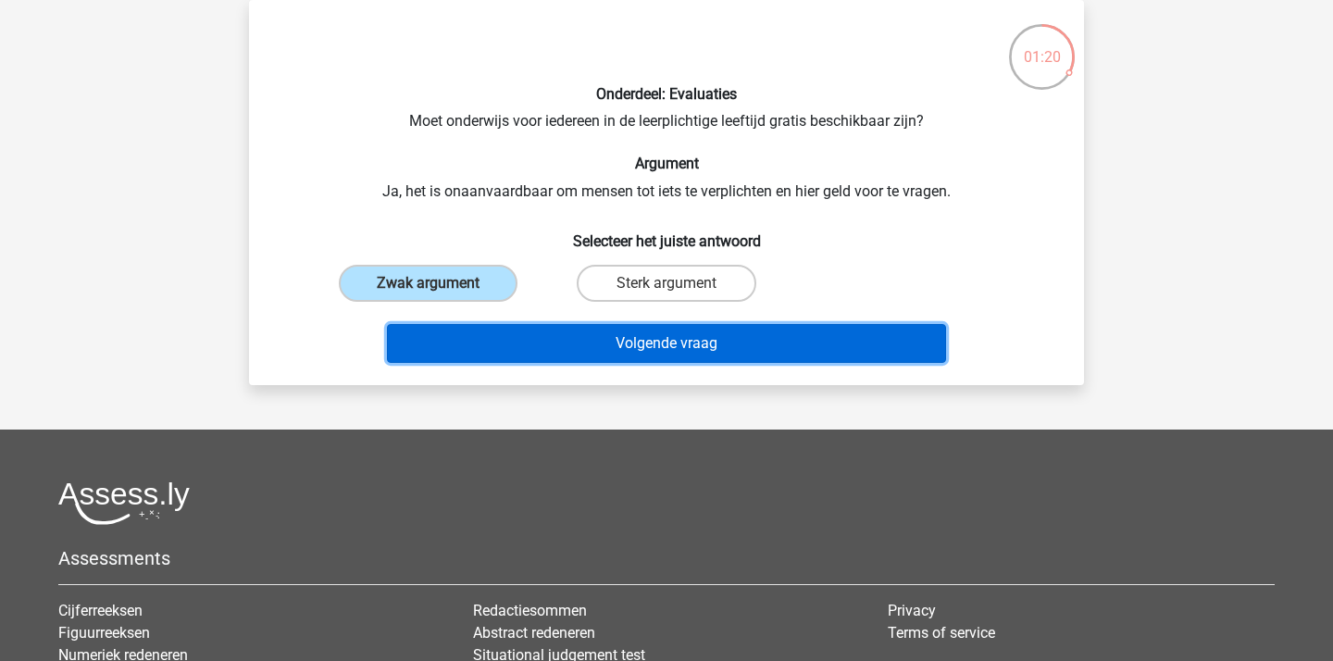
click at [566, 330] on button "Volgende vraag" at bounding box center [667, 343] width 560 height 39
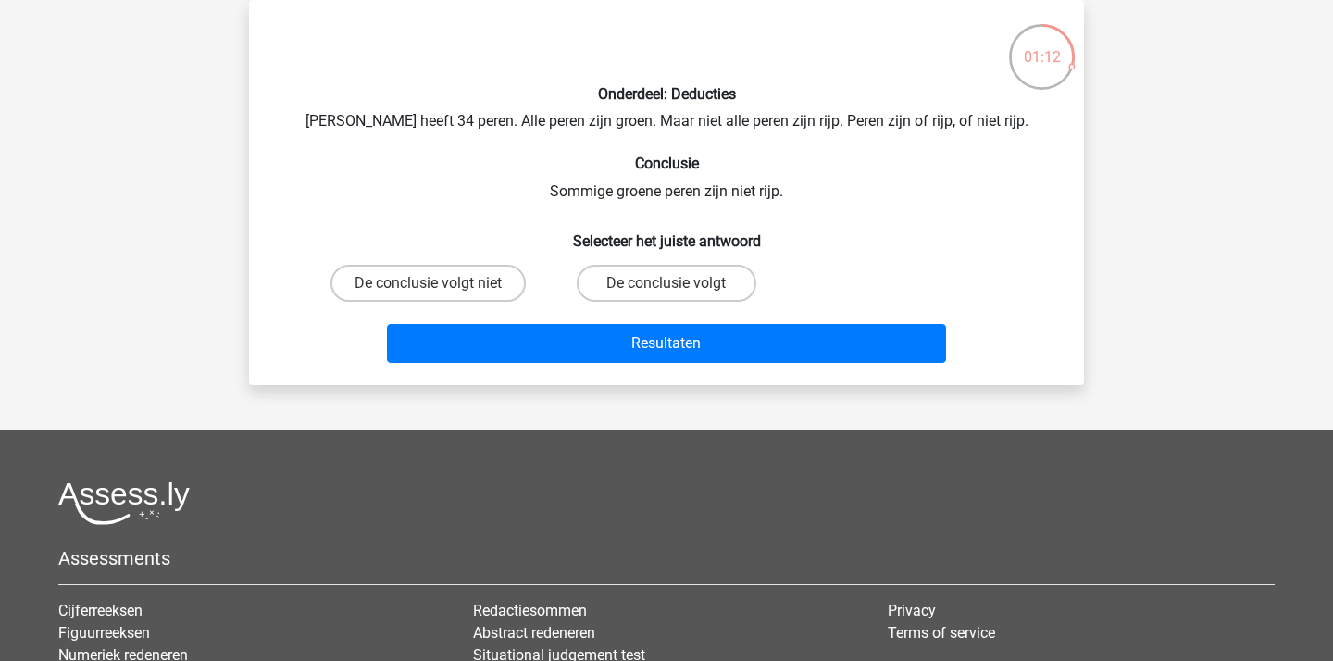
click at [667, 283] on input "De conclusie volgt" at bounding box center [672, 289] width 12 height 12
radio input "true"
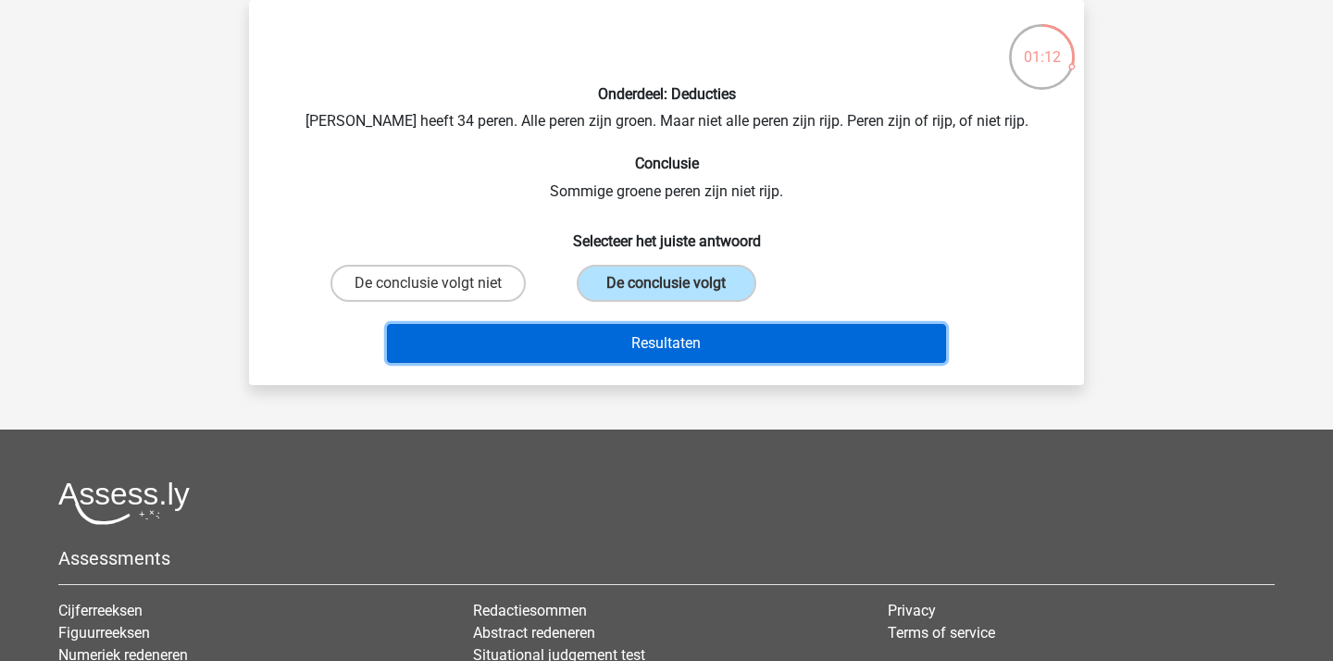
click at [716, 335] on button "Resultaten" at bounding box center [667, 343] width 560 height 39
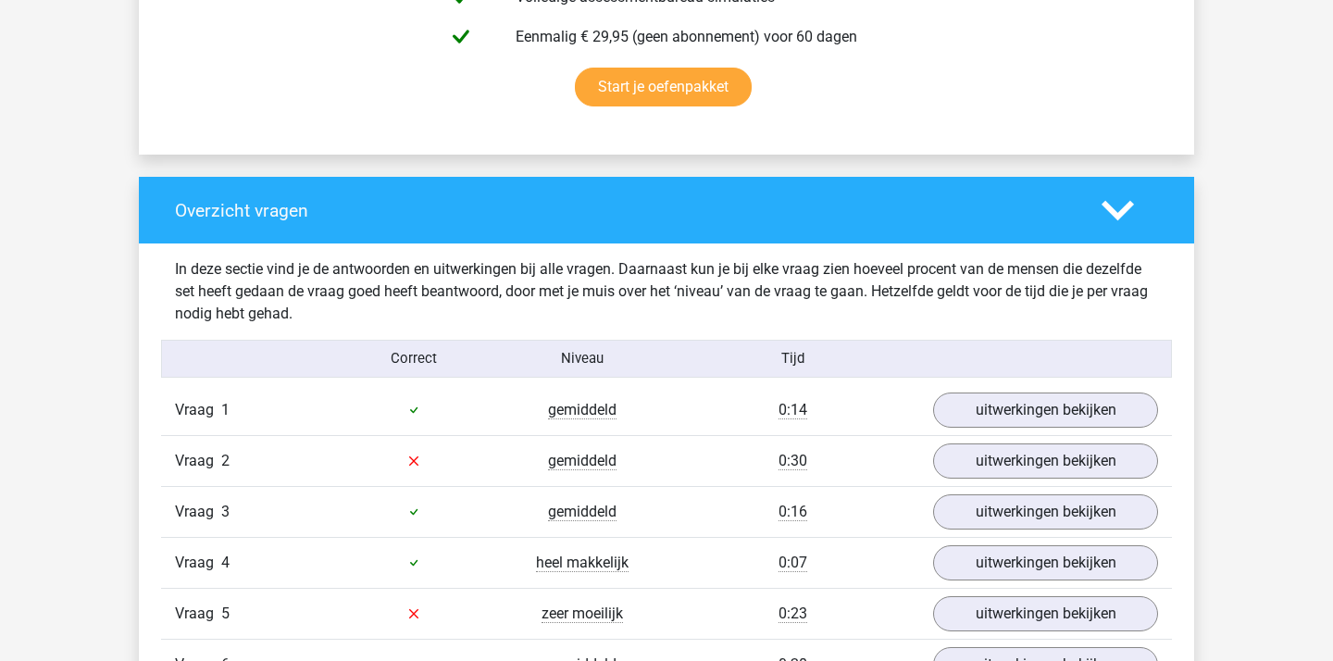
scroll to position [1476, 0]
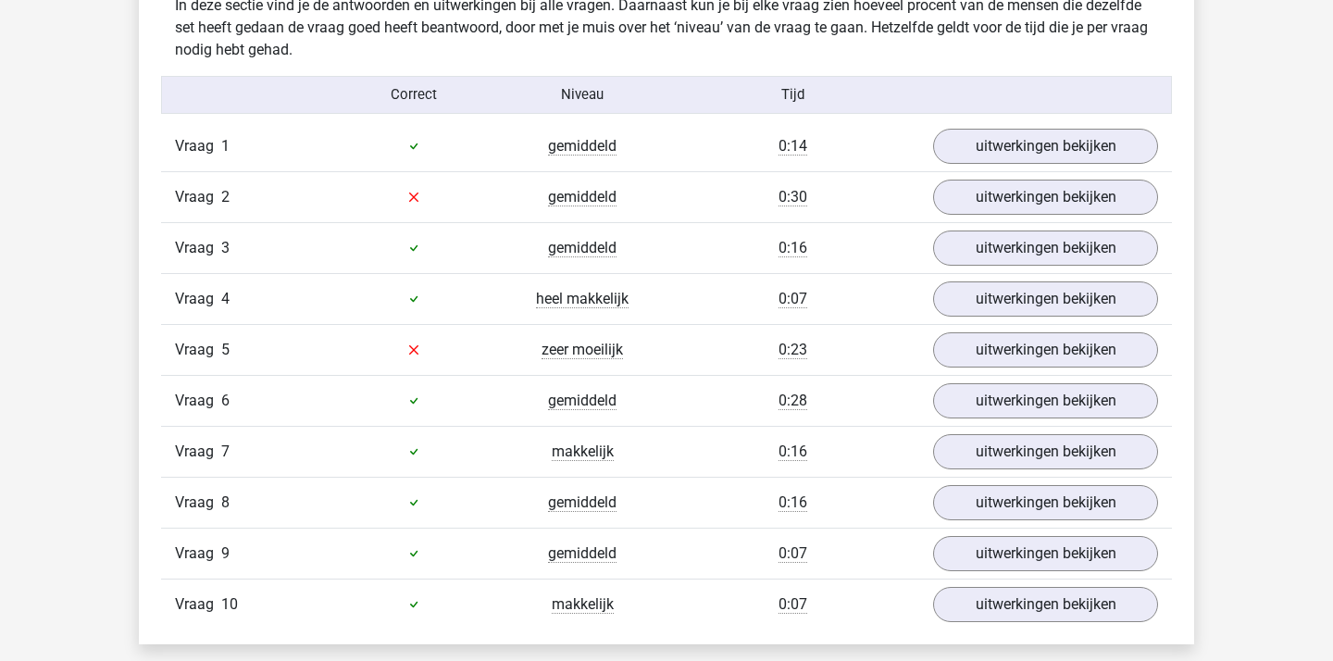
click at [1040, 163] on div "Vraag 1 gemiddeld 0:14 uitwerkingen bekijken" at bounding box center [666, 146] width 1011 height 50
click at [1027, 156] on link "uitwerkingen bekijken" at bounding box center [1045, 146] width 258 height 41
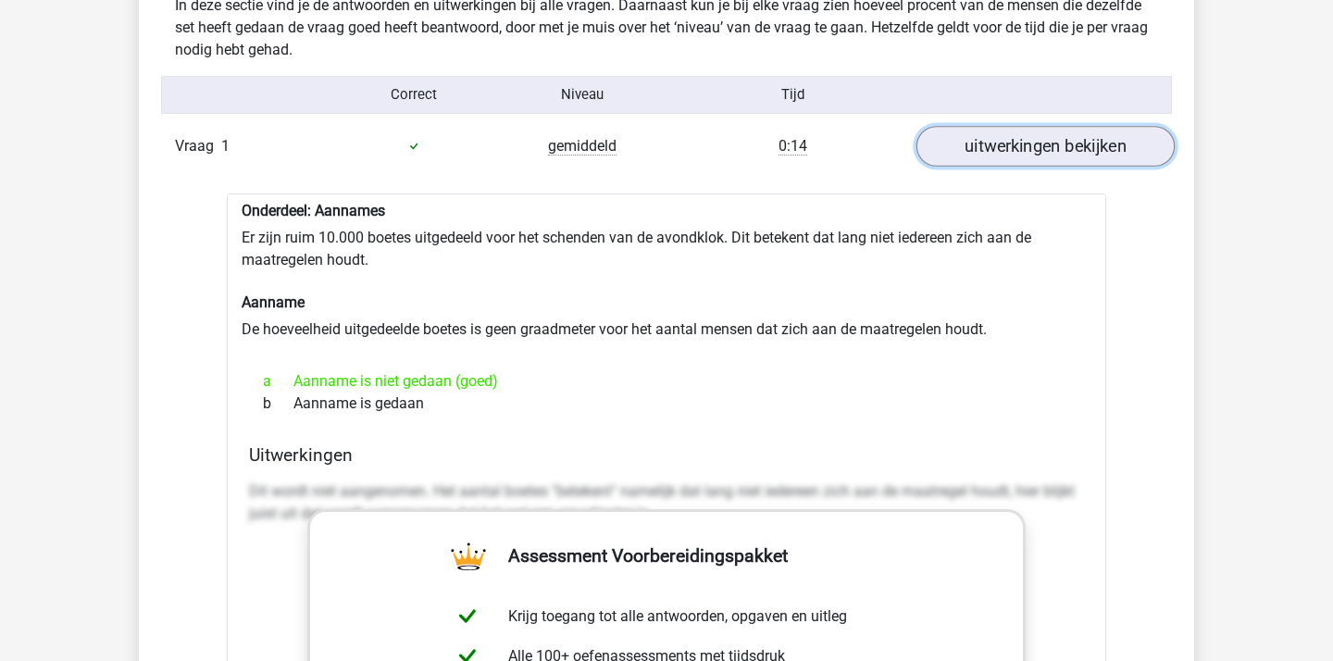
click at [1027, 156] on link "uitwerkingen bekijken" at bounding box center [1045, 146] width 258 height 41
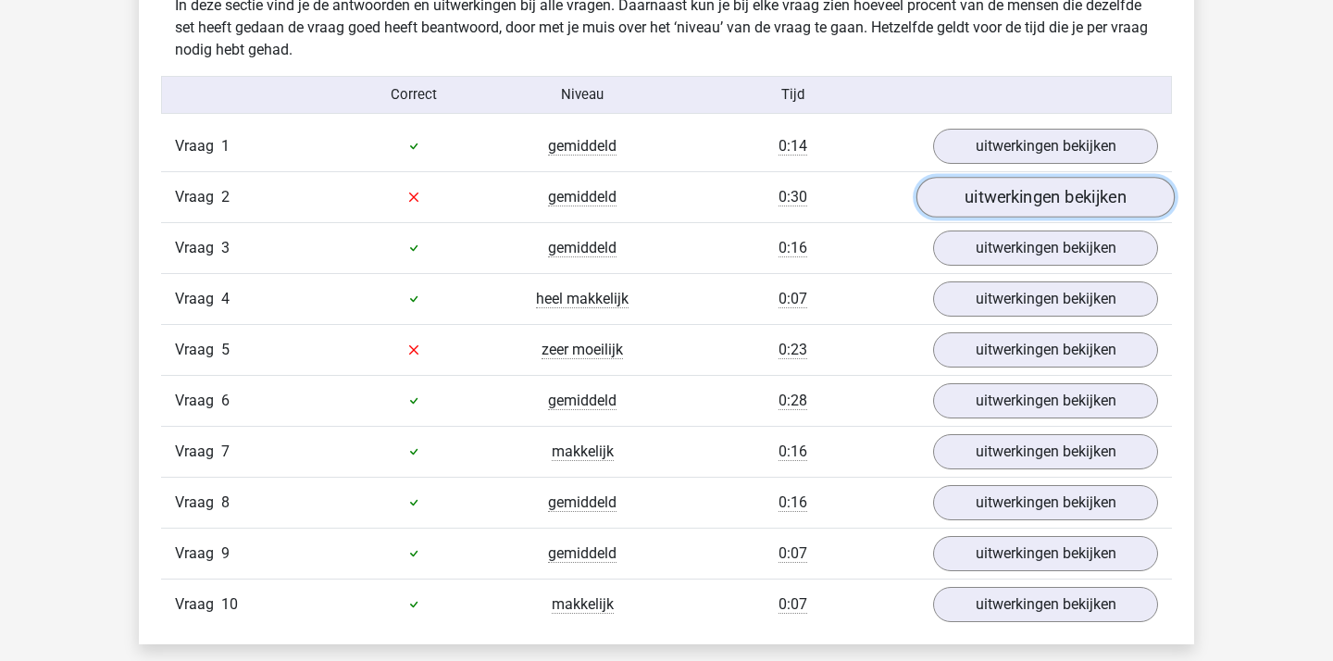
click at [1031, 196] on link "uitwerkingen bekijken" at bounding box center [1045, 197] width 258 height 41
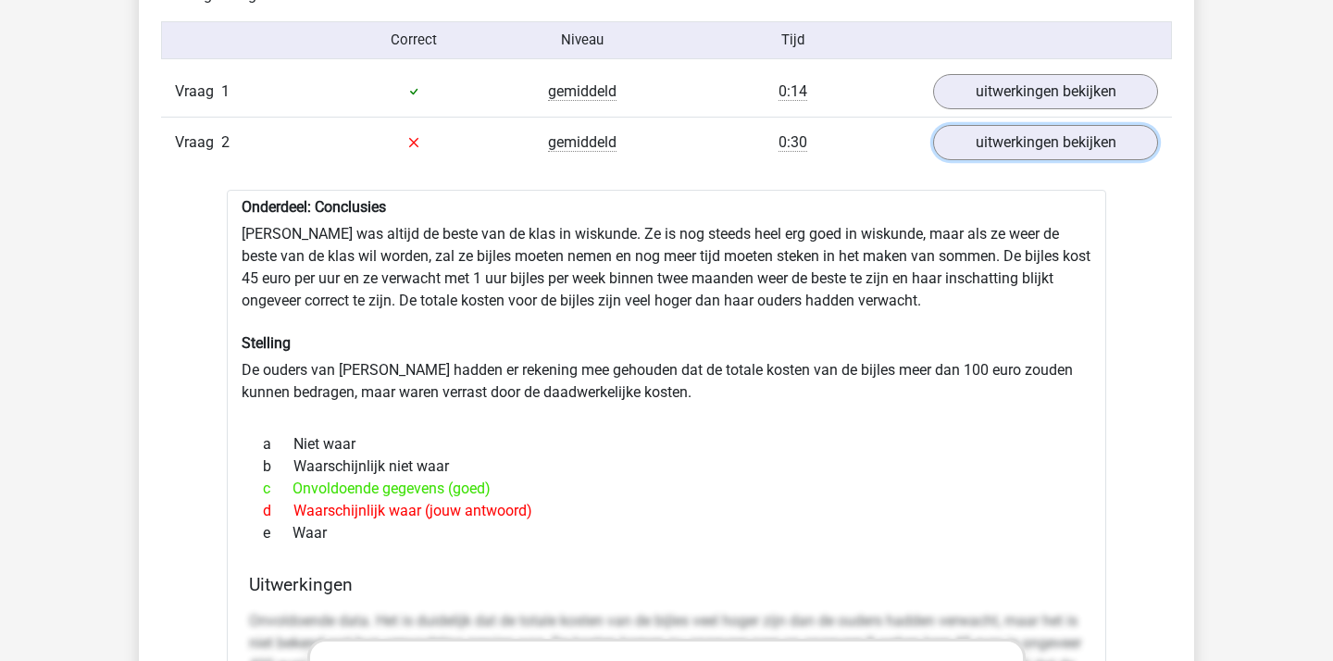
scroll to position [1530, 0]
click at [1017, 135] on link "uitwerkingen bekijken" at bounding box center [1045, 143] width 258 height 41
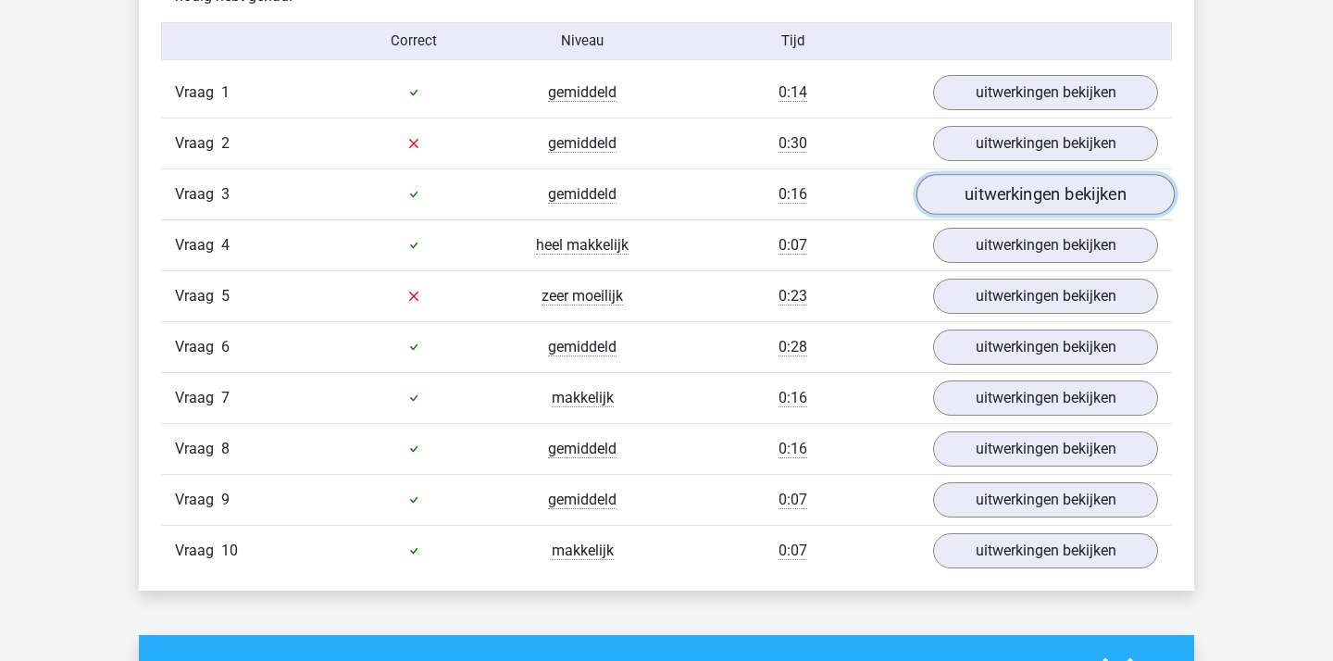
click at [1009, 204] on link "uitwerkingen bekijken" at bounding box center [1045, 194] width 258 height 41
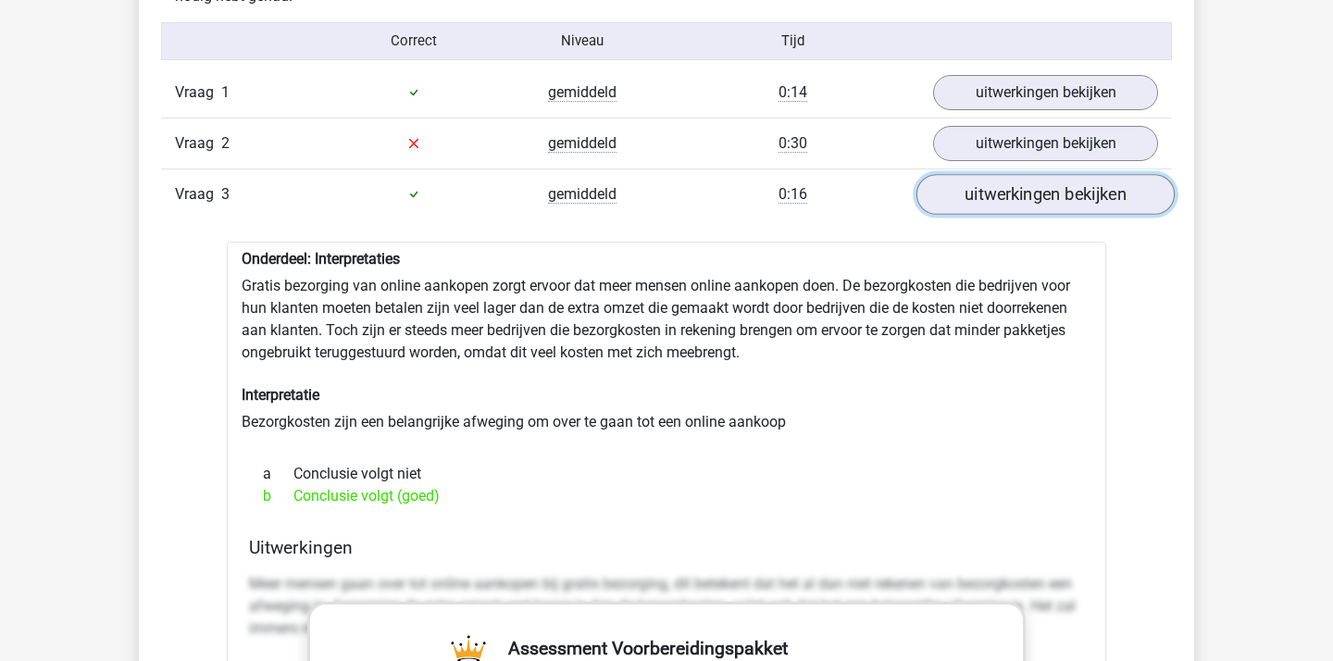
click at [1009, 204] on link "uitwerkingen bekijken" at bounding box center [1045, 194] width 258 height 41
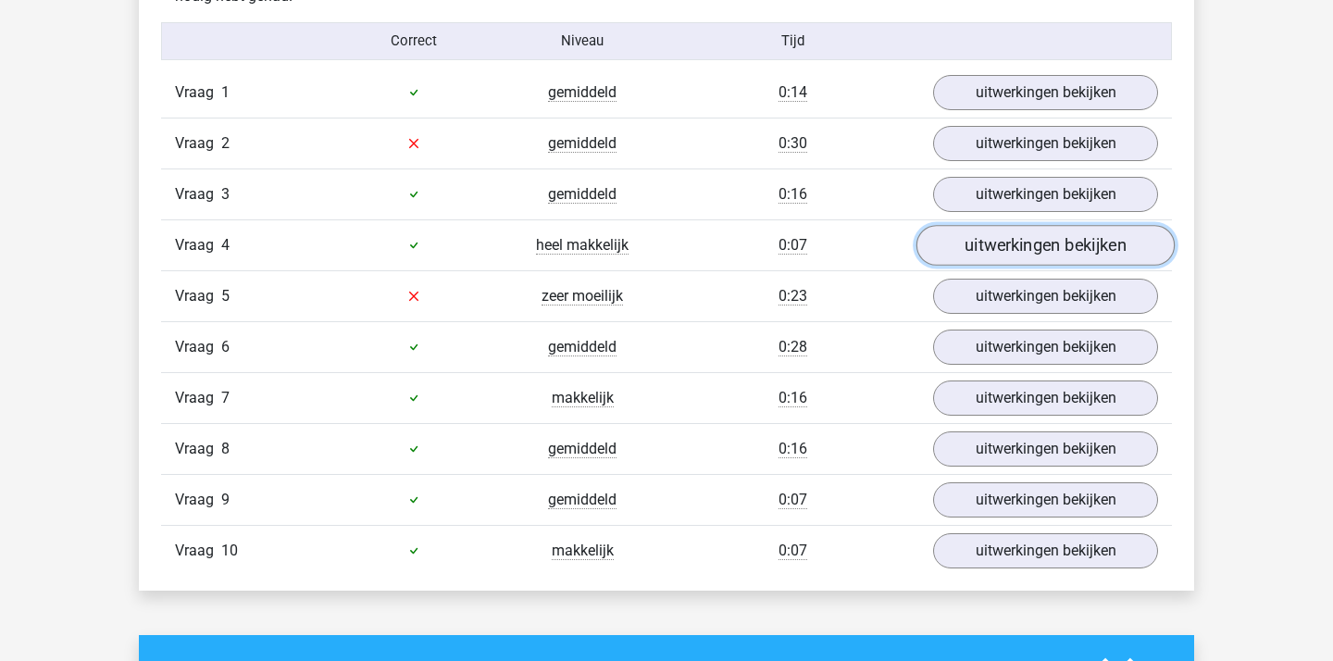
click at [1009, 244] on link "uitwerkingen bekijken" at bounding box center [1045, 245] width 258 height 41
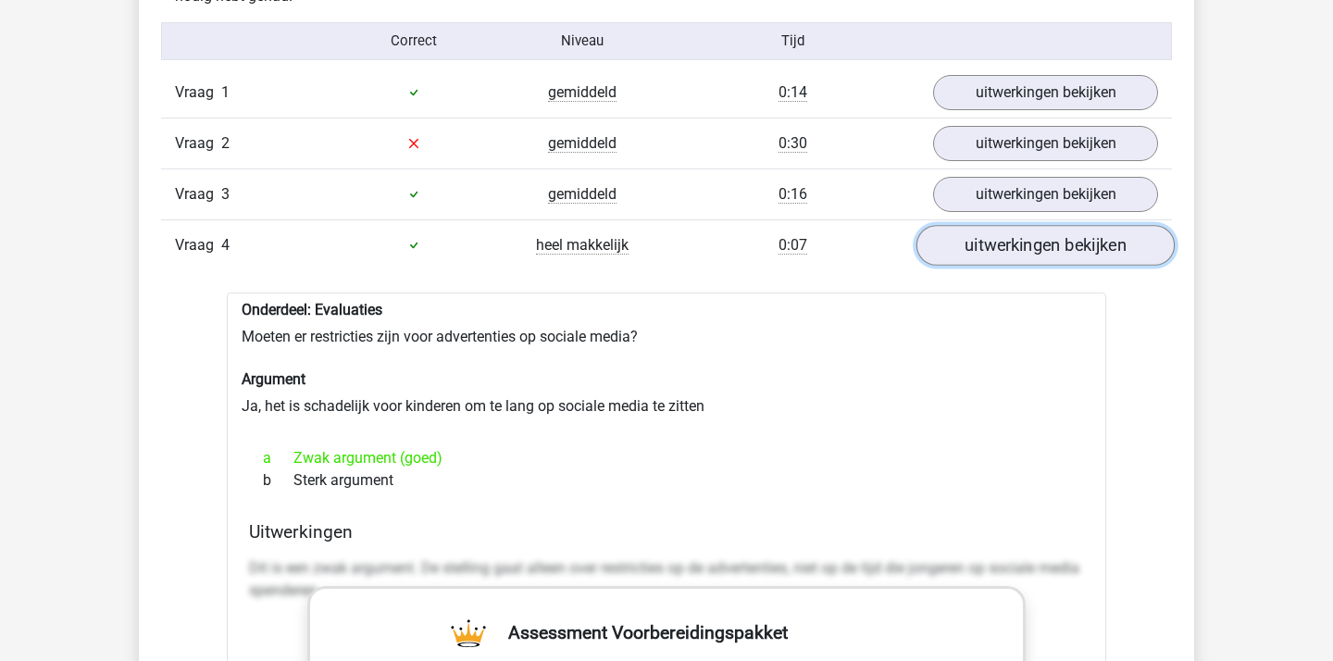
click at [1009, 244] on link "uitwerkingen bekijken" at bounding box center [1045, 245] width 258 height 41
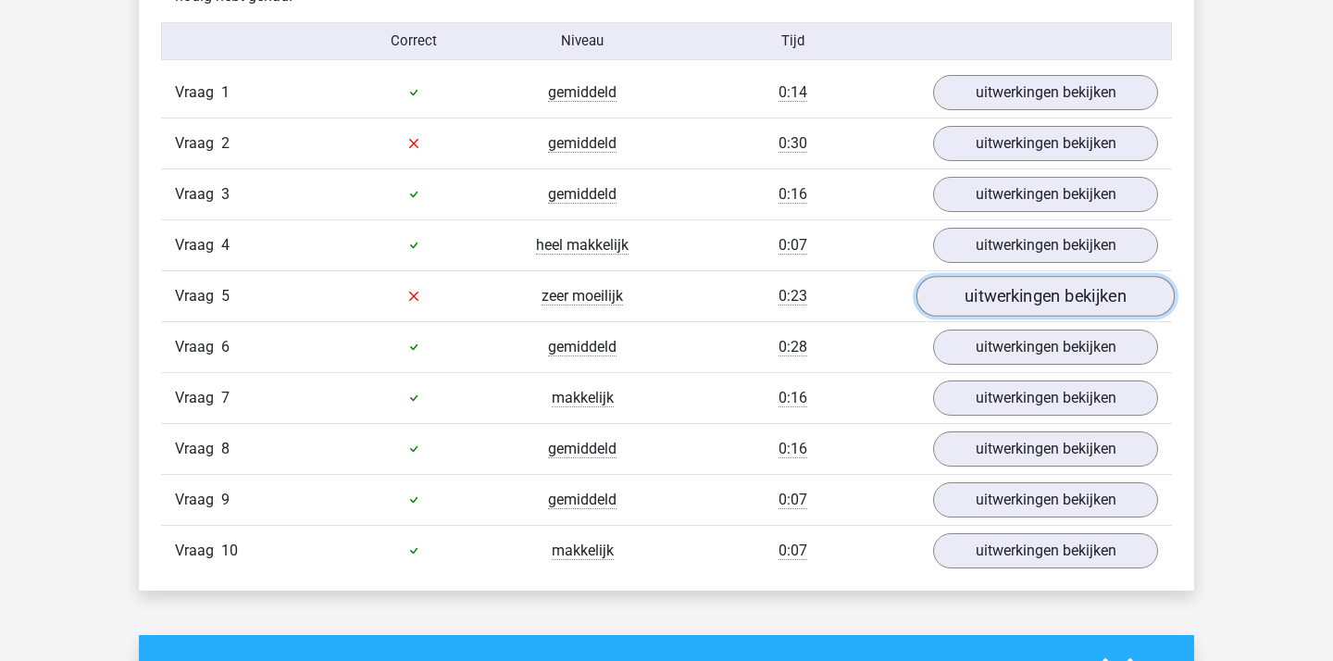
click at [1009, 306] on link "uitwerkingen bekijken" at bounding box center [1045, 296] width 258 height 41
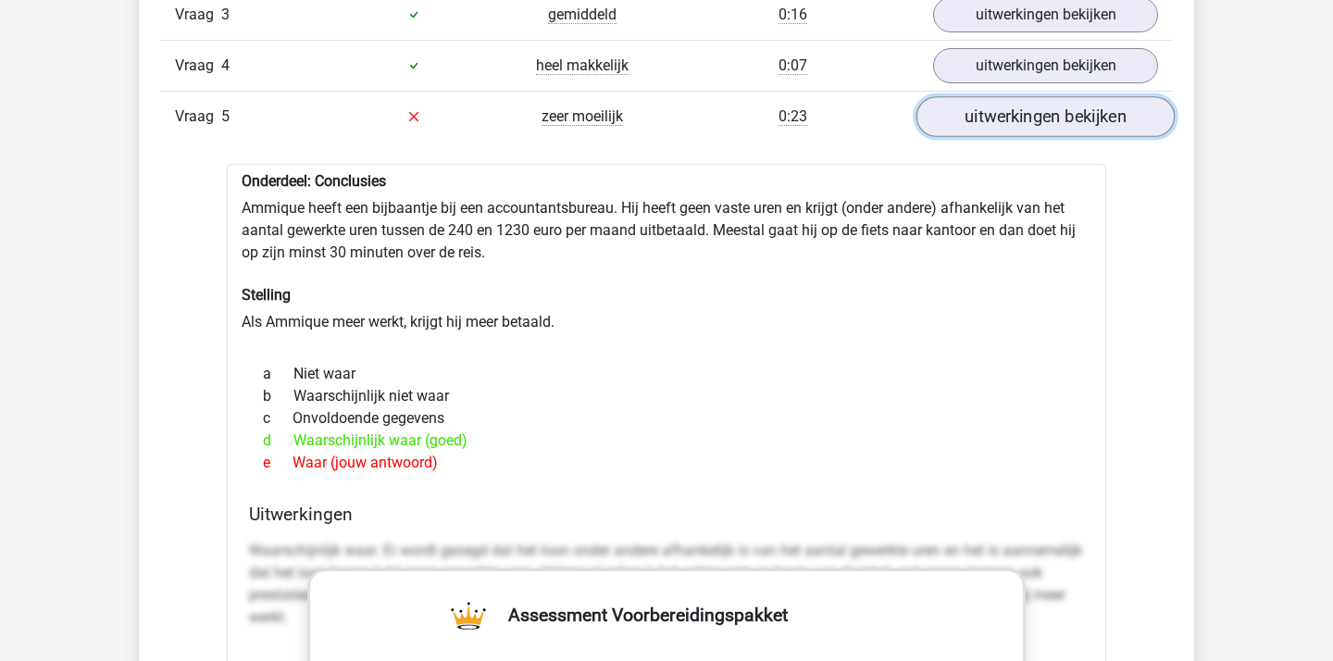
scroll to position [1714, 0]
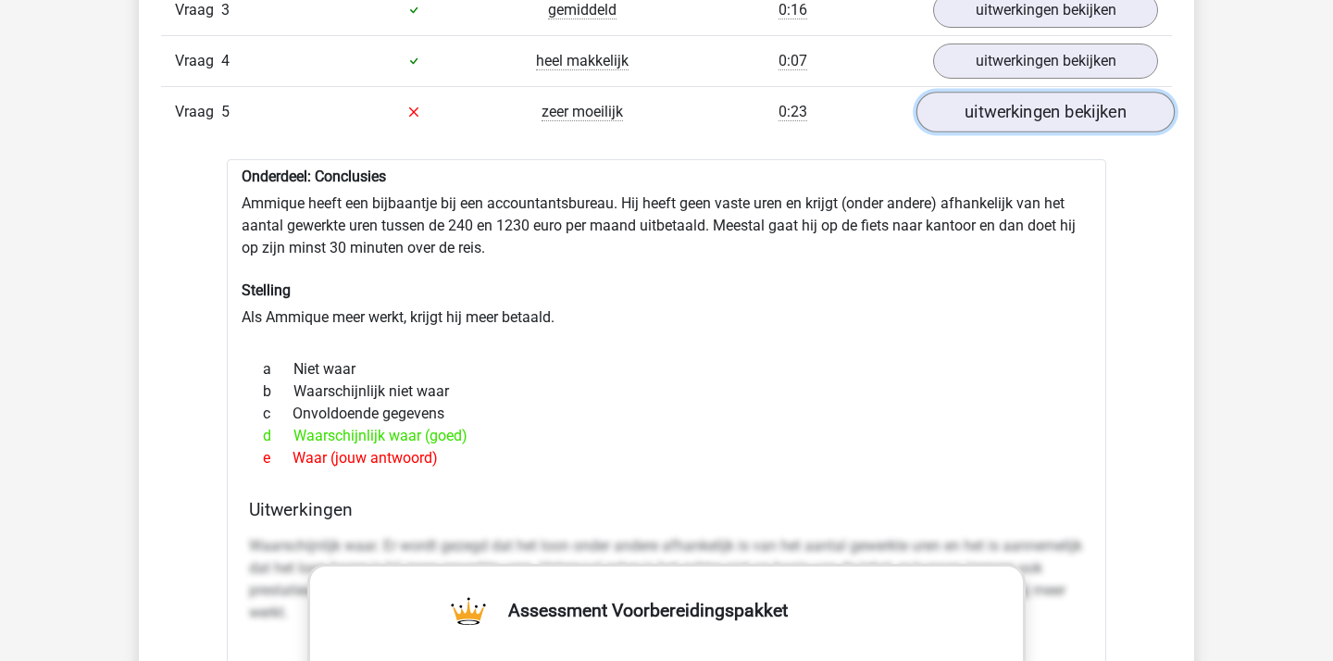
click at [989, 113] on link "uitwerkingen bekijken" at bounding box center [1045, 112] width 258 height 41
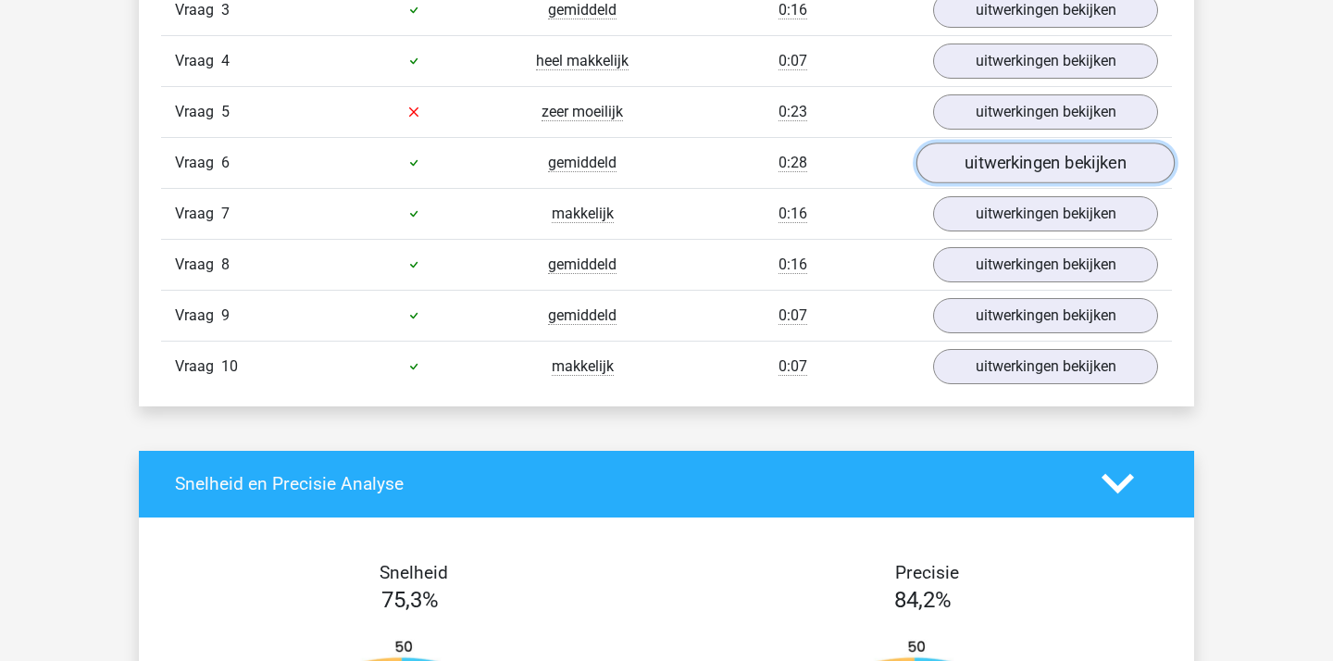
click at [988, 163] on link "uitwerkingen bekijken" at bounding box center [1045, 163] width 258 height 41
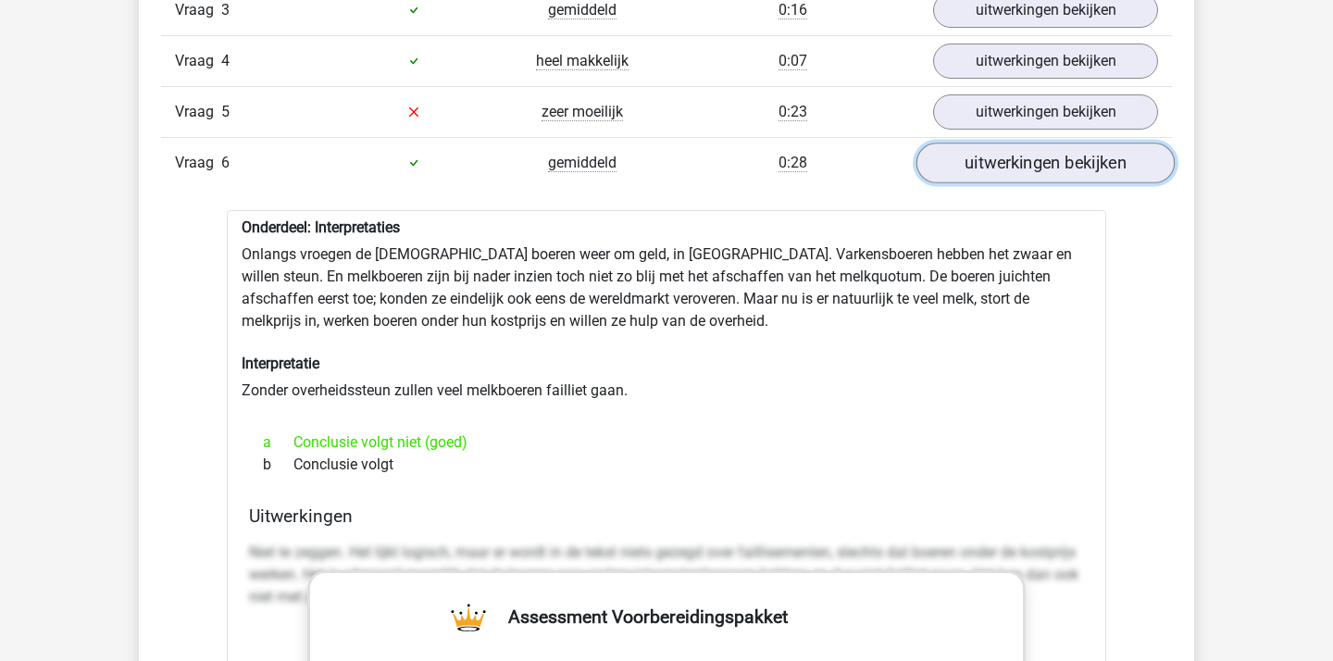
click at [988, 163] on link "uitwerkingen bekijken" at bounding box center [1045, 163] width 258 height 41
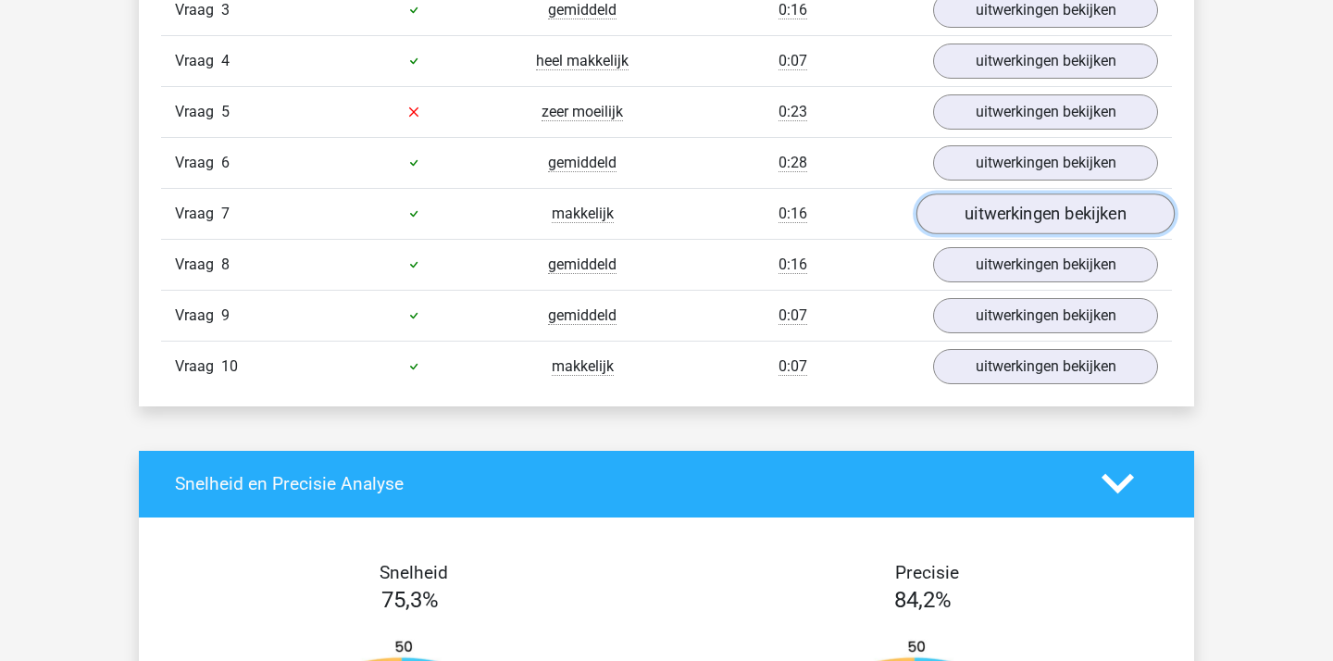
click at [996, 210] on link "uitwerkingen bekijken" at bounding box center [1045, 213] width 258 height 41
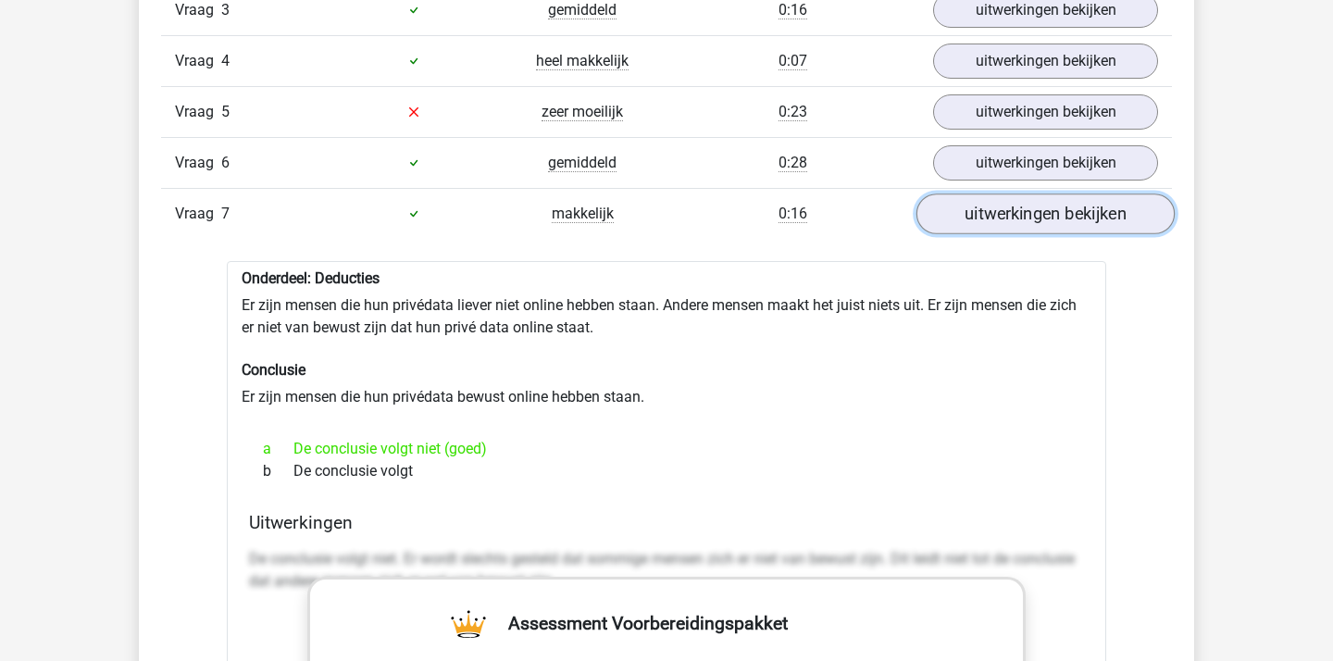
click at [996, 210] on link "uitwerkingen bekijken" at bounding box center [1045, 213] width 258 height 41
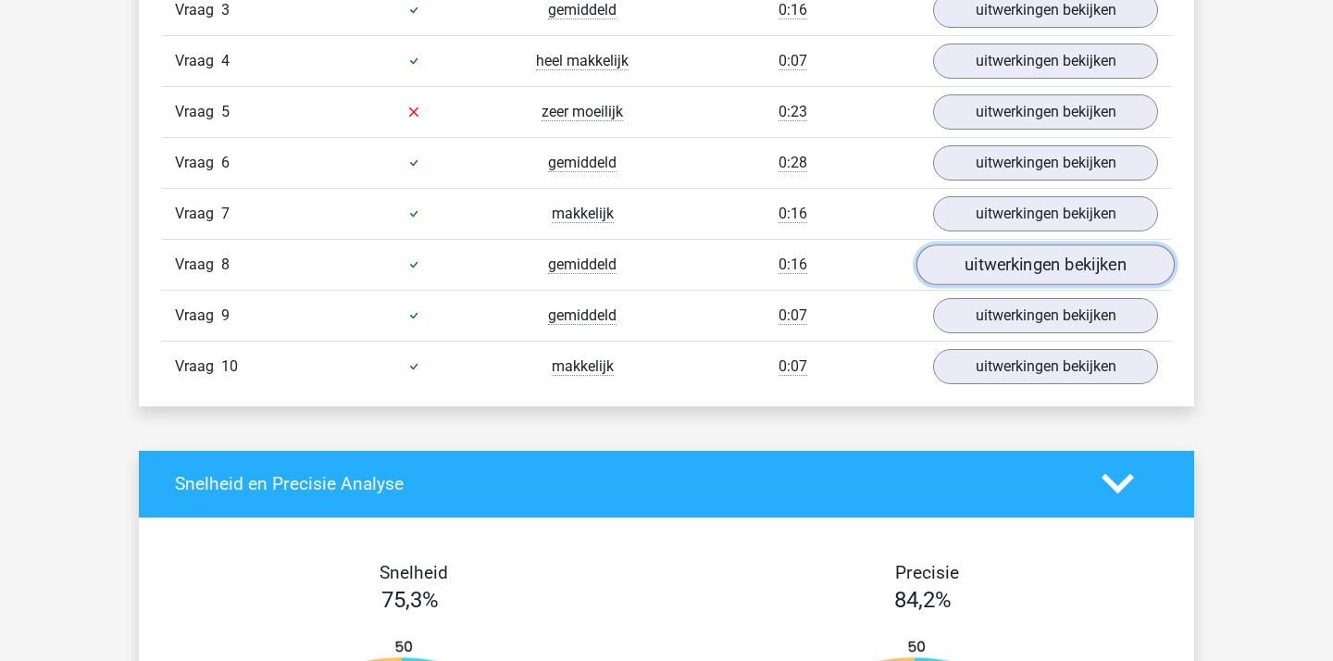
click at [1004, 257] on link "uitwerkingen bekijken" at bounding box center [1045, 264] width 258 height 41
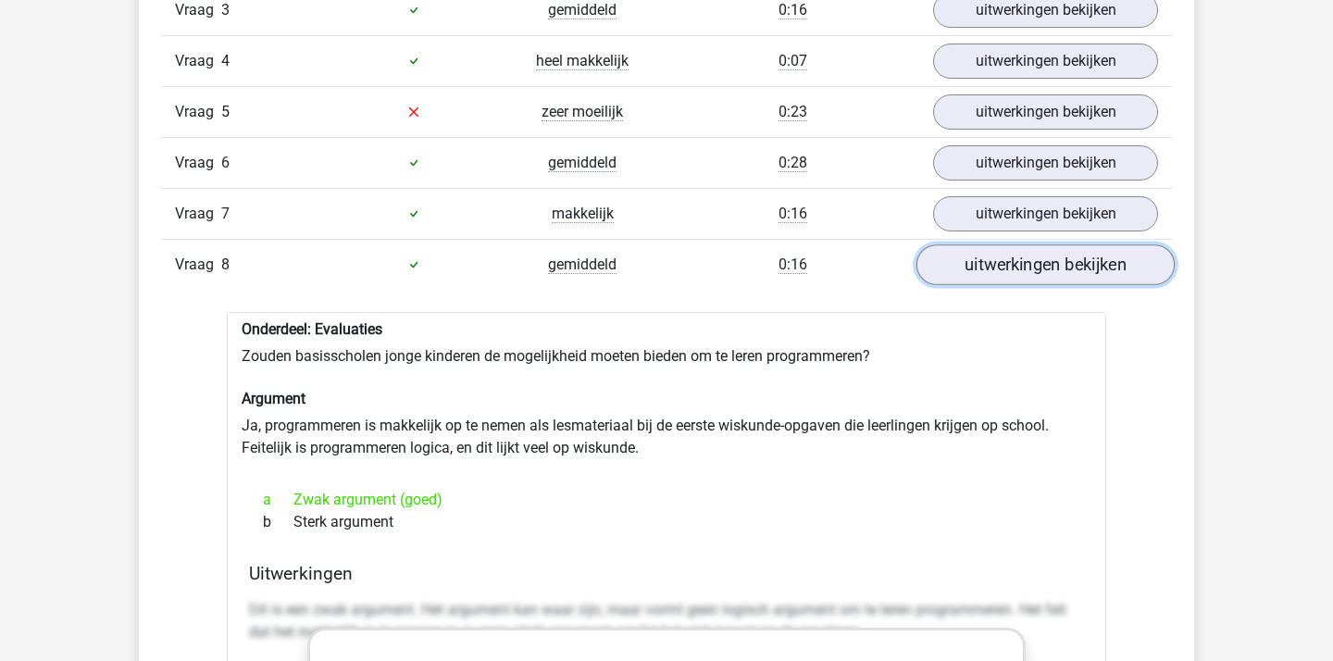
click at [1004, 257] on link "uitwerkingen bekijken" at bounding box center [1045, 264] width 258 height 41
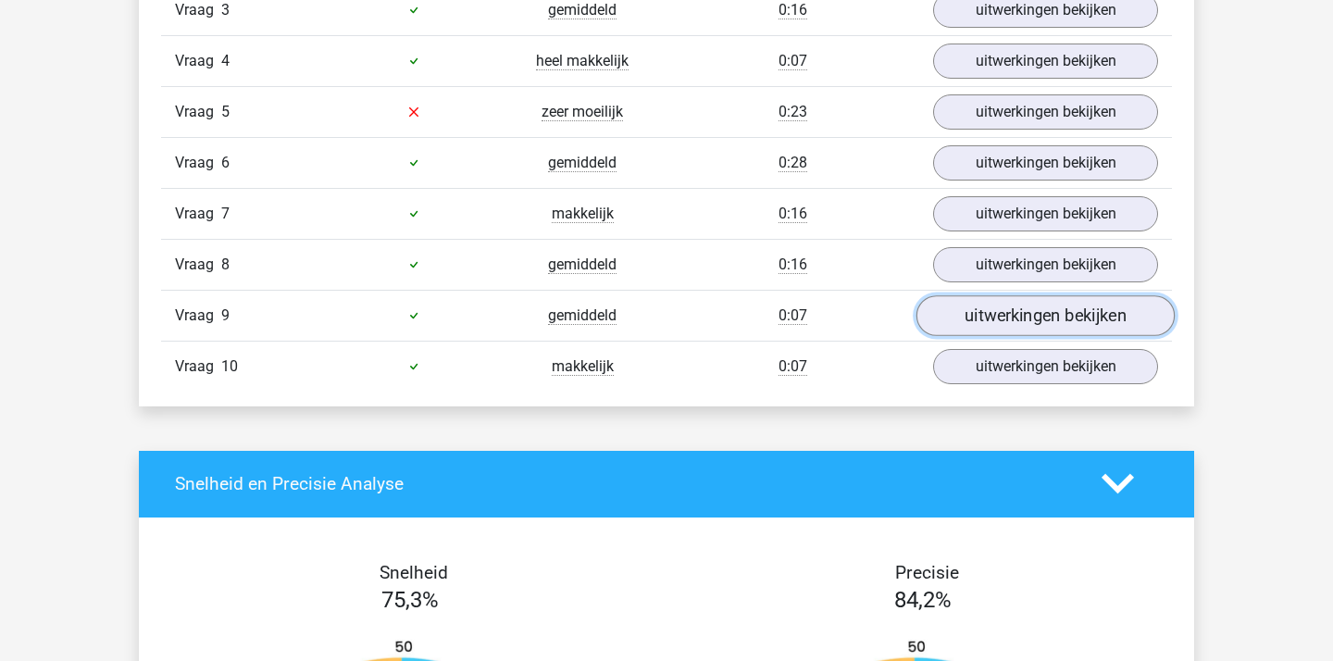
click at [1011, 308] on link "uitwerkingen bekijken" at bounding box center [1045, 315] width 258 height 41
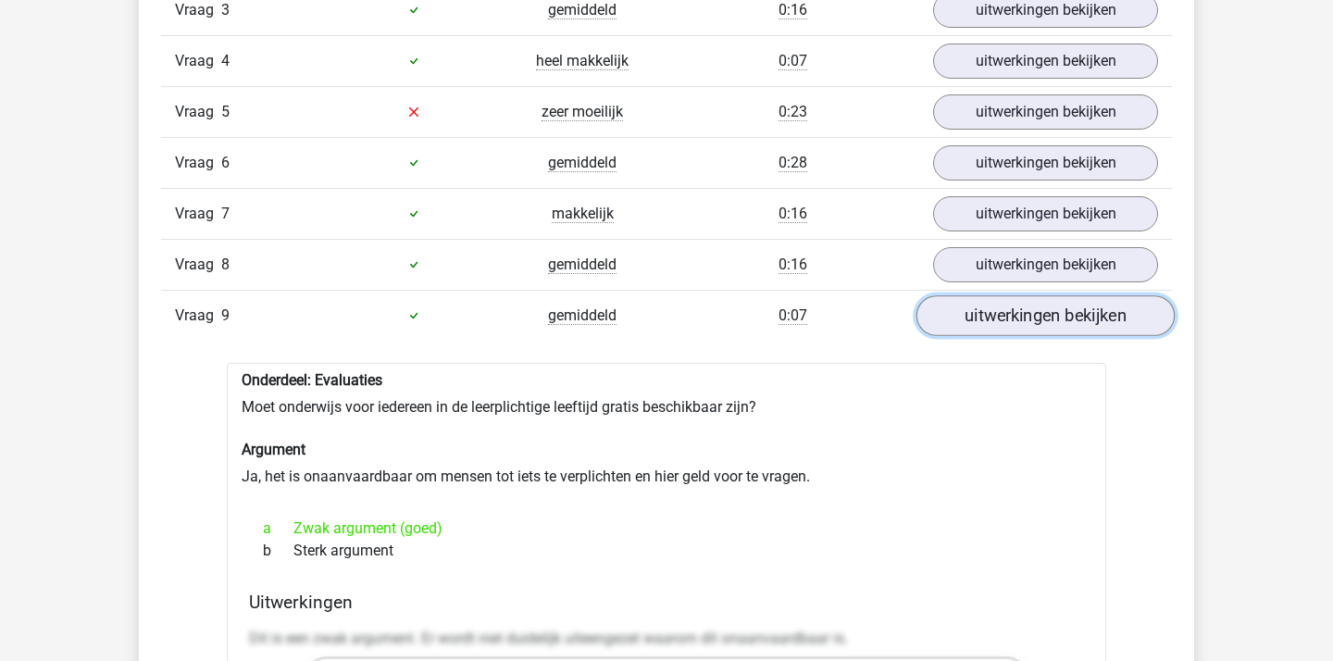
click at [1011, 308] on link "uitwerkingen bekijken" at bounding box center [1045, 315] width 258 height 41
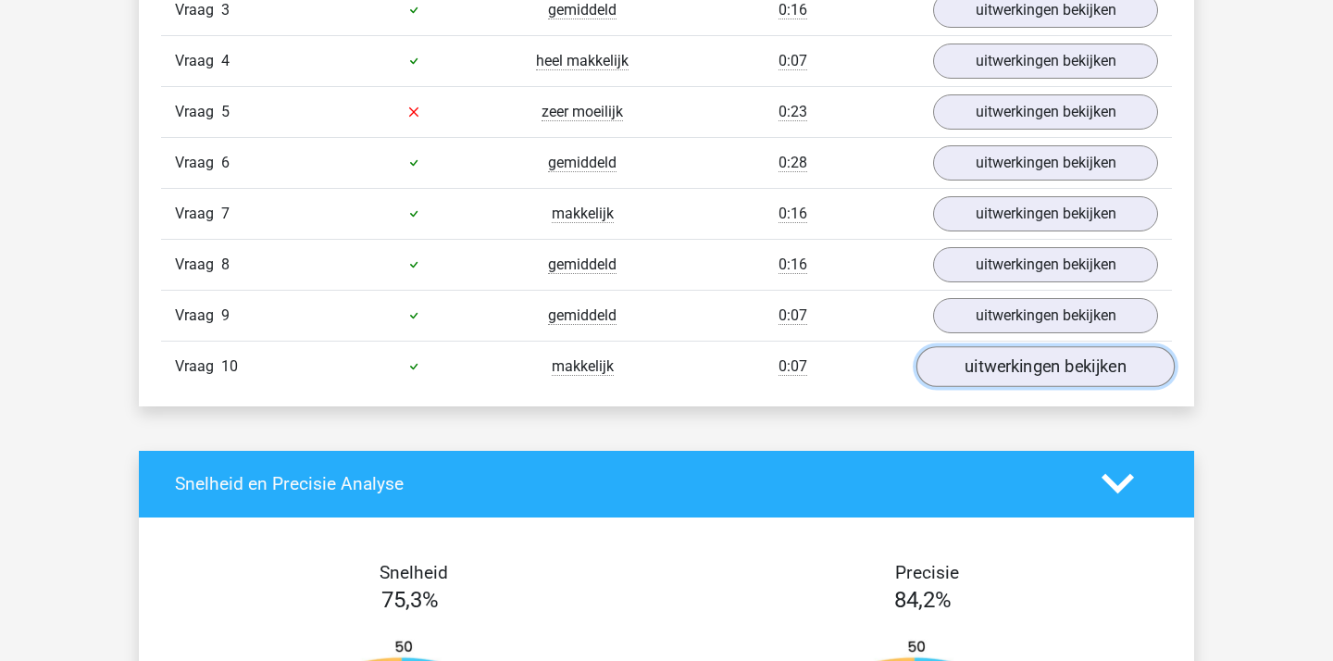
click at [1021, 363] on link "uitwerkingen bekijken" at bounding box center [1045, 366] width 258 height 41
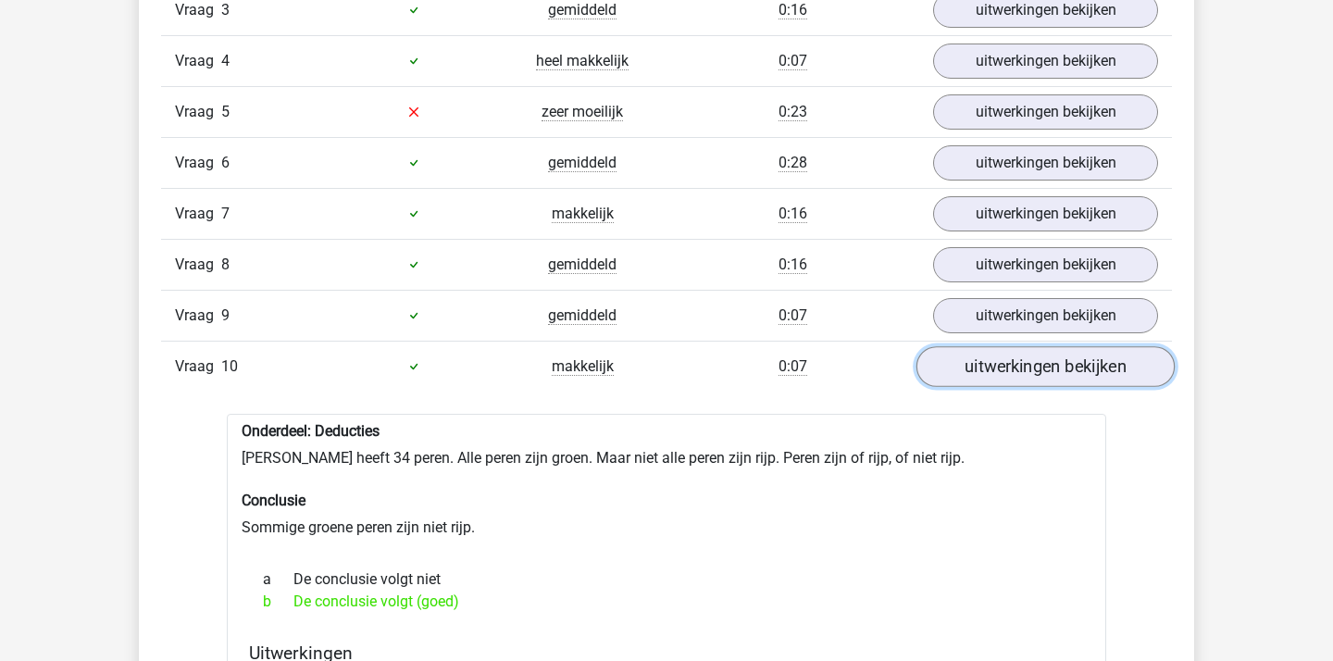
click at [1021, 363] on link "uitwerkingen bekijken" at bounding box center [1045, 366] width 258 height 41
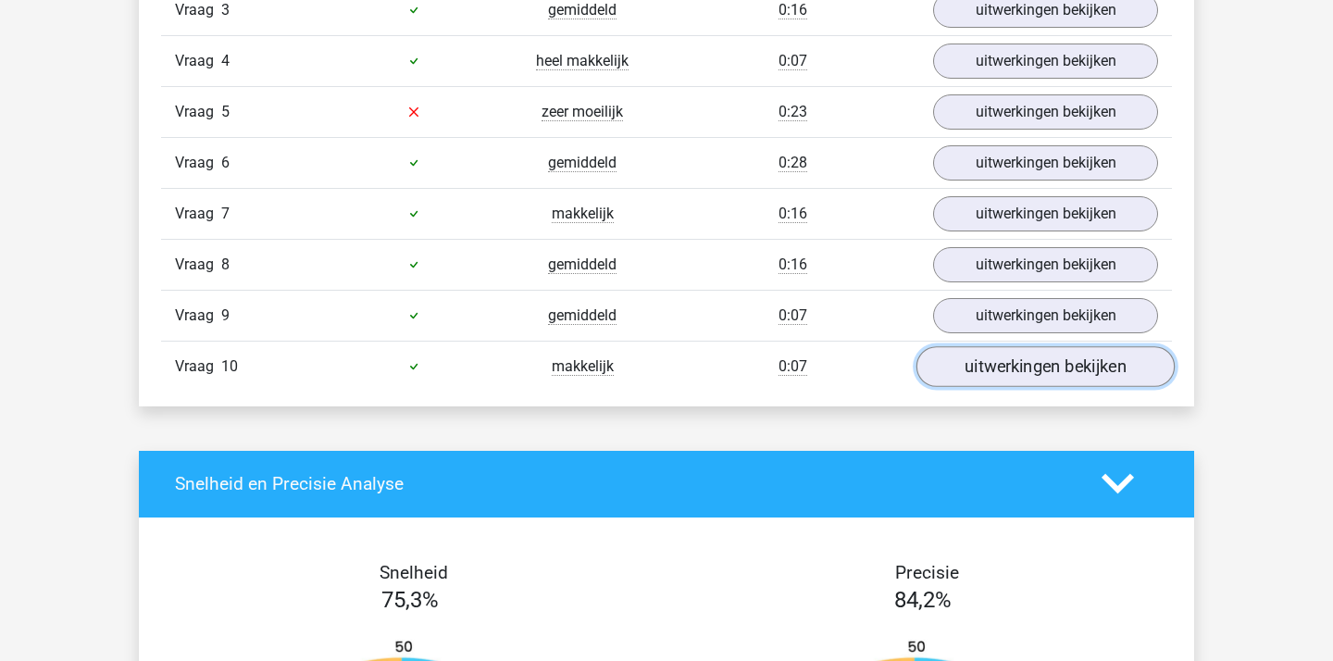
click at [1021, 363] on link "uitwerkingen bekijken" at bounding box center [1045, 366] width 258 height 41
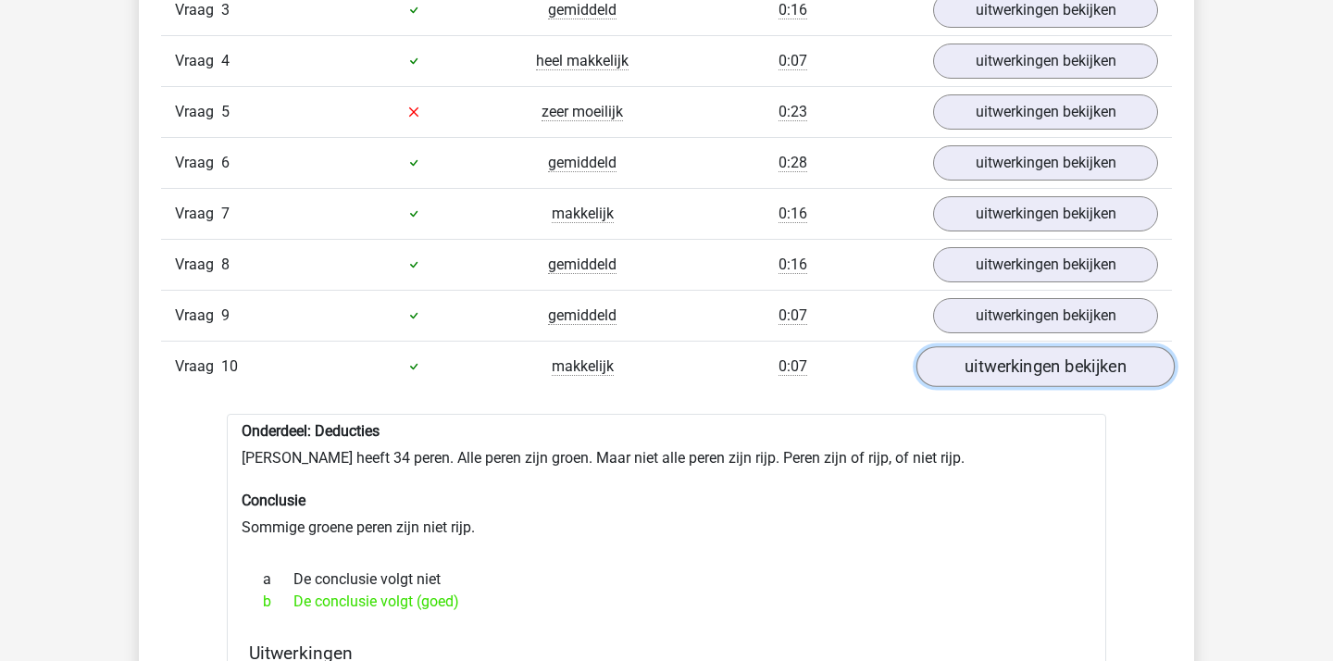
click at [1021, 363] on link "uitwerkingen bekijken" at bounding box center [1045, 366] width 258 height 41
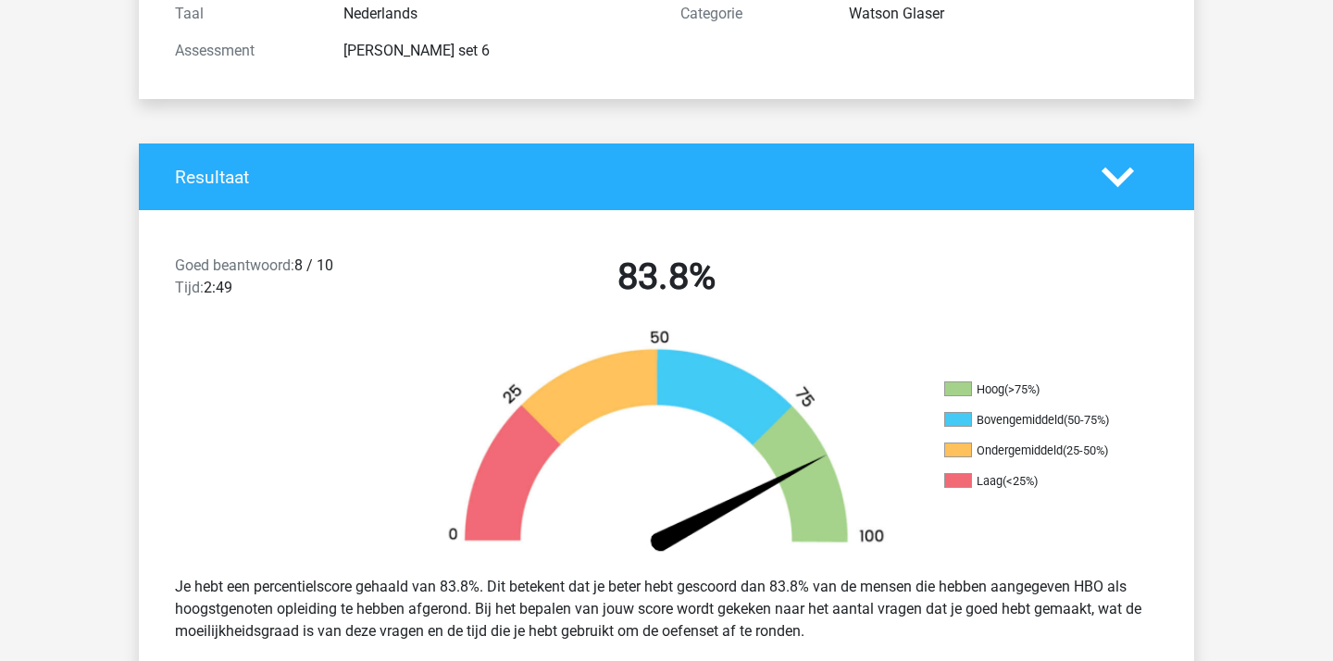
scroll to position [0, 0]
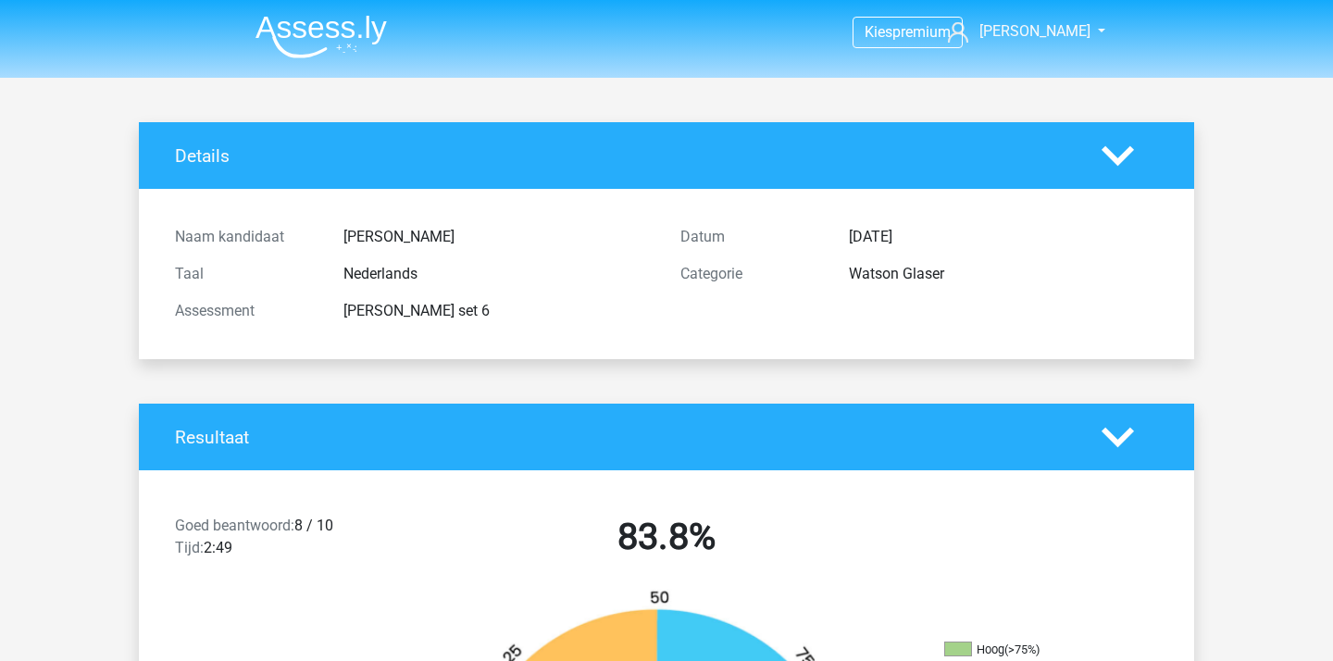
click at [291, 40] on img at bounding box center [320, 37] width 131 height 44
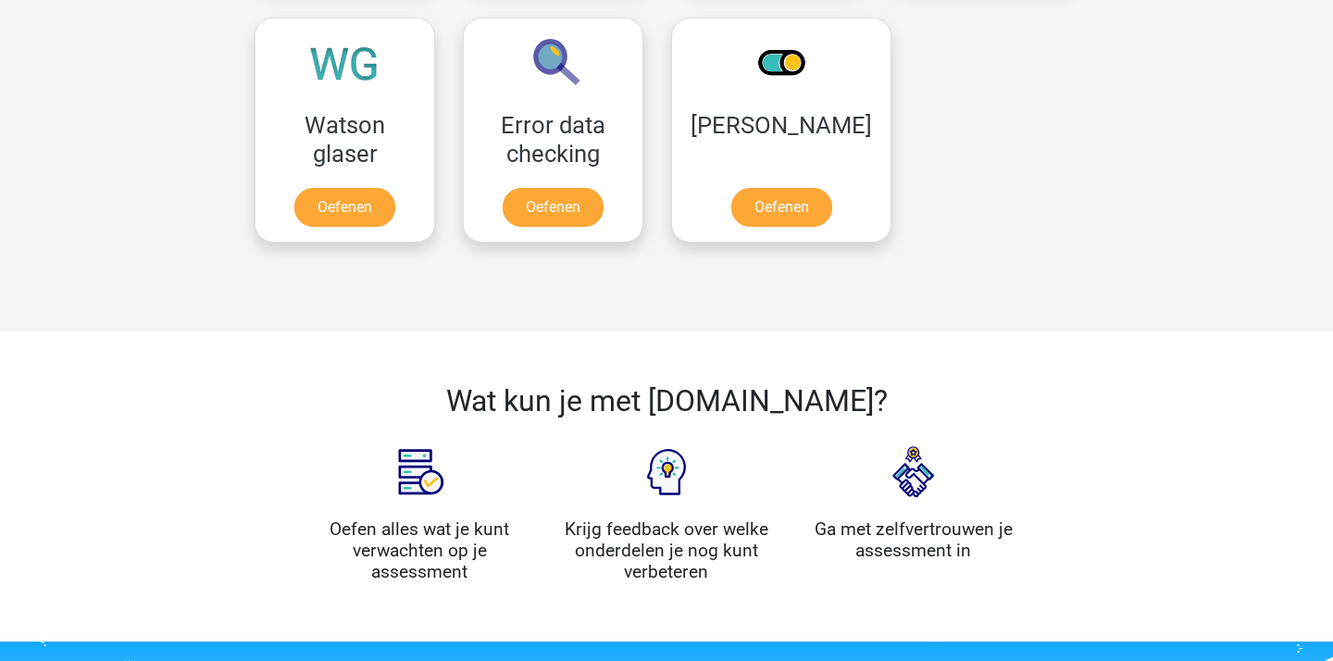
scroll to position [1449, 0]
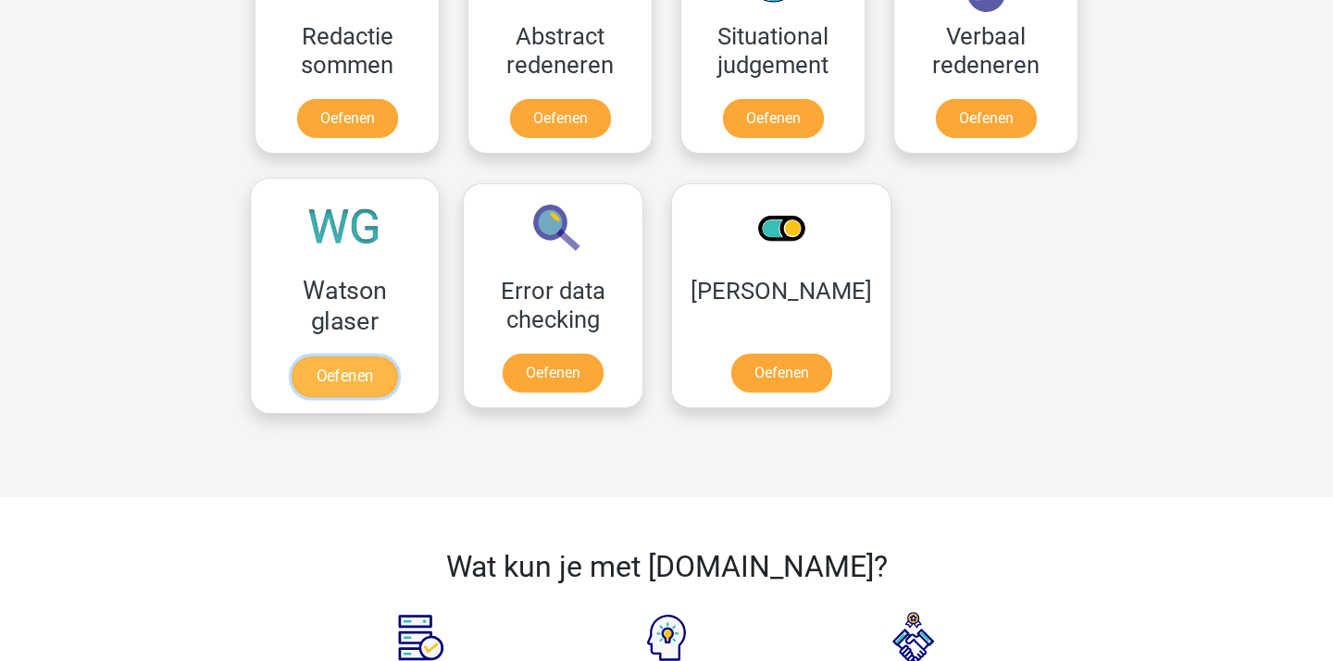
click at [333, 356] on link "Oefenen" at bounding box center [345, 376] width 106 height 41
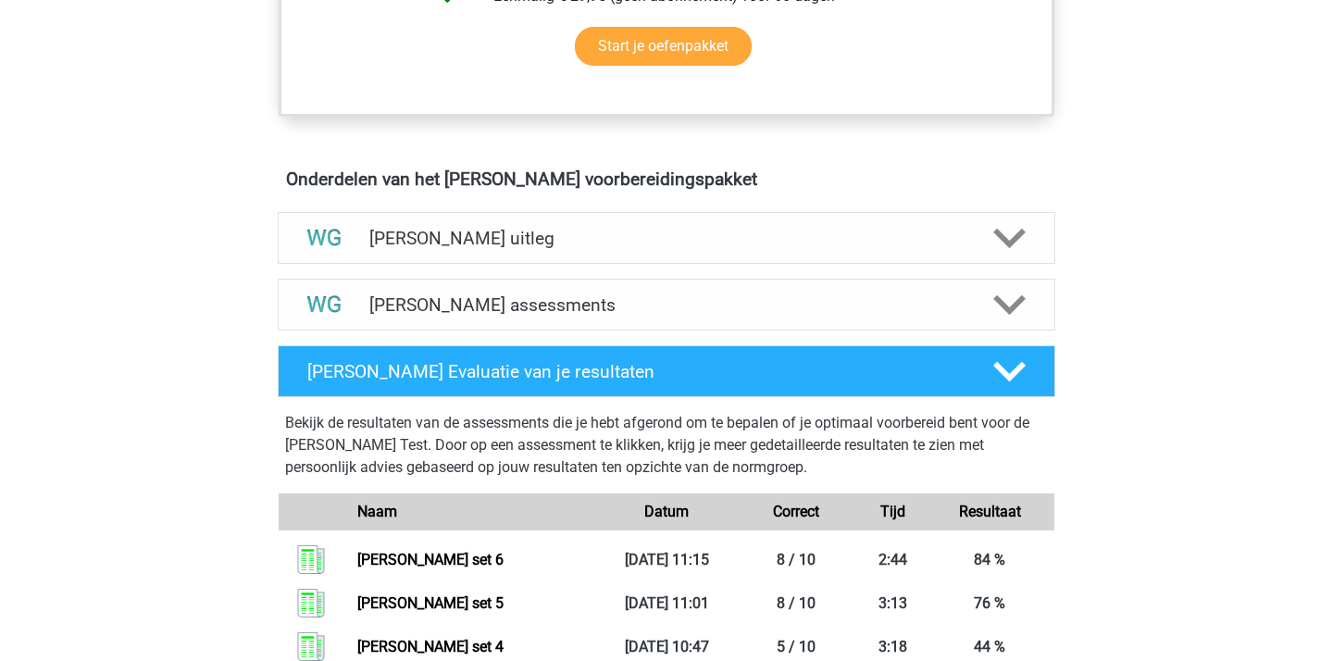
scroll to position [1036, 0]
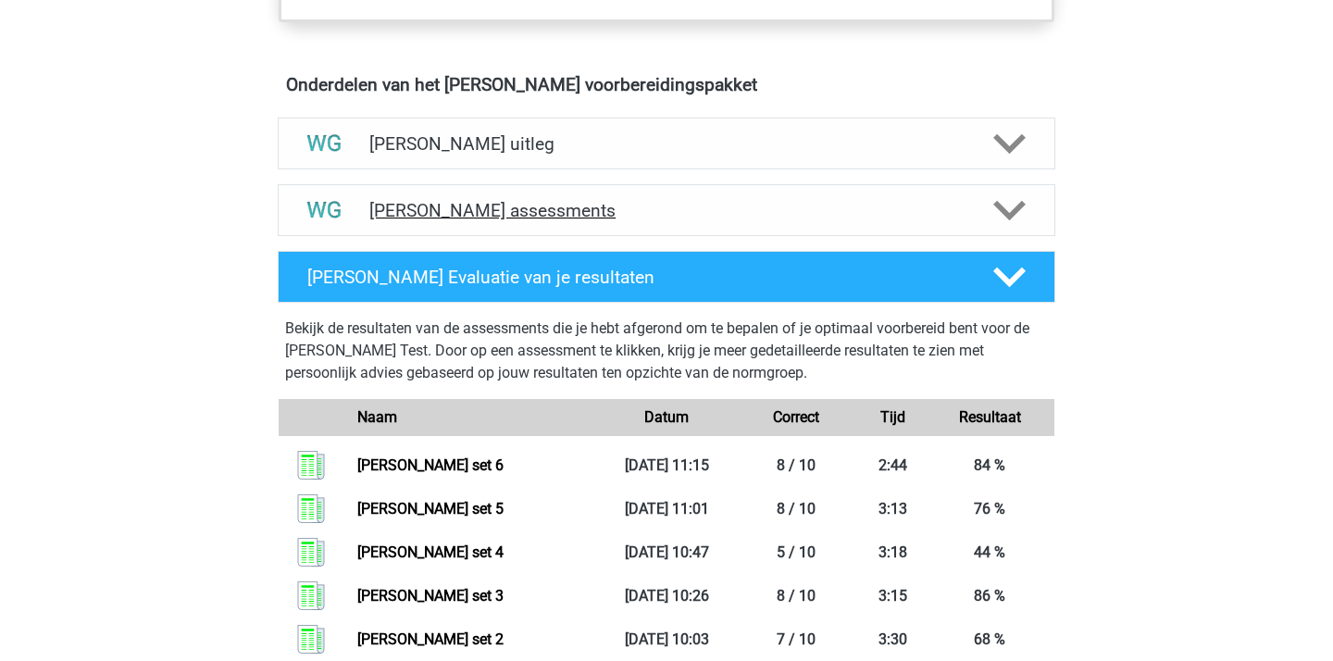
click at [669, 227] on div "Watson Glaser assessments" at bounding box center [667, 210] width 778 height 52
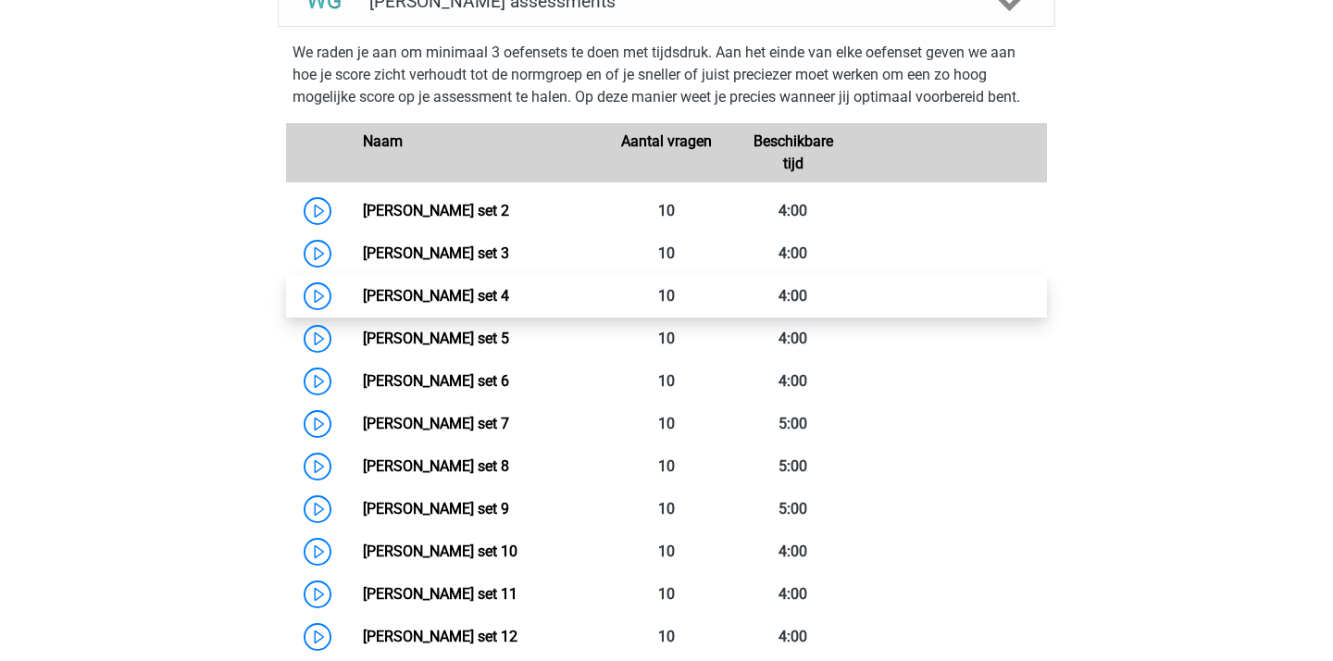
scroll to position [1312, 0]
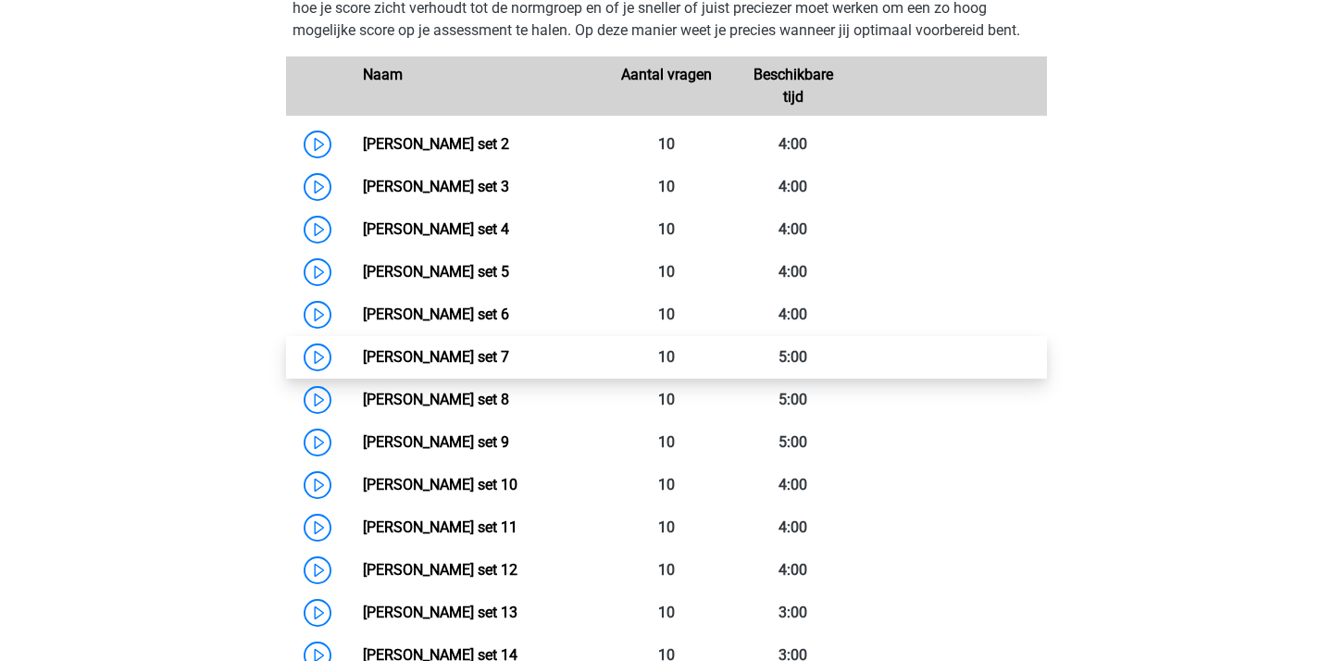
click at [509, 359] on link "Watson Glaser set 7" at bounding box center [436, 357] width 146 height 18
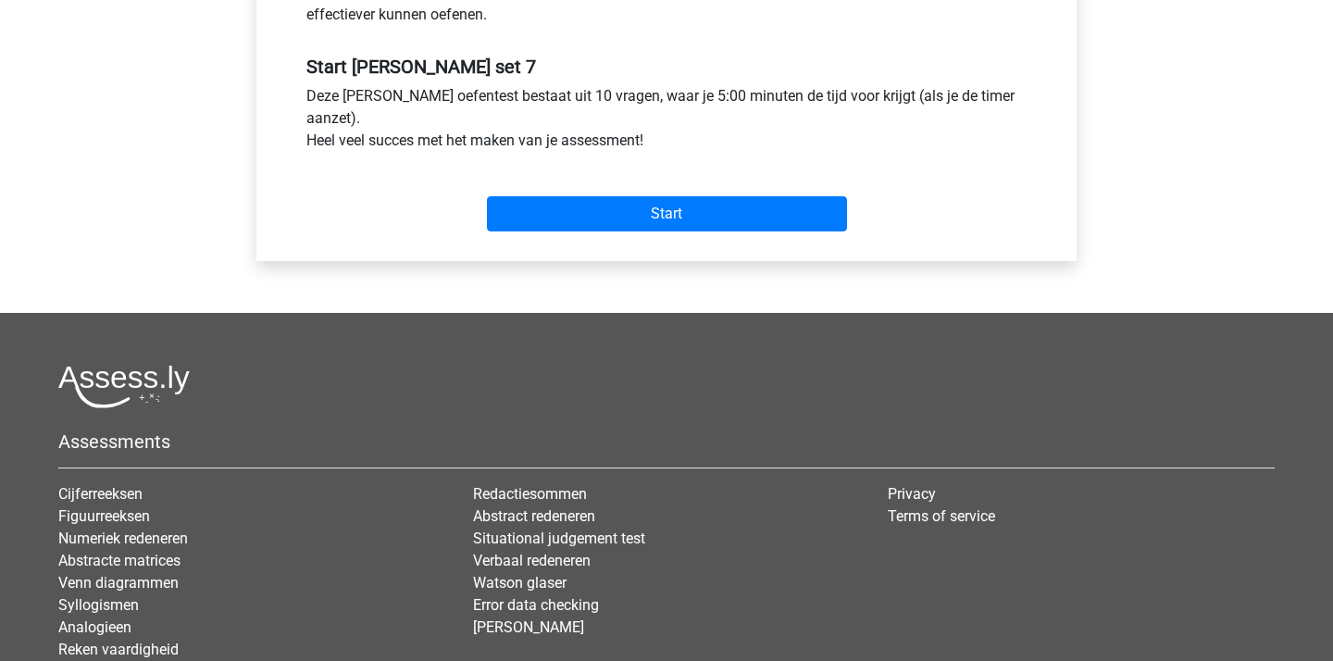
scroll to position [310, 0]
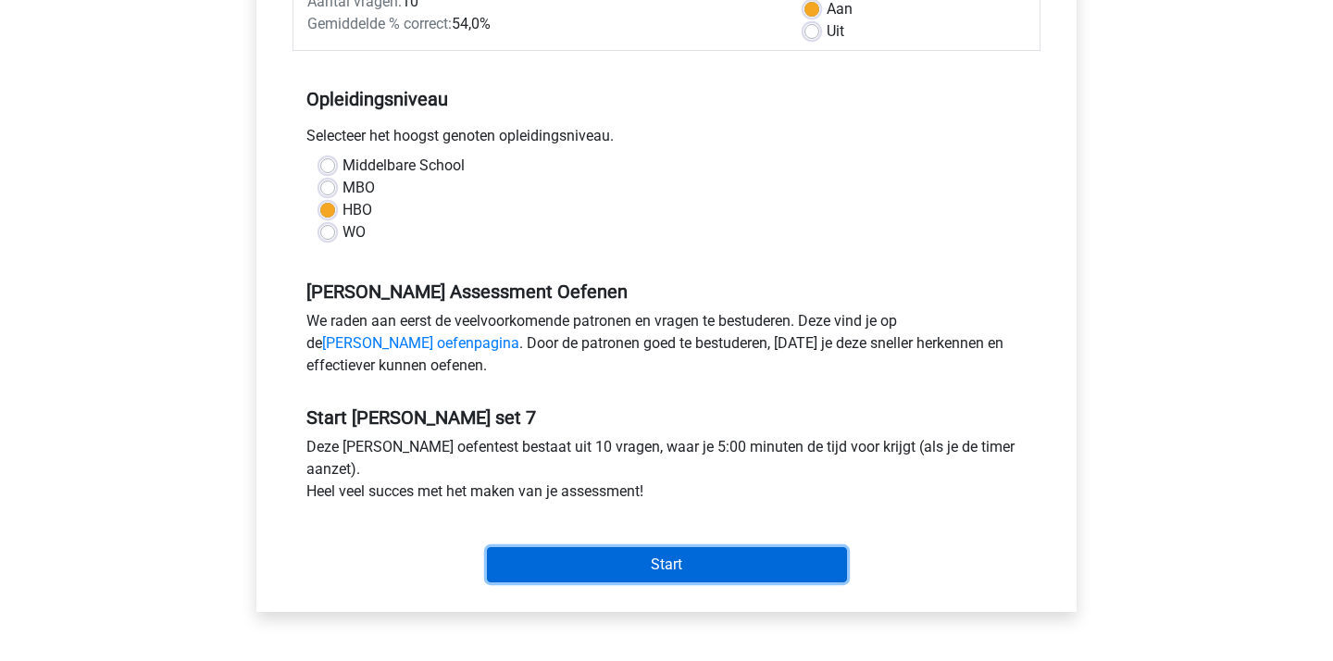
click at [681, 554] on input "Start" at bounding box center [667, 564] width 360 height 35
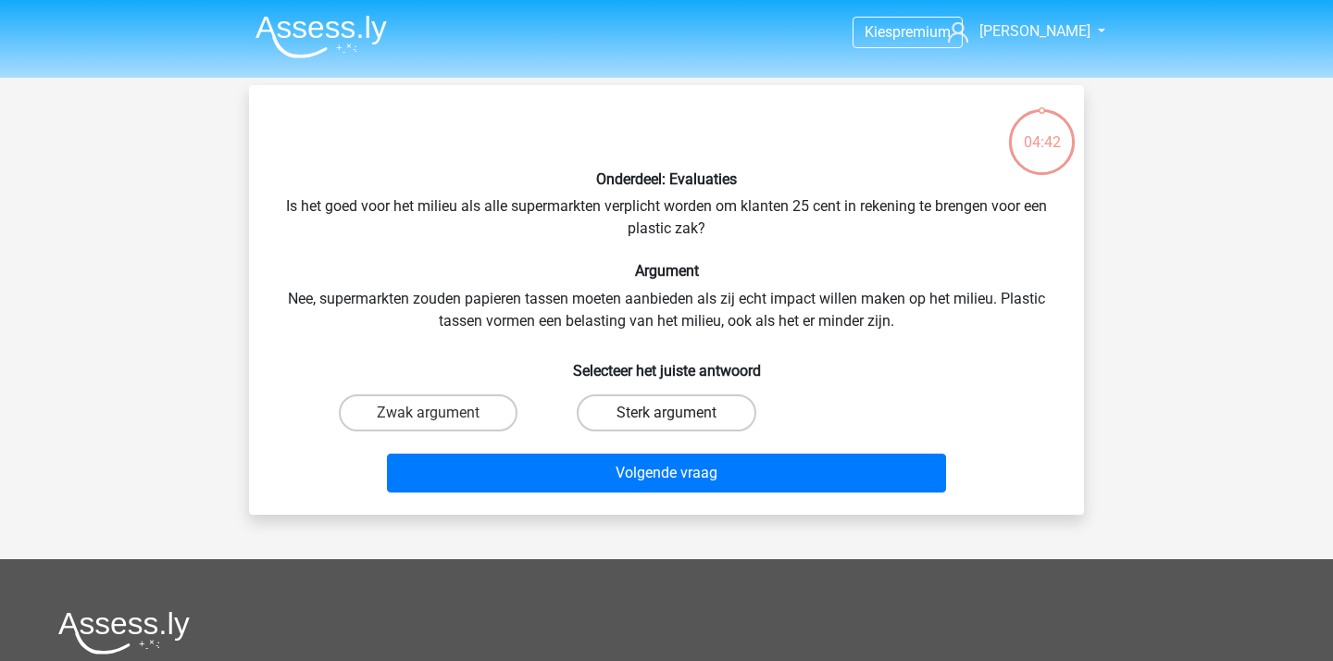
click at [702, 429] on label "Sterk argument" at bounding box center [666, 412] width 179 height 37
click at [679, 425] on input "Sterk argument" at bounding box center [672, 419] width 12 height 12
radio input "true"
click at [459, 405] on label "Zwak argument" at bounding box center [428, 412] width 179 height 37
click at [441, 413] on input "Zwak argument" at bounding box center [435, 419] width 12 height 12
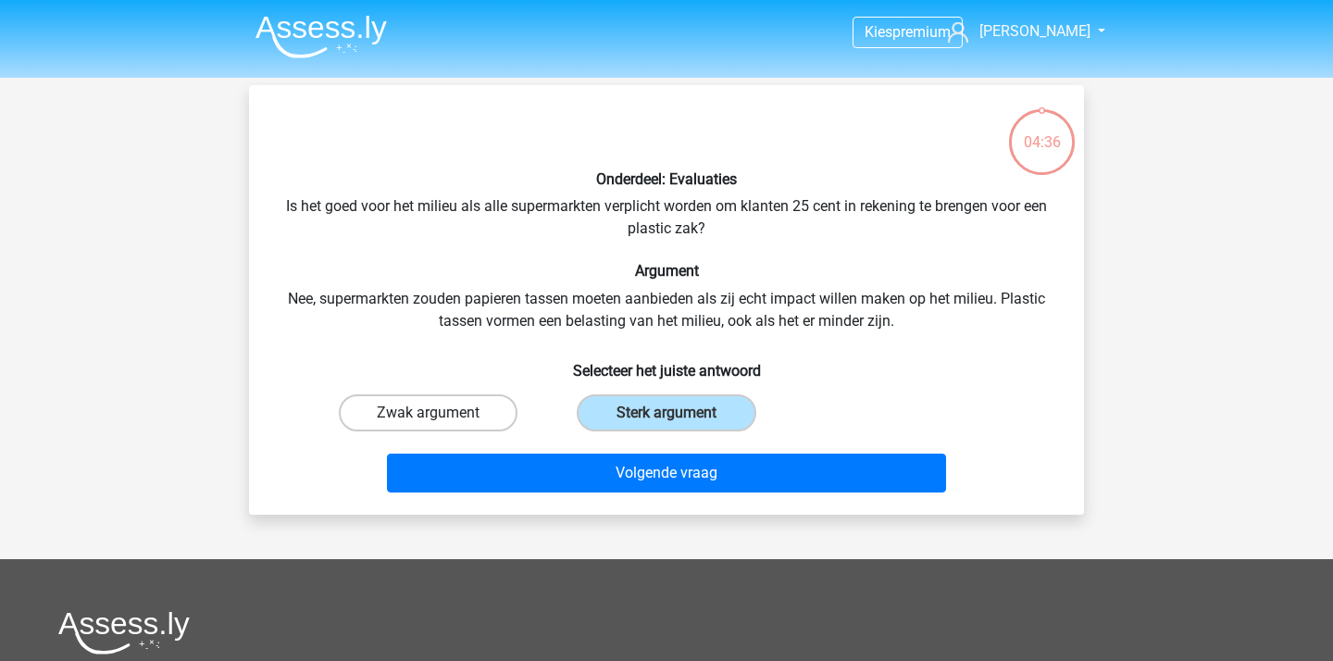
radio input "true"
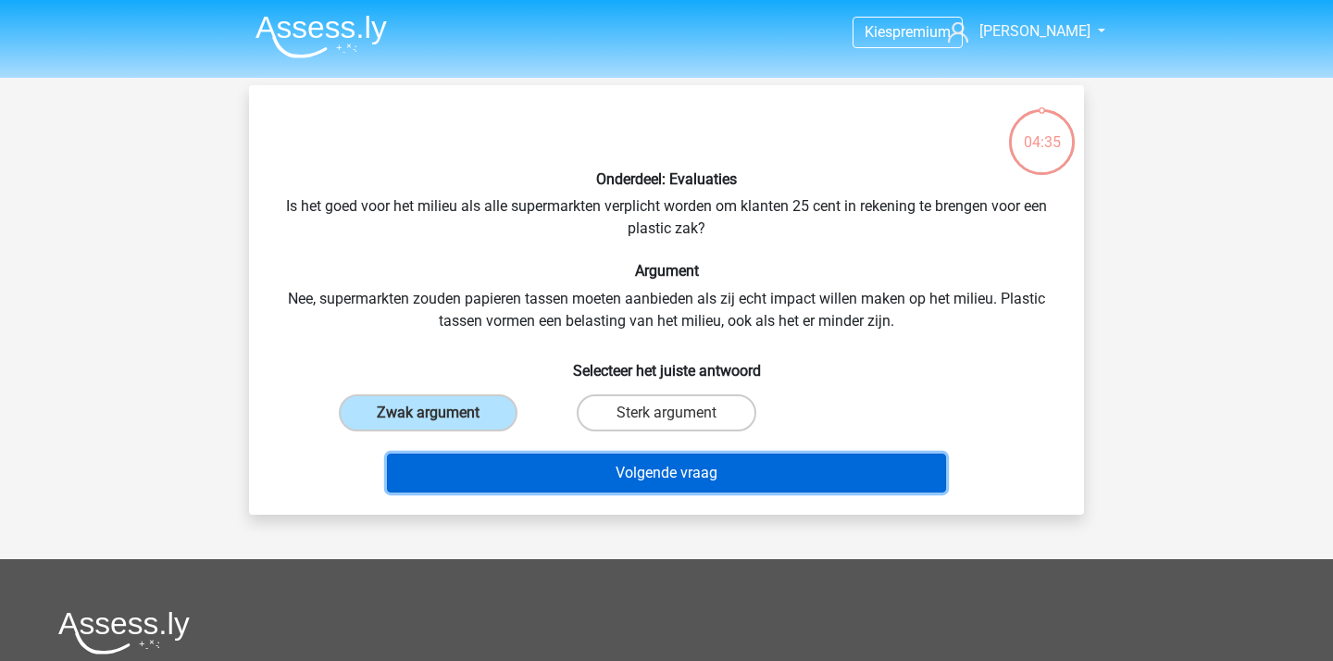
click at [547, 473] on button "Volgende vraag" at bounding box center [667, 473] width 560 height 39
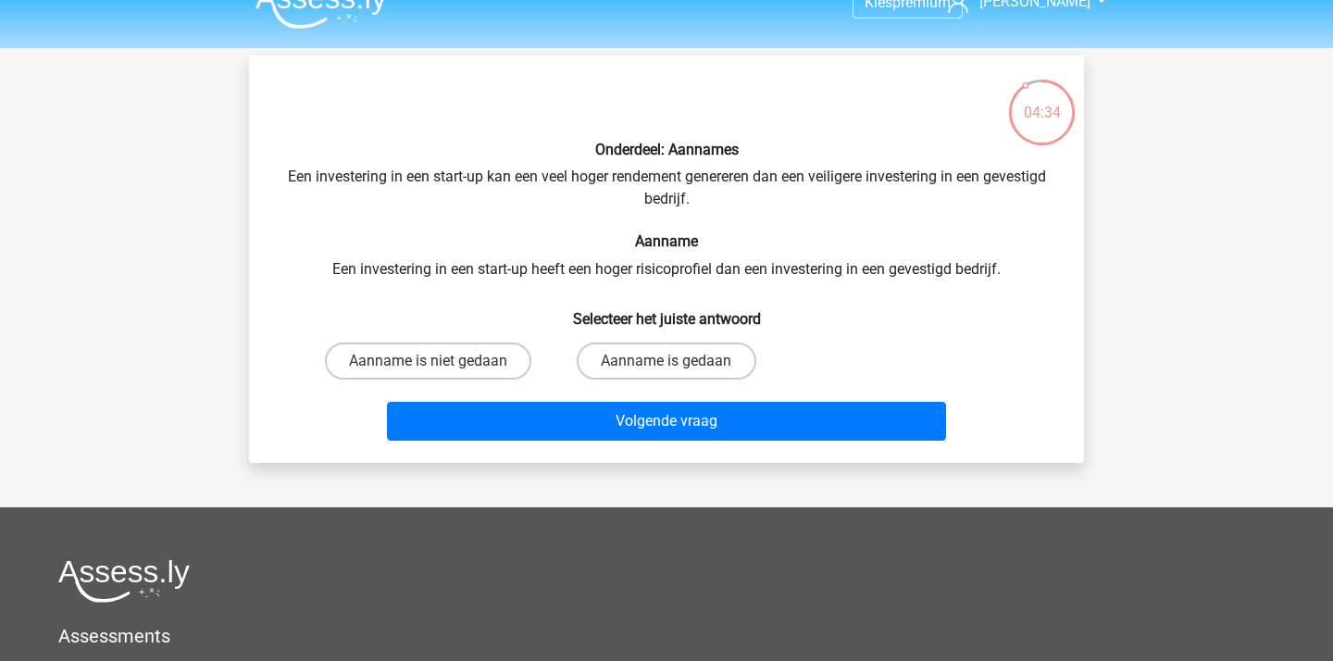
scroll to position [25, 0]
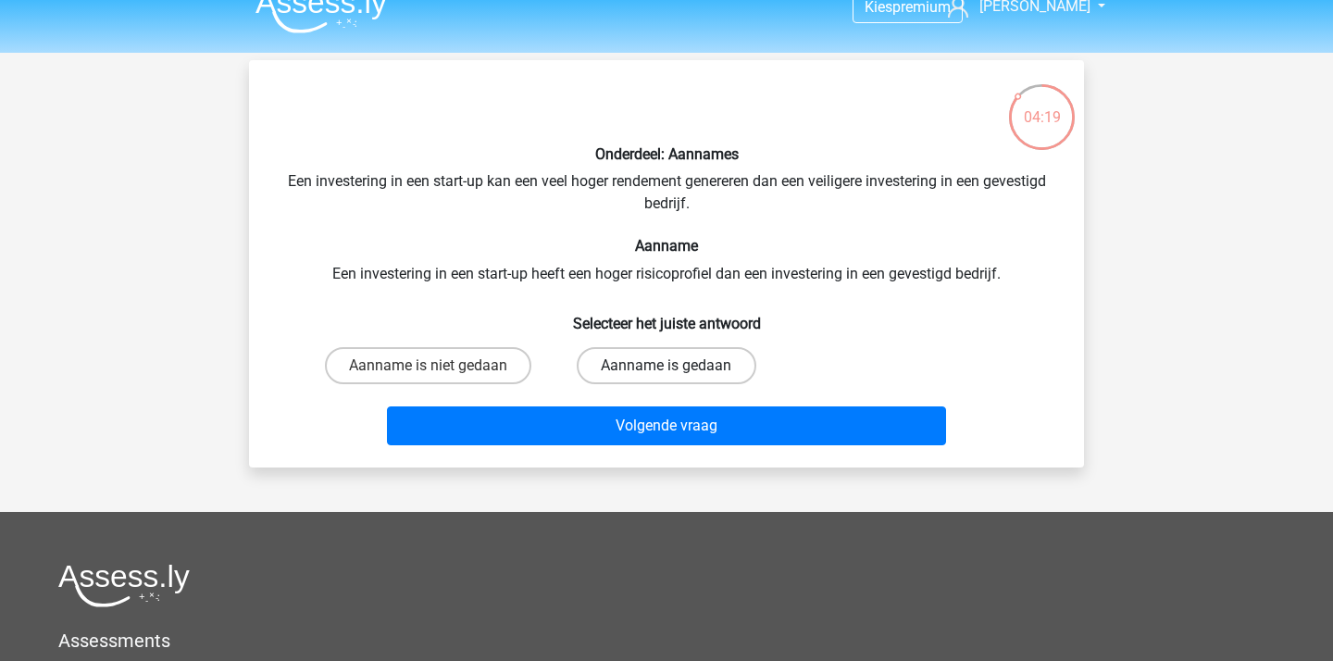
click at [709, 360] on label "Aanname is gedaan" at bounding box center [666, 365] width 179 height 37
click at [679, 366] on input "Aanname is gedaan" at bounding box center [672, 372] width 12 height 12
radio input "true"
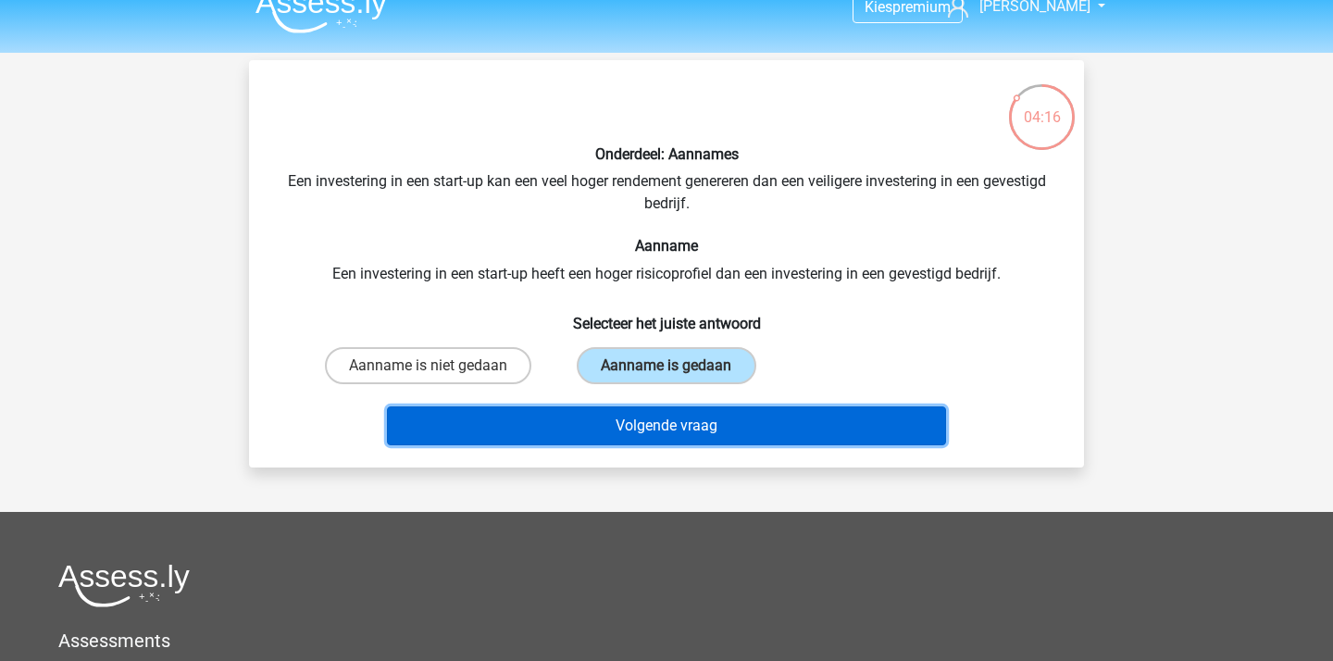
click at [701, 430] on button "Volgende vraag" at bounding box center [667, 425] width 560 height 39
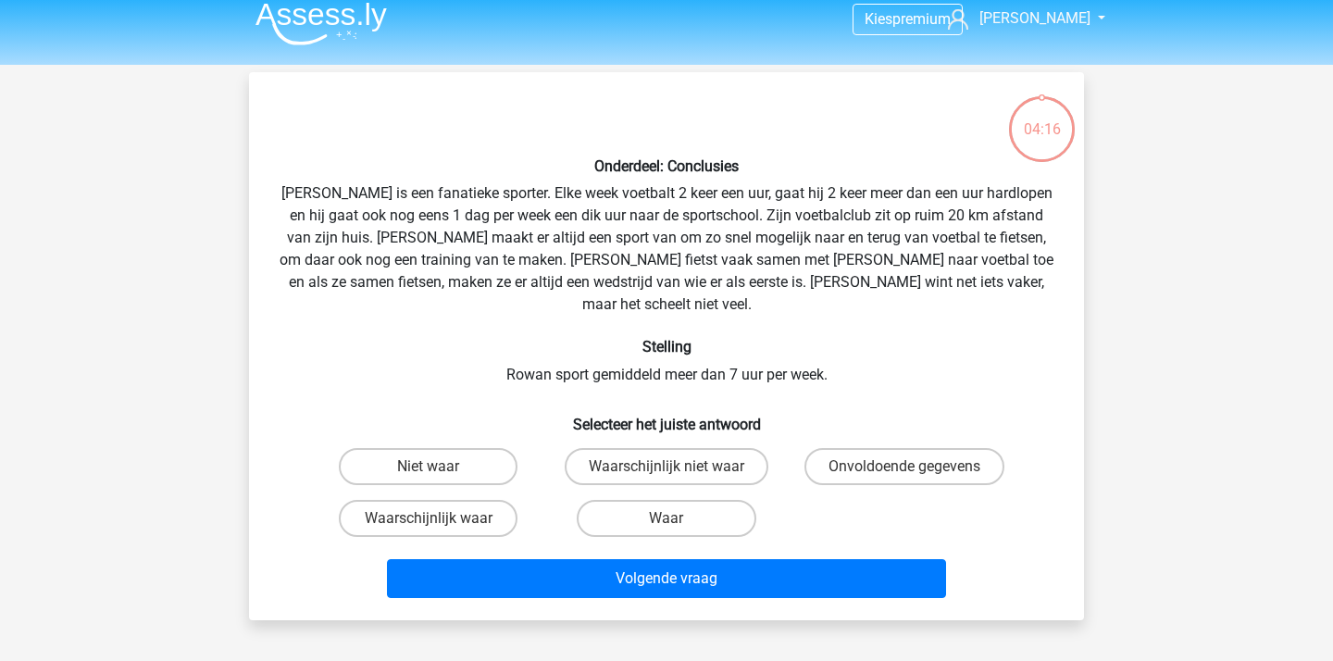
scroll to position [5, 0]
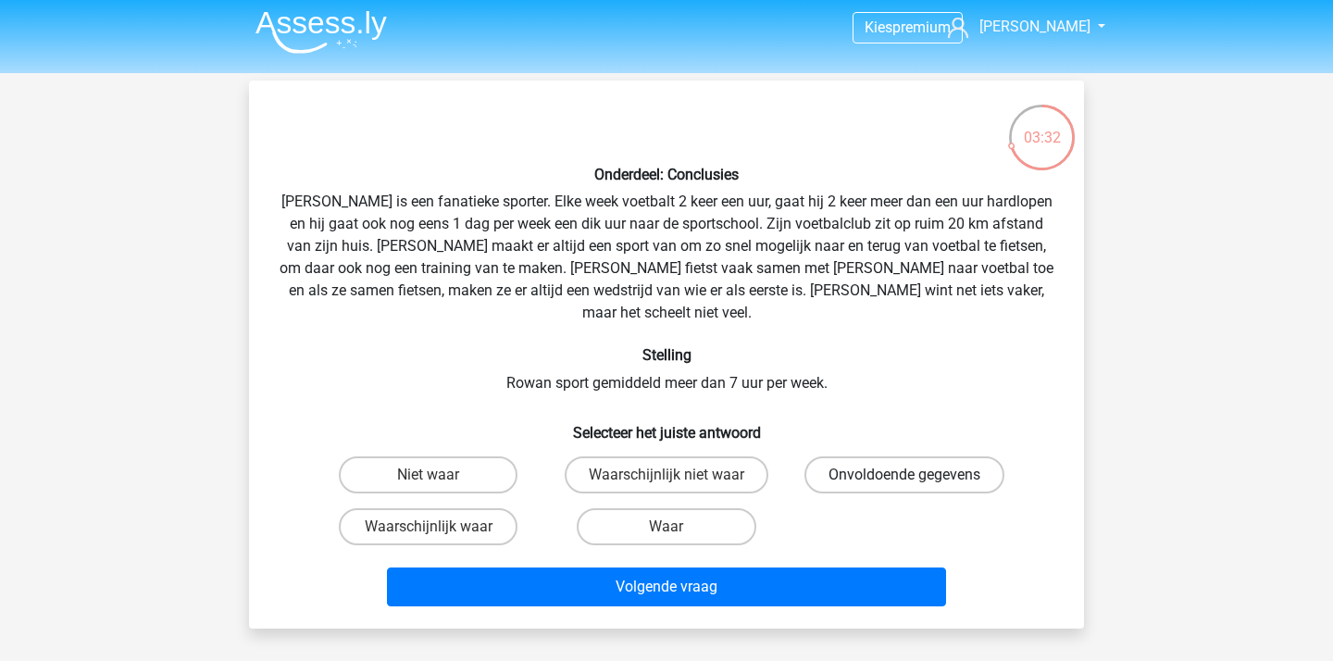
click at [906, 456] on label "Onvoldoende gegevens" at bounding box center [904, 474] width 200 height 37
click at [906, 475] on input "Onvoldoende gegevens" at bounding box center [910, 481] width 12 height 12
radio input "true"
click at [745, 599] on div "Onderdeel: Conclusies Rowan is een fanatieke sporter. Elke week voetbalt 2 keer…" at bounding box center [666, 355] width 835 height 548
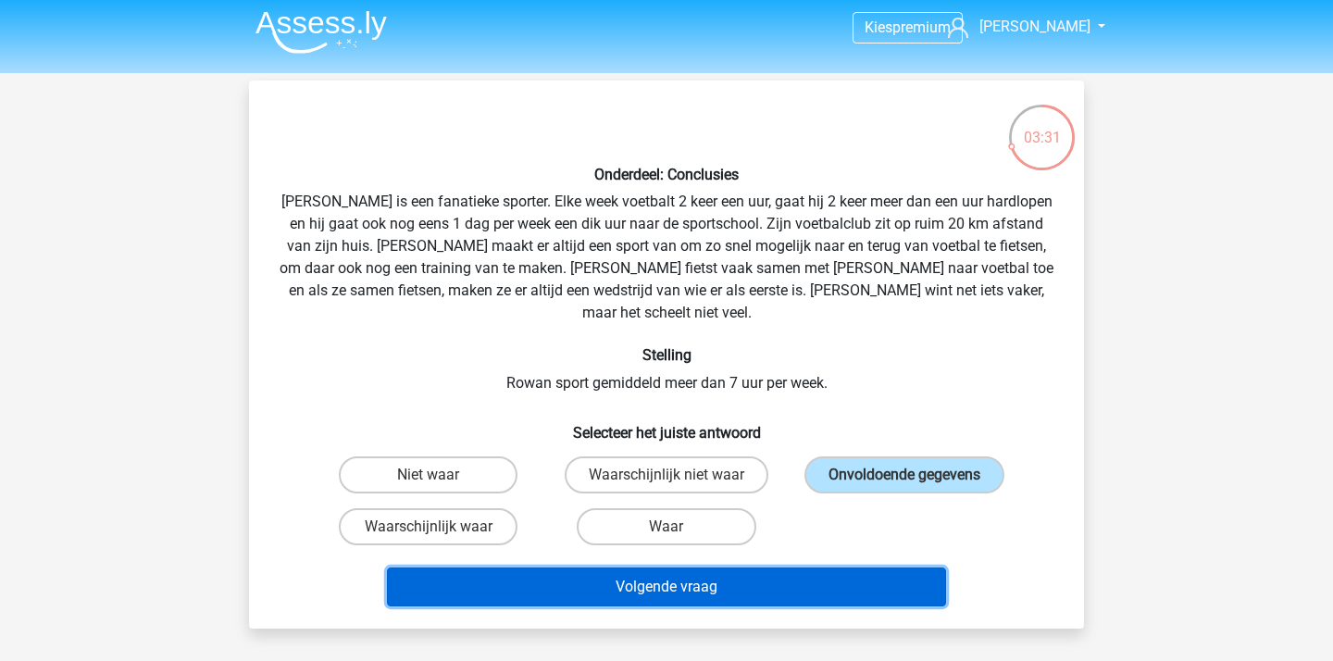
click at [804, 567] on button "Volgende vraag" at bounding box center [667, 586] width 560 height 39
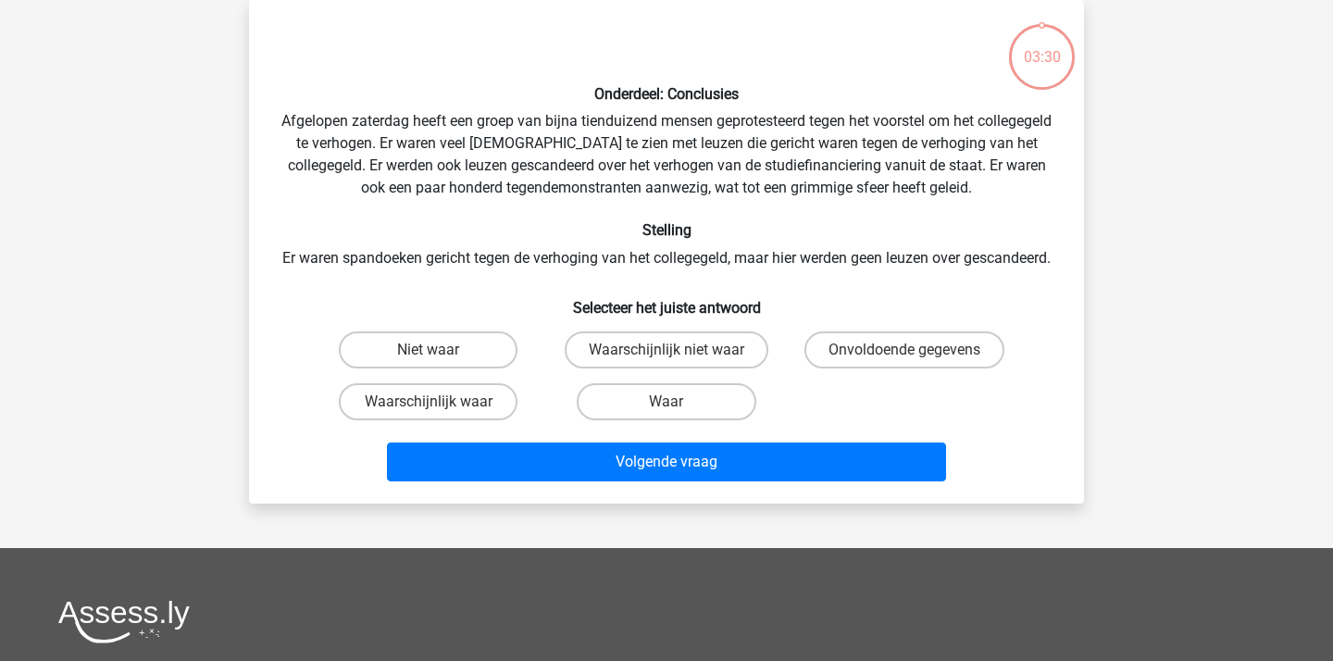
scroll to position [0, 0]
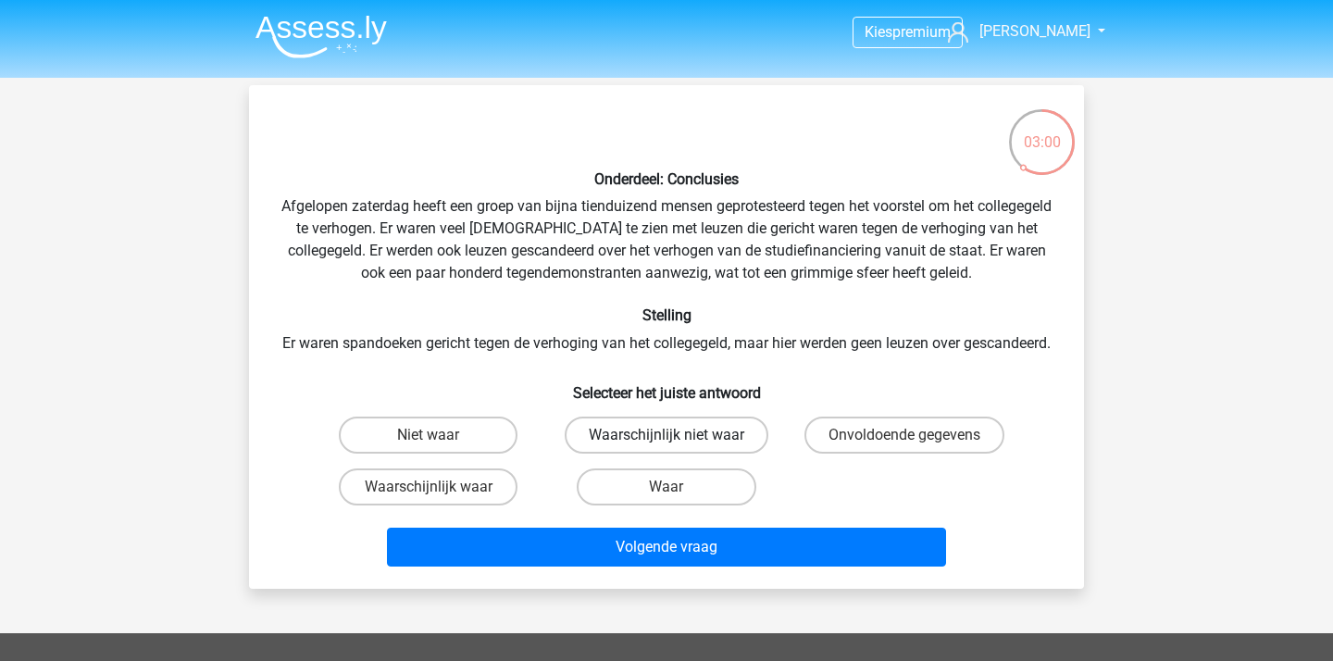
click at [699, 454] on label "Waarschijnlijk niet waar" at bounding box center [667, 435] width 204 height 37
click at [679, 447] on input "Waarschijnlijk niet waar" at bounding box center [672, 441] width 12 height 12
radio input "true"
click at [704, 543] on div "Volgende vraag" at bounding box center [667, 543] width 776 height 61
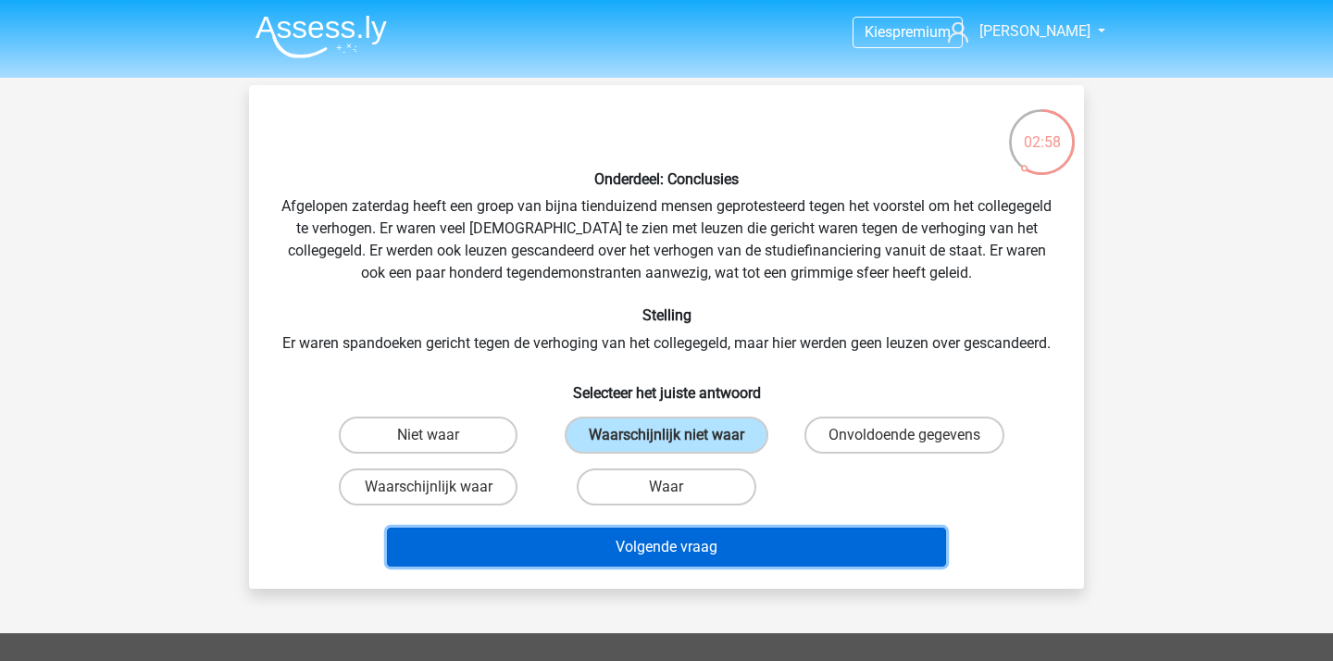
click at [704, 551] on button "Volgende vraag" at bounding box center [667, 547] width 560 height 39
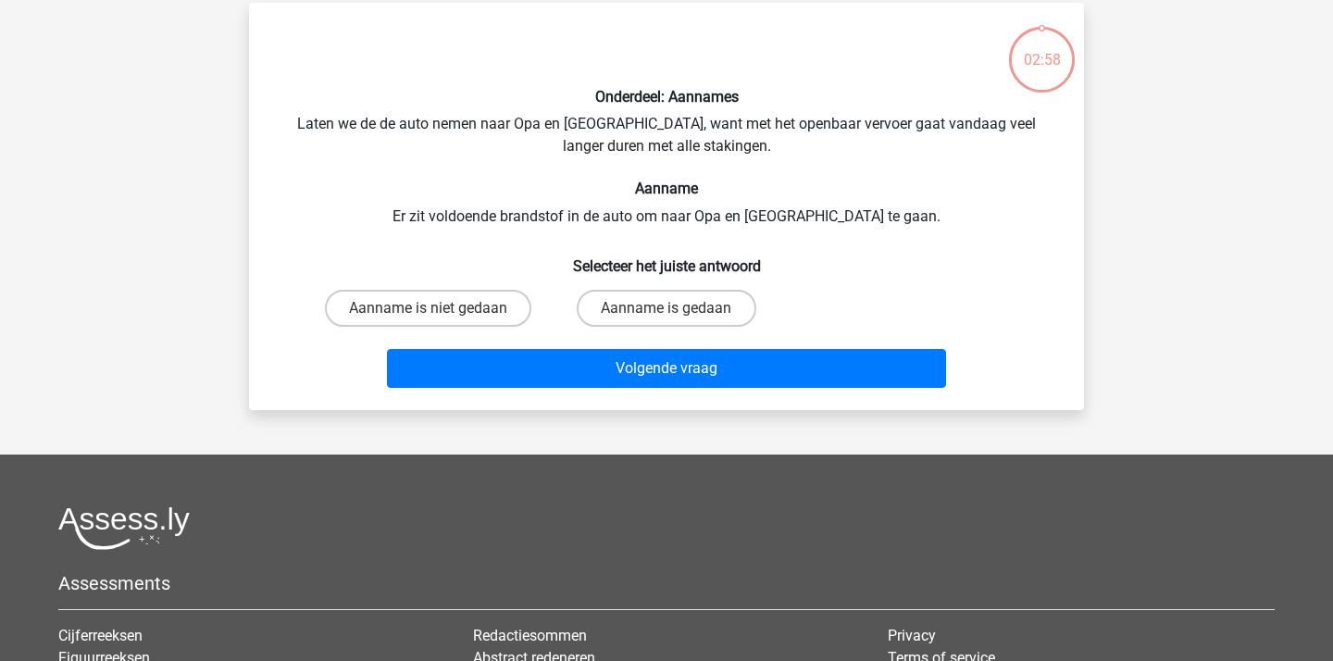
scroll to position [85, 0]
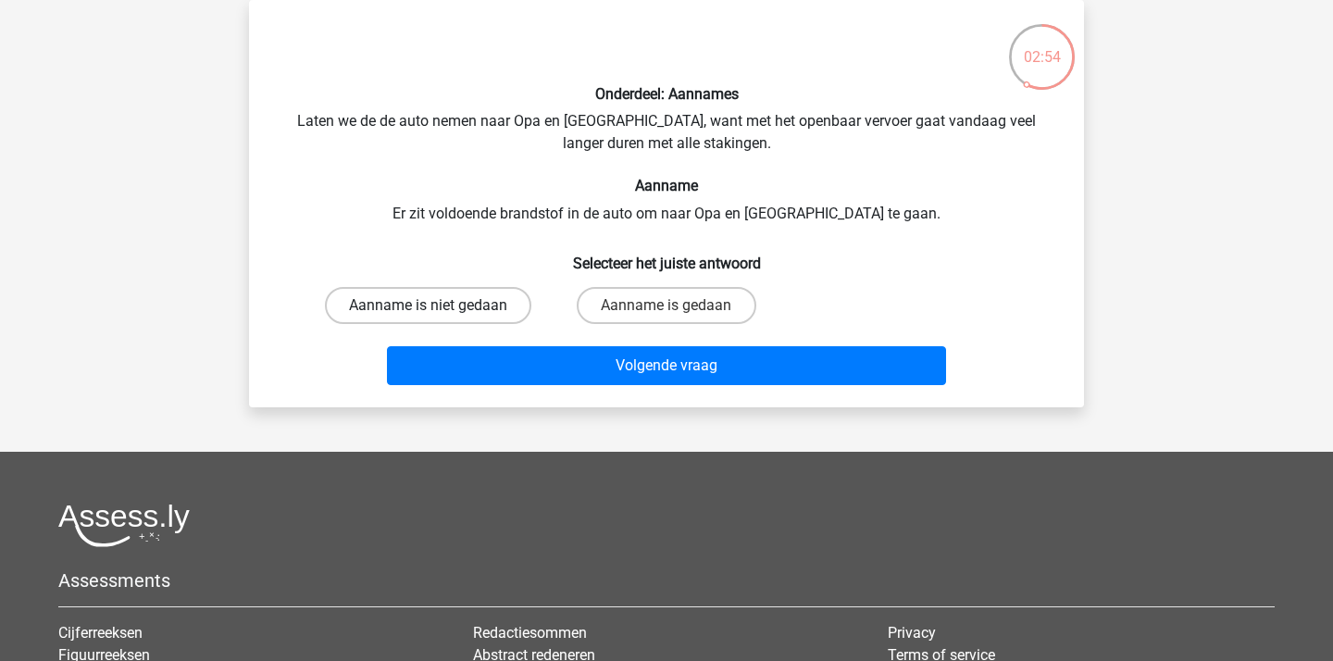
click at [439, 319] on label "Aanname is niet gedaan" at bounding box center [428, 305] width 206 height 37
click at [439, 318] on input "Aanname is niet gedaan" at bounding box center [435, 311] width 12 height 12
radio input "true"
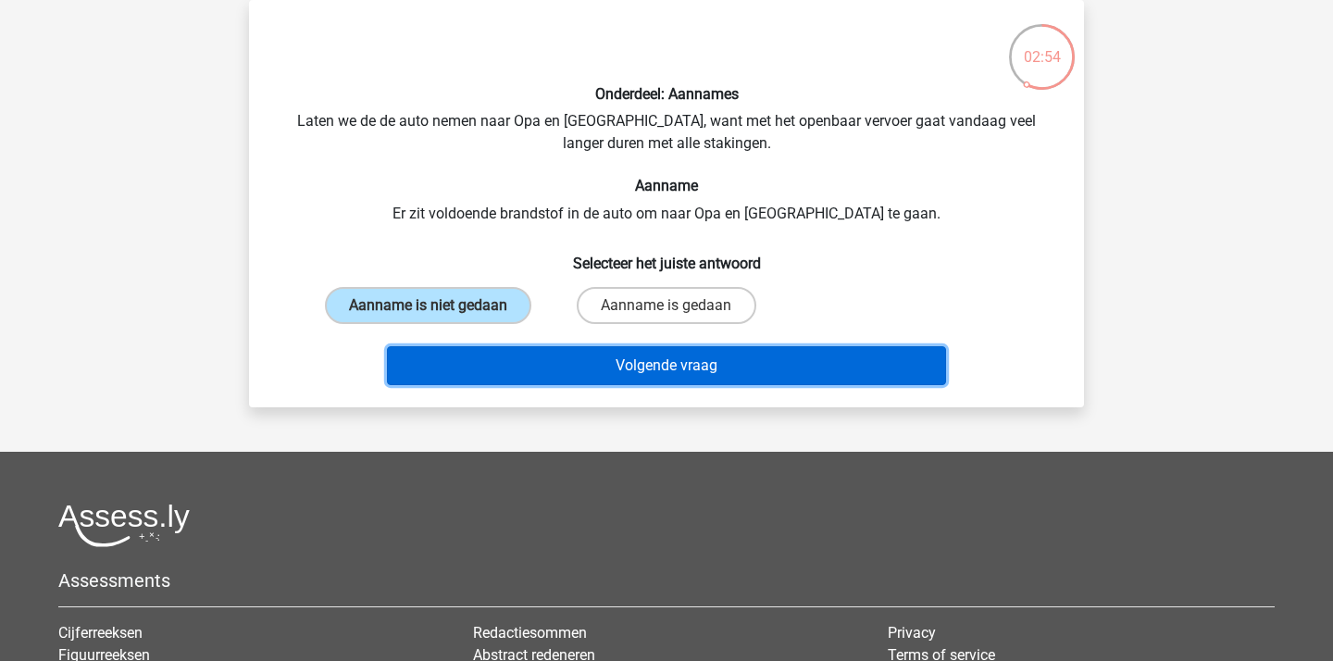
click at [537, 366] on button "Volgende vraag" at bounding box center [667, 365] width 560 height 39
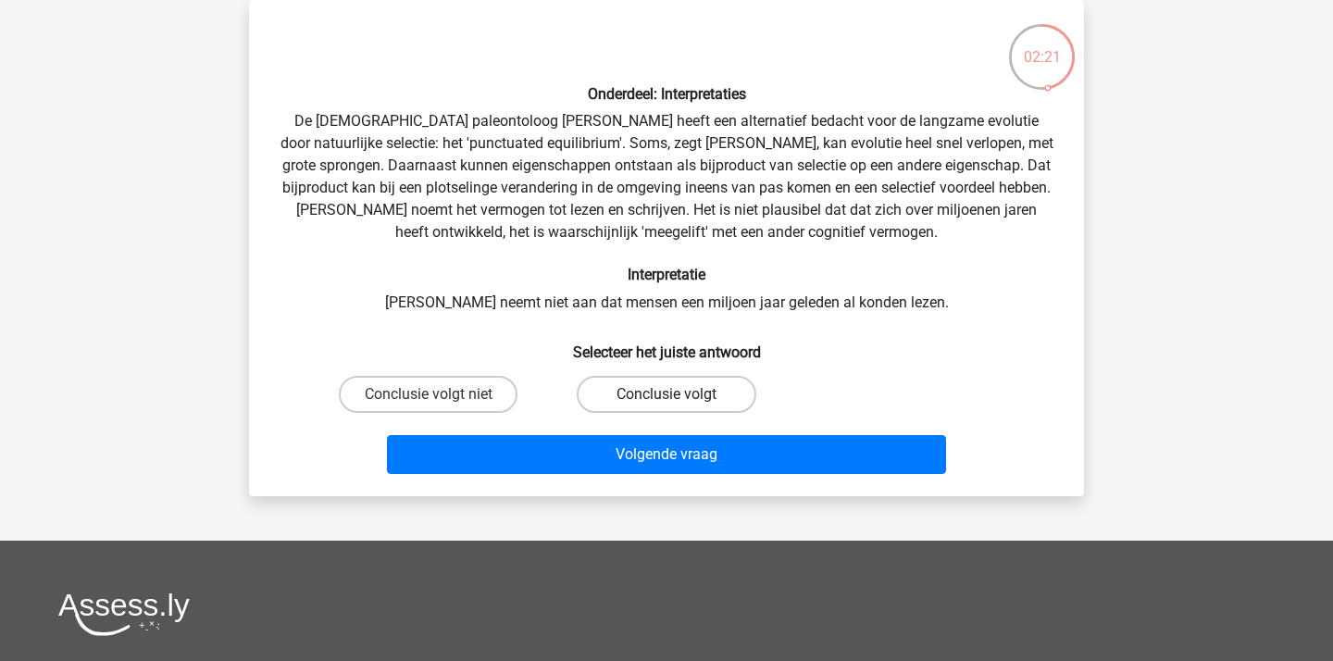
click at [709, 391] on label "Conclusie volgt" at bounding box center [666, 394] width 179 height 37
click at [679, 394] on input "Conclusie volgt" at bounding box center [672, 400] width 12 height 12
radio input "true"
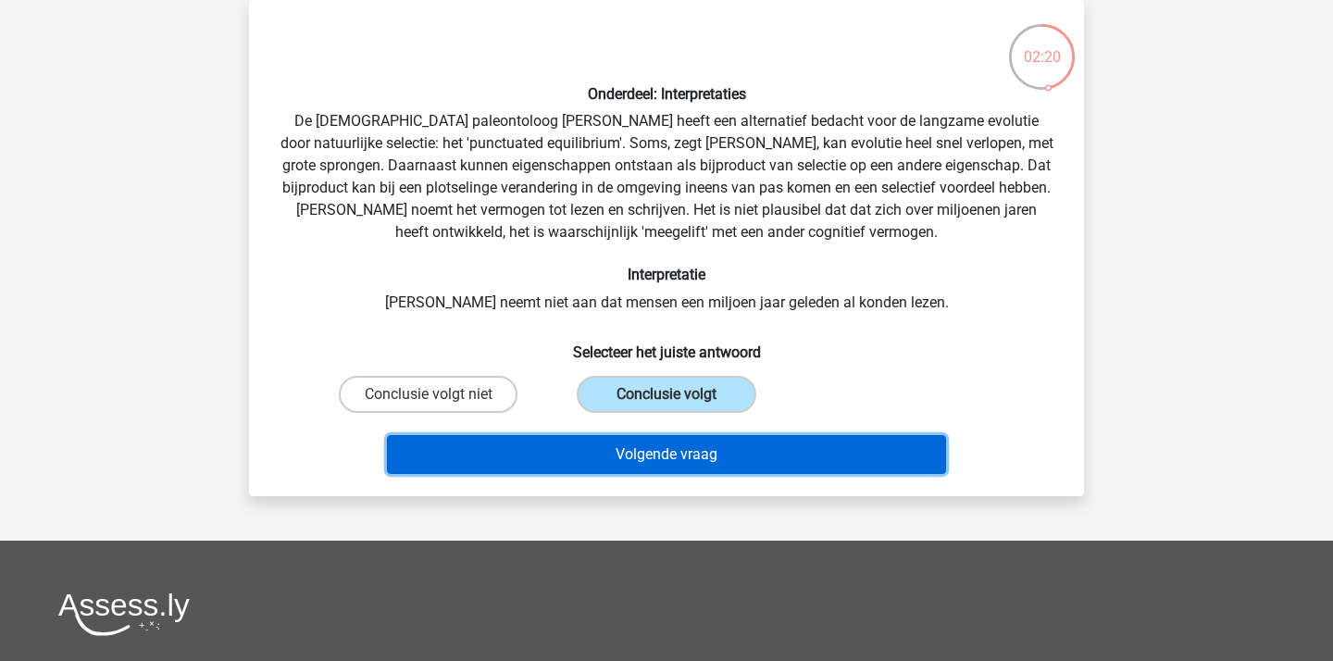
click at [683, 464] on button "Volgende vraag" at bounding box center [667, 454] width 560 height 39
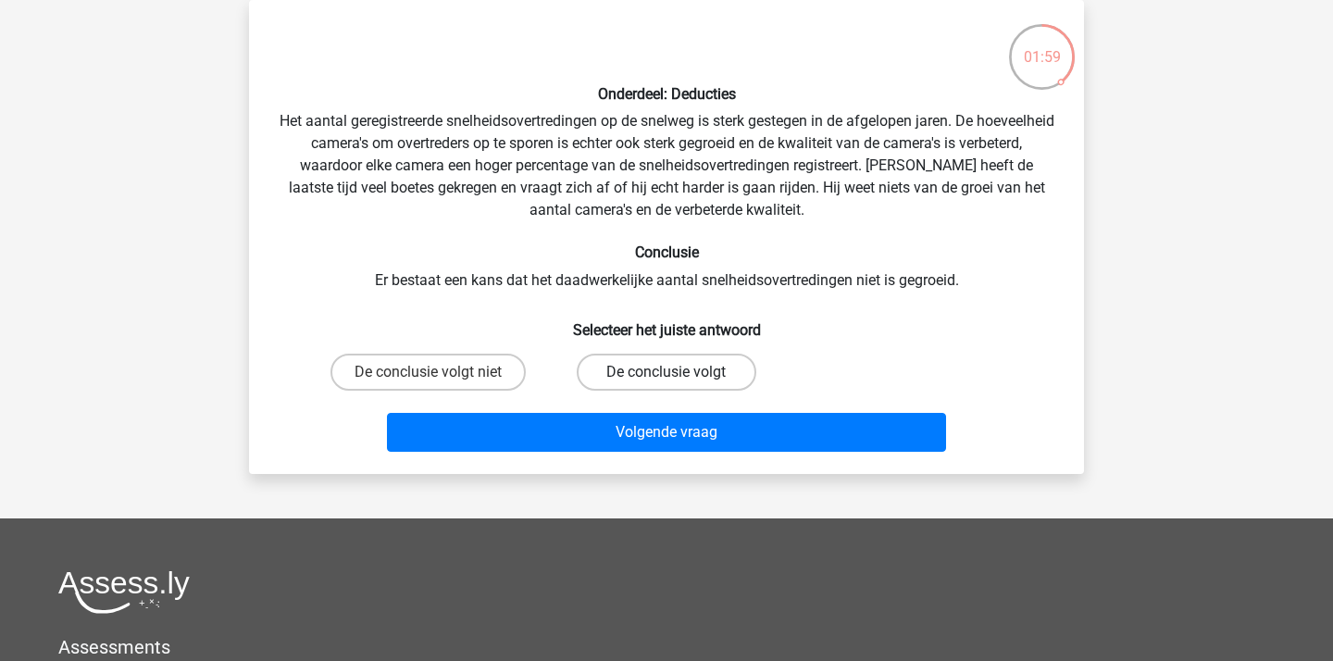
click at [624, 361] on label "De conclusie volgt" at bounding box center [666, 372] width 179 height 37
click at [666, 372] on input "De conclusie volgt" at bounding box center [672, 378] width 12 height 12
radio input "true"
click at [644, 408] on div "Volgende vraag" at bounding box center [667, 428] width 776 height 61
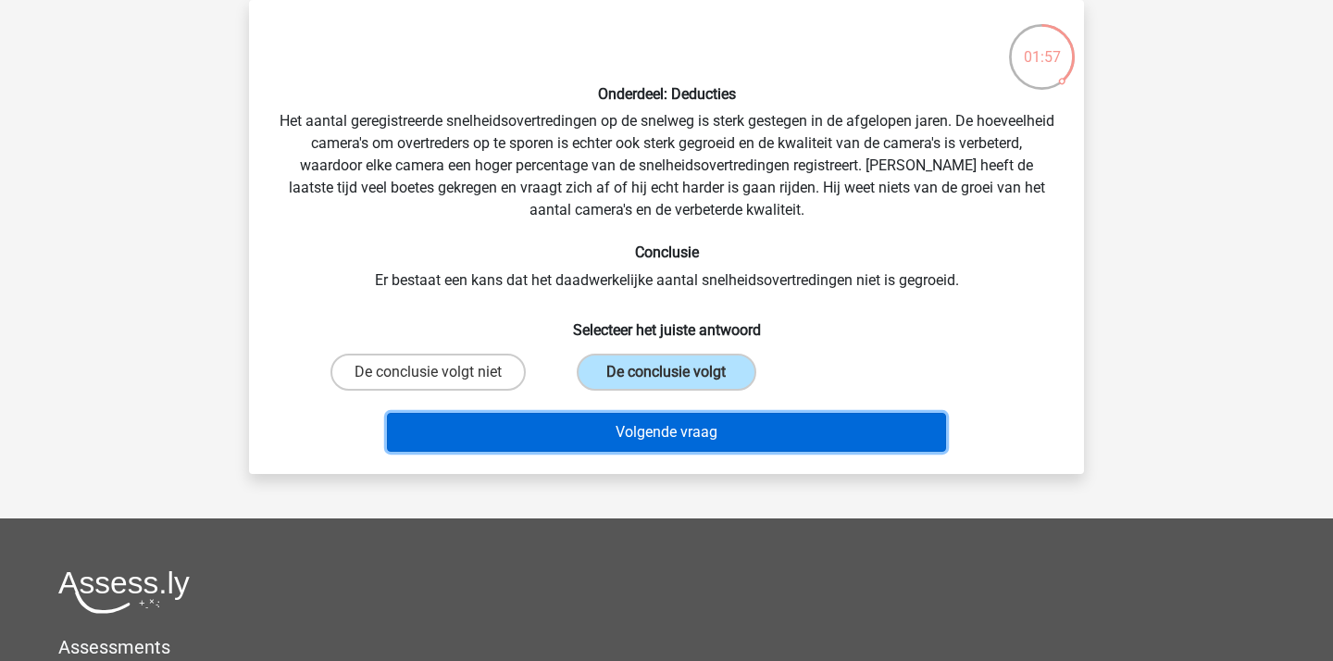
click at [654, 437] on button "Volgende vraag" at bounding box center [667, 432] width 560 height 39
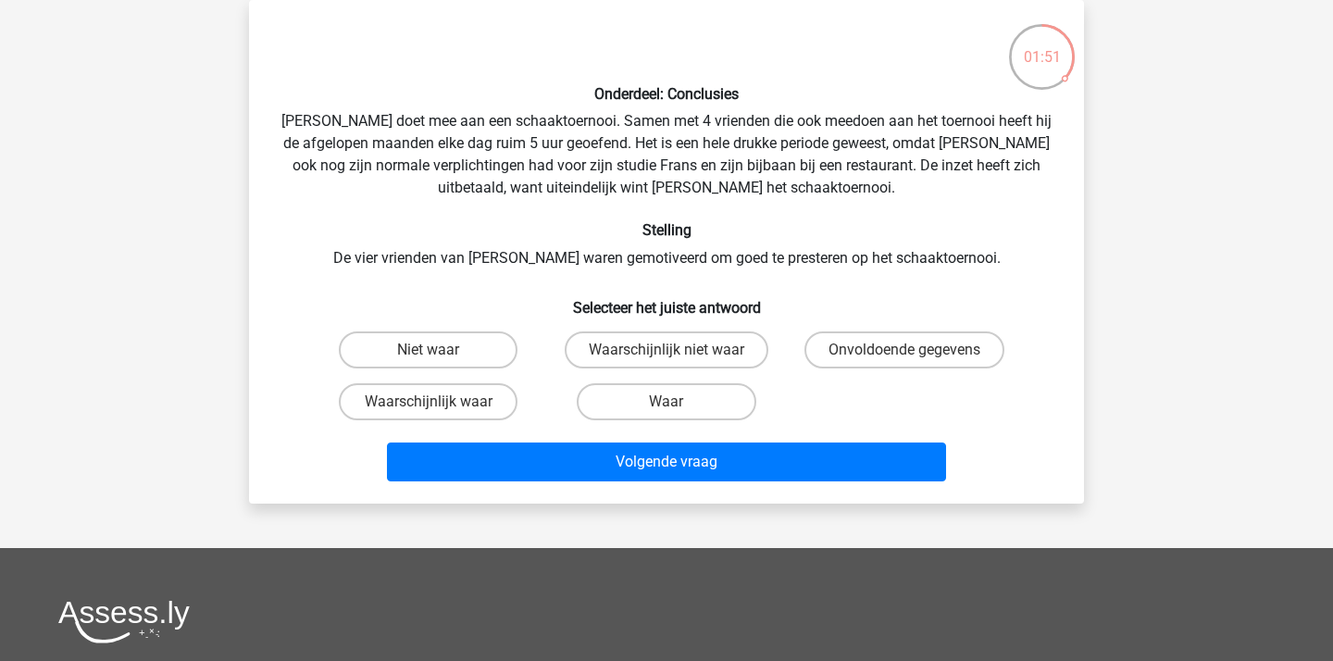
click at [435, 408] on input "Waarschijnlijk waar" at bounding box center [435, 408] width 12 height 12
radio input "true"
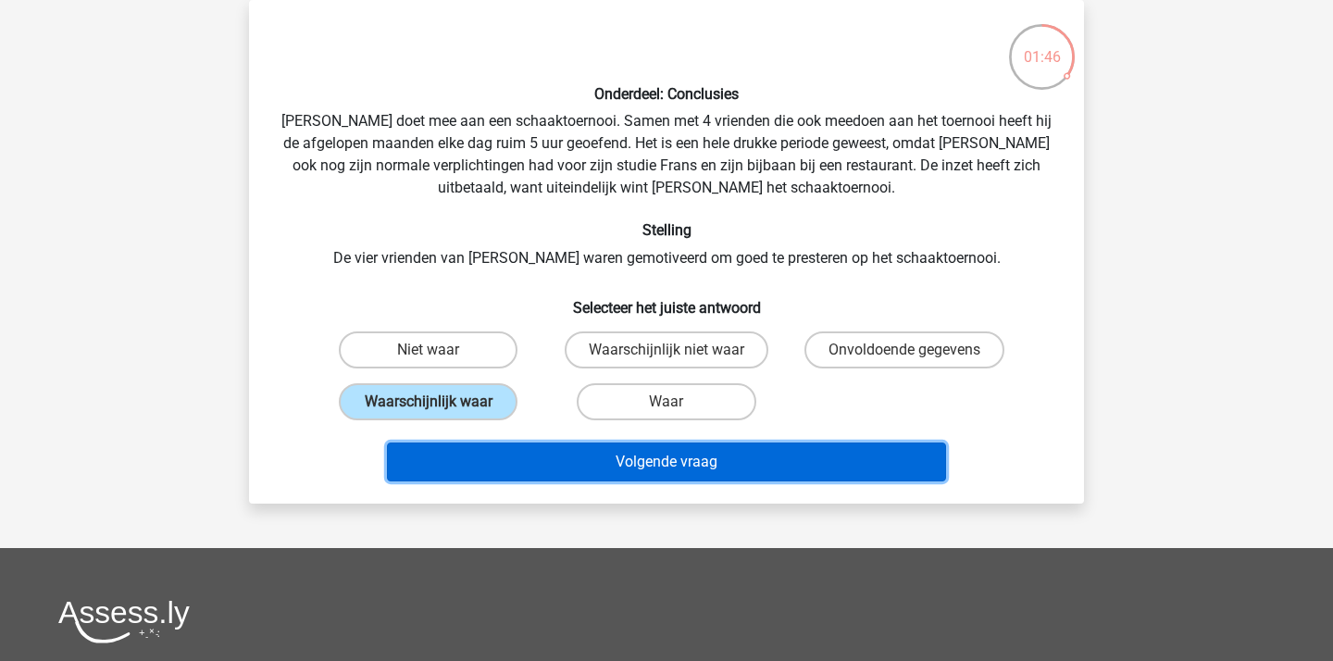
click at [739, 448] on button "Volgende vraag" at bounding box center [667, 461] width 560 height 39
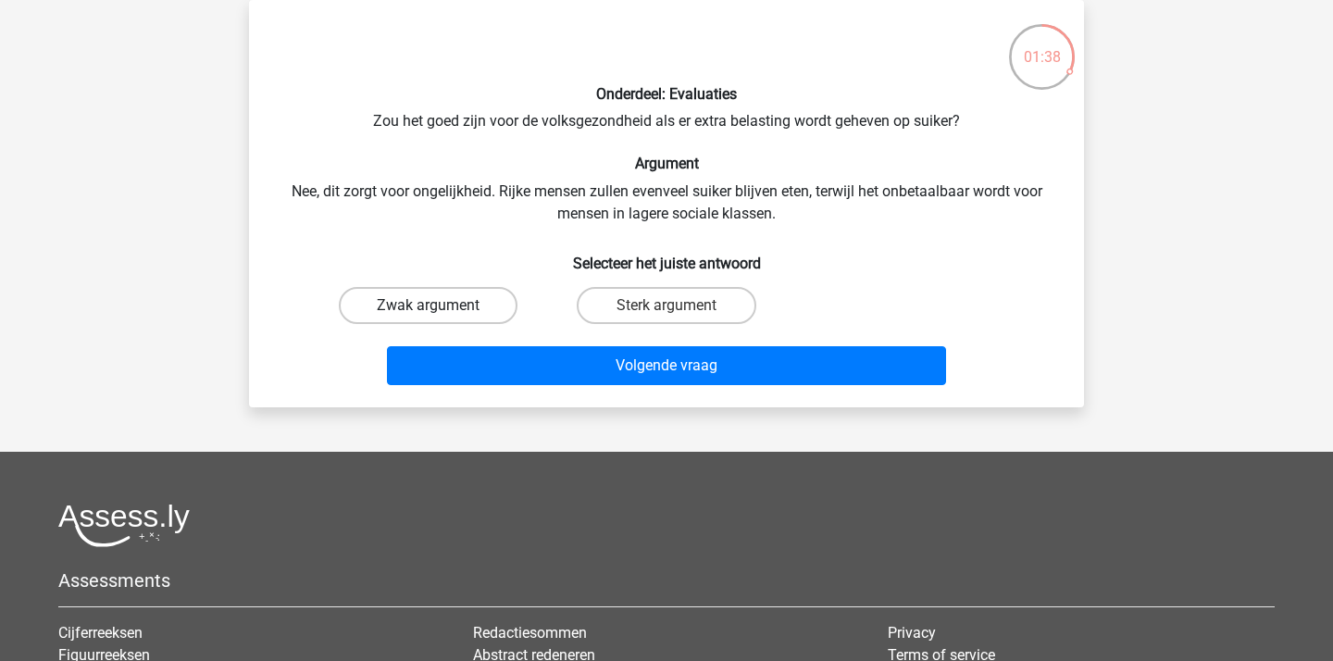
click at [405, 313] on label "Zwak argument" at bounding box center [428, 305] width 179 height 37
click at [429, 313] on input "Zwak argument" at bounding box center [435, 311] width 12 height 12
radio input "true"
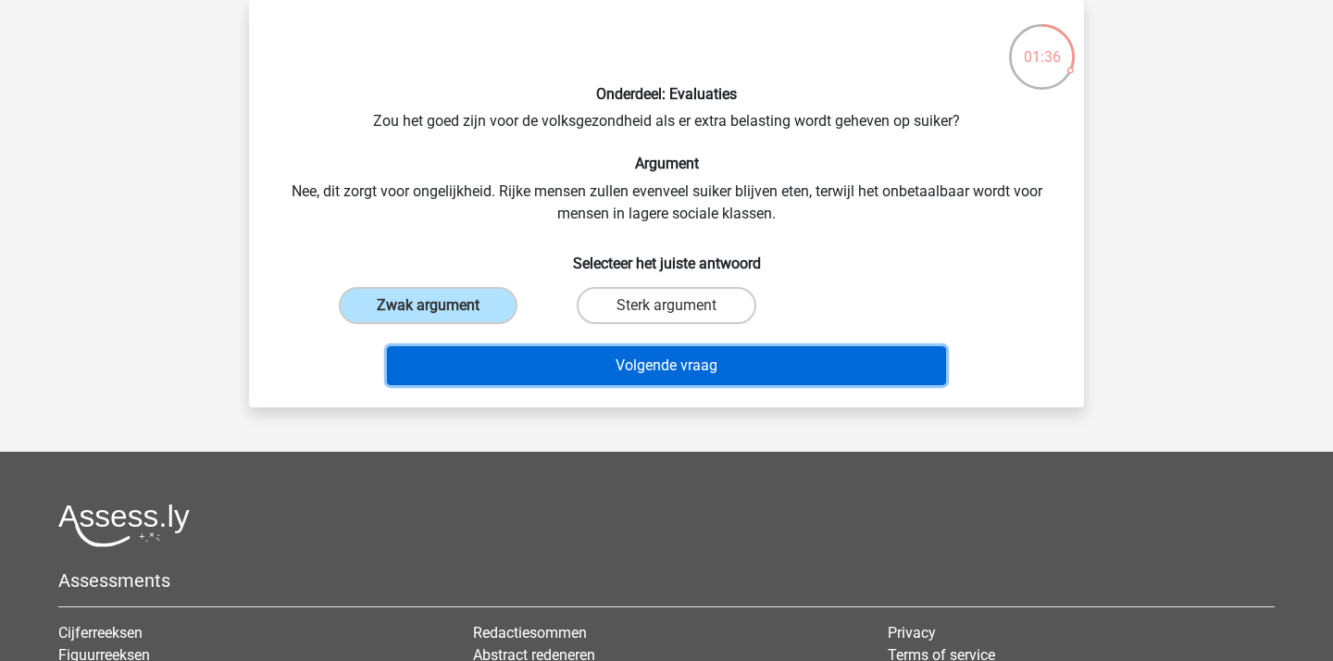
click at [846, 366] on button "Volgende vraag" at bounding box center [667, 365] width 560 height 39
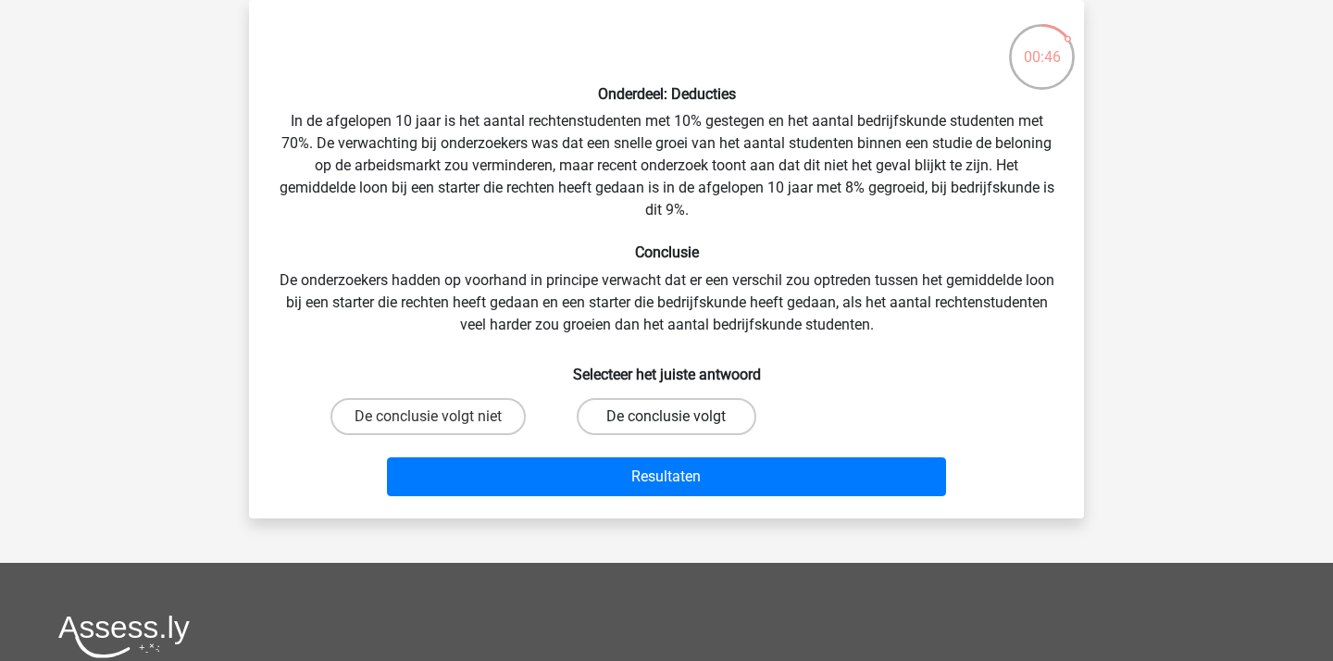
click at [666, 411] on label "De conclusie volgt" at bounding box center [666, 416] width 179 height 37
click at [666, 417] on input "De conclusie volgt" at bounding box center [672, 423] width 12 height 12
radio input "true"
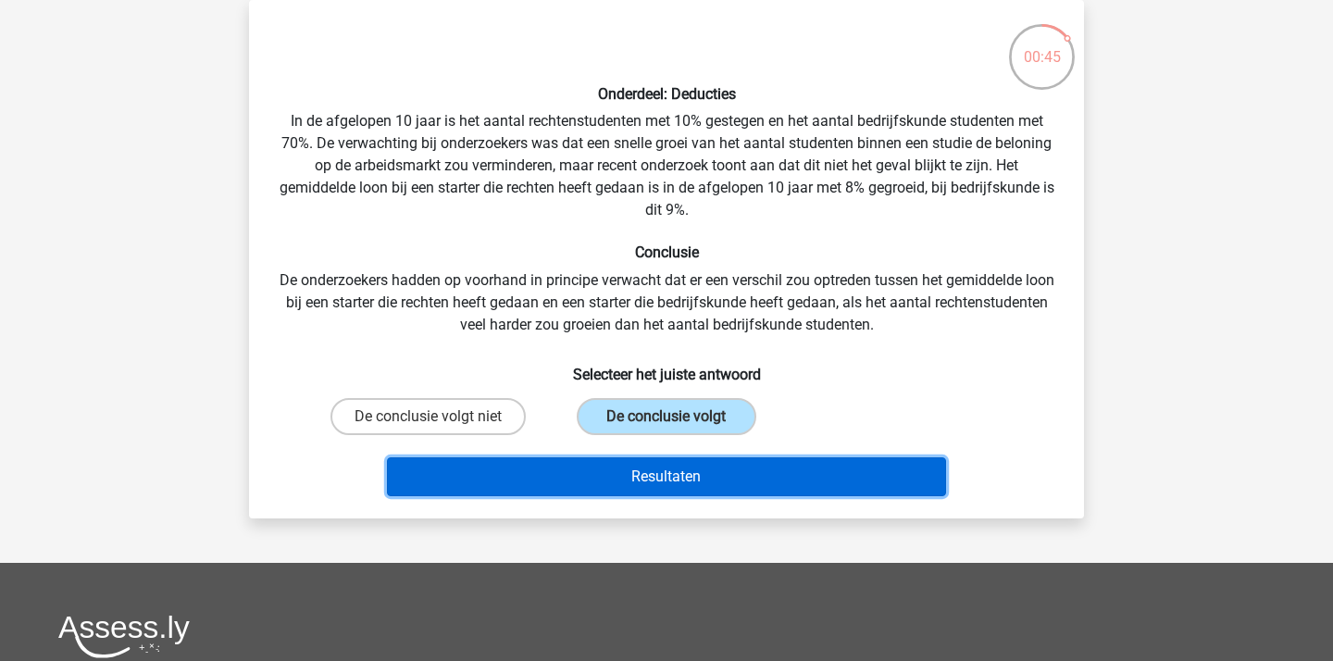
click at [683, 488] on button "Resultaten" at bounding box center [667, 476] width 560 height 39
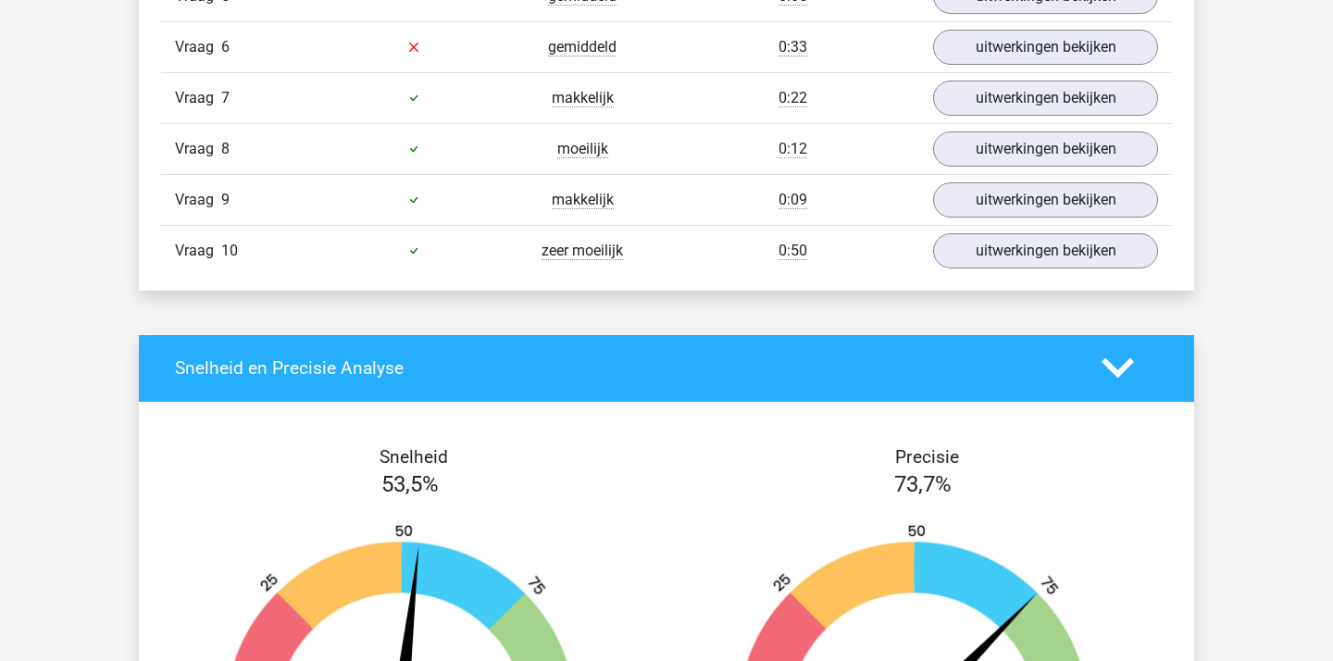
scroll to position [1472, 0]
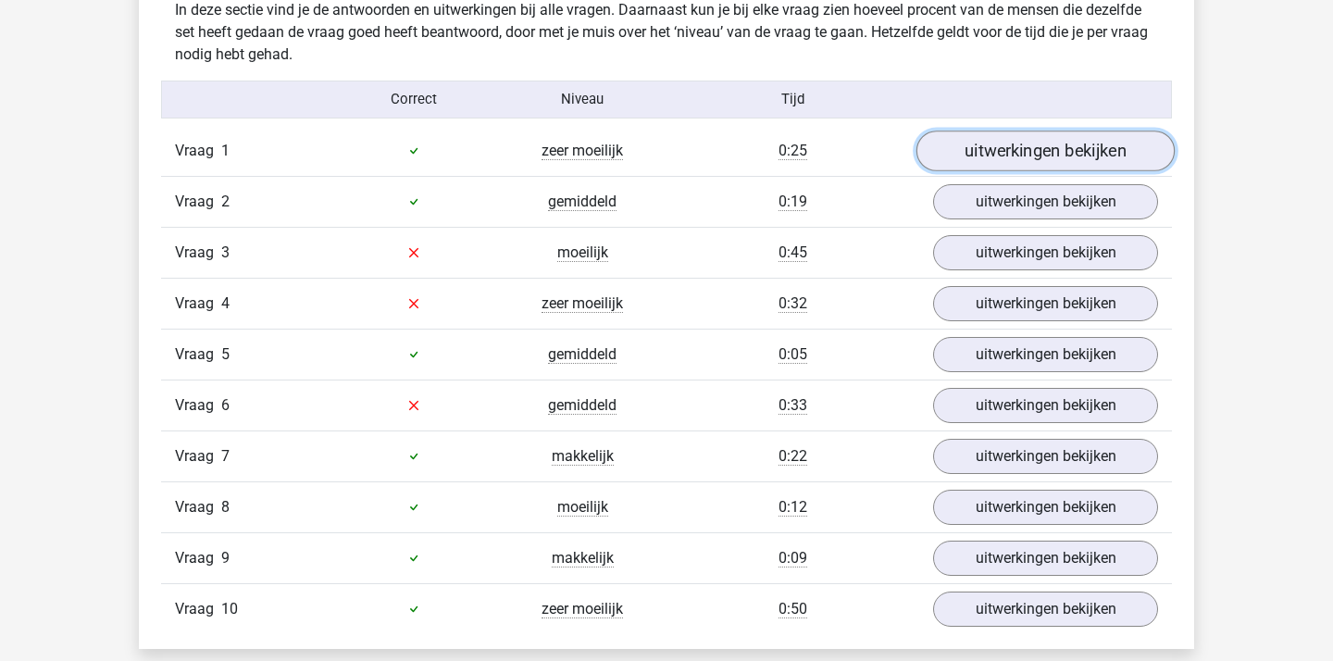
click at [990, 163] on link "uitwerkingen bekijken" at bounding box center [1045, 151] width 258 height 41
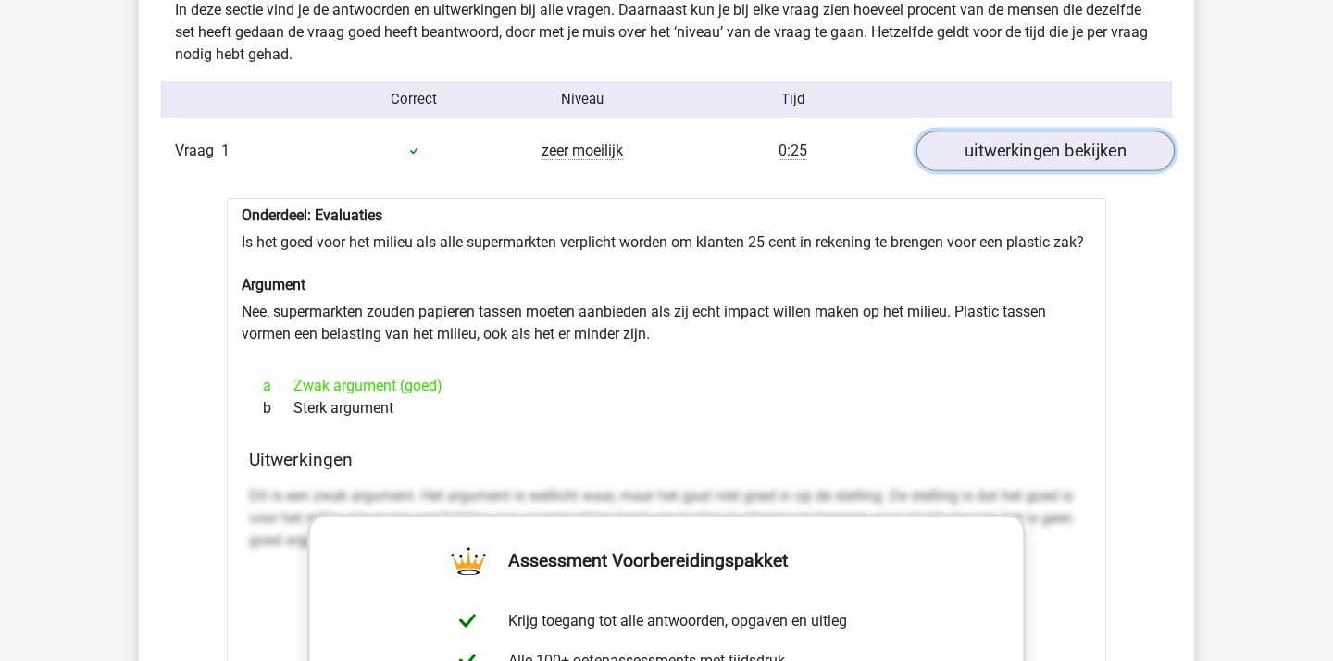
click at [992, 163] on link "uitwerkingen bekijken" at bounding box center [1045, 151] width 258 height 41
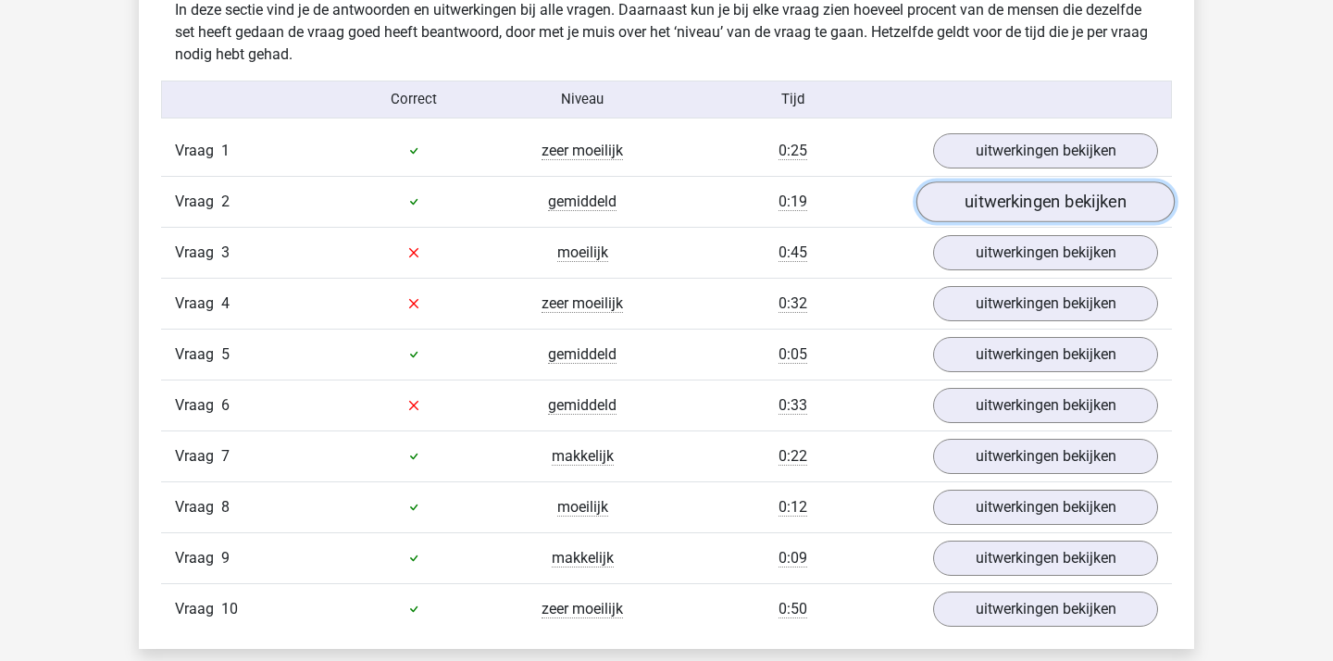
click at [998, 210] on link "uitwerkingen bekijken" at bounding box center [1045, 201] width 258 height 41
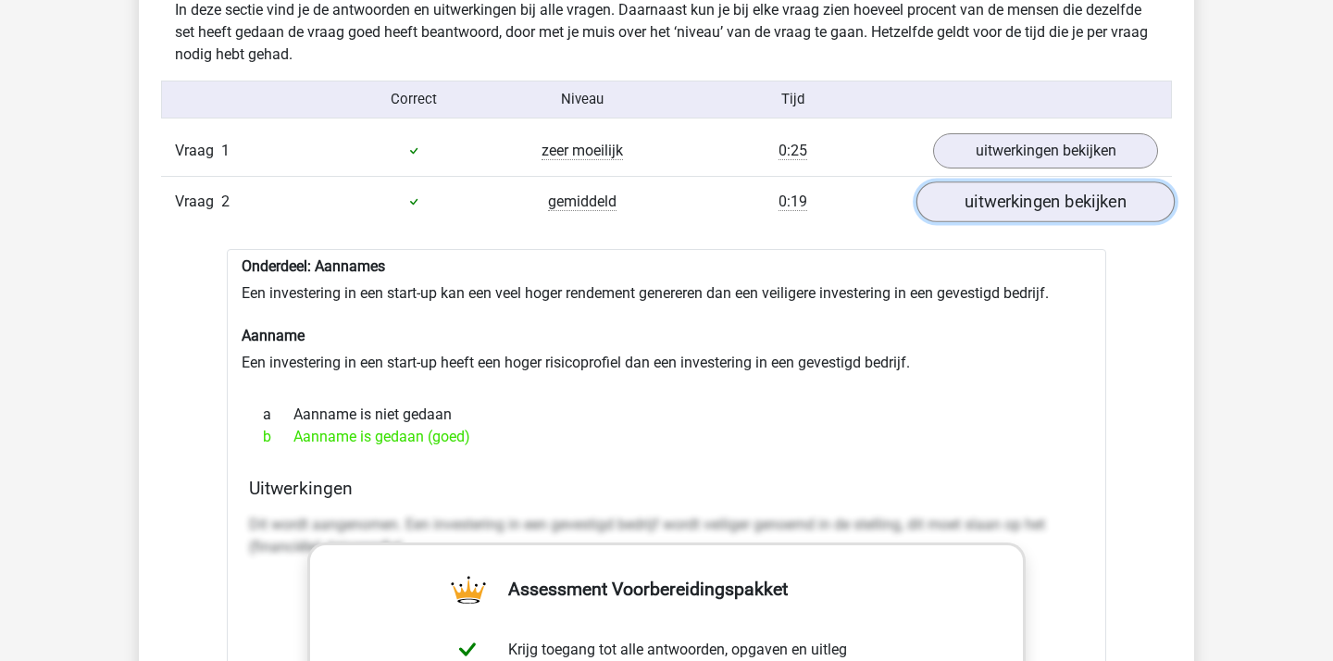
click at [998, 210] on link "uitwerkingen bekijken" at bounding box center [1045, 201] width 258 height 41
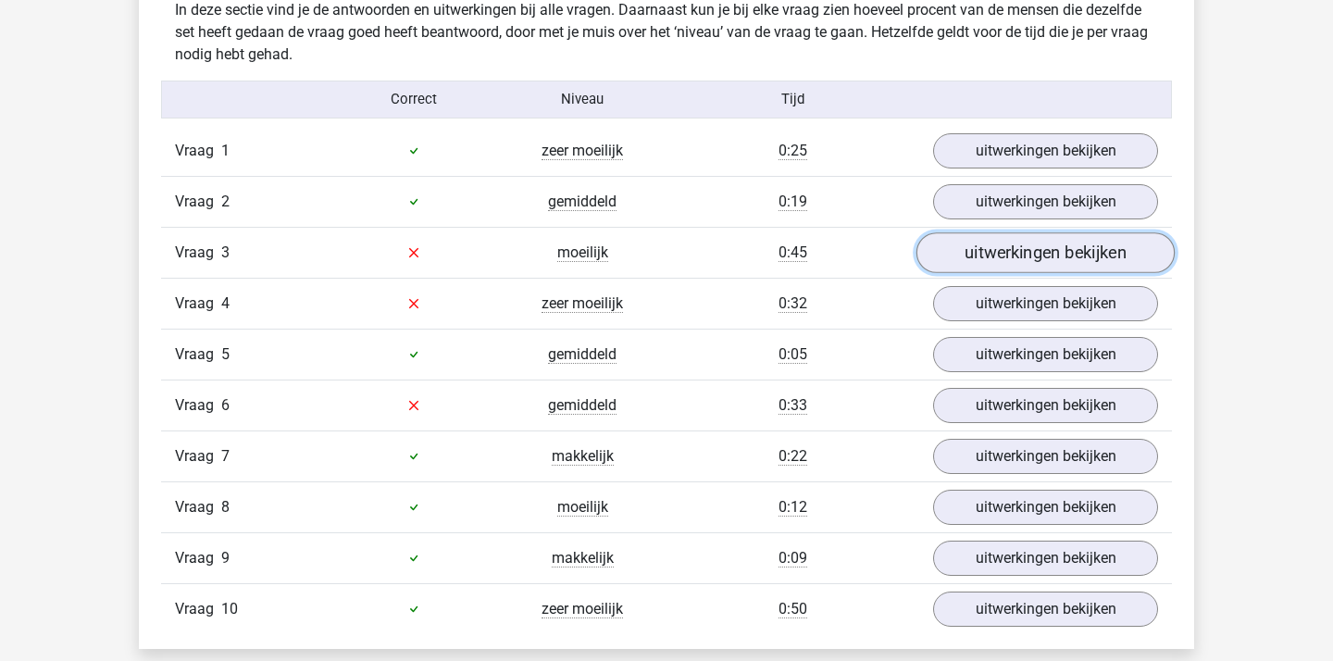
click at [1000, 258] on link "uitwerkingen bekijken" at bounding box center [1045, 252] width 258 height 41
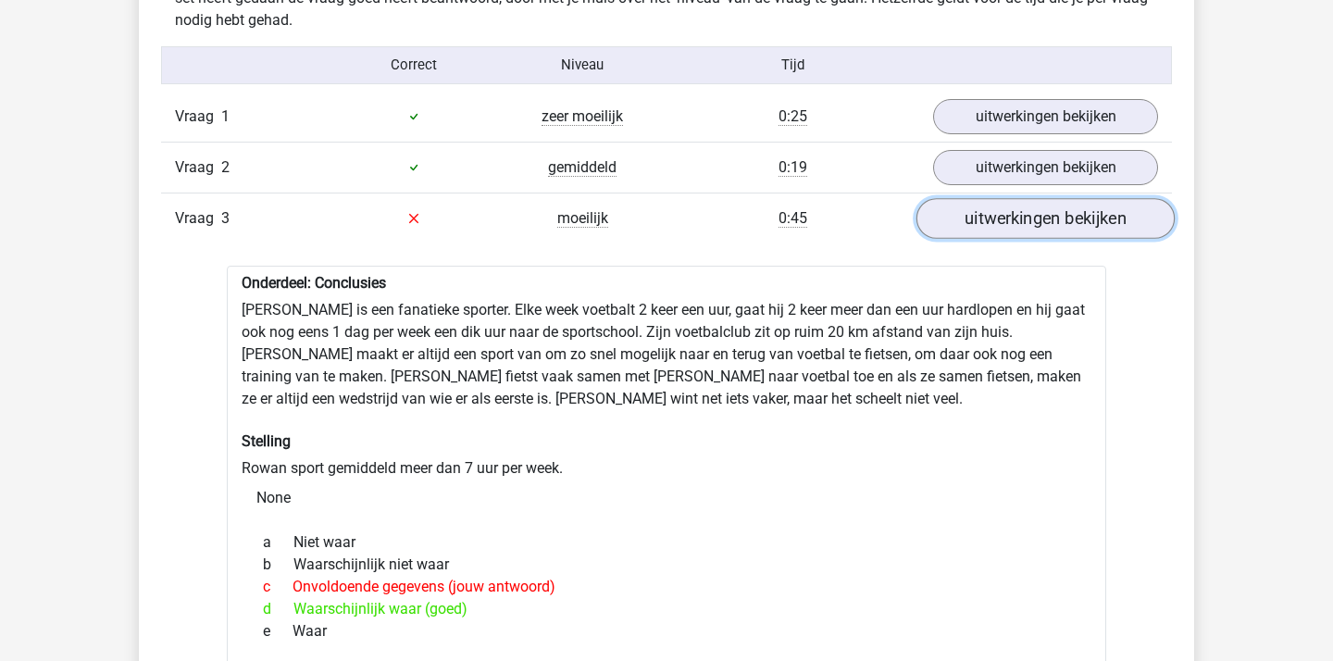
scroll to position [1499, 0]
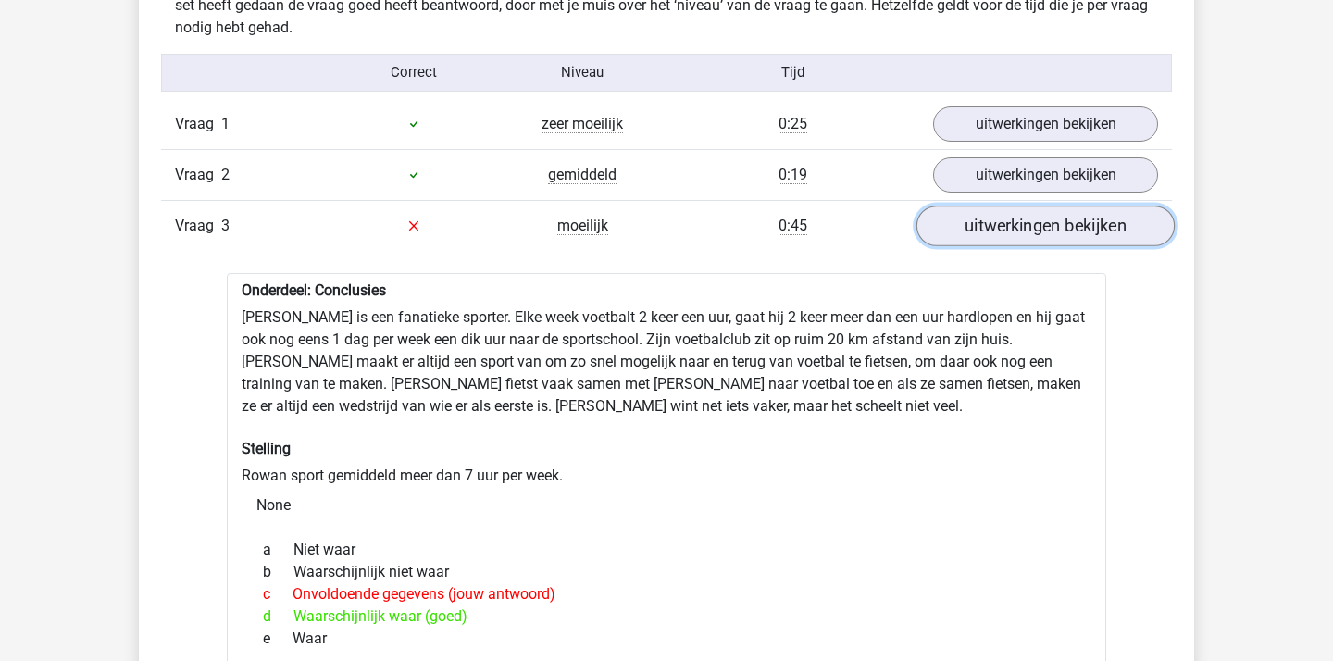
click at [997, 242] on link "uitwerkingen bekijken" at bounding box center [1045, 225] width 258 height 41
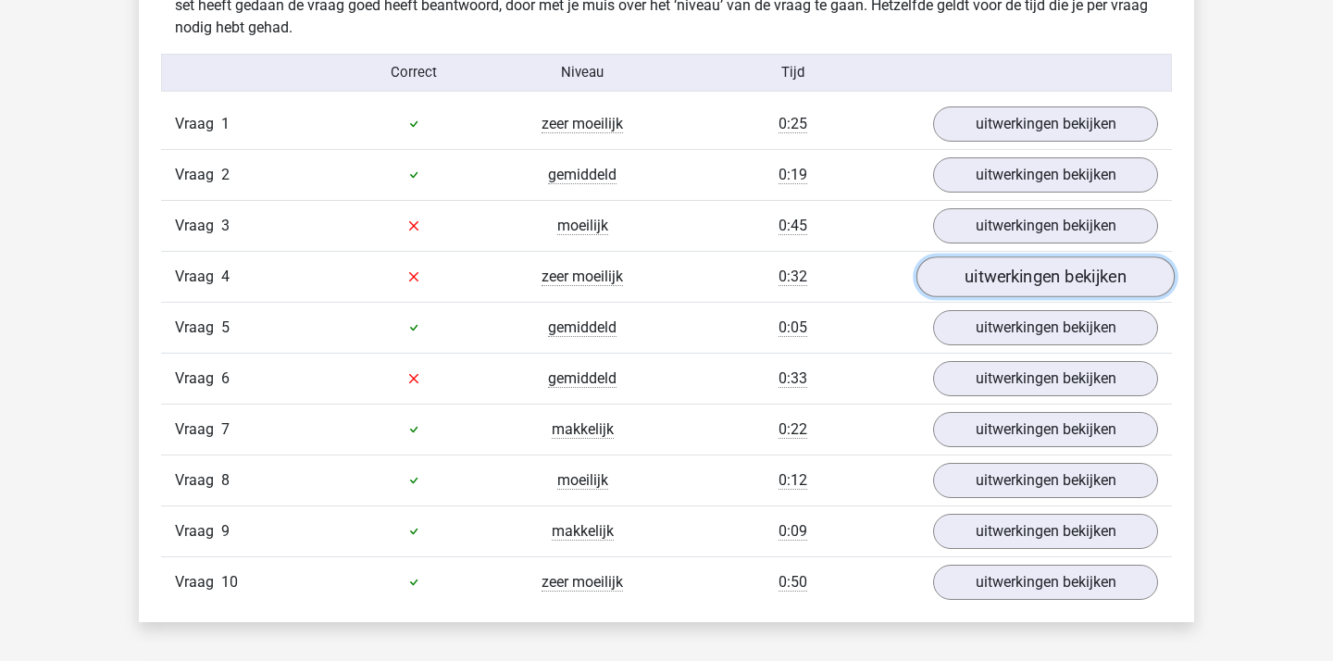
click at [991, 291] on link "uitwerkingen bekijken" at bounding box center [1045, 276] width 258 height 41
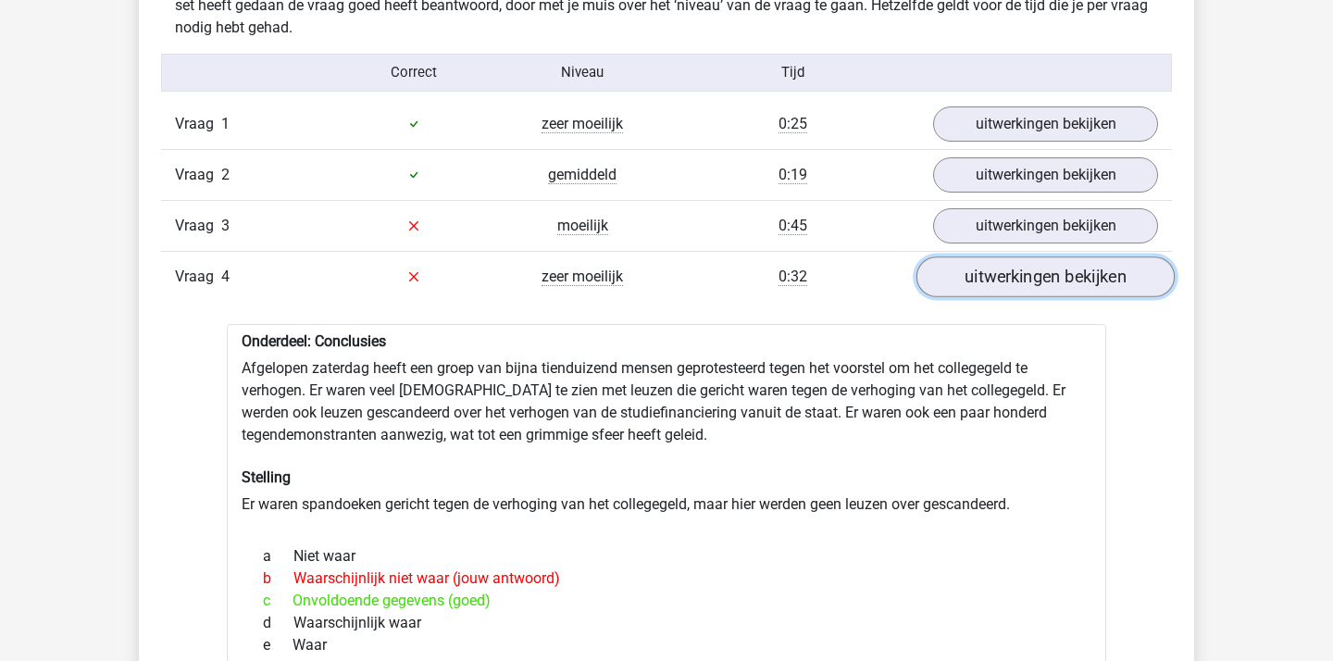
click at [991, 291] on link "uitwerkingen bekijken" at bounding box center [1045, 276] width 258 height 41
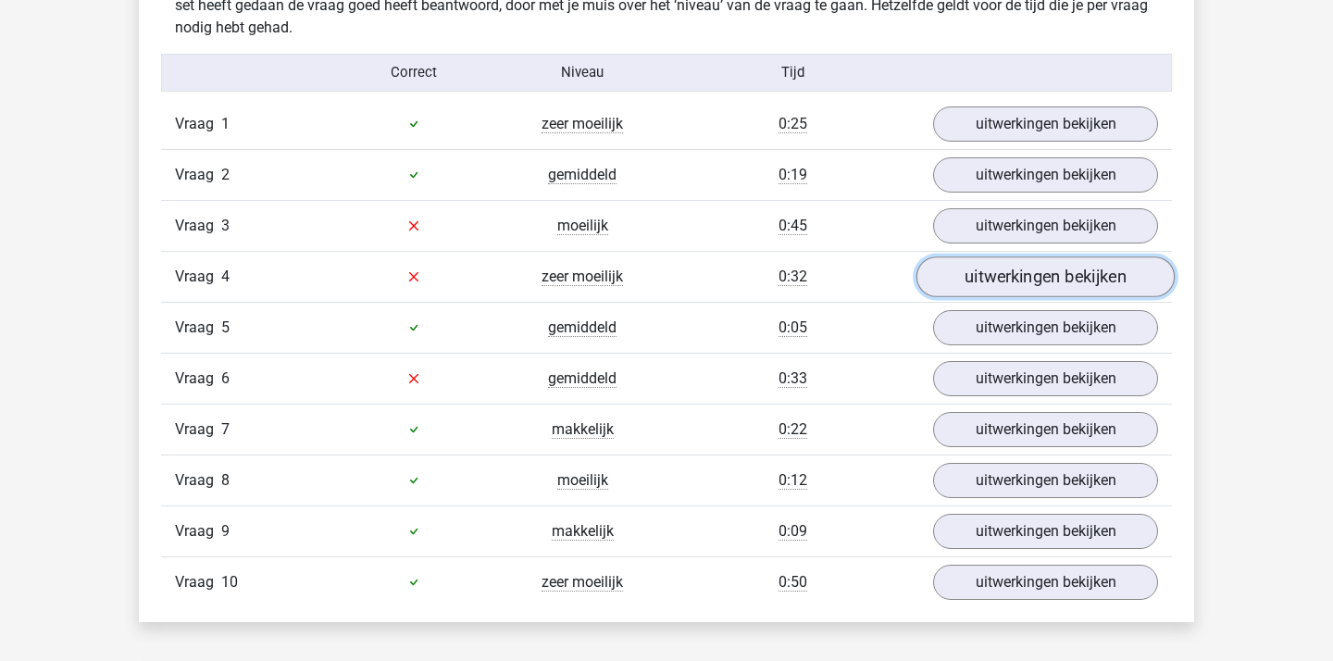
click at [991, 291] on link "uitwerkingen bekijken" at bounding box center [1045, 276] width 258 height 41
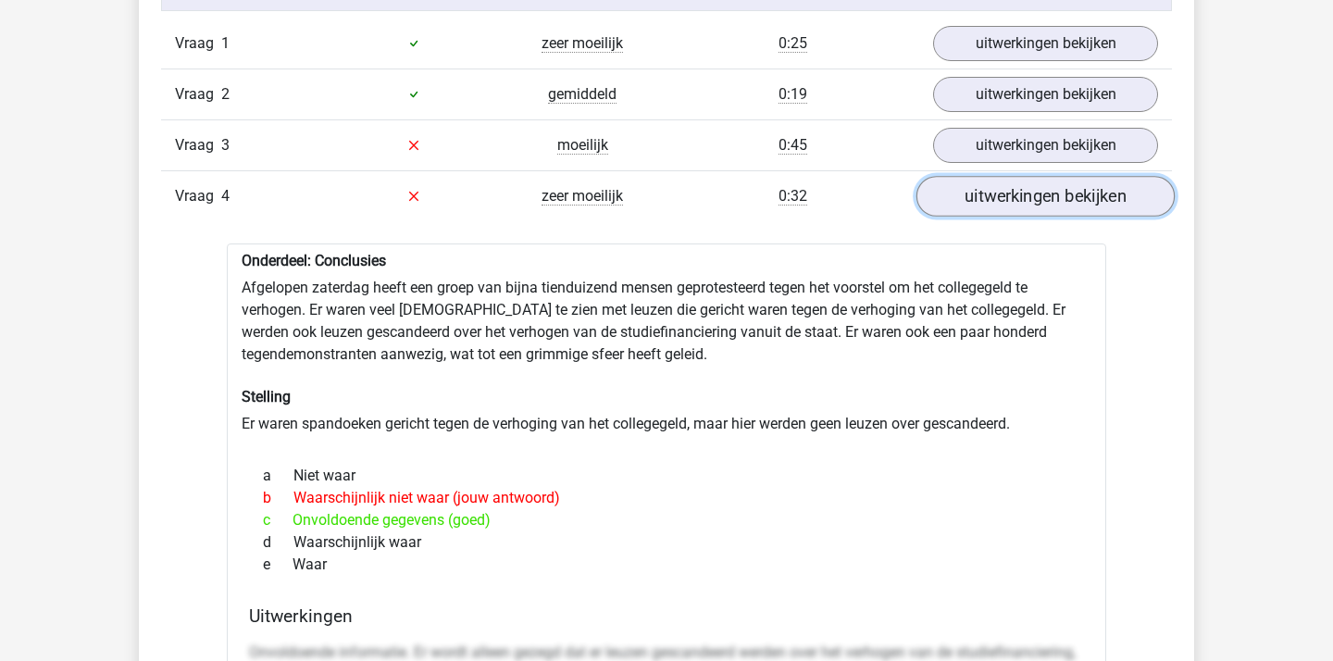
scroll to position [1583, 0]
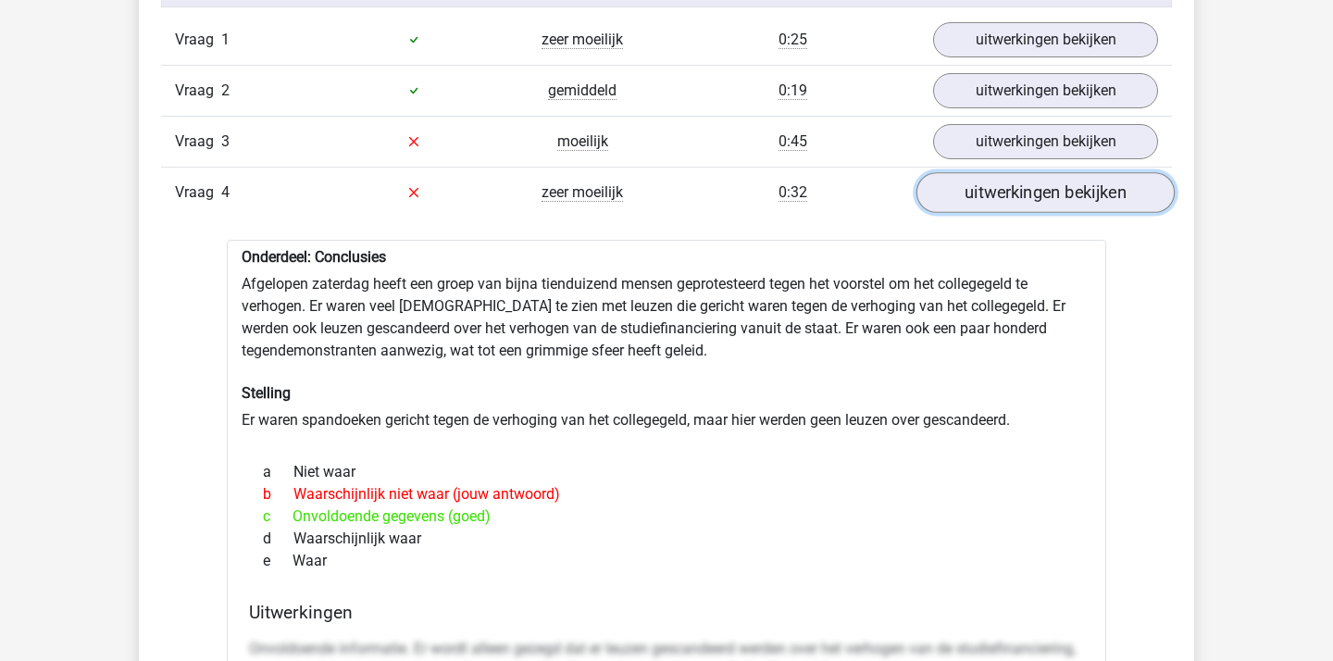
click at [989, 197] on link "uitwerkingen bekijken" at bounding box center [1045, 192] width 258 height 41
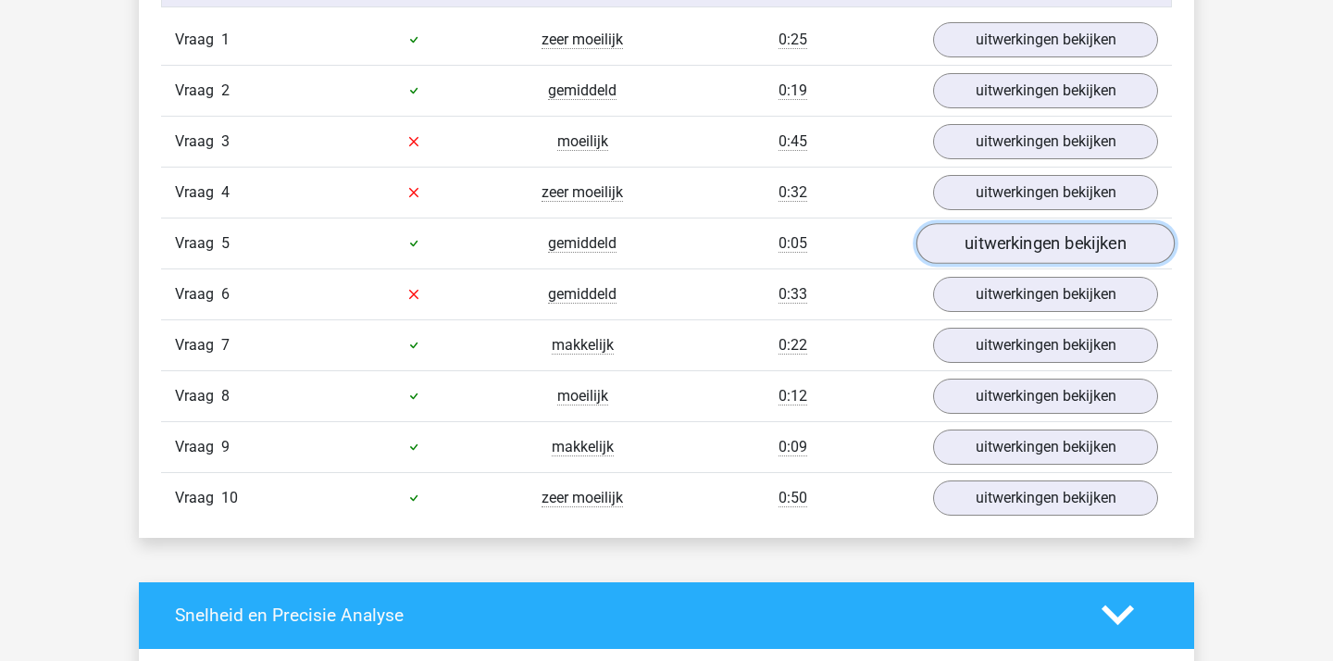
click at [981, 256] on link "uitwerkingen bekijken" at bounding box center [1045, 243] width 258 height 41
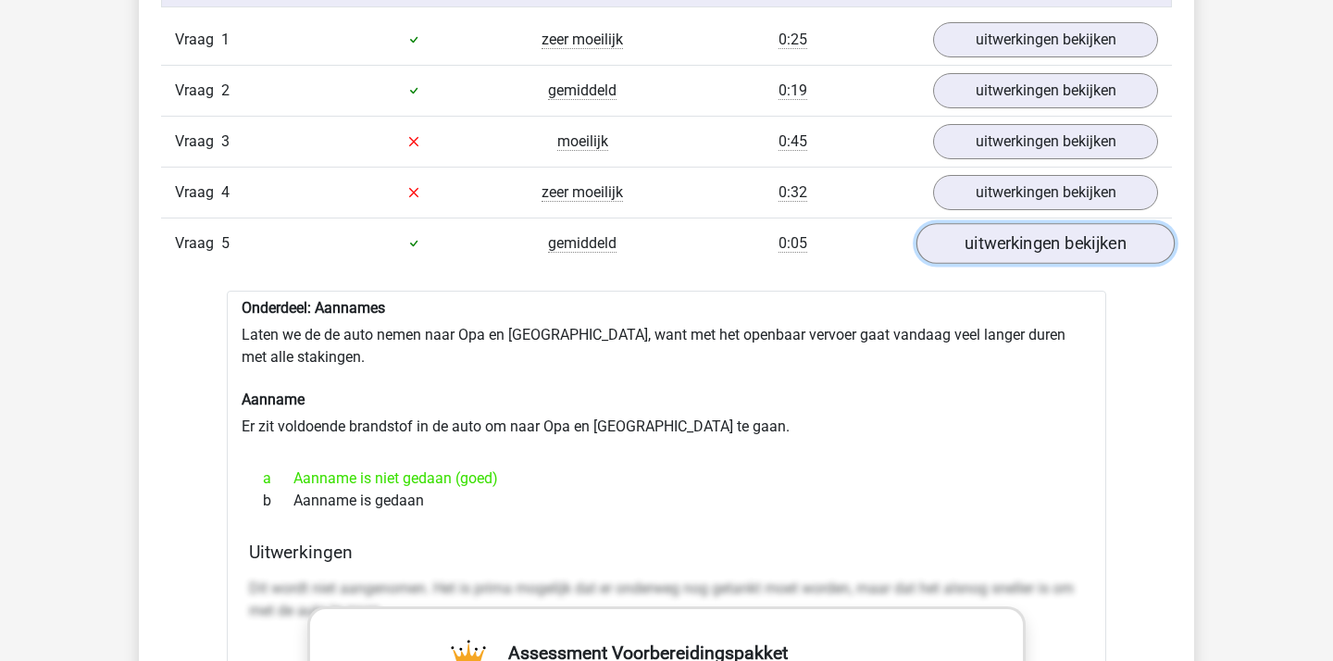
click at [981, 256] on link "uitwerkingen bekijken" at bounding box center [1045, 243] width 258 height 41
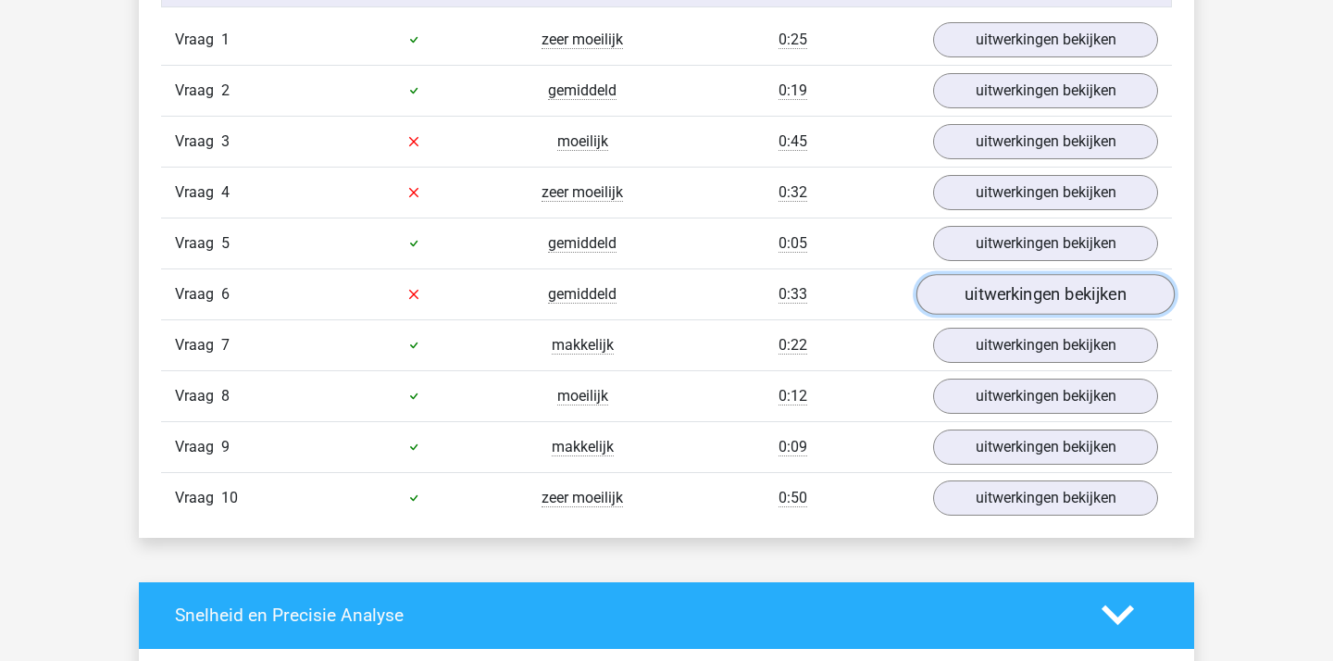
click at [981, 296] on link "uitwerkingen bekijken" at bounding box center [1045, 294] width 258 height 41
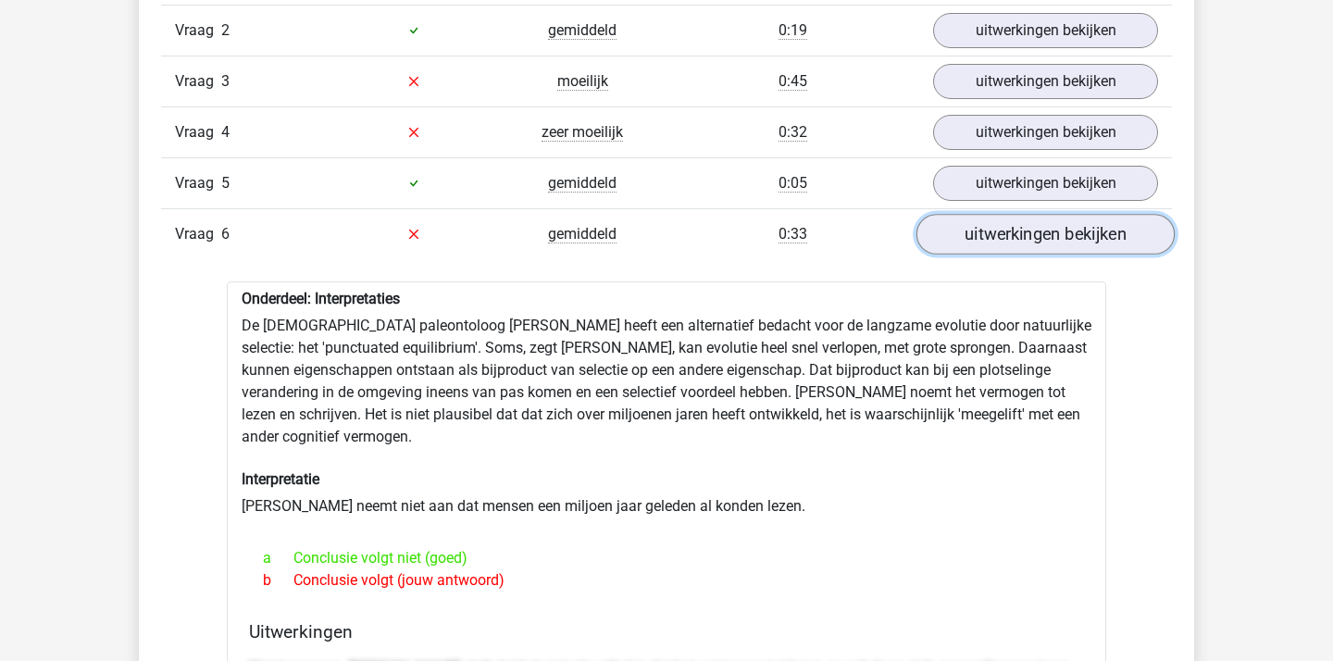
scroll to position [1689, 0]
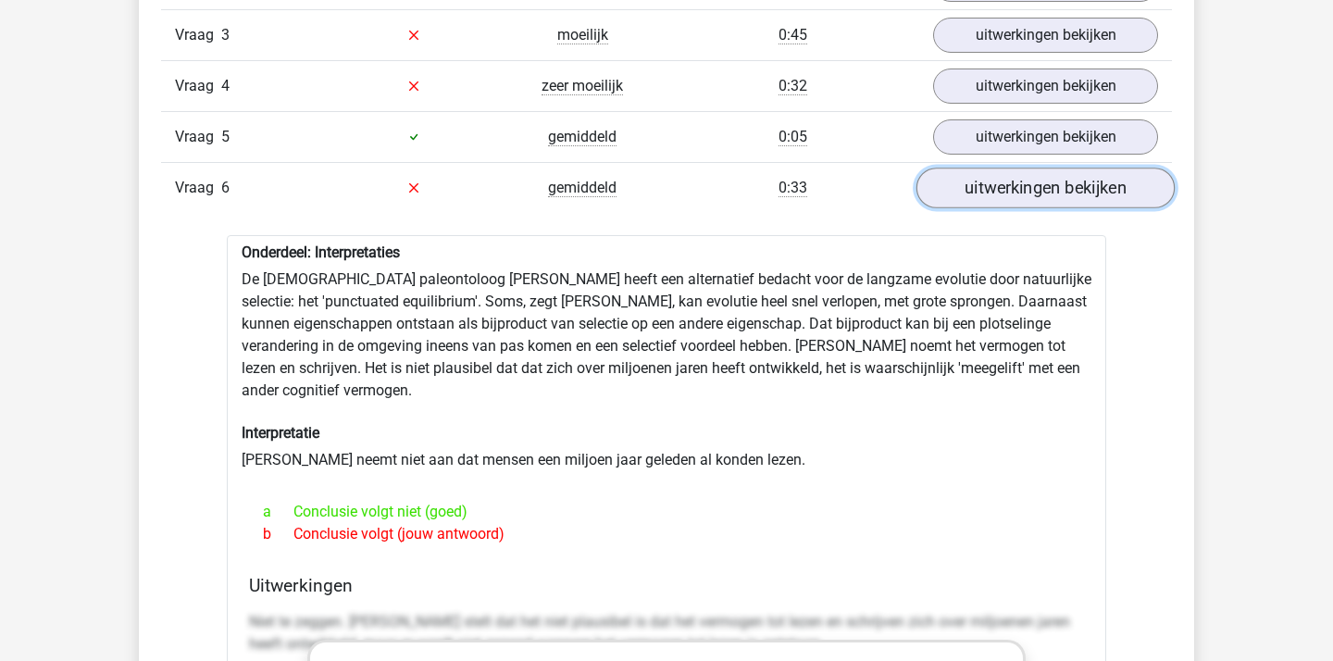
click at [1017, 191] on link "uitwerkingen bekijken" at bounding box center [1045, 188] width 258 height 41
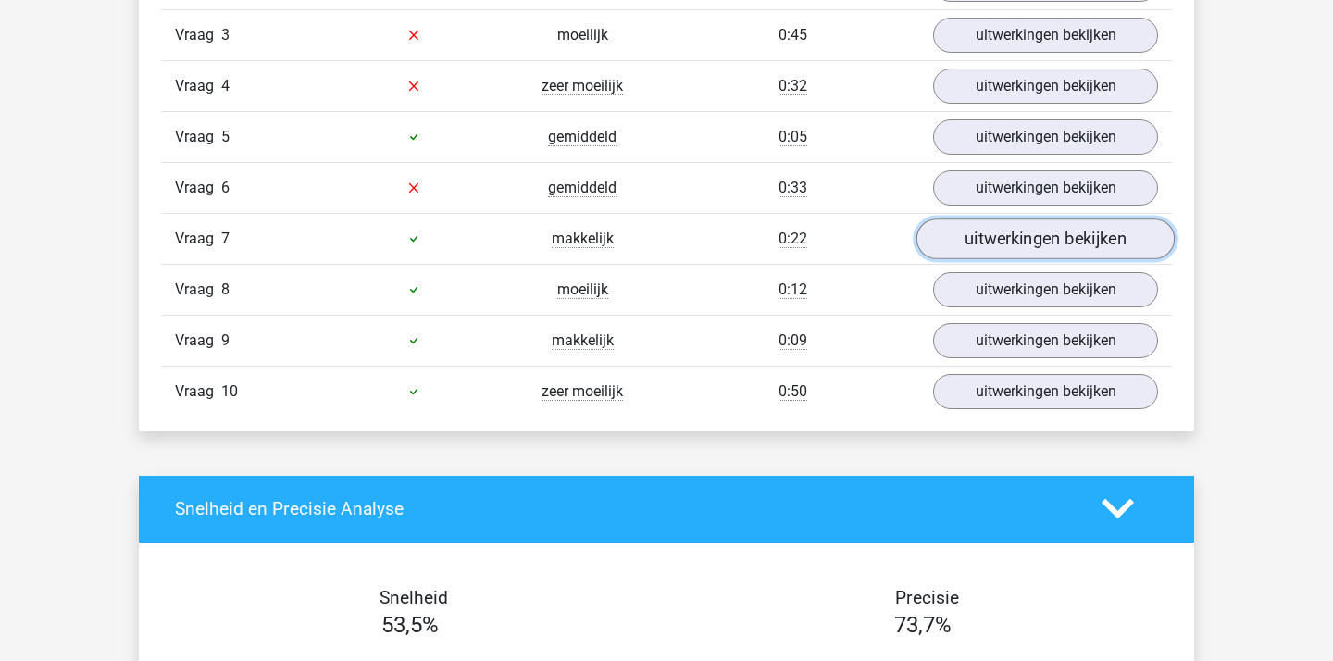
click at [1023, 223] on link "uitwerkingen bekijken" at bounding box center [1045, 238] width 258 height 41
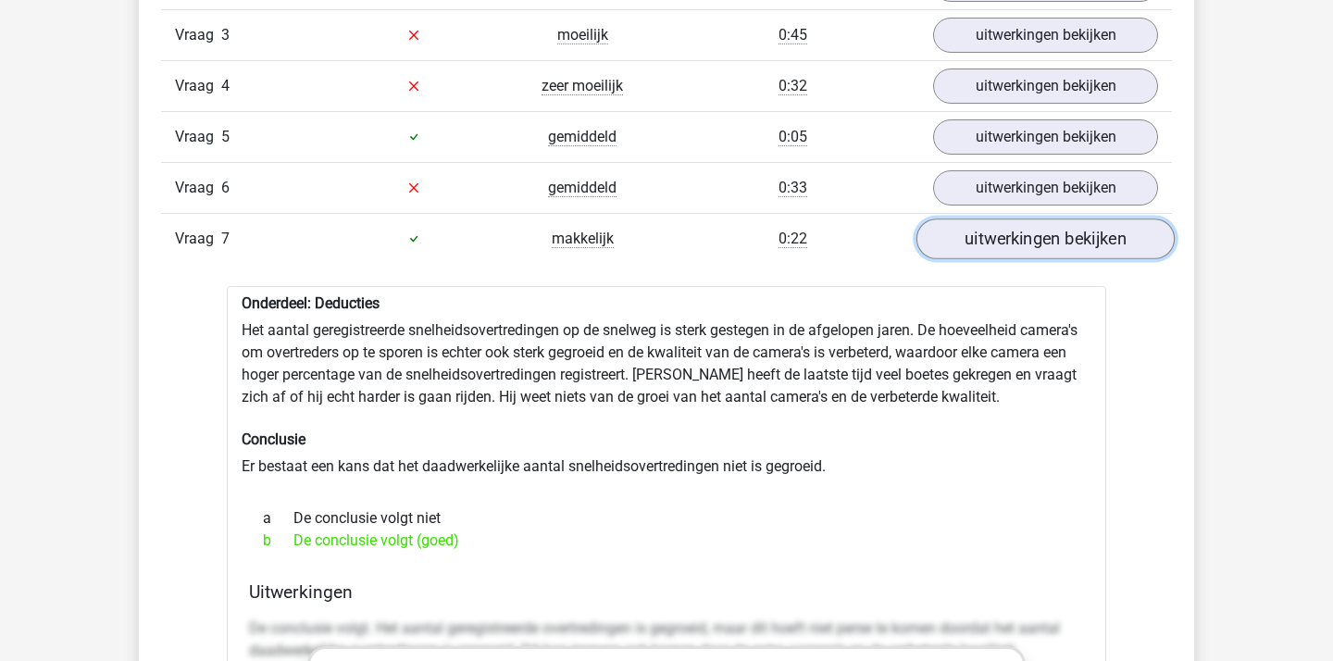
click at [1023, 223] on link "uitwerkingen bekijken" at bounding box center [1045, 238] width 258 height 41
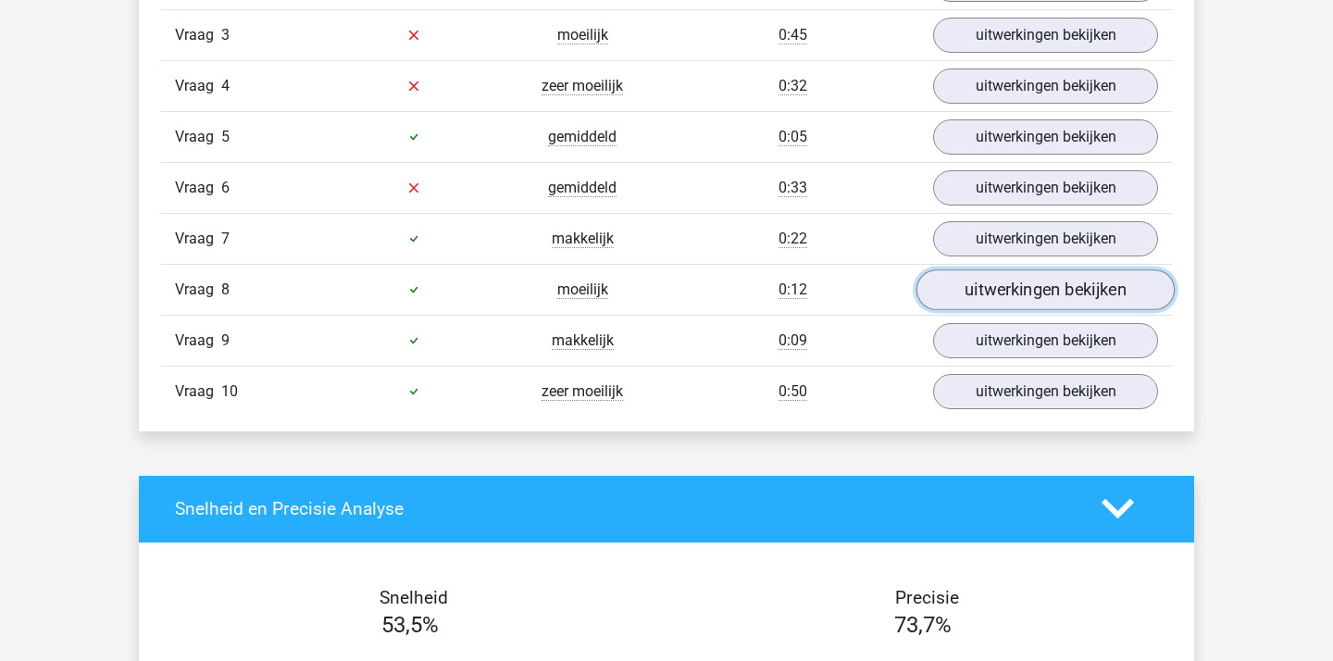
click at [1010, 280] on link "uitwerkingen bekijken" at bounding box center [1045, 289] width 258 height 41
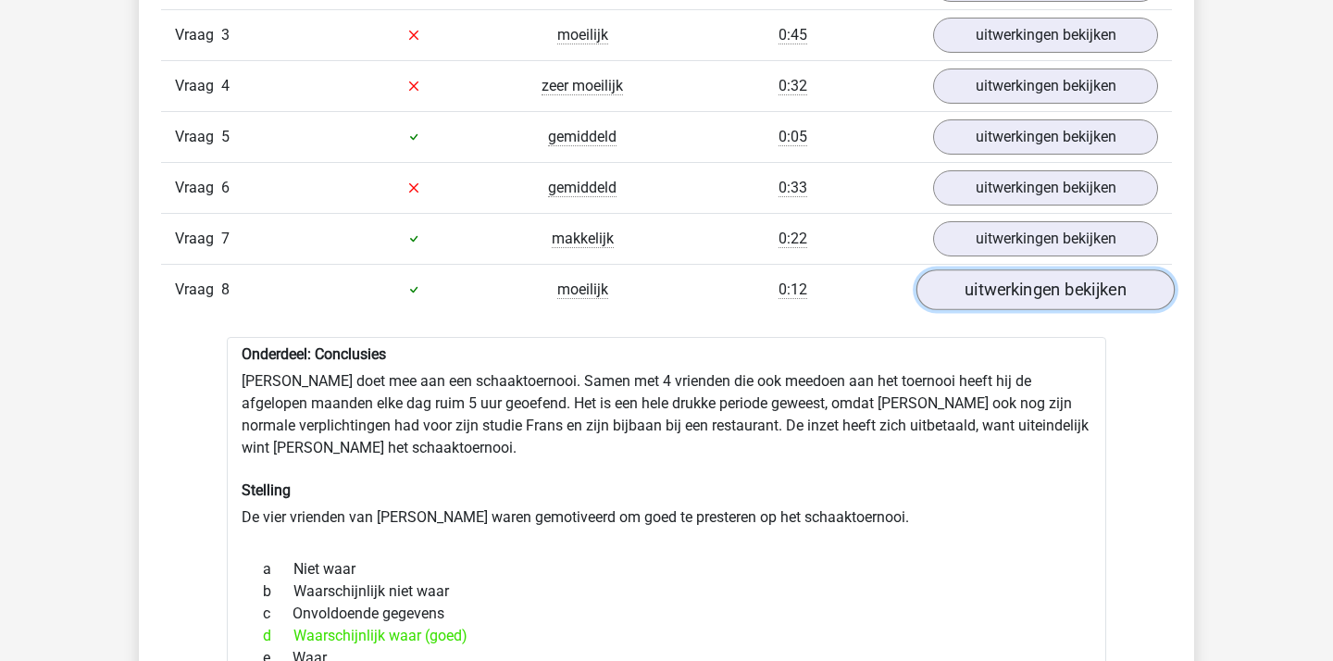
click at [1010, 280] on link "uitwerkingen bekijken" at bounding box center [1045, 289] width 258 height 41
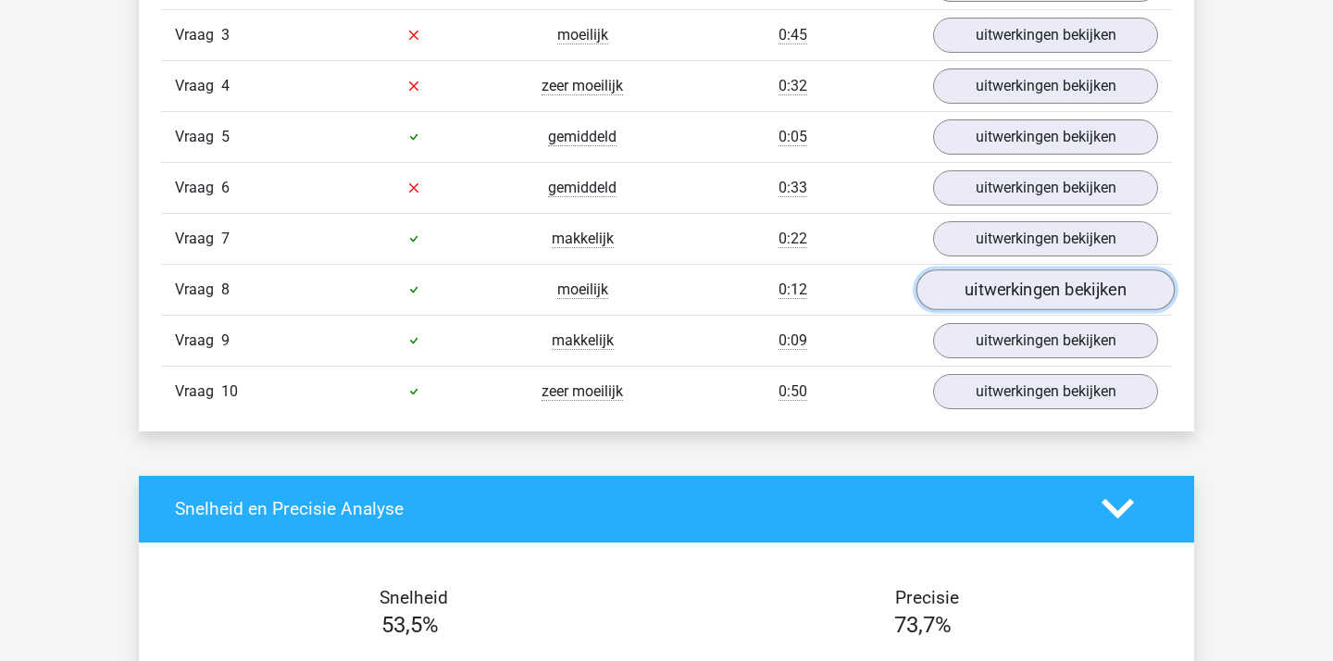
click at [1009, 292] on link "uitwerkingen bekijken" at bounding box center [1045, 289] width 258 height 41
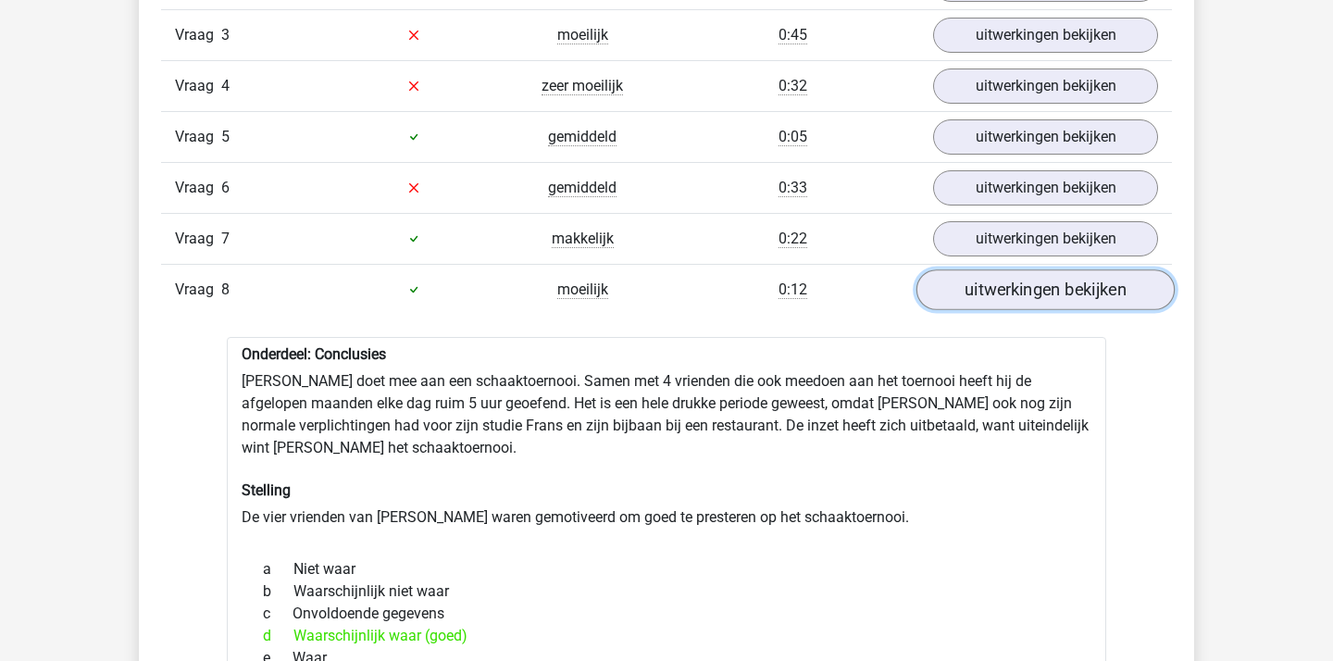
click at [1009, 292] on link "uitwerkingen bekijken" at bounding box center [1045, 289] width 258 height 41
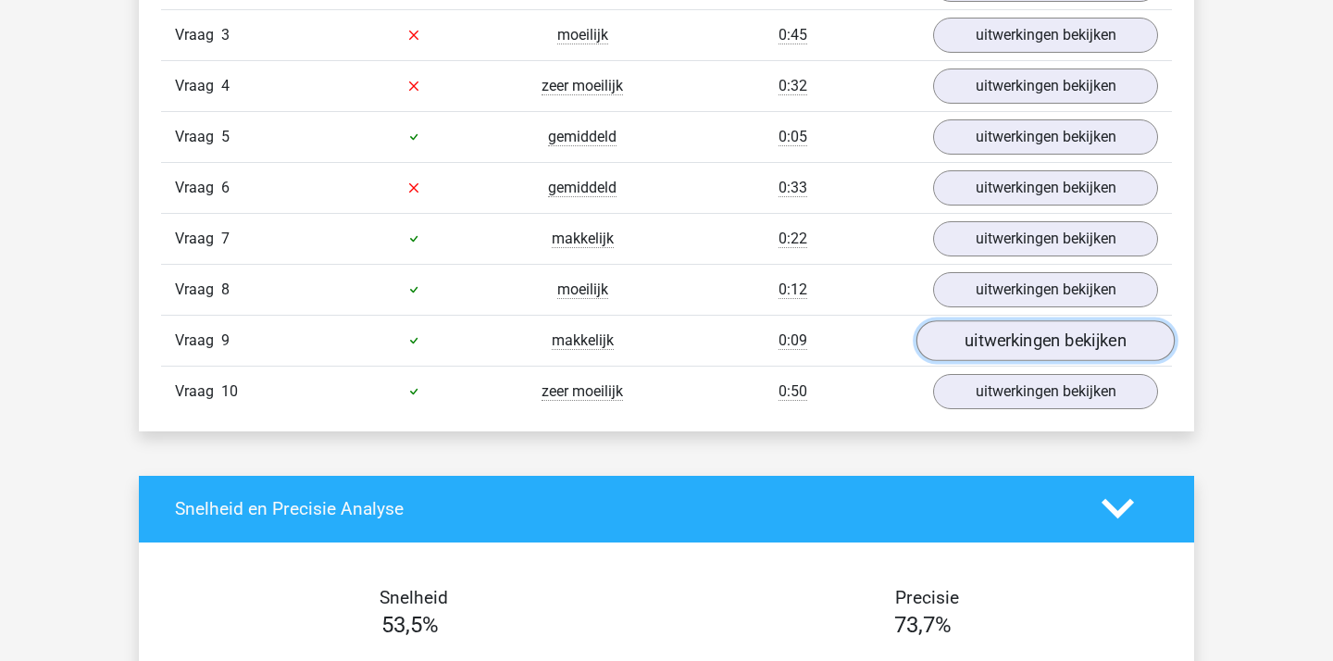
click at [1005, 349] on link "uitwerkingen bekijken" at bounding box center [1045, 340] width 258 height 41
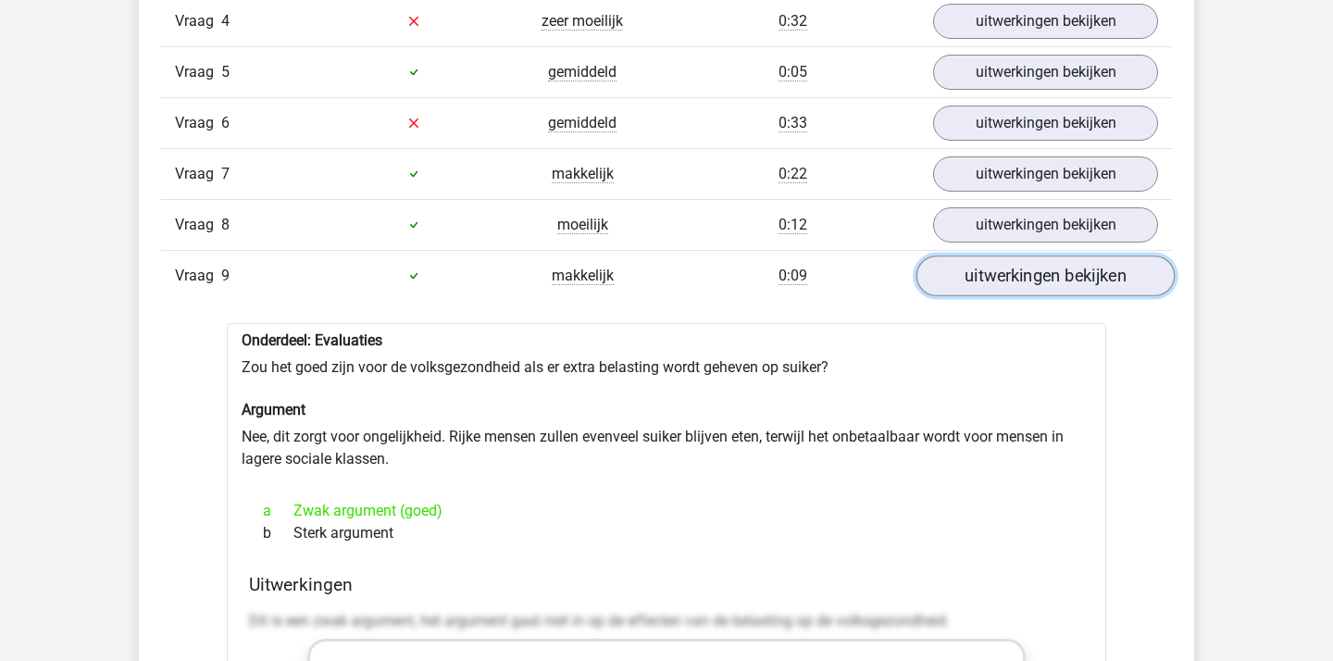
scroll to position [1763, 0]
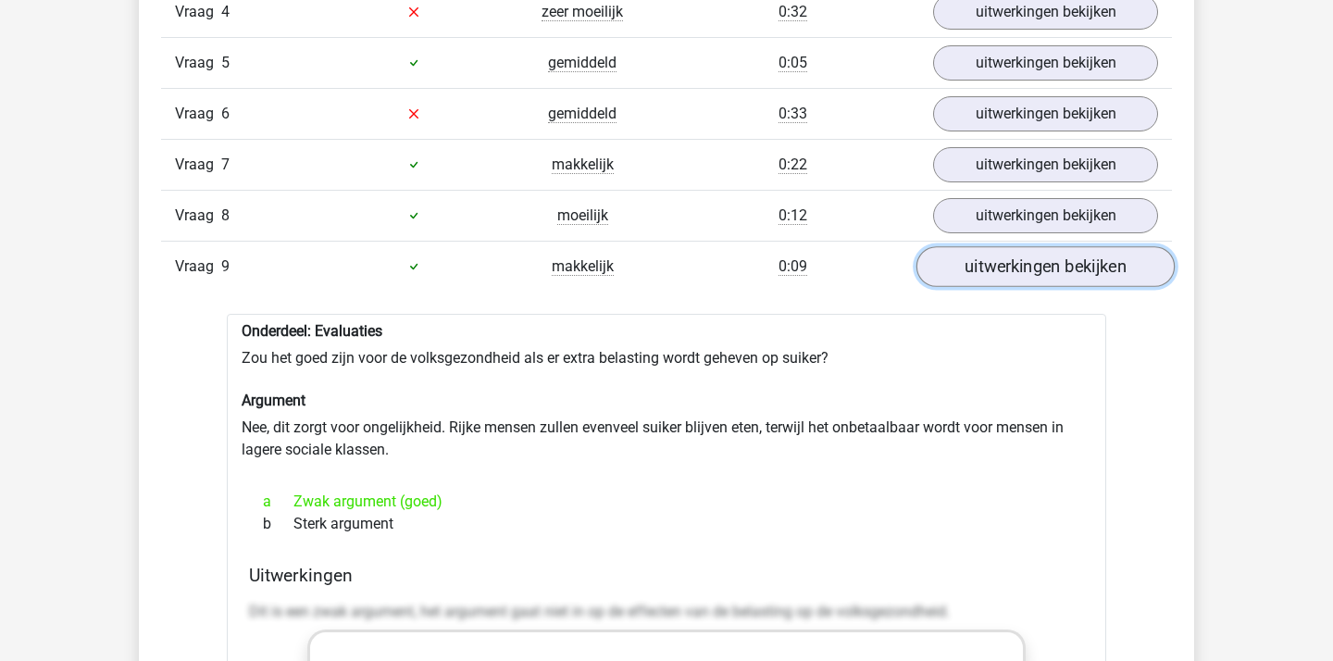
click at [994, 270] on link "uitwerkingen bekijken" at bounding box center [1045, 266] width 258 height 41
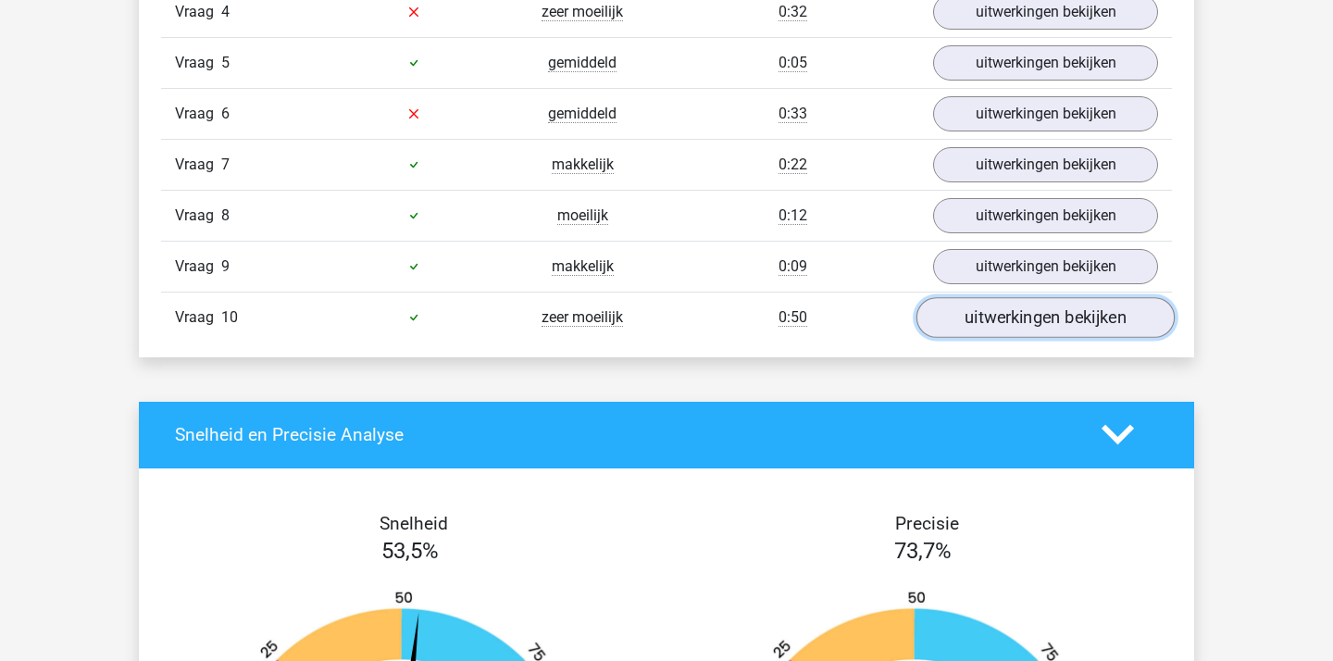
click at [995, 326] on link "uitwerkingen bekijken" at bounding box center [1045, 317] width 258 height 41
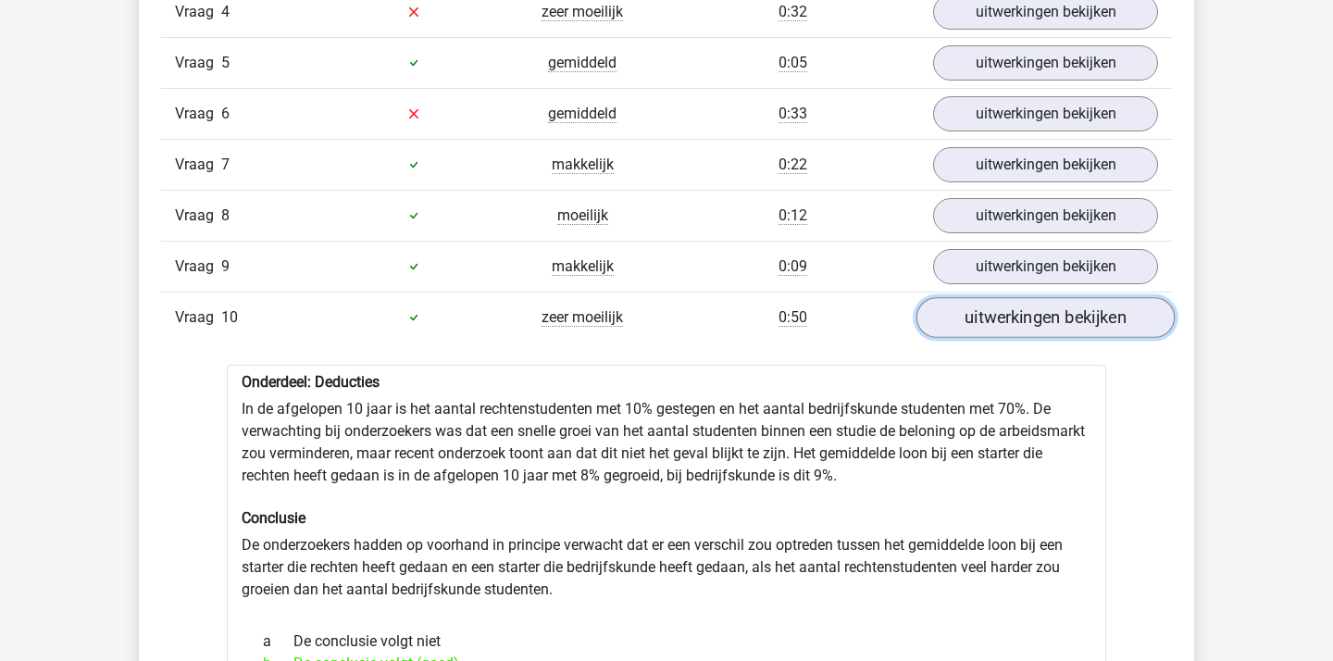
click at [995, 326] on link "uitwerkingen bekijken" at bounding box center [1045, 317] width 258 height 41
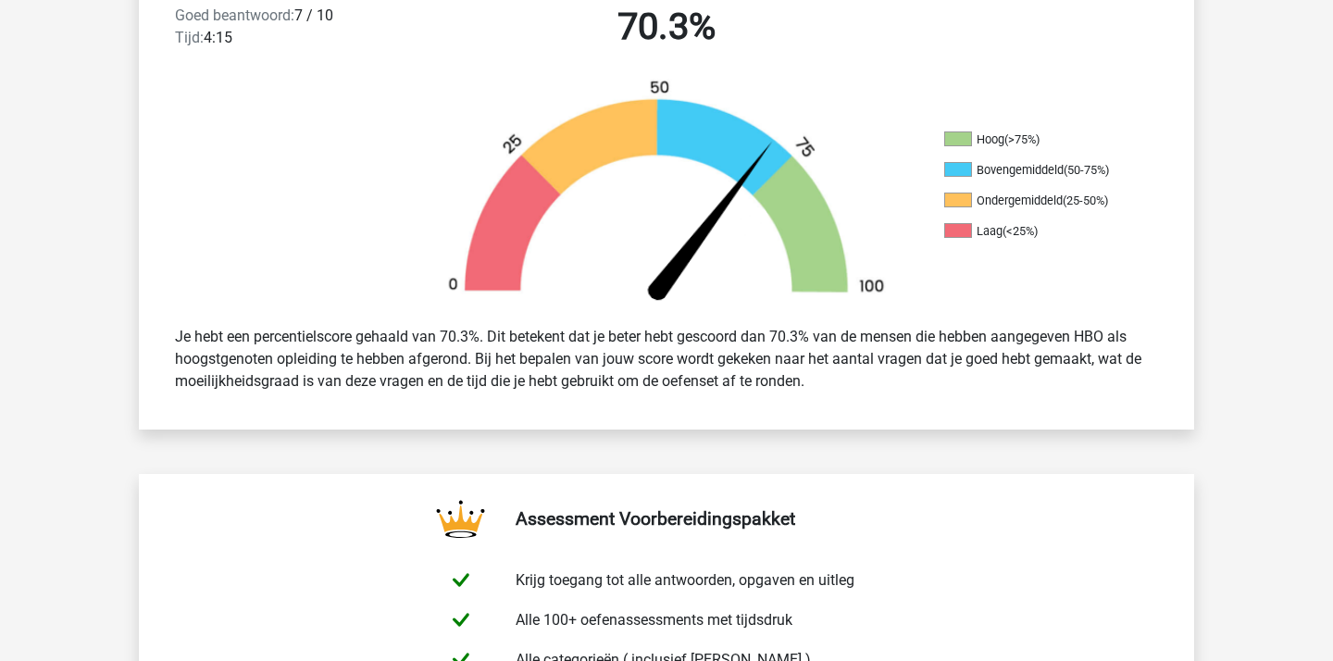
scroll to position [0, 0]
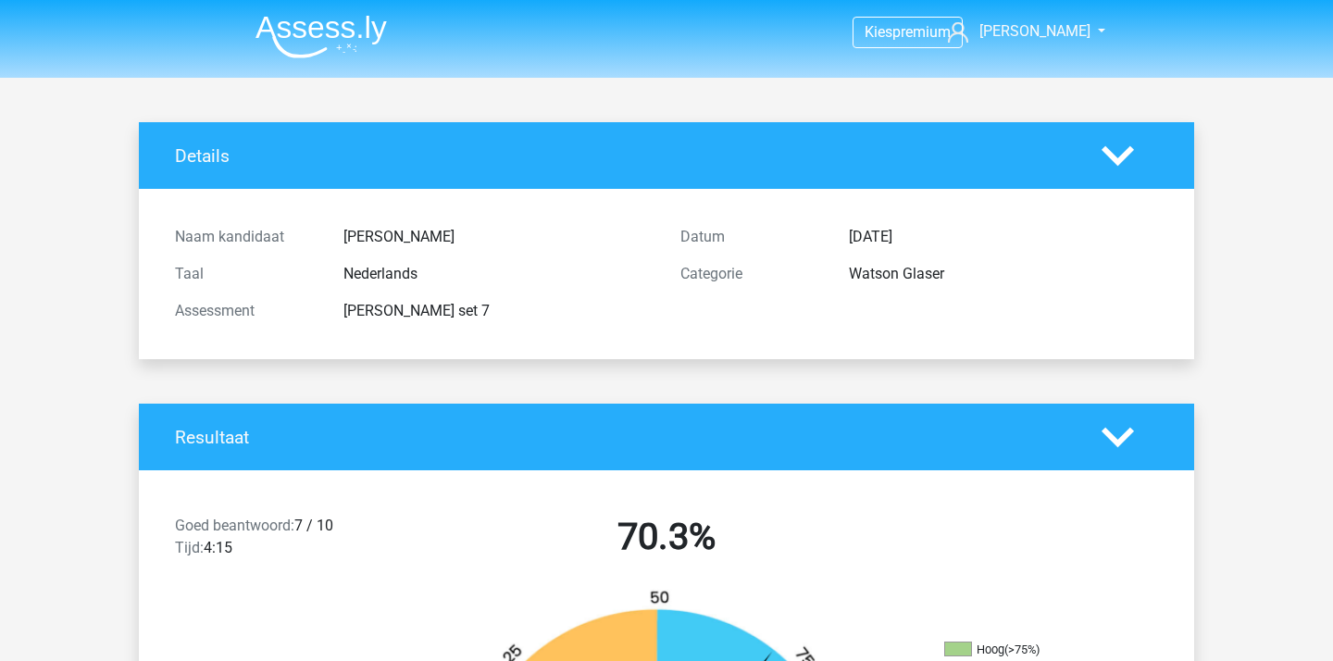
click at [304, 54] on img at bounding box center [320, 37] width 131 height 44
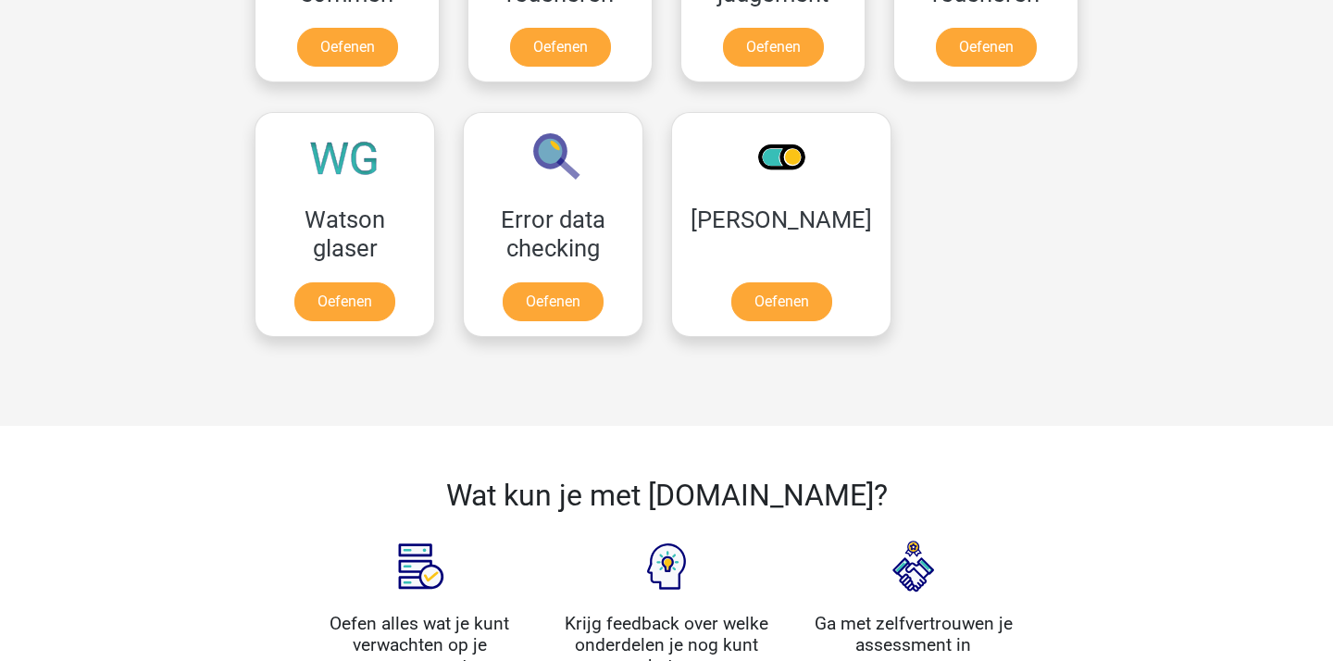
scroll to position [1538, 0]
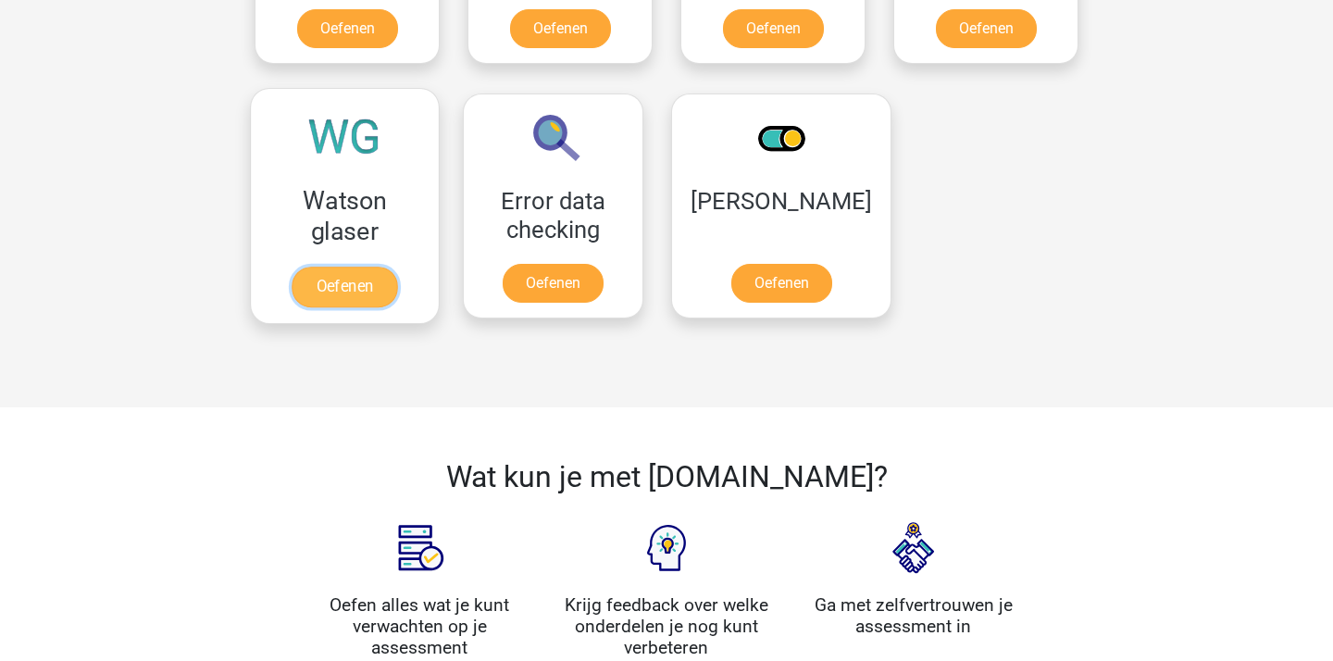
click at [366, 267] on link "Oefenen" at bounding box center [345, 287] width 106 height 41
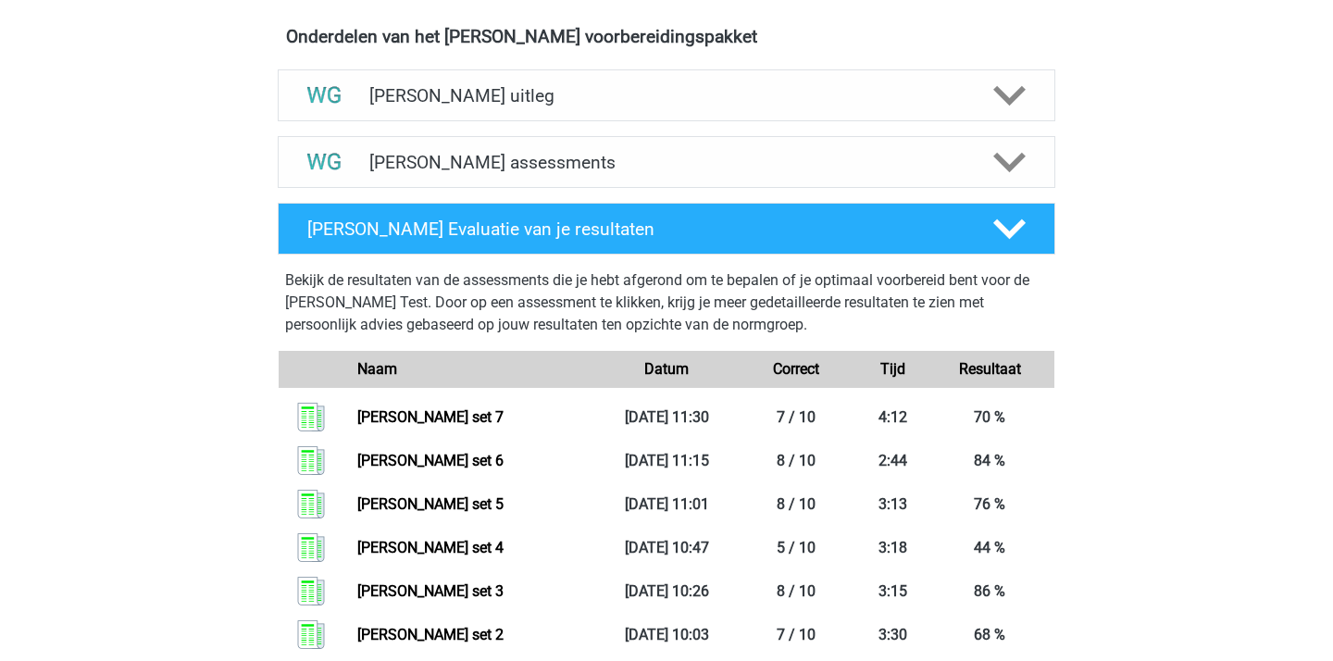
scroll to position [1049, 0]
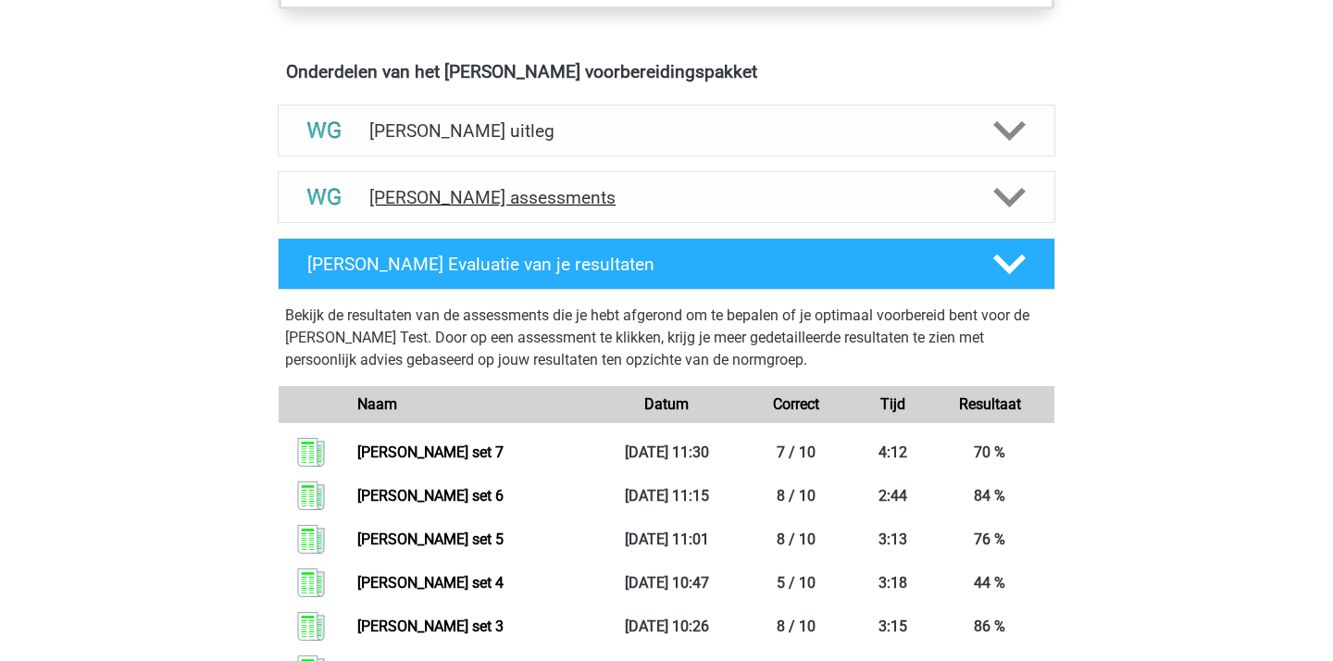
click at [611, 215] on div "[PERSON_NAME] assessments" at bounding box center [667, 197] width 778 height 52
